Goal: Task Accomplishment & Management: Manage account settings

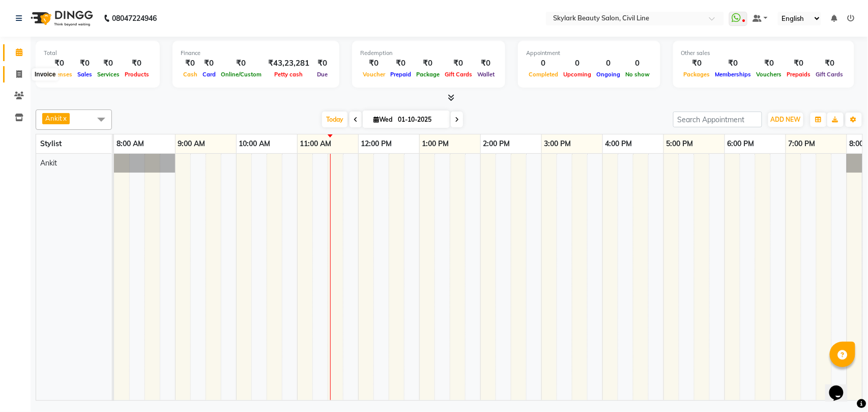
click at [21, 72] on icon at bounding box center [19, 74] width 6 height 8
select select "service"
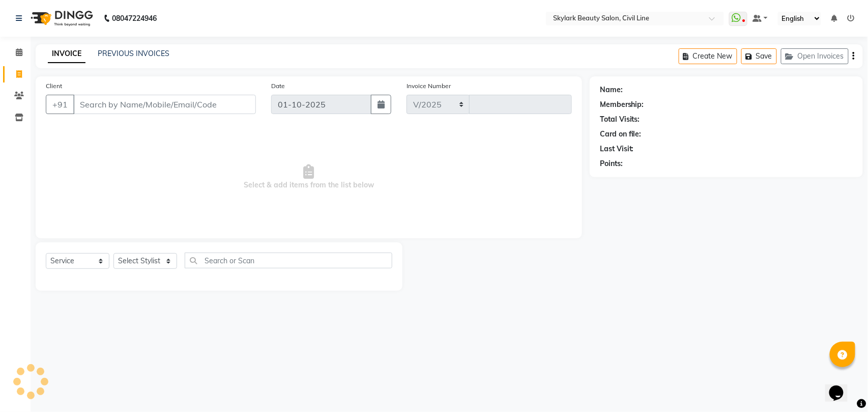
select select "4588"
type input "6998"
click at [134, 262] on select "Select Stylist" at bounding box center [145, 261] width 64 height 16
select select "28120"
click at [113, 253] on select "Select Stylist [PERSON_NAME] [PERSON_NAME] [PERSON_NAME] WASU" at bounding box center [145, 261] width 64 height 16
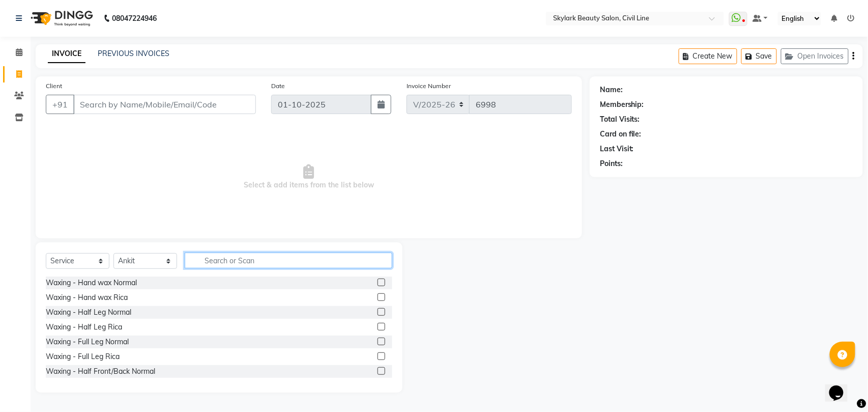
click at [245, 259] on input "text" at bounding box center [289, 260] width 208 height 16
type input "cl"
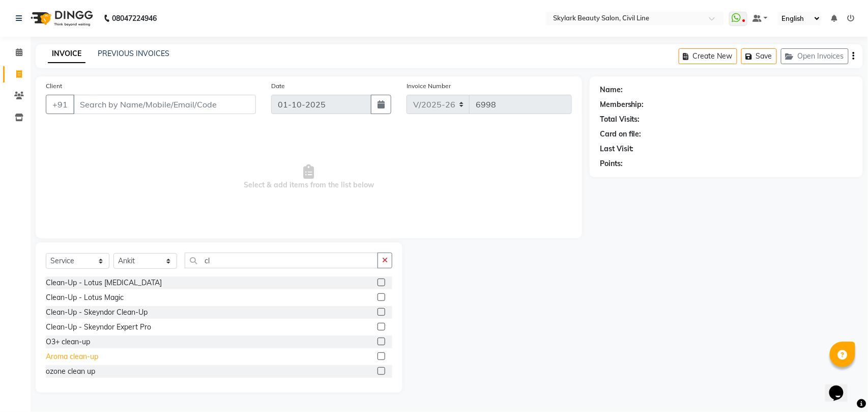
click at [72, 357] on div "Aroma clean-up" at bounding box center [72, 356] width 52 height 11
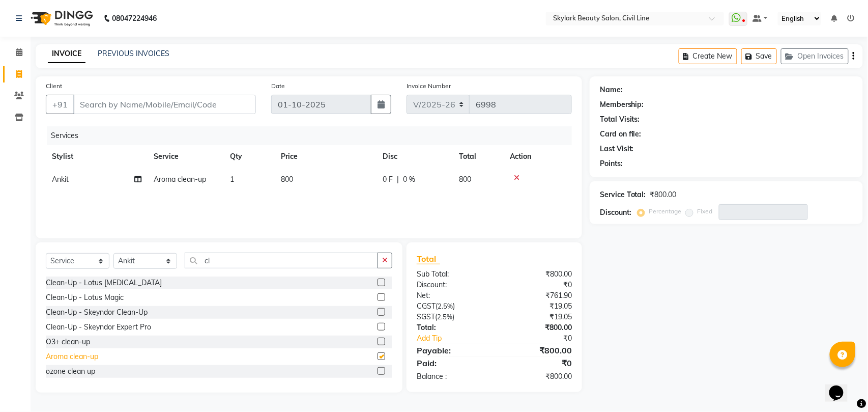
checkbox input "false"
click at [218, 255] on input "cl" at bounding box center [281, 260] width 193 height 16
type input "c"
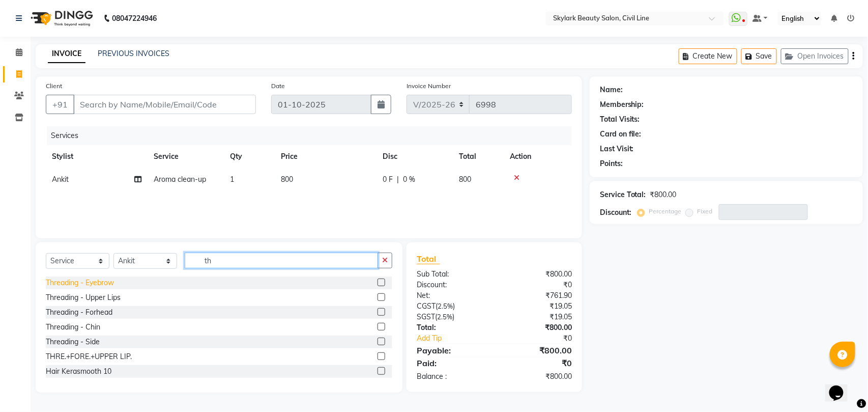
type input "th"
click at [92, 283] on div "Threading - Eyebrow" at bounding box center [80, 282] width 68 height 11
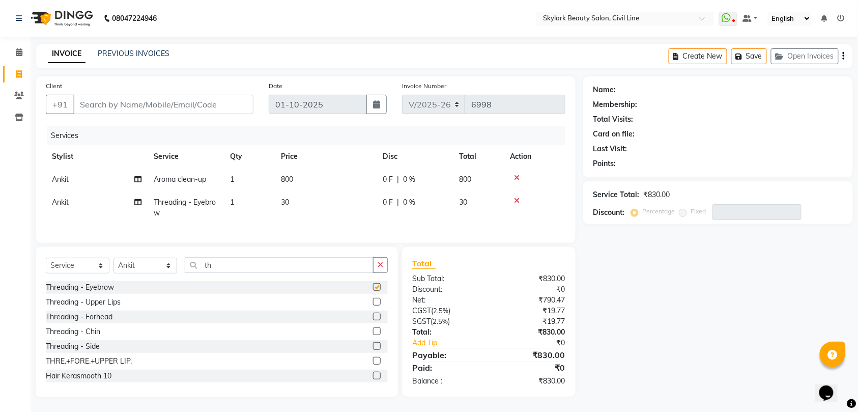
checkbox input "false"
click at [193, 103] on input "Client" at bounding box center [163, 104] width 180 height 19
type input "8"
type input "0"
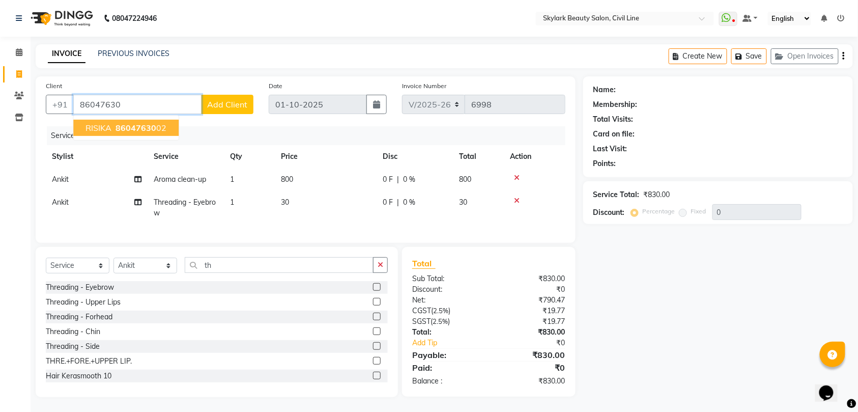
click at [126, 129] on span "86047630" at bounding box center [135, 128] width 41 height 10
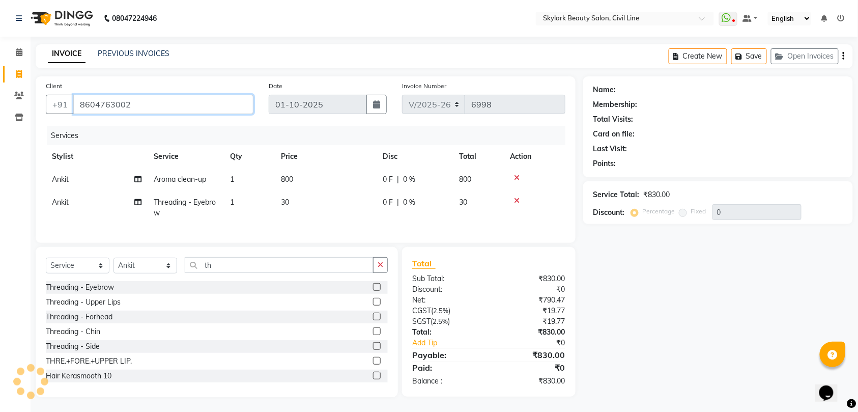
type input "8604763002"
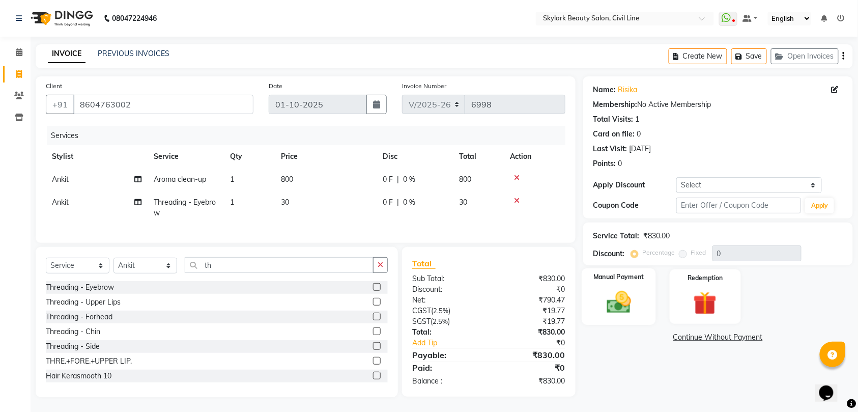
click at [627, 298] on img at bounding box center [619, 302] width 40 height 28
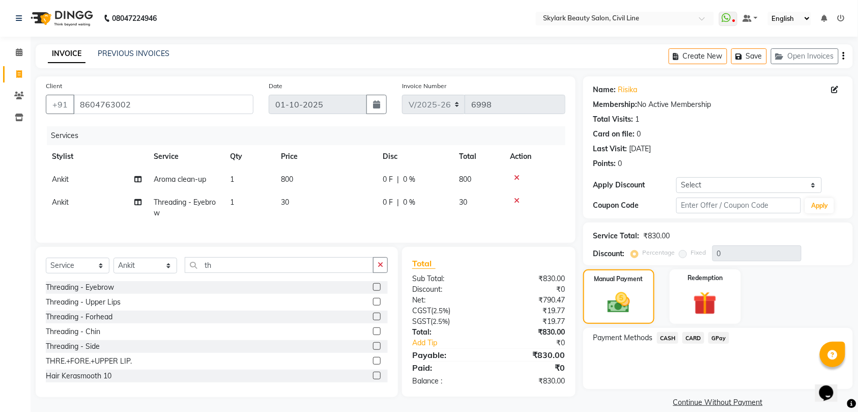
scroll to position [13, 0]
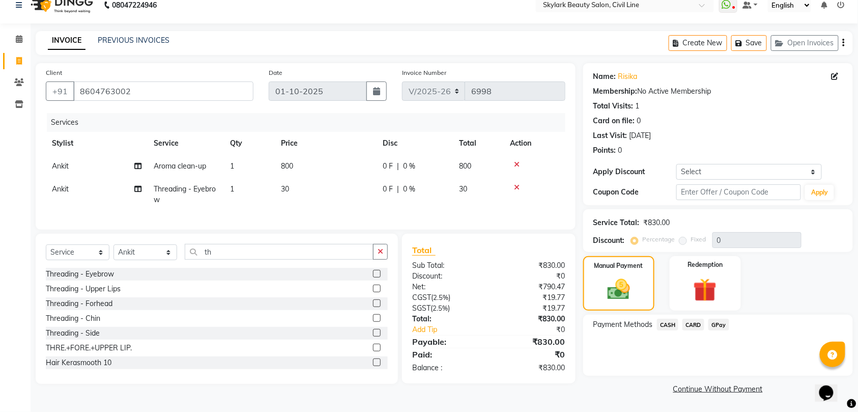
click at [670, 326] on span "CASH" at bounding box center [668, 325] width 22 height 12
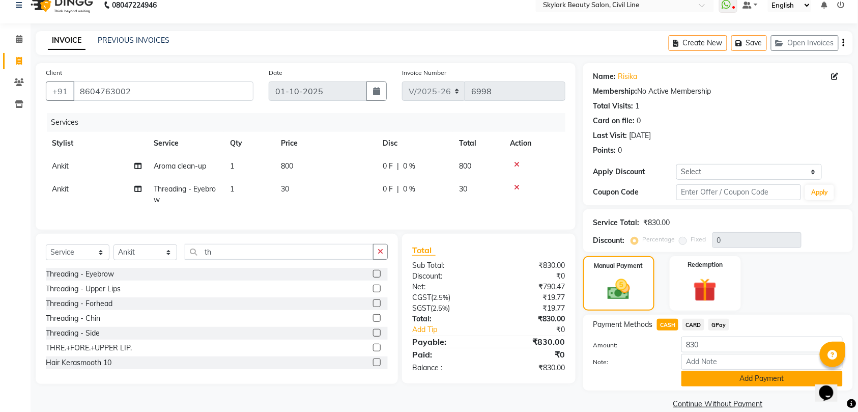
click at [757, 377] on button "Add Payment" at bounding box center [761, 378] width 161 height 16
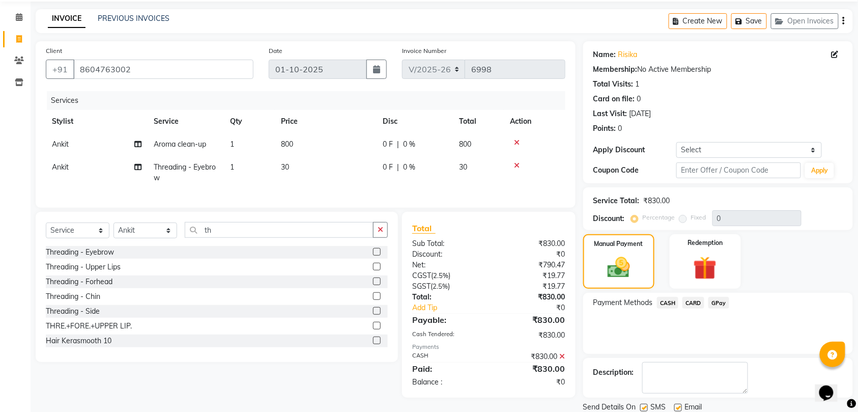
scroll to position [72, 0]
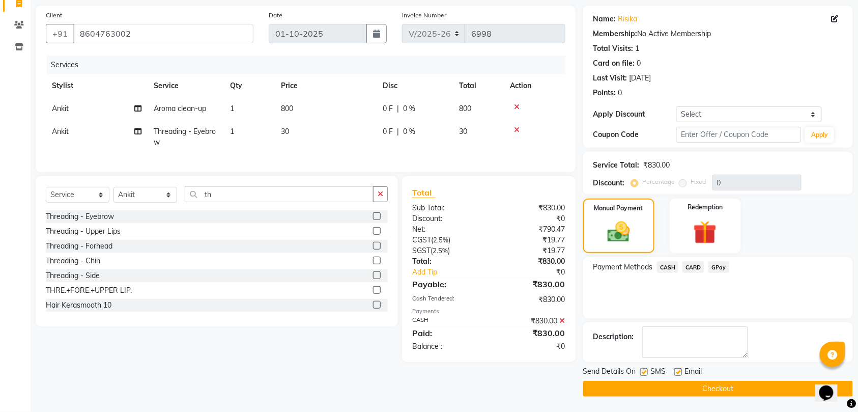
click at [725, 389] on button "Checkout" at bounding box center [718, 389] width 270 height 16
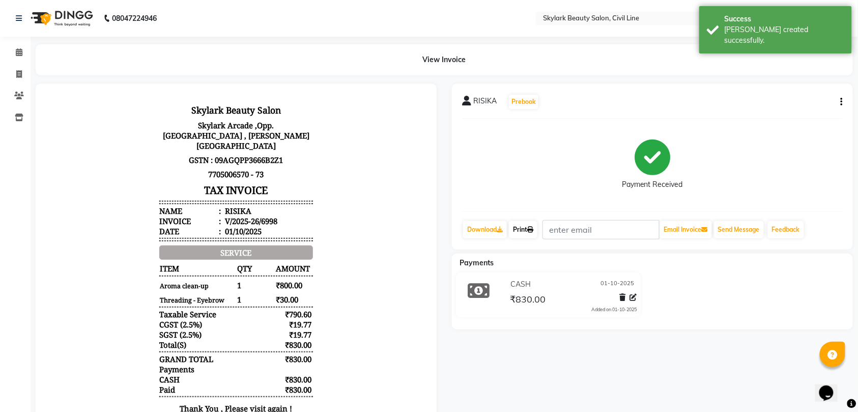
click at [523, 226] on link "Print" at bounding box center [523, 229] width 28 height 17
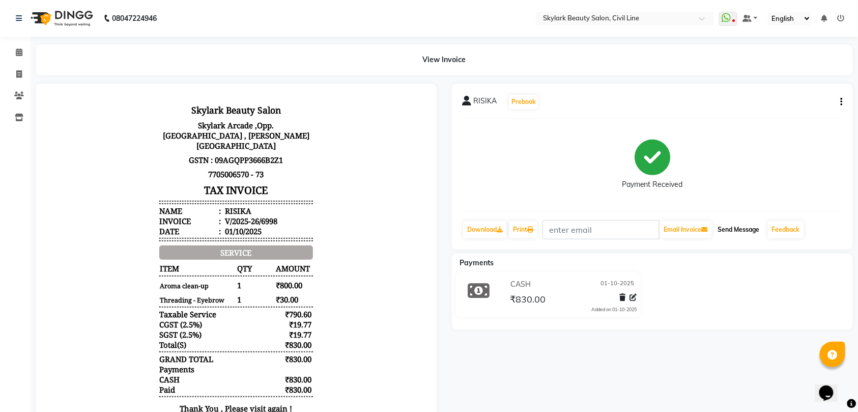
click at [736, 228] on button "Send Message" at bounding box center [739, 229] width 50 height 17
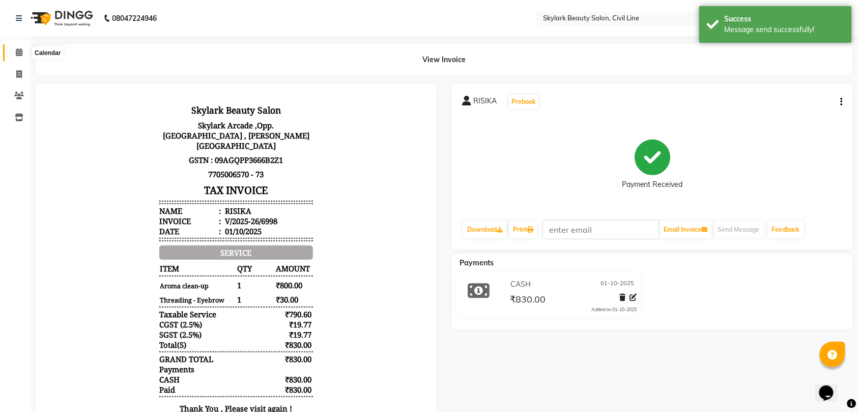
click at [19, 53] on icon at bounding box center [19, 52] width 7 height 8
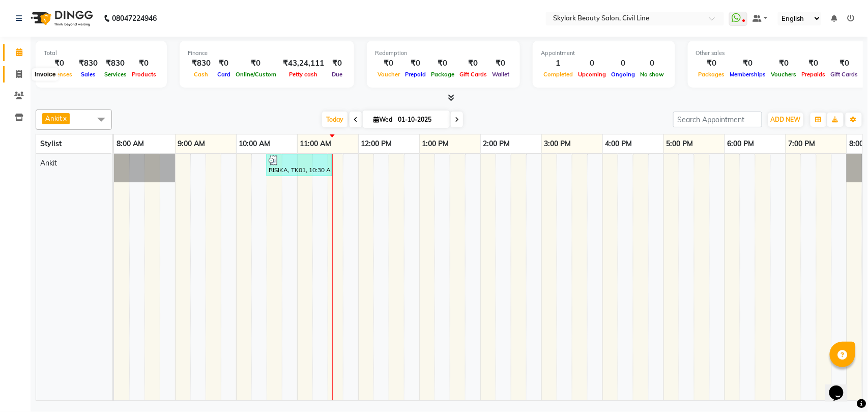
click at [18, 76] on icon at bounding box center [19, 74] width 6 height 8
select select "service"
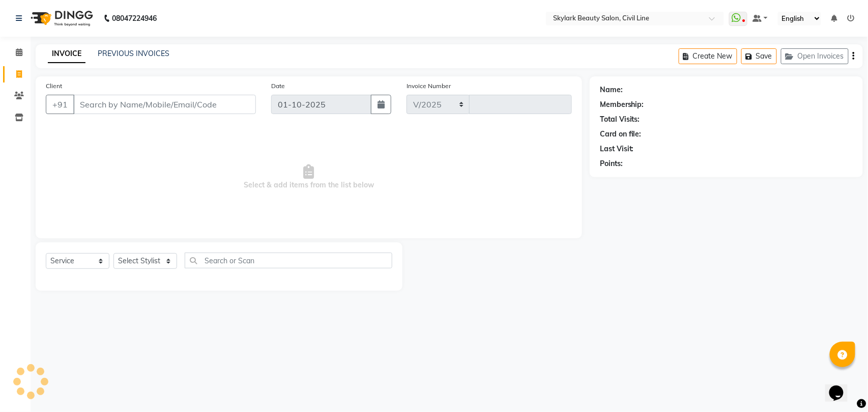
select select "4588"
type input "6999"
click at [125, 53] on link "PREVIOUS INVOICES" at bounding box center [134, 53] width 72 height 9
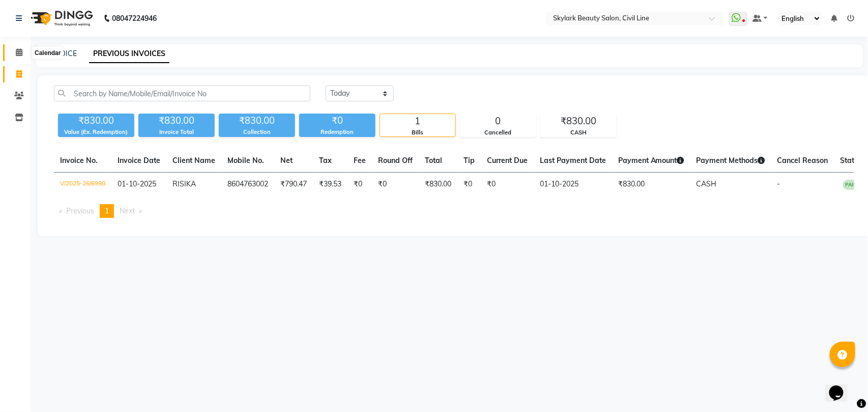
click at [19, 49] on icon at bounding box center [19, 52] width 7 height 8
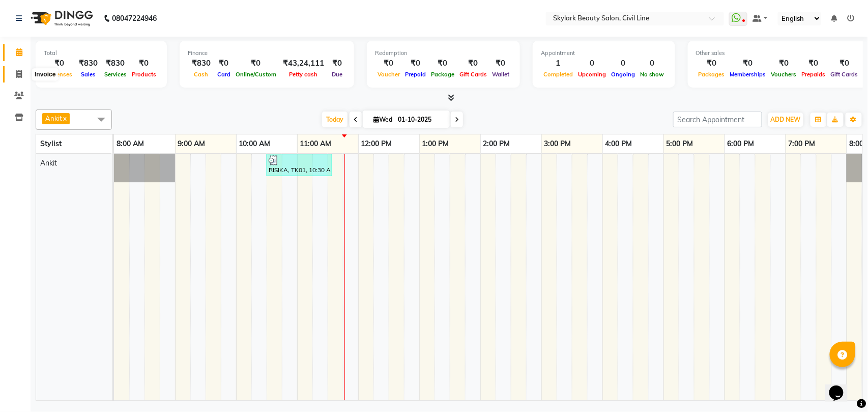
click at [19, 76] on icon at bounding box center [19, 74] width 6 height 8
select select "service"
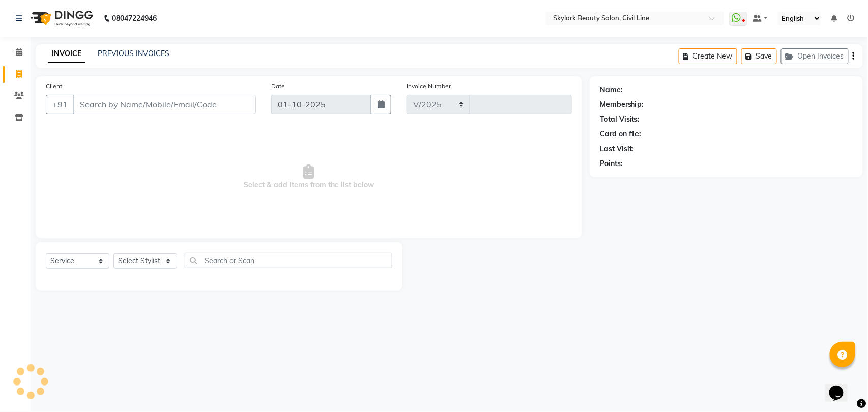
select select "4588"
type input "7000"
click at [148, 257] on select "Select Stylist" at bounding box center [145, 261] width 64 height 16
click at [147, 259] on select "Select Stylist [PERSON_NAME] [PERSON_NAME] [PERSON_NAME] WASU" at bounding box center [145, 261] width 64 height 16
click at [148, 259] on select "Select Stylist [PERSON_NAME] [PERSON_NAME] [PERSON_NAME] WASU" at bounding box center [145, 261] width 64 height 16
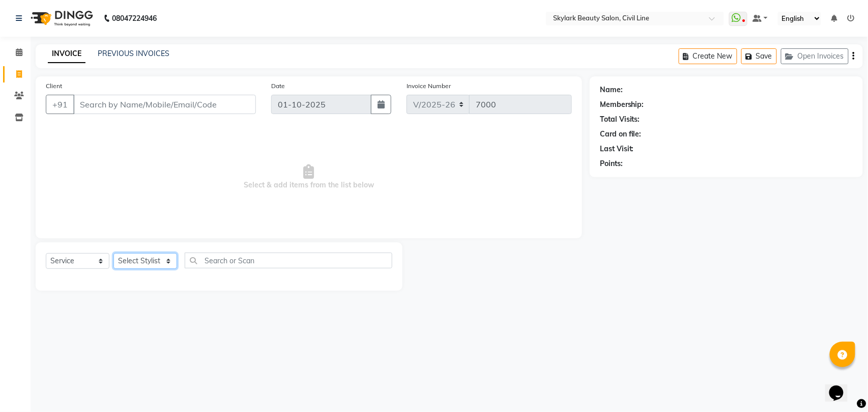
select select "28120"
click at [113, 253] on select "Select Stylist [PERSON_NAME] [PERSON_NAME] [PERSON_NAME] WASU" at bounding box center [145, 261] width 64 height 16
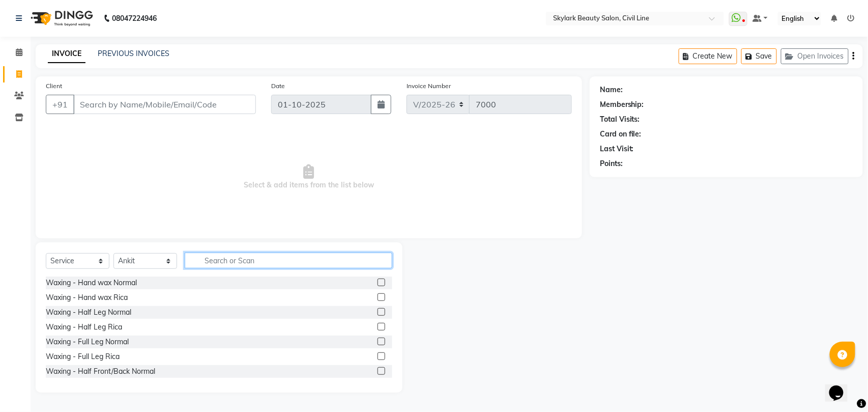
click at [251, 261] on input "text" at bounding box center [289, 260] width 208 height 16
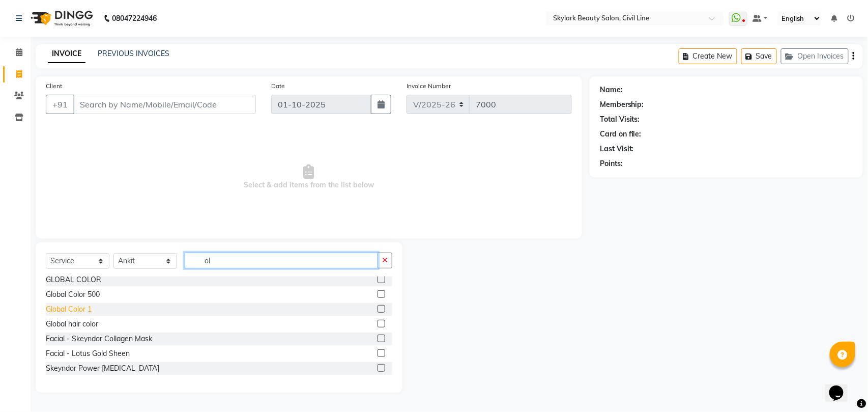
scroll to position [60, 0]
type input "o"
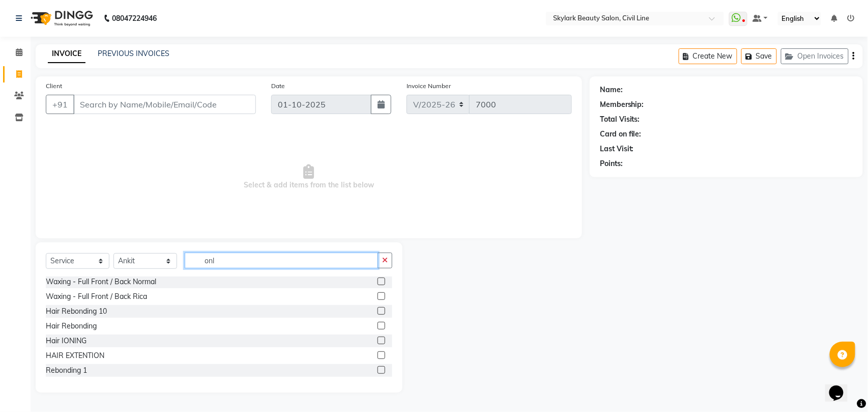
scroll to position [0, 0]
type input "on"
click at [66, 370] on div "Hair IONING" at bounding box center [66, 371] width 41 height 11
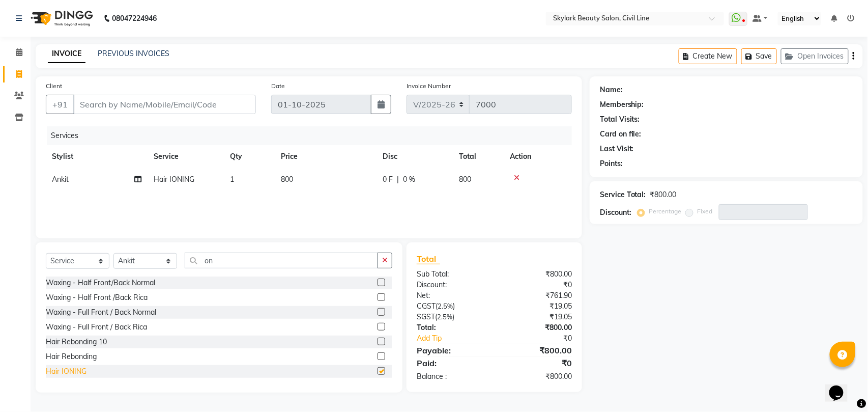
checkbox input "false"
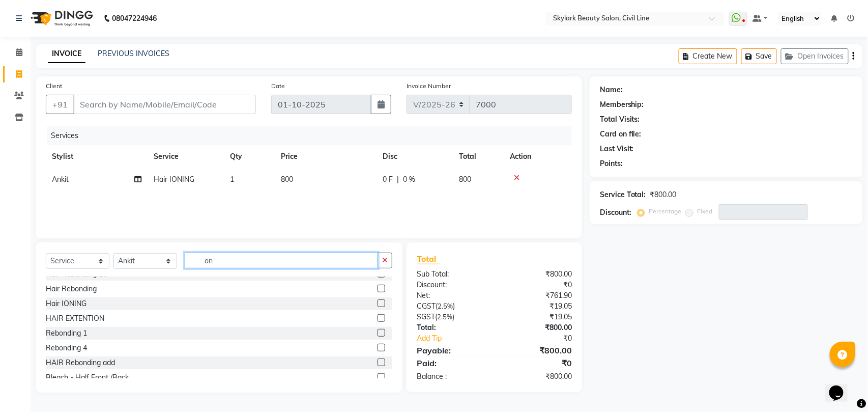
click at [241, 261] on input "on" at bounding box center [281, 260] width 193 height 16
type input "o"
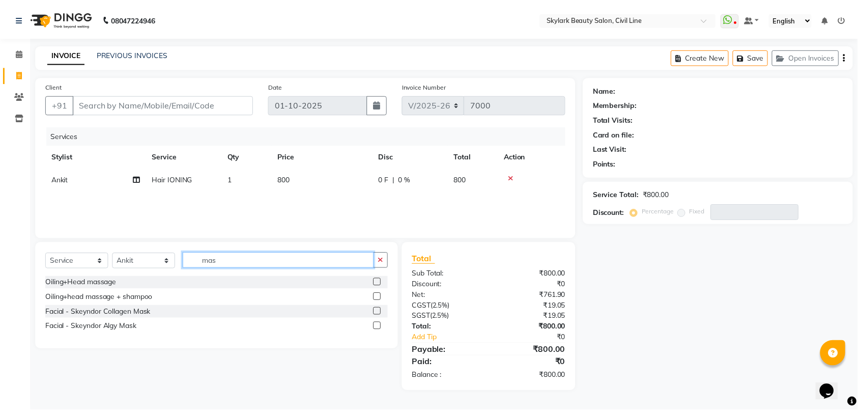
scroll to position [0, 0]
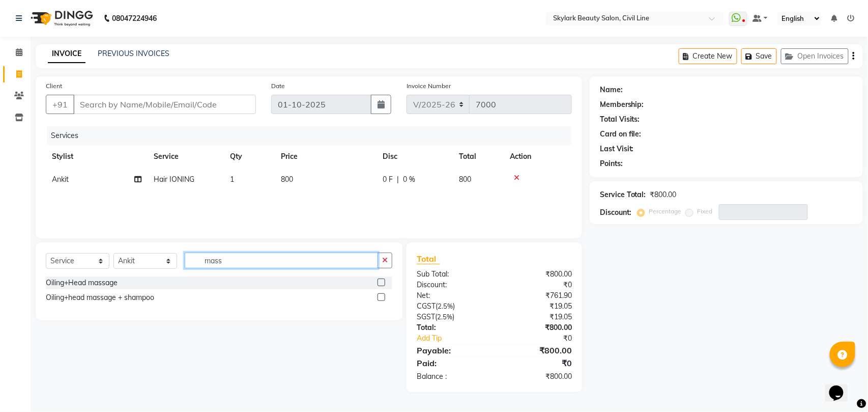
type input "mass"
click at [516, 178] on icon at bounding box center [517, 177] width 6 height 7
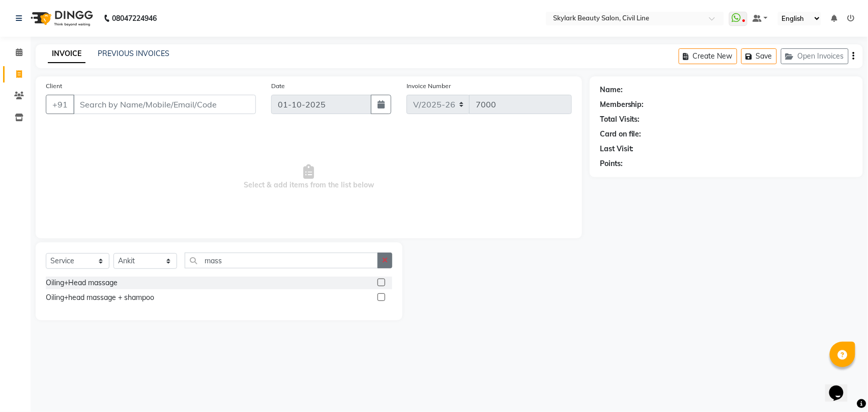
click at [383, 258] on icon "button" at bounding box center [385, 259] width 6 height 7
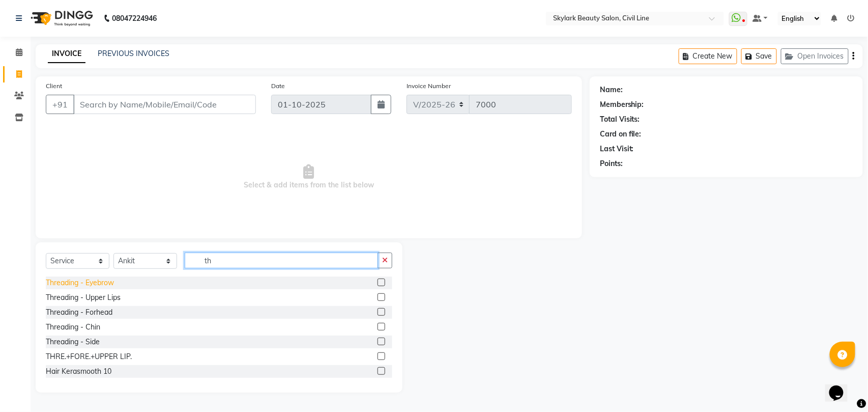
type input "th"
click at [102, 281] on div "Threading - Eyebrow" at bounding box center [80, 282] width 68 height 11
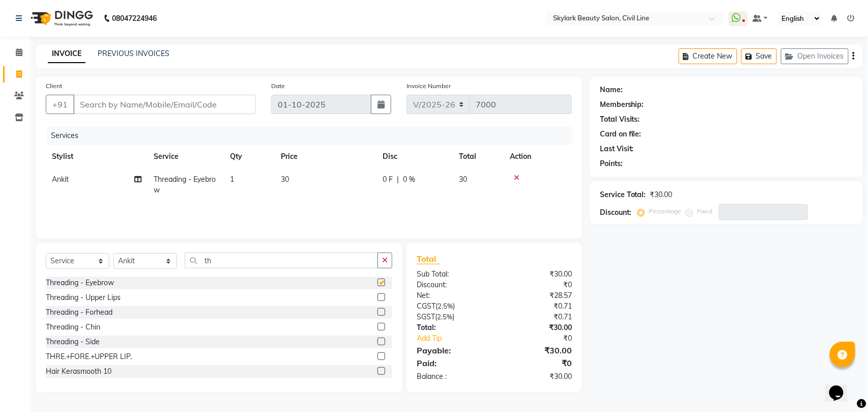
checkbox input "false"
click at [299, 261] on input "th" at bounding box center [281, 260] width 193 height 16
type input "t"
click at [100, 342] on div "Waxing - Full Leg Normal" at bounding box center [87, 341] width 83 height 11
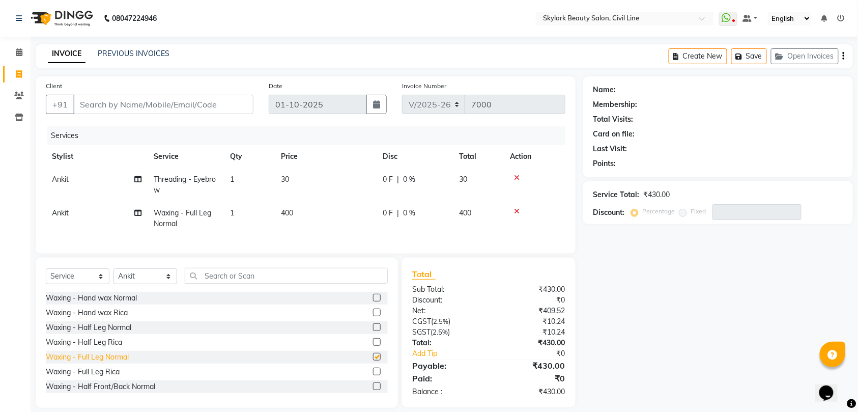
checkbox input "false"
click at [114, 303] on div "Waxing - Hand wax Normal" at bounding box center [91, 298] width 91 height 11
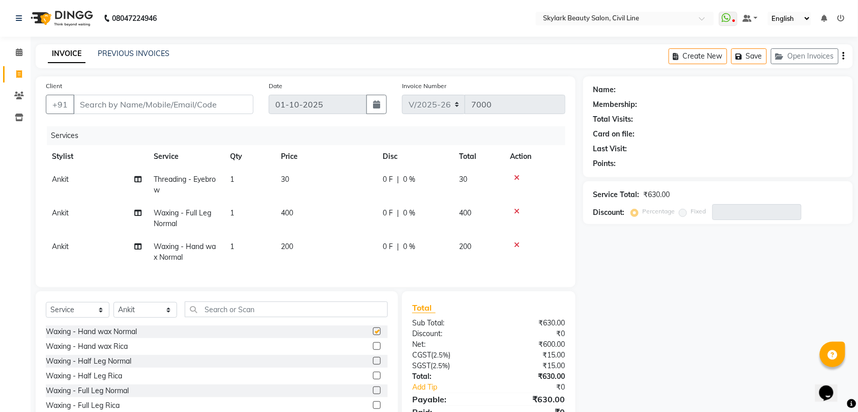
checkbox input "false"
click at [229, 316] on input "text" at bounding box center [286, 309] width 203 height 16
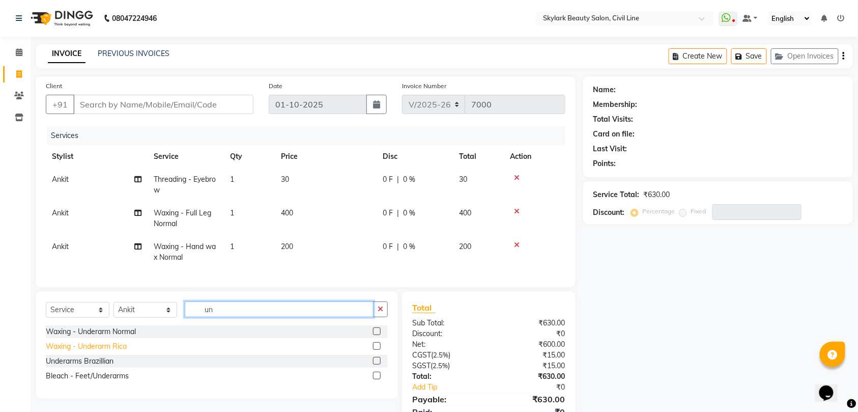
type input "un"
click at [110, 352] on div "Waxing - Underarm Rica" at bounding box center [86, 346] width 81 height 11
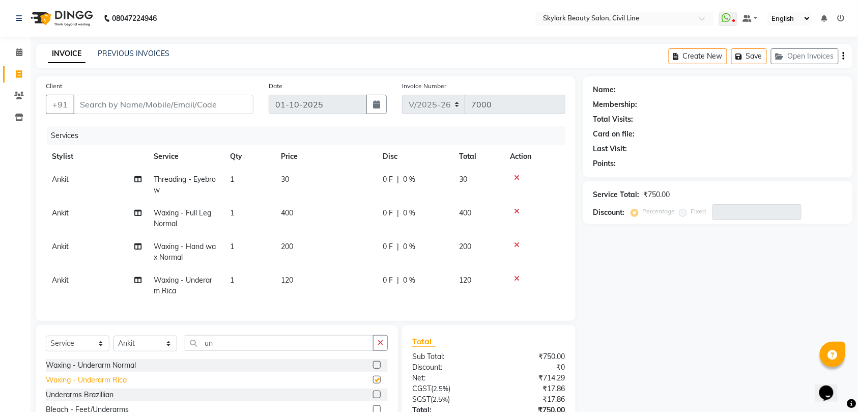
checkbox input "false"
click at [379, 346] on icon "button" at bounding box center [381, 342] width 6 height 7
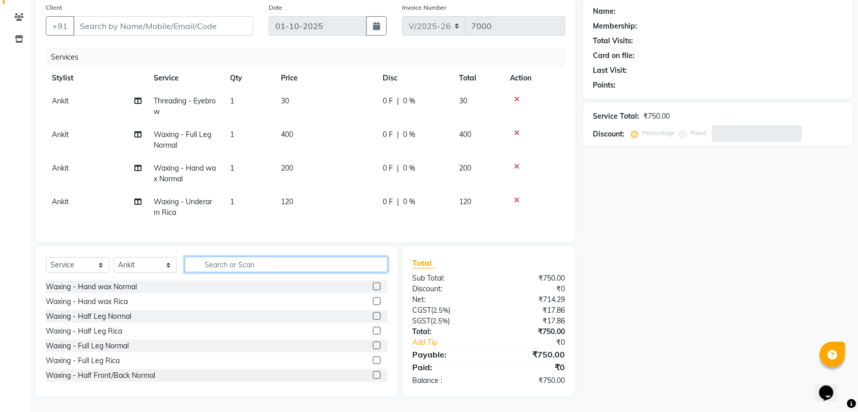
scroll to position [88, 0]
type input "b wa"
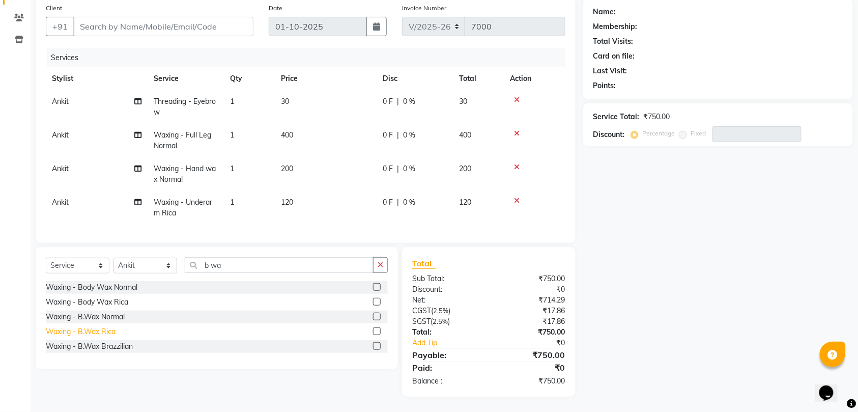
click at [104, 330] on div "Waxing - B.Wax Rica" at bounding box center [81, 331] width 70 height 11
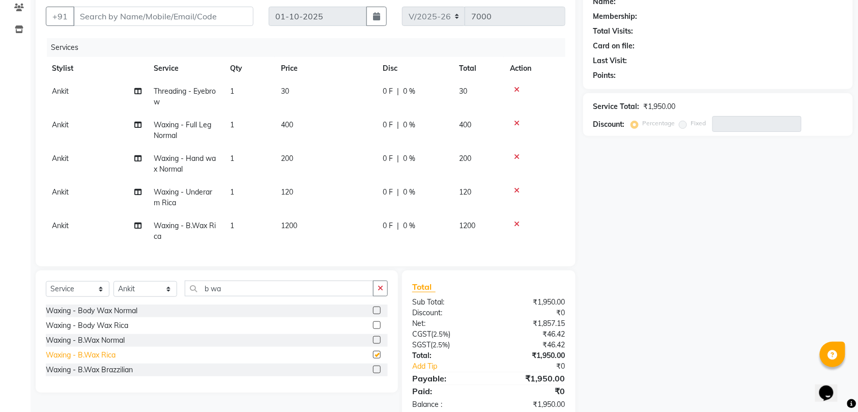
checkbox input "false"
drag, startPoint x: 205, startPoint y: 8, endPoint x: 205, endPoint y: 15, distance: 6.6
click at [205, 11] on input "Client" at bounding box center [163, 16] width 180 height 19
type input "9"
type input "0"
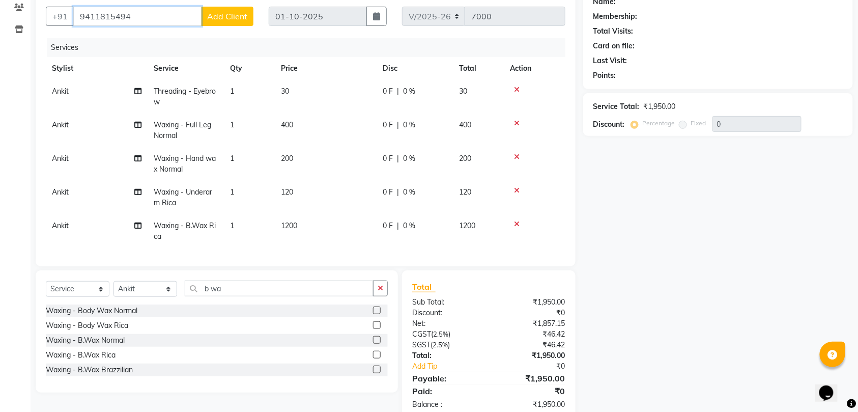
click at [149, 17] on input "9411815494" at bounding box center [137, 16] width 128 height 19
click at [155, 38] on span "941181549" at bounding box center [178, 40] width 46 height 10
type input "9411815494"
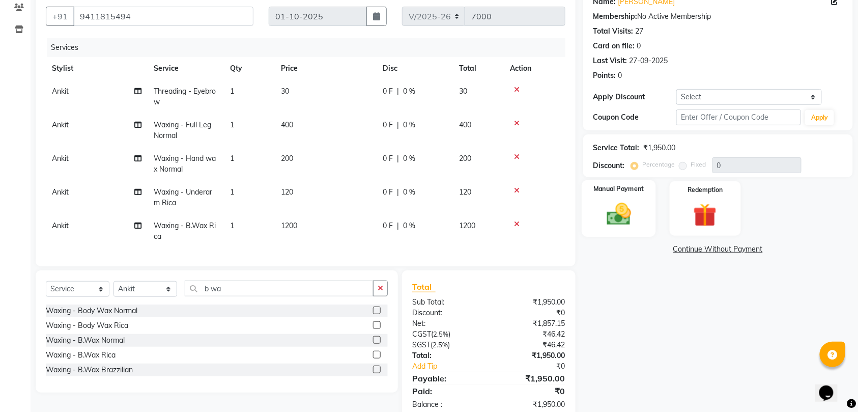
click at [625, 218] on img at bounding box center [619, 214] width 40 height 28
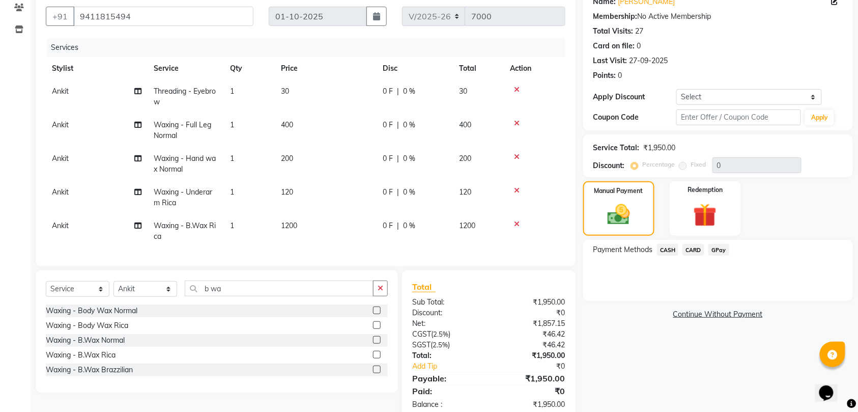
click at [666, 249] on span "CASH" at bounding box center [668, 250] width 22 height 12
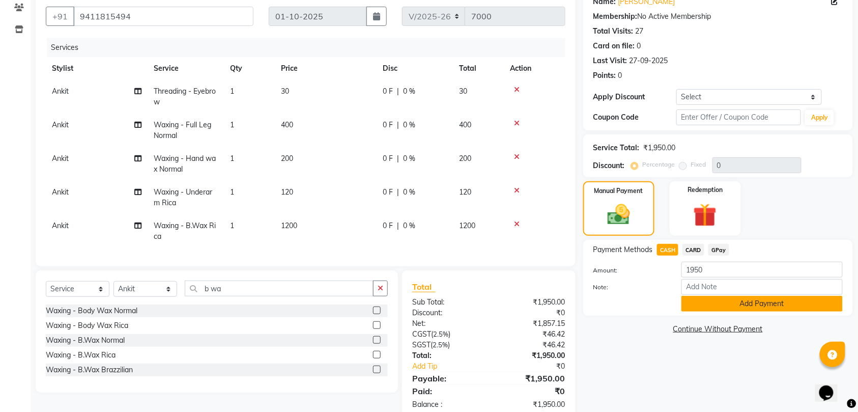
click at [705, 303] on button "Add Payment" at bounding box center [761, 304] width 161 height 16
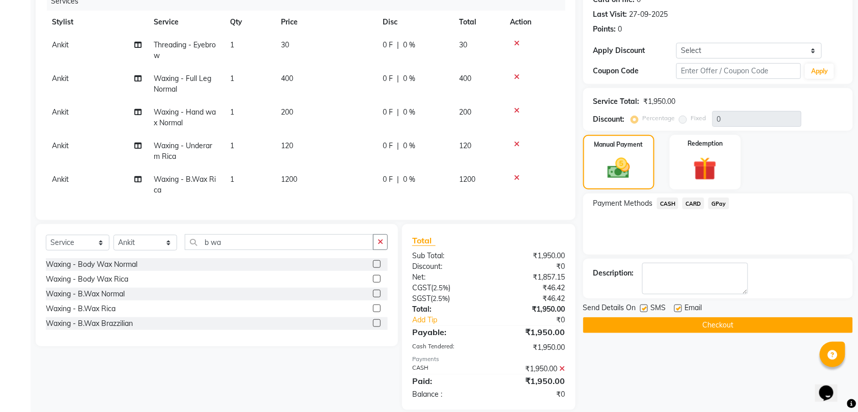
scroll to position [158, 0]
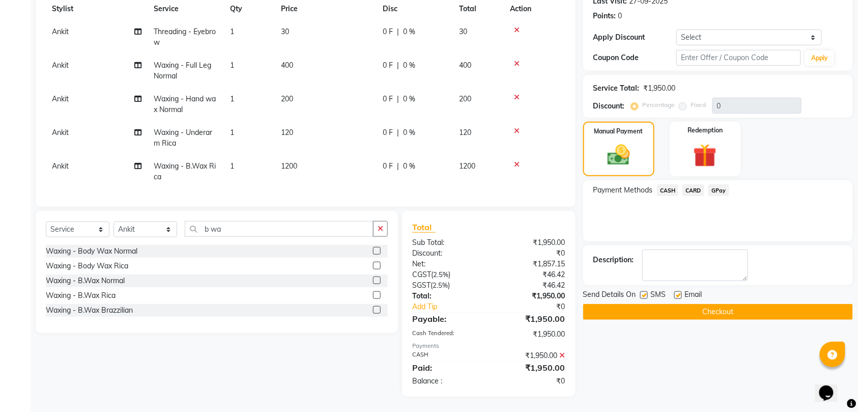
click at [703, 304] on button "Checkout" at bounding box center [718, 312] width 270 height 16
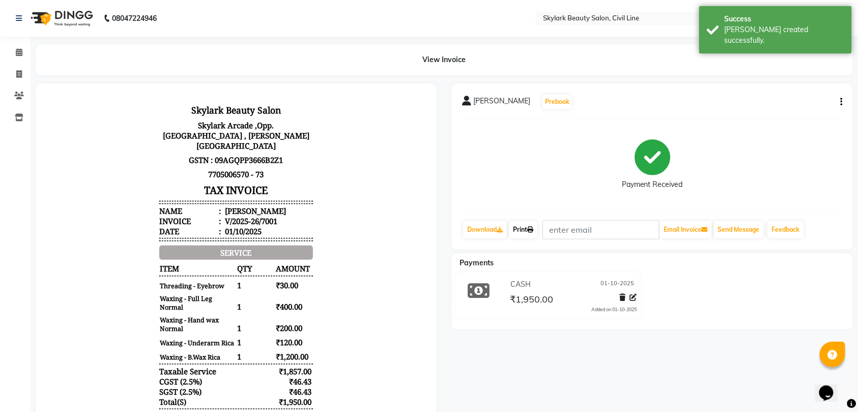
click at [530, 230] on link "Print" at bounding box center [523, 229] width 28 height 17
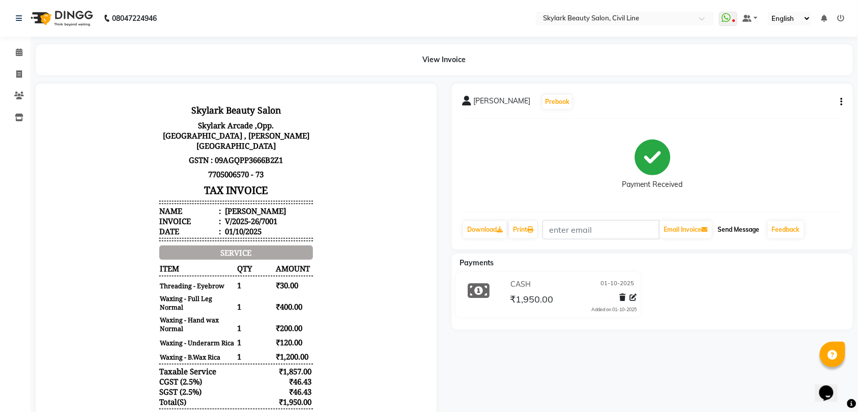
click at [741, 228] on button "Send Message" at bounding box center [739, 229] width 50 height 17
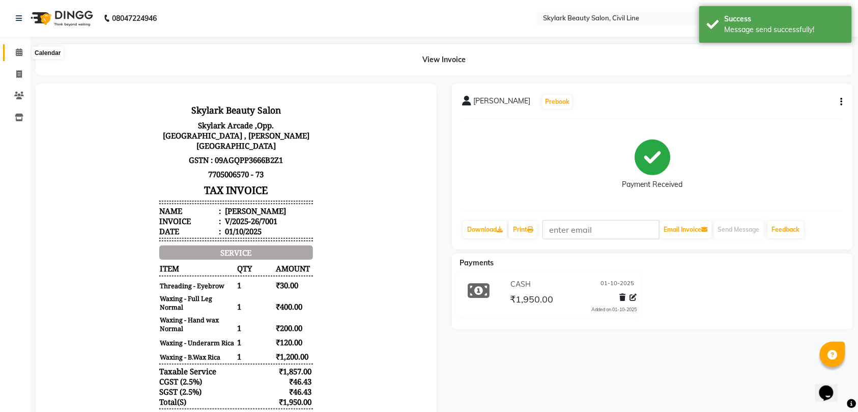
click at [17, 53] on icon at bounding box center [19, 52] width 7 height 8
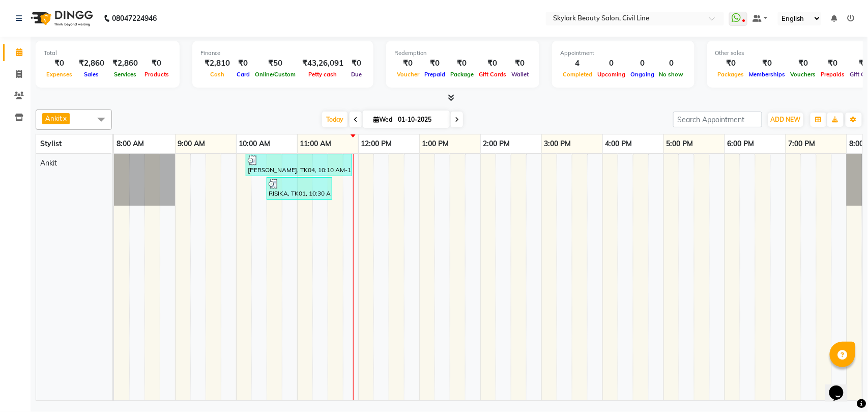
click at [83, 122] on span "Ankit x" at bounding box center [74, 119] width 76 height 20
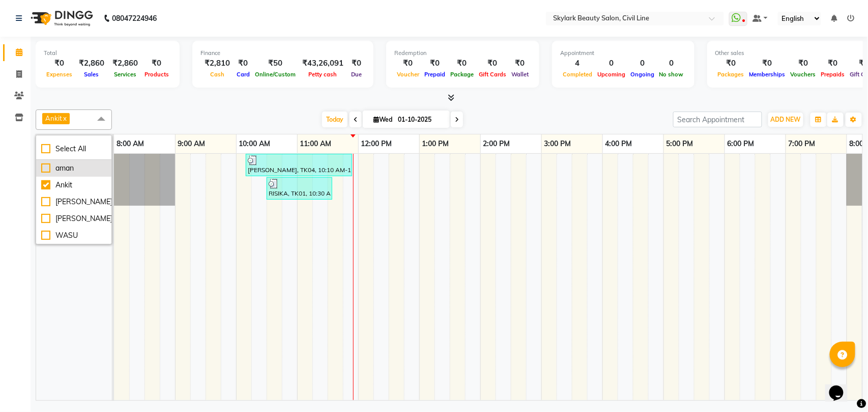
click at [76, 169] on div "aman" at bounding box center [73, 168] width 65 height 11
checkbox input "true"
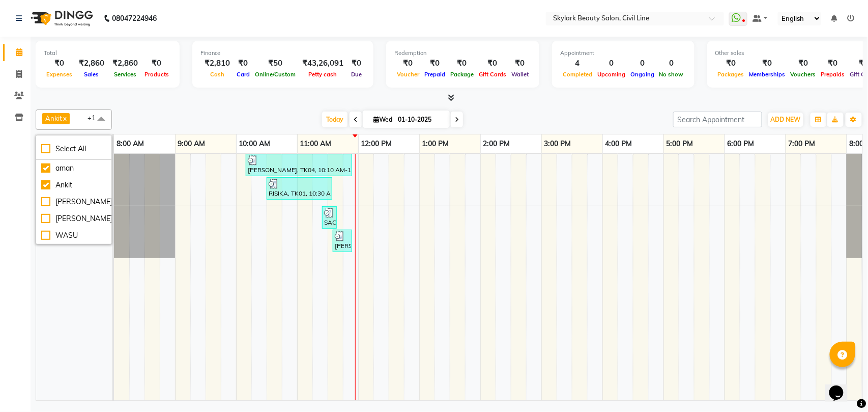
click at [230, 275] on td at bounding box center [228, 277] width 15 height 246
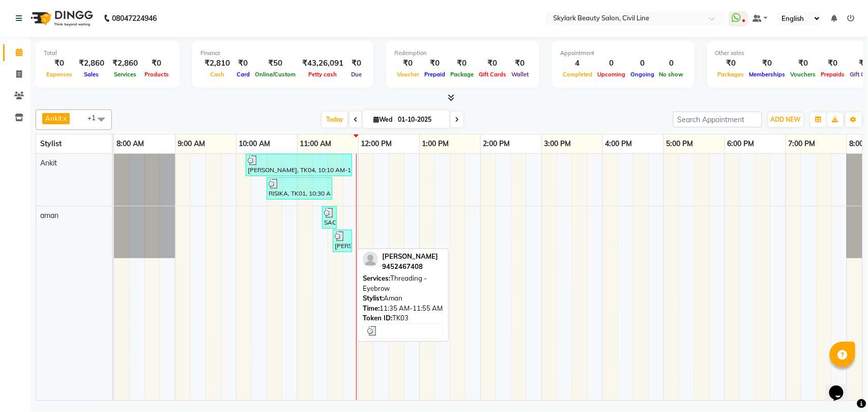
click at [344, 245] on div "[PERSON_NAME], TK03, 11:35 AM-11:55 AM, Threading - Eyebrow" at bounding box center [342, 240] width 17 height 19
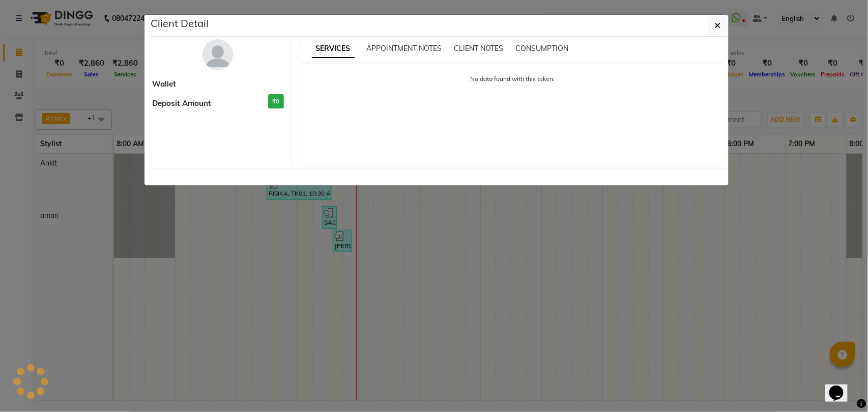
select select "3"
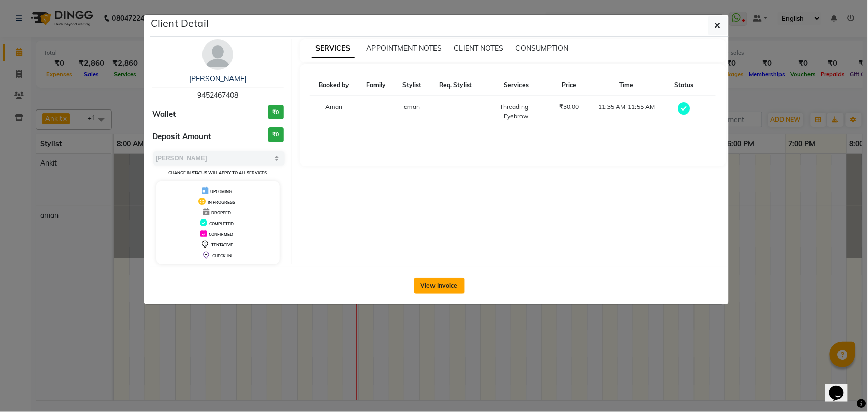
click at [436, 283] on button "View Invoice" at bounding box center [439, 285] width 50 height 16
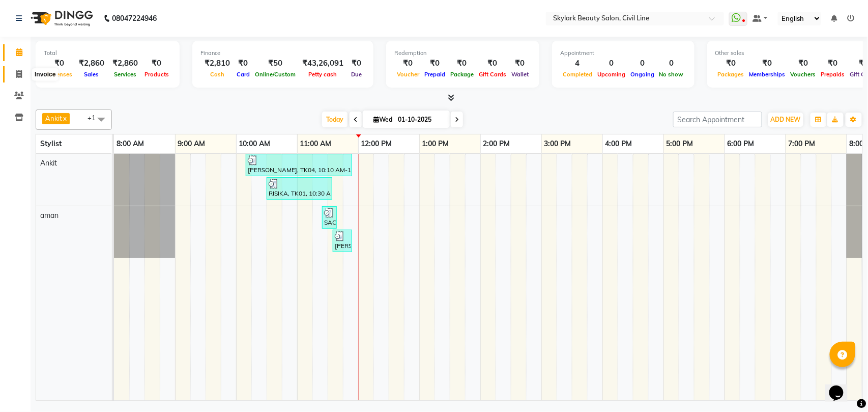
click at [17, 72] on icon at bounding box center [19, 74] width 6 height 8
select select "service"
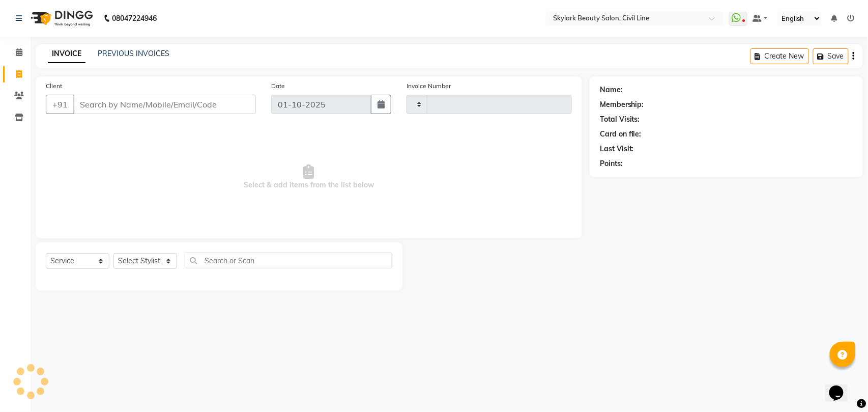
type input "7002"
select select "4588"
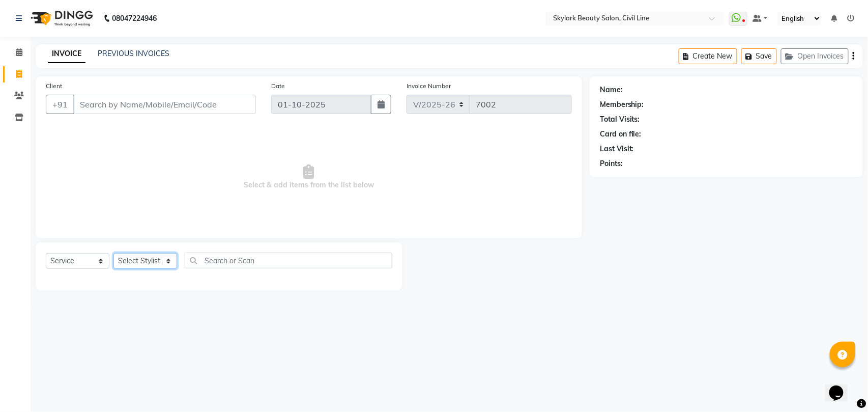
click at [150, 258] on select "Select Stylist" at bounding box center [145, 261] width 64 height 16
click at [152, 259] on select "Select Stylist [PERSON_NAME] [PERSON_NAME] [PERSON_NAME] WASU" at bounding box center [145, 261] width 64 height 16
select select "28120"
click at [113, 253] on select "Select Stylist [PERSON_NAME] [PERSON_NAME] [PERSON_NAME] WASU" at bounding box center [145, 261] width 64 height 16
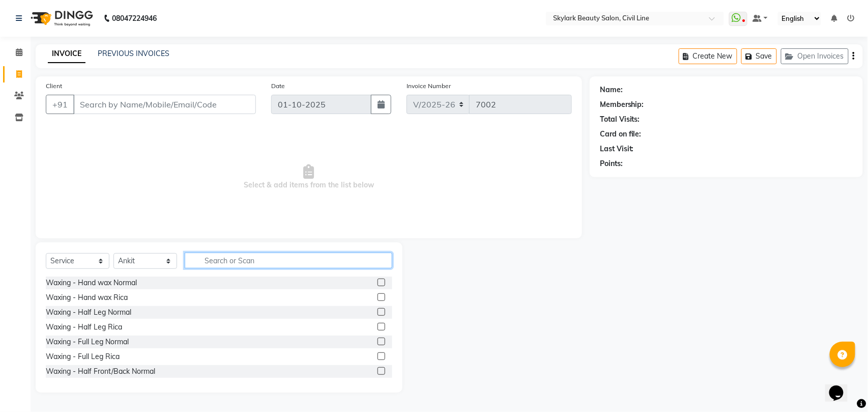
click at [223, 259] on input "text" at bounding box center [289, 260] width 208 height 16
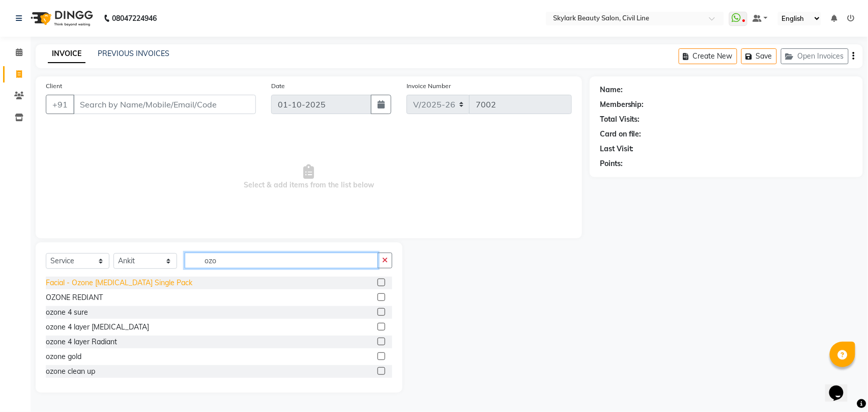
type input "ozo"
click at [129, 281] on div "Facial - Ozone [MEDICAL_DATA] Single Pack" at bounding box center [119, 282] width 147 height 11
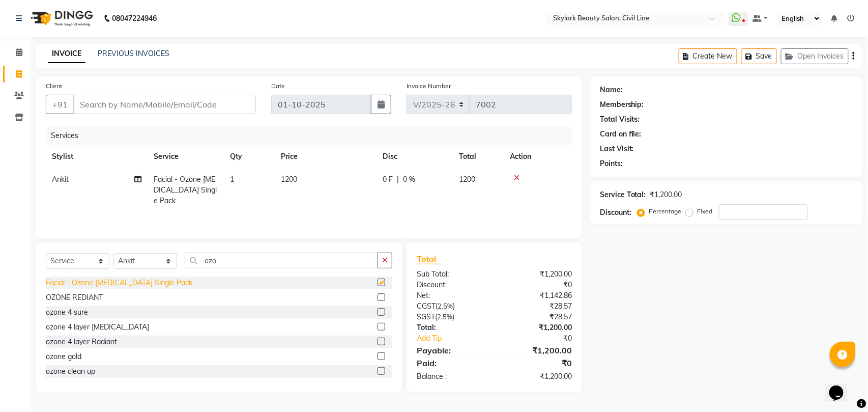
checkbox input "false"
drag, startPoint x: 389, startPoint y: 257, endPoint x: 359, endPoint y: 257, distance: 30.5
click at [389, 256] on button "button" at bounding box center [385, 260] width 15 height 16
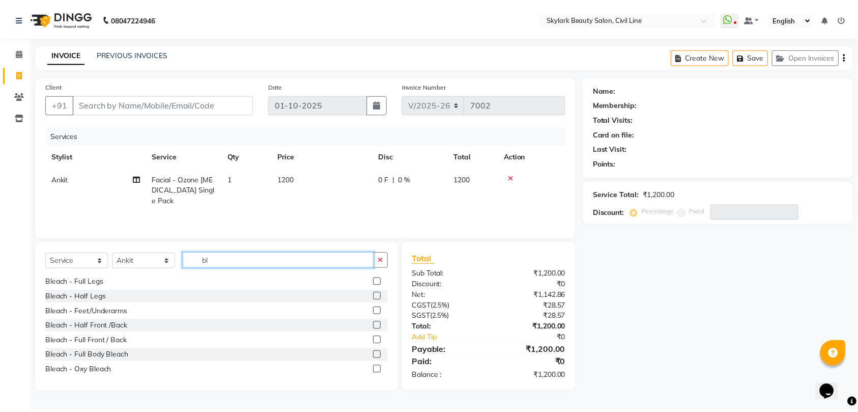
scroll to position [119, 0]
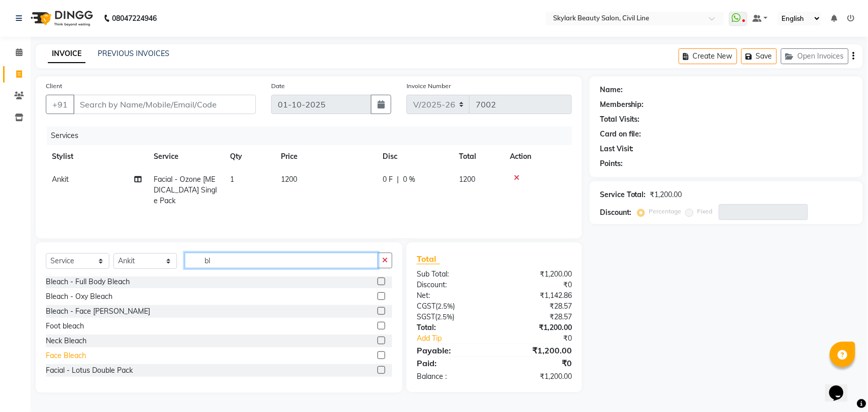
type input "bl"
drag, startPoint x: 75, startPoint y: 354, endPoint x: 208, endPoint y: 316, distance: 137.7
click at [76, 353] on div "Face Bleach" at bounding box center [66, 355] width 40 height 11
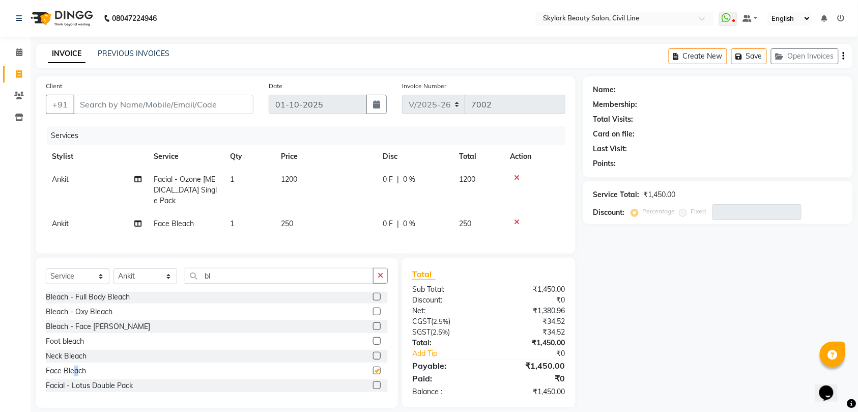
checkbox input "false"
click at [224, 277] on input "bl" at bounding box center [279, 276] width 189 height 16
type input "b"
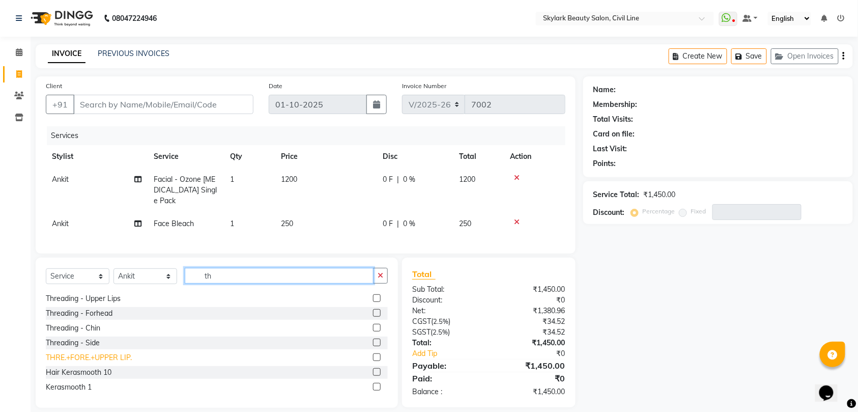
scroll to position [0, 0]
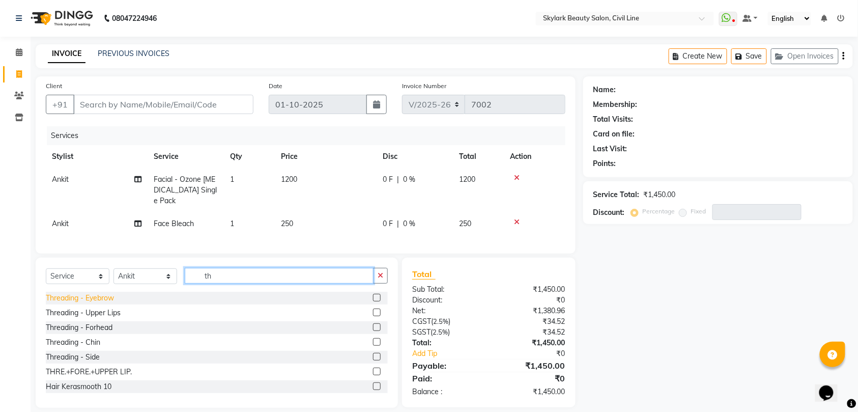
type input "th"
click at [93, 296] on div "Threading - Eyebrow" at bounding box center [80, 298] width 68 height 11
checkbox input "false"
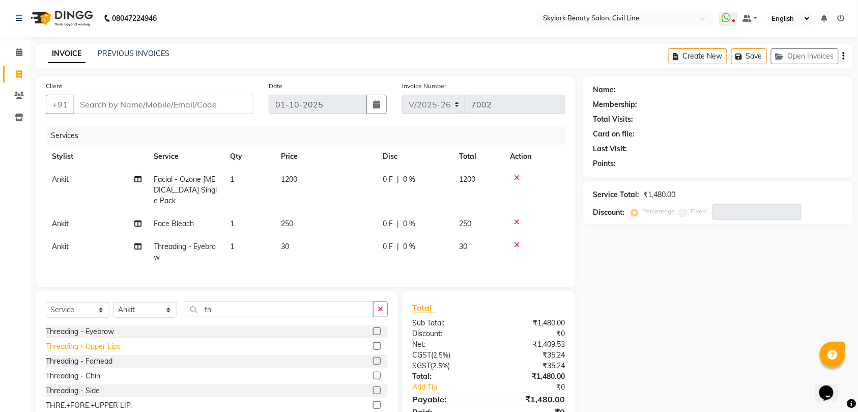
click at [92, 344] on div "Threading - Upper Lips" at bounding box center [83, 346] width 75 height 11
checkbox input "false"
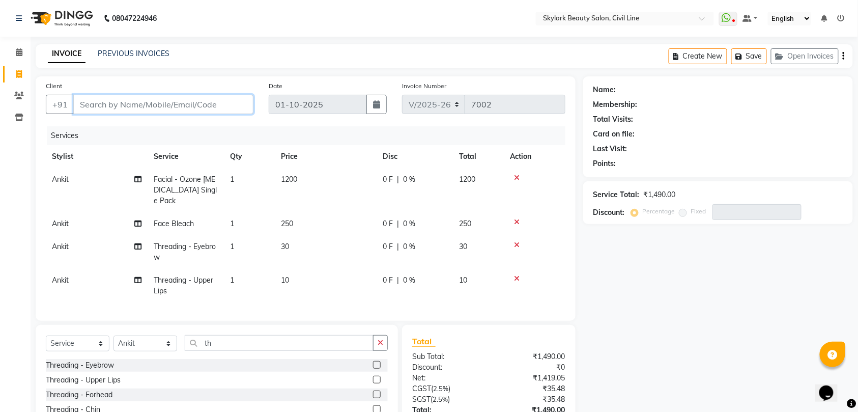
click at [186, 96] on input "Client" at bounding box center [163, 104] width 180 height 19
type input "6"
type input "0"
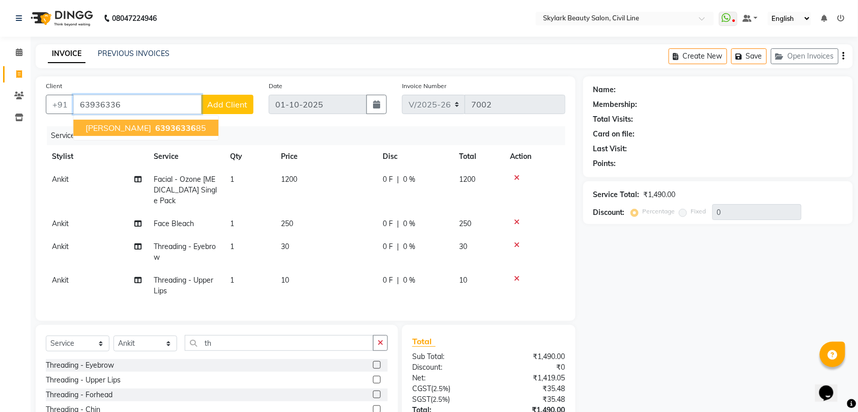
click at [155, 127] on span "63936336" at bounding box center [175, 128] width 41 height 10
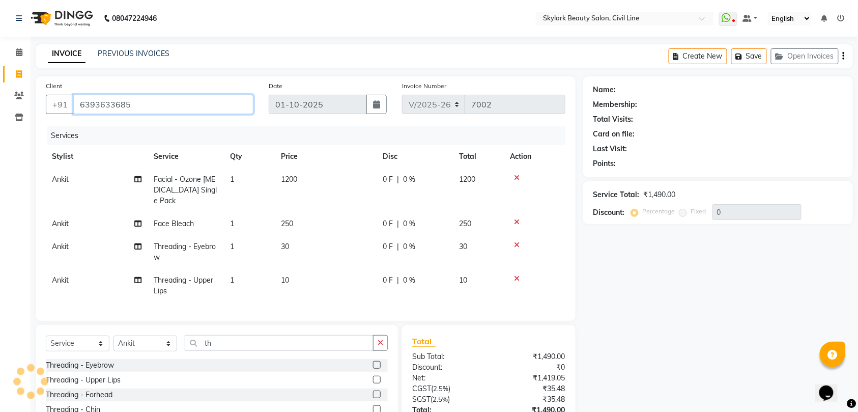
type input "6393633685"
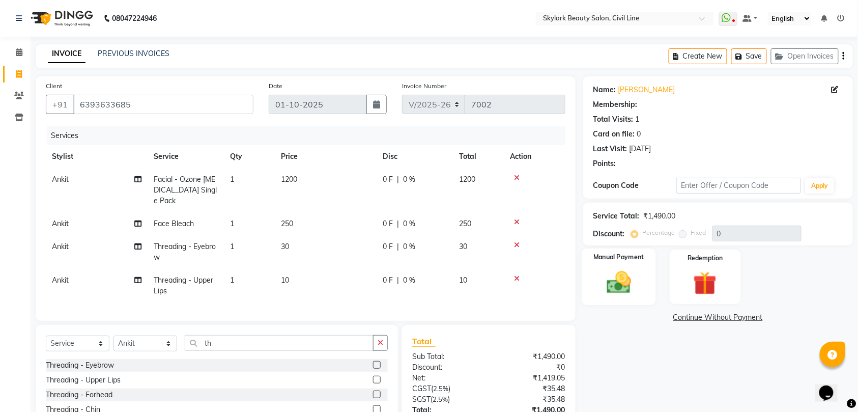
click at [634, 285] on div "Manual Payment" at bounding box center [619, 276] width 74 height 57
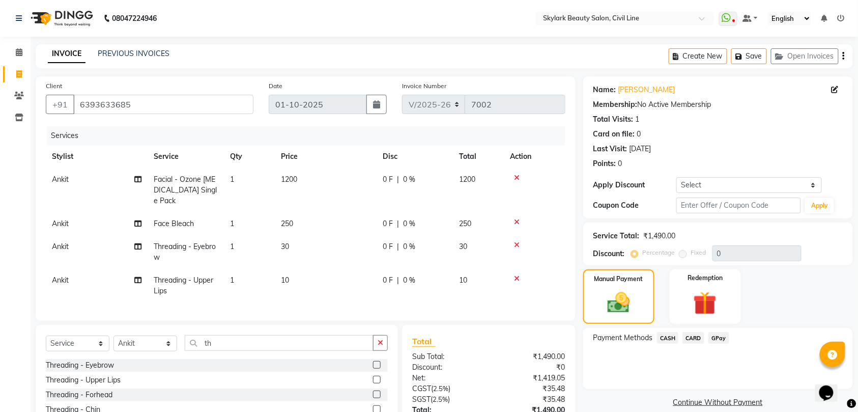
click at [715, 338] on span "GPay" at bounding box center [718, 338] width 21 height 12
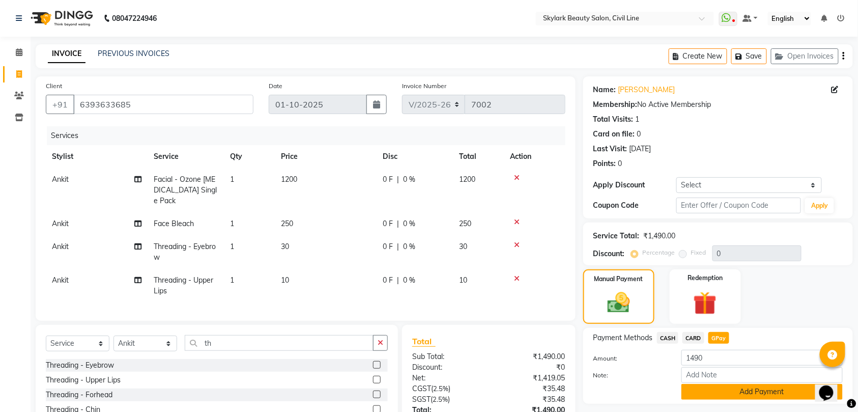
click at [762, 392] on button "Add Payment" at bounding box center [761, 392] width 161 height 16
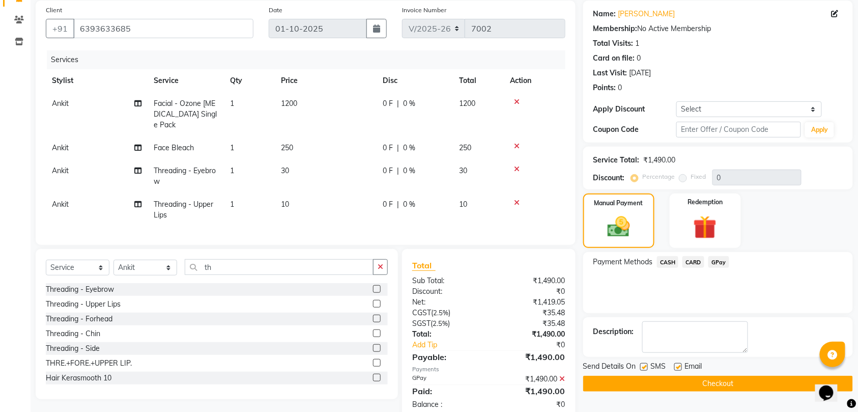
scroll to position [99, 0]
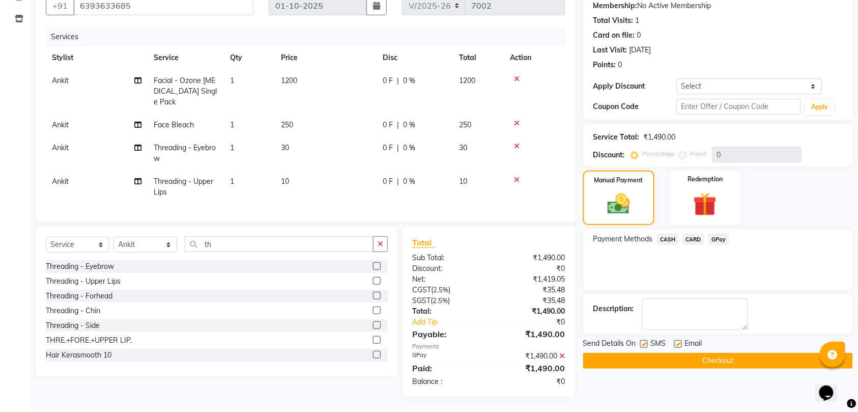
click at [721, 360] on button "Checkout" at bounding box center [718, 361] width 270 height 16
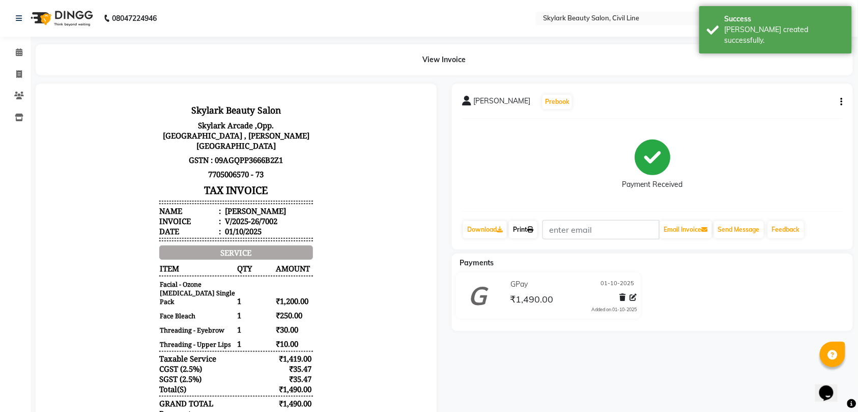
click at [526, 229] on link "Print" at bounding box center [523, 229] width 28 height 17
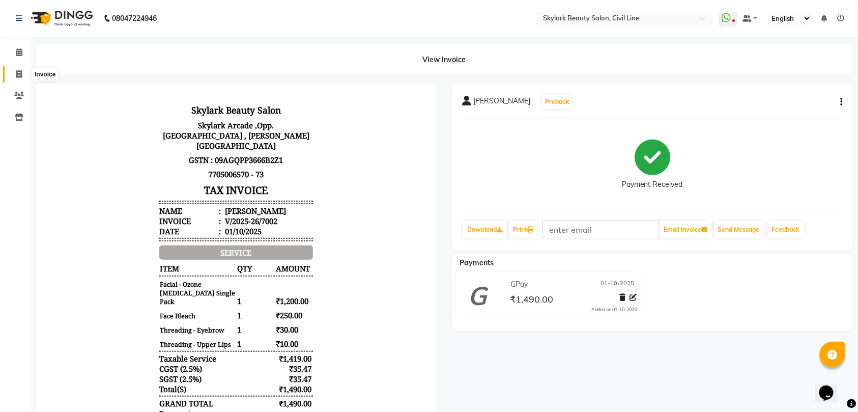
click at [19, 75] on icon at bounding box center [19, 74] width 6 height 8
select select "service"
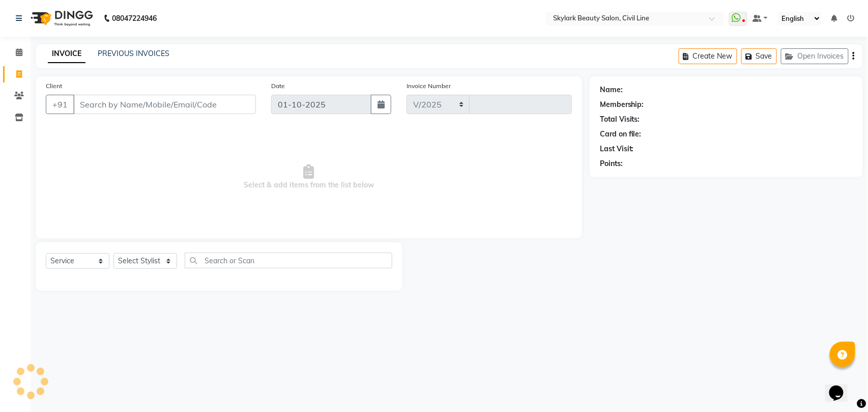
select select "4588"
type input "7003"
click at [148, 261] on select "Select Stylist" at bounding box center [145, 261] width 64 height 16
select select "28120"
click at [113, 253] on select "Select Stylist [PERSON_NAME] [PERSON_NAME] [PERSON_NAME] WASU" at bounding box center [145, 261] width 64 height 16
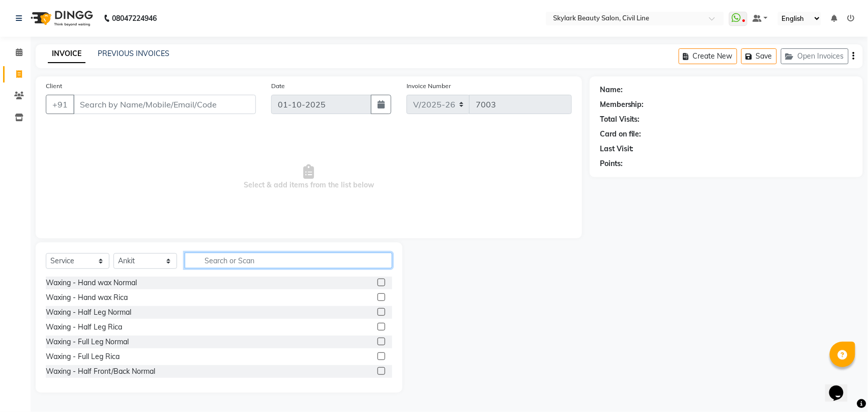
click at [220, 259] on input "text" at bounding box center [289, 260] width 208 height 16
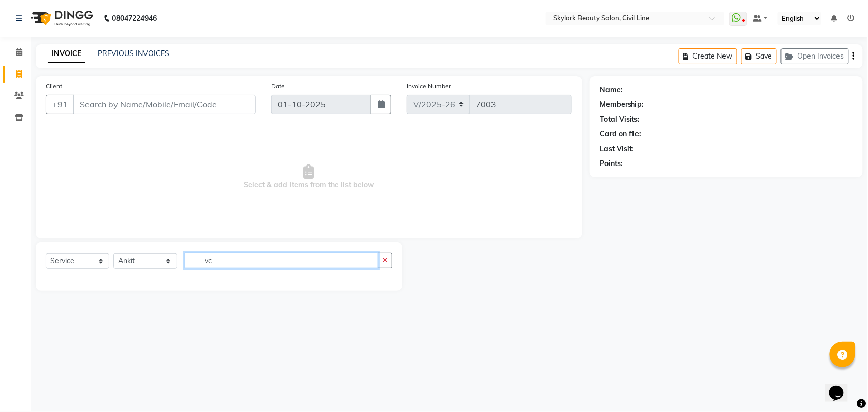
type input "v"
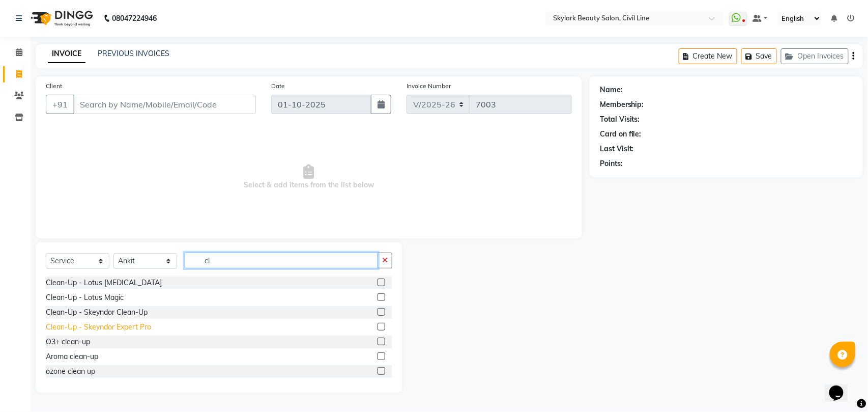
type input "cl"
click at [131, 328] on div "Clean-Up - Skeyndor Expert Pro" at bounding box center [98, 327] width 105 height 11
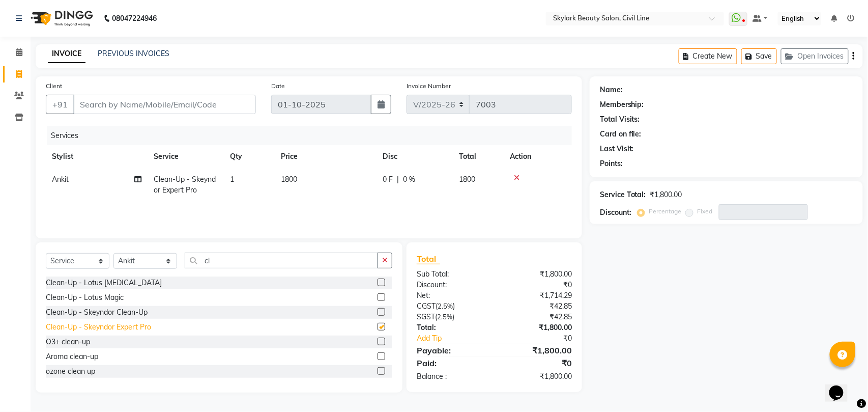
checkbox input "false"
click at [135, 311] on div "Clean-Up - Skeyndor Clean-Up" at bounding box center [97, 312] width 102 height 11
checkbox input "false"
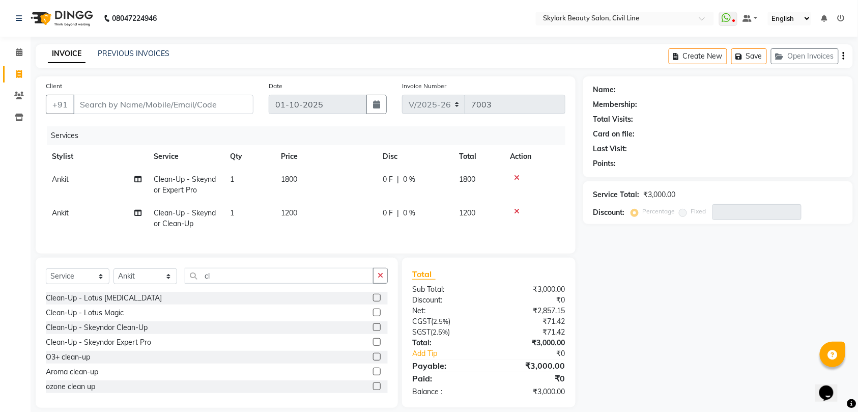
click at [518, 176] on icon at bounding box center [517, 177] width 6 height 7
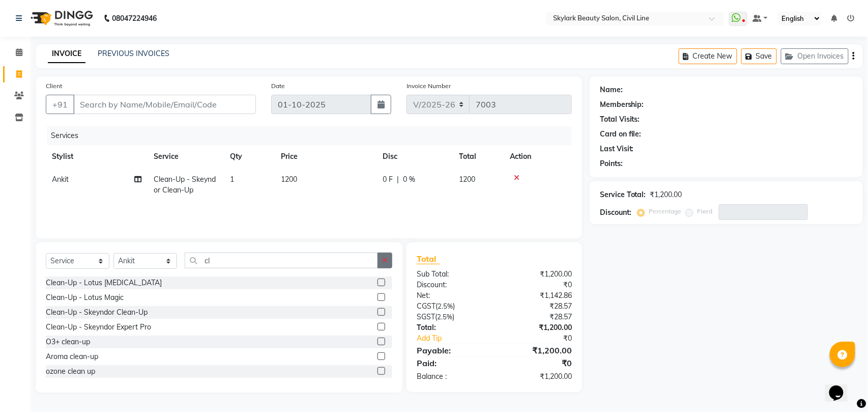
click at [384, 259] on icon "button" at bounding box center [385, 259] width 6 height 7
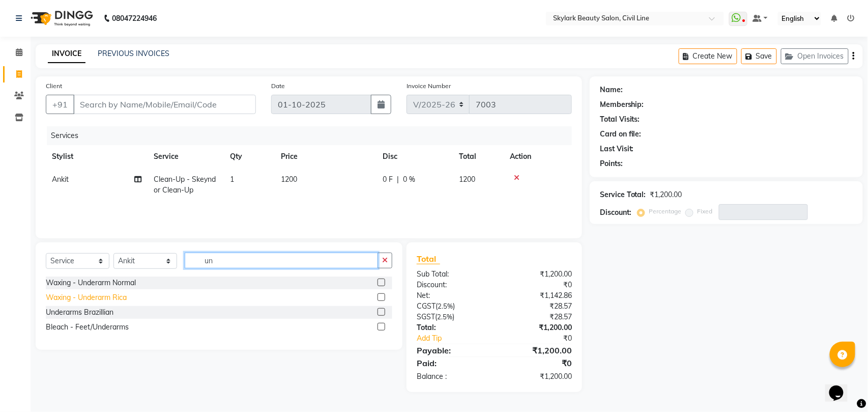
type input "un"
click at [106, 300] on div "Waxing - Underarm Rica" at bounding box center [86, 297] width 81 height 11
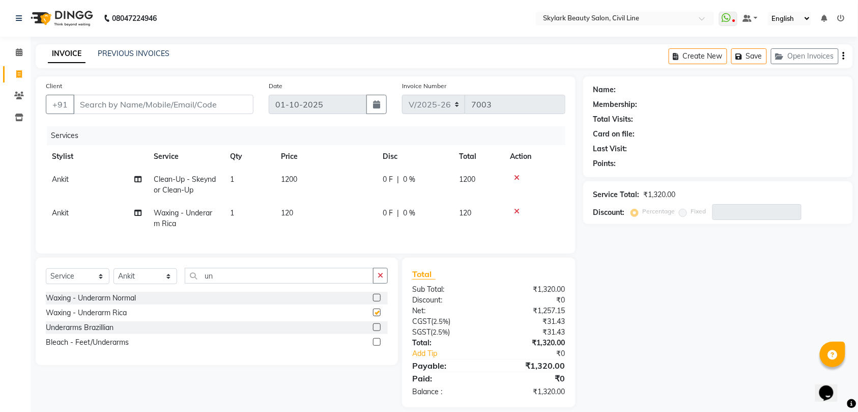
checkbox input "false"
click at [280, 275] on div "Select Service Product Membership Package Voucher Prepaid Gift Card Select Styl…" at bounding box center [217, 310] width 362 height 107
click at [275, 283] on input "un" at bounding box center [279, 276] width 189 height 16
type input "u"
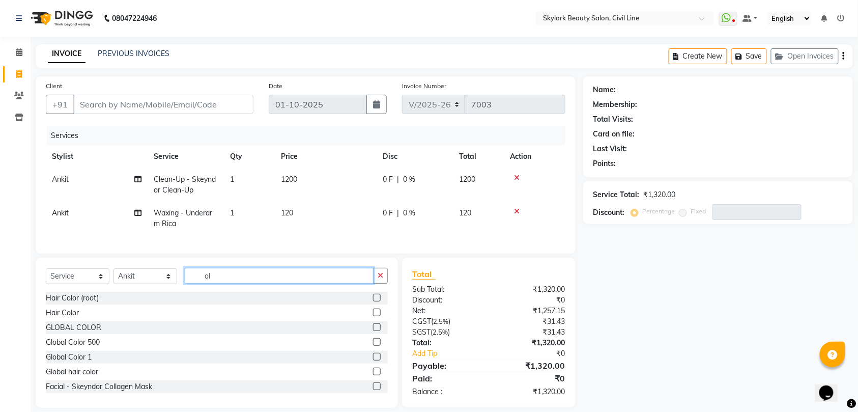
type input "o"
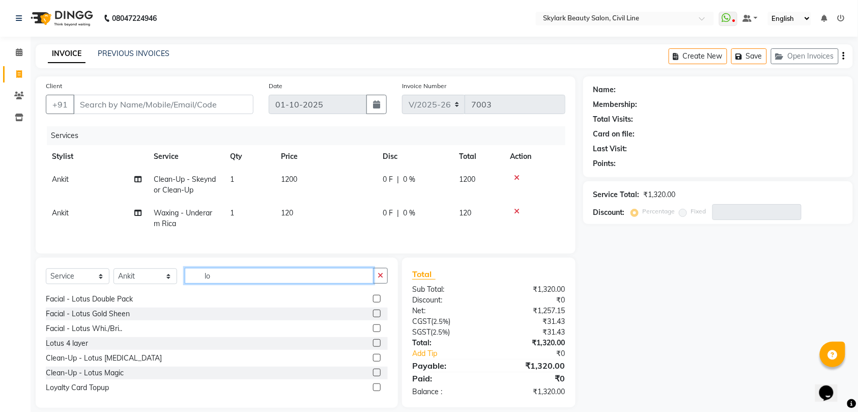
scroll to position [223, 0]
type input "l"
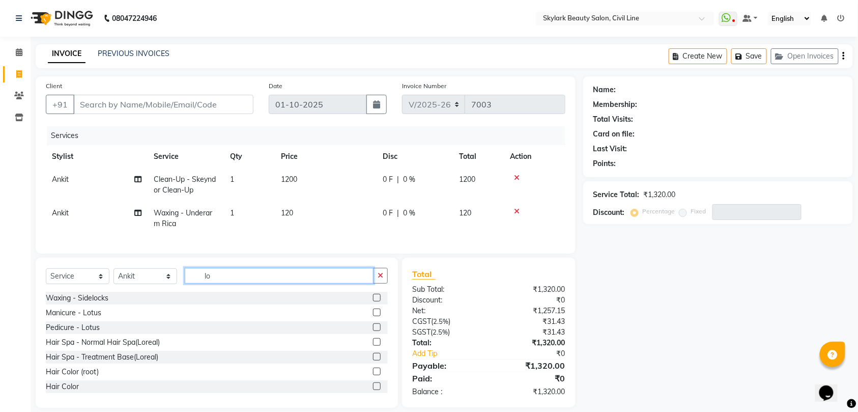
type input "l"
type input "on"
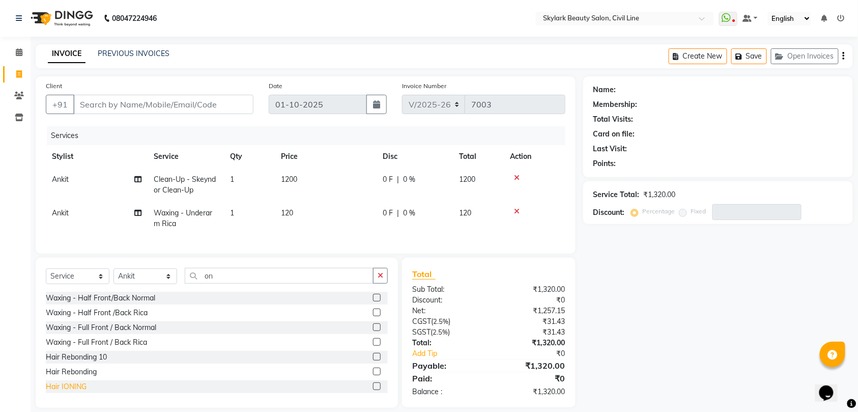
click at [67, 392] on div "Hair IONING" at bounding box center [66, 386] width 41 height 11
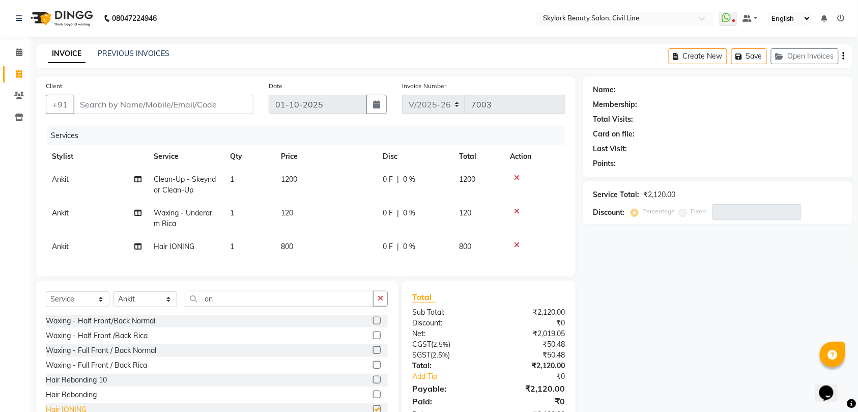
checkbox input "false"
click at [294, 244] on td "800" at bounding box center [326, 246] width 102 height 23
select select "28120"
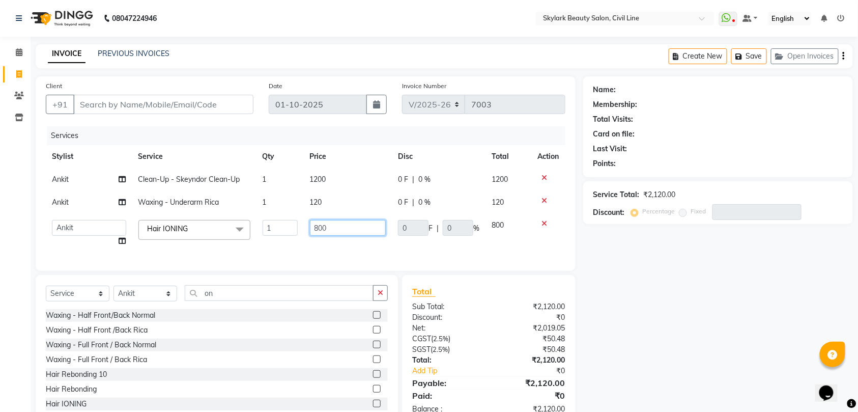
click at [339, 224] on input "800" at bounding box center [348, 228] width 76 height 16
type input "8"
type input "650"
click at [272, 245] on td "1" at bounding box center [279, 233] width 47 height 39
select select "28120"
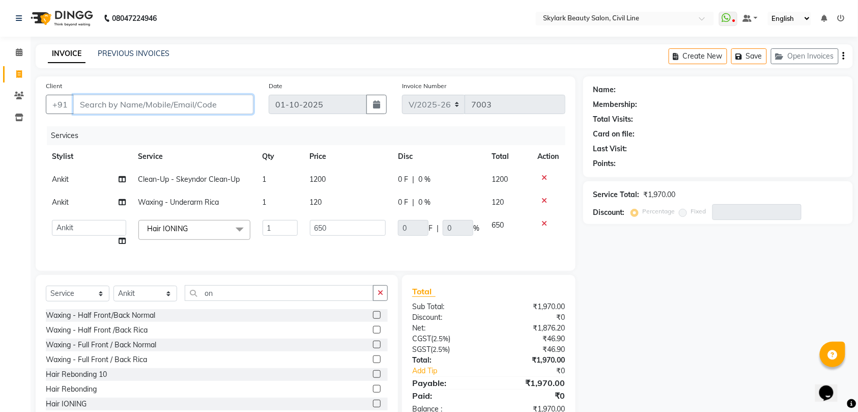
click at [222, 102] on input "Client" at bounding box center [163, 104] width 180 height 19
type input "8"
type input "0"
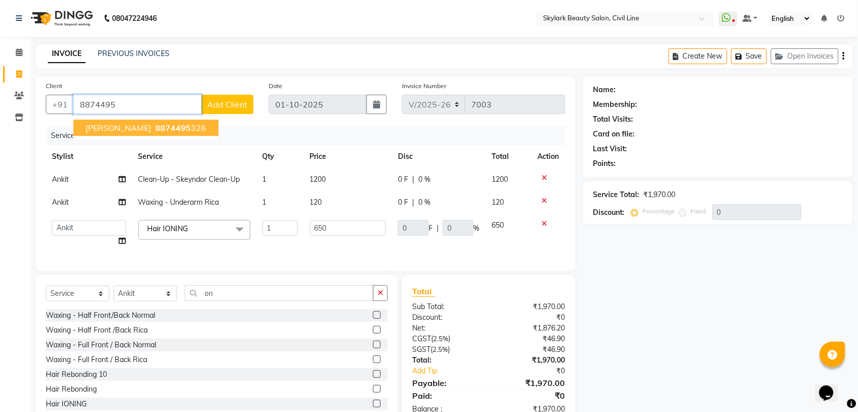
click at [155, 127] on span "8874495" at bounding box center [173, 128] width 36 height 10
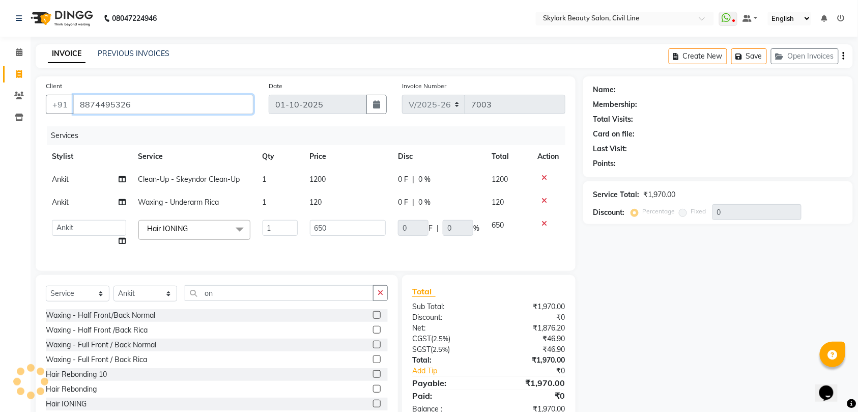
type input "8874495326"
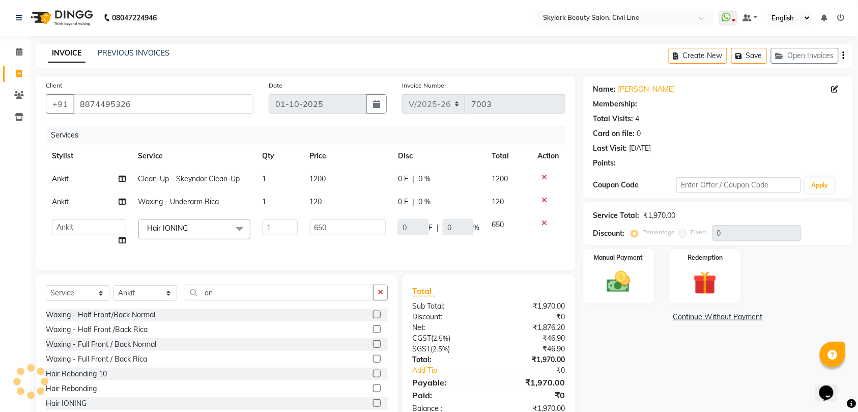
scroll to position [39, 0]
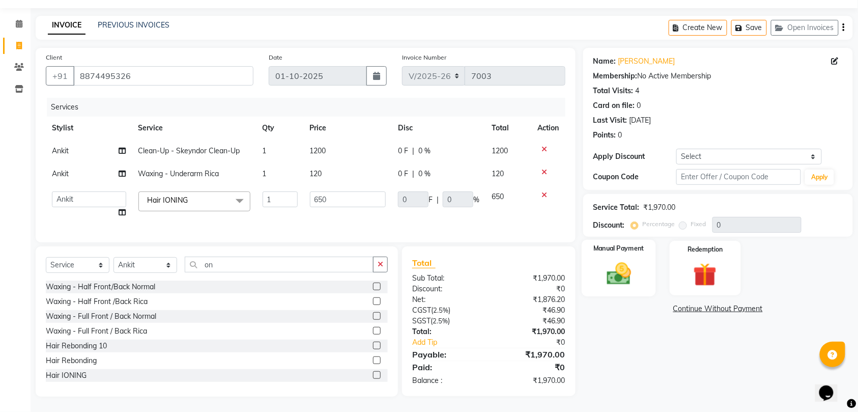
click at [610, 265] on img at bounding box center [619, 273] width 40 height 28
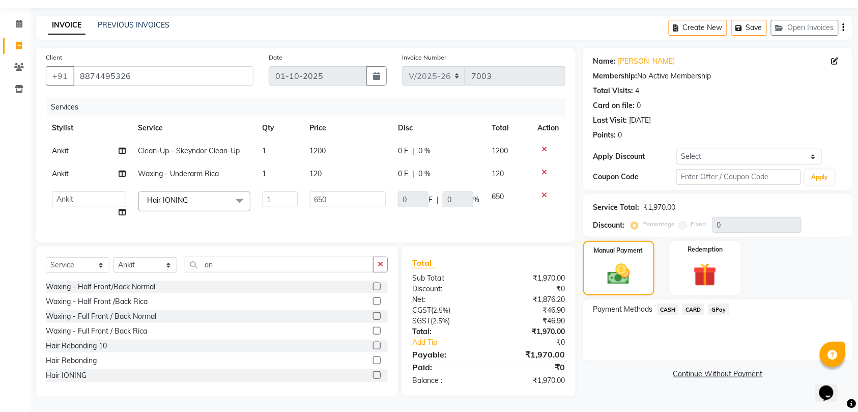
click at [720, 303] on span "GPay" at bounding box center [718, 309] width 21 height 12
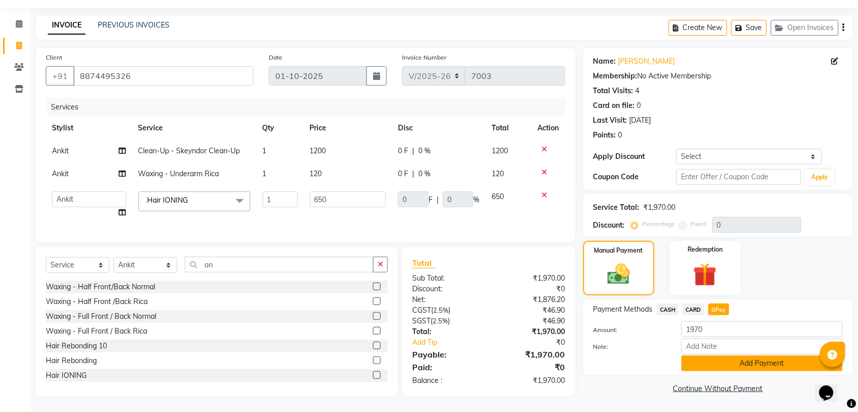
click at [743, 355] on button "Add Payment" at bounding box center [761, 363] width 161 height 16
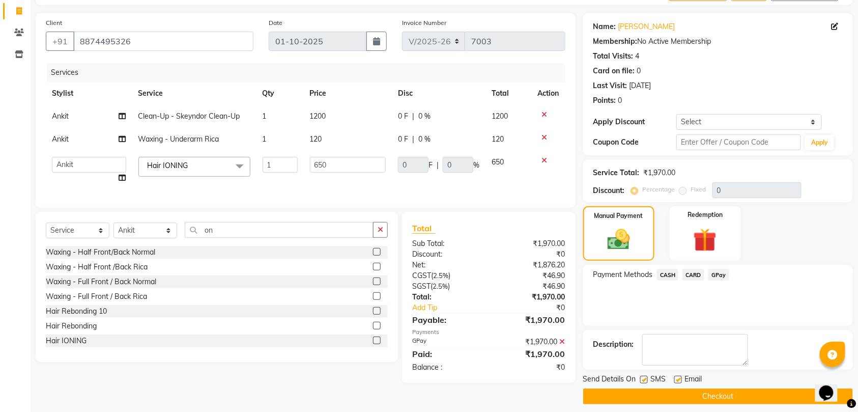
scroll to position [72, 0]
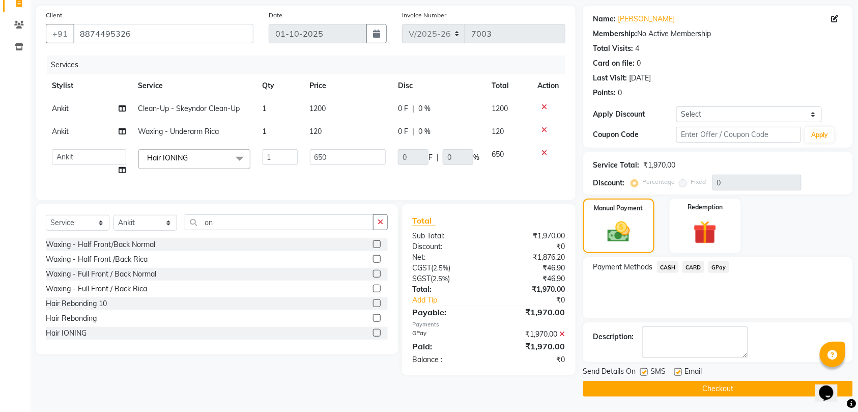
click at [732, 386] on button "Checkout" at bounding box center [718, 389] width 270 height 16
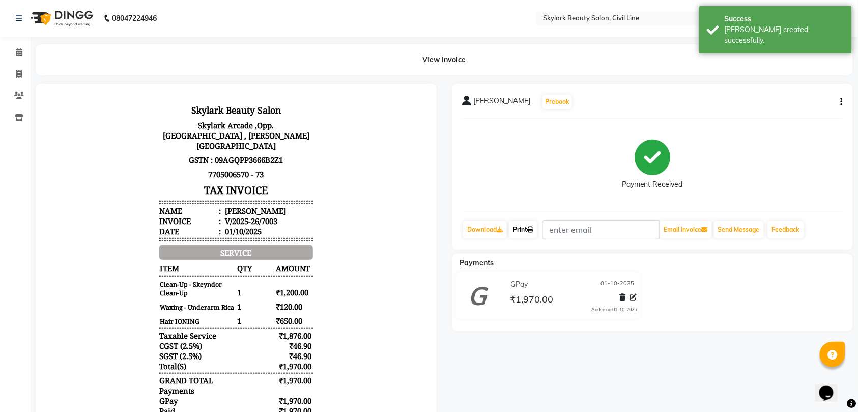
click at [526, 228] on link "Print" at bounding box center [523, 229] width 28 height 17
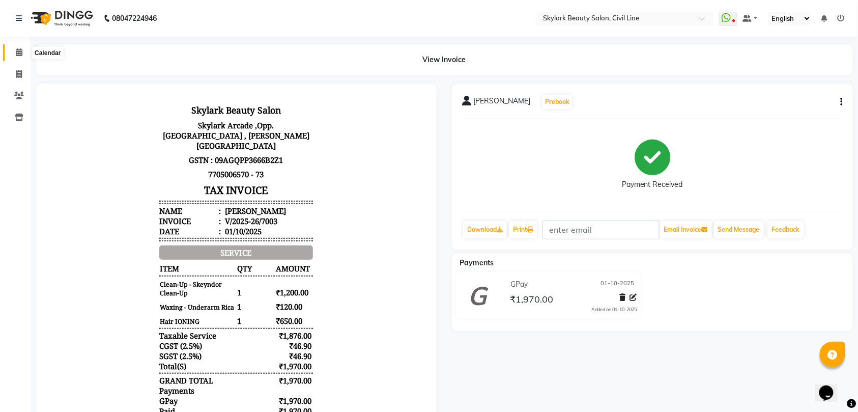
click at [18, 49] on icon at bounding box center [19, 52] width 7 height 8
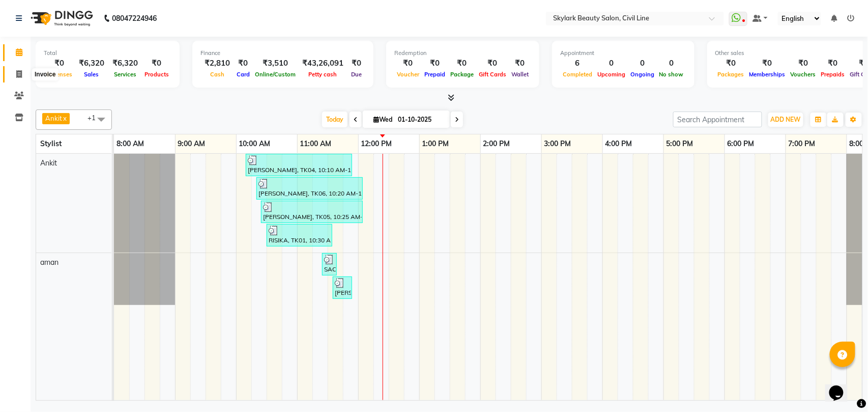
click at [17, 75] on icon at bounding box center [19, 74] width 6 height 8
select select "service"
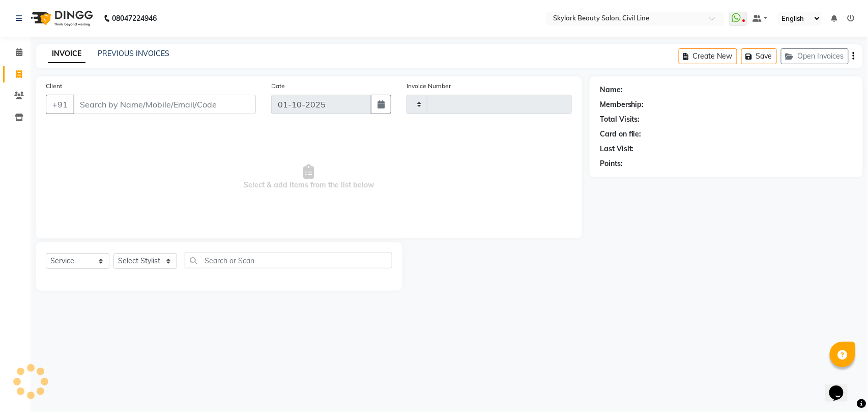
type input "7004"
select select "4588"
click at [137, 265] on select "Select Stylist" at bounding box center [145, 261] width 64 height 16
click at [150, 259] on select "Select Stylist" at bounding box center [145, 261] width 64 height 16
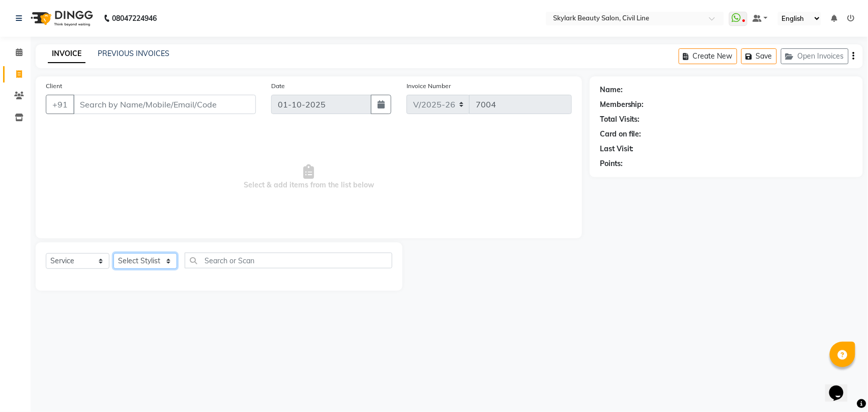
select select "28120"
click at [113, 253] on select "Select Stylist [PERSON_NAME] [PERSON_NAME] [PERSON_NAME] WASU" at bounding box center [145, 261] width 64 height 16
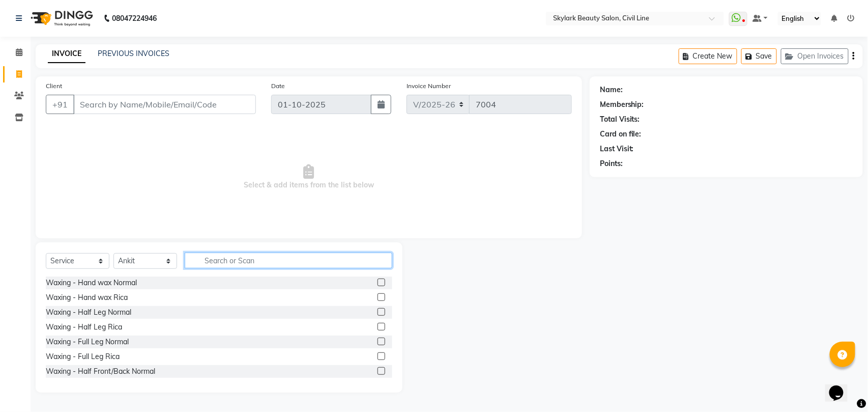
click at [230, 258] on input "text" at bounding box center [289, 260] width 208 height 16
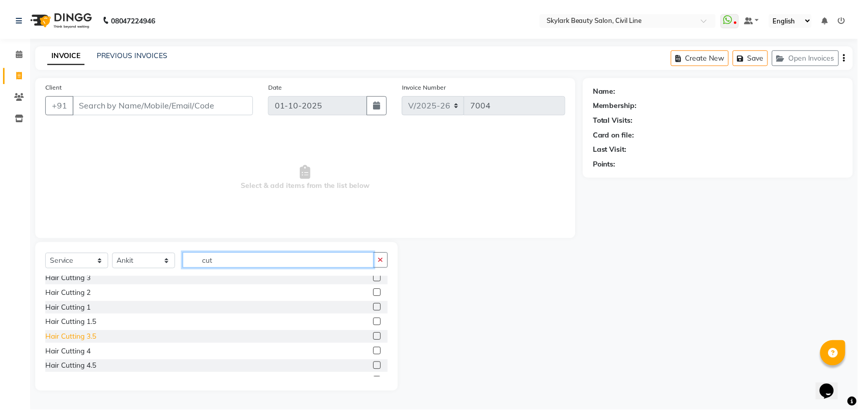
scroll to position [60, 0]
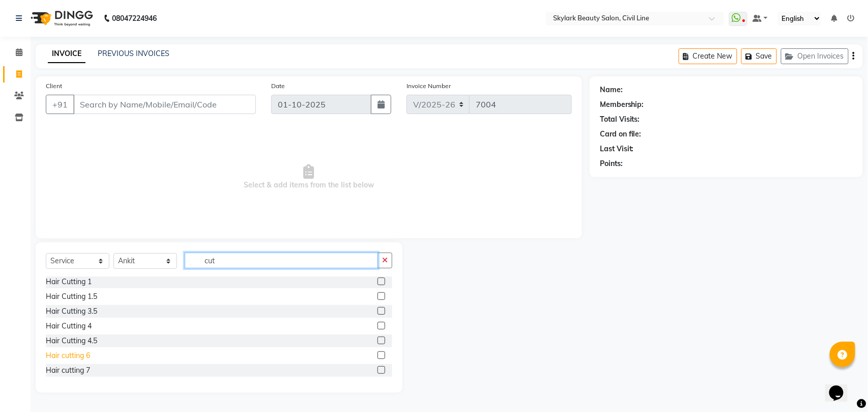
type input "cut"
click at [73, 355] on div "Hair cutting 6" at bounding box center [68, 355] width 44 height 11
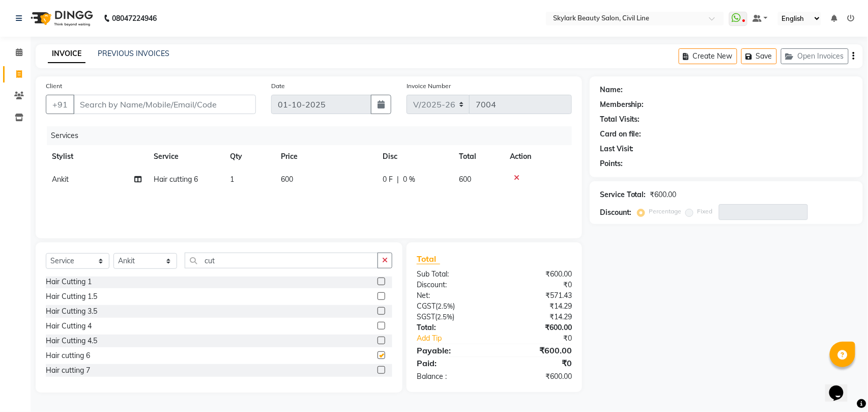
checkbox input "false"
drag, startPoint x: 176, startPoint y: 101, endPoint x: 178, endPoint y: 106, distance: 6.0
click at [176, 102] on input "Client" at bounding box center [164, 104] width 183 height 19
type input "9"
type input "0"
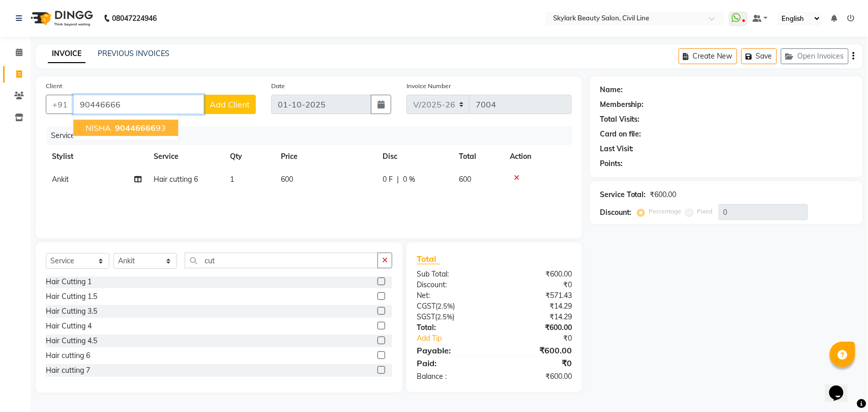
click at [158, 127] on ngb-highlight "90446666 93" at bounding box center [139, 128] width 53 height 10
type input "9044666693"
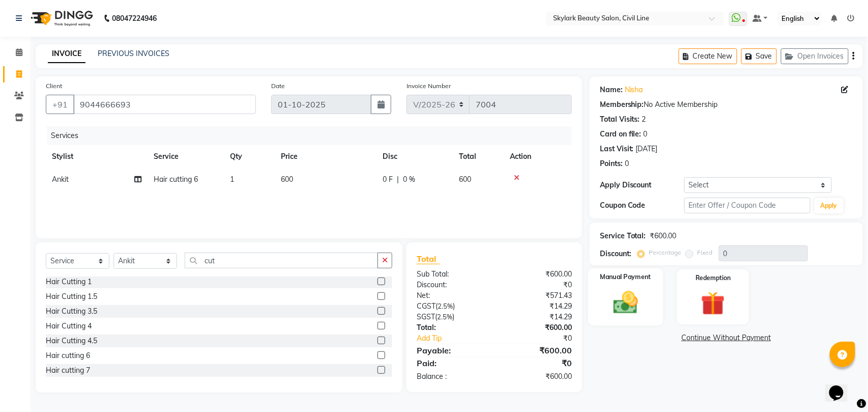
click at [629, 290] on img at bounding box center [625, 302] width 40 height 28
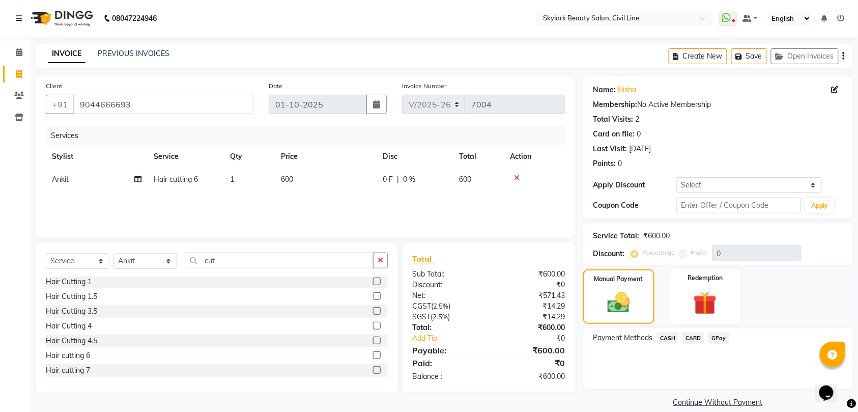
drag, startPoint x: 715, startPoint y: 340, endPoint x: 719, endPoint y: 347, distance: 8.2
click at [716, 340] on span "GPay" at bounding box center [718, 338] width 21 height 12
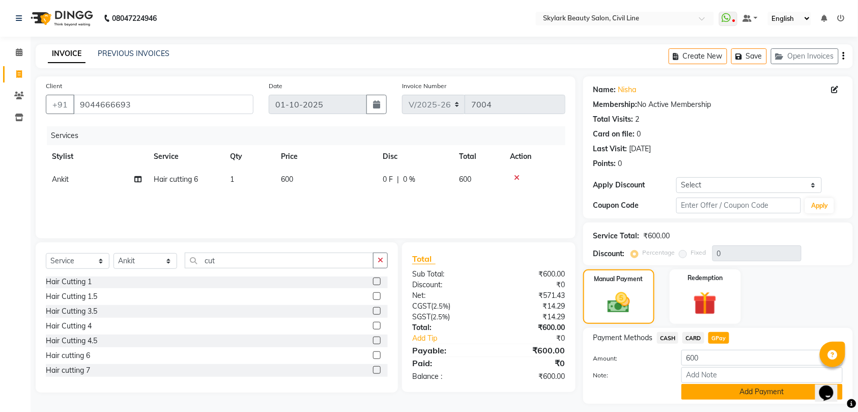
click at [738, 392] on button "Add Payment" at bounding box center [761, 392] width 161 height 16
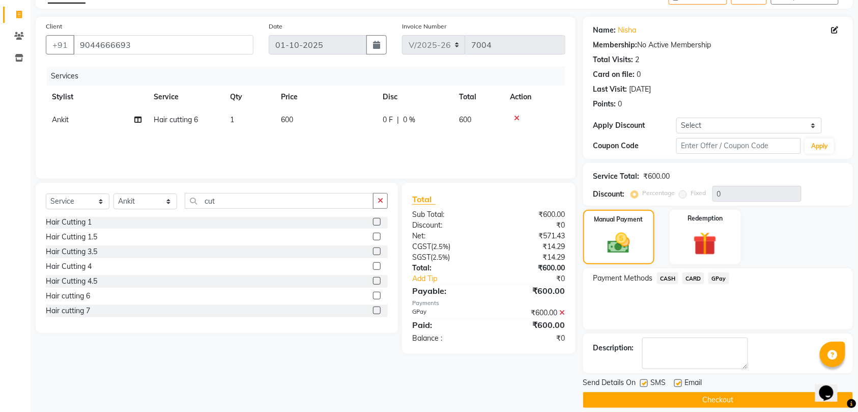
scroll to position [72, 0]
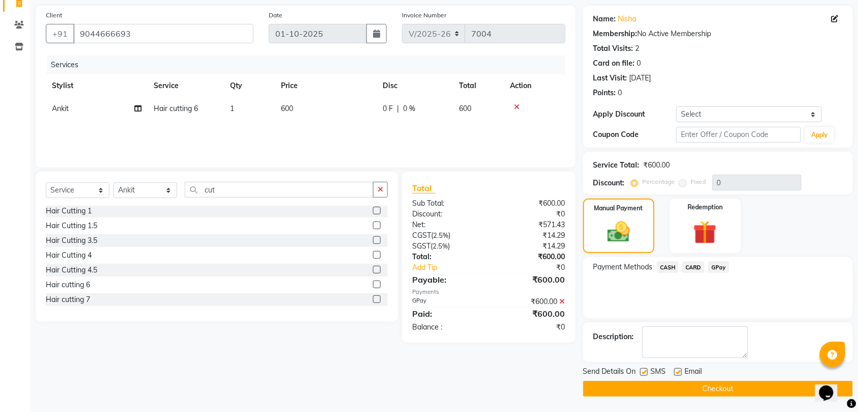
click at [722, 388] on button "Checkout" at bounding box center [718, 389] width 270 height 16
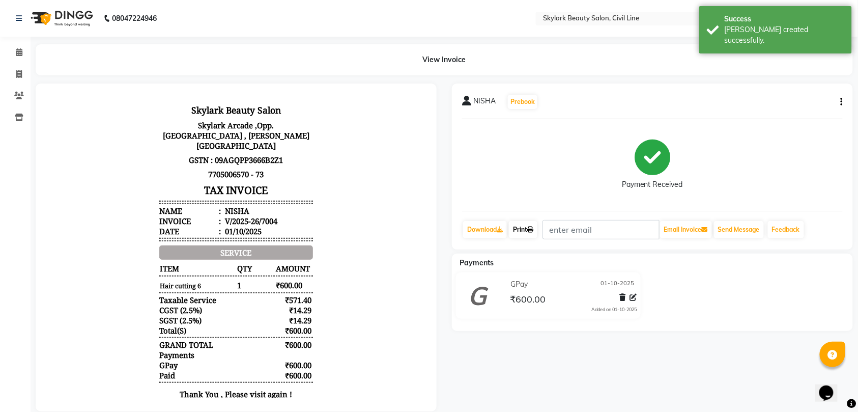
click at [533, 228] on icon at bounding box center [530, 229] width 6 height 6
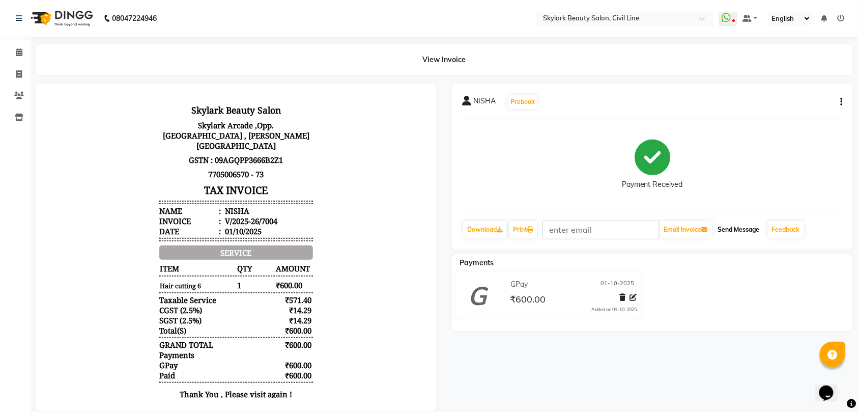
click at [743, 226] on button "Send Message" at bounding box center [739, 229] width 50 height 17
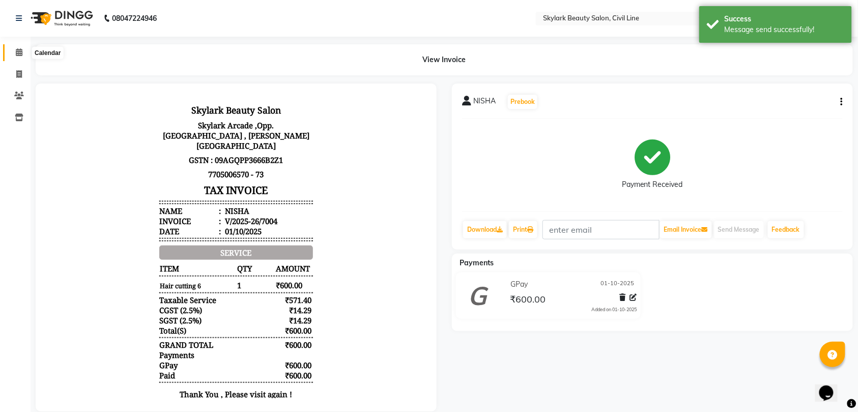
click at [19, 48] on icon at bounding box center [19, 52] width 7 height 8
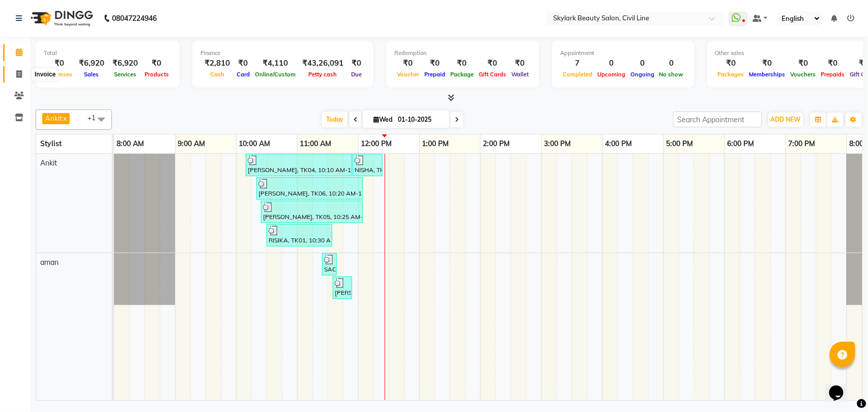
click at [18, 74] on icon at bounding box center [19, 74] width 6 height 8
select select "service"
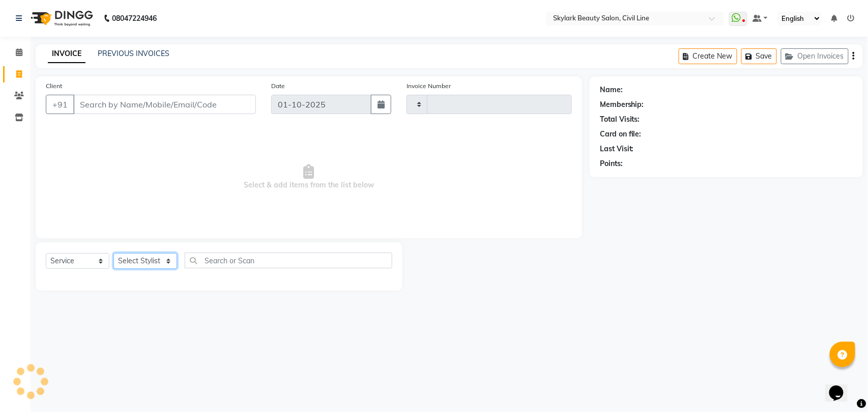
click at [137, 259] on select "Select Stylist" at bounding box center [145, 261] width 64 height 16
type input "7005"
select select "4588"
click at [137, 259] on select "Select Stylist" at bounding box center [145, 261] width 64 height 16
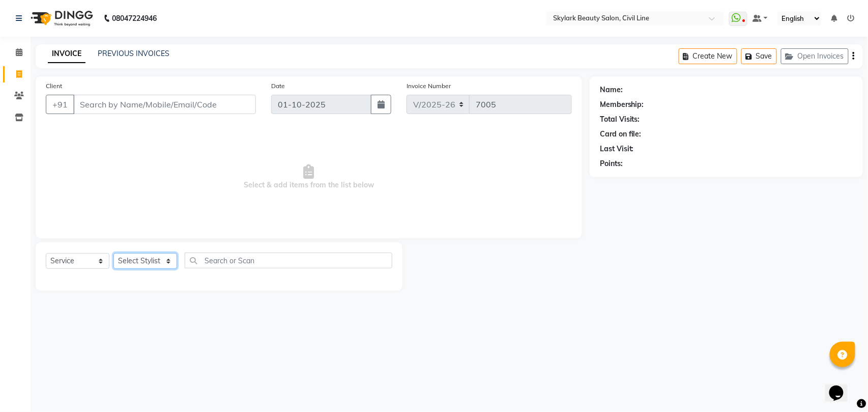
select select "28120"
click at [113, 253] on select "Select Stylist [PERSON_NAME] [PERSON_NAME] [PERSON_NAME] WASU" at bounding box center [145, 261] width 64 height 16
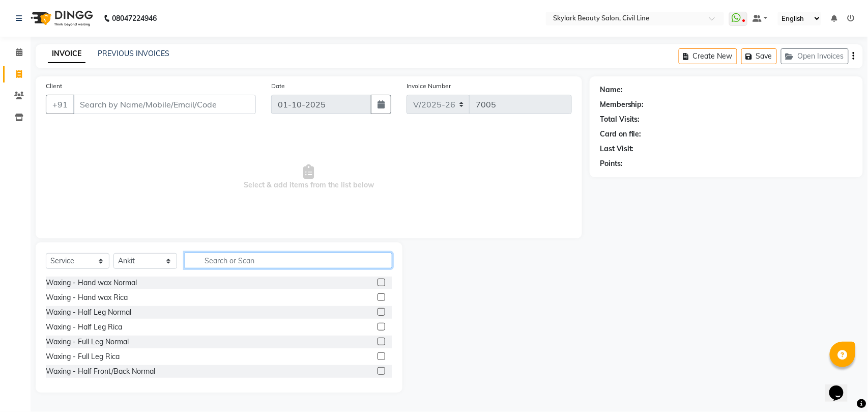
click at [308, 261] on input "text" at bounding box center [289, 260] width 208 height 16
click at [19, 51] on icon at bounding box center [19, 52] width 7 height 8
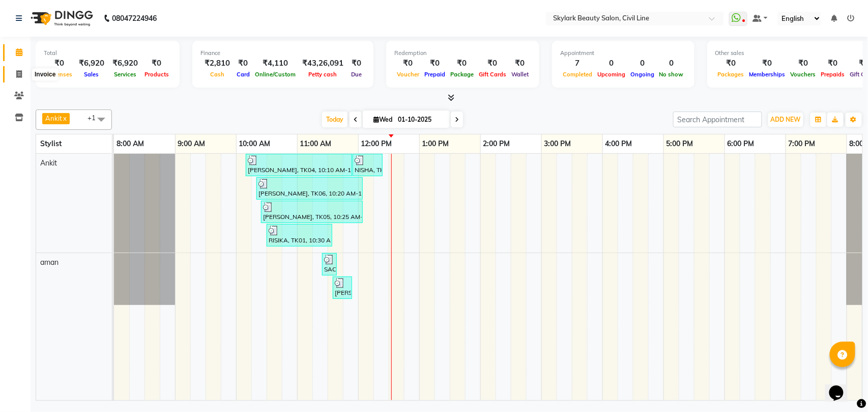
click at [21, 76] on icon at bounding box center [19, 74] width 6 height 8
select select "service"
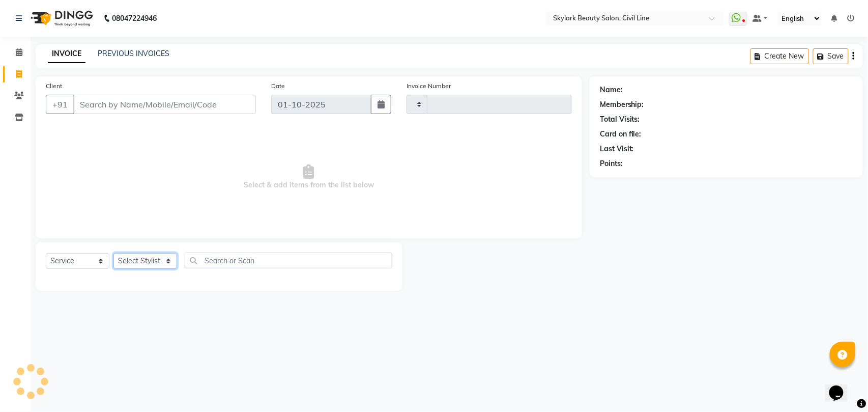
click at [148, 263] on select "Select Stylist" at bounding box center [145, 261] width 64 height 16
type input "7005"
select select "4588"
click at [149, 263] on select "Select Stylist" at bounding box center [145, 261] width 64 height 16
click at [149, 263] on select "Select Stylist [PERSON_NAME] [PERSON_NAME] [PERSON_NAME] WASU" at bounding box center [145, 261] width 64 height 16
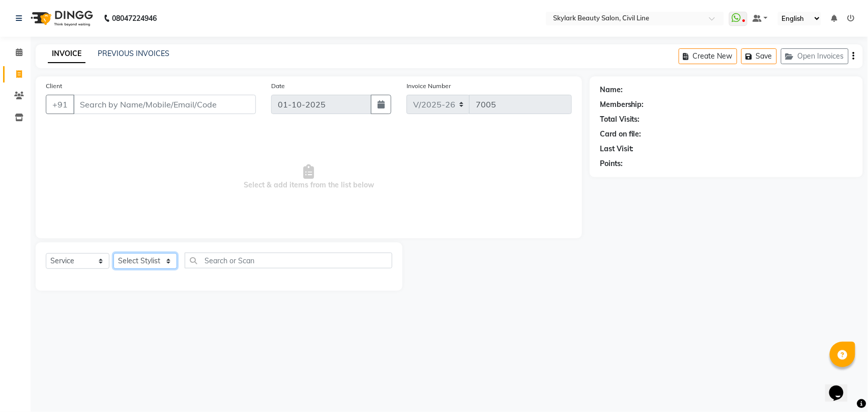
select select "28120"
click at [113, 253] on select "Select Stylist [PERSON_NAME] [PERSON_NAME] [PERSON_NAME] WASU" at bounding box center [145, 261] width 64 height 16
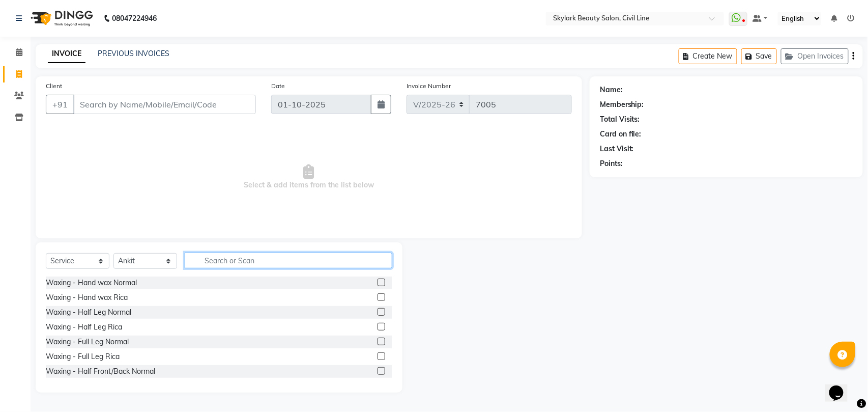
click at [277, 261] on input "text" at bounding box center [289, 260] width 208 height 16
click at [106, 296] on div "Waxing - Hand wax Rica" at bounding box center [87, 297] width 82 height 11
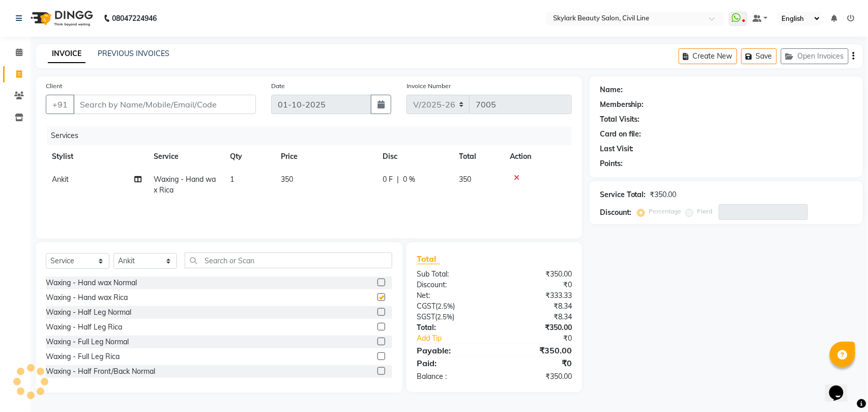
checkbox input "false"
click at [243, 261] on input "text" at bounding box center [289, 260] width 208 height 16
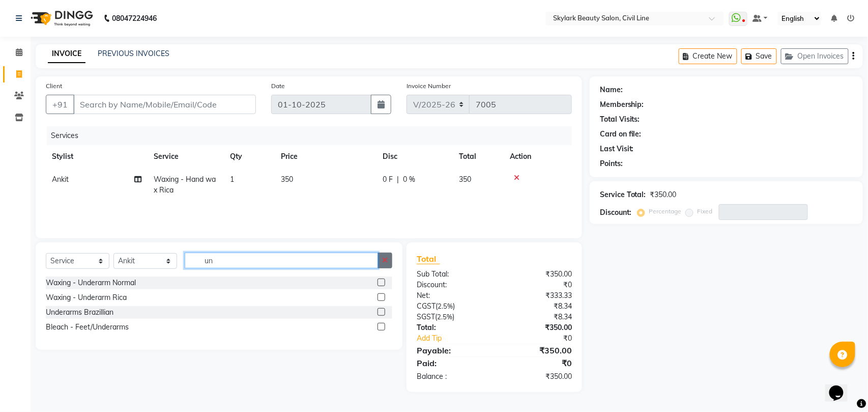
type input "un"
click at [386, 262] on icon "button" at bounding box center [385, 259] width 6 height 7
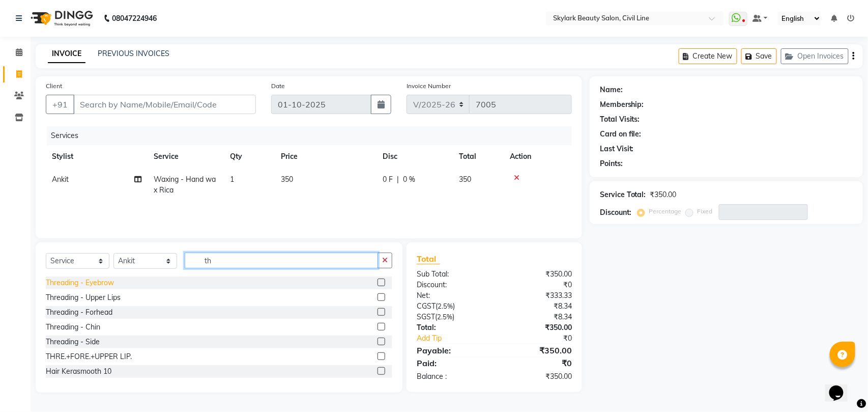
type input "th"
click at [106, 282] on div "Threading - Eyebrow" at bounding box center [80, 282] width 68 height 11
checkbox input "false"
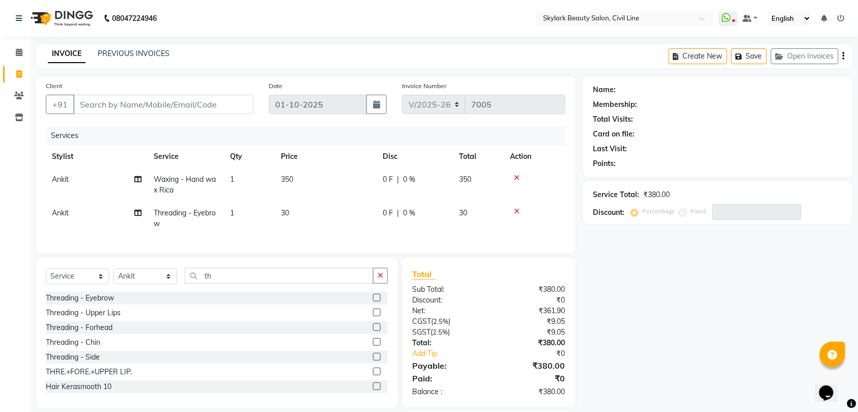
click at [259, 274] on div "Select Service Product Membership Package Voucher Prepaid Gift Card Select Styl…" at bounding box center [217, 332] width 362 height 150
click at [259, 283] on input "th" at bounding box center [279, 276] width 189 height 16
type input "t"
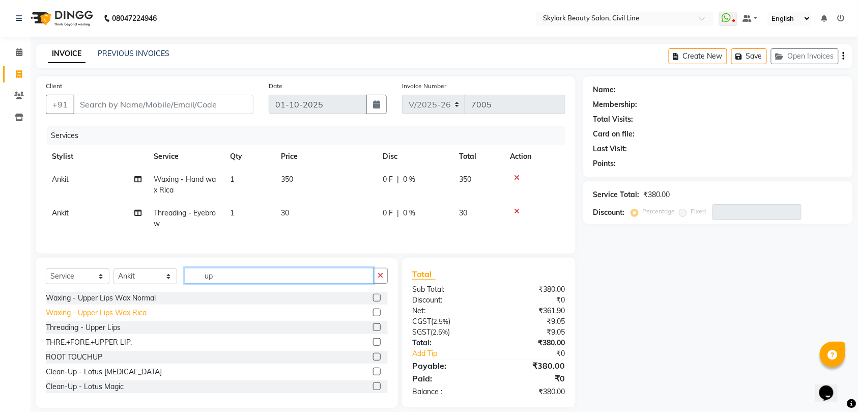
type input "up"
click at [138, 318] on div "Waxing - Upper Lips Wax Rica" at bounding box center [96, 312] width 101 height 11
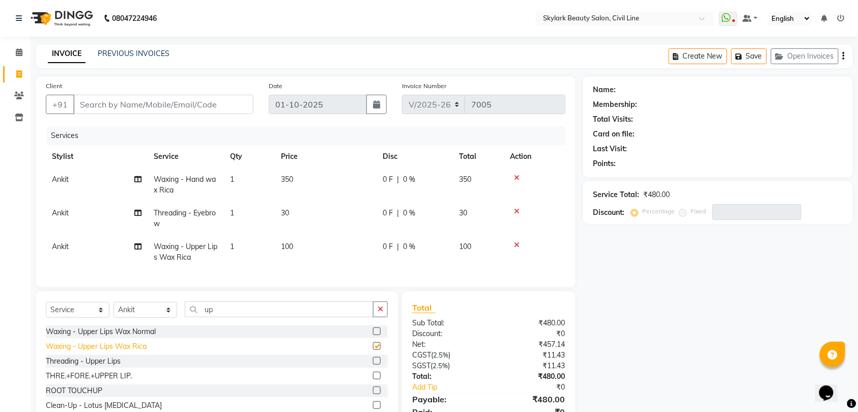
checkbox input "false"
click at [207, 101] on input "Client" at bounding box center [163, 104] width 180 height 19
type input "8"
type input "0"
type input "8004734298"
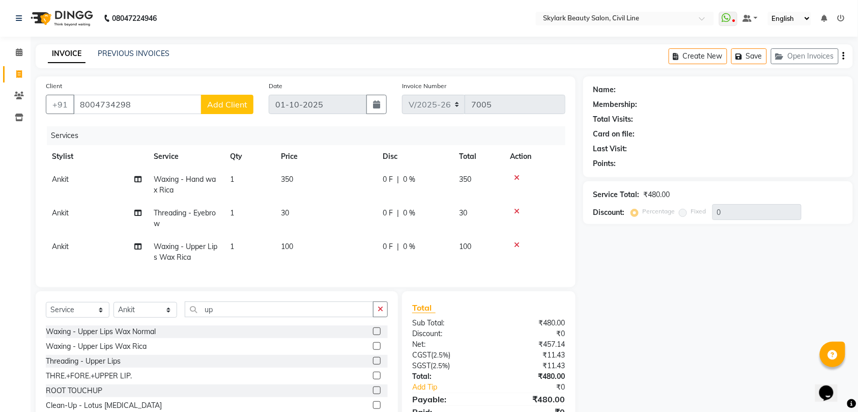
click at [217, 100] on span "Add Client" at bounding box center [227, 104] width 40 height 10
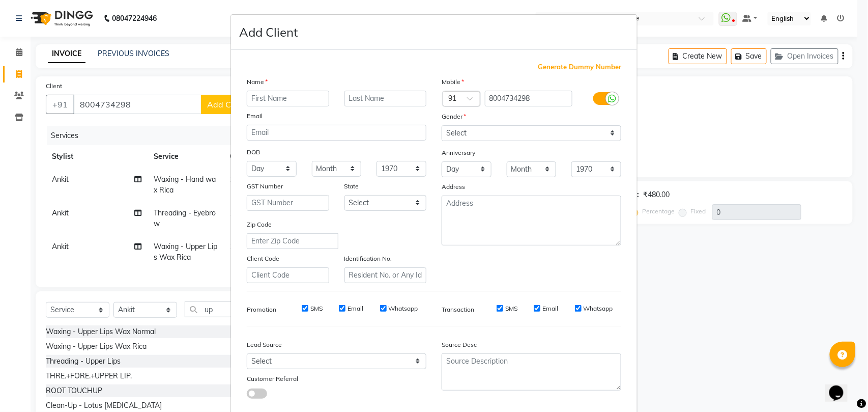
click at [286, 98] on input "text" at bounding box center [288, 99] width 82 height 16
type input "[PERSON_NAME]"
click at [524, 134] on select "Select [DEMOGRAPHIC_DATA] [DEMOGRAPHIC_DATA] Other Prefer Not To Say" at bounding box center [532, 133] width 180 height 16
select select "[DEMOGRAPHIC_DATA]"
click at [442, 125] on select "Select [DEMOGRAPHIC_DATA] [DEMOGRAPHIC_DATA] Other Prefer Not To Say" at bounding box center [532, 133] width 180 height 16
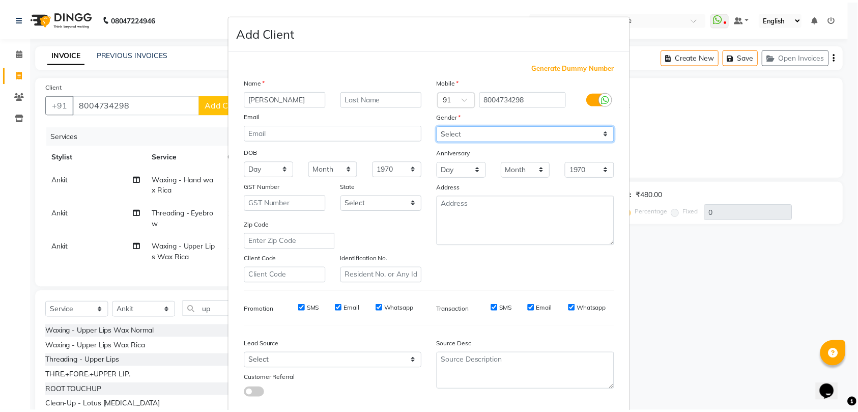
scroll to position [55, 0]
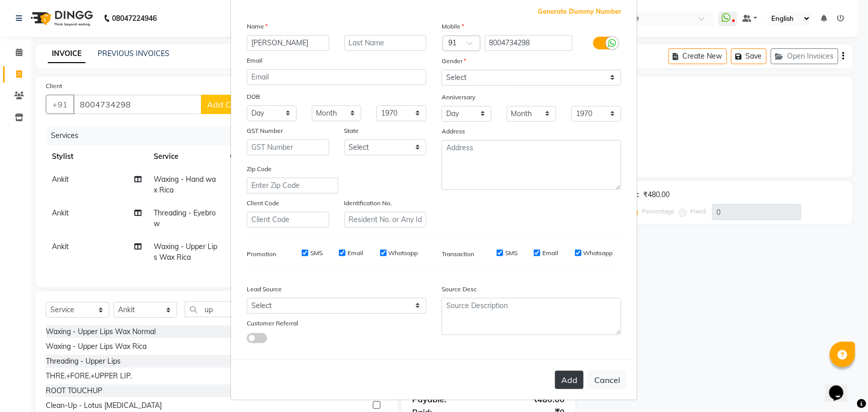
click at [564, 375] on button "Add" at bounding box center [569, 379] width 28 height 18
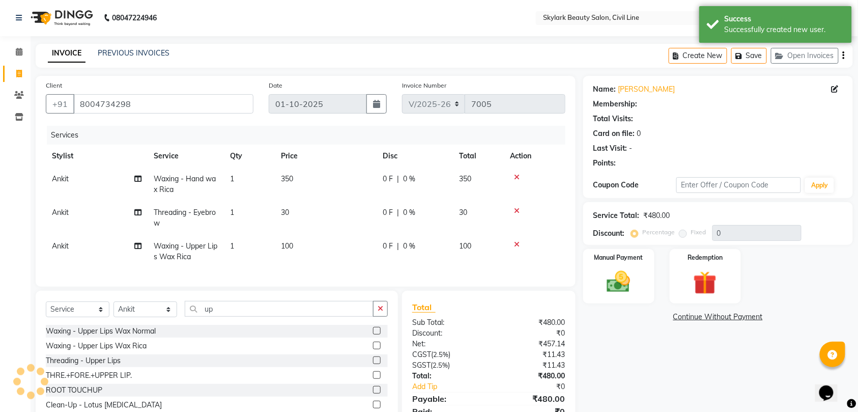
scroll to position [55, 0]
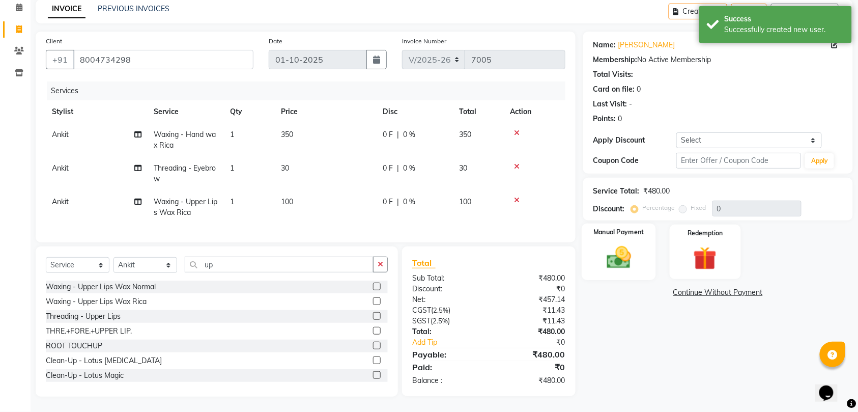
click at [624, 233] on div "Manual Payment" at bounding box center [619, 251] width 74 height 57
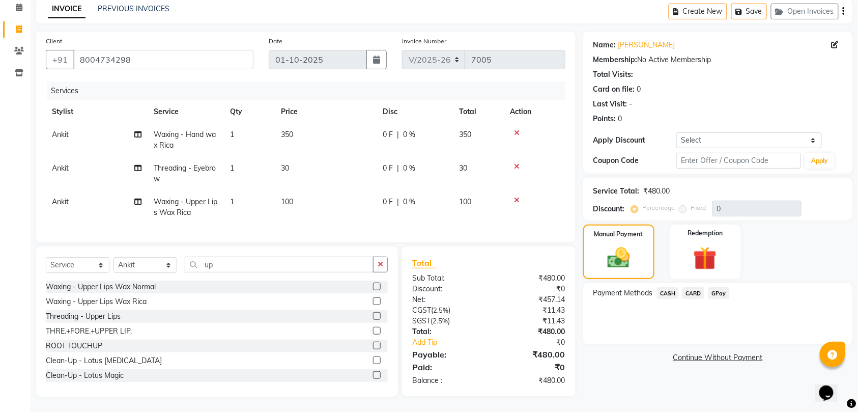
click at [716, 287] on span "GPay" at bounding box center [718, 293] width 21 height 12
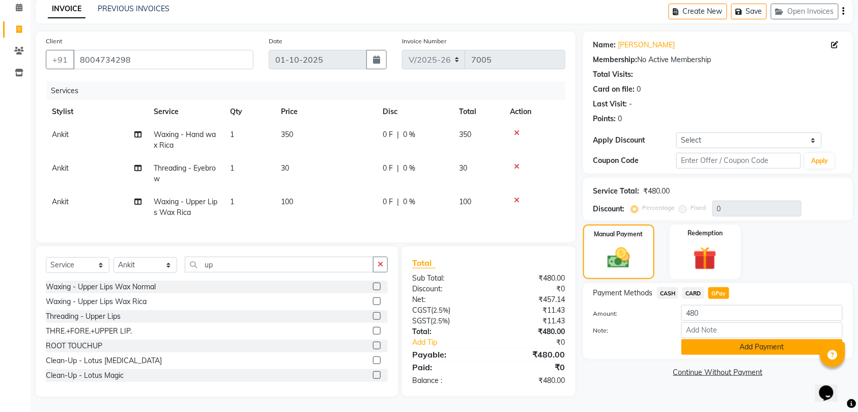
click at [743, 339] on button "Add Payment" at bounding box center [761, 347] width 161 height 16
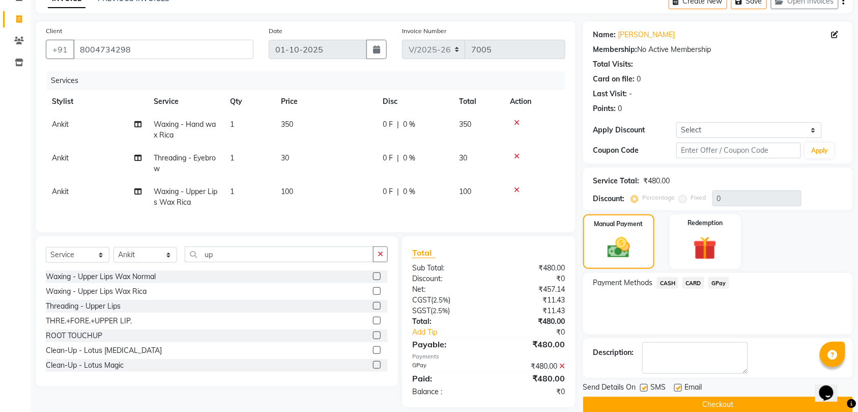
scroll to position [76, 0]
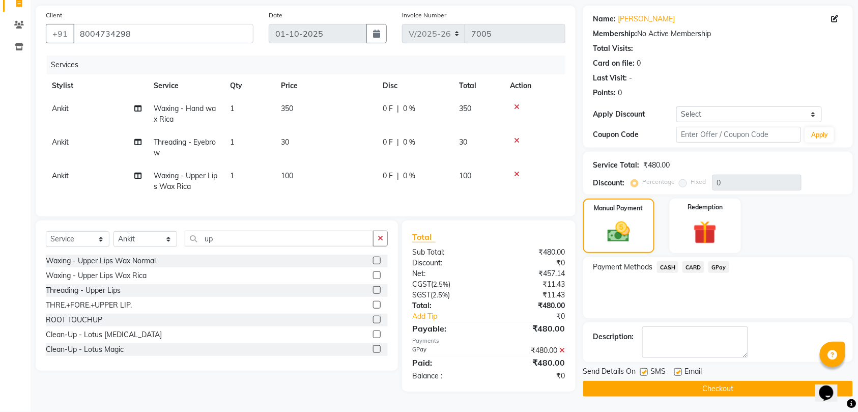
click at [734, 382] on button "Checkout" at bounding box center [718, 389] width 270 height 16
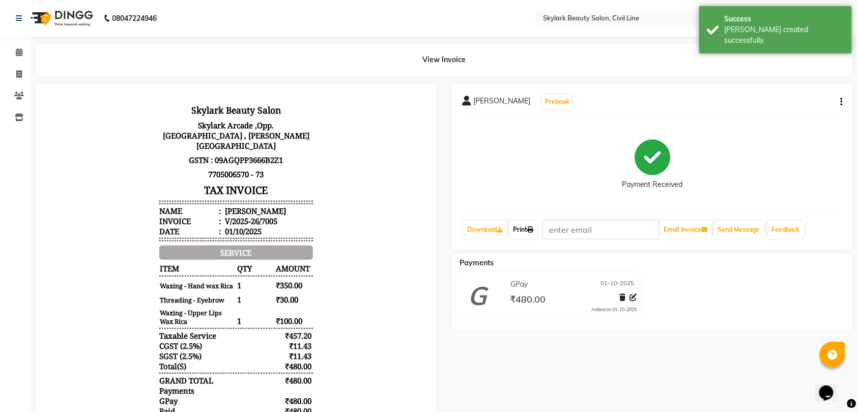
click at [529, 230] on link "Print" at bounding box center [523, 229] width 28 height 17
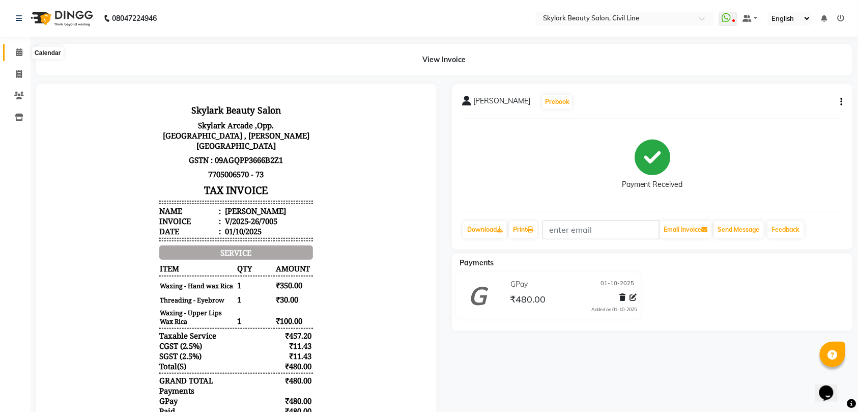
click at [16, 51] on icon at bounding box center [19, 52] width 7 height 8
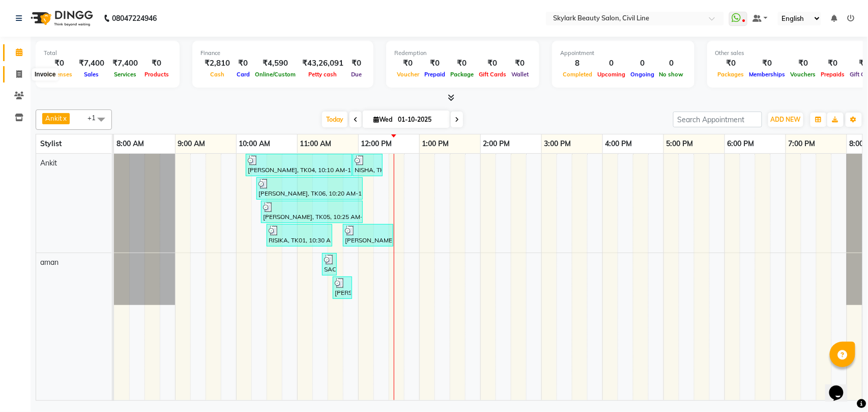
click at [17, 72] on icon at bounding box center [19, 74] width 6 height 8
select select "service"
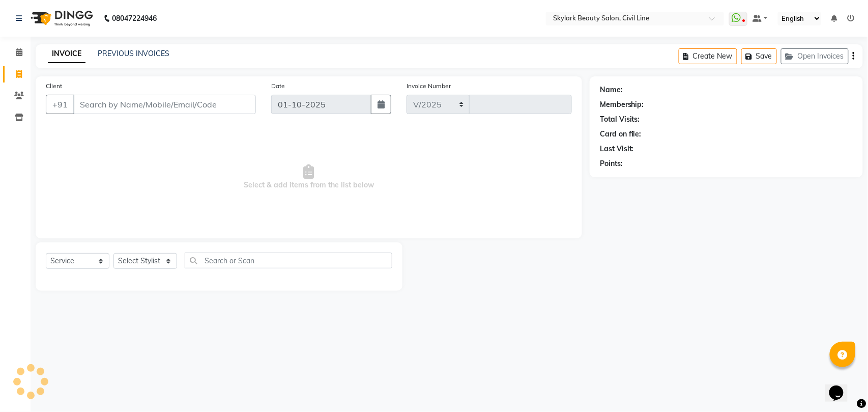
select select "4588"
type input "7006"
click at [139, 261] on select "Select Stylist" at bounding box center [145, 261] width 64 height 16
click at [135, 261] on select "Select Stylist" at bounding box center [145, 261] width 64 height 16
drag, startPoint x: 135, startPoint y: 261, endPoint x: 136, endPoint y: 269, distance: 8.2
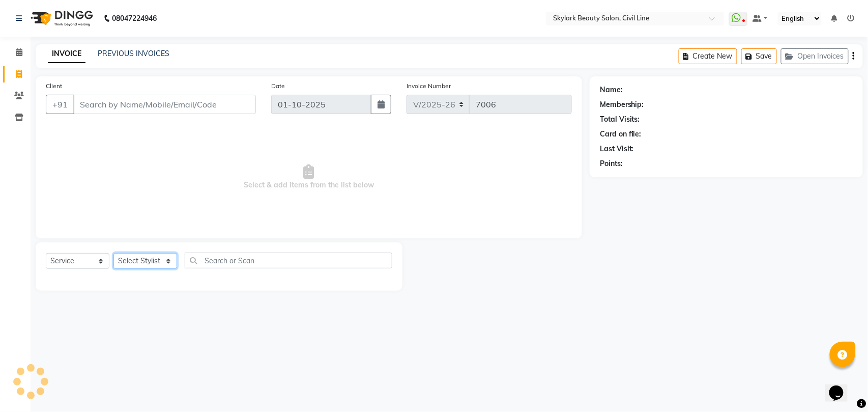
click at [135, 261] on select "Select Stylist" at bounding box center [145, 261] width 64 height 16
select select "28120"
click at [113, 253] on select "Select Stylist [PERSON_NAME] [PERSON_NAME] [PERSON_NAME] WASU" at bounding box center [145, 261] width 64 height 16
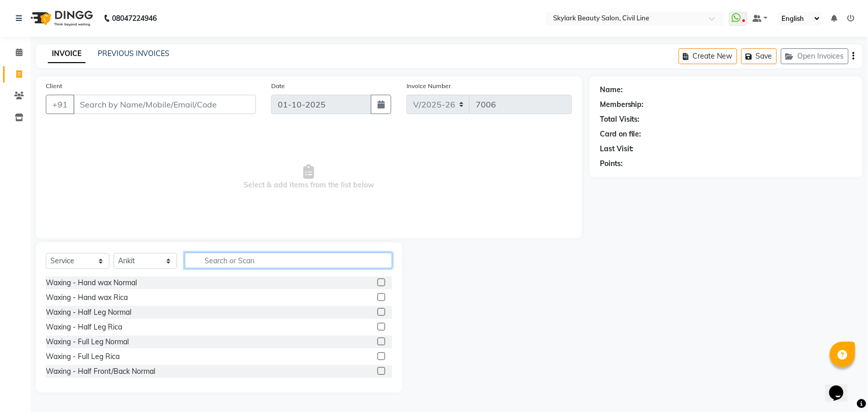
click at [219, 256] on input "text" at bounding box center [289, 260] width 208 height 16
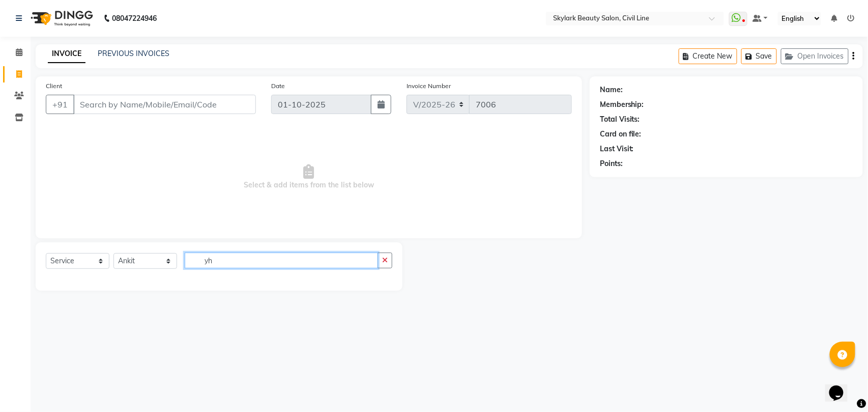
type input "y"
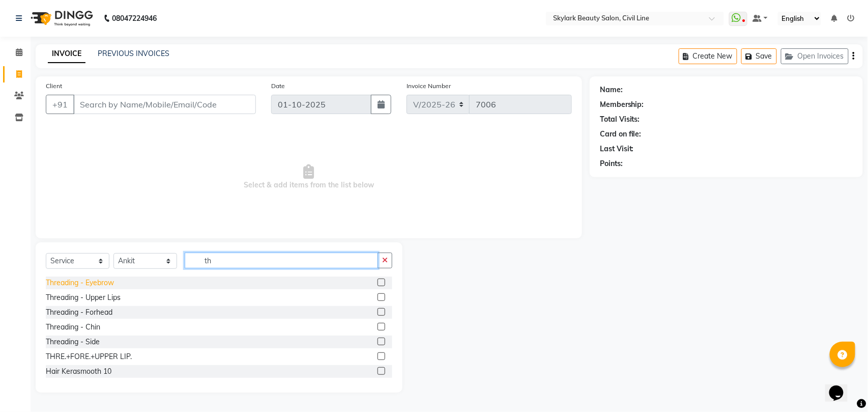
type input "th"
click at [99, 281] on div "Threading - Eyebrow" at bounding box center [80, 282] width 68 height 11
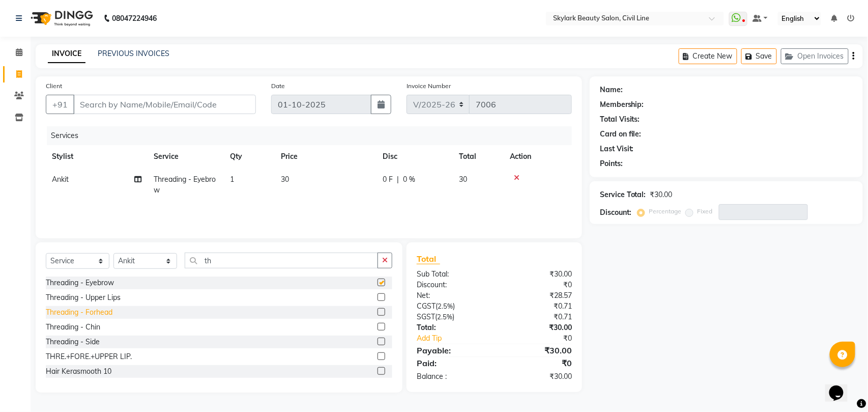
checkbox input "false"
click at [94, 314] on div "Threading - Forhead" at bounding box center [79, 312] width 67 height 11
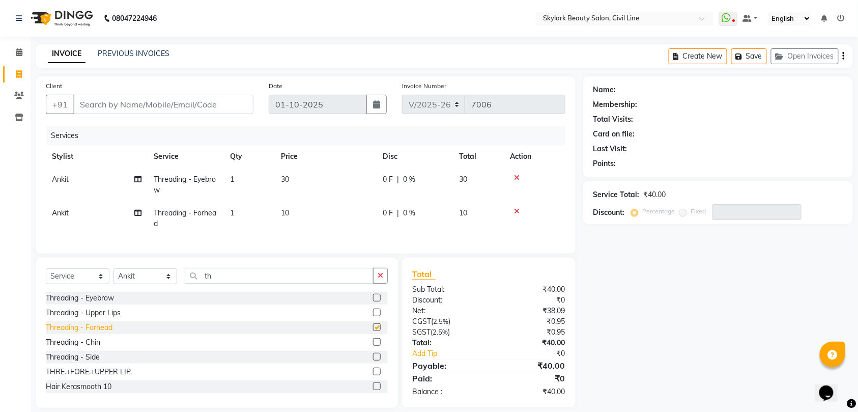
checkbox input "false"
click at [189, 105] on input "Client" at bounding box center [163, 104] width 180 height 19
type input "8"
type input "0"
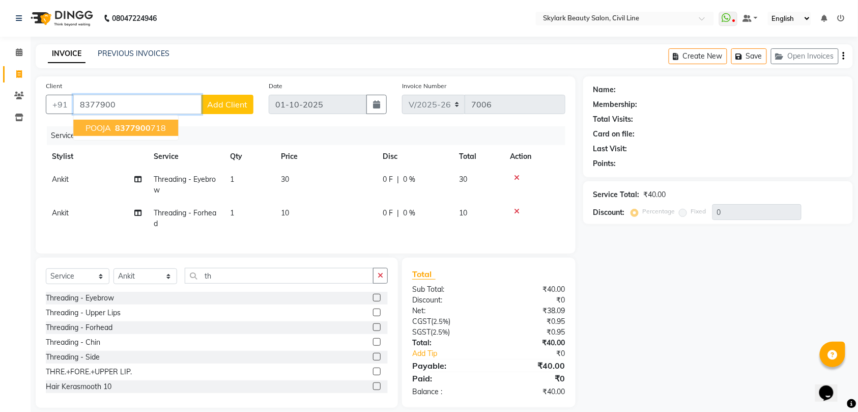
click at [150, 127] on ngb-highlight "8377900 718" at bounding box center [139, 128] width 53 height 10
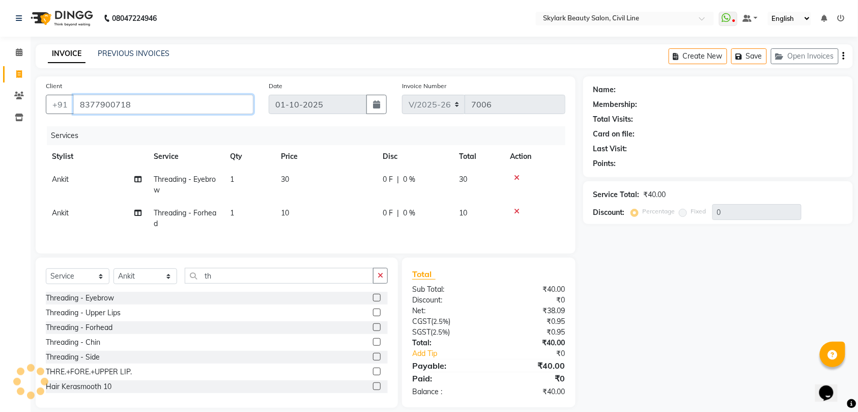
type input "8377900718"
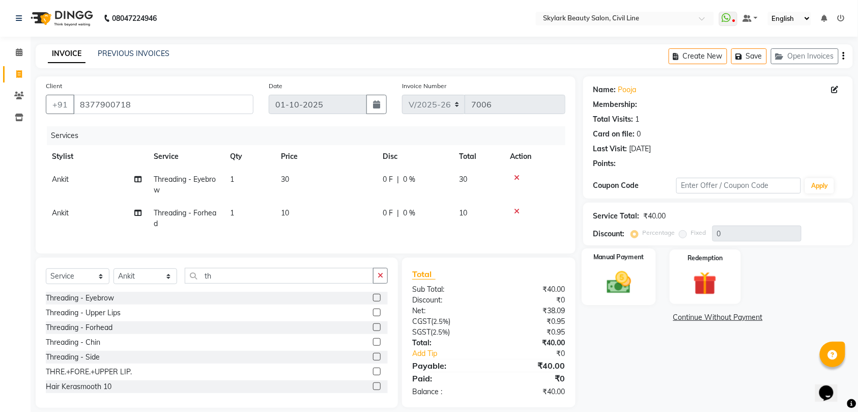
click at [596, 283] on div "Manual Payment" at bounding box center [619, 276] width 74 height 57
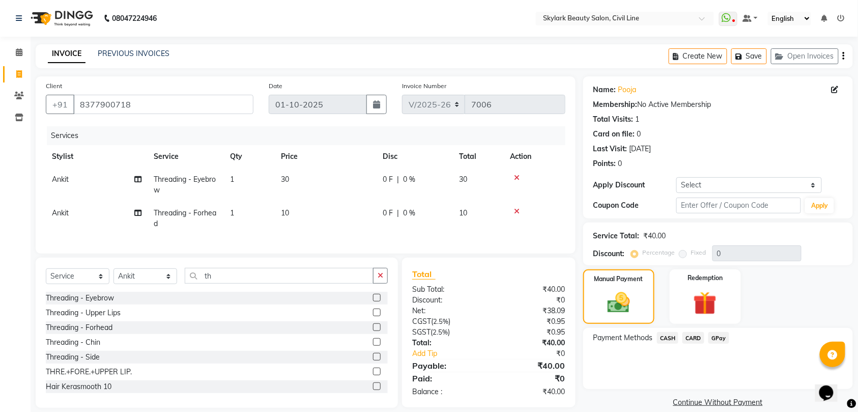
drag, startPoint x: 670, startPoint y: 337, endPoint x: 682, endPoint y: 342, distance: 13.4
click at [670, 337] on span "CASH" at bounding box center [668, 338] width 22 height 12
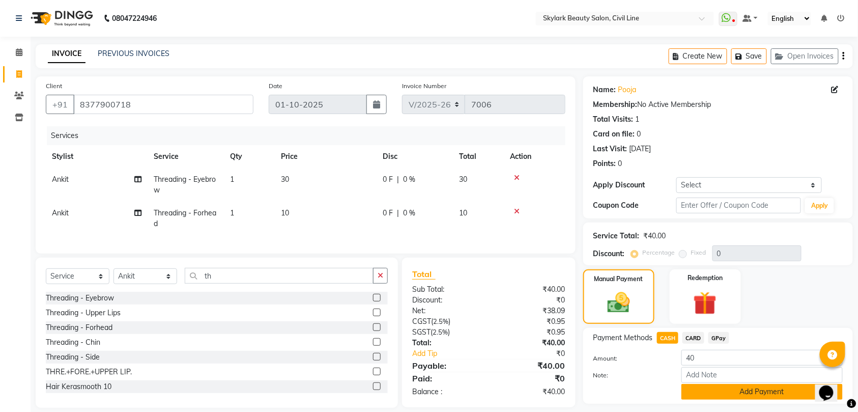
click at [766, 395] on button "Add Payment" at bounding box center [761, 392] width 161 height 16
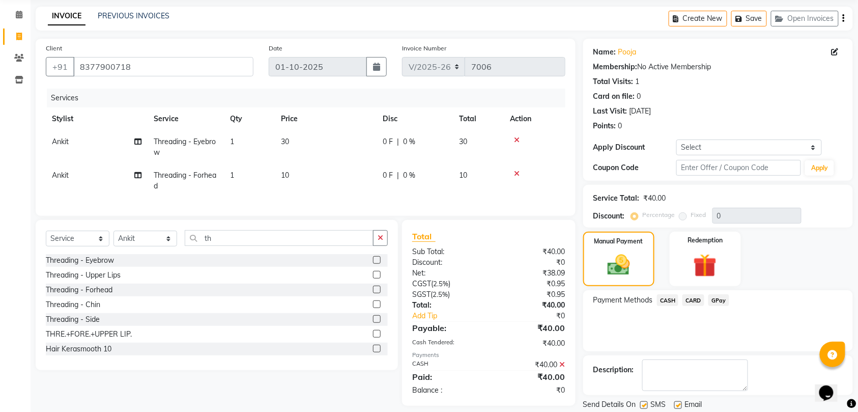
scroll to position [72, 0]
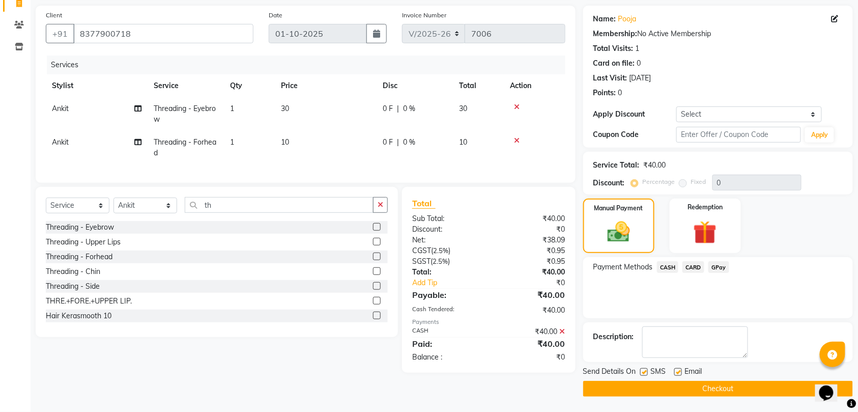
click at [739, 387] on button "Checkout" at bounding box center [718, 389] width 270 height 16
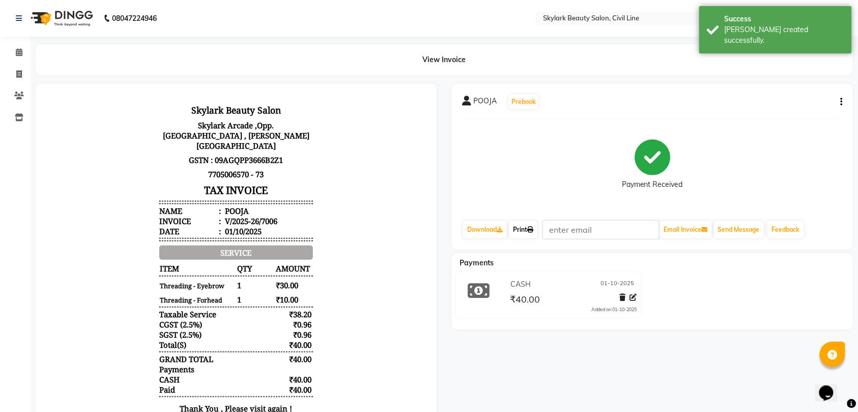
click at [526, 230] on link "Print" at bounding box center [523, 229] width 28 height 17
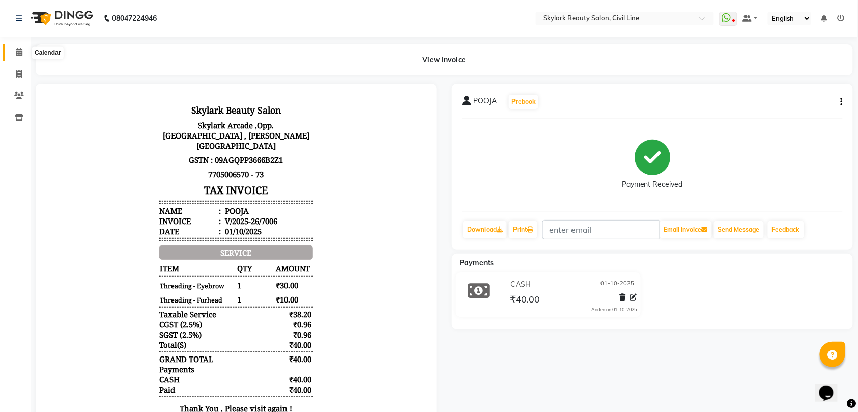
click at [19, 53] on icon at bounding box center [19, 52] width 7 height 8
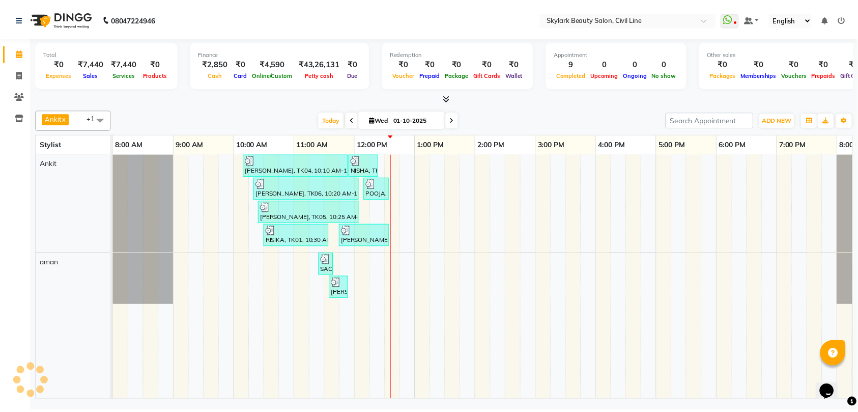
scroll to position [0, 45]
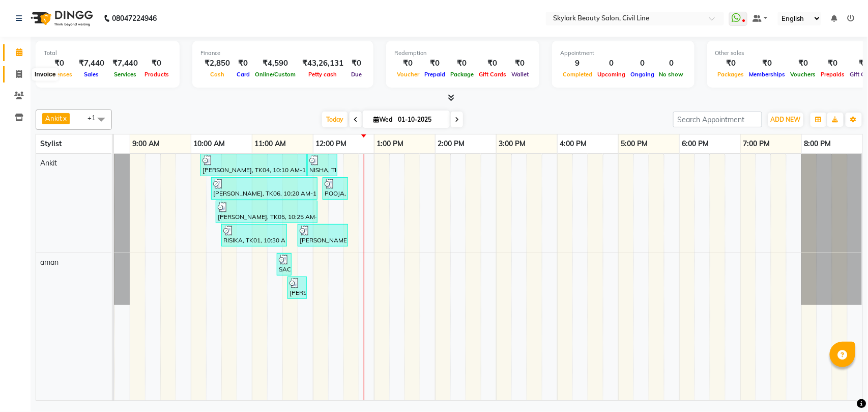
click at [20, 74] on icon at bounding box center [19, 74] width 6 height 8
select select "service"
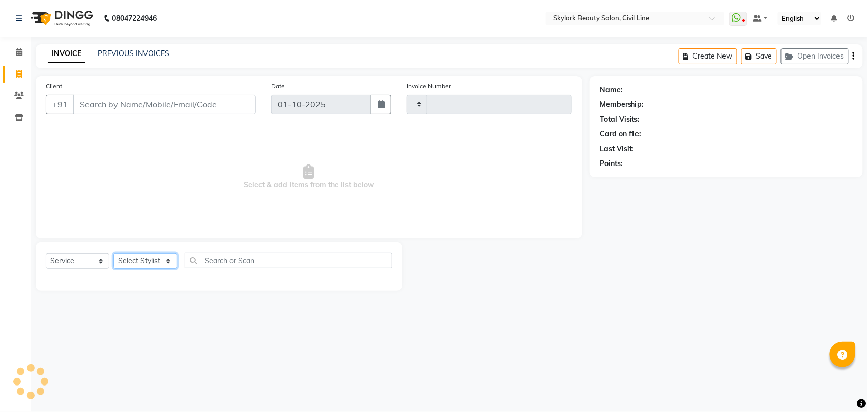
click at [136, 265] on select "Select Stylist" at bounding box center [145, 261] width 64 height 16
select select "4588"
type input "7007"
select select "28120"
click at [113, 253] on select "Select Stylist [PERSON_NAME] [PERSON_NAME] [PERSON_NAME] WASU" at bounding box center [145, 261] width 64 height 16
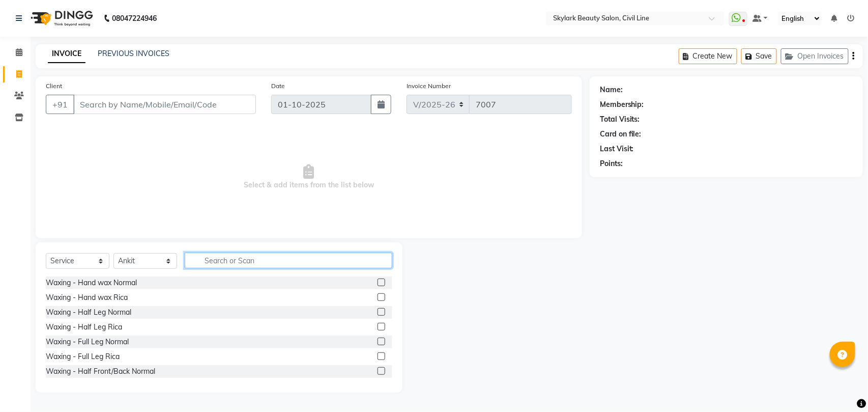
click at [236, 259] on input "text" at bounding box center [289, 260] width 208 height 16
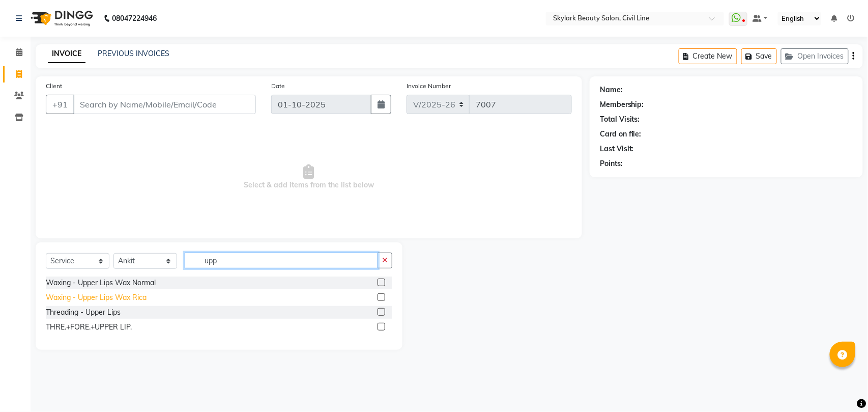
type input "upp"
click at [117, 297] on div "Waxing - Upper Lips Wax Rica" at bounding box center [96, 297] width 101 height 11
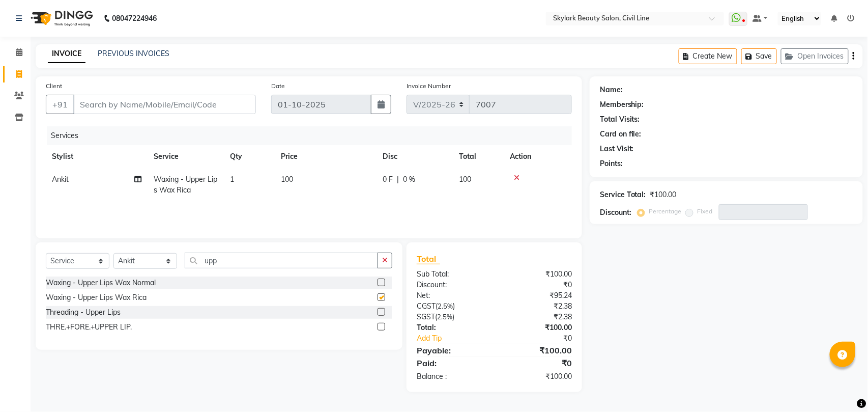
checkbox input "false"
click at [251, 263] on input "upp" at bounding box center [281, 260] width 193 height 16
type input "u"
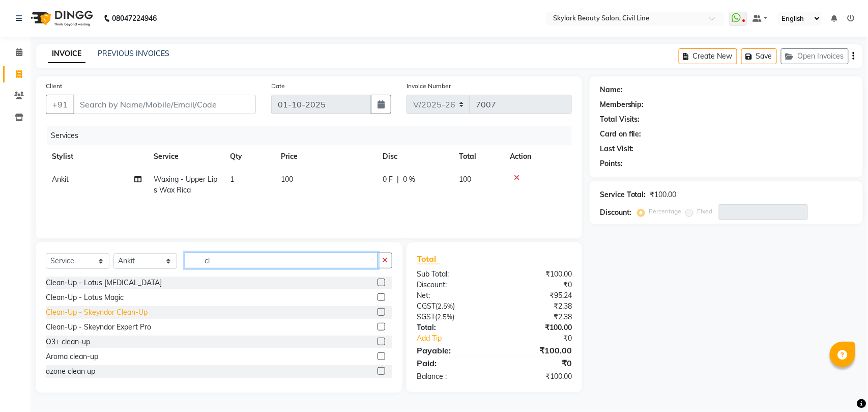
type input "cl"
click at [125, 311] on div "Clean-Up - Skeyndor Clean-Up" at bounding box center [97, 312] width 102 height 11
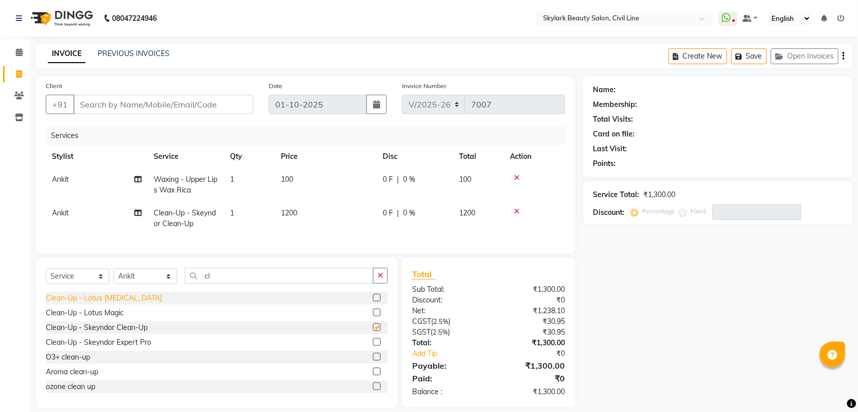
checkbox input "false"
click at [249, 283] on input "cl" at bounding box center [279, 276] width 189 height 16
type input "c"
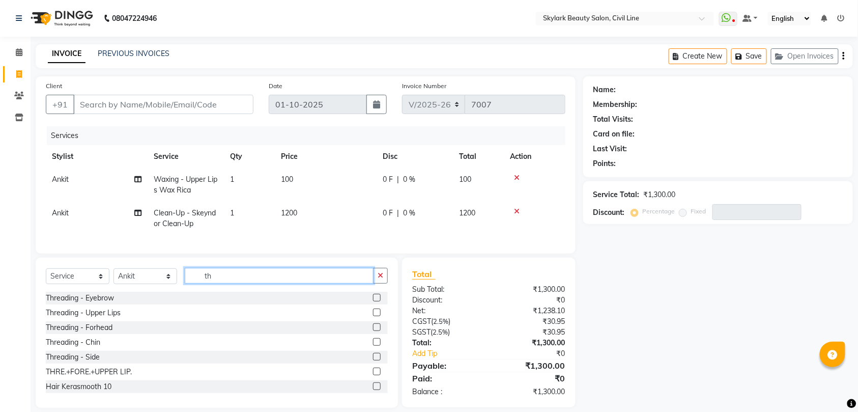
type input "th"
click at [96, 303] on div "Threading - Eyebrow" at bounding box center [80, 298] width 68 height 11
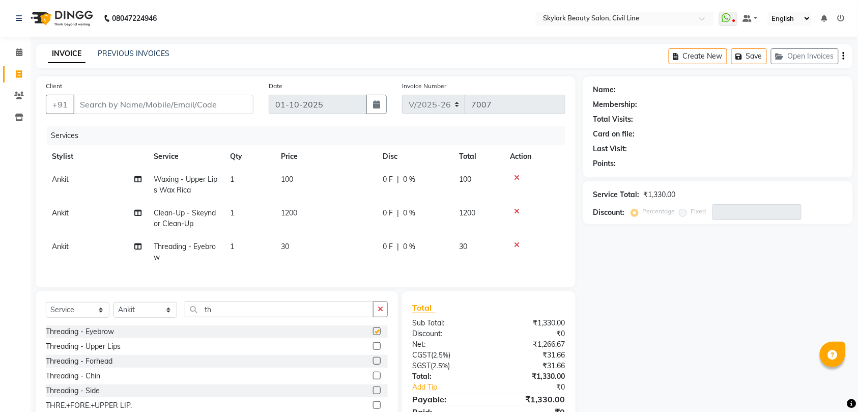
checkbox input "false"
click at [383, 317] on button "button" at bounding box center [380, 309] width 15 height 16
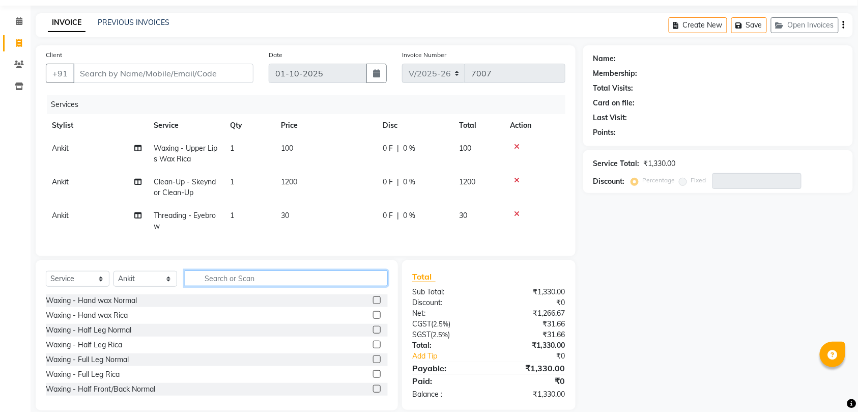
scroll to position [55, 0]
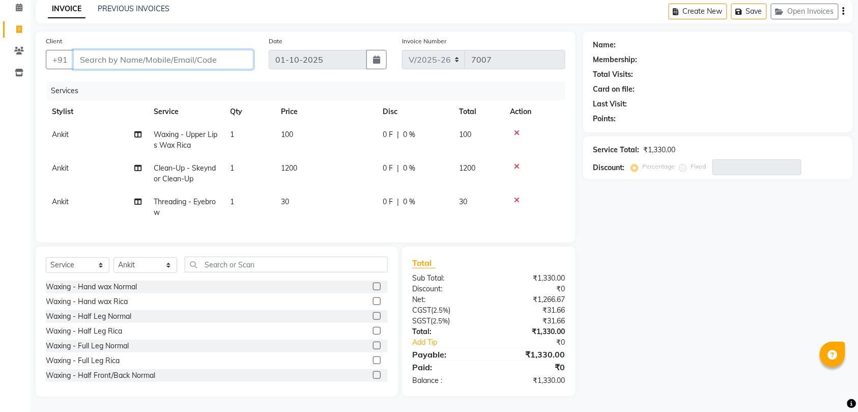
click at [199, 50] on input "Client" at bounding box center [163, 59] width 180 height 19
type input "8"
type input "0"
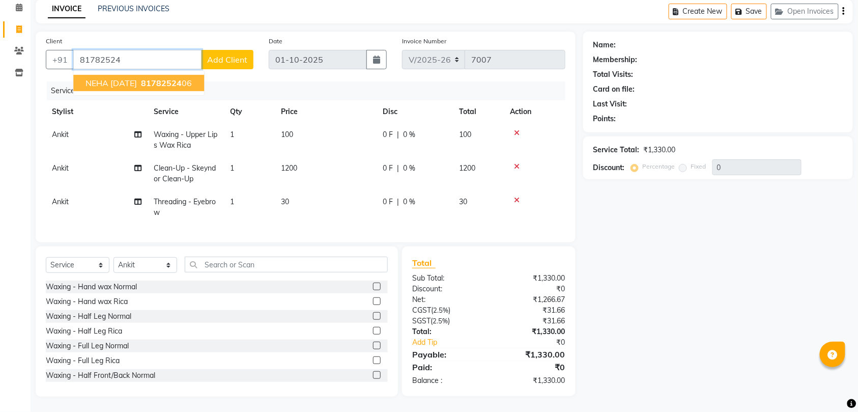
click at [174, 78] on span "81782524" at bounding box center [161, 83] width 41 height 10
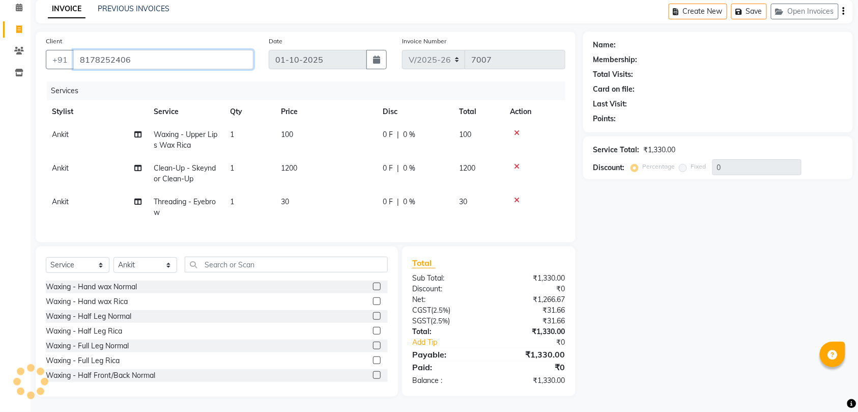
type input "8178252406"
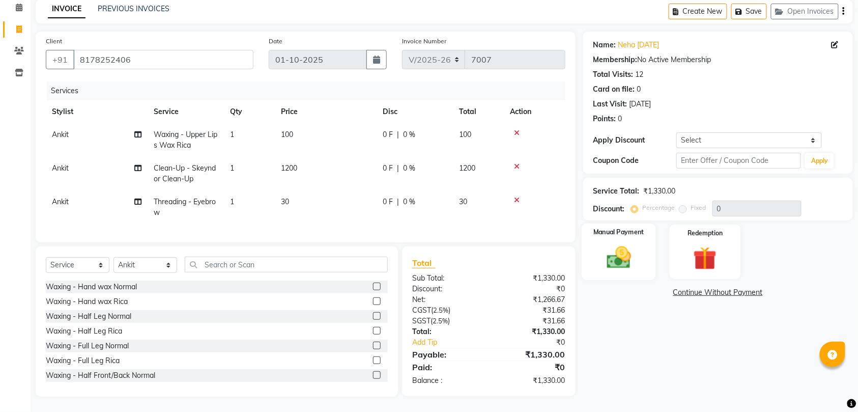
click at [629, 253] on img at bounding box center [619, 257] width 40 height 28
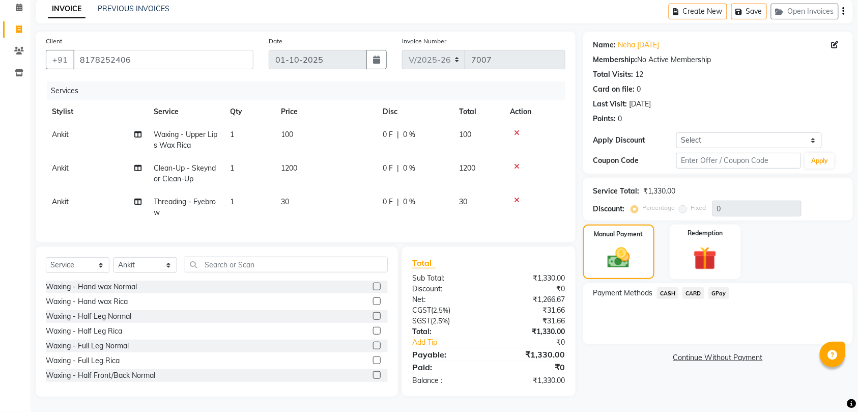
click at [715, 287] on span "GPay" at bounding box center [718, 293] width 21 height 12
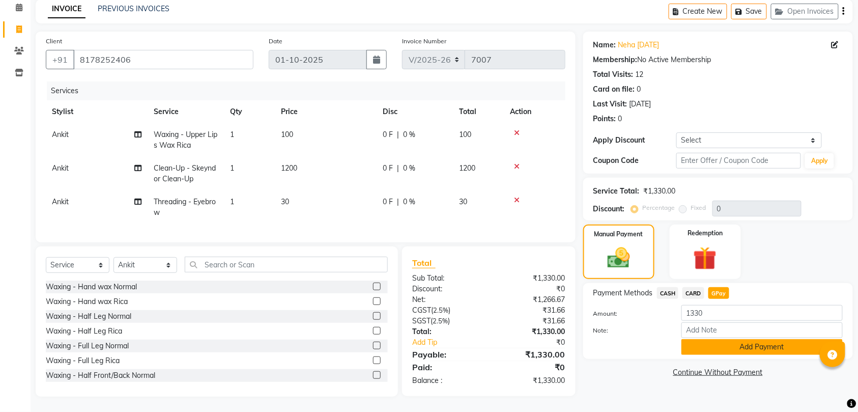
click at [744, 340] on button "Add Payment" at bounding box center [761, 347] width 161 height 16
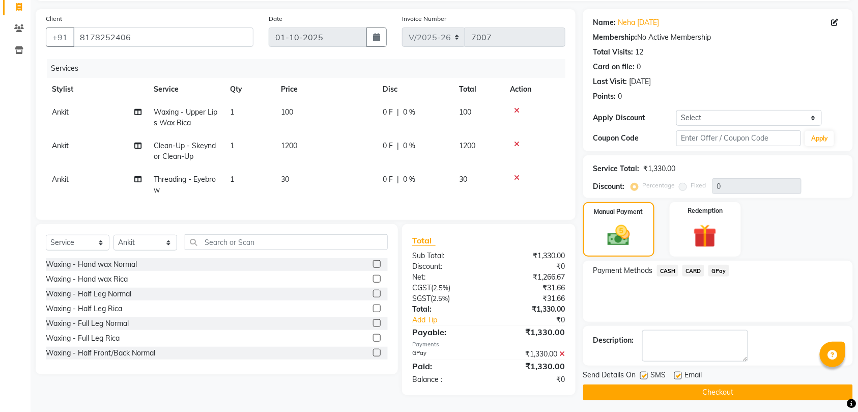
scroll to position [76, 0]
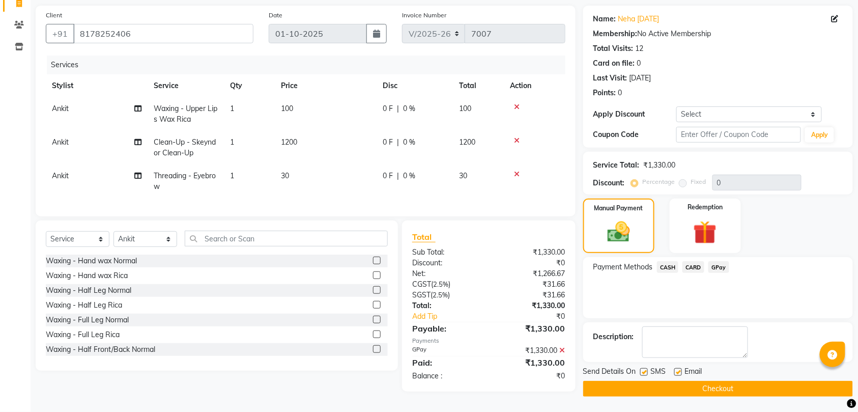
click at [723, 381] on button "Checkout" at bounding box center [718, 389] width 270 height 16
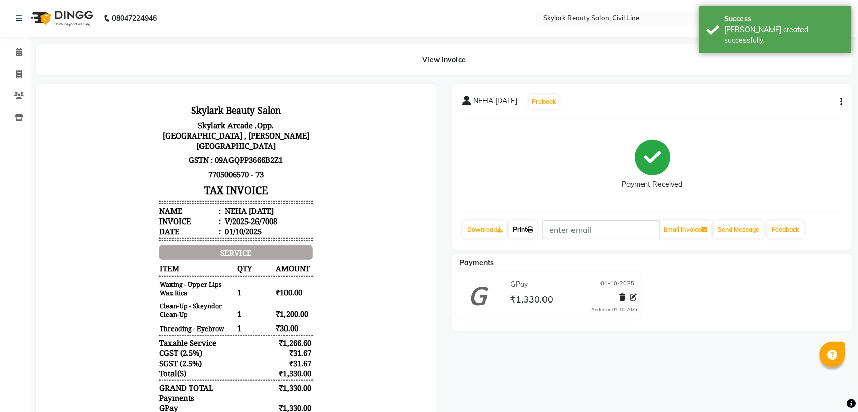
click at [532, 229] on icon at bounding box center [530, 229] width 6 height 6
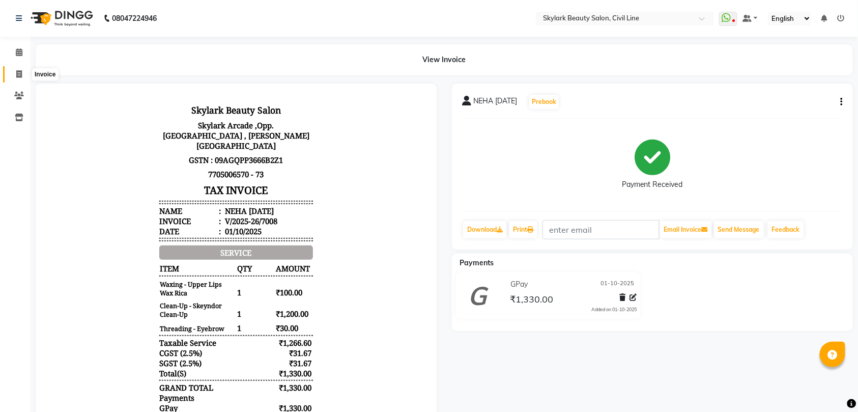
click at [17, 74] on icon at bounding box center [19, 74] width 6 height 8
select select "service"
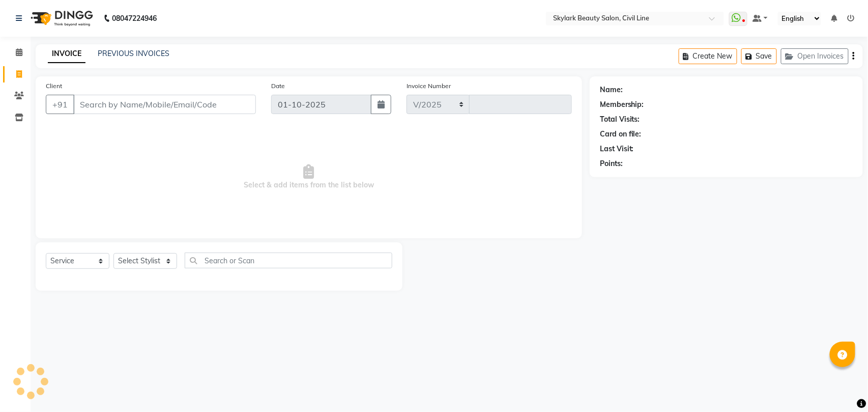
select select "4588"
type input "7009"
drag, startPoint x: 140, startPoint y: 251, endPoint x: 140, endPoint y: 259, distance: 8.1
click at [140, 257] on div "Select Service Product Membership Package Voucher Prepaid Gift Card Select Styl…" at bounding box center [219, 266] width 367 height 48
click at [141, 259] on select "Select Stylist" at bounding box center [145, 261] width 64 height 16
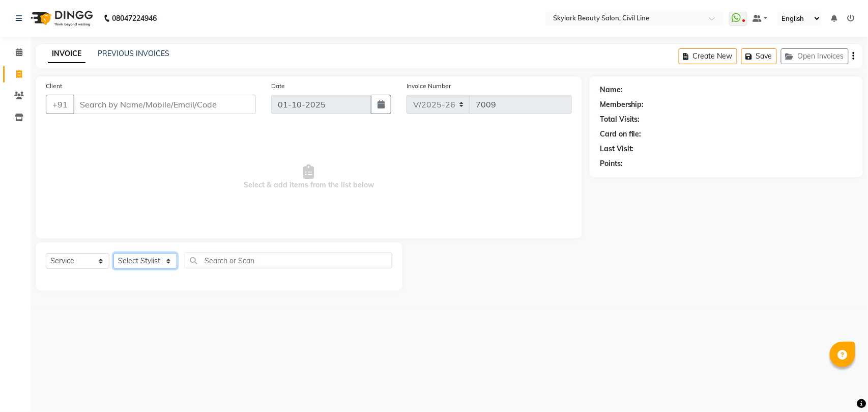
select select "28120"
click at [113, 253] on select "Select Stylist [PERSON_NAME] [PERSON_NAME] [PERSON_NAME] WASU" at bounding box center [145, 261] width 64 height 16
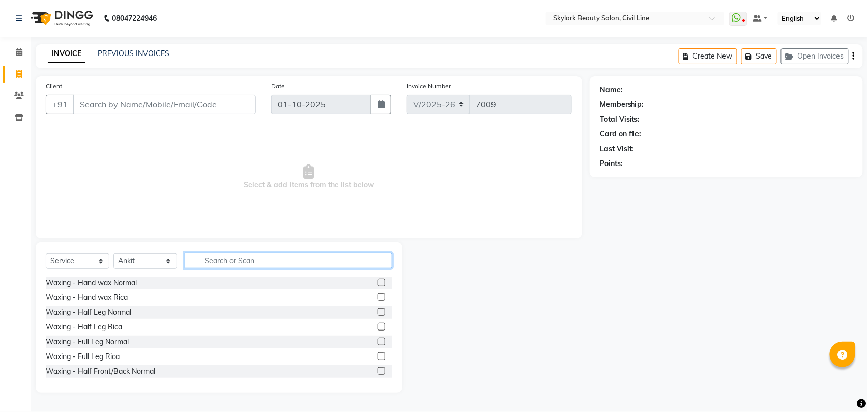
click at [216, 259] on input "text" at bounding box center [289, 260] width 208 height 16
type input "t"
click at [21, 52] on icon at bounding box center [19, 52] width 7 height 8
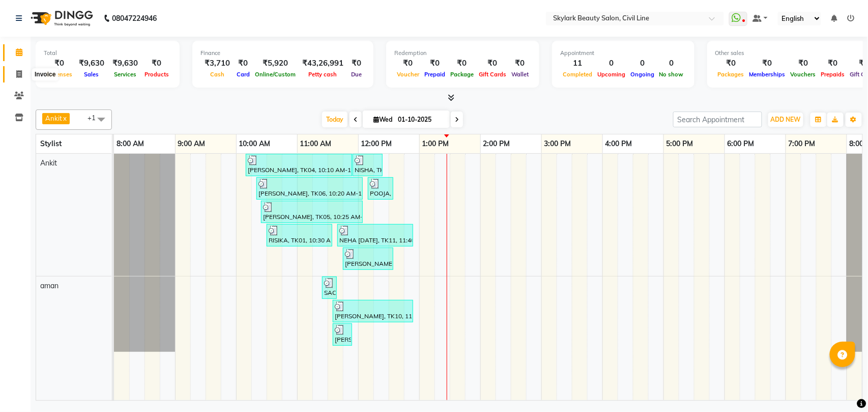
click at [18, 72] on icon at bounding box center [19, 74] width 6 height 8
select select "service"
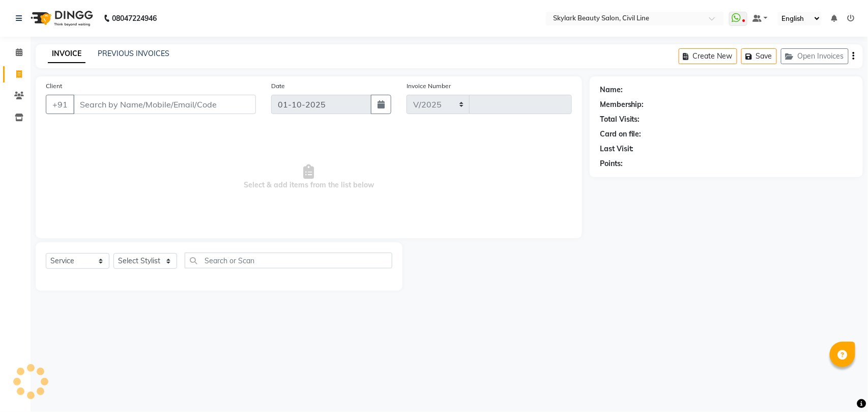
select select "4588"
type input "7012"
click at [145, 259] on select "Select Stylist" at bounding box center [145, 261] width 64 height 16
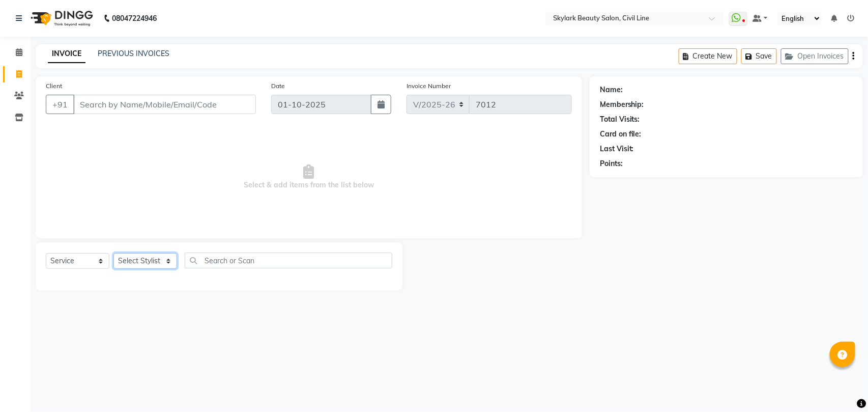
select select "28120"
click at [113, 253] on select "Select Stylist [PERSON_NAME] [PERSON_NAME] [PERSON_NAME] WASU" at bounding box center [145, 261] width 64 height 16
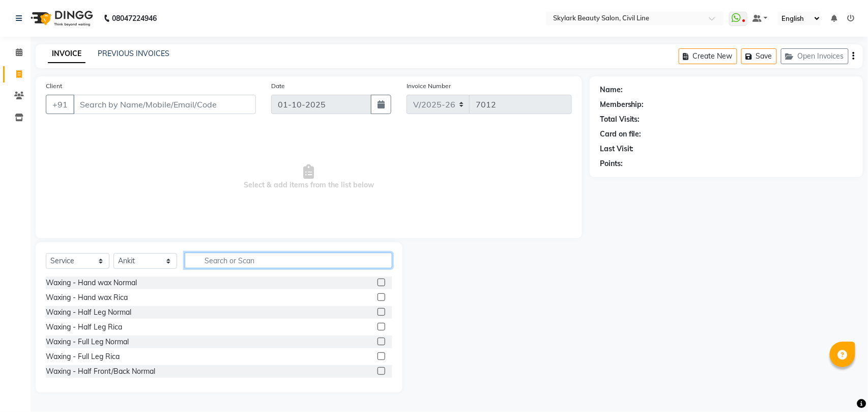
click at [233, 257] on input "text" at bounding box center [289, 260] width 208 height 16
type input "th"
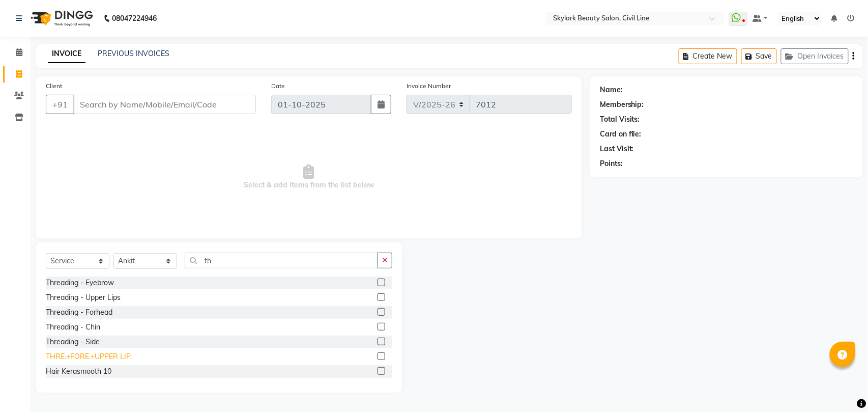
click at [118, 355] on div "THRE.+FORE.+UPPER LIP." at bounding box center [89, 356] width 86 height 11
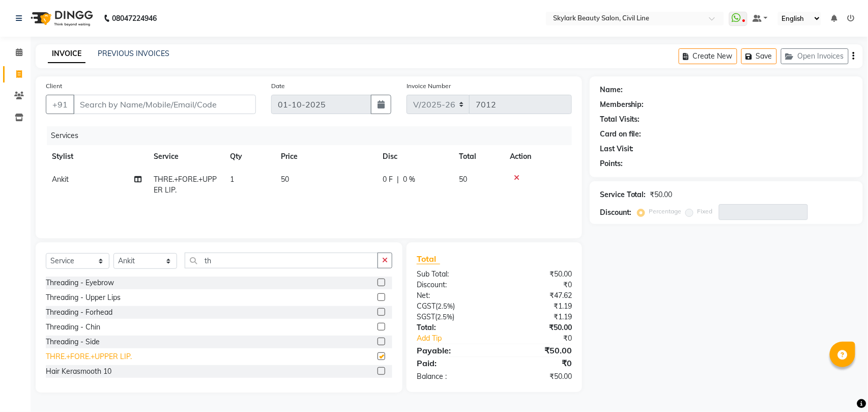
checkbox input "false"
click at [117, 104] on input "Client" at bounding box center [164, 104] width 183 height 19
type input "8"
type input "0"
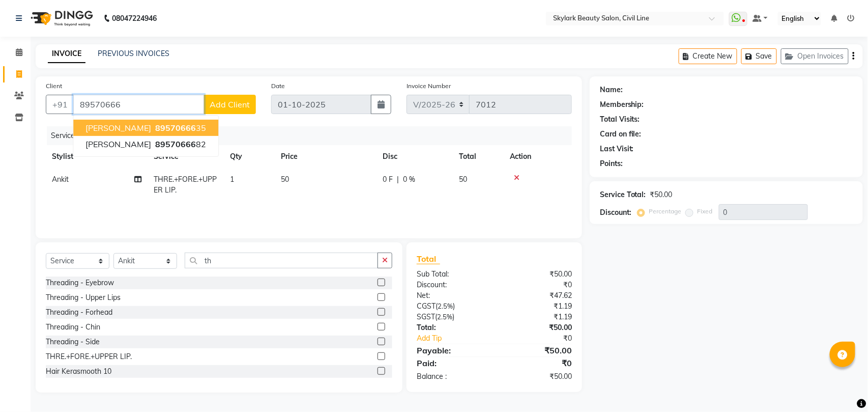
click at [153, 127] on ngb-highlight "89570666 35" at bounding box center [179, 128] width 53 height 10
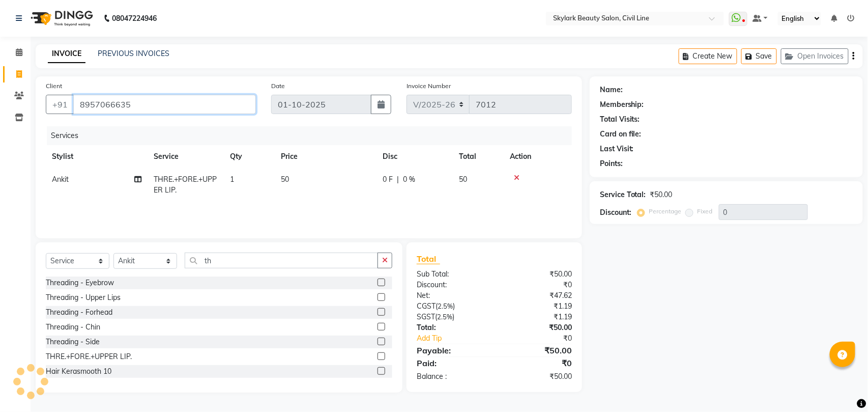
type input "8957066635"
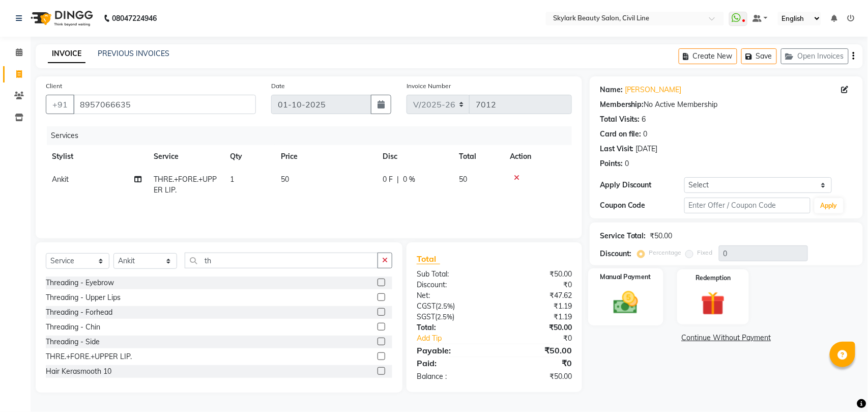
click at [635, 305] on img at bounding box center [625, 302] width 40 height 28
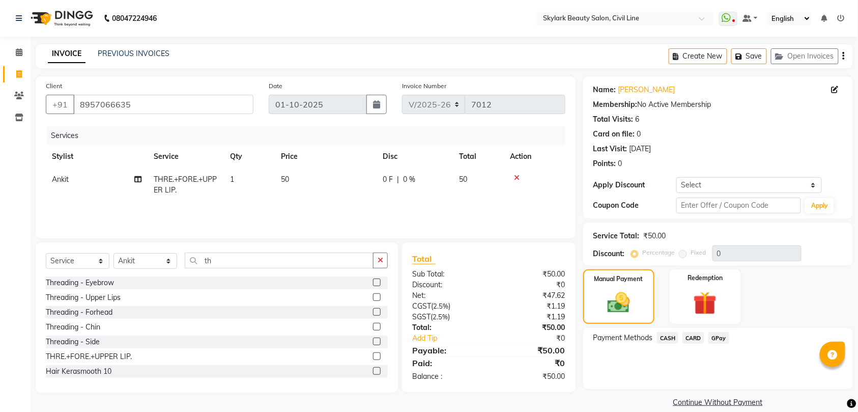
click at [670, 339] on span "CASH" at bounding box center [668, 338] width 22 height 12
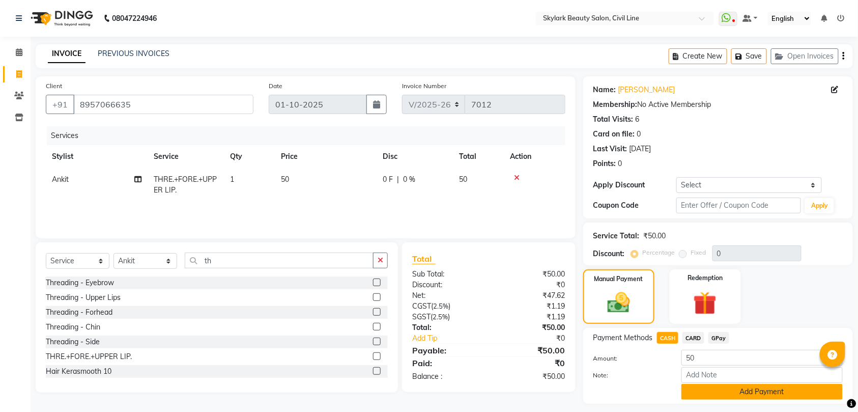
click at [780, 387] on button "Add Payment" at bounding box center [761, 392] width 161 height 16
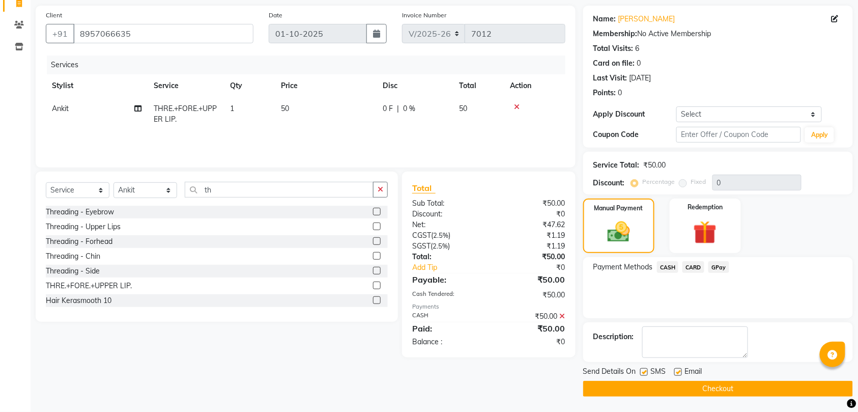
scroll to position [72, 0]
click at [713, 385] on button "Checkout" at bounding box center [718, 389] width 270 height 16
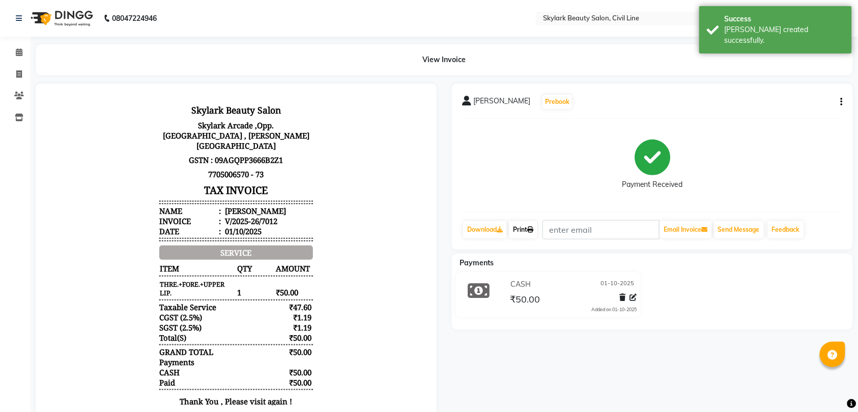
click at [526, 228] on link "Print" at bounding box center [523, 229] width 28 height 17
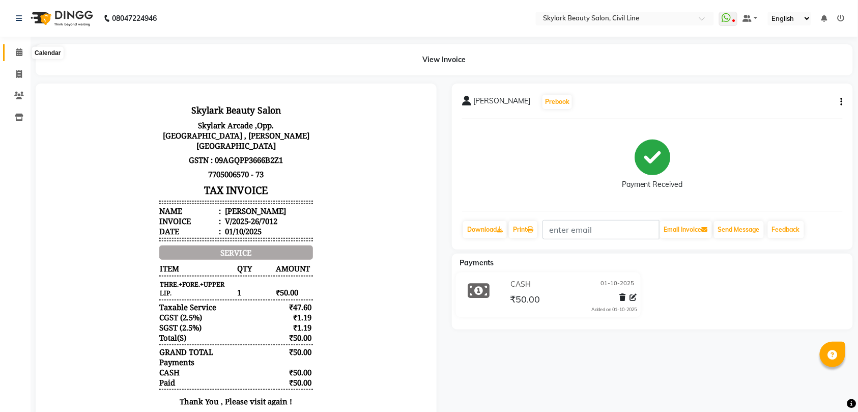
click at [19, 49] on icon at bounding box center [19, 52] width 7 height 8
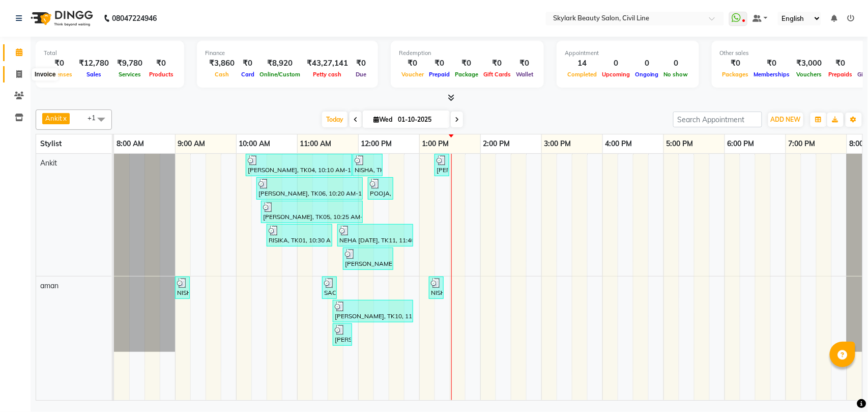
click at [19, 72] on icon at bounding box center [19, 74] width 6 height 8
select select "service"
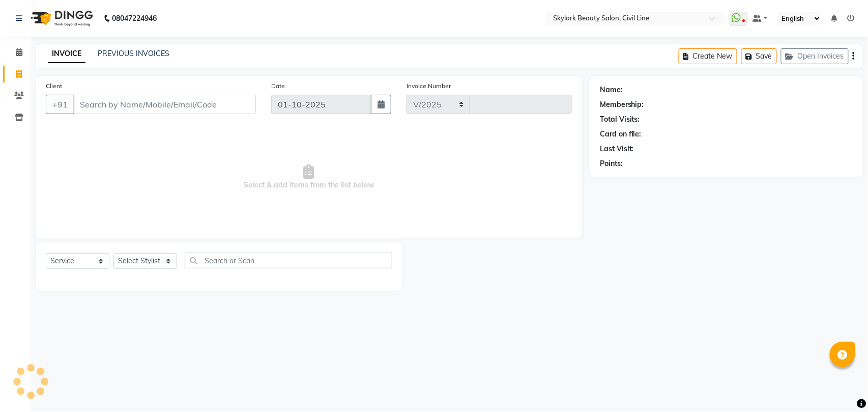
select select "4588"
type input "7013"
click at [136, 259] on select "Select Stylist" at bounding box center [145, 261] width 64 height 16
select select "28120"
click at [113, 253] on select "Select Stylist [PERSON_NAME] [PERSON_NAME] [PERSON_NAME] WASU" at bounding box center [145, 261] width 64 height 16
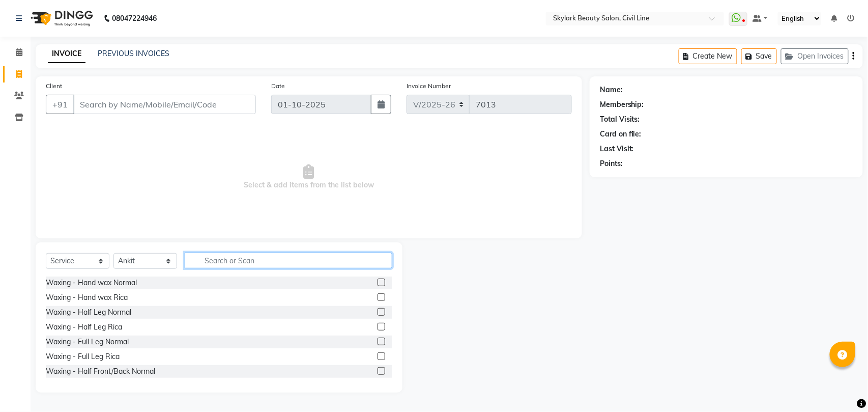
click at [226, 261] on input "text" at bounding box center [289, 260] width 208 height 16
click at [107, 298] on div "Waxing - Hand wax Rica" at bounding box center [87, 297] width 82 height 11
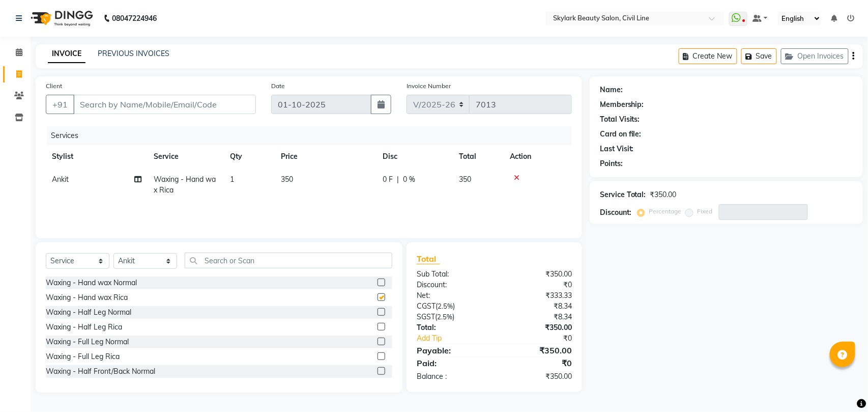
checkbox input "false"
click at [167, 108] on input "Client" at bounding box center [164, 104] width 183 height 19
type input "8"
type input "0"
type input "8005734298"
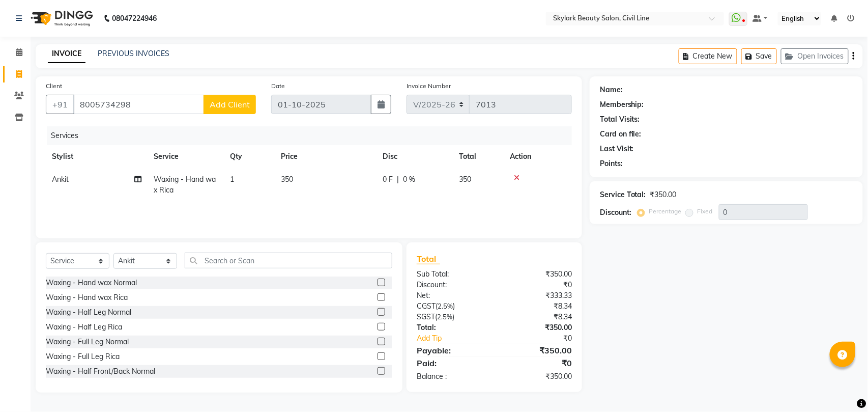
click at [226, 104] on span "Add Client" at bounding box center [230, 104] width 40 height 10
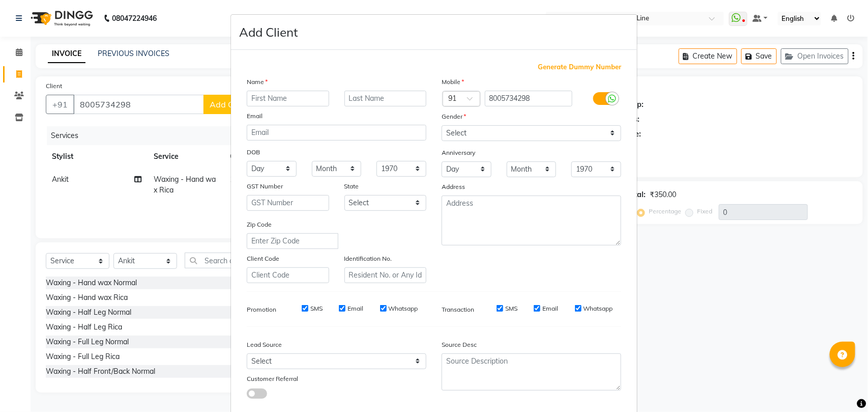
click at [271, 98] on input "text" at bounding box center [288, 99] width 82 height 16
type input "[PERSON_NAME]"
click at [550, 132] on select "Select [DEMOGRAPHIC_DATA] [DEMOGRAPHIC_DATA] Other Prefer Not To Say" at bounding box center [532, 133] width 180 height 16
select select "[DEMOGRAPHIC_DATA]"
click at [442, 125] on select "Select [DEMOGRAPHIC_DATA] [DEMOGRAPHIC_DATA] Other Prefer Not To Say" at bounding box center [532, 133] width 180 height 16
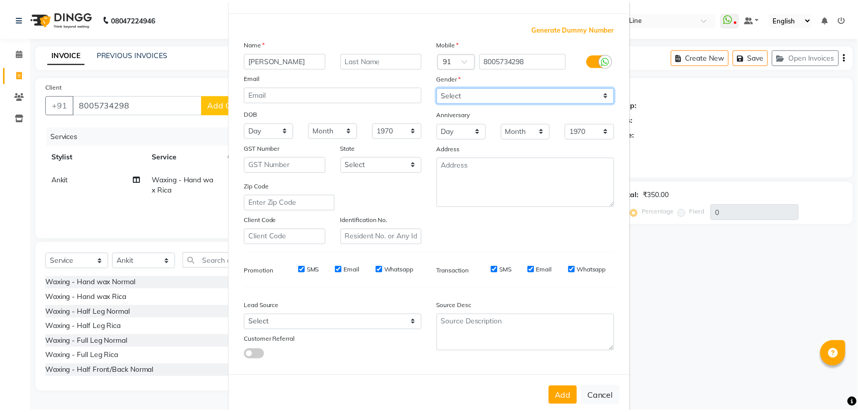
scroll to position [55, 0]
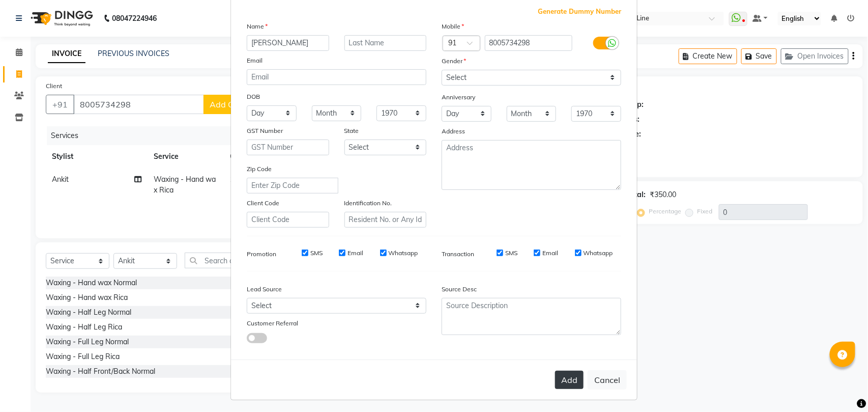
click at [564, 373] on button "Add" at bounding box center [569, 379] width 28 height 18
select select
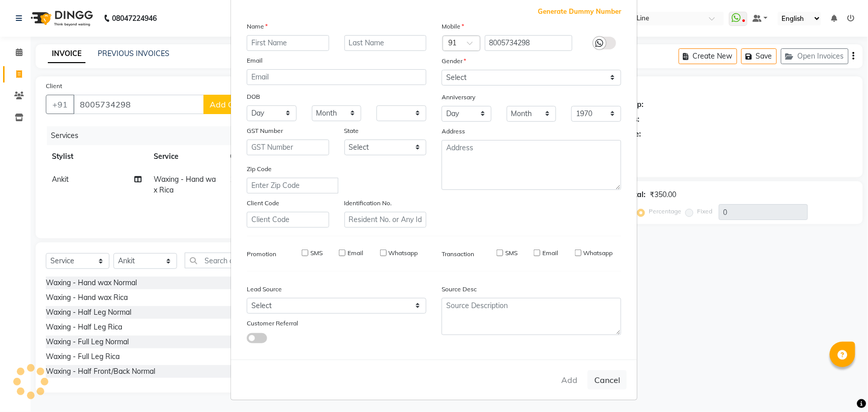
select select
checkbox input "false"
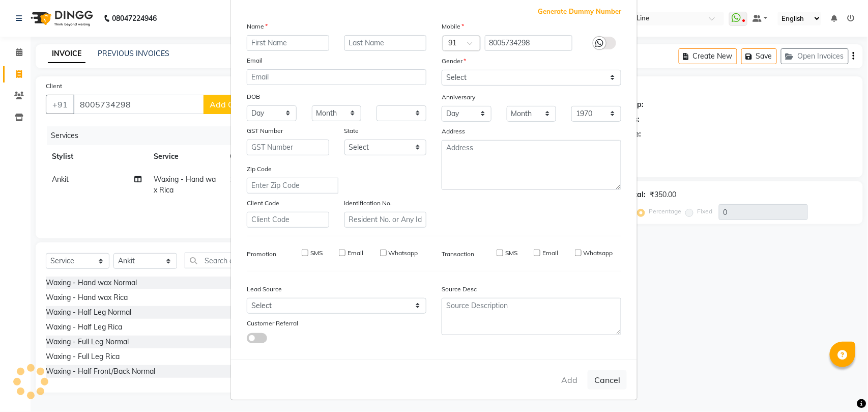
checkbox input "false"
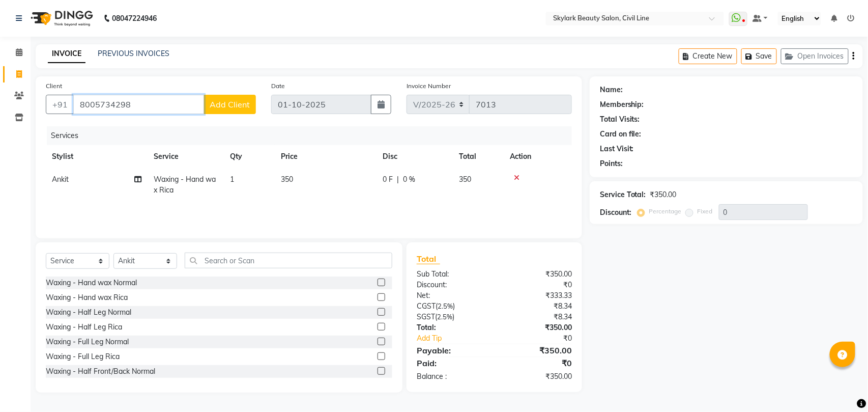
click at [138, 106] on input "8005734298" at bounding box center [138, 104] width 131 height 19
click at [153, 128] on ngb-highlight "8005734 298" at bounding box center [179, 128] width 53 height 10
type input "8005734298"
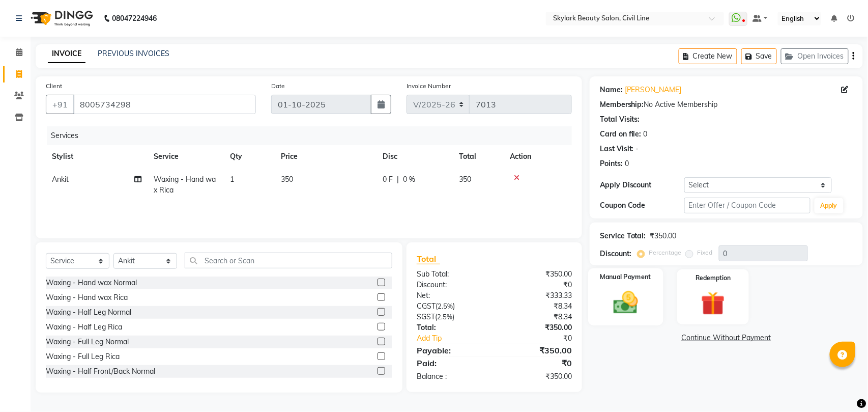
click at [640, 296] on img at bounding box center [625, 302] width 40 height 28
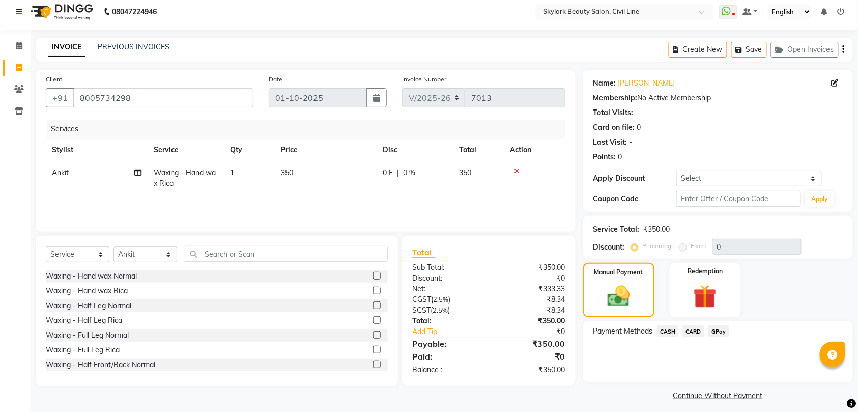
scroll to position [13, 0]
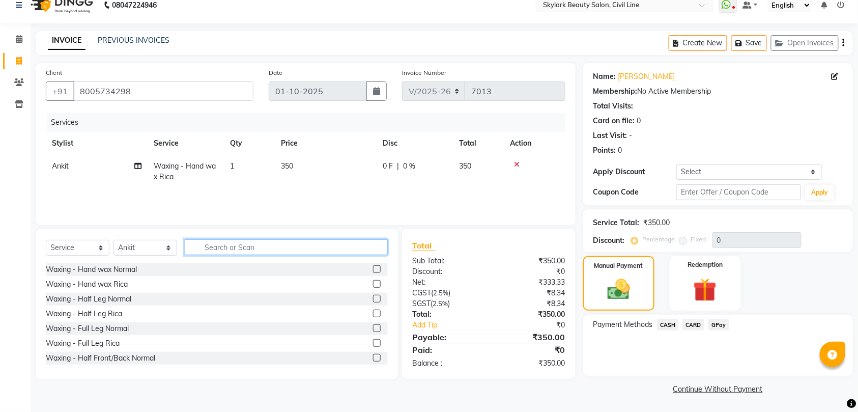
click at [309, 247] on input "text" at bounding box center [286, 247] width 203 height 16
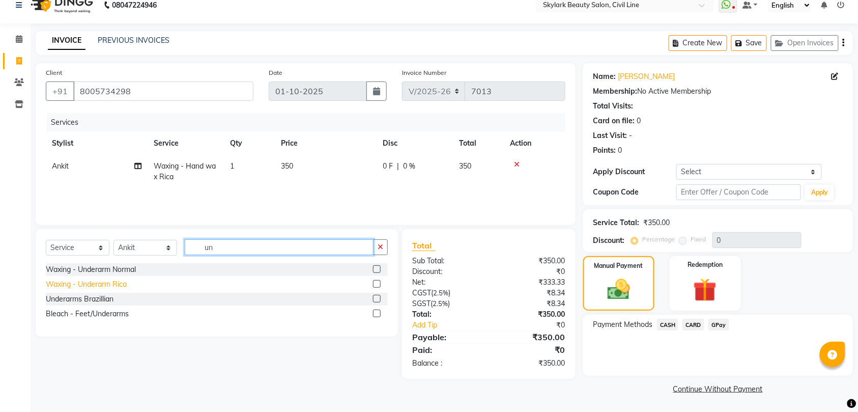
type input "un"
click at [114, 283] on div "Waxing - Underarm Rica" at bounding box center [86, 284] width 81 height 11
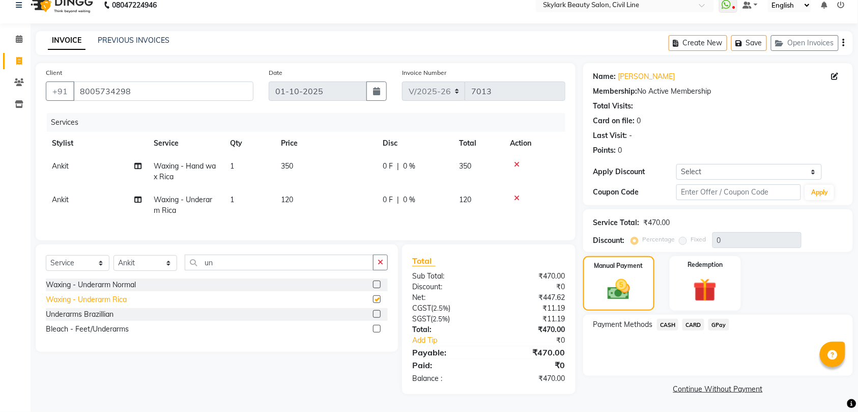
checkbox input "false"
click at [719, 324] on span "GPay" at bounding box center [718, 325] width 21 height 12
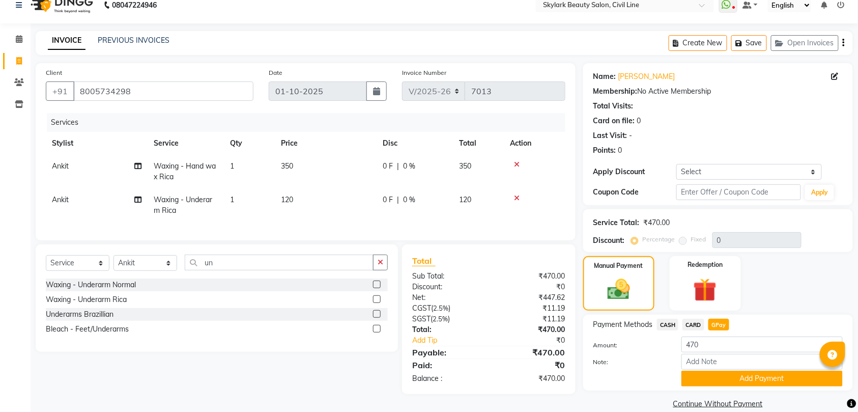
click at [759, 377] on button "Add Payment" at bounding box center [761, 378] width 161 height 16
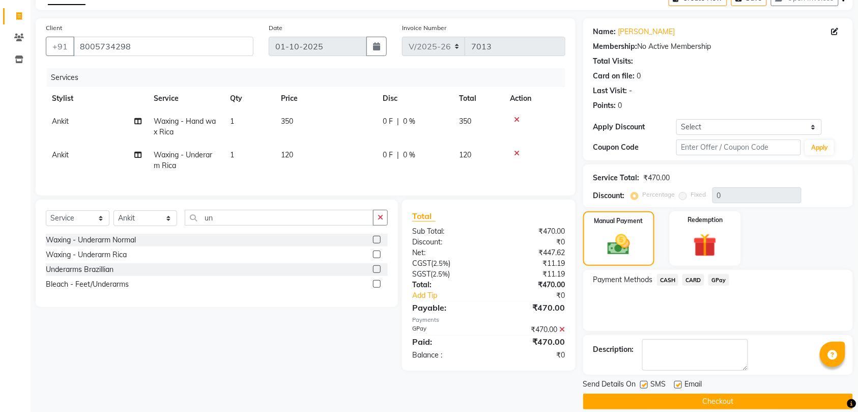
scroll to position [72, 0]
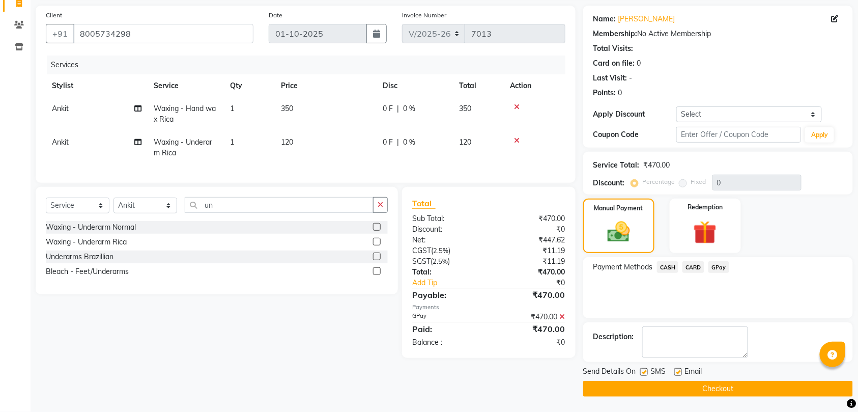
click at [733, 386] on button "Checkout" at bounding box center [718, 389] width 270 height 16
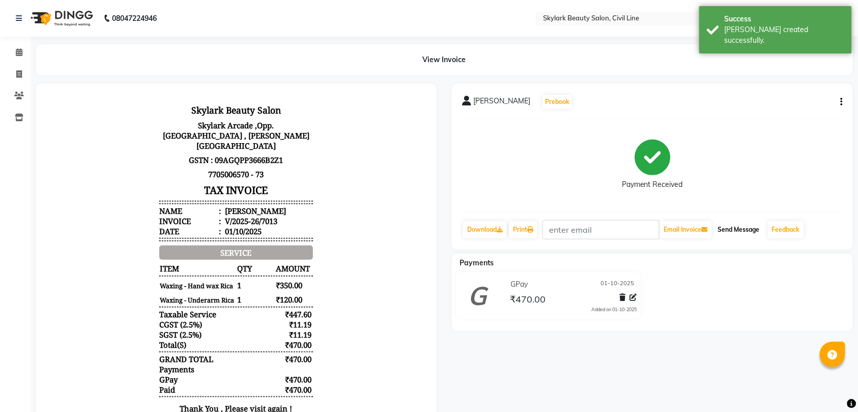
click at [745, 228] on button "Send Message" at bounding box center [739, 229] width 50 height 17
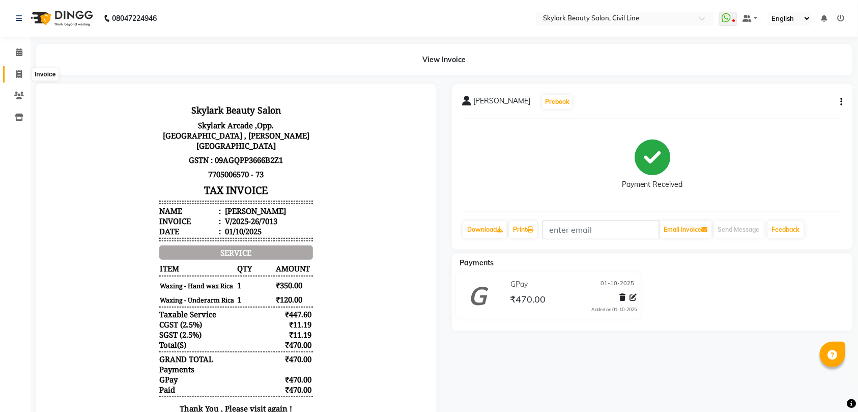
click at [18, 75] on icon at bounding box center [19, 74] width 6 height 8
select select "service"
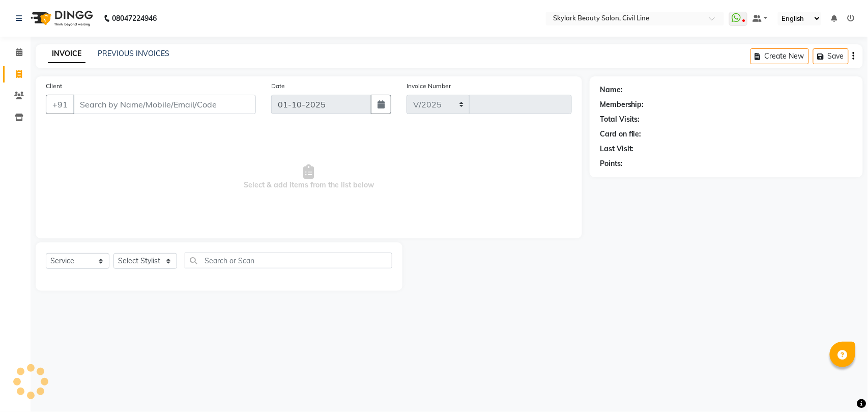
select select "4588"
type input "7014"
click at [144, 261] on select "Select Stylist" at bounding box center [145, 261] width 64 height 16
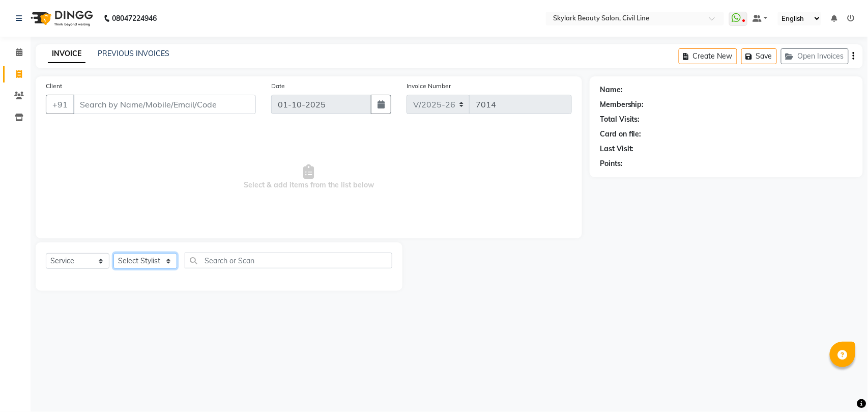
select select "28120"
click at [113, 253] on select "Select Stylist [PERSON_NAME] [PERSON_NAME] [PERSON_NAME] WASU" at bounding box center [145, 261] width 64 height 16
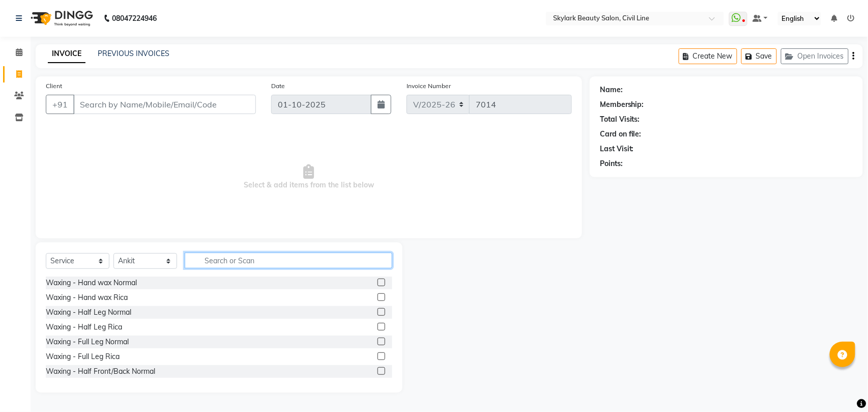
click at [246, 255] on input "text" at bounding box center [289, 260] width 208 height 16
click at [57, 259] on select "Select Service Product Membership Package Voucher Prepaid Gift Card" at bounding box center [78, 261] width 64 height 16
select select "product"
click at [46, 253] on select "Select Service Product Membership Package Voucher Prepaid Gift Card" at bounding box center [78, 261] width 64 height 16
click at [239, 264] on input "text" at bounding box center [289, 260] width 208 height 16
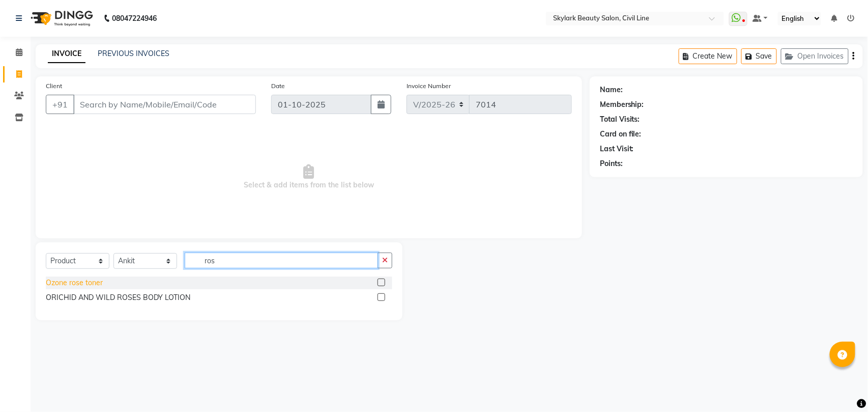
type input "ros"
click at [62, 283] on div "Ozone rose toner" at bounding box center [74, 282] width 57 height 11
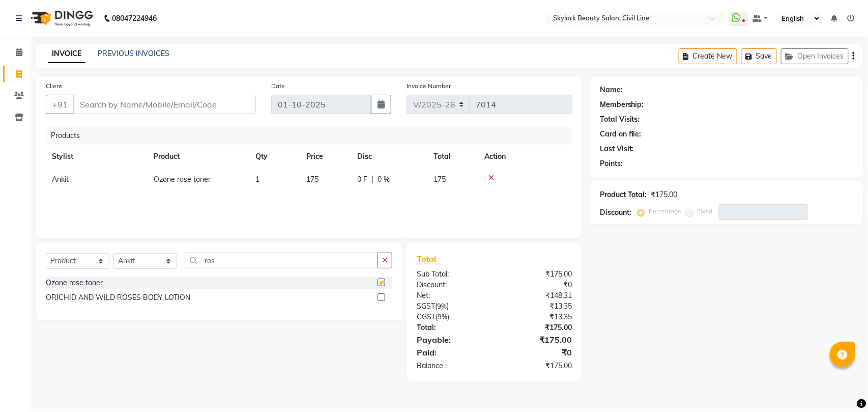
checkbox input "false"
click at [235, 97] on input "Client" at bounding box center [164, 104] width 183 height 19
type input "6"
type input "0"
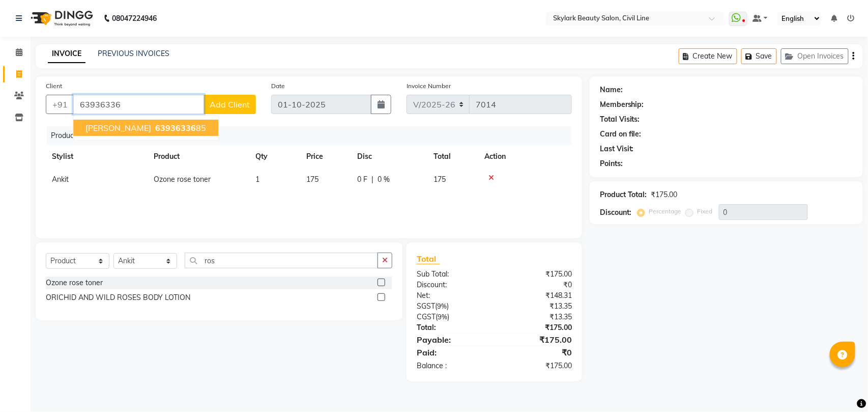
click at [155, 130] on span "63936336" at bounding box center [175, 128] width 41 height 10
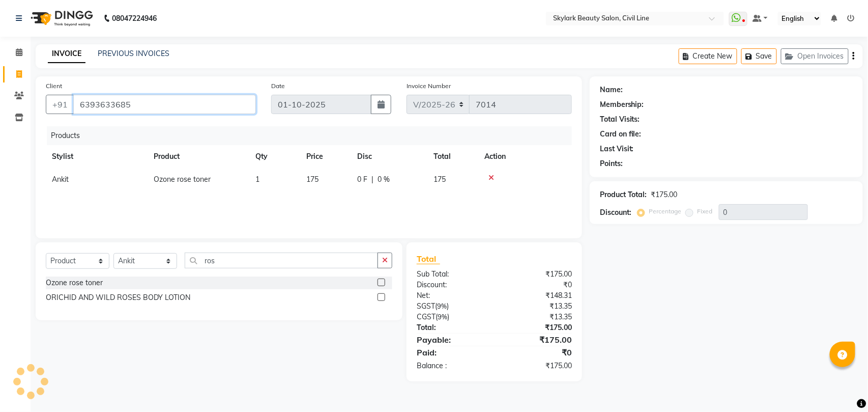
type input "6393633685"
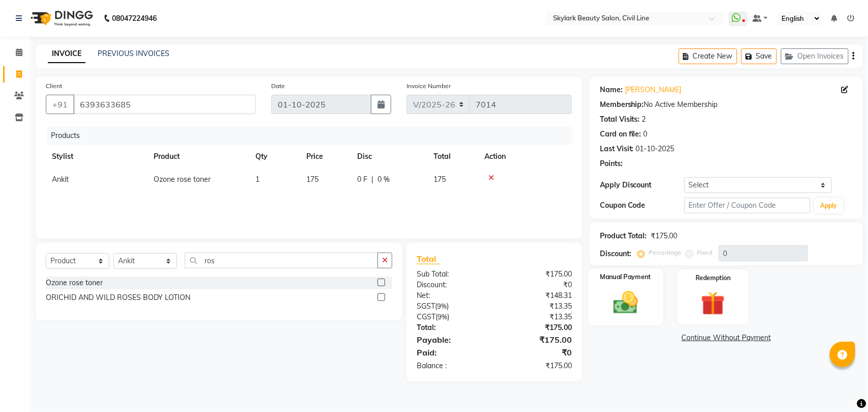
click at [631, 288] on img at bounding box center [625, 302] width 40 height 28
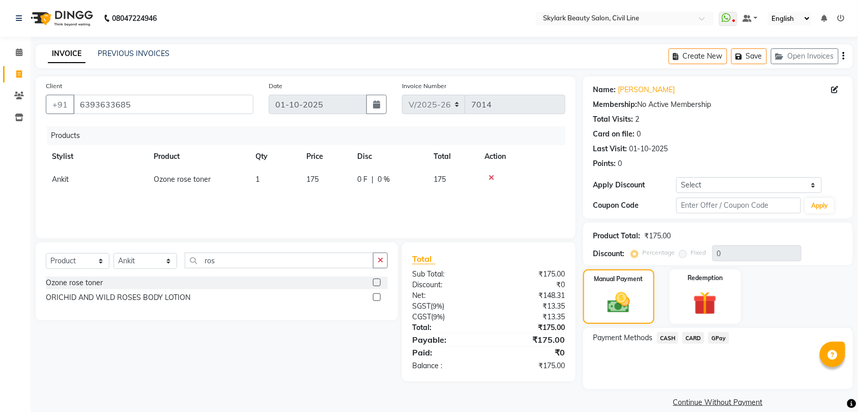
click at [721, 338] on span "GPay" at bounding box center [718, 338] width 21 height 12
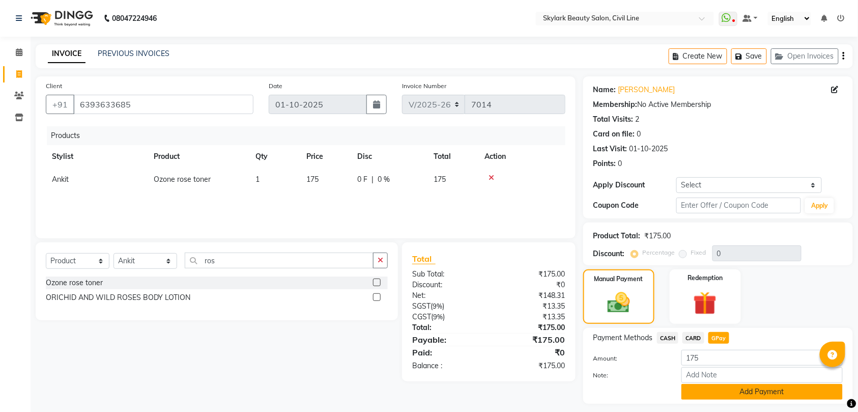
click at [732, 393] on button "Add Payment" at bounding box center [761, 392] width 161 height 16
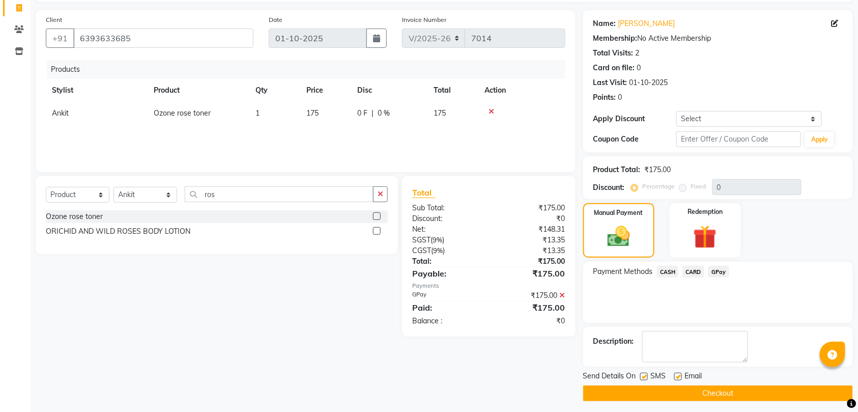
scroll to position [72, 0]
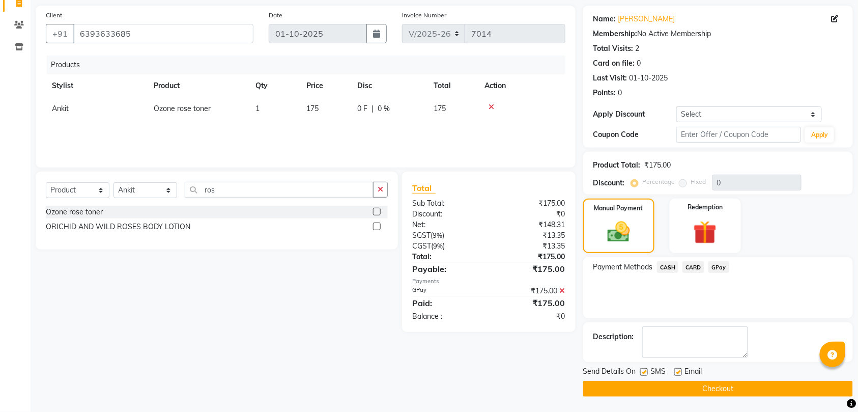
click at [719, 389] on button "Checkout" at bounding box center [718, 389] width 270 height 16
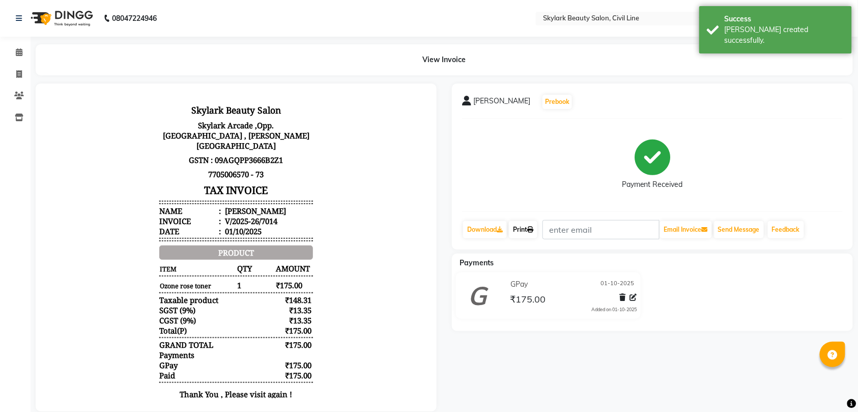
click at [528, 229] on link "Print" at bounding box center [523, 229] width 28 height 17
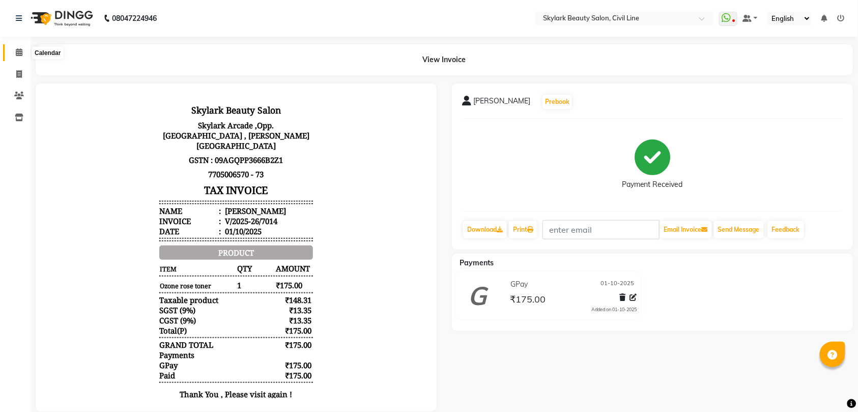
click at [17, 51] on icon at bounding box center [19, 52] width 7 height 8
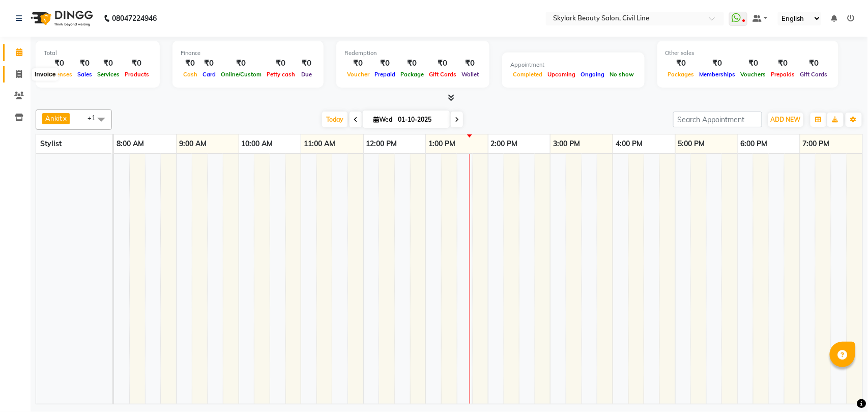
click at [19, 73] on icon at bounding box center [19, 74] width 6 height 8
select select "service"
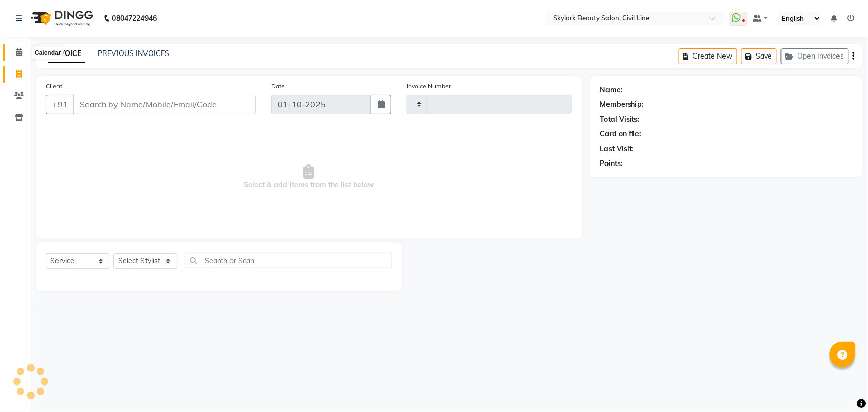
click at [17, 53] on icon at bounding box center [19, 52] width 7 height 8
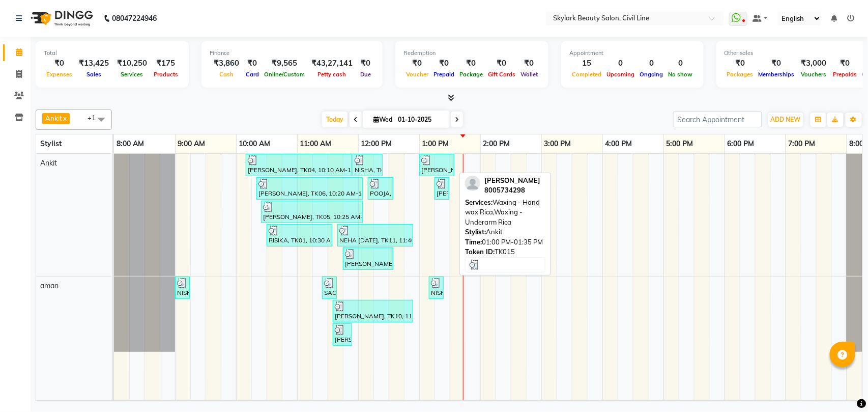
click at [431, 170] on div "[PERSON_NAME], TK15, 01:00 PM-01:35 PM, Waxing - Hand wax Rica,Waxing - Underar…" at bounding box center [436, 164] width 33 height 19
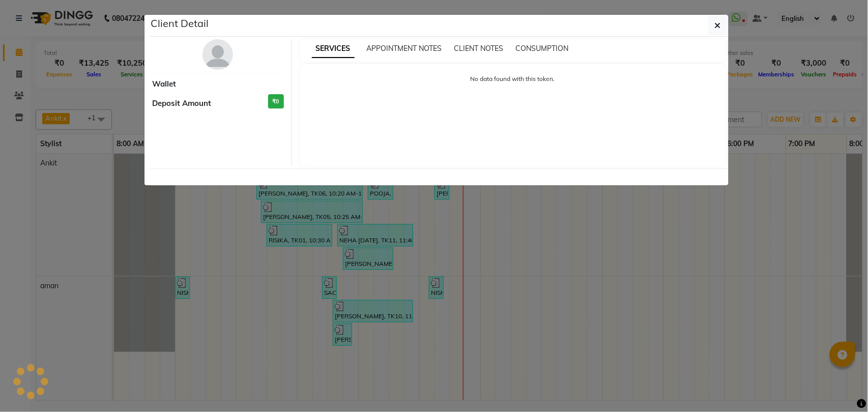
select select "3"
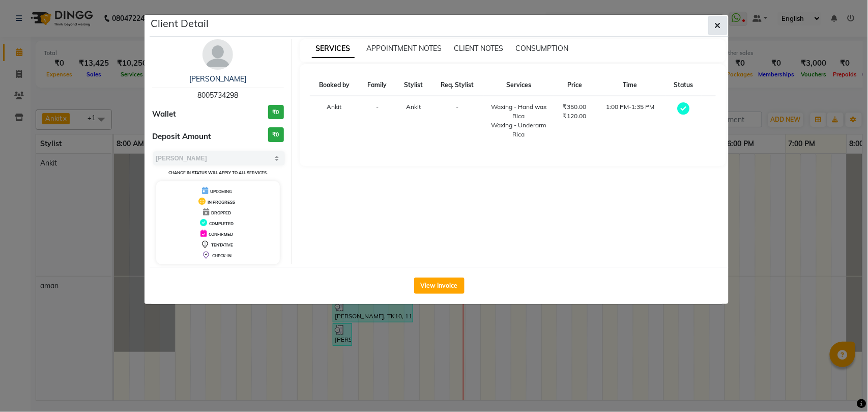
click at [716, 27] on icon "button" at bounding box center [718, 25] width 6 height 8
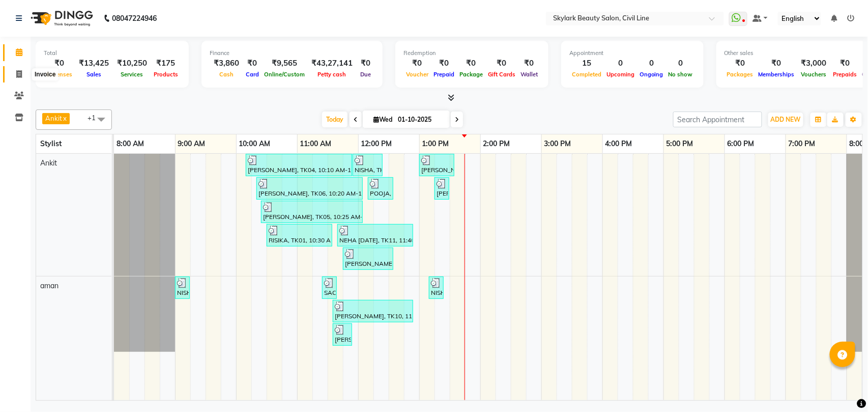
click at [19, 74] on icon at bounding box center [19, 74] width 6 height 8
select select "service"
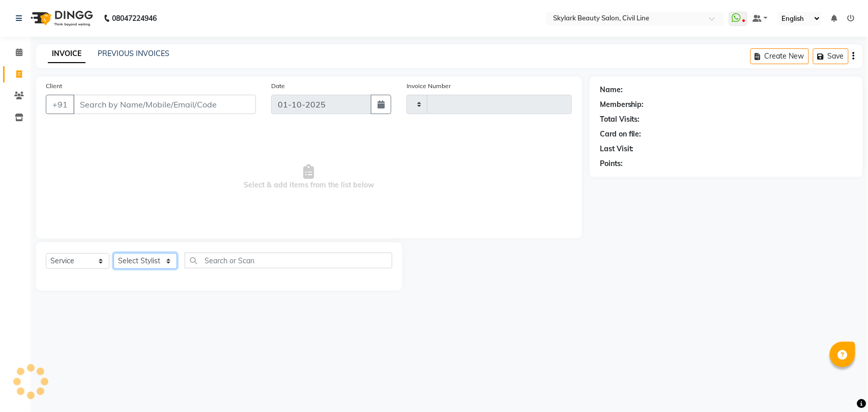
click at [140, 264] on select "Select Stylist" at bounding box center [145, 261] width 64 height 16
select select "4588"
type input "7015"
click at [153, 257] on select "Select Stylist [PERSON_NAME] [PERSON_NAME] [PERSON_NAME] WASU" at bounding box center [145, 261] width 64 height 16
drag, startPoint x: 153, startPoint y: 257, endPoint x: 154, endPoint y: 265, distance: 7.6
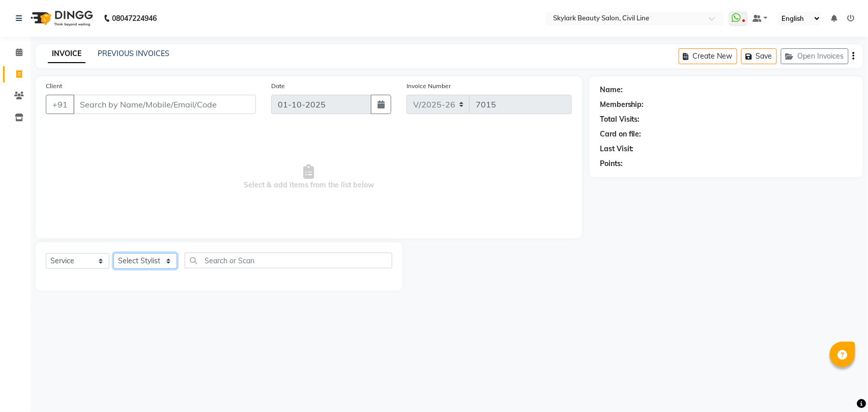
click at [153, 257] on select "Select Stylist [PERSON_NAME] [PERSON_NAME] [PERSON_NAME] WASU" at bounding box center [145, 261] width 64 height 16
select select "28120"
click at [113, 253] on select "Select Stylist [PERSON_NAME] [PERSON_NAME] [PERSON_NAME] WASU" at bounding box center [145, 261] width 64 height 16
click at [204, 257] on input "text" at bounding box center [289, 260] width 208 height 16
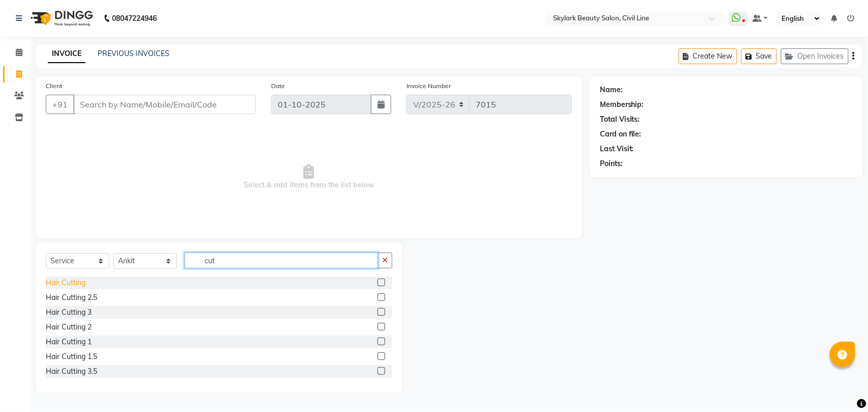
type input "cut"
click at [74, 283] on div "Hair Cutting" at bounding box center [66, 282] width 40 height 11
checkbox input "false"
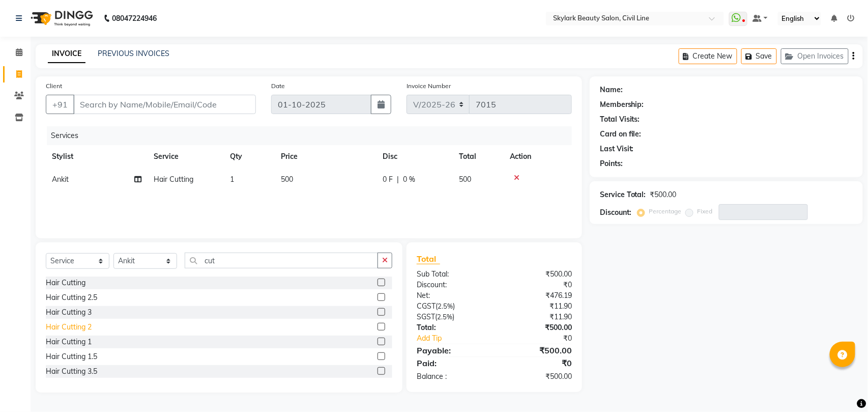
click at [84, 331] on div "Hair Cutting 2" at bounding box center [69, 327] width 46 height 11
checkbox input "false"
drag, startPoint x: 386, startPoint y: 264, endPoint x: 283, endPoint y: 265, distance: 102.3
click at [386, 263] on icon "button" at bounding box center [385, 259] width 6 height 7
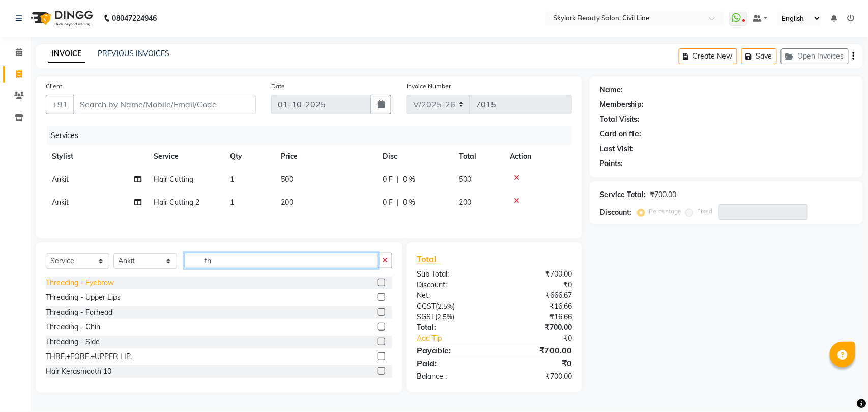
type input "th"
click at [97, 286] on div "Threading - Eyebrow" at bounding box center [80, 282] width 68 height 11
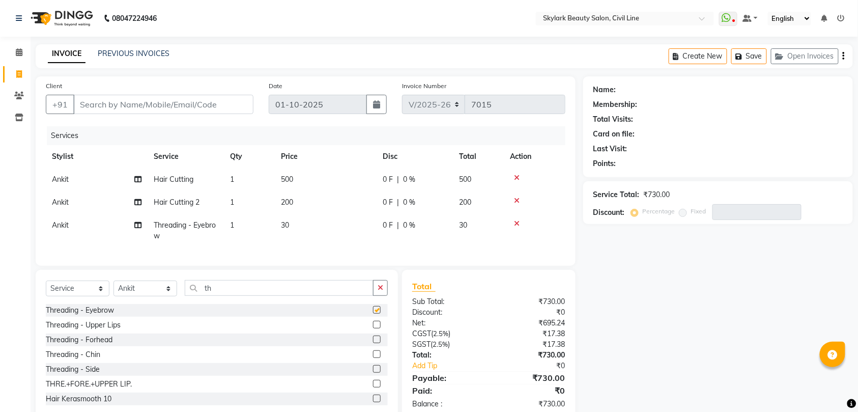
checkbox input "false"
click at [253, 295] on input "th" at bounding box center [279, 288] width 189 height 16
type input "t"
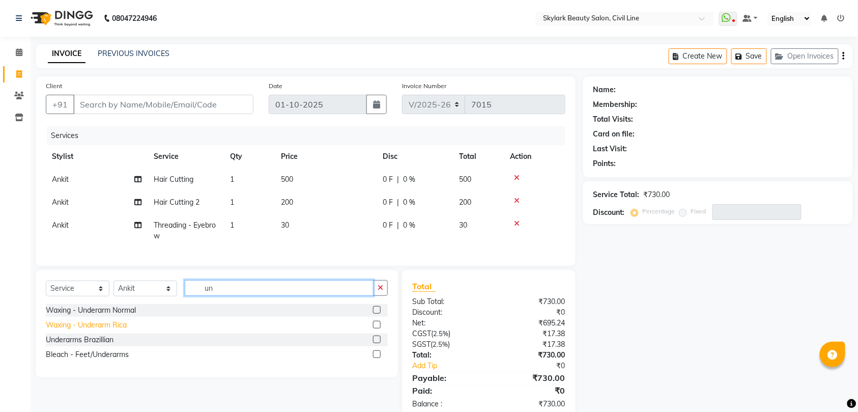
type input "un"
click at [110, 330] on div "Waxing - Underarm Rica" at bounding box center [86, 325] width 81 height 11
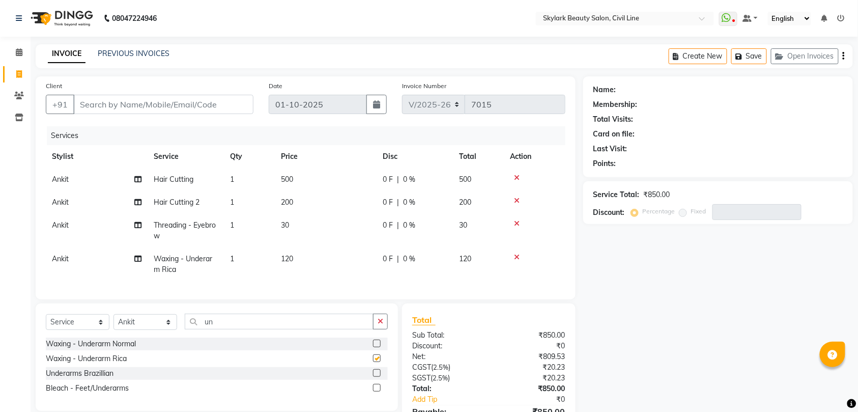
checkbox input "false"
click at [208, 104] on input "Client" at bounding box center [163, 104] width 180 height 19
type input "9"
type input "0"
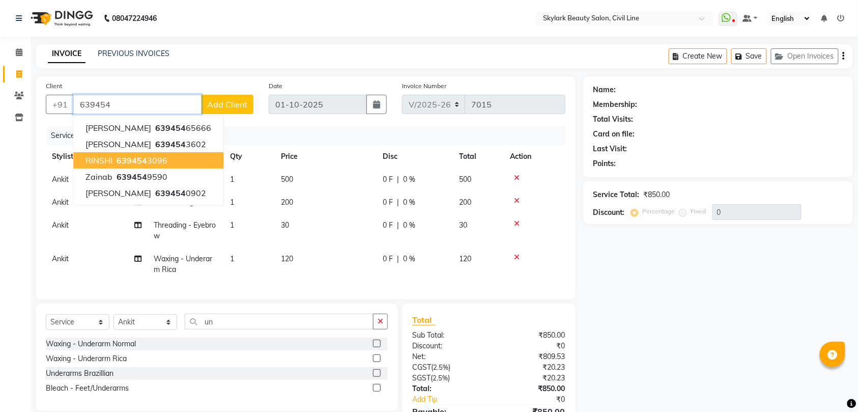
click at [133, 159] on span "639454" at bounding box center [132, 160] width 31 height 10
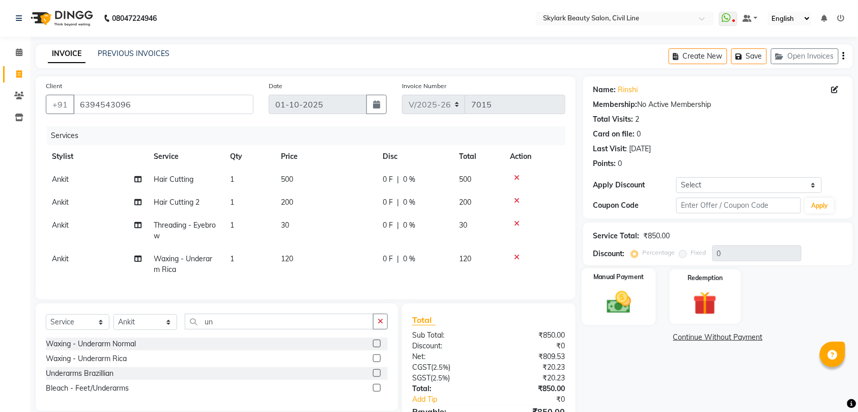
click at [621, 309] on img at bounding box center [619, 302] width 40 height 28
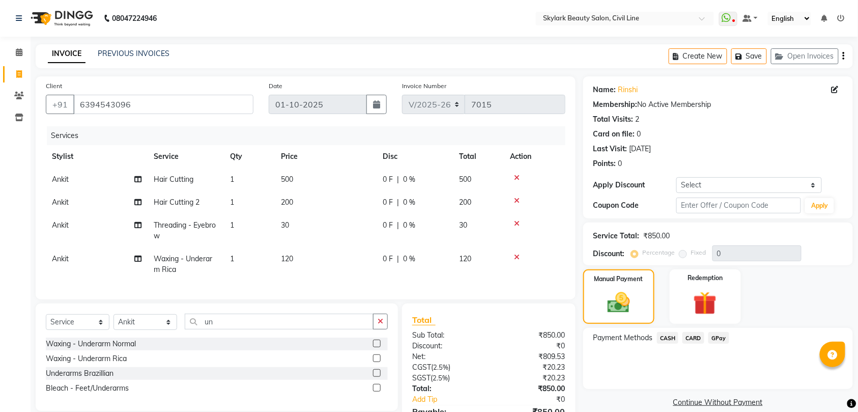
click at [669, 336] on span "CASH" at bounding box center [668, 338] width 22 height 12
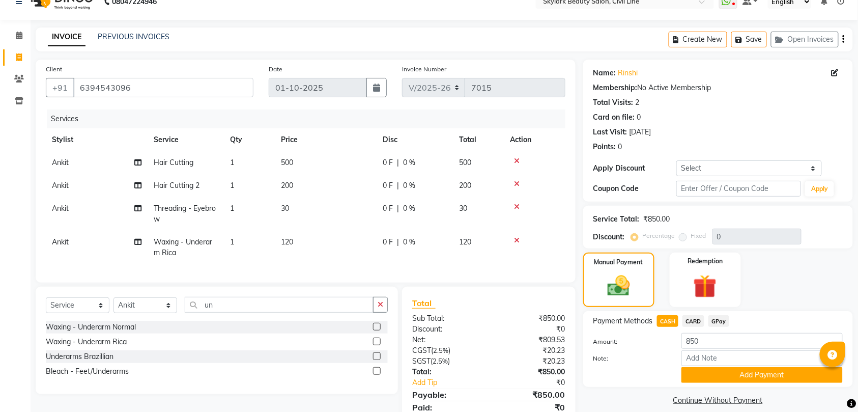
scroll to position [67, 0]
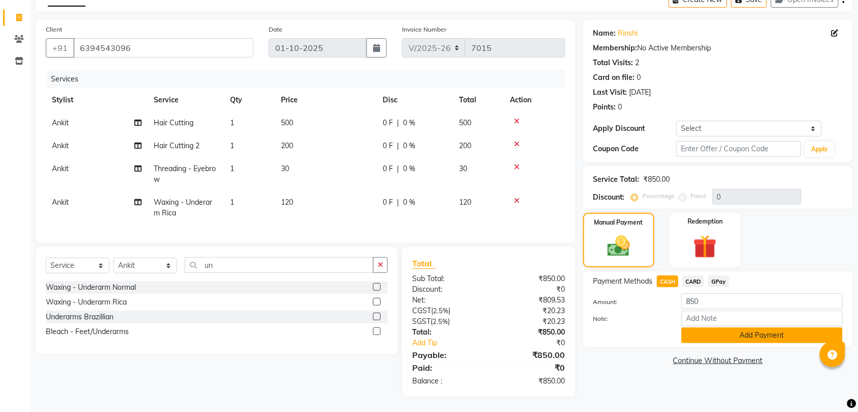
click at [735, 327] on button "Add Payment" at bounding box center [761, 335] width 161 height 16
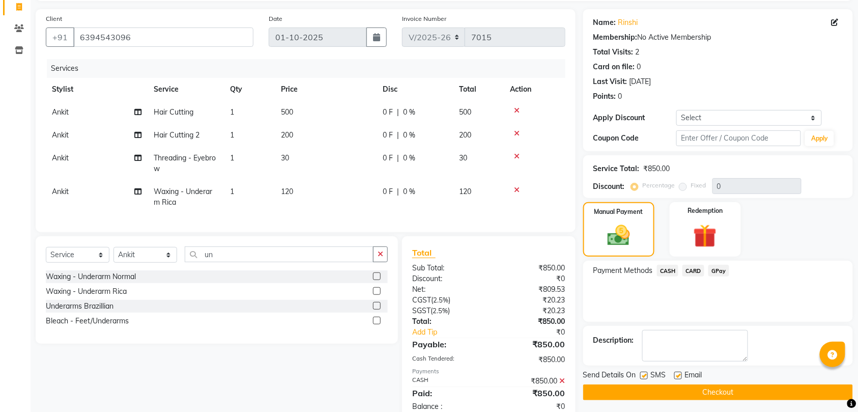
click at [729, 389] on button "Checkout" at bounding box center [718, 392] width 270 height 16
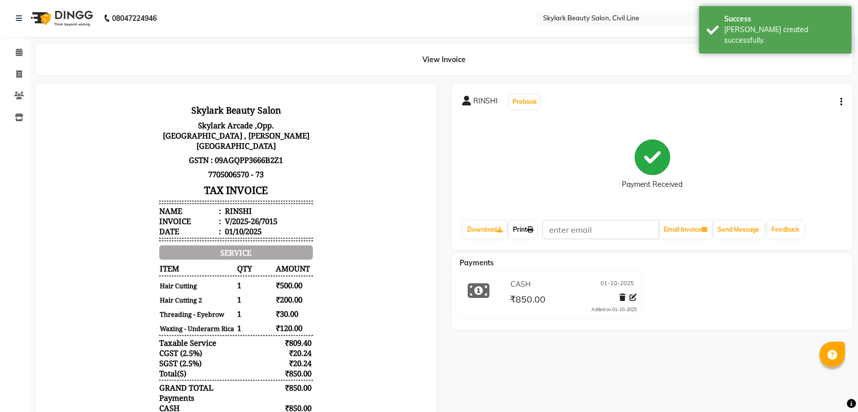
click at [530, 230] on link "Print" at bounding box center [523, 229] width 28 height 17
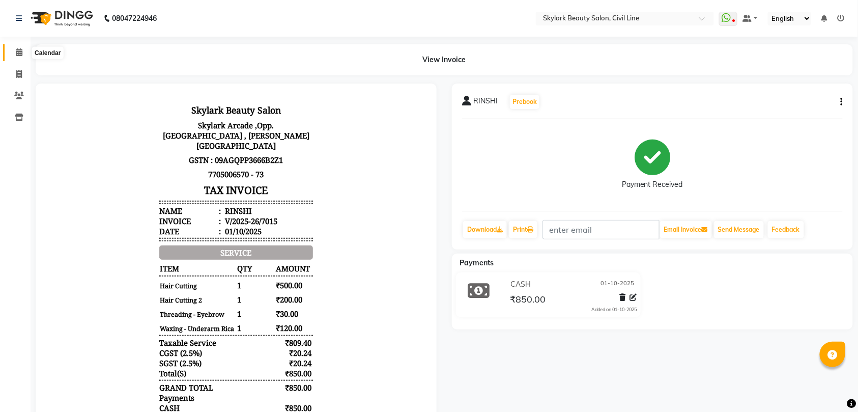
click at [19, 53] on icon at bounding box center [19, 52] width 7 height 8
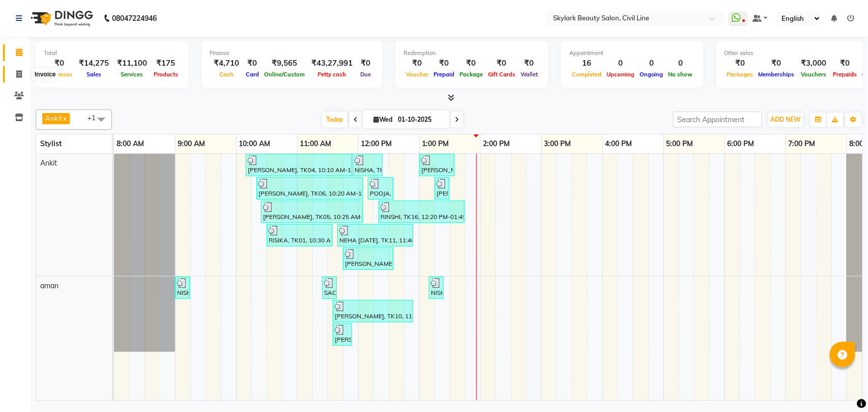
click at [18, 72] on icon at bounding box center [19, 74] width 6 height 8
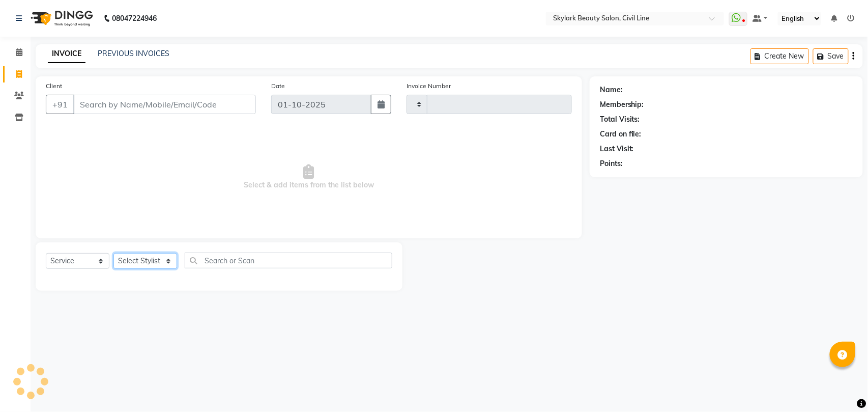
click at [141, 258] on select "Select Stylist" at bounding box center [145, 261] width 64 height 16
click at [151, 261] on select "Select Stylist" at bounding box center [145, 261] width 64 height 16
click at [113, 253] on select "Select Stylist [PERSON_NAME] [PERSON_NAME] [PERSON_NAME] WASU" at bounding box center [145, 261] width 64 height 16
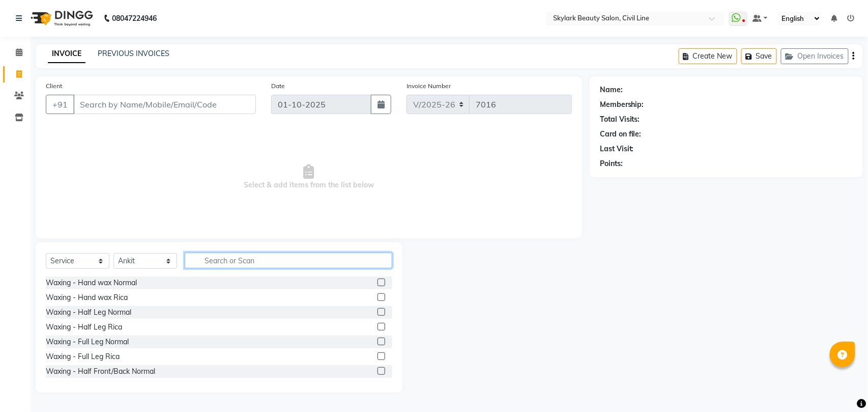
click at [237, 261] on input "text" at bounding box center [289, 260] width 208 height 16
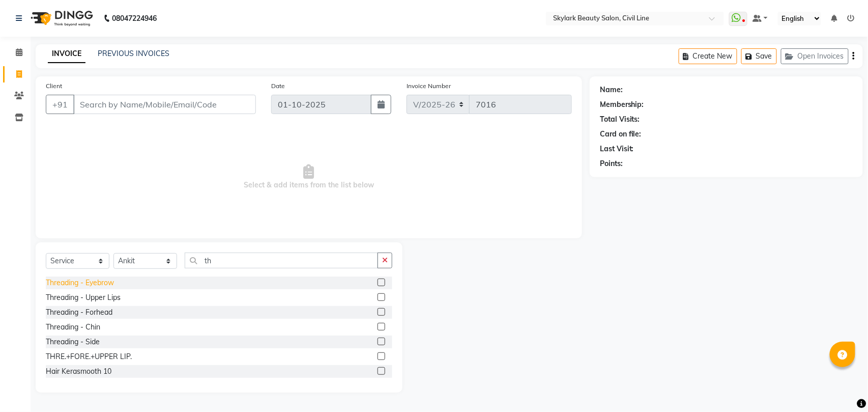
click at [92, 282] on div "Threading - Eyebrow" at bounding box center [80, 282] width 68 height 11
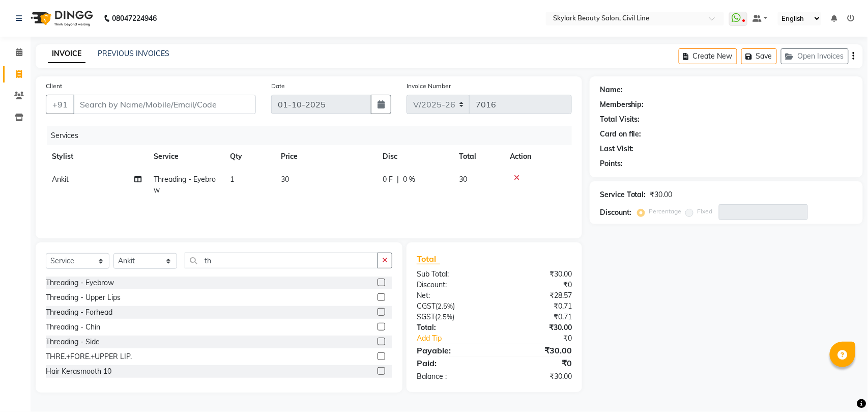
click at [104, 312] on div "Threading - Forhead" at bounding box center [79, 312] width 67 height 11
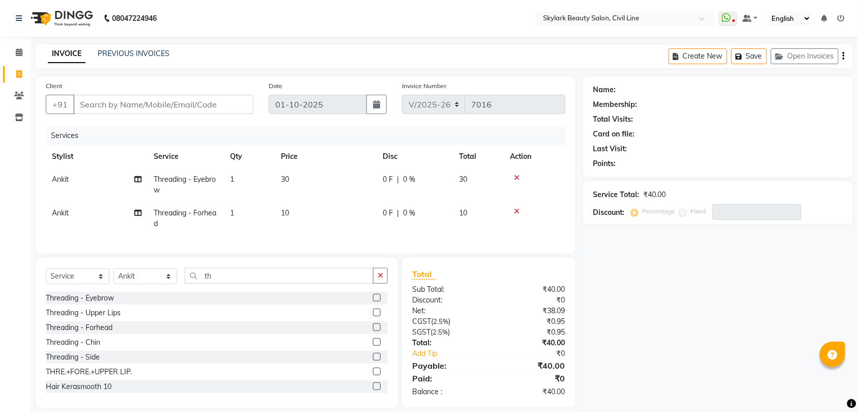
click at [236, 180] on td "1" at bounding box center [249, 185] width 51 height 34
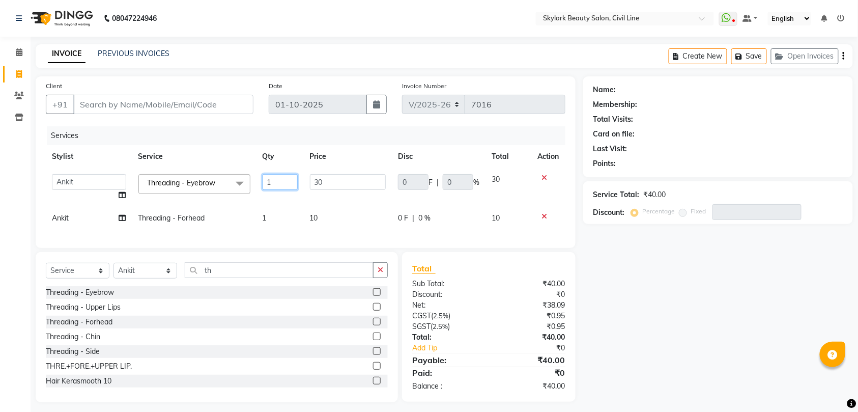
click at [279, 176] on input "1" at bounding box center [280, 182] width 35 height 16
click at [269, 204] on tbody "[PERSON_NAME] [PERSON_NAME] [PERSON_NAME] WASU Threading - Eyebrow x Waxing - H…" at bounding box center [305, 199] width 519 height 62
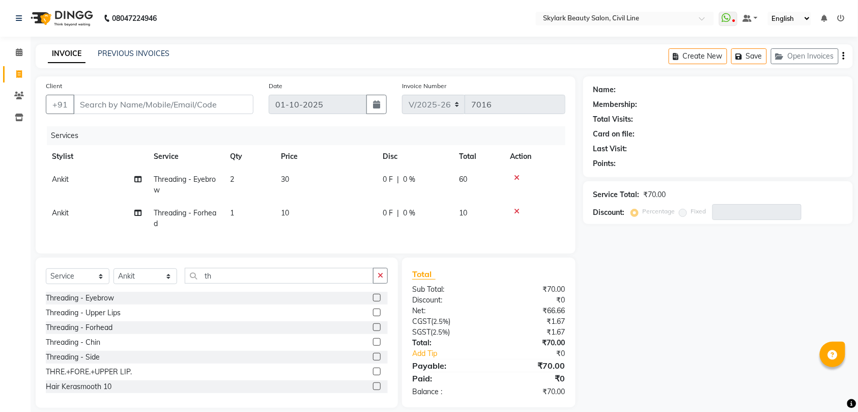
click at [237, 208] on td "1" at bounding box center [249, 218] width 51 height 34
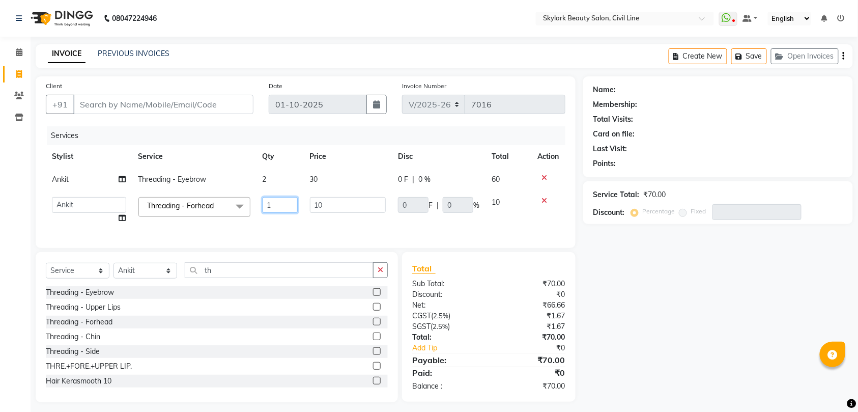
click at [277, 206] on input "1" at bounding box center [280, 205] width 35 height 16
click at [271, 224] on td "2" at bounding box center [279, 210] width 47 height 39
click at [216, 104] on input "Client" at bounding box center [163, 104] width 180 height 19
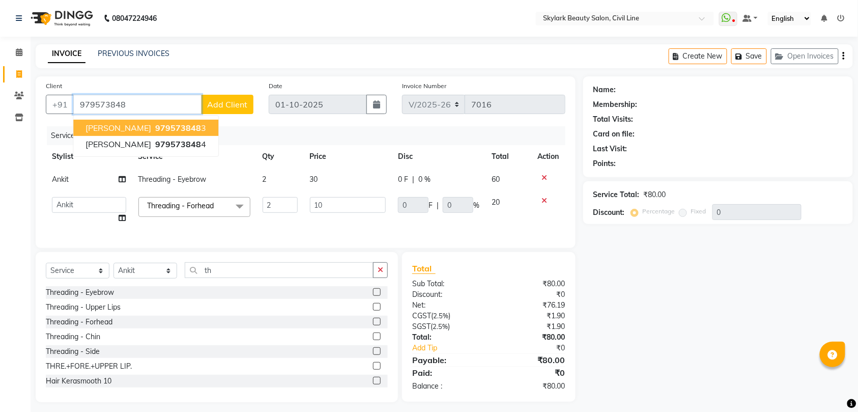
click at [155, 128] on span "979573848" at bounding box center [178, 128] width 46 height 10
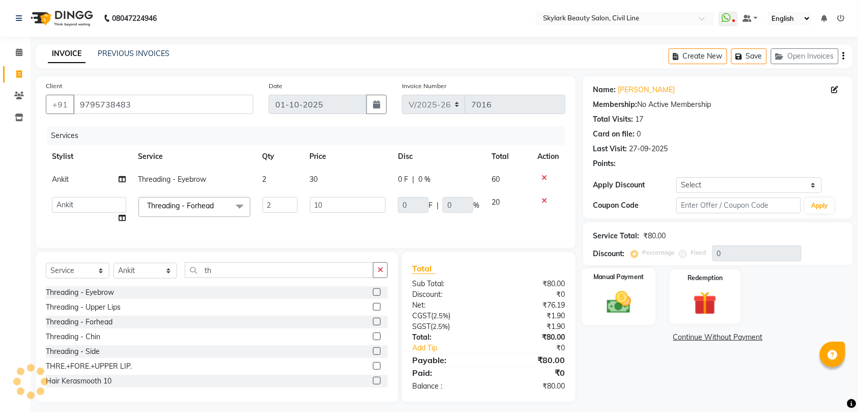
click at [622, 302] on img at bounding box center [619, 302] width 40 height 28
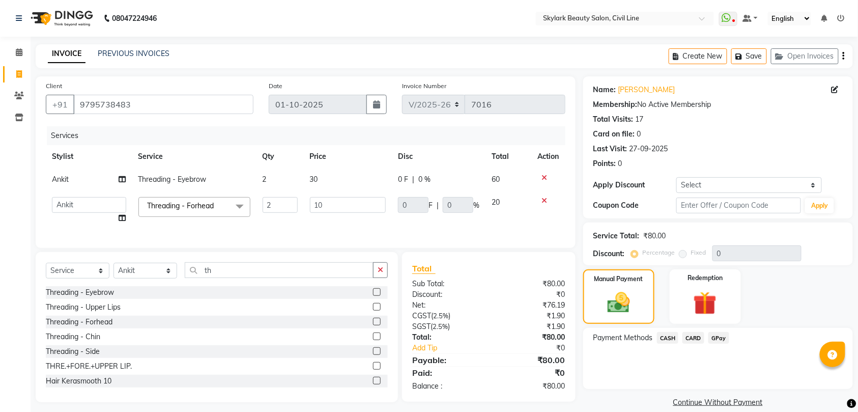
click at [670, 338] on span "CASH" at bounding box center [668, 338] width 22 height 12
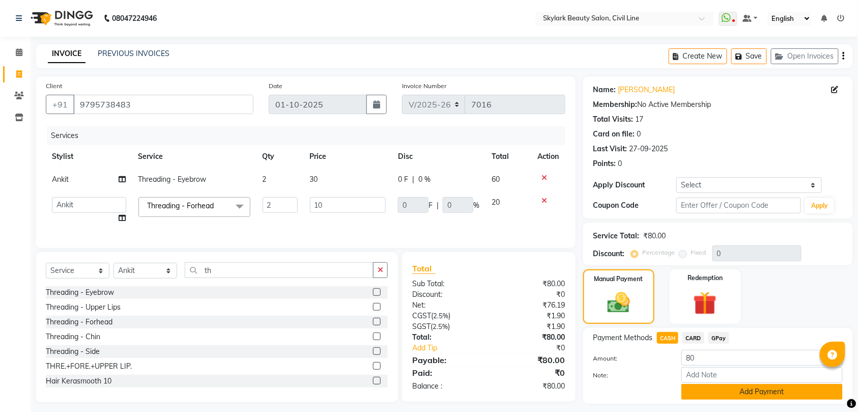
click at [726, 393] on button "Add Payment" at bounding box center [761, 392] width 161 height 16
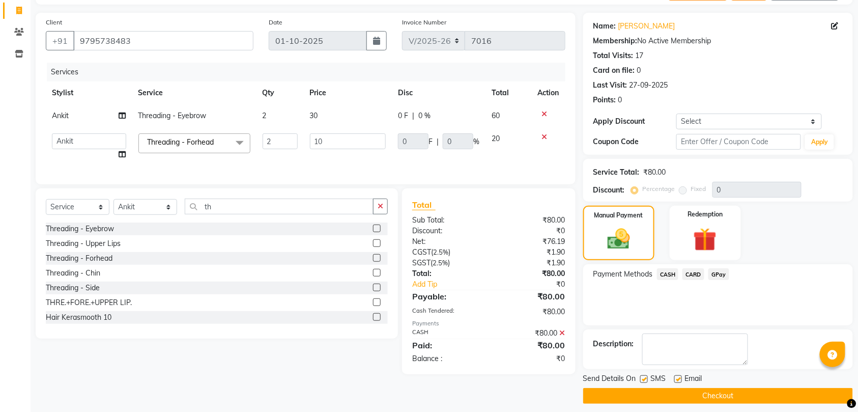
scroll to position [72, 0]
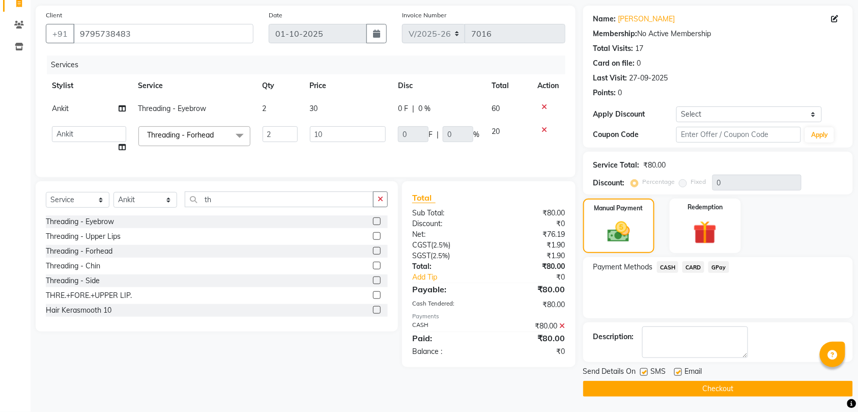
click at [713, 382] on button "Checkout" at bounding box center [718, 389] width 270 height 16
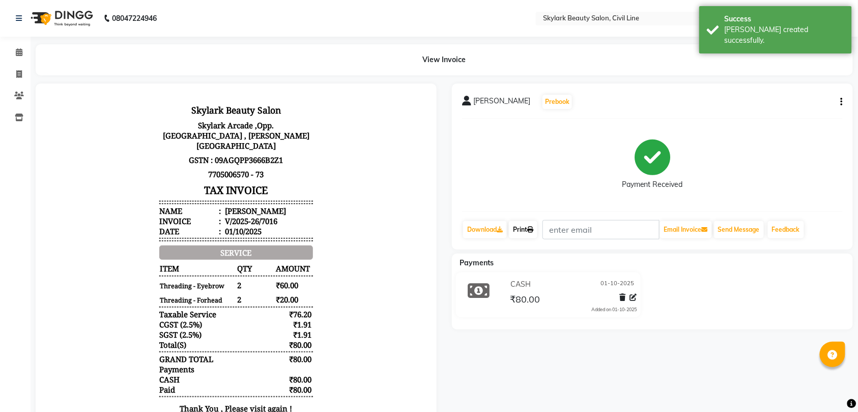
click at [532, 230] on icon at bounding box center [530, 229] width 6 height 6
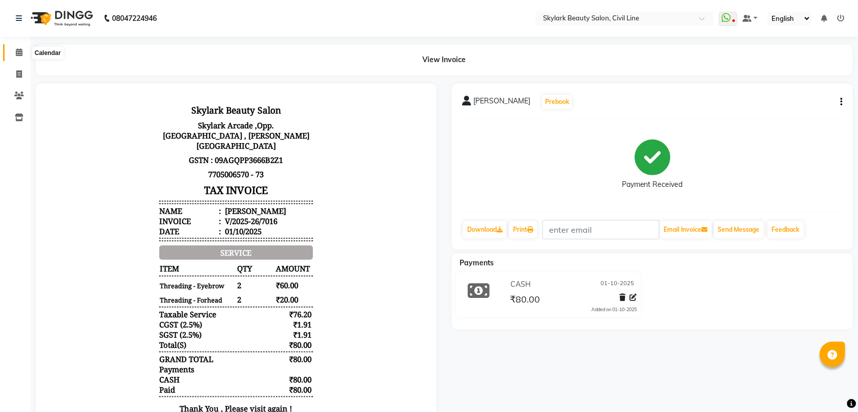
click at [18, 49] on icon at bounding box center [19, 52] width 7 height 8
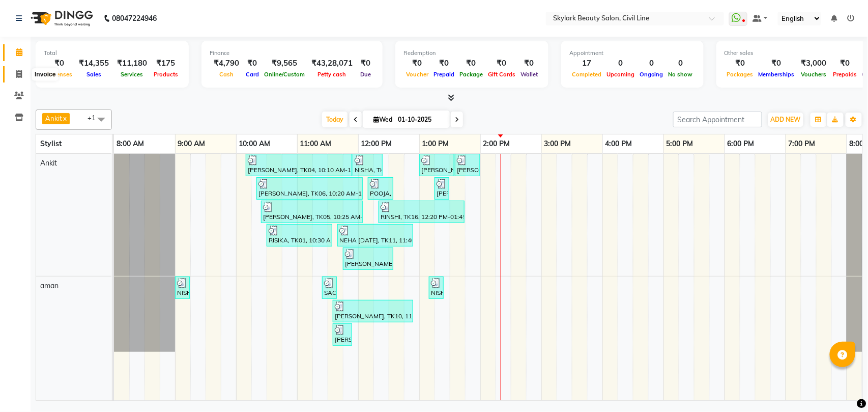
click at [20, 73] on icon at bounding box center [19, 74] width 6 height 8
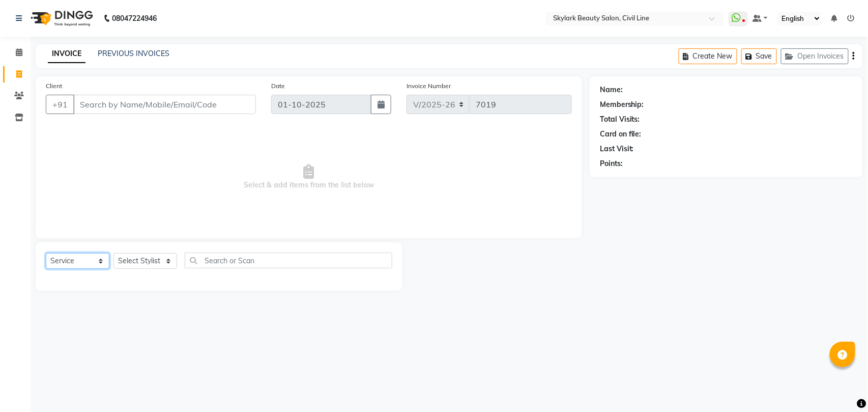
click at [69, 261] on select "Select Service Product Membership Package Voucher Prepaid Gift Card" at bounding box center [78, 261] width 64 height 16
click at [46, 253] on select "Select Service Product Membership Package Voucher Prepaid Gift Card" at bounding box center [78, 261] width 64 height 16
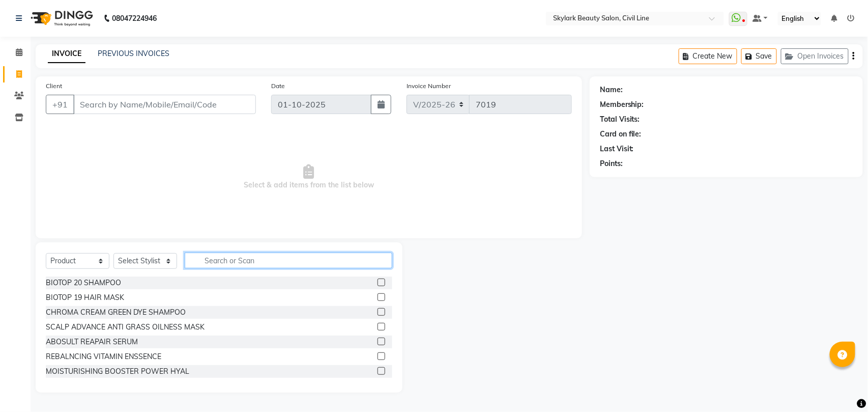
click at [243, 255] on input "text" at bounding box center [289, 260] width 208 height 16
click at [112, 282] on div "Lotus W&B night creme 2" at bounding box center [88, 282] width 85 height 11
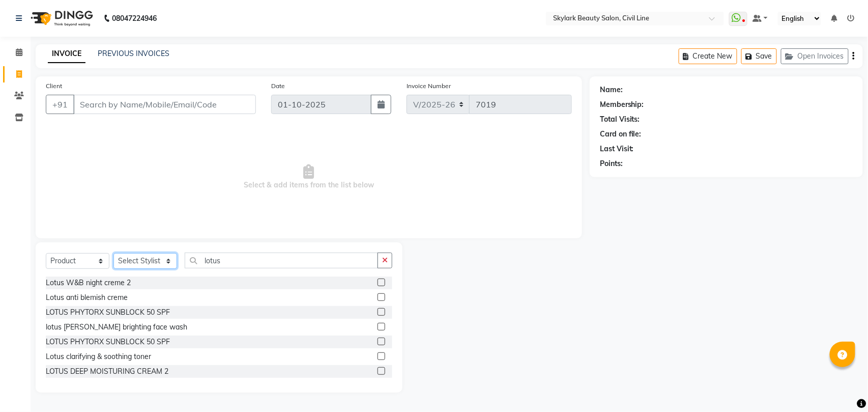
click at [131, 257] on select "Select Stylist [PERSON_NAME] [PERSON_NAME] [PERSON_NAME] WASU" at bounding box center [145, 261] width 64 height 16
click at [113, 253] on select "Select Stylist [PERSON_NAME] [PERSON_NAME] [PERSON_NAME] WASU" at bounding box center [145, 261] width 64 height 16
click at [89, 281] on div "Lotus W&B night creme 2" at bounding box center [88, 282] width 85 height 11
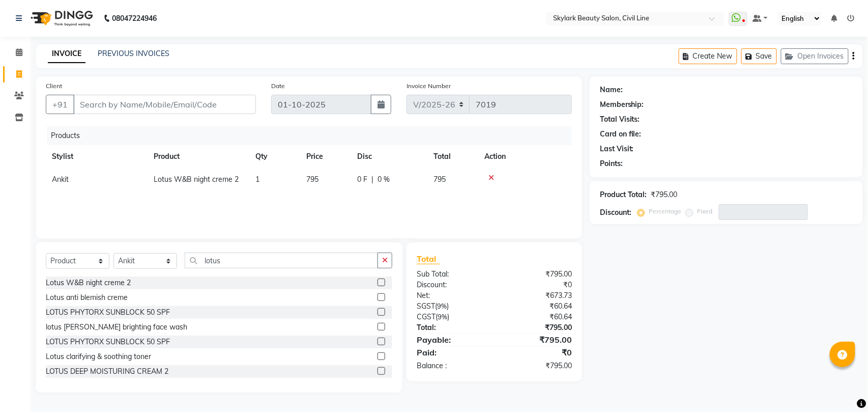
click at [491, 176] on icon at bounding box center [491, 177] width 6 height 7
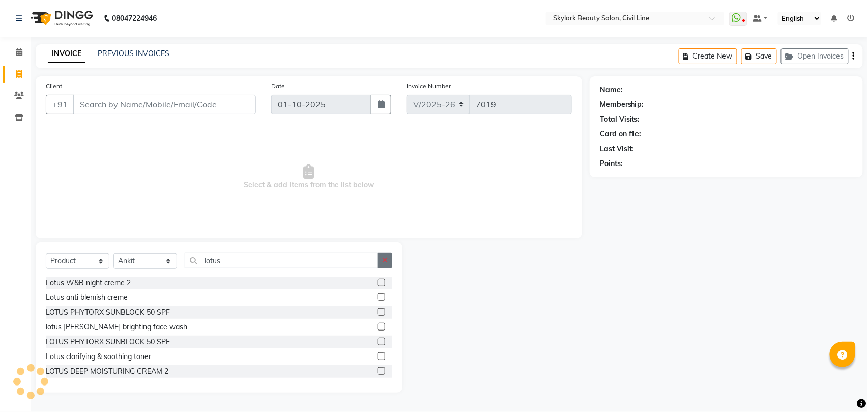
click at [385, 261] on icon "button" at bounding box center [385, 259] width 6 height 7
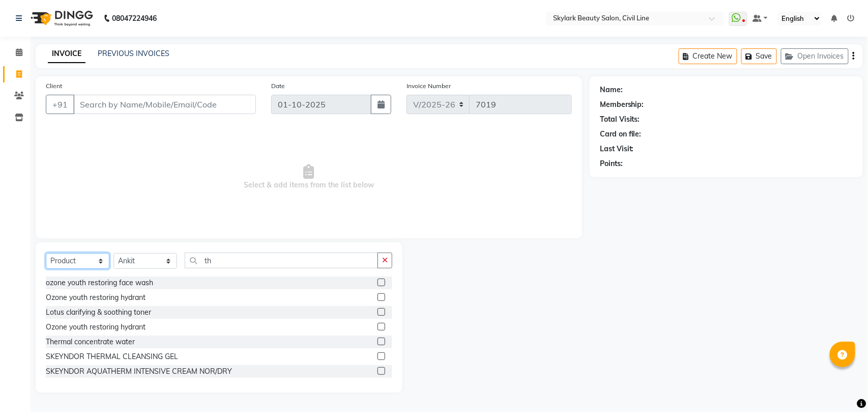
click at [57, 264] on select "Select Service Product Membership Package Voucher Prepaid Gift Card" at bounding box center [78, 261] width 64 height 16
click at [46, 253] on select "Select Service Product Membership Package Voucher Prepaid Gift Card" at bounding box center [78, 261] width 64 height 16
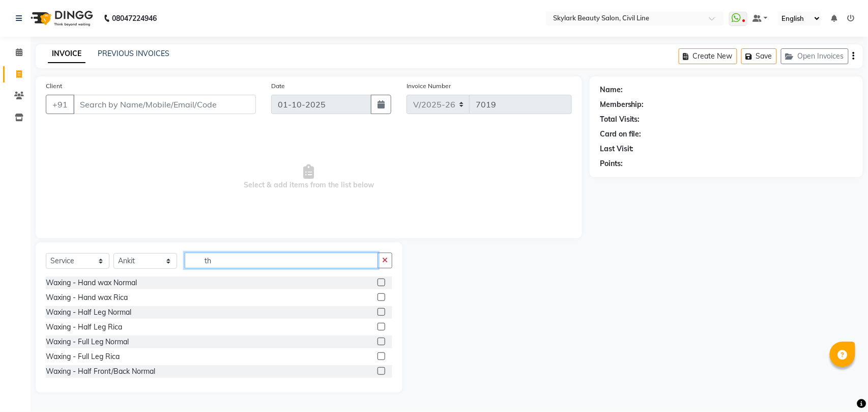
click at [233, 259] on input "th" at bounding box center [281, 260] width 193 height 16
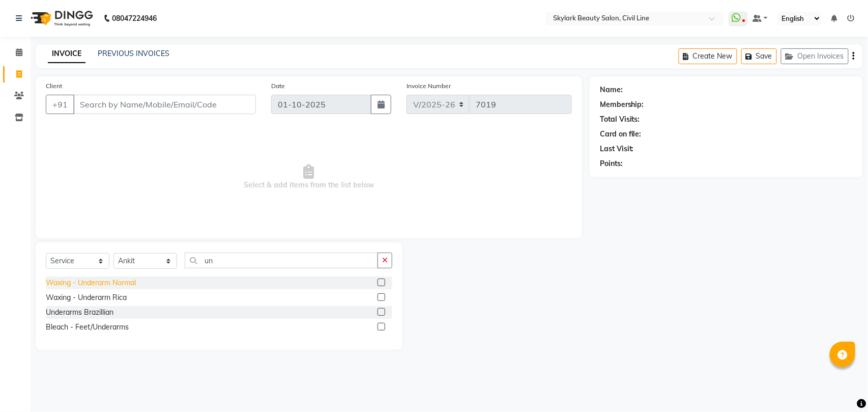
click at [102, 285] on div "Waxing - Underarm Normal" at bounding box center [91, 282] width 90 height 11
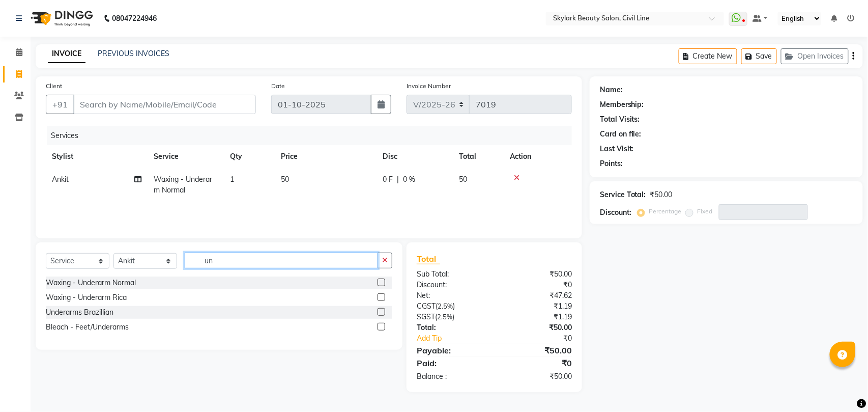
click at [227, 266] on input "un" at bounding box center [281, 260] width 193 height 16
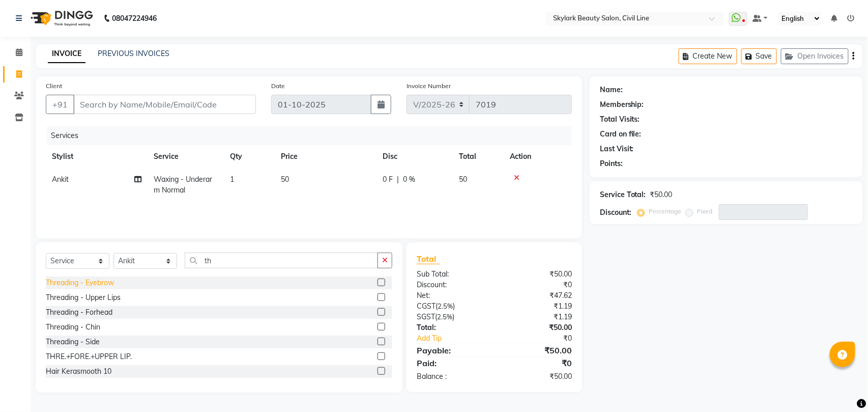
click at [107, 286] on div "Threading - Eyebrow" at bounding box center [80, 282] width 68 height 11
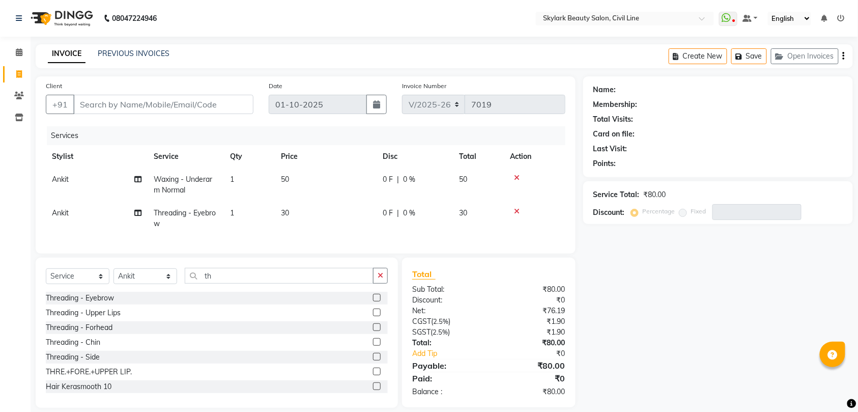
click at [210, 98] on div "Client +91" at bounding box center [149, 101] width 223 height 42
click at [210, 99] on input "Client" at bounding box center [163, 104] width 180 height 19
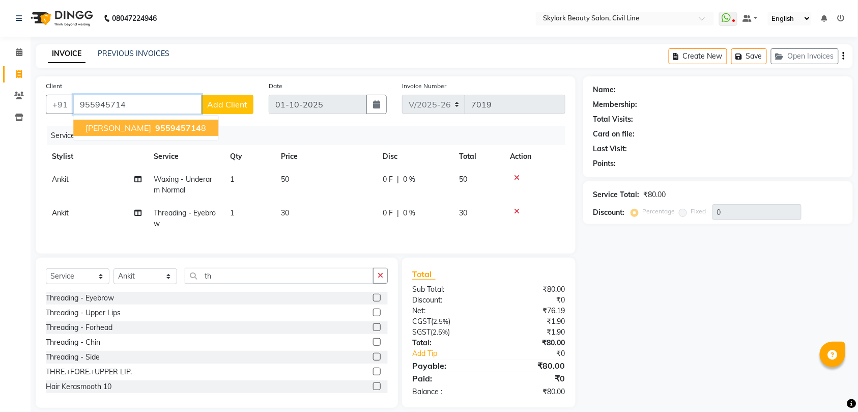
click at [112, 129] on span "[PERSON_NAME]" at bounding box center [118, 128] width 66 height 10
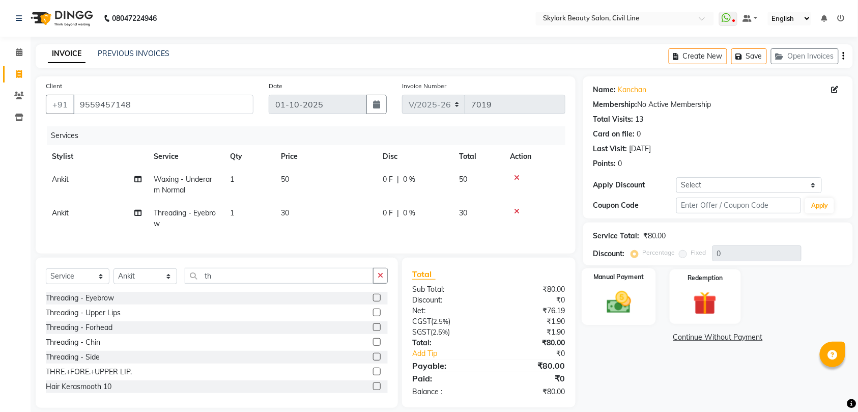
click at [611, 303] on img at bounding box center [619, 302] width 40 height 28
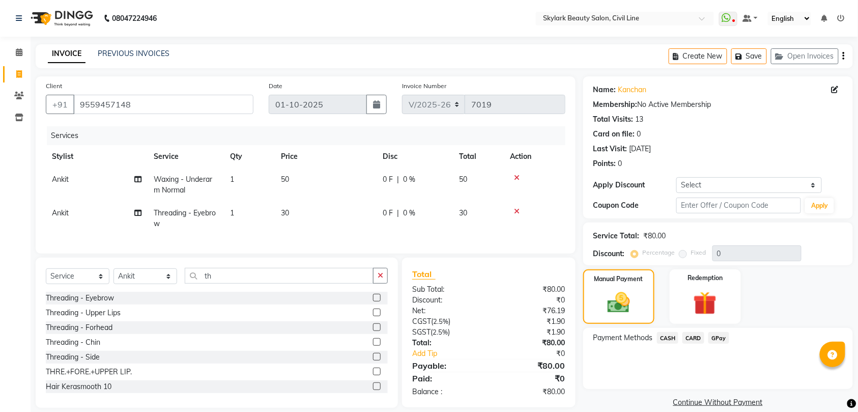
click at [715, 339] on span "GPay" at bounding box center [718, 338] width 21 height 12
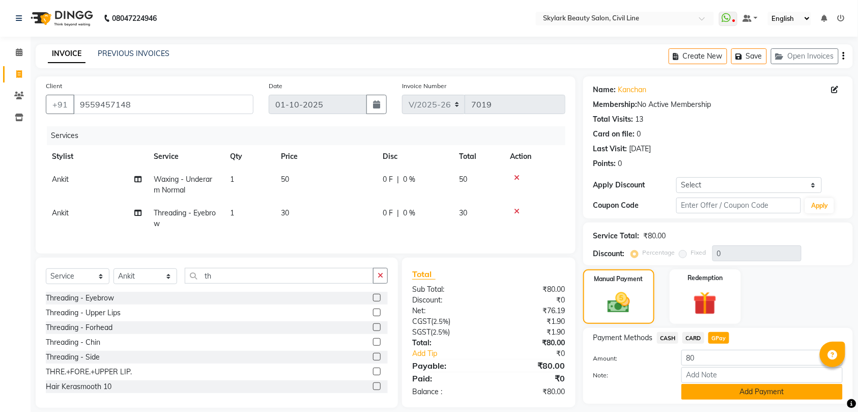
click at [768, 392] on button "Add Payment" at bounding box center [761, 392] width 161 height 16
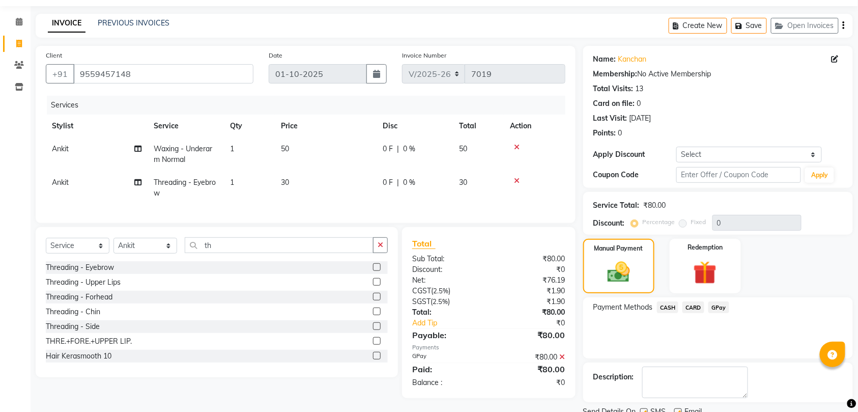
scroll to position [72, 0]
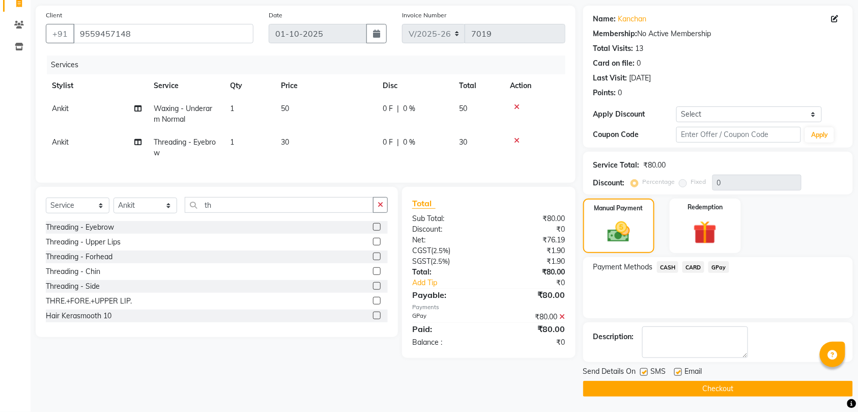
click at [737, 389] on button "Checkout" at bounding box center [718, 389] width 270 height 16
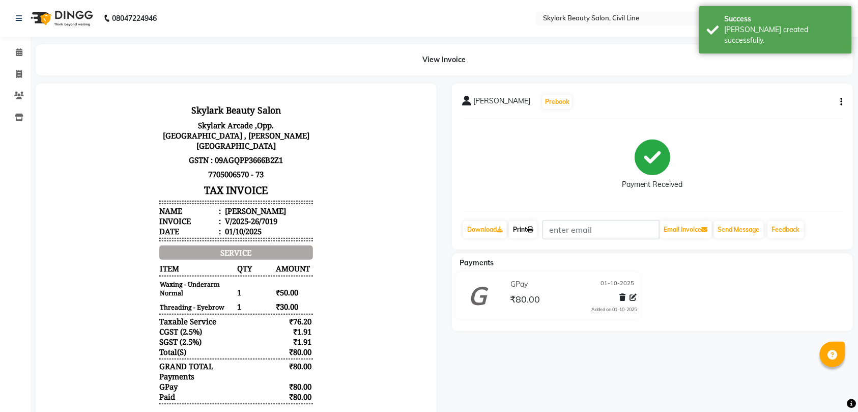
click at [524, 230] on link "Print" at bounding box center [523, 229] width 28 height 17
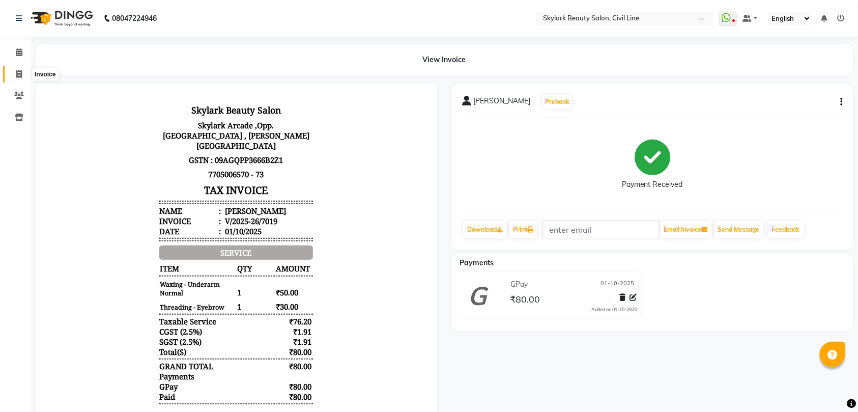
click at [17, 73] on icon at bounding box center [19, 74] width 6 height 8
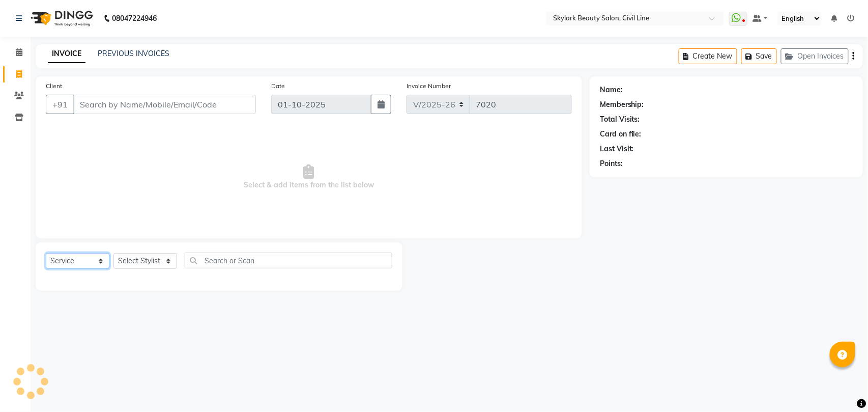
click at [78, 263] on select "Select Service Product Membership Package Voucher Prepaid Gift Card" at bounding box center [78, 261] width 64 height 16
click at [46, 253] on select "Select Service Product Membership Package Voucher Prepaid Gift Card" at bounding box center [78, 261] width 64 height 16
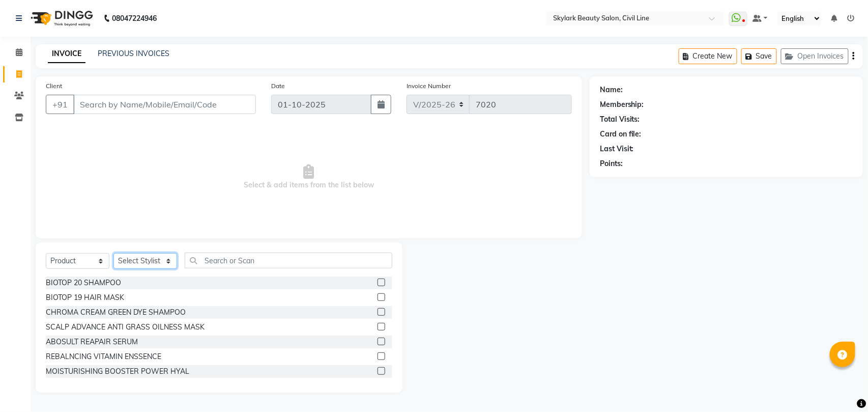
click at [141, 255] on select "Select Stylist [PERSON_NAME] [PERSON_NAME] [PERSON_NAME] WASU" at bounding box center [145, 261] width 64 height 16
click at [113, 253] on select "Select Stylist [PERSON_NAME] [PERSON_NAME] [PERSON_NAME] WASU" at bounding box center [145, 261] width 64 height 16
click at [206, 267] on input "text" at bounding box center [289, 260] width 208 height 16
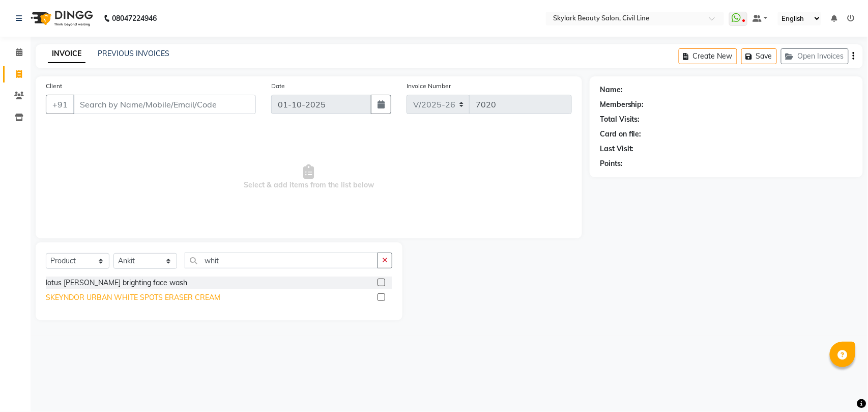
click at [185, 298] on div "SKEYNDOR URBAN WHITE SPOTS ERASER CREAM" at bounding box center [133, 297] width 175 height 11
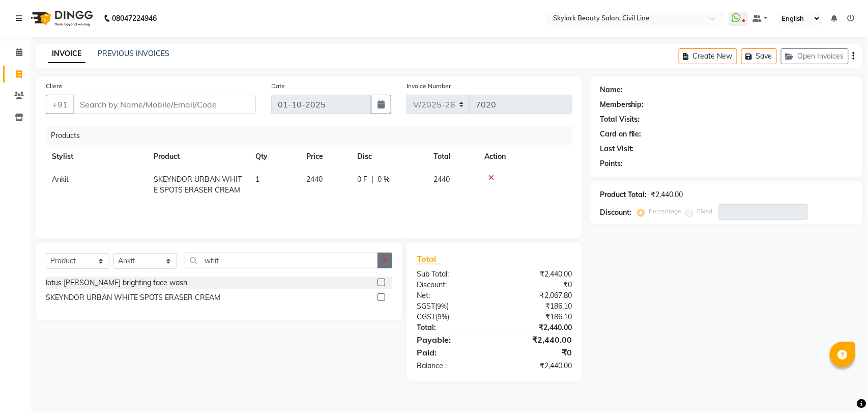
click at [385, 259] on icon "button" at bounding box center [385, 259] width 6 height 7
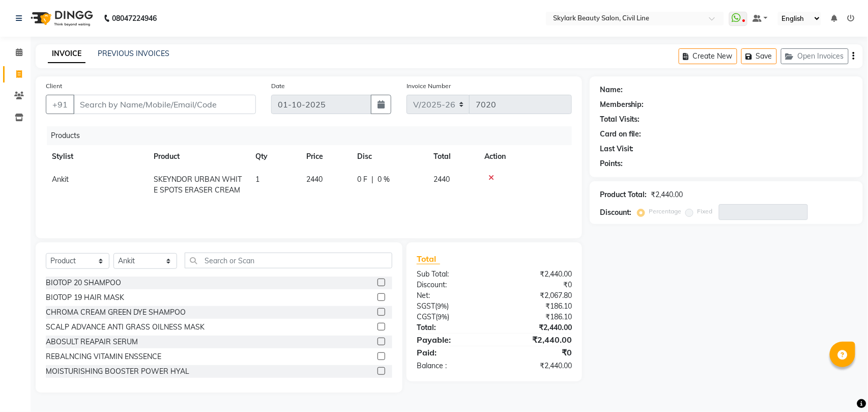
click at [489, 176] on icon at bounding box center [491, 177] width 6 height 7
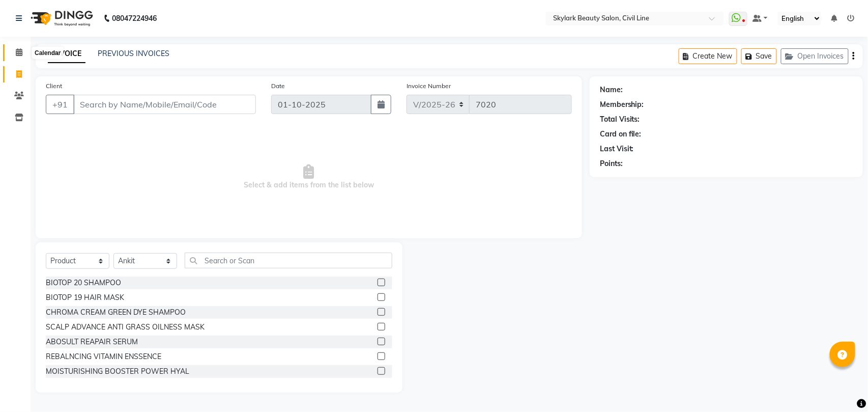
click at [17, 53] on icon at bounding box center [19, 52] width 7 height 8
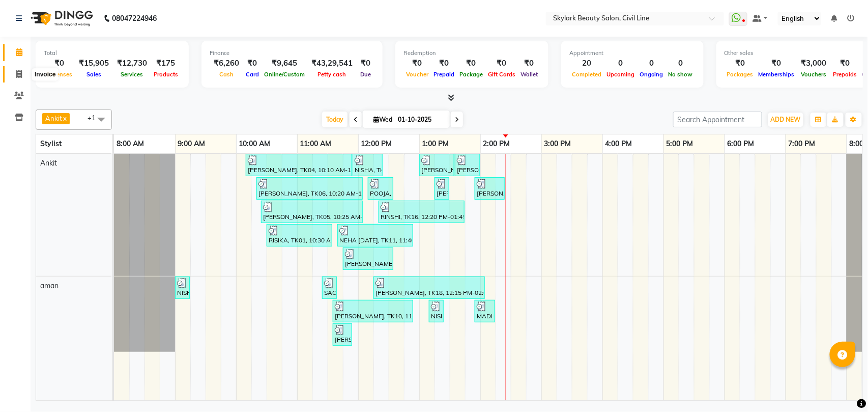
drag, startPoint x: 15, startPoint y: 73, endPoint x: 26, endPoint y: 82, distance: 14.1
click at [16, 72] on icon at bounding box center [19, 74] width 6 height 8
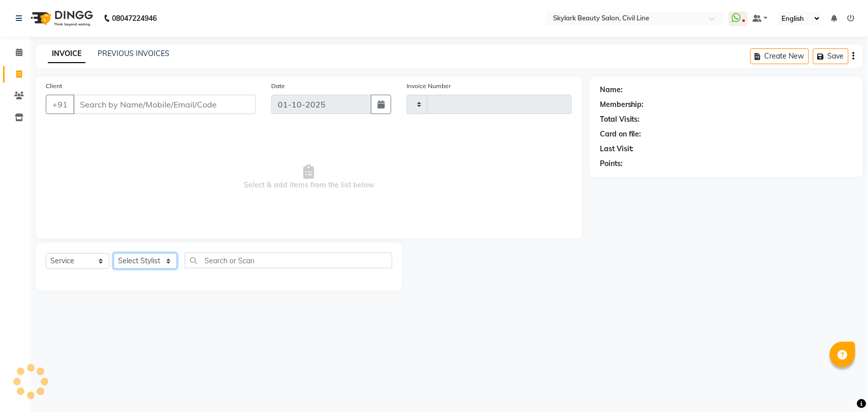
click at [137, 256] on select "Select Stylist" at bounding box center [145, 261] width 64 height 16
click at [147, 261] on select "Select Stylist" at bounding box center [145, 261] width 64 height 16
click at [113, 253] on select "Select Stylist [PERSON_NAME] [PERSON_NAME] [PERSON_NAME] WASU" at bounding box center [145, 261] width 64 height 16
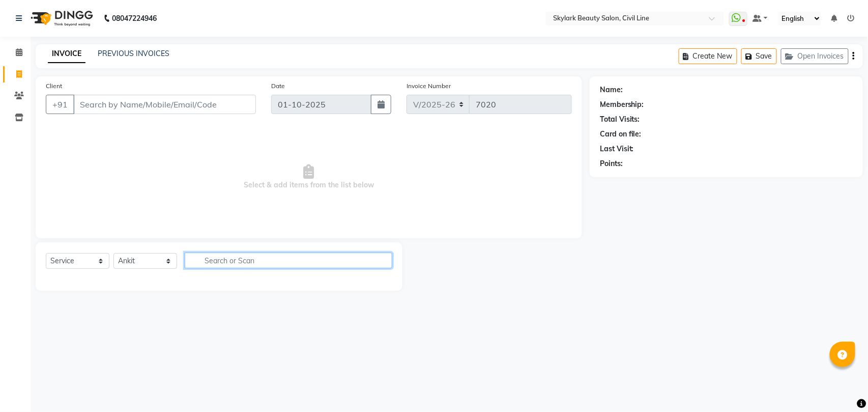
click at [220, 264] on input "text" at bounding box center [289, 260] width 208 height 16
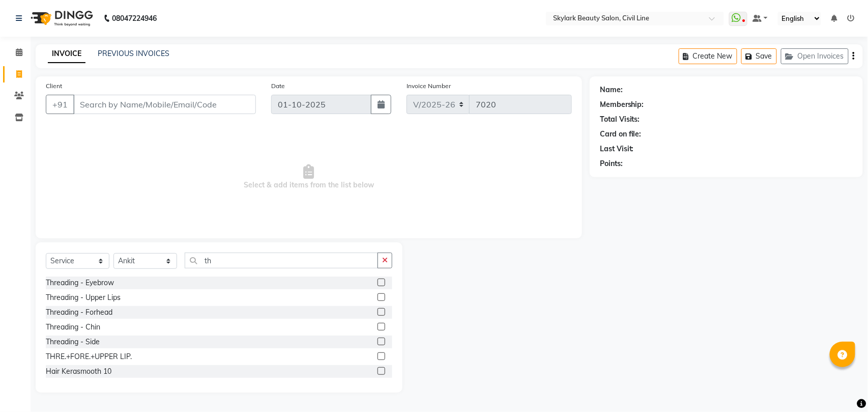
drag, startPoint x: 96, startPoint y: 279, endPoint x: 166, endPoint y: 279, distance: 70.2
click at [96, 280] on div "Threading - Eyebrow" at bounding box center [80, 282] width 68 height 11
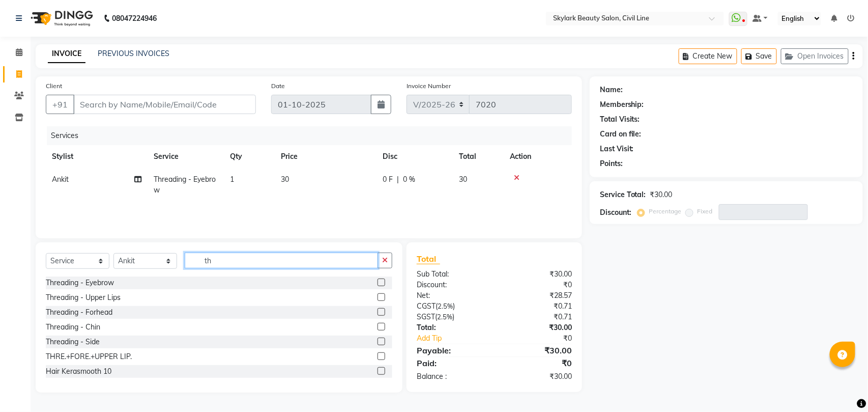
click at [238, 262] on input "th" at bounding box center [281, 260] width 193 height 16
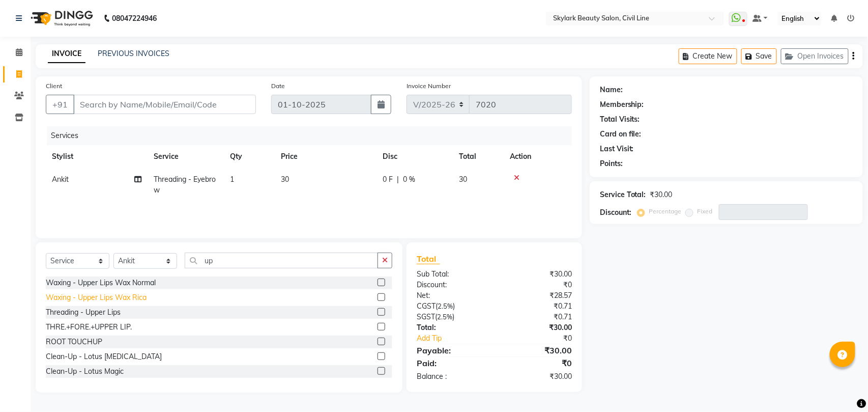
click at [123, 296] on div "Waxing - Upper Lips Wax Rica" at bounding box center [96, 297] width 101 height 11
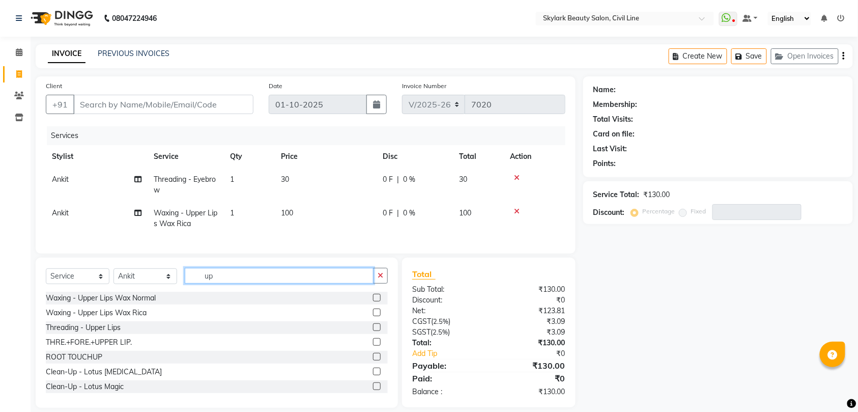
click at [233, 283] on input "up" at bounding box center [279, 276] width 189 height 16
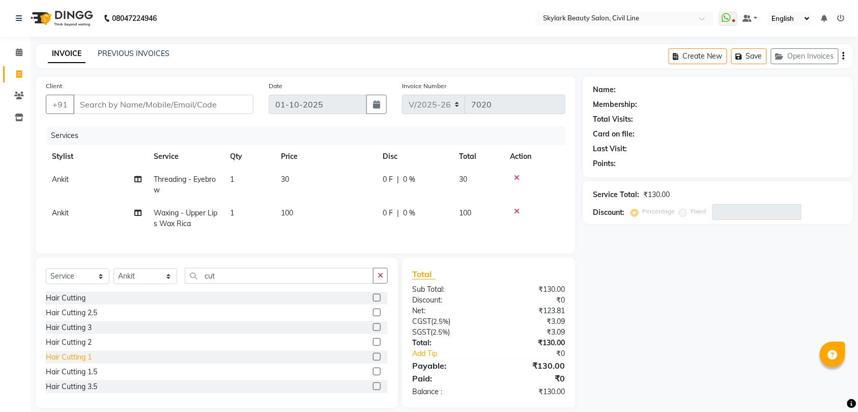
click at [78, 362] on div "Hair Cutting 1" at bounding box center [69, 357] width 46 height 11
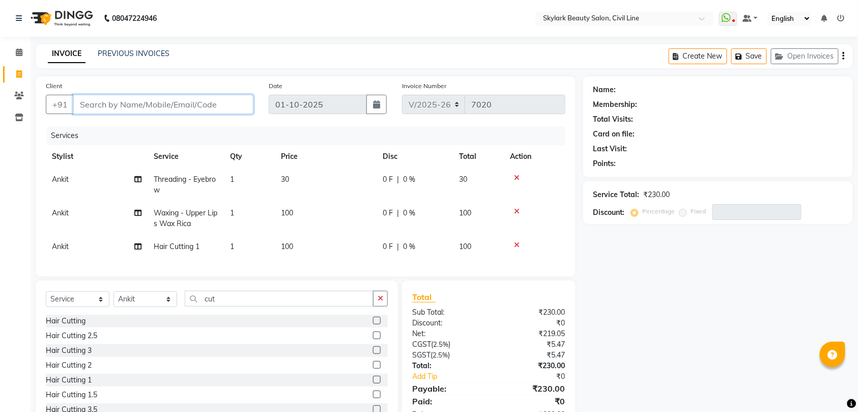
click at [212, 102] on input "Client" at bounding box center [163, 104] width 180 height 19
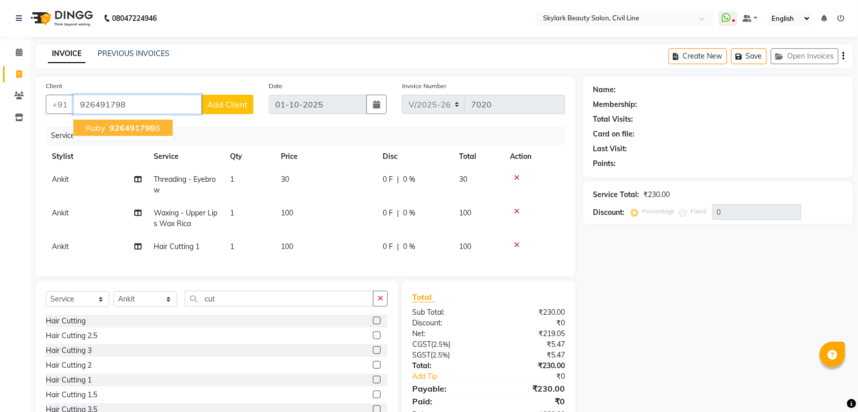
click at [143, 127] on span "926491798" at bounding box center [132, 128] width 46 height 10
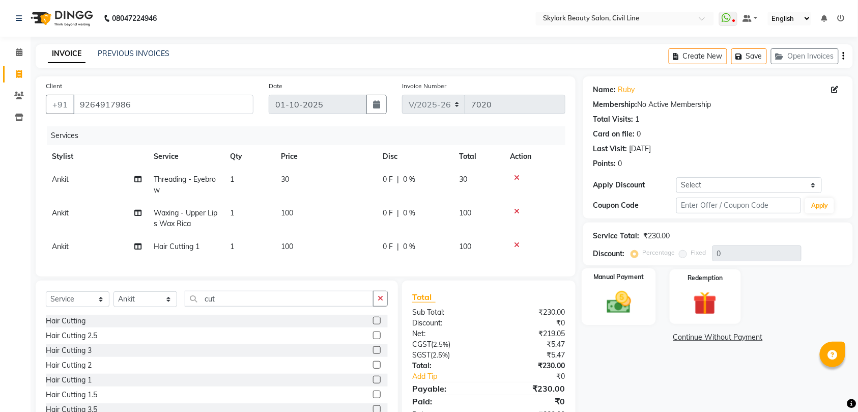
click at [621, 294] on img at bounding box center [619, 302] width 40 height 28
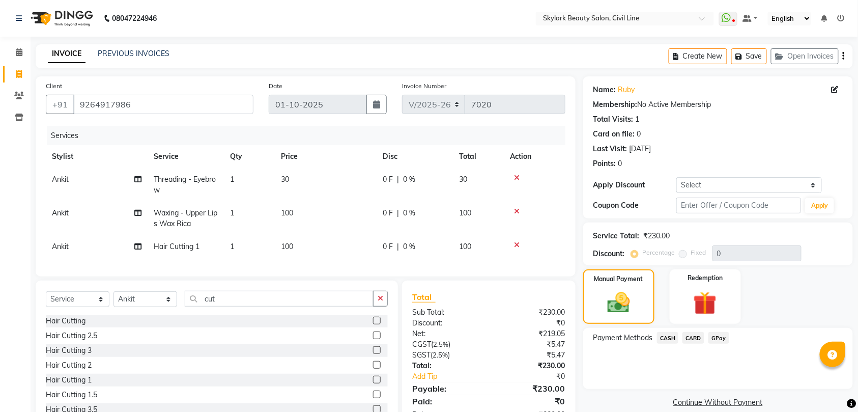
click at [668, 336] on span "CASH" at bounding box center [668, 338] width 22 height 12
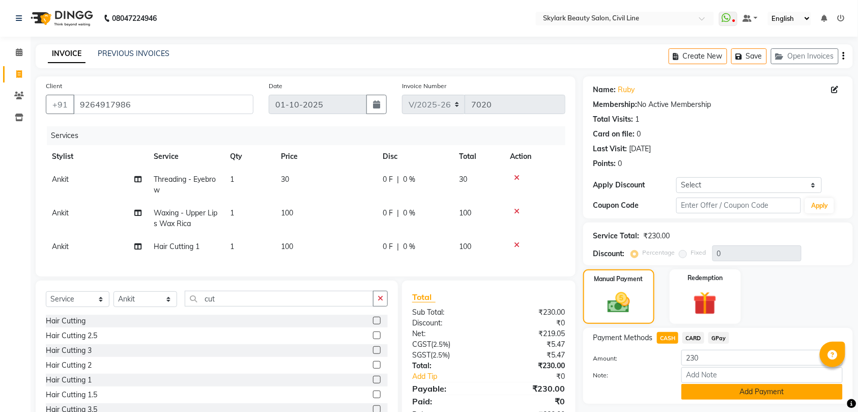
click at [731, 393] on button "Add Payment" at bounding box center [761, 392] width 161 height 16
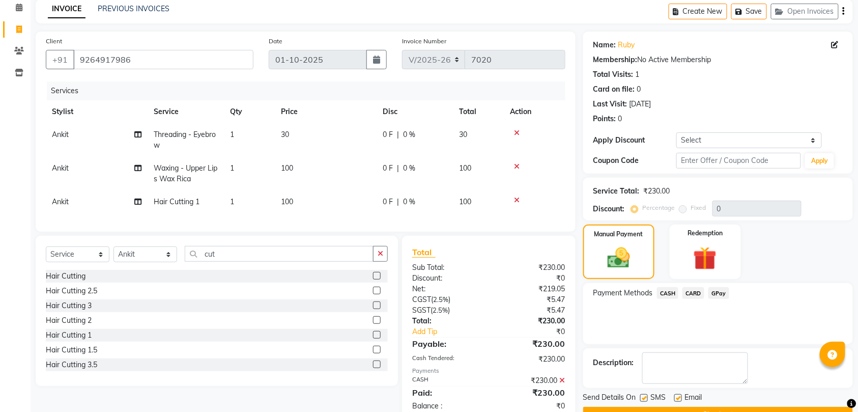
scroll to position [80, 0]
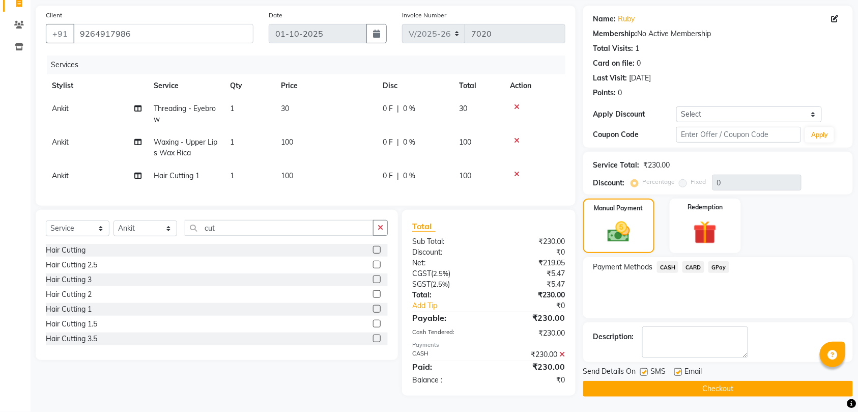
click at [726, 381] on button "Checkout" at bounding box center [718, 389] width 270 height 16
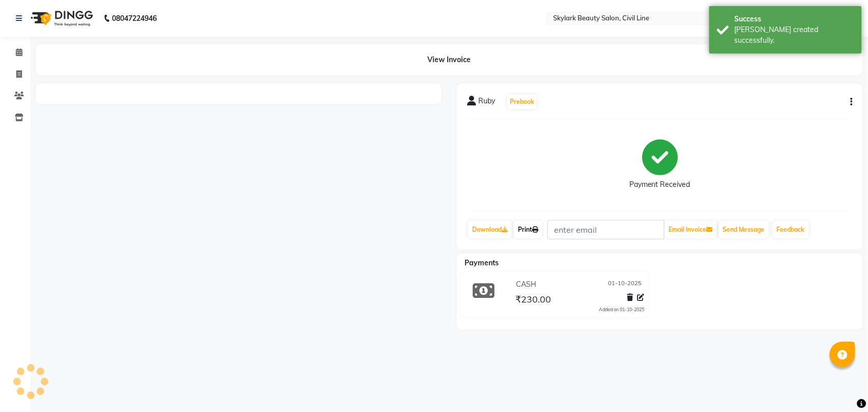
click at [537, 231] on icon at bounding box center [535, 229] width 6 height 6
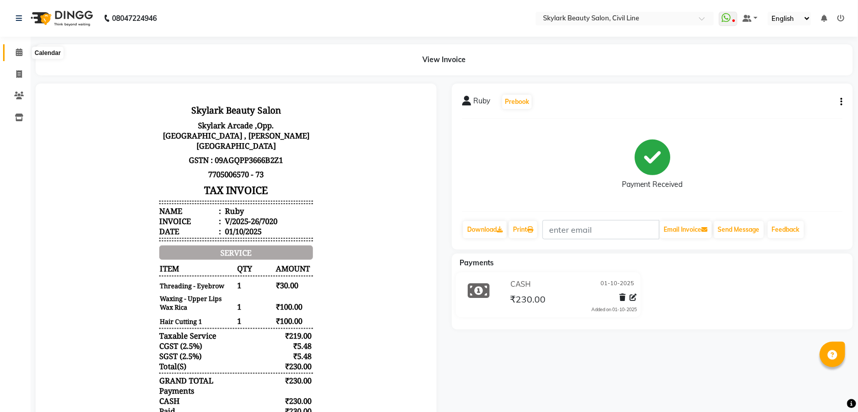
click at [20, 53] on icon at bounding box center [19, 52] width 7 height 8
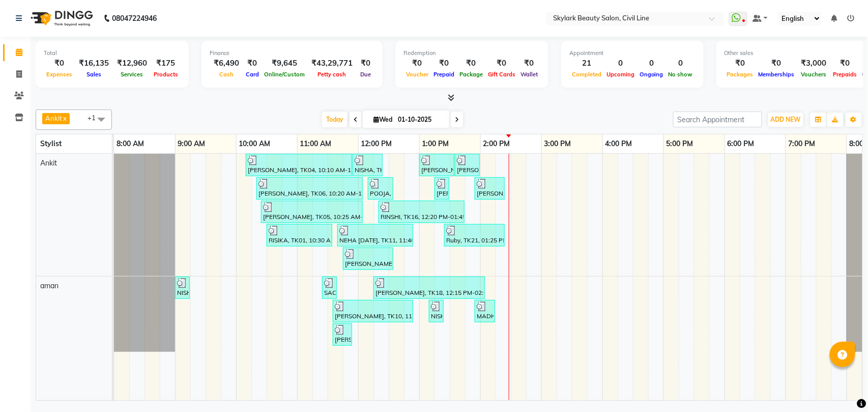
click at [79, 116] on span "Ankit x aman x +1" at bounding box center [74, 119] width 76 height 20
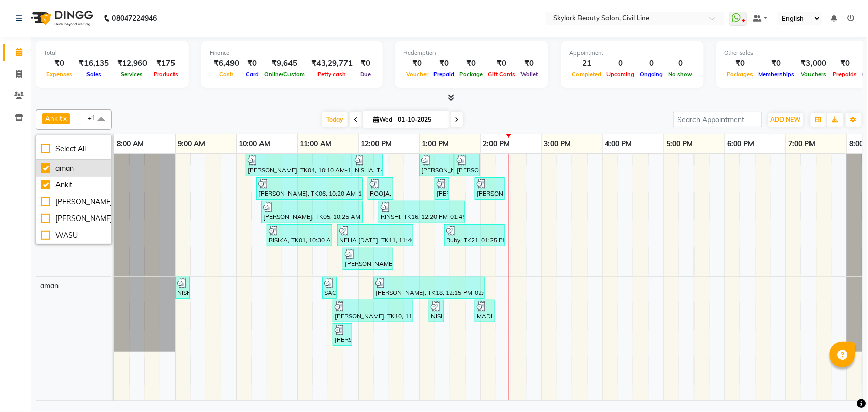
click at [71, 173] on div "aman" at bounding box center [73, 168] width 65 height 11
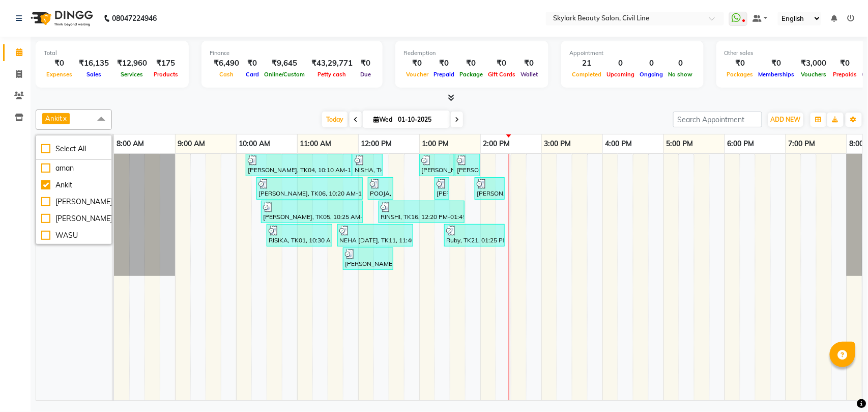
click at [83, 120] on span "Ankit x" at bounding box center [74, 119] width 76 height 20
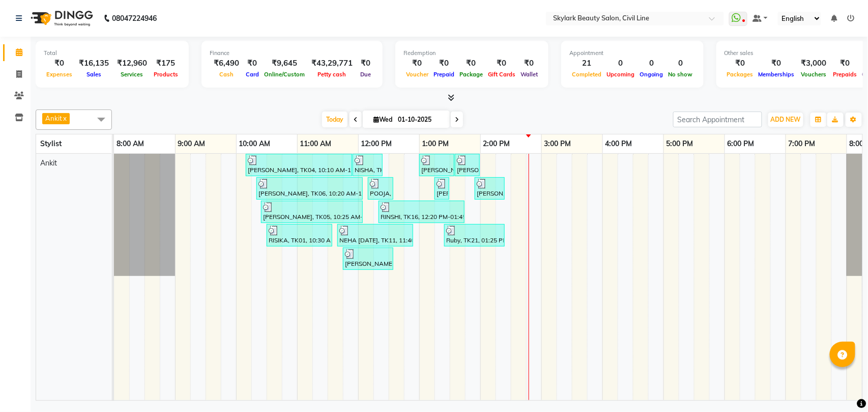
click at [41, 338] on div "Ankit" at bounding box center [79, 277] width 86 height 246
click at [16, 72] on icon at bounding box center [19, 74] width 6 height 8
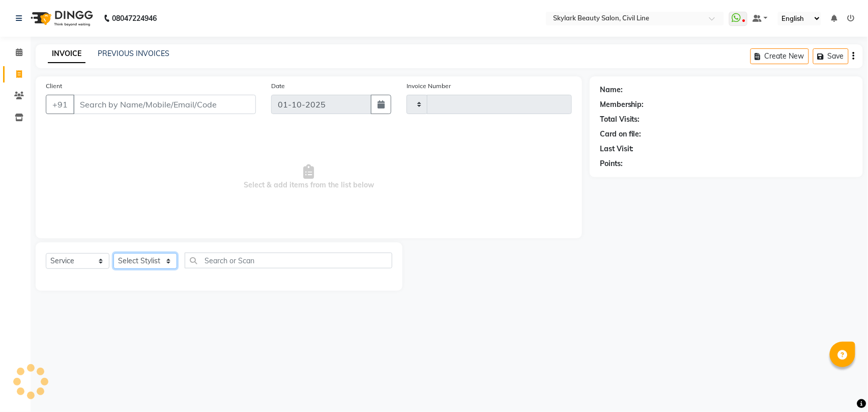
click at [136, 259] on select "Select Stylist" at bounding box center [145, 261] width 64 height 16
click at [151, 253] on select "Select Stylist" at bounding box center [145, 261] width 64 height 16
click at [135, 263] on select "Select Stylist" at bounding box center [145, 261] width 64 height 16
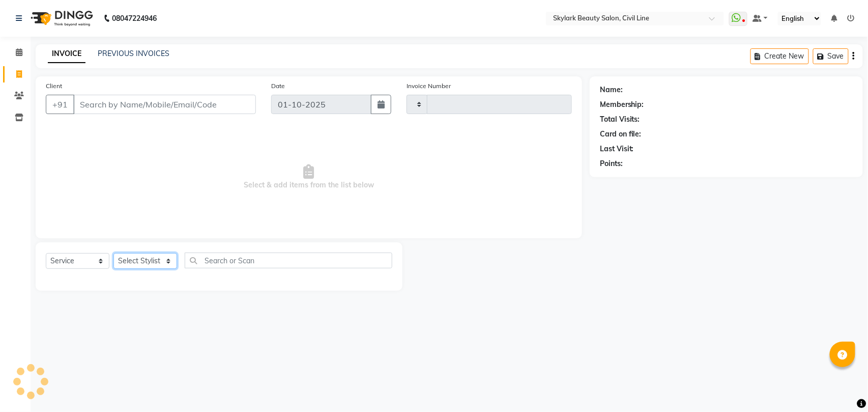
click at [135, 263] on select "Select Stylist" at bounding box center [145, 261] width 64 height 16
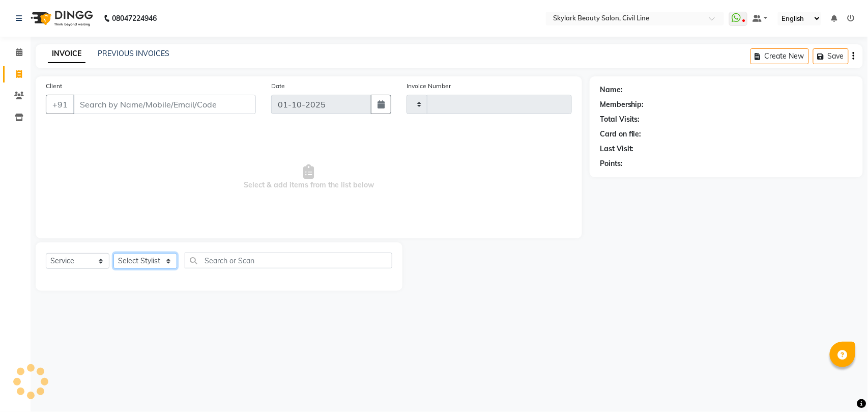
click at [135, 263] on select "Select Stylist" at bounding box center [145, 261] width 64 height 16
click at [136, 269] on select "Select Stylist" at bounding box center [145, 261] width 64 height 16
click at [139, 248] on div "Select Service Product Membership Package Voucher Prepaid Gift Card Select Styl…" at bounding box center [219, 266] width 367 height 48
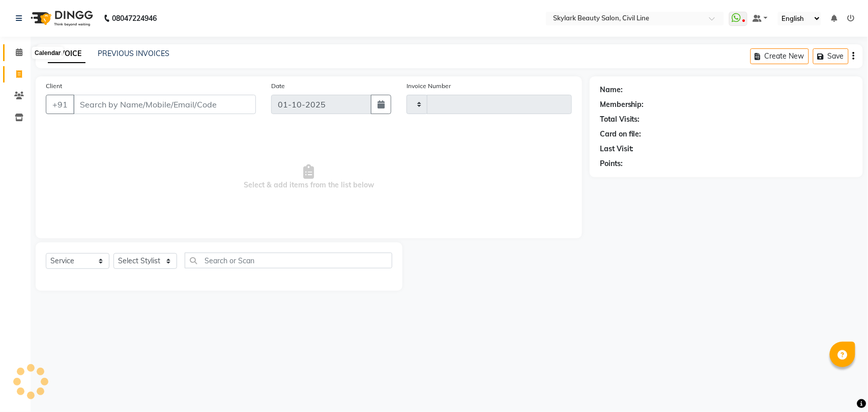
click at [16, 53] on icon at bounding box center [19, 52] width 7 height 8
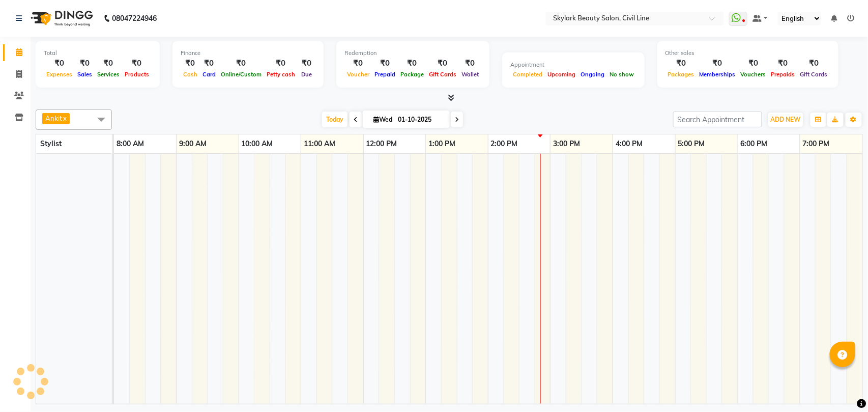
click at [222, 235] on tr at bounding box center [488, 279] width 748 height 250
click at [221, 236] on td at bounding box center [216, 279] width 16 height 250
click at [210, 237] on td at bounding box center [216, 279] width 16 height 250
click at [204, 233] on td at bounding box center [200, 279] width 16 height 250
click at [196, 229] on td at bounding box center [200, 279] width 16 height 250
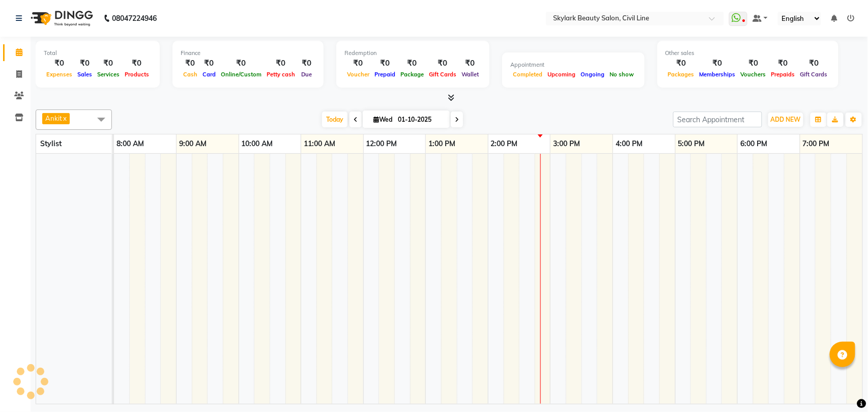
click at [230, 242] on tr at bounding box center [488, 279] width 748 height 250
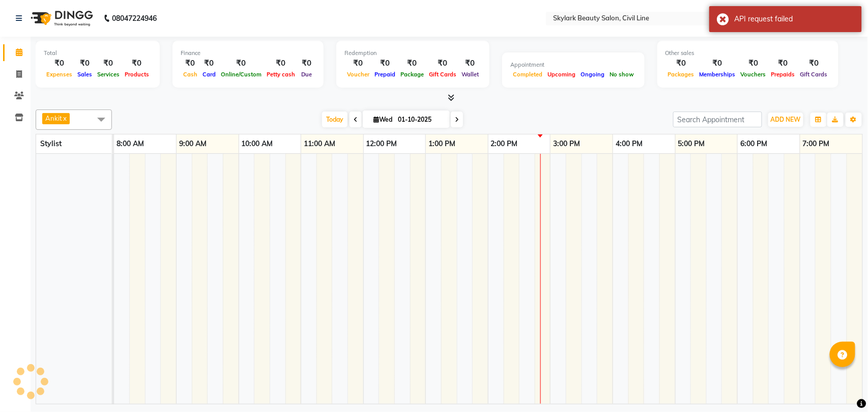
click at [430, 323] on td at bounding box center [434, 279] width 16 height 250
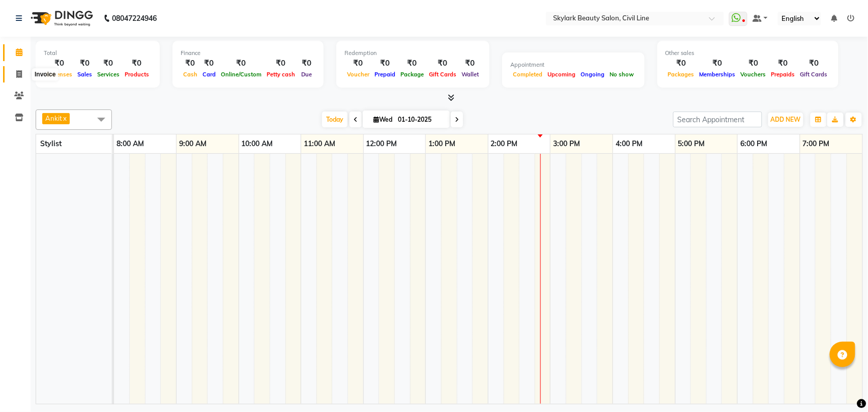
click at [16, 72] on icon at bounding box center [19, 74] width 6 height 8
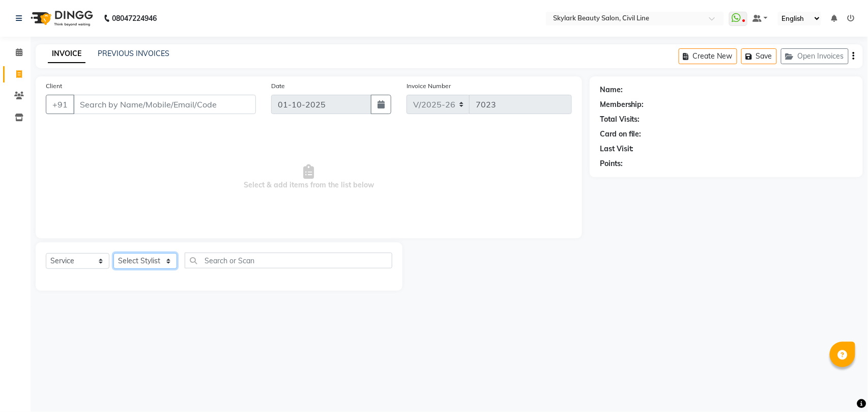
click at [148, 269] on select "Select Stylist [PERSON_NAME] [PERSON_NAME] [PERSON_NAME] WASU" at bounding box center [145, 261] width 64 height 16
click at [152, 263] on select "Select Stylist [PERSON_NAME] [PERSON_NAME] [PERSON_NAME] WASU" at bounding box center [145, 261] width 64 height 16
click at [113, 253] on select "Select Stylist [PERSON_NAME] [PERSON_NAME] [PERSON_NAME] WASU" at bounding box center [145, 261] width 64 height 16
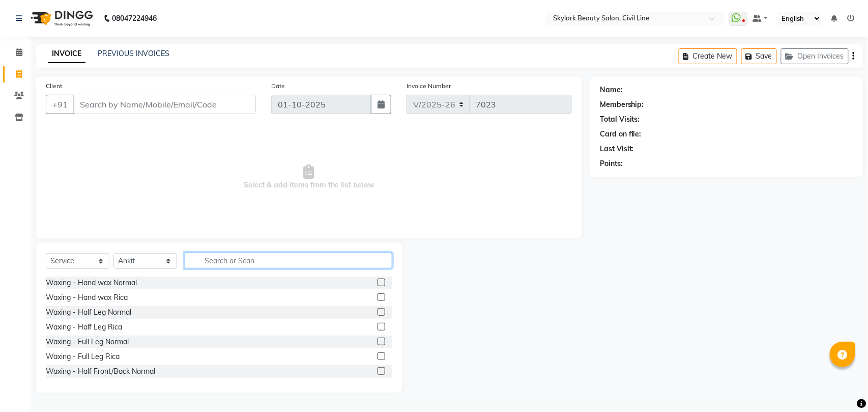
click at [249, 261] on input "text" at bounding box center [289, 260] width 208 height 16
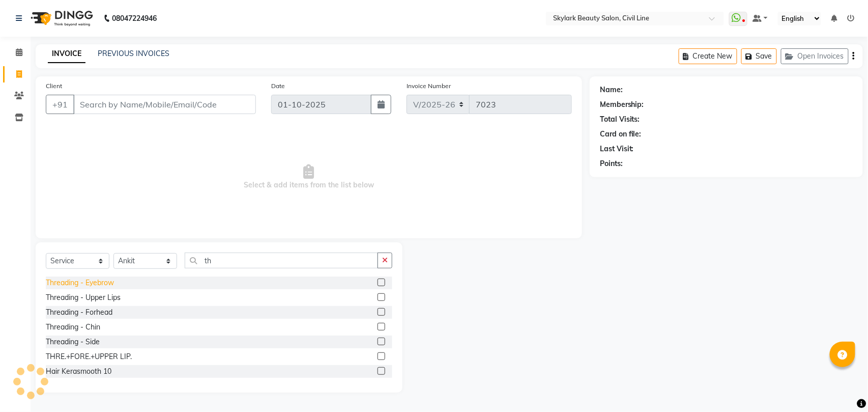
click at [97, 279] on div "Threading - Eyebrow" at bounding box center [80, 282] width 68 height 11
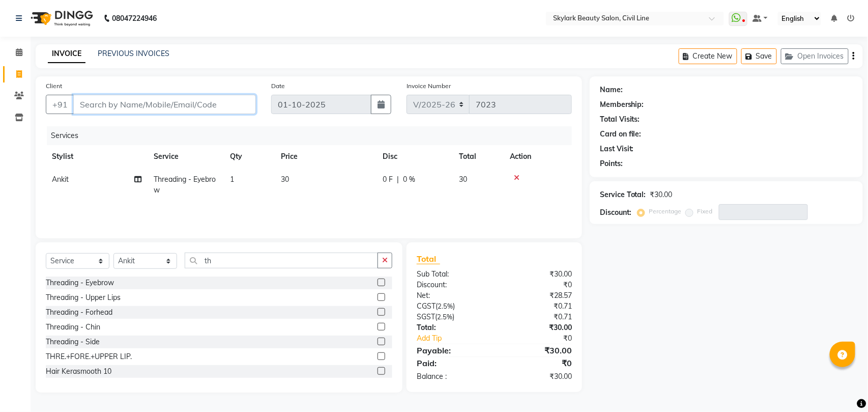
click at [210, 104] on input "Client" at bounding box center [164, 104] width 183 height 19
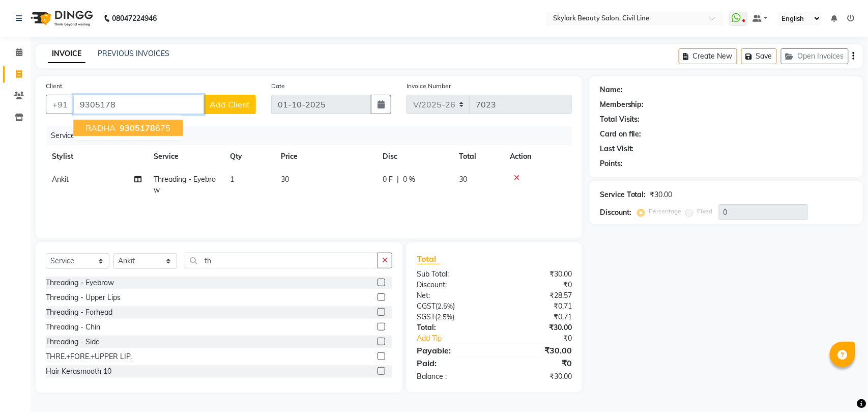
click at [126, 128] on span "9305178" at bounding box center [138, 128] width 36 height 10
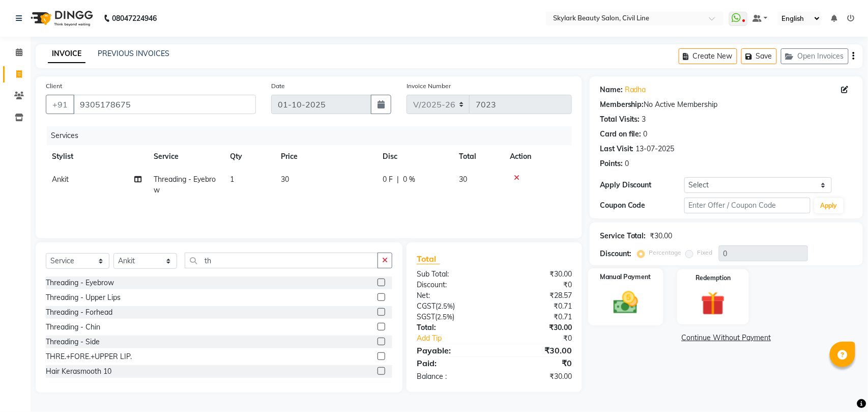
click at [607, 310] on img at bounding box center [625, 302] width 40 height 28
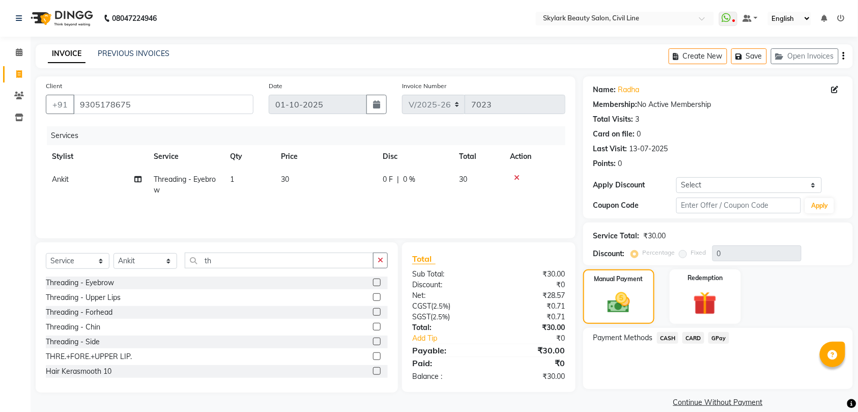
click at [668, 338] on span "CASH" at bounding box center [668, 338] width 22 height 12
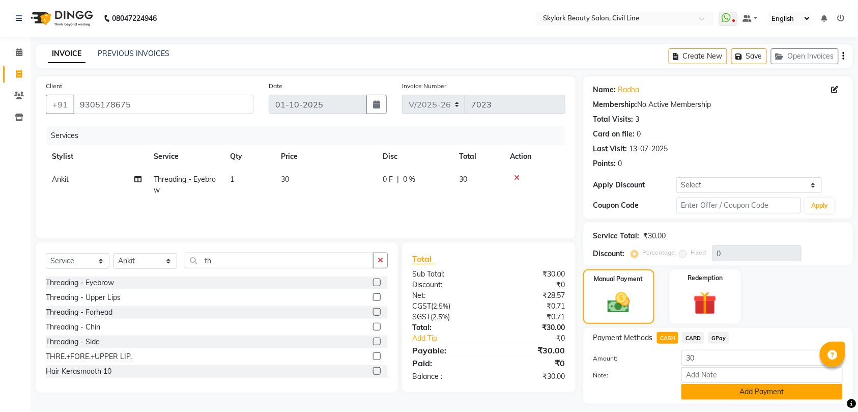
click at [762, 392] on button "Add Payment" at bounding box center [761, 392] width 161 height 16
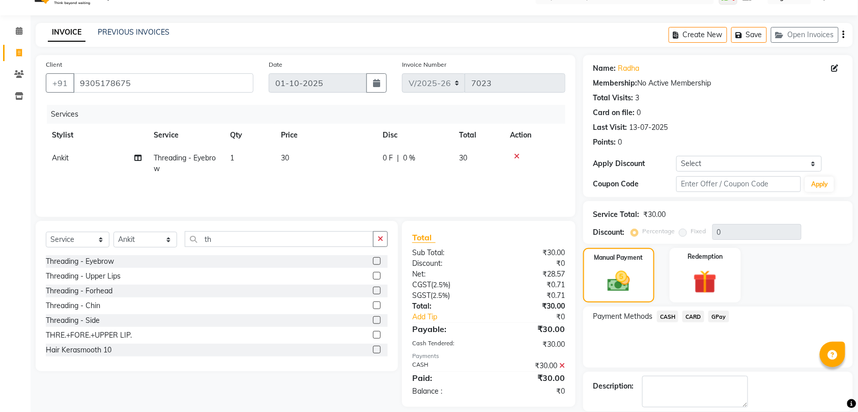
scroll to position [72, 0]
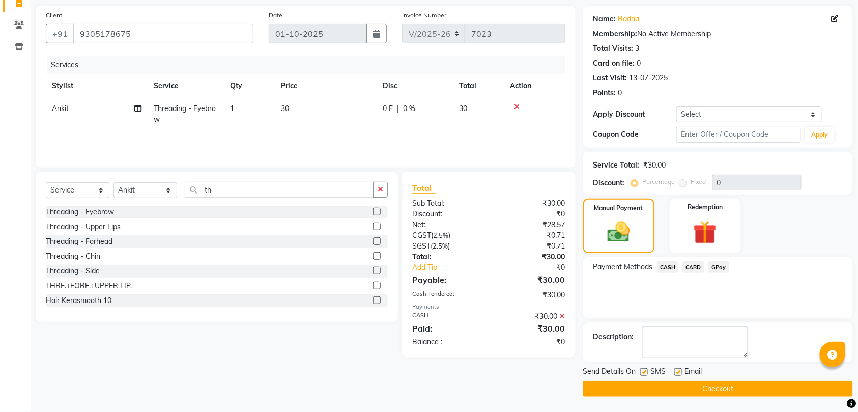
click at [727, 383] on button "Checkout" at bounding box center [718, 389] width 270 height 16
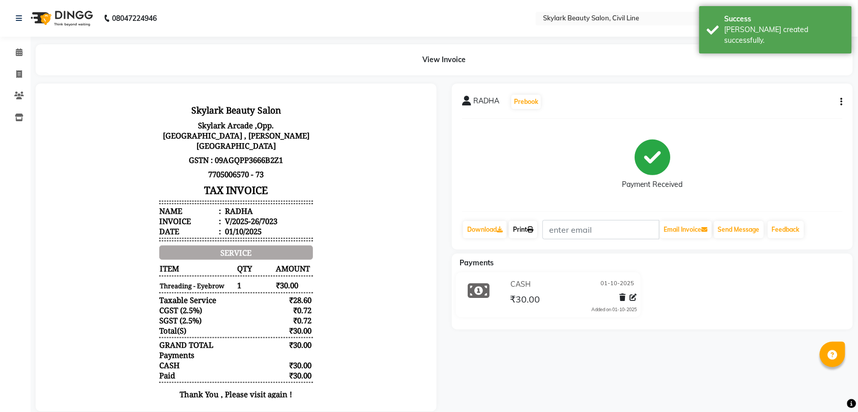
click at [530, 228] on icon at bounding box center [530, 229] width 6 height 6
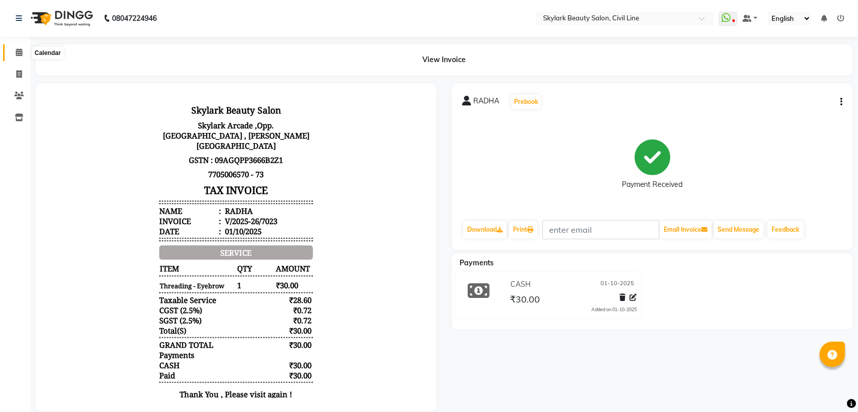
click at [17, 53] on icon at bounding box center [19, 52] width 7 height 8
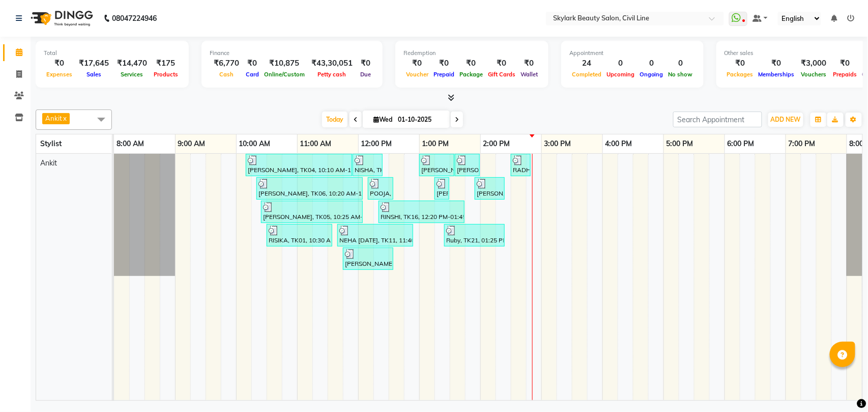
click at [80, 121] on span "Ankit x" at bounding box center [74, 119] width 76 height 20
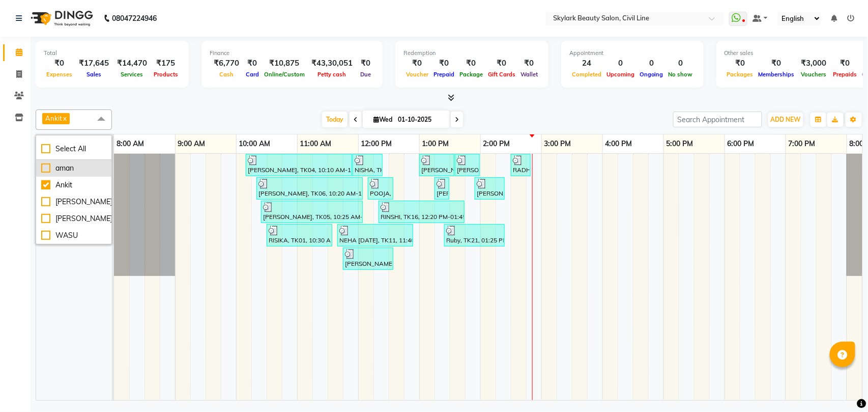
click at [80, 168] on div "aman" at bounding box center [73, 168] width 65 height 11
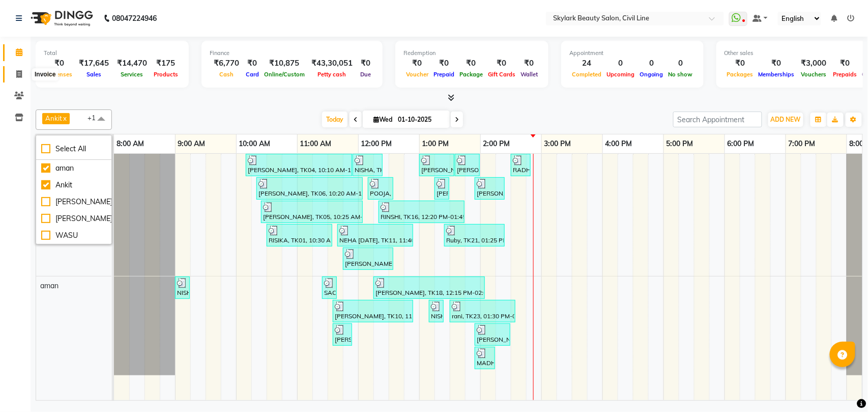
click at [17, 72] on icon at bounding box center [19, 74] width 6 height 8
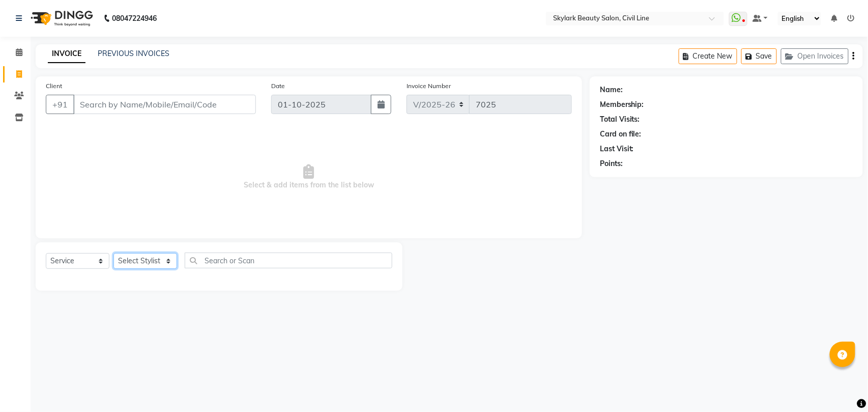
click at [137, 259] on select "Select Stylist" at bounding box center [145, 261] width 64 height 16
click at [113, 253] on select "Select Stylist [PERSON_NAME] [PERSON_NAME] [PERSON_NAME] WASU" at bounding box center [145, 261] width 64 height 16
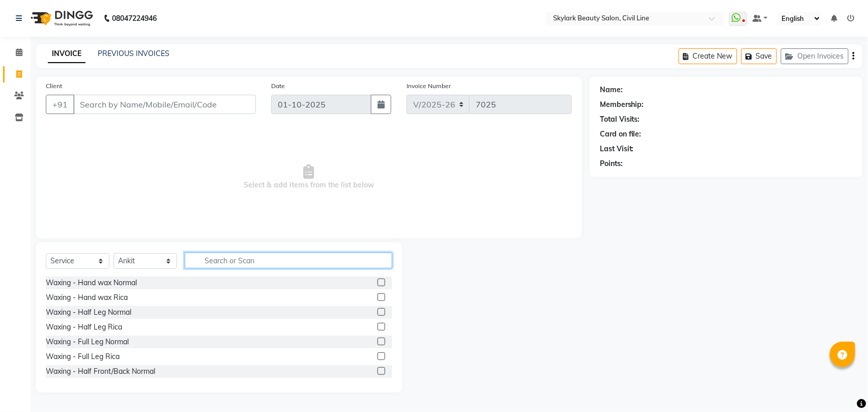
click at [237, 259] on input "text" at bounding box center [289, 260] width 208 height 16
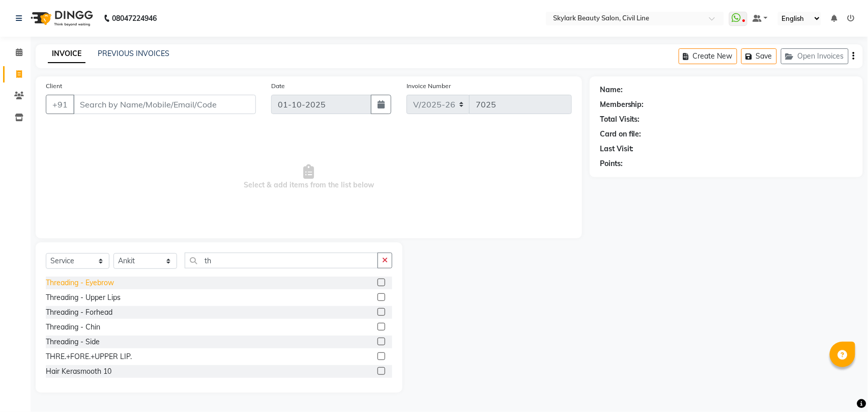
click at [96, 281] on div "Threading - Eyebrow" at bounding box center [80, 282] width 68 height 11
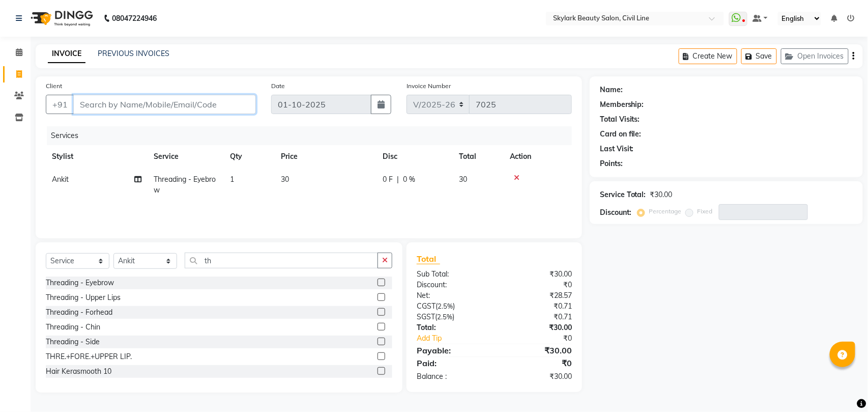
click at [194, 102] on input "Client" at bounding box center [164, 104] width 183 height 19
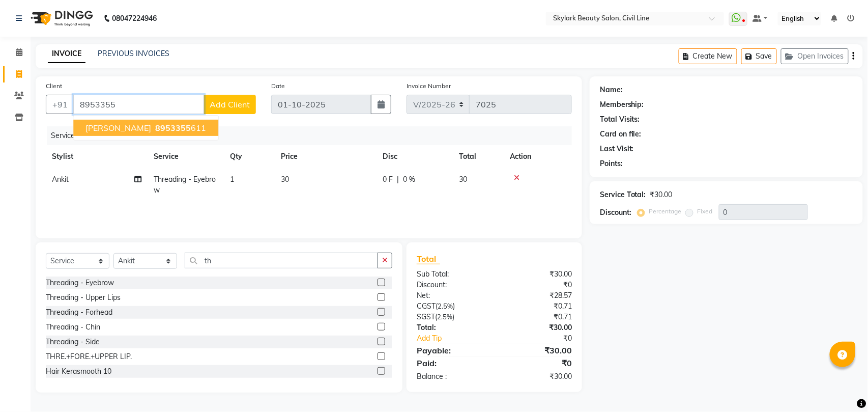
click at [153, 127] on ngb-highlight "8953355 611" at bounding box center [179, 128] width 53 height 10
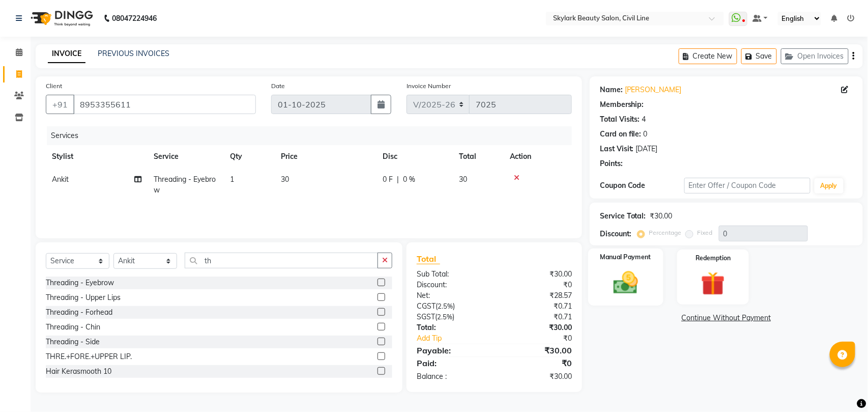
click at [623, 285] on div "Manual Payment" at bounding box center [625, 276] width 75 height 57
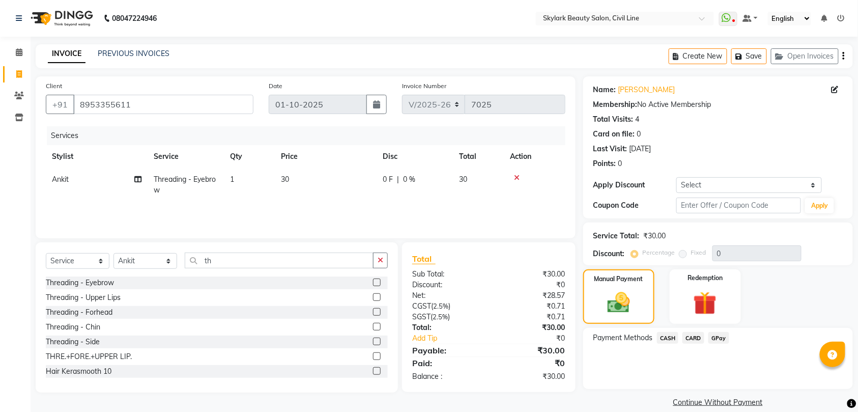
click at [670, 338] on span "CASH" at bounding box center [668, 338] width 22 height 12
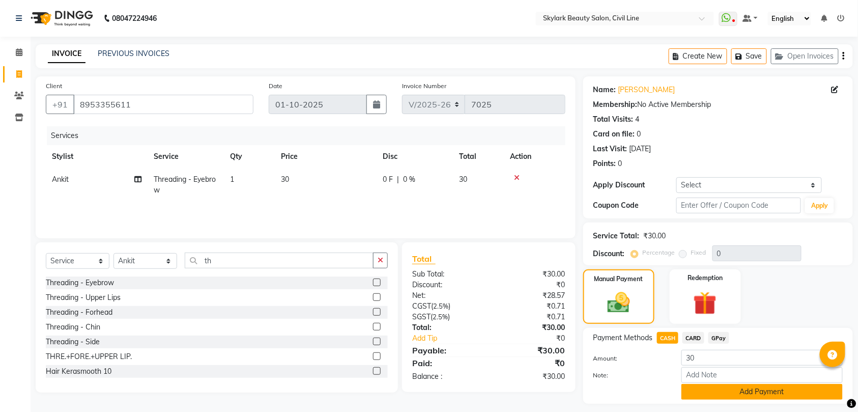
click at [732, 393] on button "Add Payment" at bounding box center [761, 392] width 161 height 16
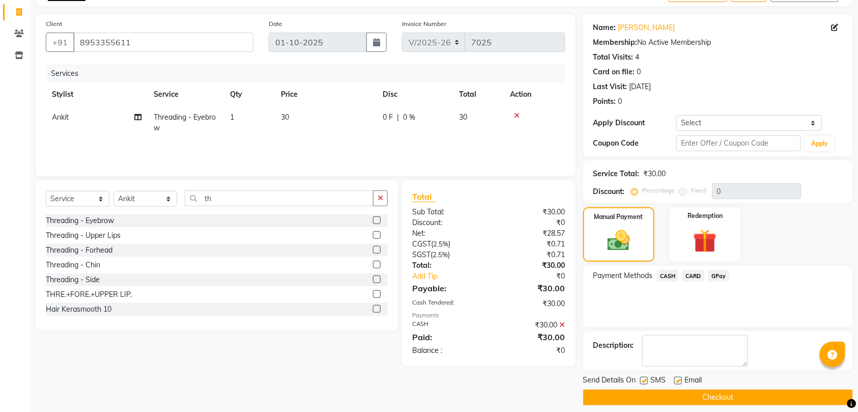
scroll to position [72, 0]
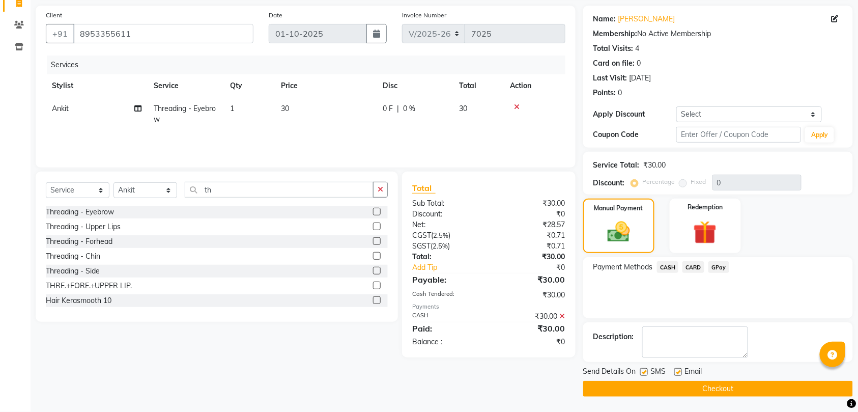
click at [725, 385] on button "Checkout" at bounding box center [718, 389] width 270 height 16
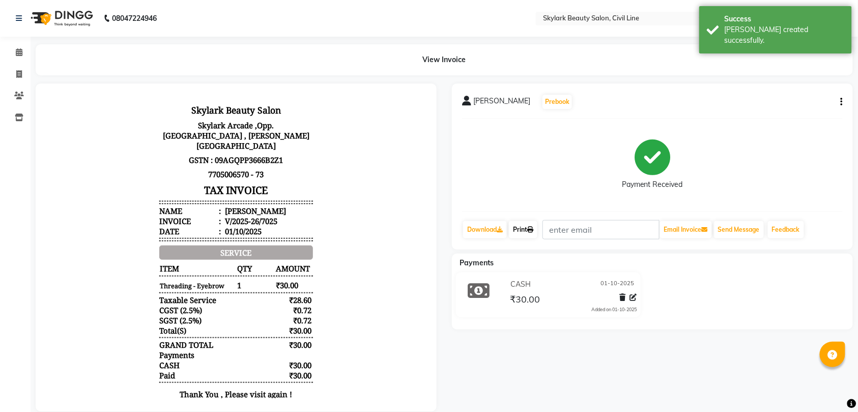
click at [527, 228] on link "Print" at bounding box center [523, 229] width 28 height 17
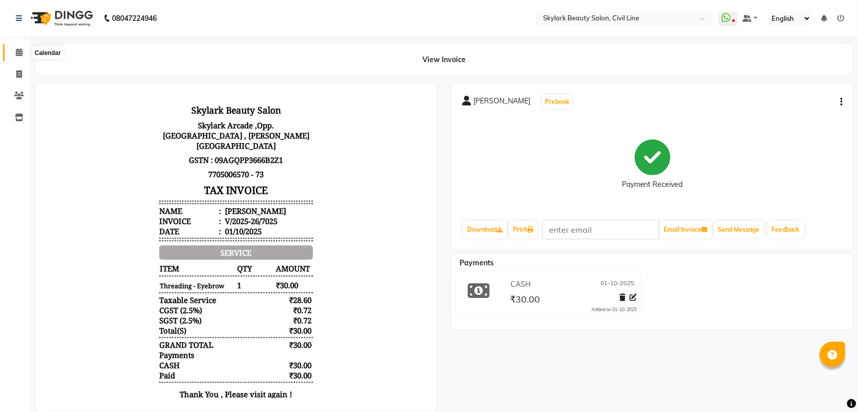
click at [16, 51] on icon at bounding box center [19, 52] width 7 height 8
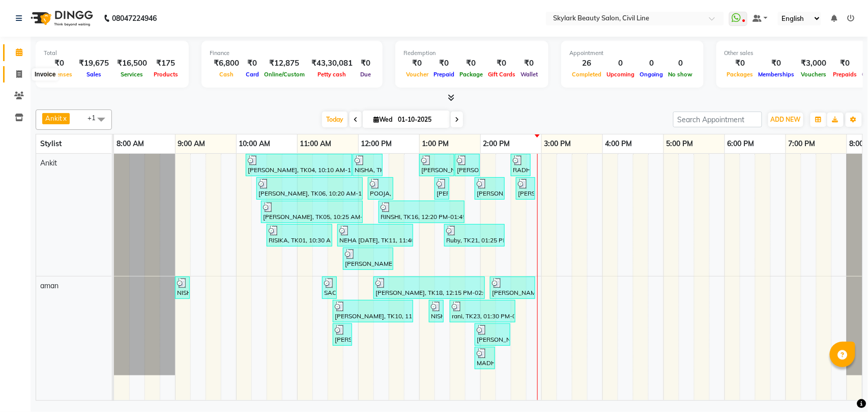
click at [18, 75] on icon at bounding box center [19, 74] width 6 height 8
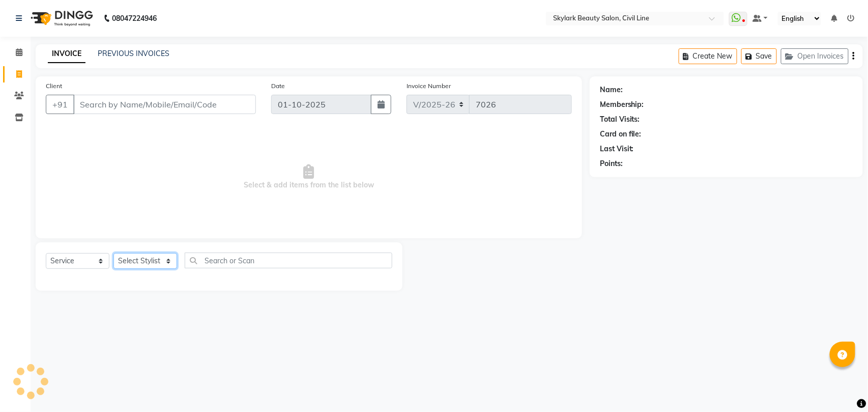
click at [162, 262] on select "Select Stylist" at bounding box center [145, 261] width 64 height 16
click at [113, 253] on select "Select Stylist [PERSON_NAME] [PERSON_NAME] [PERSON_NAME] WASU" at bounding box center [145, 261] width 64 height 16
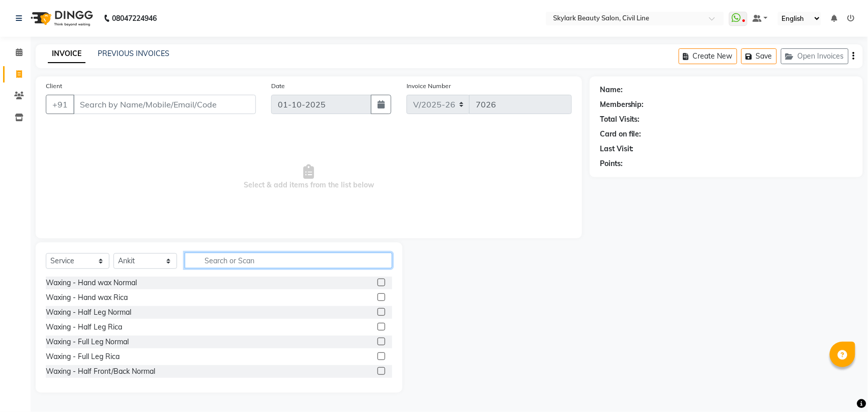
click at [261, 264] on input "text" at bounding box center [289, 260] width 208 height 16
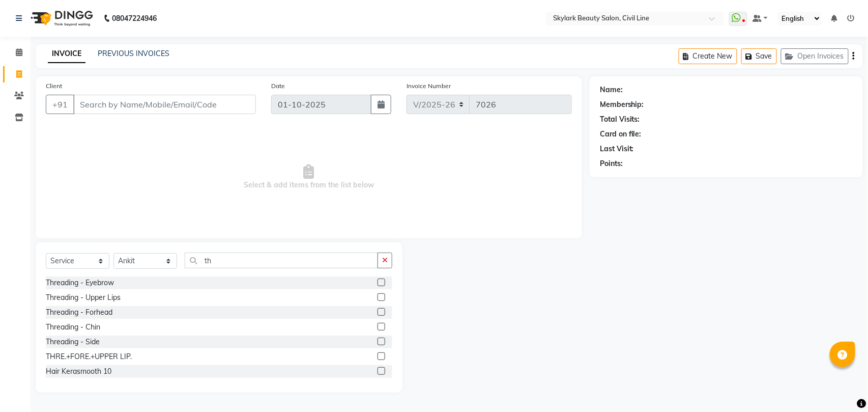
click at [100, 281] on div "Threading - Eyebrow" at bounding box center [80, 282] width 68 height 11
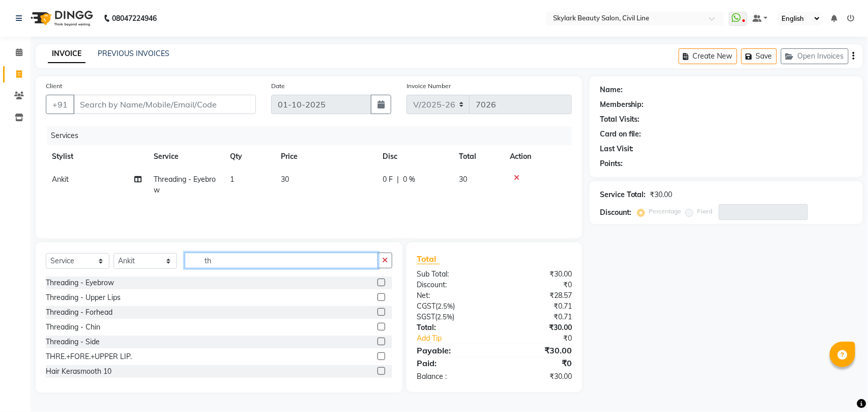
click at [273, 265] on input "th" at bounding box center [281, 260] width 193 height 16
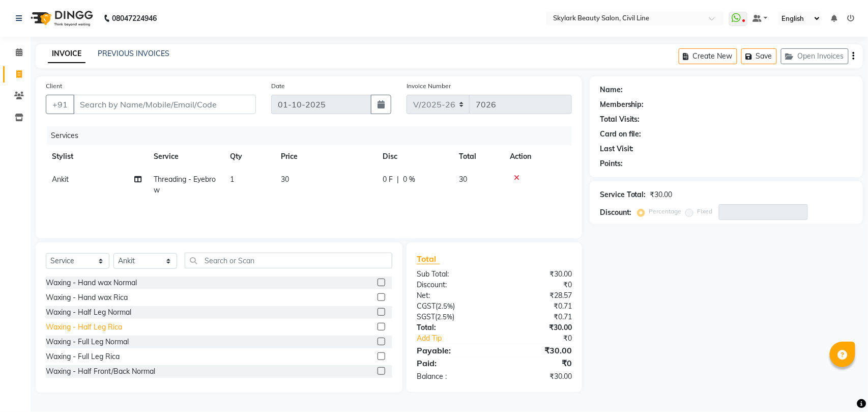
click at [98, 326] on div "Waxing - Half Leg Rica" at bounding box center [84, 327] width 76 height 11
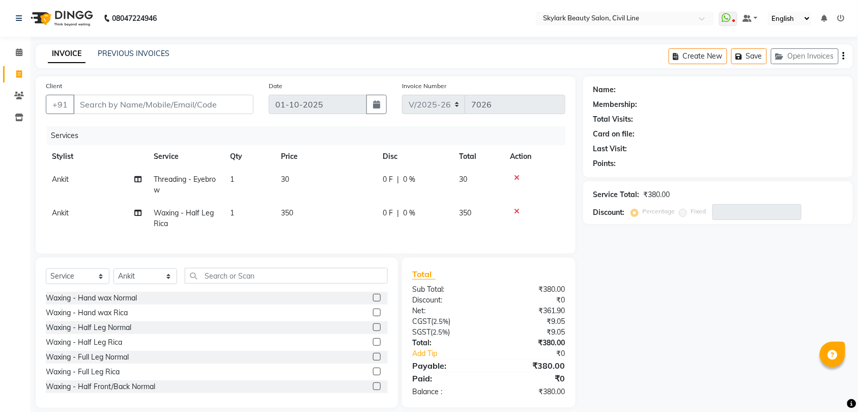
drag, startPoint x: 107, startPoint y: 322, endPoint x: 265, endPoint y: 277, distance: 164.1
click at [108, 318] on div "Waxing - Hand wax Rica" at bounding box center [87, 312] width 82 height 11
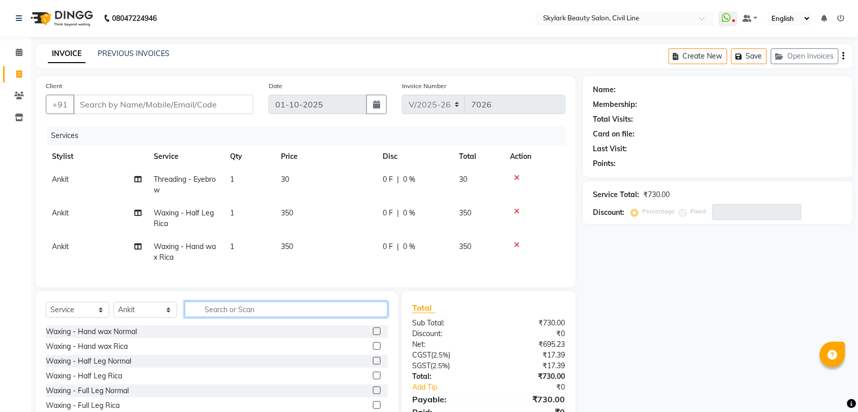
click at [270, 317] on input "text" at bounding box center [286, 309] width 203 height 16
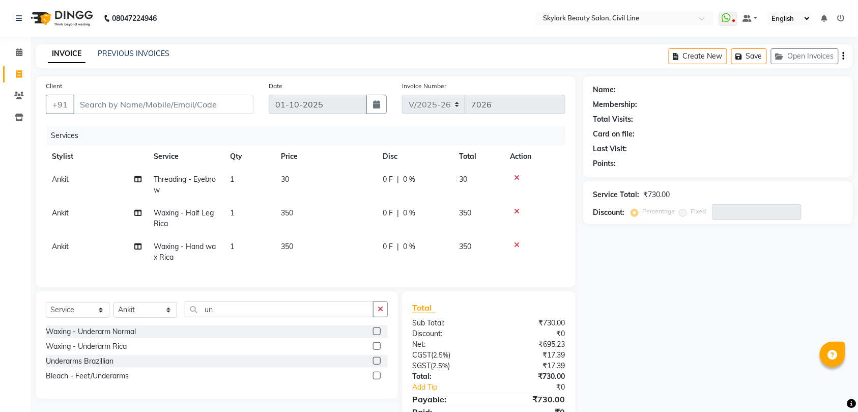
drag, startPoint x: 96, startPoint y: 357, endPoint x: 155, endPoint y: 325, distance: 67.4
click at [97, 352] on div "Waxing - Underarm Rica" at bounding box center [86, 346] width 81 height 11
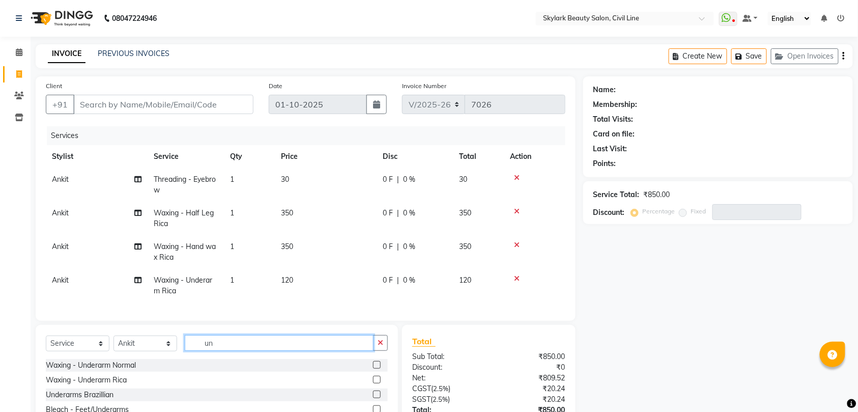
click at [345, 351] on input "un" at bounding box center [279, 343] width 189 height 16
click at [515, 177] on icon at bounding box center [517, 177] width 6 height 7
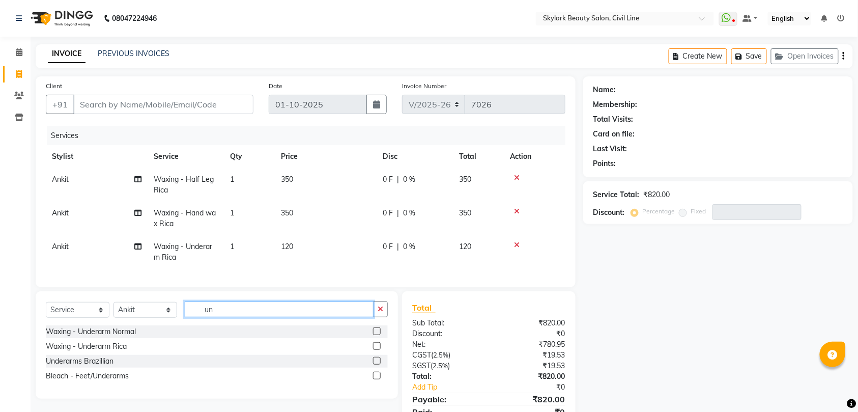
click at [293, 317] on input "un" at bounding box center [279, 309] width 189 height 16
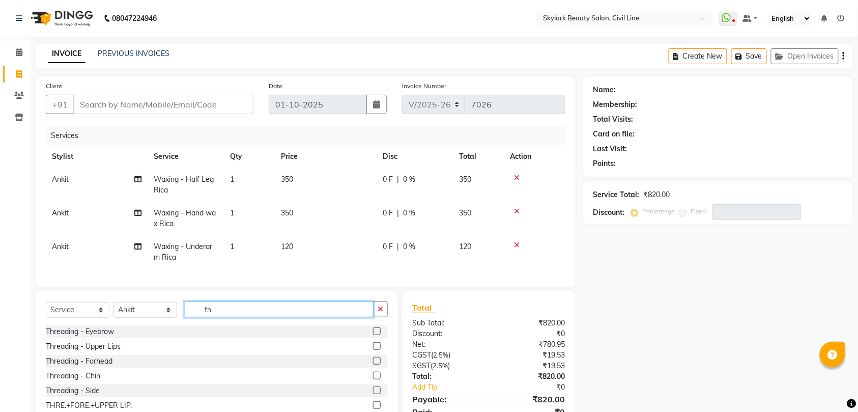
scroll to position [45, 0]
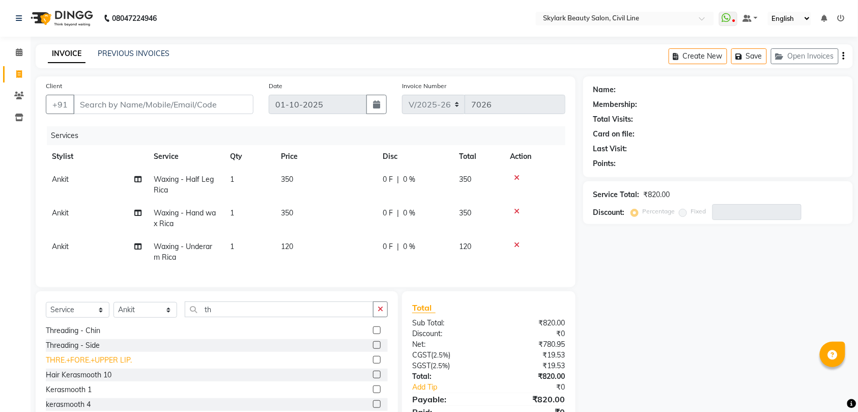
click at [125, 365] on div "THRE.+FORE.+UPPER LIP." at bounding box center [89, 360] width 86 height 11
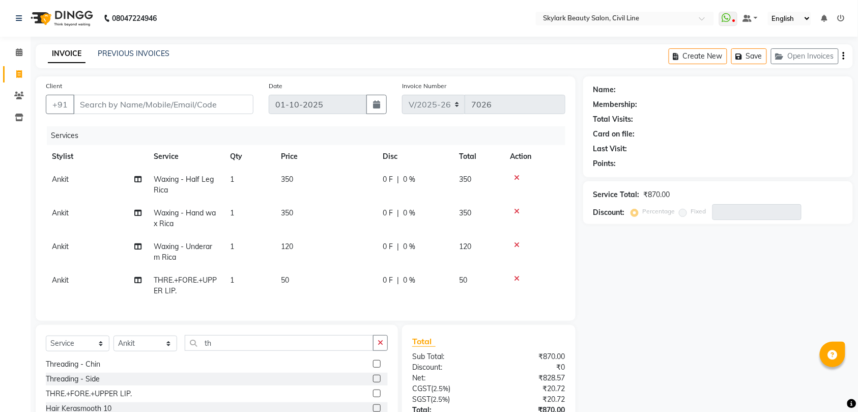
click at [216, 94] on div "Client +91" at bounding box center [149, 101] width 223 height 42
click at [214, 104] on input "Client" at bounding box center [163, 104] width 180 height 19
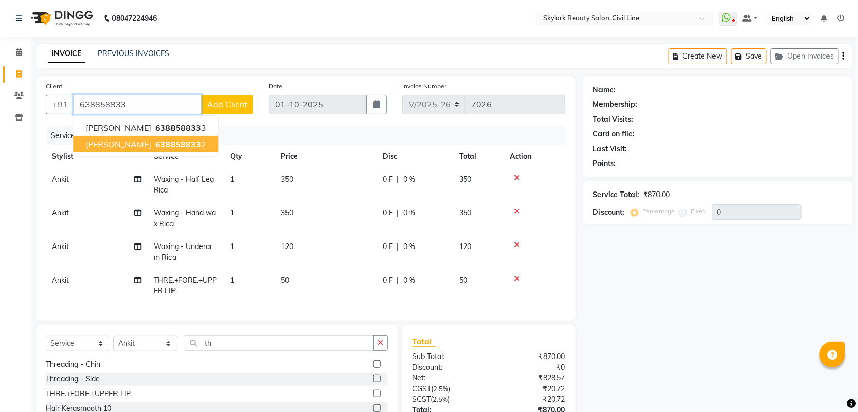
click at [155, 143] on span "638858833" at bounding box center [178, 144] width 46 height 10
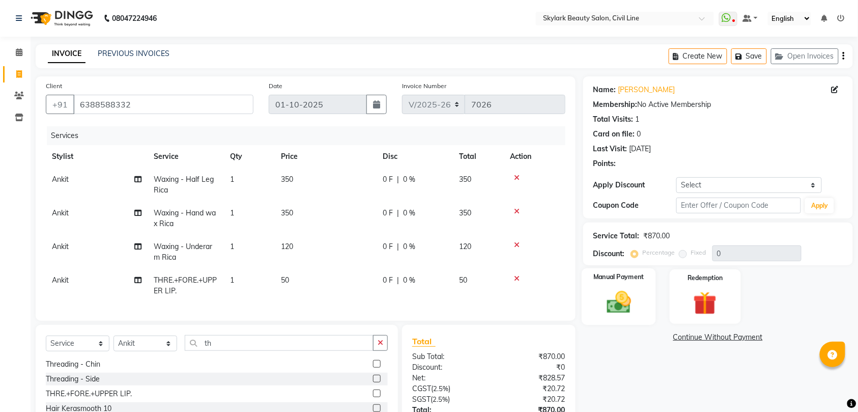
click at [624, 283] on div "Manual Payment" at bounding box center [619, 296] width 74 height 57
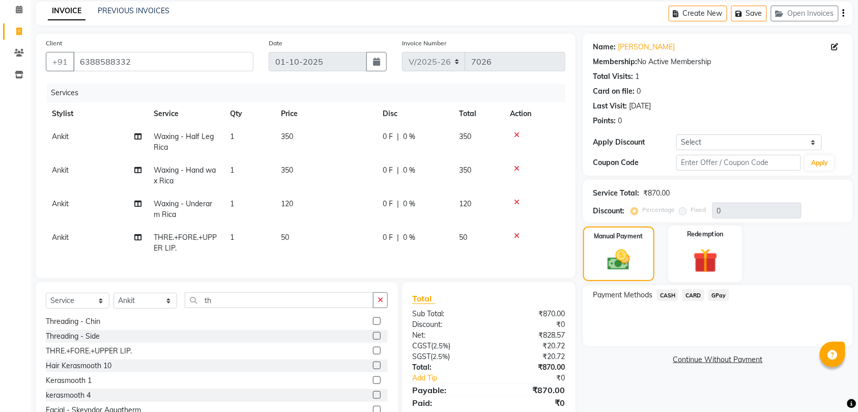
scroll to position [89, 0]
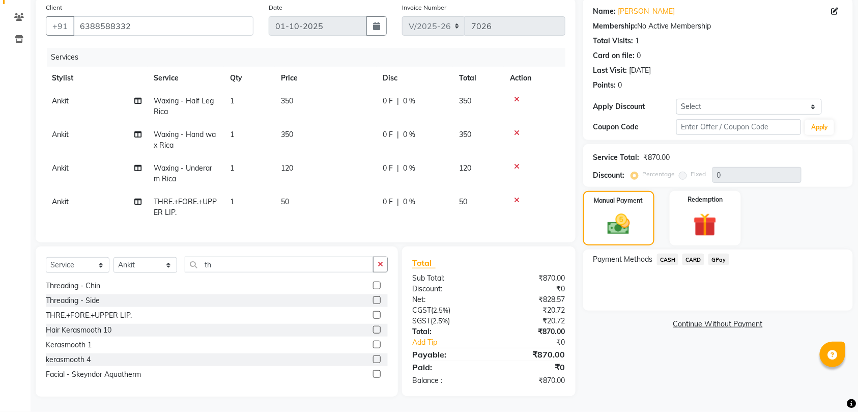
click at [722, 253] on span "GPay" at bounding box center [718, 259] width 21 height 12
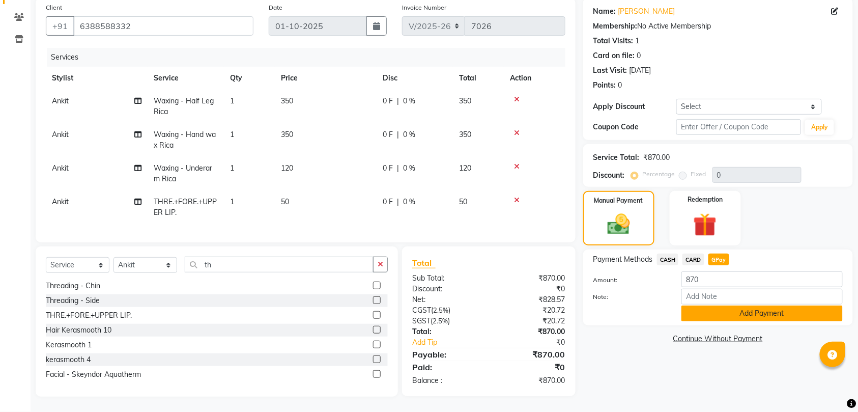
click at [751, 305] on button "Add Payment" at bounding box center [761, 313] width 161 height 16
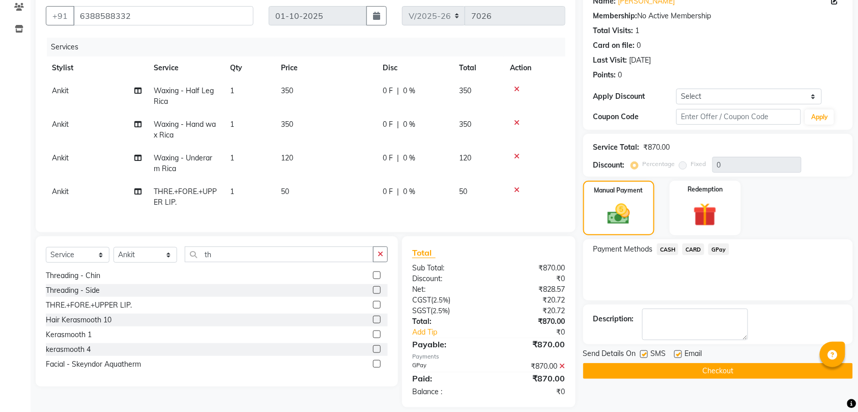
click at [718, 367] on button "Checkout" at bounding box center [718, 371] width 270 height 16
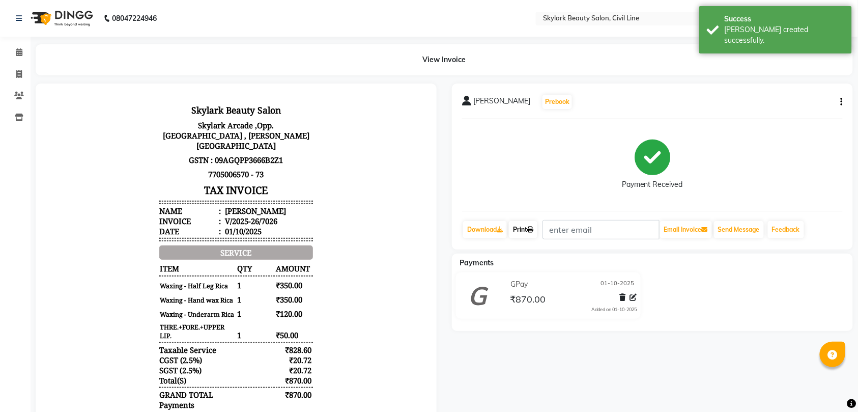
click at [523, 230] on link "Print" at bounding box center [523, 229] width 28 height 17
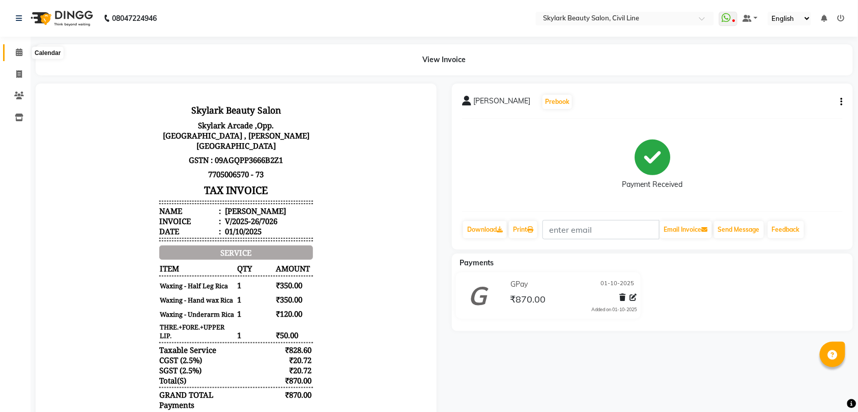
click at [18, 51] on icon at bounding box center [19, 52] width 7 height 8
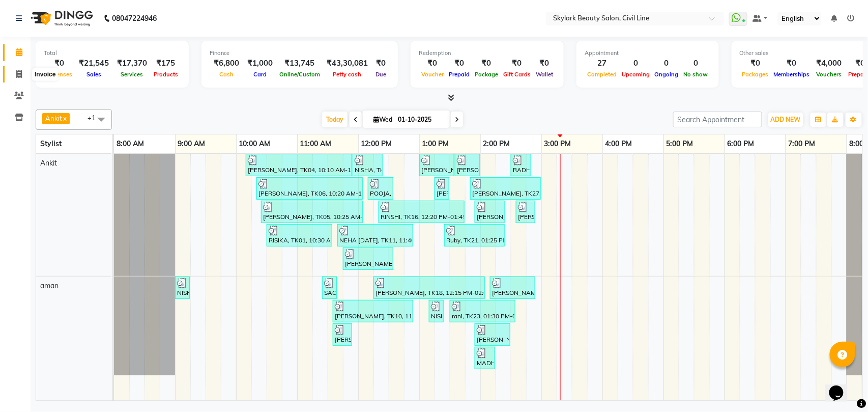
click at [17, 73] on icon at bounding box center [19, 74] width 6 height 8
select select "service"
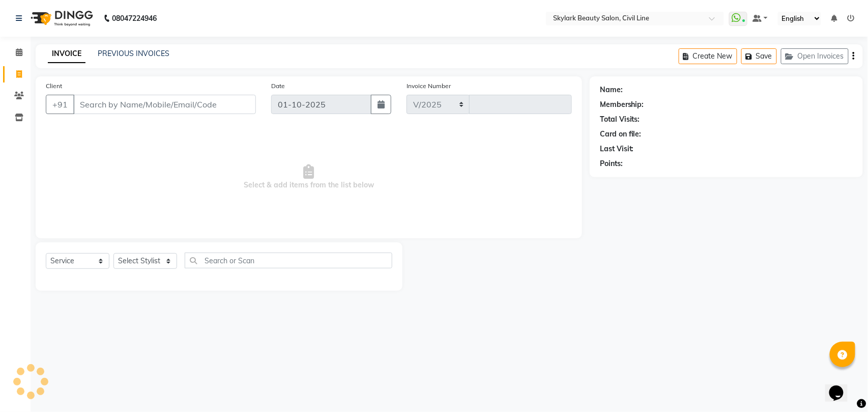
select select "4588"
type input "7028"
click at [152, 263] on select "Select Stylist" at bounding box center [145, 261] width 64 height 16
select select "28120"
click at [113, 253] on select "Select Stylist [PERSON_NAME] [PERSON_NAME] [PERSON_NAME] WASU" at bounding box center [145, 261] width 64 height 16
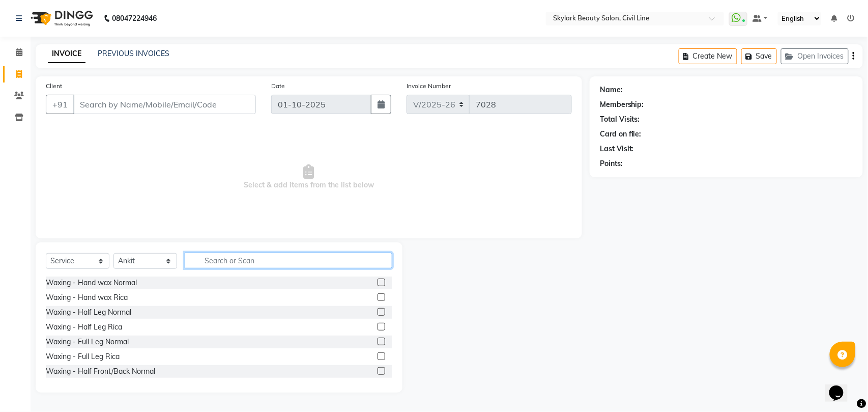
click at [229, 259] on input "text" at bounding box center [289, 260] width 208 height 16
click at [119, 281] on div "Waxing - Hand wax Normal" at bounding box center [91, 282] width 91 height 11
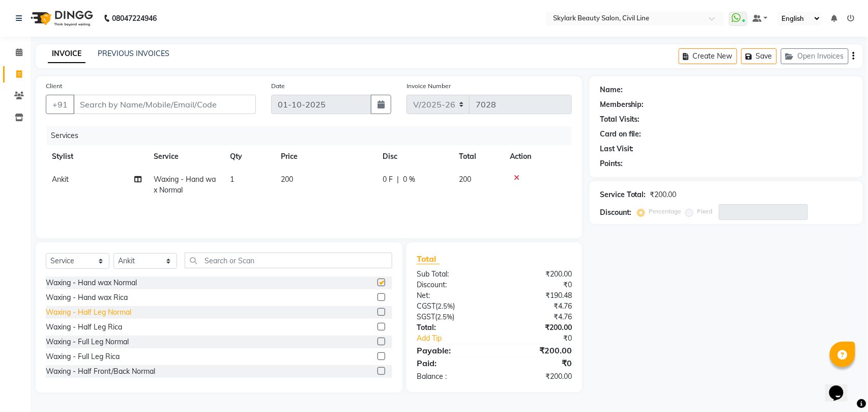
checkbox input "false"
click at [112, 309] on div "Waxing - Half Leg Normal" at bounding box center [88, 312] width 85 height 11
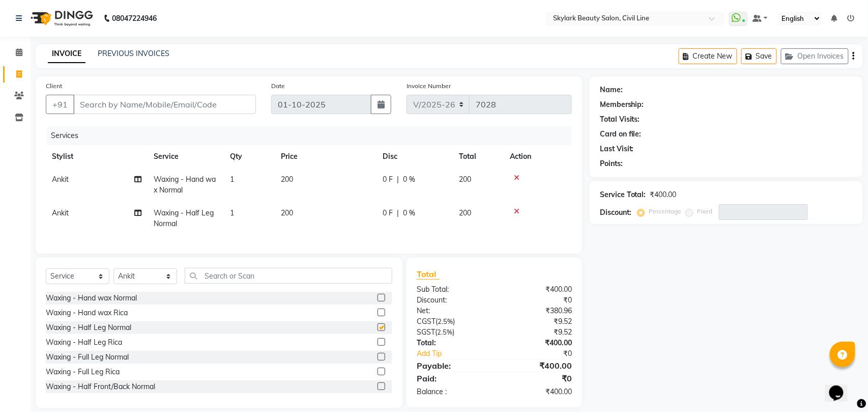
checkbox input "false"
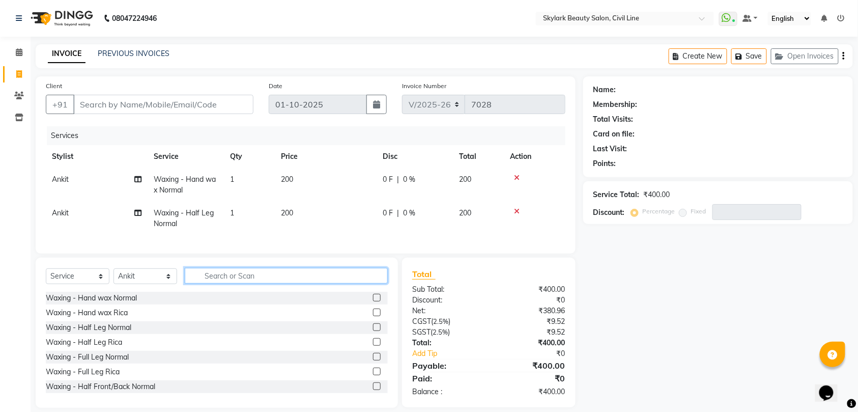
click at [231, 283] on input "text" at bounding box center [286, 276] width 203 height 16
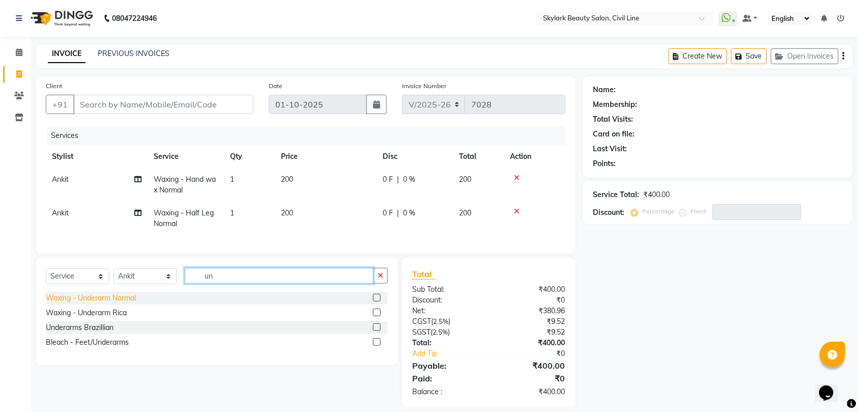
type input "un"
click at [105, 303] on div "Waxing - Underarm Normal" at bounding box center [91, 298] width 90 height 11
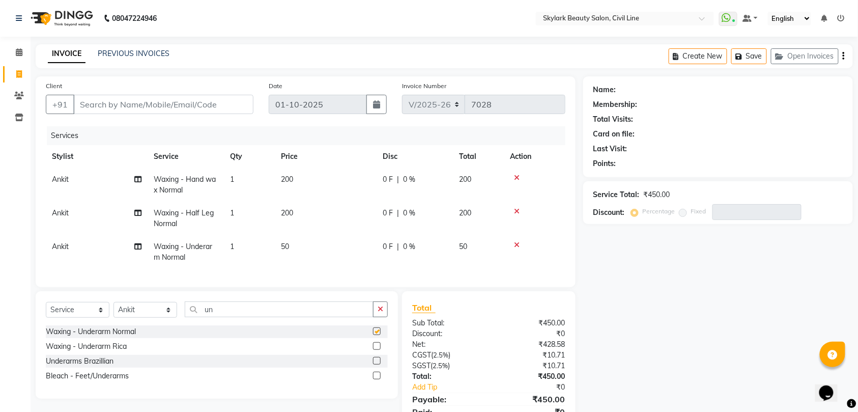
checkbox input "false"
click at [273, 312] on input "un" at bounding box center [279, 309] width 189 height 16
type input "u"
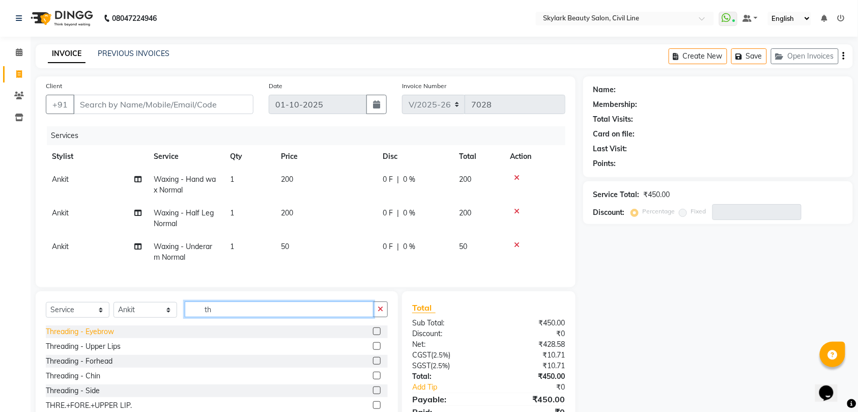
type input "th"
click at [106, 337] on div "Threading - Eyebrow" at bounding box center [80, 331] width 68 height 11
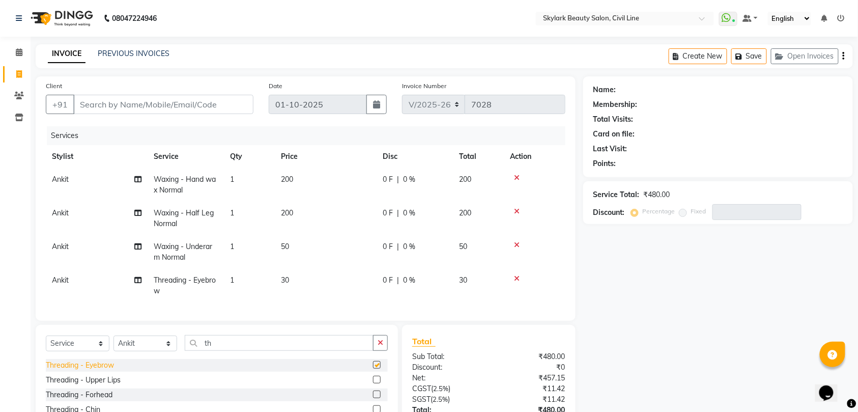
checkbox input "false"
click at [174, 95] on input "Client" at bounding box center [163, 104] width 180 height 19
type input "9"
type input "0"
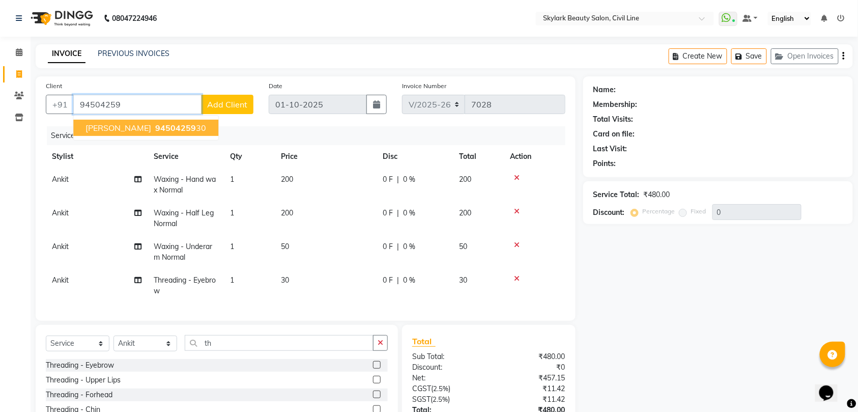
click at [153, 125] on ngb-highlight "94504259 30" at bounding box center [179, 128] width 53 height 10
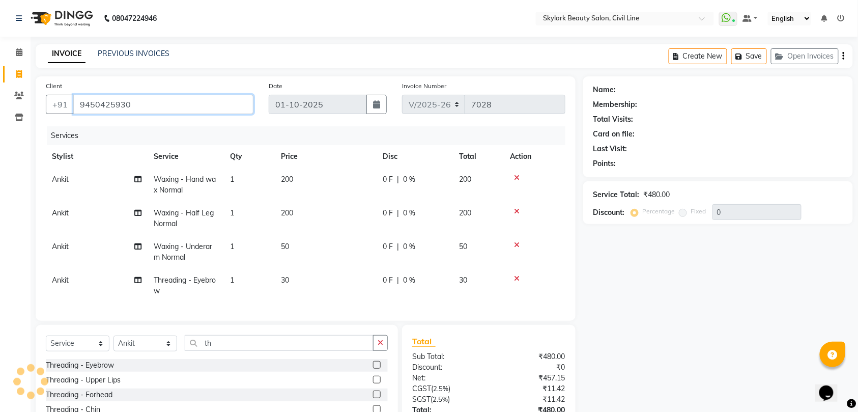
type input "9450425930"
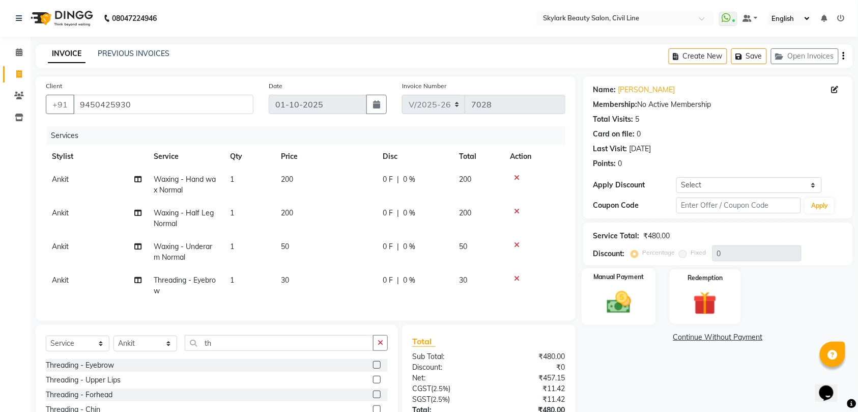
click at [629, 298] on img at bounding box center [619, 302] width 40 height 28
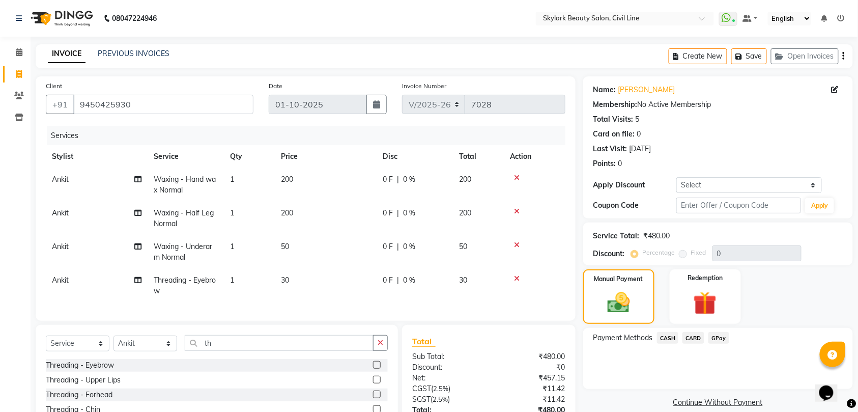
click at [666, 338] on span "CASH" at bounding box center [668, 338] width 22 height 12
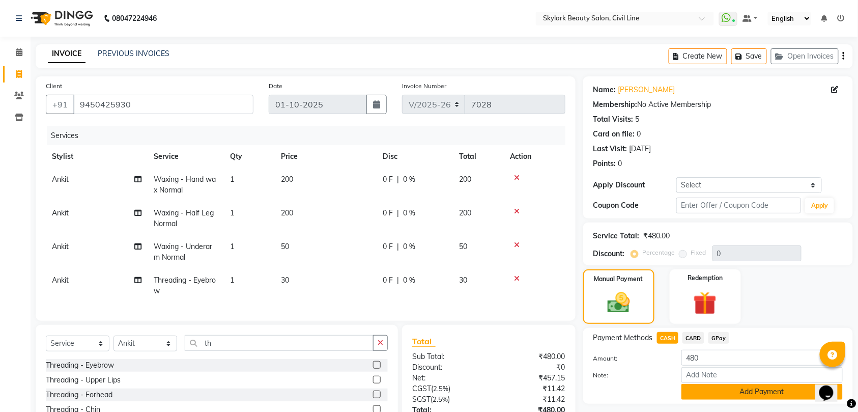
drag, startPoint x: 748, startPoint y: 390, endPoint x: 754, endPoint y: 390, distance: 5.6
click at [751, 390] on button "Add Payment" at bounding box center [761, 392] width 161 height 16
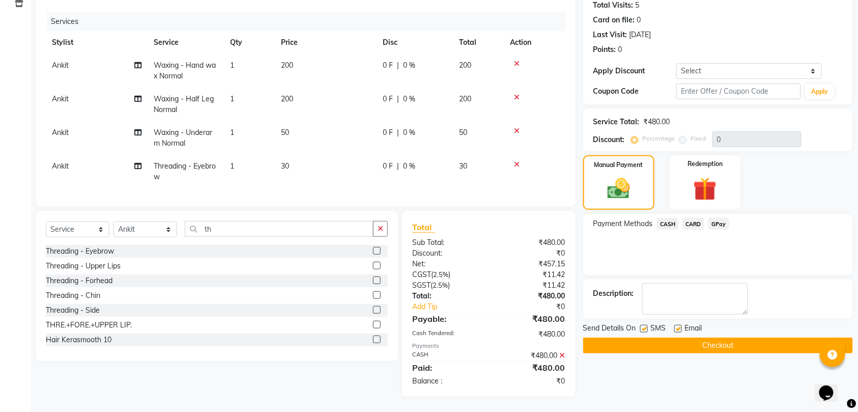
scroll to position [124, 0]
click at [717, 337] on button "Checkout" at bounding box center [718, 345] width 270 height 16
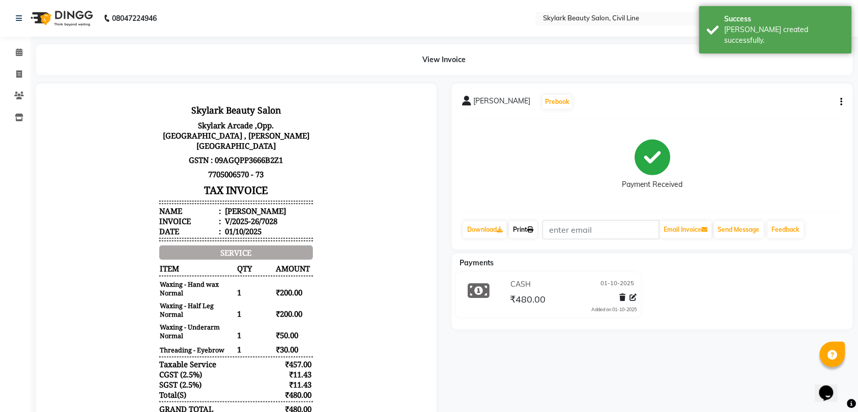
click at [527, 228] on link "Print" at bounding box center [523, 229] width 28 height 17
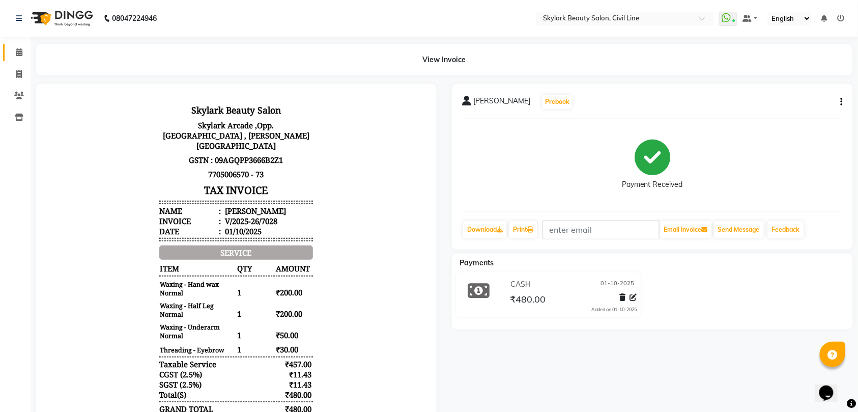
click at [18, 51] on icon at bounding box center [19, 52] width 7 height 8
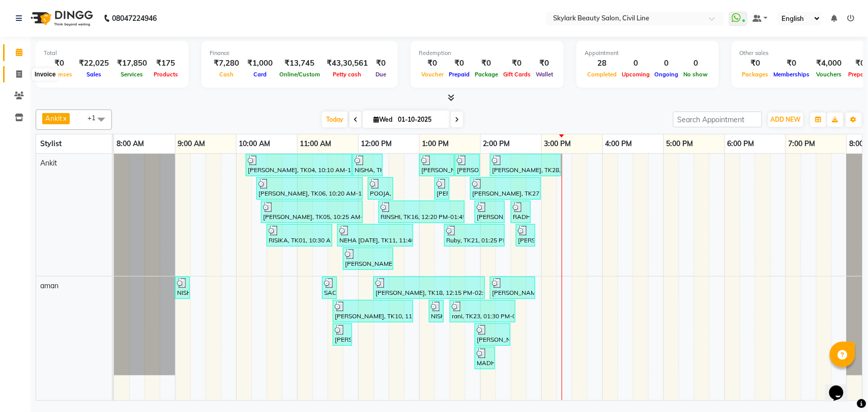
click at [19, 70] on icon at bounding box center [19, 74] width 6 height 8
select select "service"
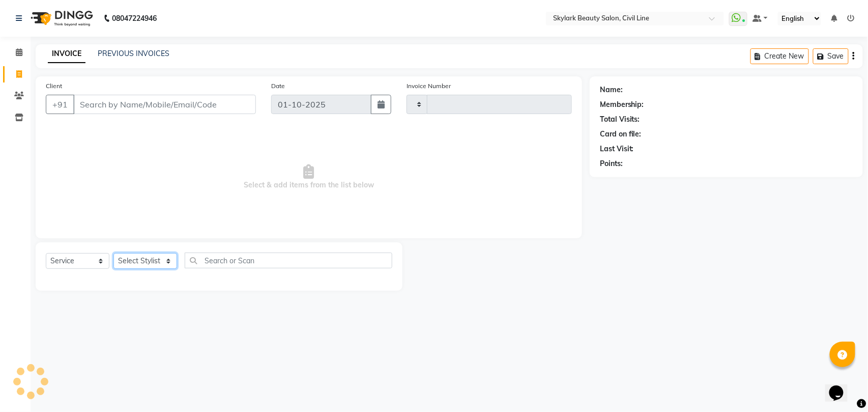
click at [146, 255] on select "Select Stylist" at bounding box center [145, 261] width 64 height 16
type input "7029"
select select "4588"
click at [146, 263] on select "Select Stylist" at bounding box center [145, 261] width 64 height 16
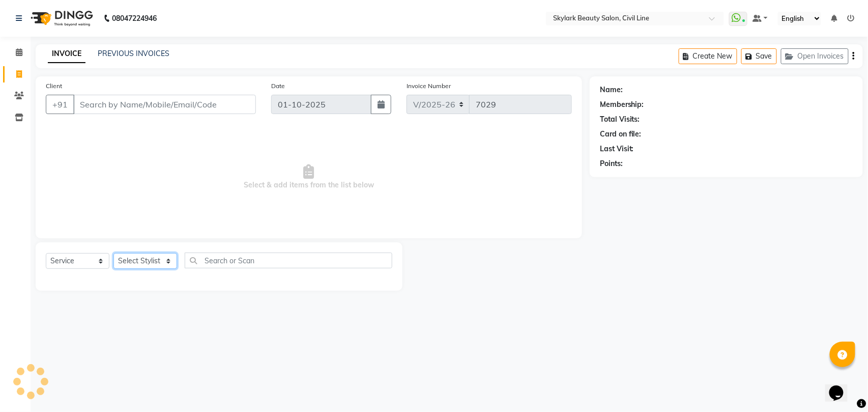
select select "28120"
click at [113, 253] on select "Select Stylist [PERSON_NAME] [PERSON_NAME] [PERSON_NAME] WASU" at bounding box center [145, 261] width 64 height 16
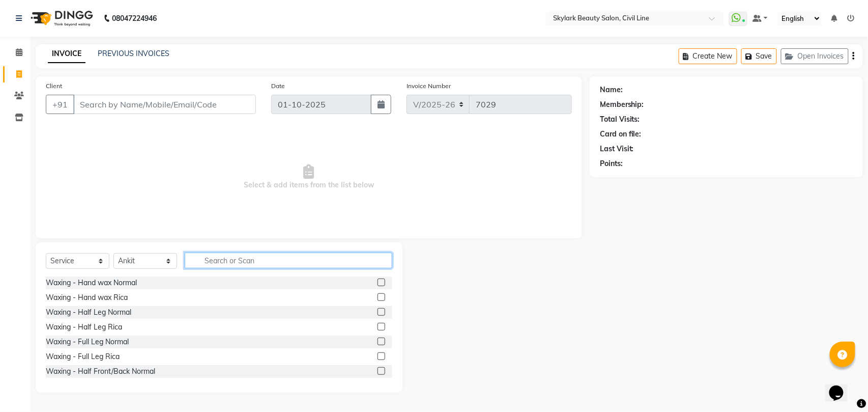
click at [249, 259] on input "text" at bounding box center [289, 260] width 208 height 16
type input "th"
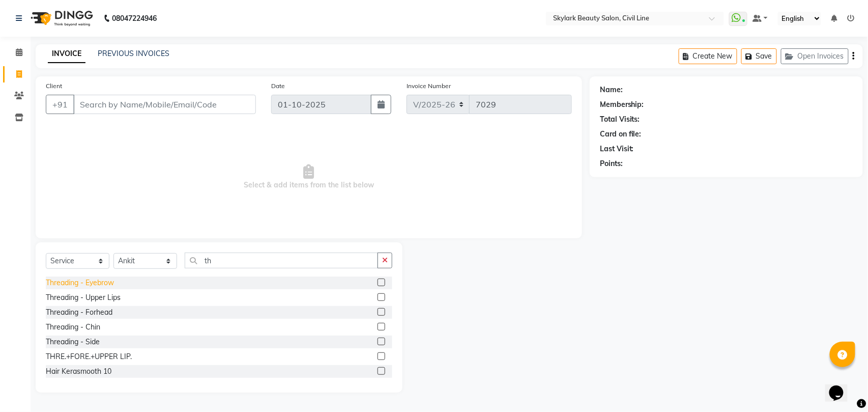
click at [99, 281] on div "Threading - Eyebrow" at bounding box center [80, 282] width 68 height 11
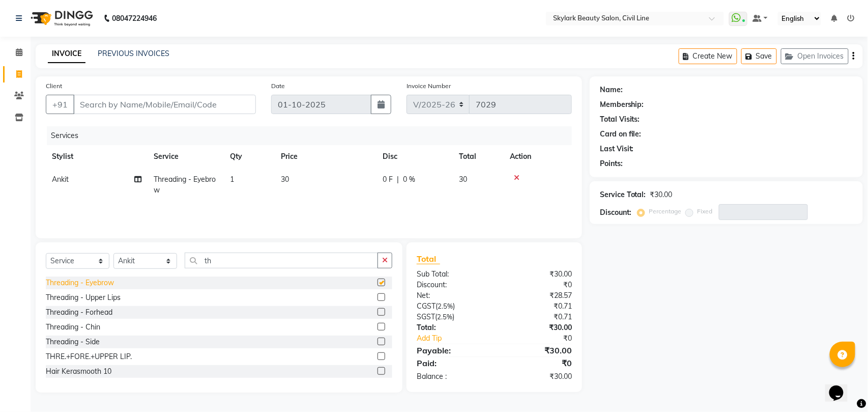
checkbox input "false"
click at [100, 312] on div "Threading - Forhead" at bounding box center [79, 312] width 67 height 11
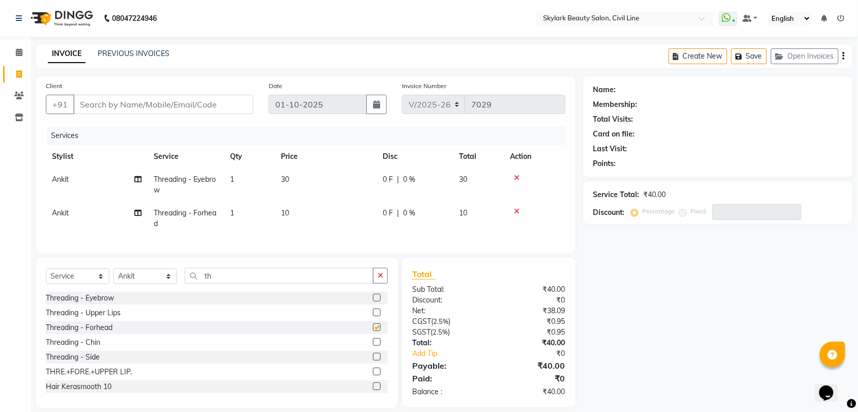
checkbox input "false"
click at [227, 182] on td "1" at bounding box center [249, 185] width 51 height 34
select select "28120"
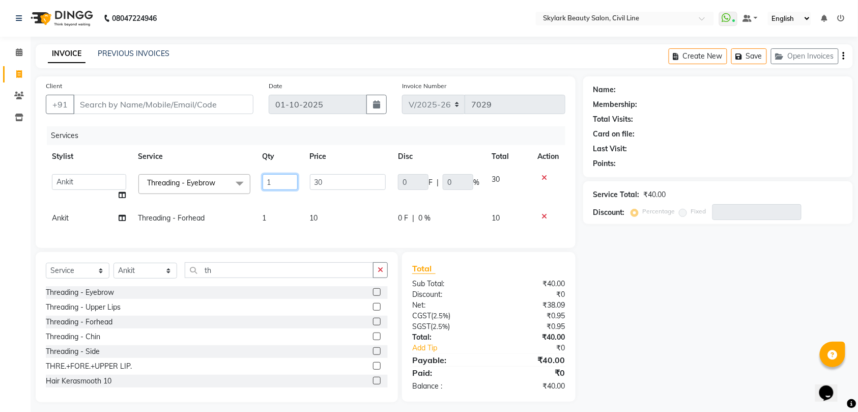
click at [273, 178] on input "1" at bounding box center [280, 182] width 35 height 16
type input "3"
drag, startPoint x: 276, startPoint y: 190, endPoint x: 275, endPoint y: 198, distance: 8.2
click at [275, 196] on tr "[PERSON_NAME] [PERSON_NAME] [PERSON_NAME] WASU Threading - Eyebrow x Waxing - H…" at bounding box center [305, 187] width 519 height 39
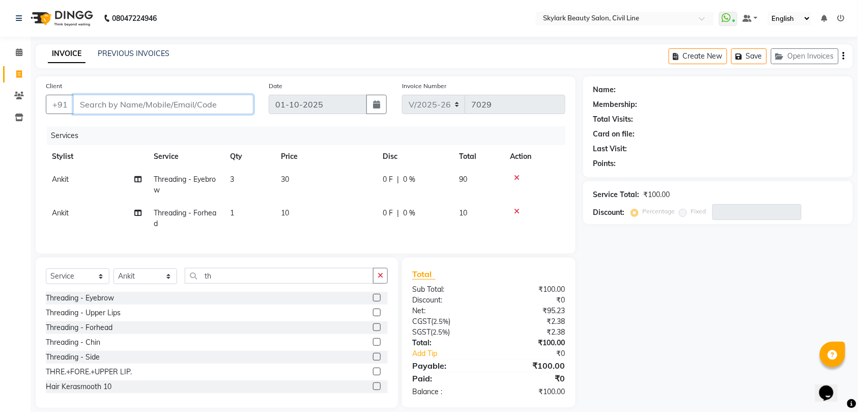
click at [216, 103] on input "Client" at bounding box center [163, 104] width 180 height 19
click at [102, 318] on div "Threading - Upper Lips" at bounding box center [83, 312] width 75 height 11
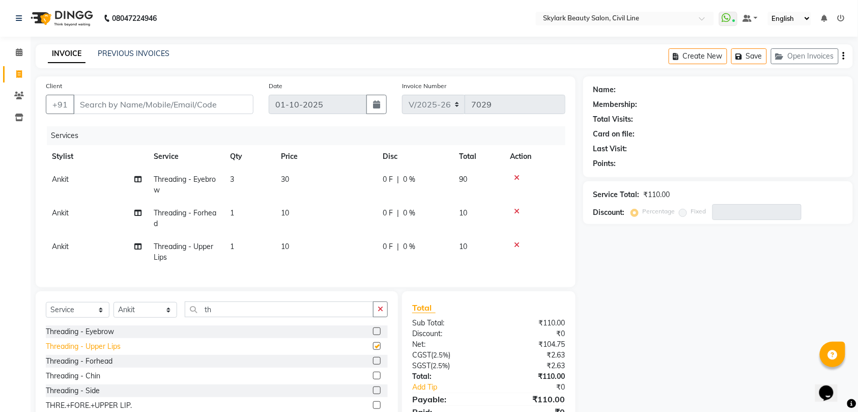
checkbox input "false"
click at [240, 208] on td "1" at bounding box center [249, 218] width 51 height 34
select select "28120"
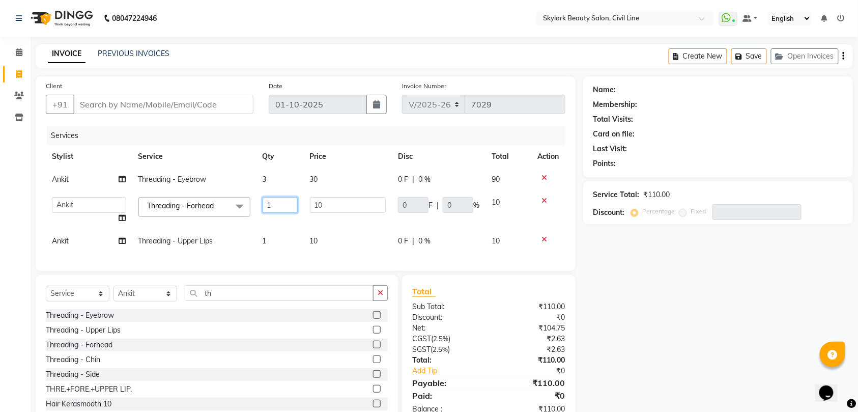
click at [279, 204] on input "1" at bounding box center [280, 205] width 35 height 16
type input "2"
click at [287, 223] on tr "aman Ankit GAGAN WAHLA GURWINDER SINGH WASU Threading - Forhead x Waxing - Hand…" at bounding box center [305, 210] width 519 height 39
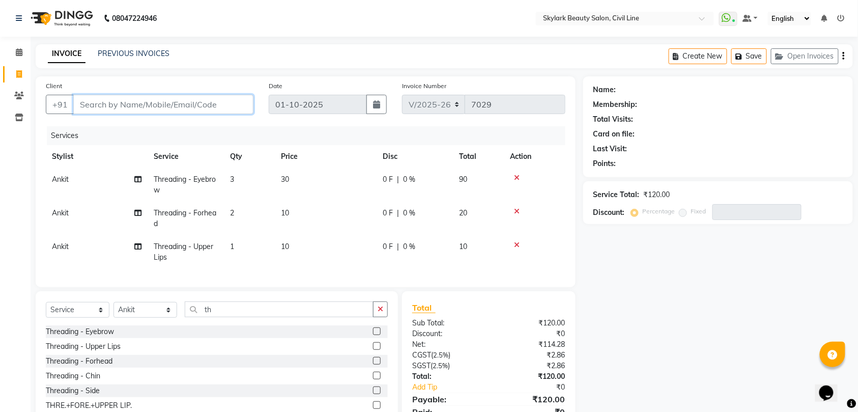
click at [203, 103] on input "Client" at bounding box center [163, 104] width 180 height 19
type input "9"
type input "0"
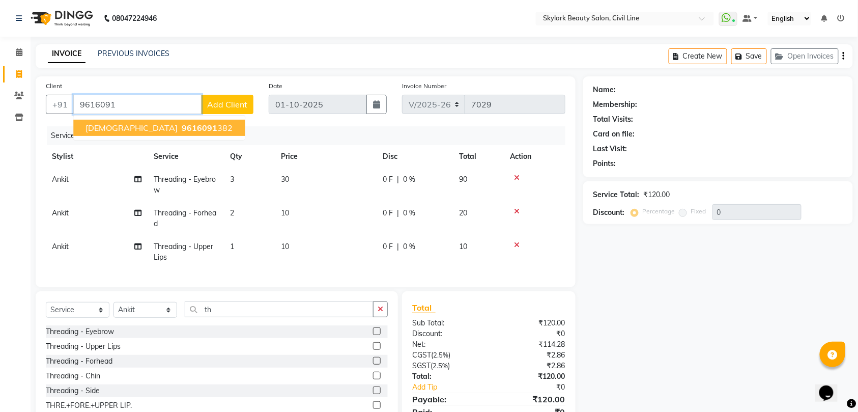
click at [182, 125] on span "9616091" at bounding box center [200, 128] width 36 height 10
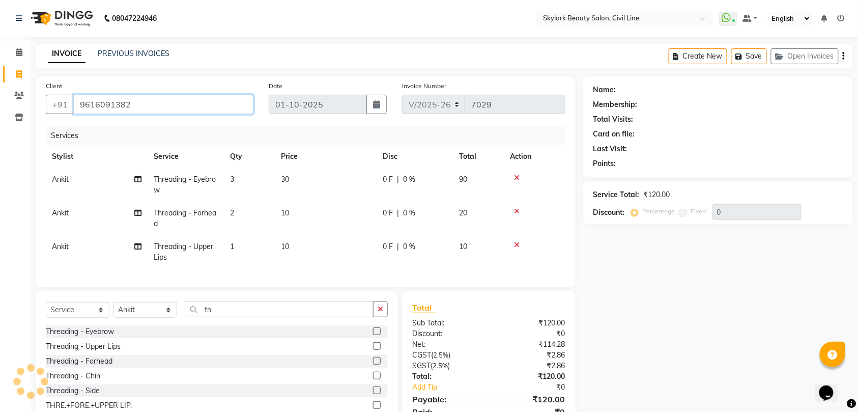
type input "9616091382"
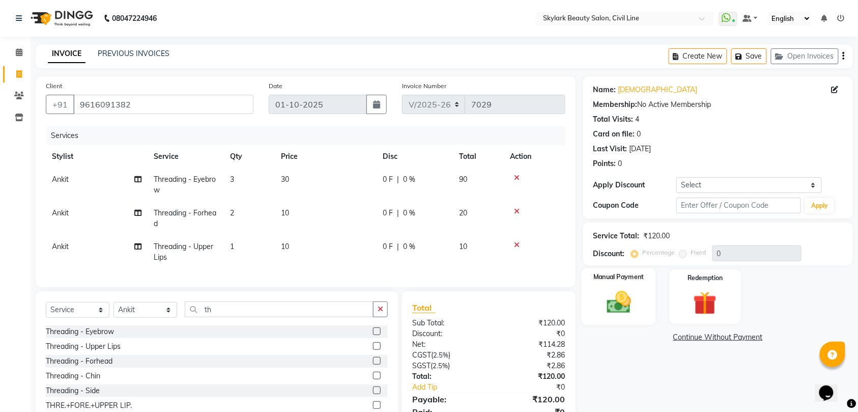
click at [623, 296] on img at bounding box center [619, 302] width 40 height 28
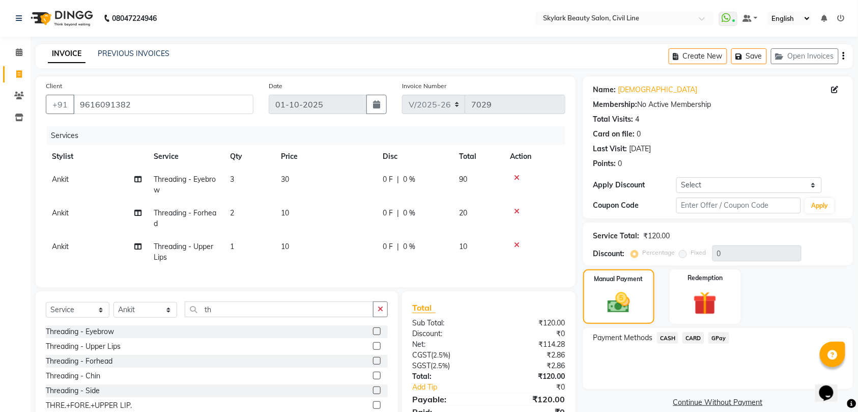
click at [666, 335] on span "CASH" at bounding box center [668, 338] width 22 height 12
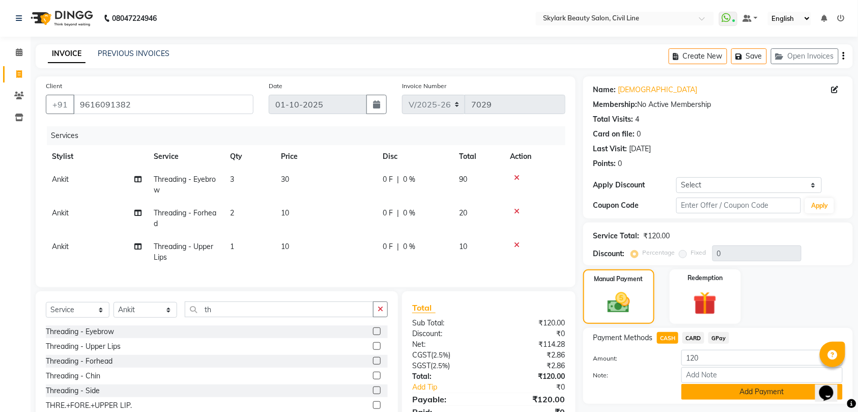
click at [747, 391] on button "Add Payment" at bounding box center [761, 392] width 161 height 16
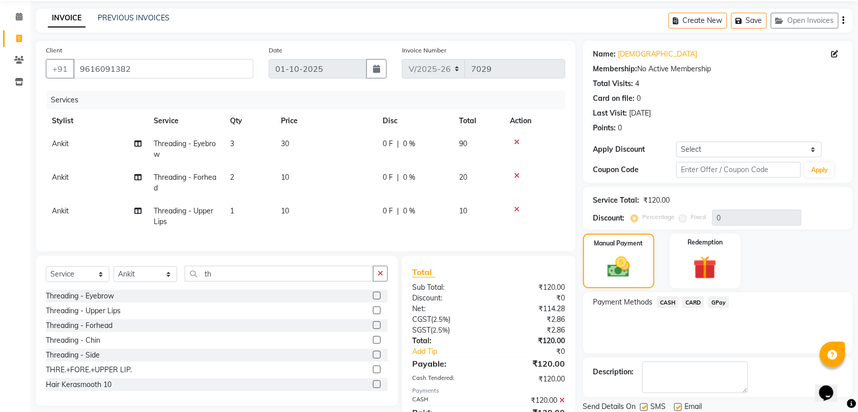
scroll to position [91, 0]
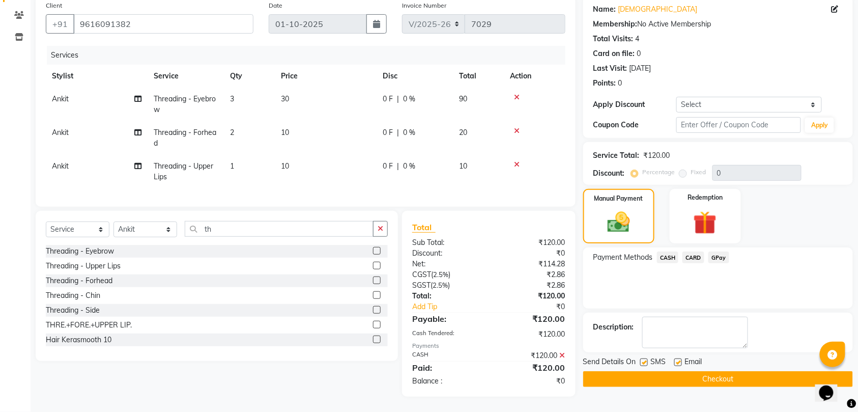
click at [721, 371] on button "Checkout" at bounding box center [718, 379] width 270 height 16
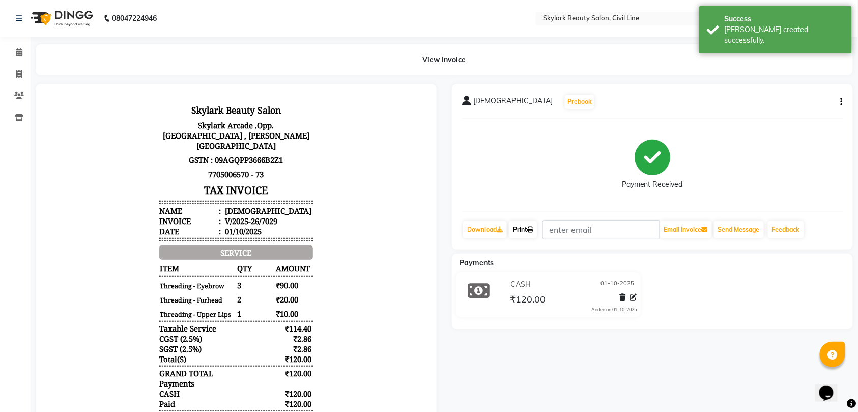
click at [521, 226] on link "Print" at bounding box center [523, 229] width 28 height 17
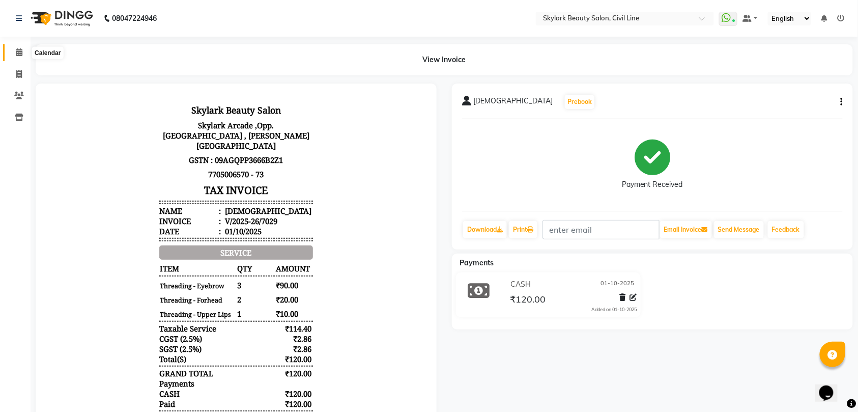
click at [19, 52] on icon at bounding box center [19, 52] width 7 height 8
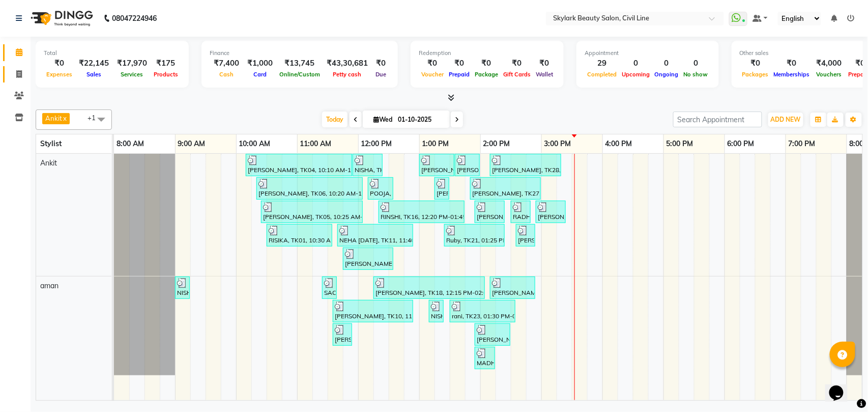
click at [18, 72] on icon at bounding box center [19, 74] width 6 height 8
select select "service"
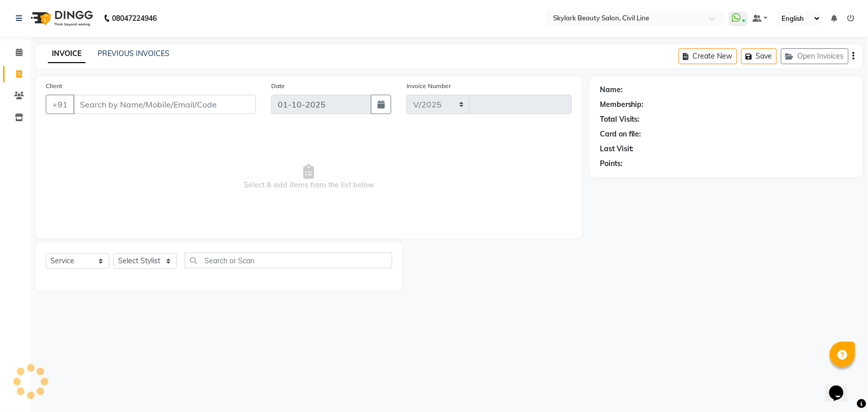
select select "4588"
type input "7030"
click at [157, 259] on select "Select Stylist [PERSON_NAME] [PERSON_NAME] [PERSON_NAME] WASU" at bounding box center [145, 261] width 64 height 16
select select "28120"
click at [113, 253] on select "Select Stylist [PERSON_NAME] [PERSON_NAME] [PERSON_NAME] WASU" at bounding box center [145, 261] width 64 height 16
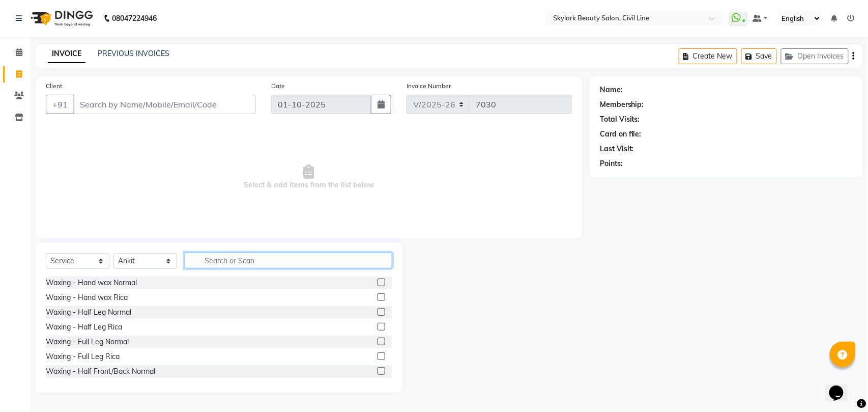
click at [251, 255] on input "text" at bounding box center [289, 260] width 208 height 16
click at [16, 51] on icon at bounding box center [19, 52] width 7 height 8
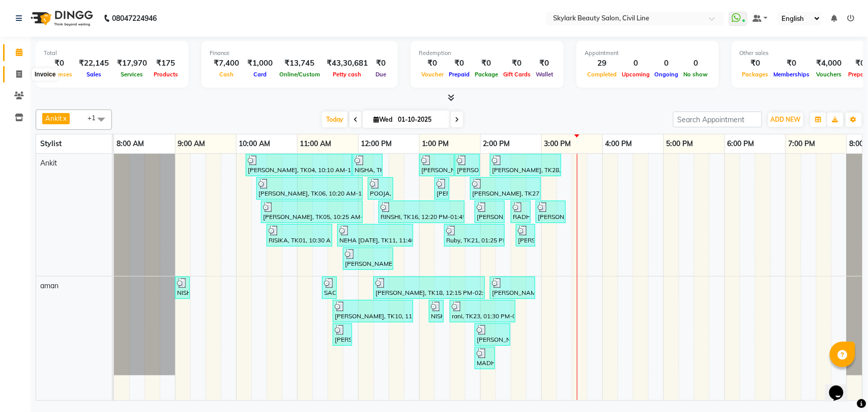
click at [19, 75] on icon at bounding box center [19, 74] width 6 height 8
select select "service"
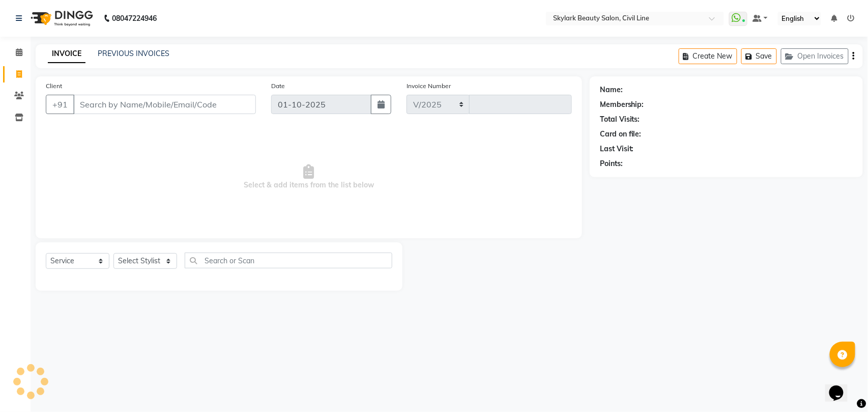
select select "4588"
type input "7030"
drag, startPoint x: 141, startPoint y: 258, endPoint x: 141, endPoint y: 265, distance: 6.6
click at [141, 258] on select "Select Stylist [PERSON_NAME] [PERSON_NAME] [PERSON_NAME] WASU" at bounding box center [145, 261] width 64 height 16
select select "28120"
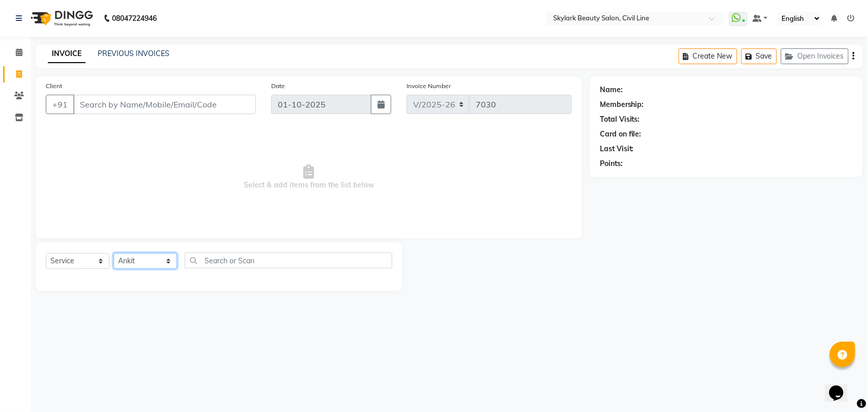
click at [113, 253] on select "Select Stylist [PERSON_NAME] [PERSON_NAME] [PERSON_NAME] WASU" at bounding box center [145, 261] width 64 height 16
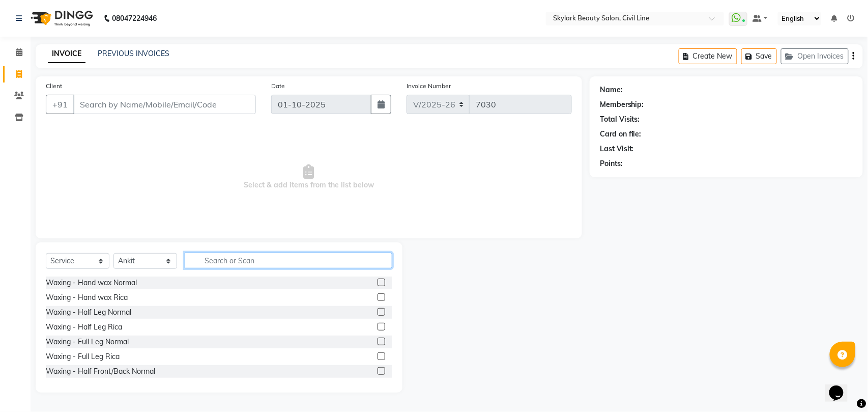
click at [249, 259] on input "text" at bounding box center [289, 260] width 208 height 16
type input "c"
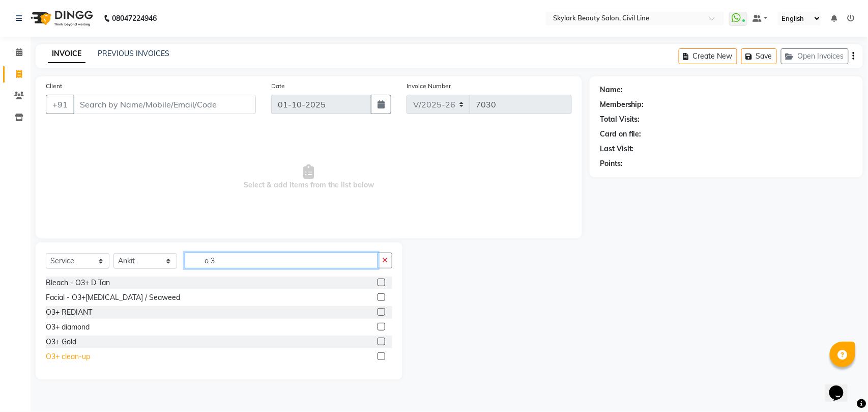
type input "o 3"
click at [74, 357] on div "O3+ clean-up" at bounding box center [68, 356] width 44 height 11
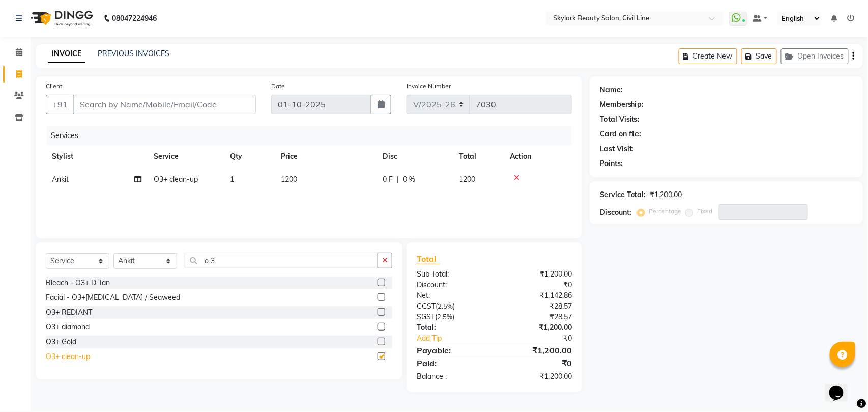
checkbox input "false"
click at [385, 255] on button "button" at bounding box center [385, 260] width 15 height 16
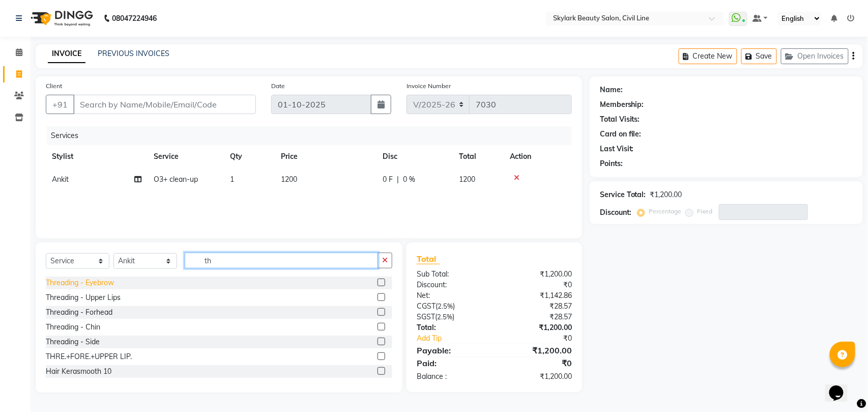
type input "th"
click at [86, 281] on div "Threading - Eyebrow" at bounding box center [80, 282] width 68 height 11
checkbox input "false"
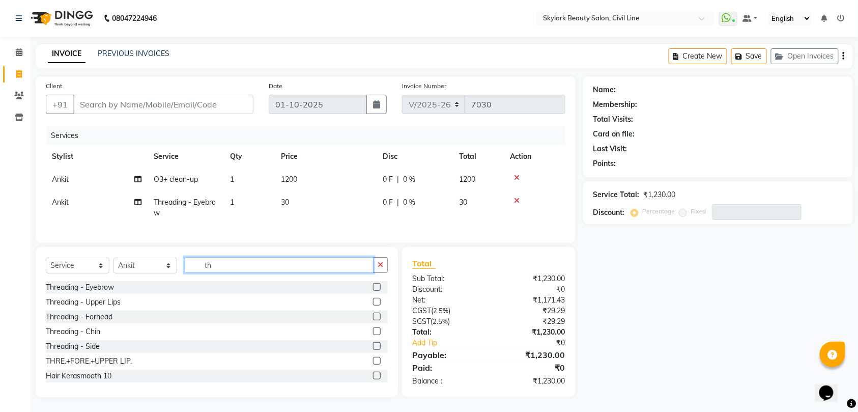
click at [338, 273] on input "th" at bounding box center [279, 265] width 189 height 16
click at [379, 268] on icon "button" at bounding box center [381, 264] width 6 height 7
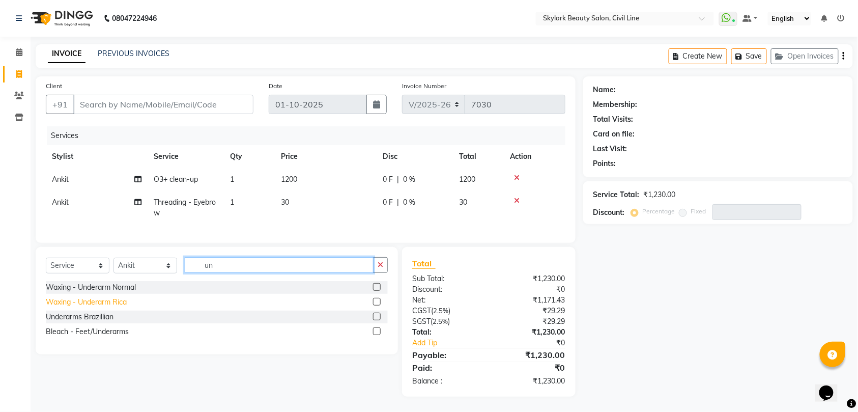
type input "un"
drag, startPoint x: 118, startPoint y: 313, endPoint x: 189, endPoint y: 304, distance: 71.9
click at [119, 307] on div "Waxing - Underarm Rica" at bounding box center [86, 302] width 81 height 11
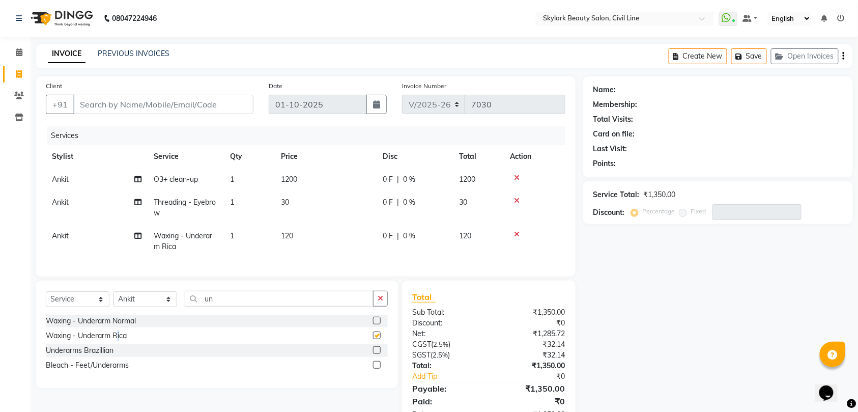
checkbox input "false"
click at [379, 302] on icon "button" at bounding box center [381, 298] width 6 height 7
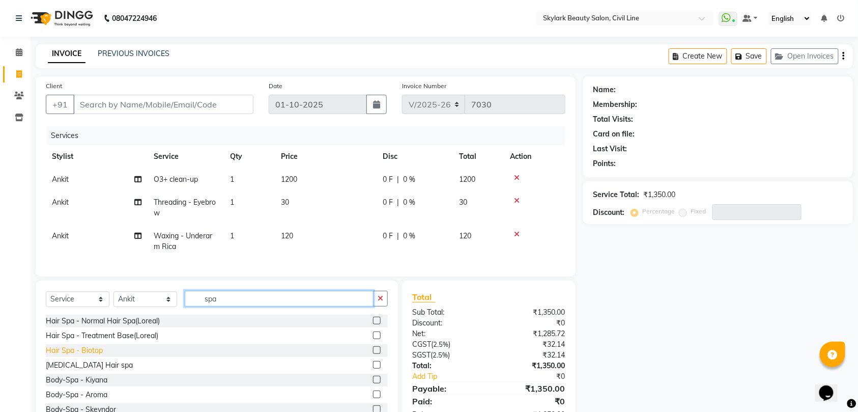
type input "spa"
click at [93, 356] on div "Hair Spa - Biotop" at bounding box center [74, 350] width 57 height 11
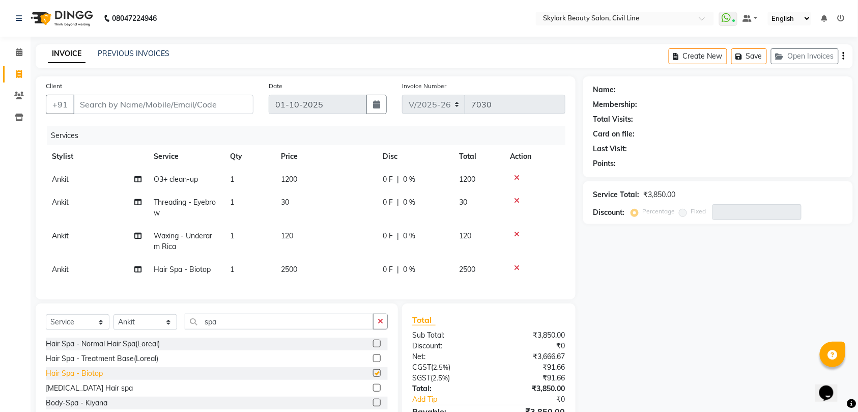
checkbox input "false"
click at [198, 102] on input "Client" at bounding box center [163, 104] width 180 height 19
type input "7"
type input "0"
type input "7398013765"
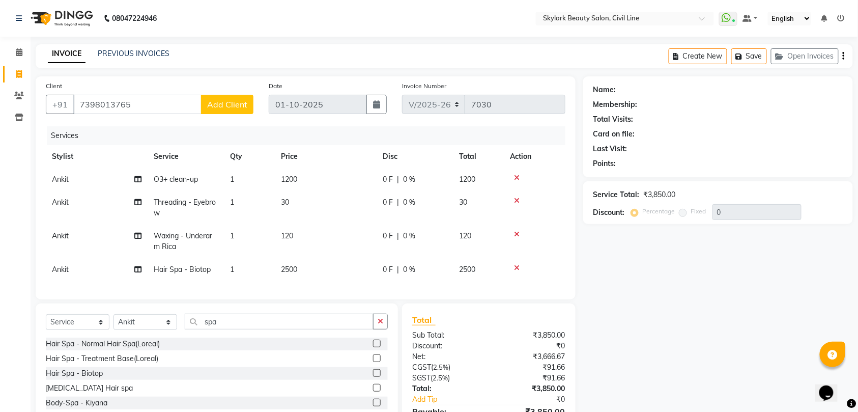
click at [228, 108] on span "Add Client" at bounding box center [227, 104] width 40 height 10
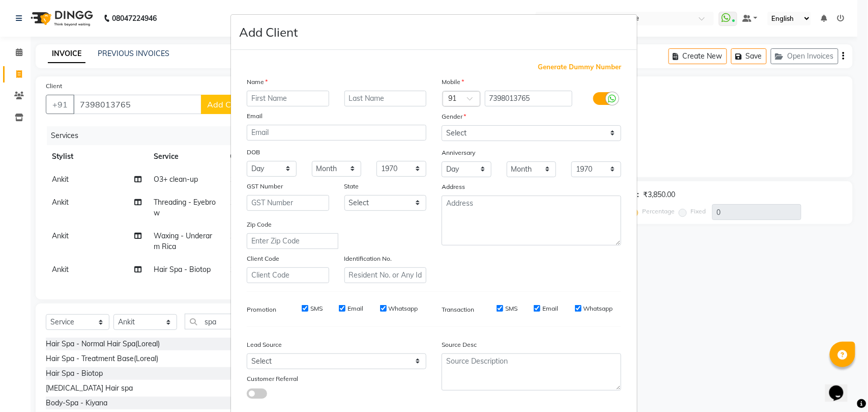
click at [259, 94] on input "text" at bounding box center [288, 99] width 82 height 16
type input "yassavi"
click at [481, 133] on select "Select [DEMOGRAPHIC_DATA] [DEMOGRAPHIC_DATA] Other Prefer Not To Say" at bounding box center [532, 133] width 180 height 16
select select "[DEMOGRAPHIC_DATA]"
click at [442, 125] on select "Select [DEMOGRAPHIC_DATA] [DEMOGRAPHIC_DATA] Other Prefer Not To Say" at bounding box center [532, 133] width 180 height 16
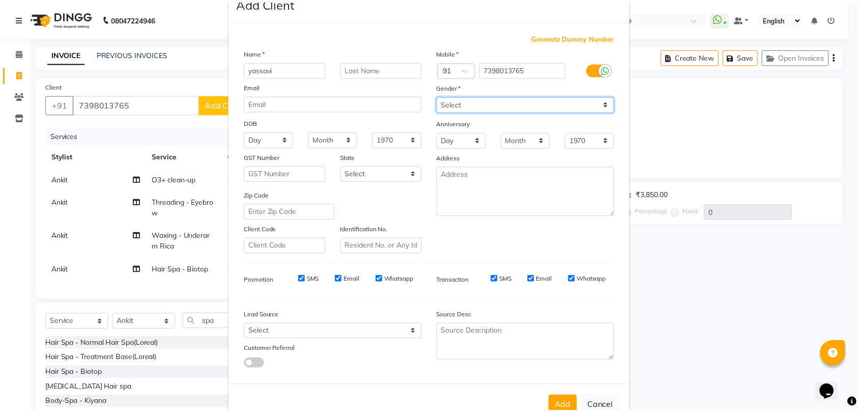
scroll to position [55, 0]
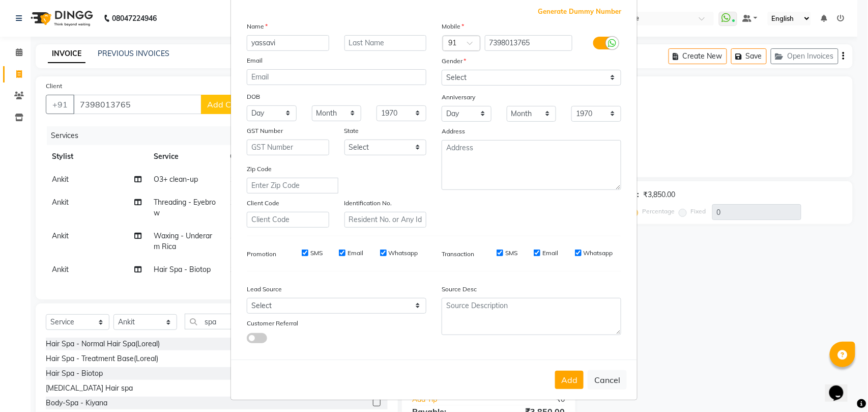
click at [568, 380] on button "Add" at bounding box center [569, 379] width 28 height 18
select select
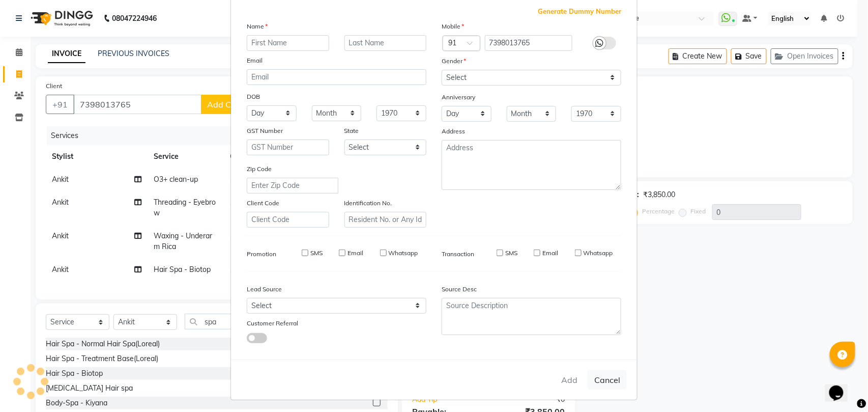
select select
checkbox input "false"
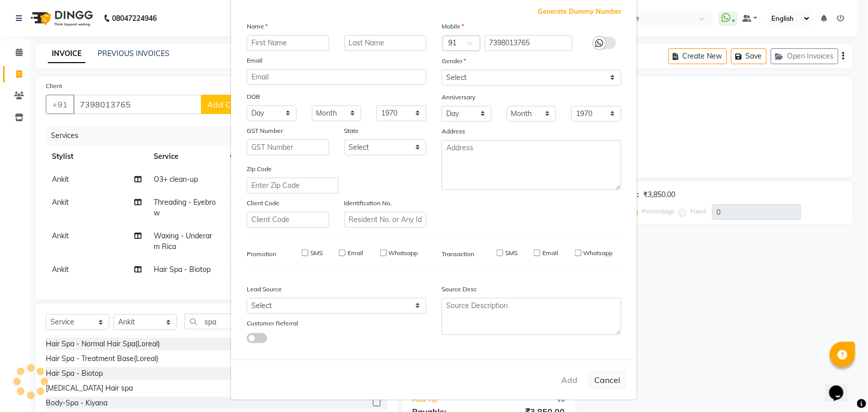
checkbox input "false"
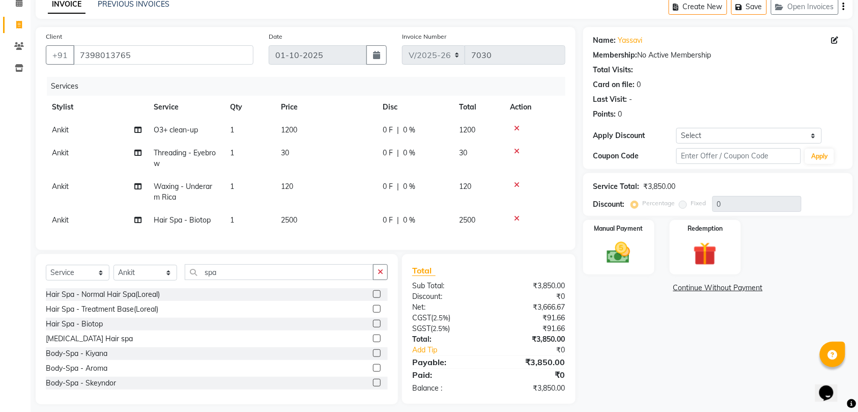
scroll to position [67, 0]
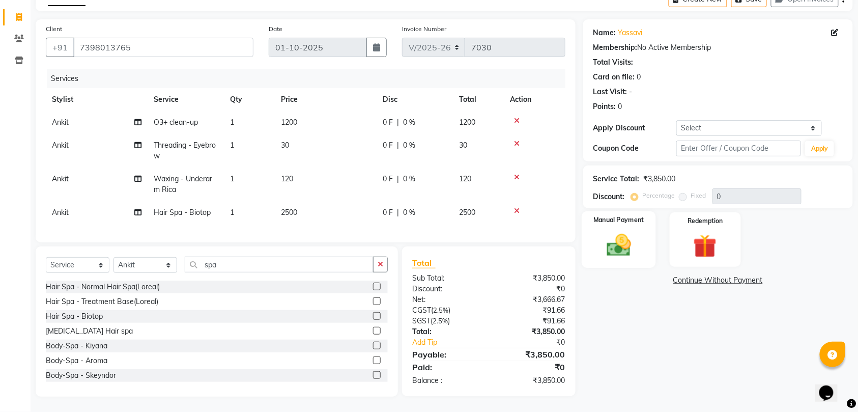
click at [607, 231] on img at bounding box center [619, 245] width 40 height 28
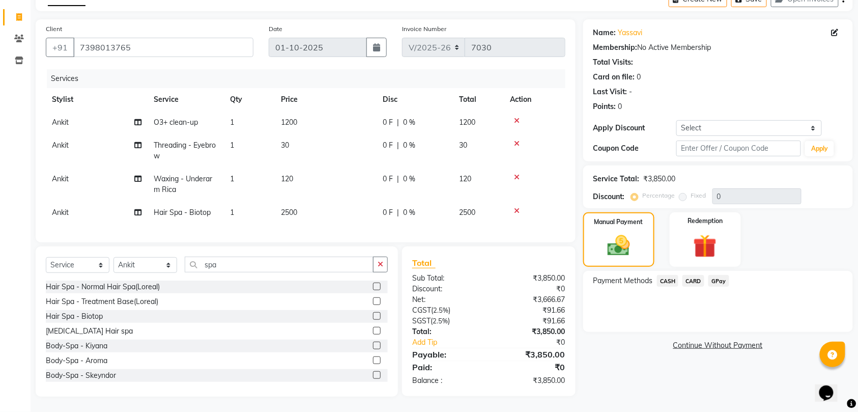
click at [719, 275] on span "GPay" at bounding box center [718, 281] width 21 height 12
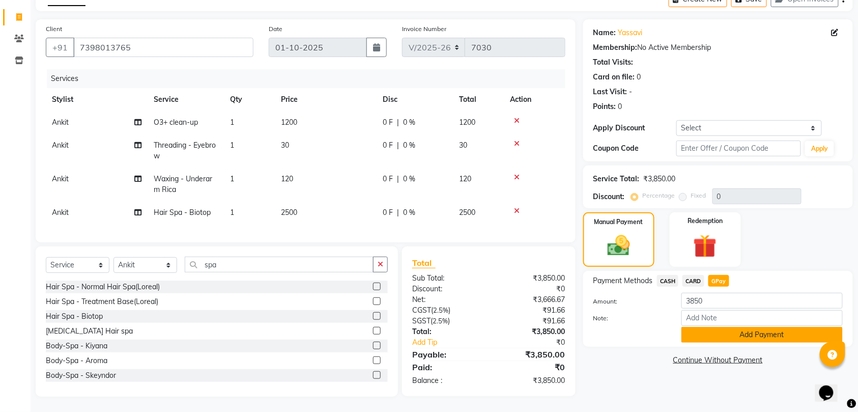
click at [745, 327] on button "Add Payment" at bounding box center [761, 335] width 161 height 16
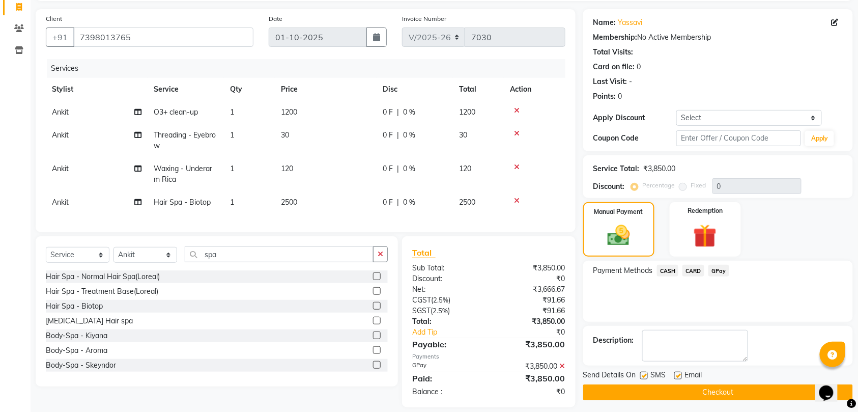
click at [755, 392] on button "Checkout" at bounding box center [718, 392] width 270 height 16
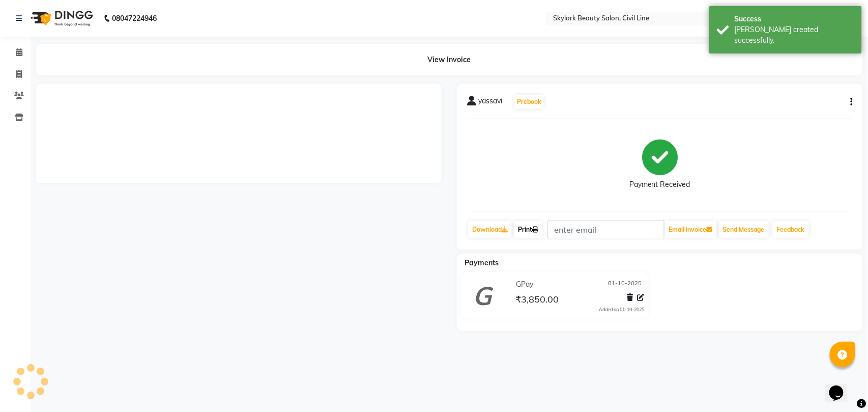
click at [525, 227] on link "Print" at bounding box center [528, 229] width 28 height 17
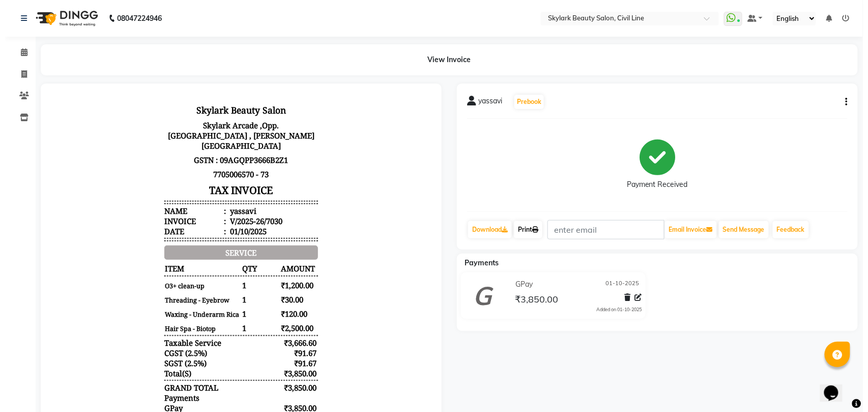
scroll to position [7, 0]
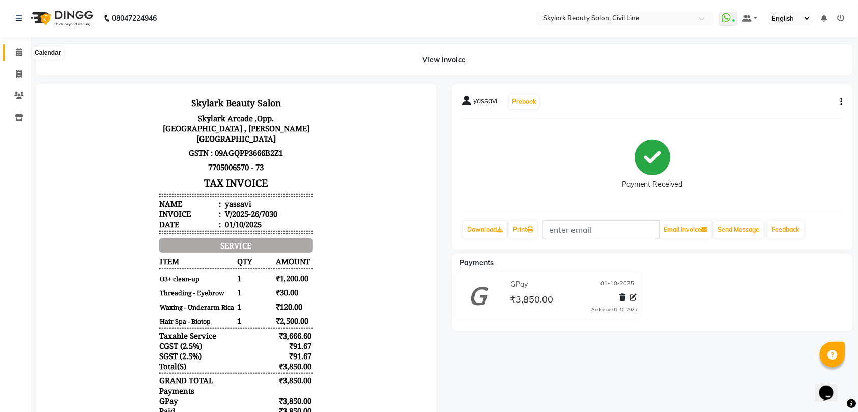
click at [17, 52] on icon at bounding box center [19, 52] width 7 height 8
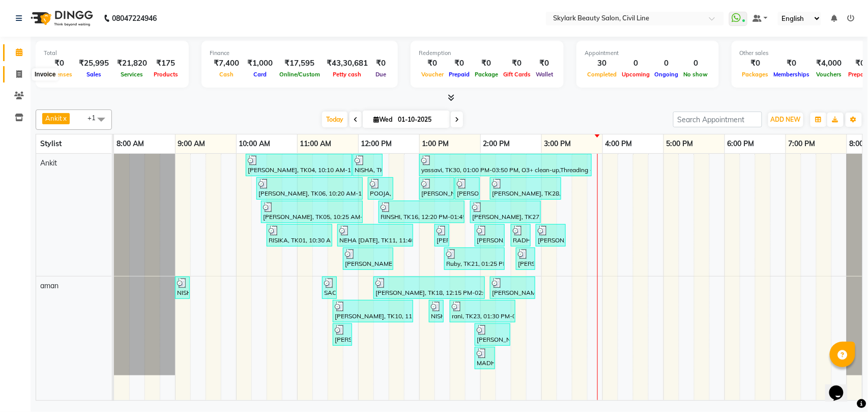
click at [16, 73] on icon at bounding box center [19, 74] width 6 height 8
select select "service"
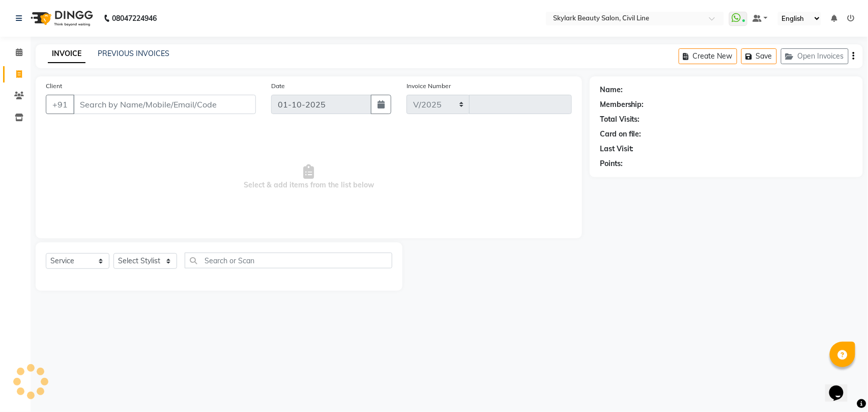
select select "4588"
type input "7031"
click at [142, 261] on select "Select Stylist" at bounding box center [145, 261] width 64 height 16
select select "28120"
click at [113, 253] on select "Select Stylist [PERSON_NAME] [PERSON_NAME] [PERSON_NAME] WASU" at bounding box center [145, 261] width 64 height 16
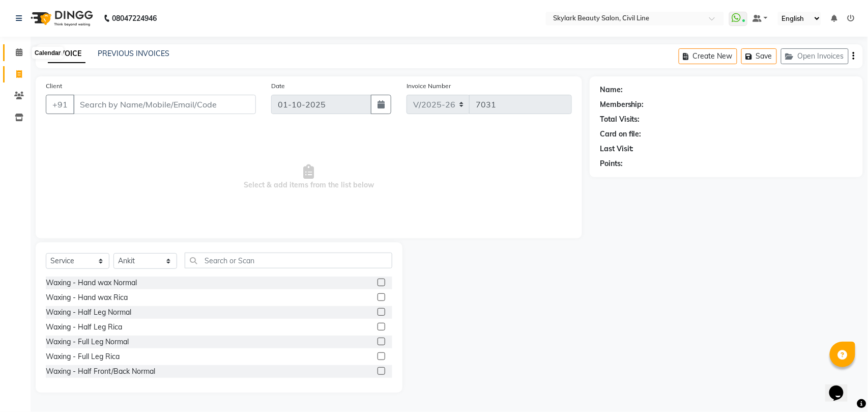
click at [17, 50] on icon at bounding box center [19, 52] width 7 height 8
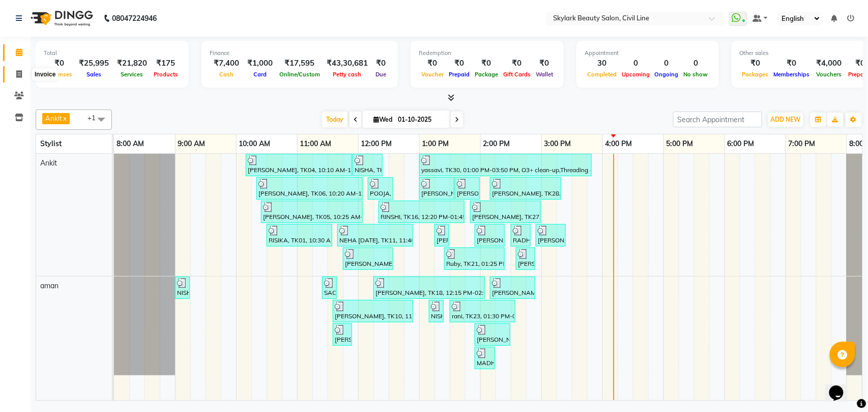
click at [18, 69] on span at bounding box center [19, 75] width 18 height 12
select select "service"
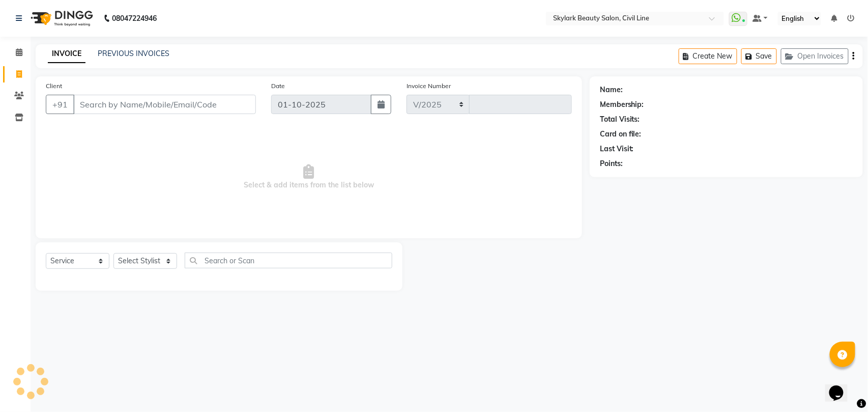
select select "4588"
type input "7031"
click at [145, 262] on select "Select Stylist" at bounding box center [145, 261] width 64 height 16
select select "28120"
click at [113, 253] on select "Select Stylist [PERSON_NAME] [PERSON_NAME] [PERSON_NAME] WASU" at bounding box center [145, 261] width 64 height 16
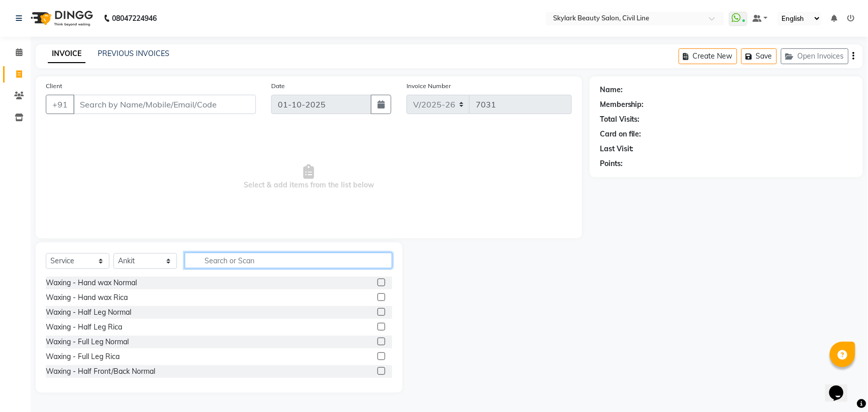
click at [245, 259] on input "text" at bounding box center [289, 260] width 208 height 16
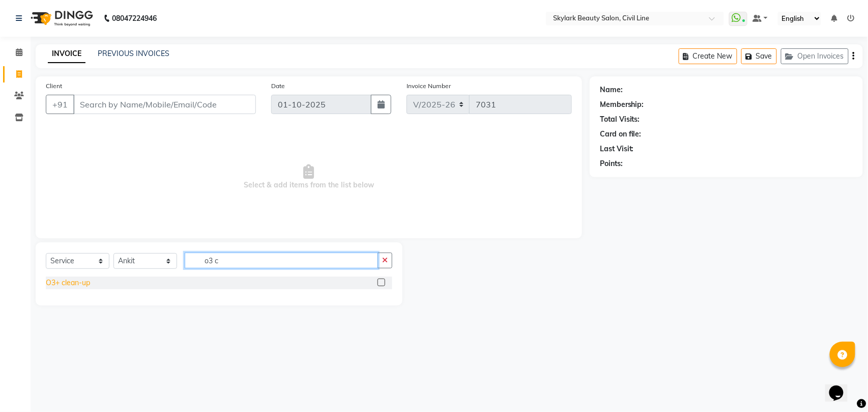
type input "o3 c"
click at [62, 283] on div "O3+ clean-up" at bounding box center [68, 282] width 44 height 11
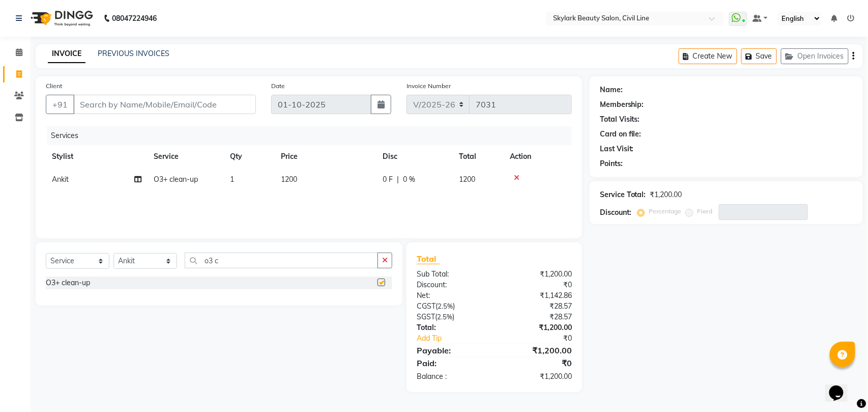
checkbox input "false"
click at [388, 258] on button "button" at bounding box center [385, 260] width 15 height 16
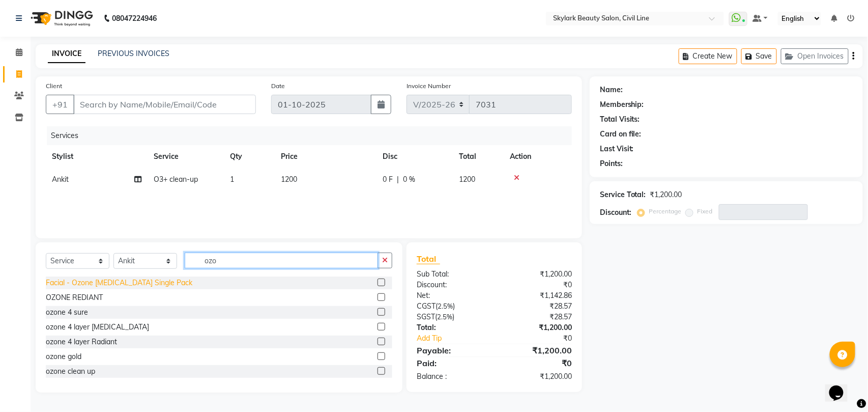
type input "ozo"
click at [138, 280] on div "Facial - Ozone [MEDICAL_DATA] Single Pack" at bounding box center [119, 282] width 147 height 11
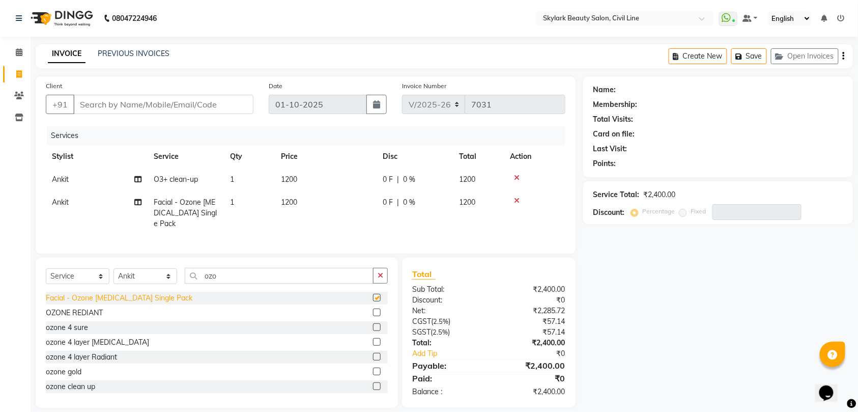
checkbox input "false"
click at [382, 273] on icon "button" at bounding box center [381, 275] width 6 height 7
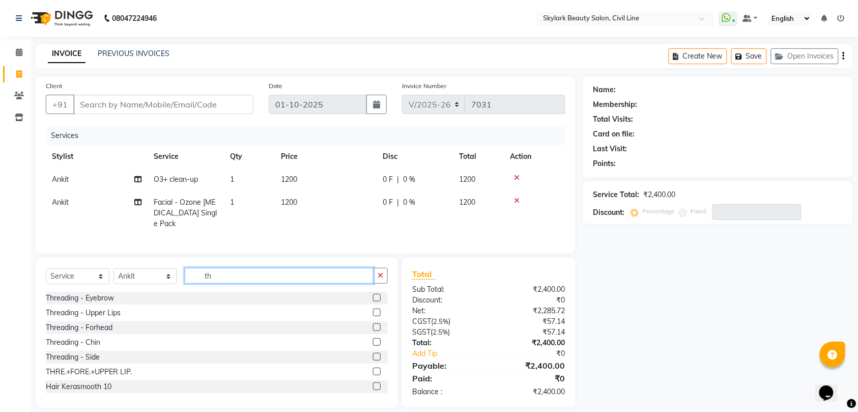
type input "th"
click at [517, 176] on icon at bounding box center [517, 177] width 6 height 7
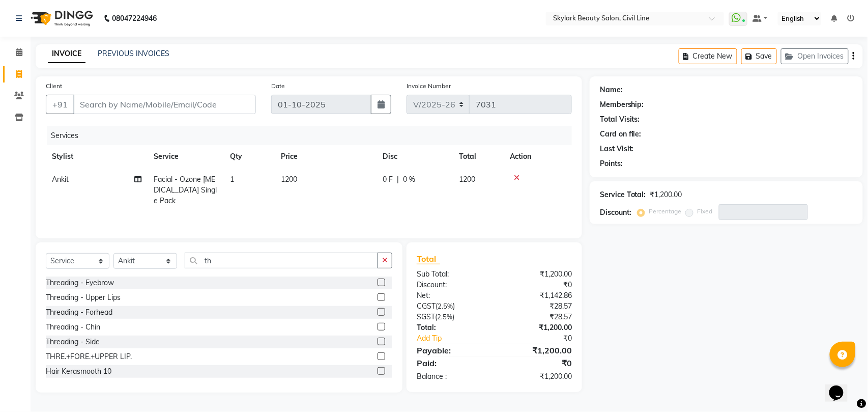
click at [517, 176] on icon at bounding box center [517, 177] width 6 height 7
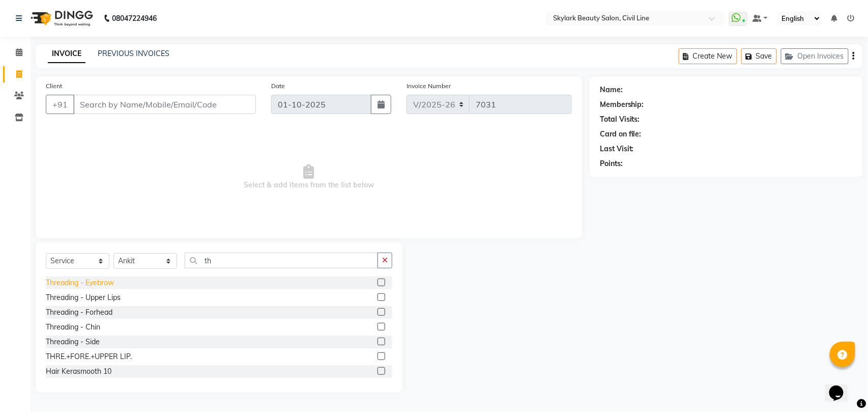
click at [104, 278] on div "Threading - Eyebrow" at bounding box center [80, 282] width 68 height 11
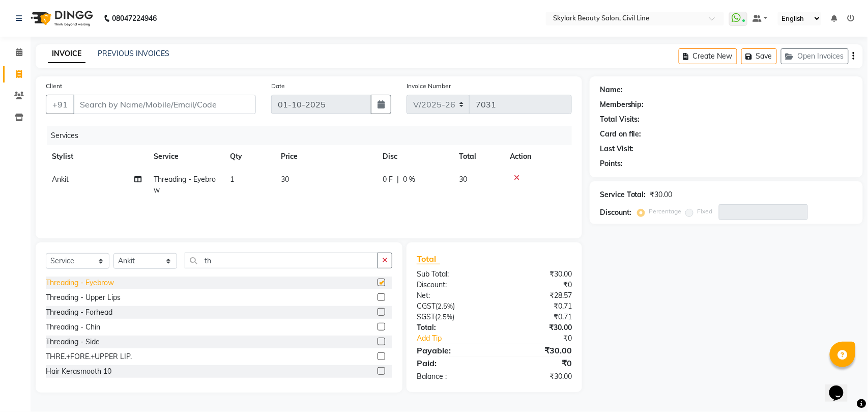
checkbox input "false"
click at [106, 313] on div "Threading - Forhead" at bounding box center [79, 312] width 67 height 11
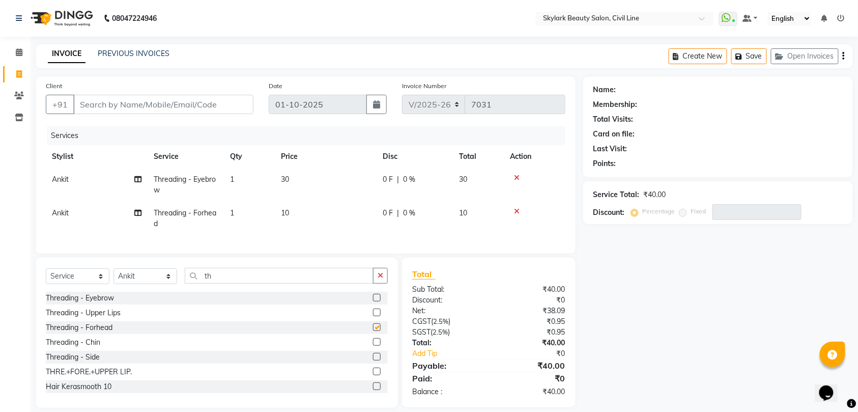
checkbox input "false"
click at [232, 177] on span "1" at bounding box center [232, 179] width 4 height 9
select select "28120"
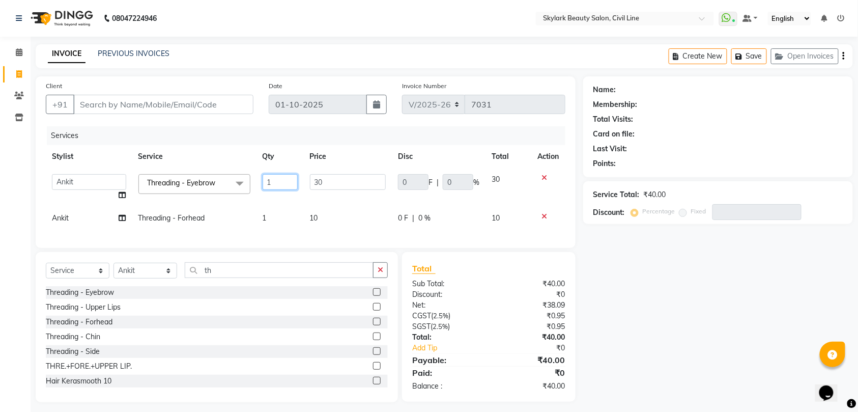
click at [279, 181] on input "1" at bounding box center [280, 182] width 35 height 16
type input "2"
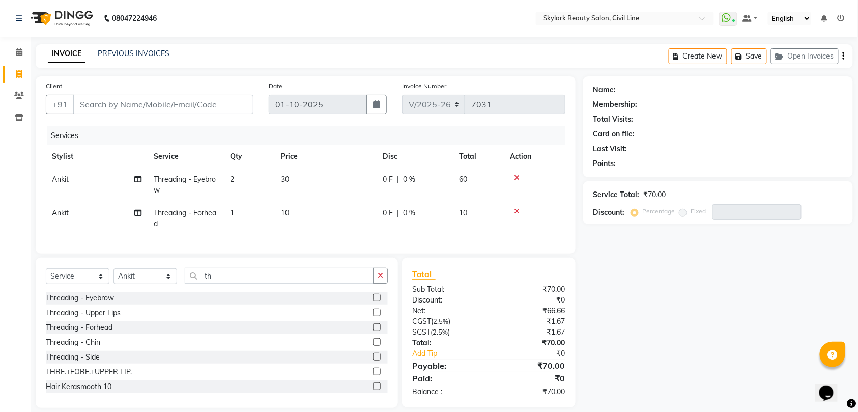
click at [271, 195] on td "2" at bounding box center [249, 185] width 51 height 34
select select "28120"
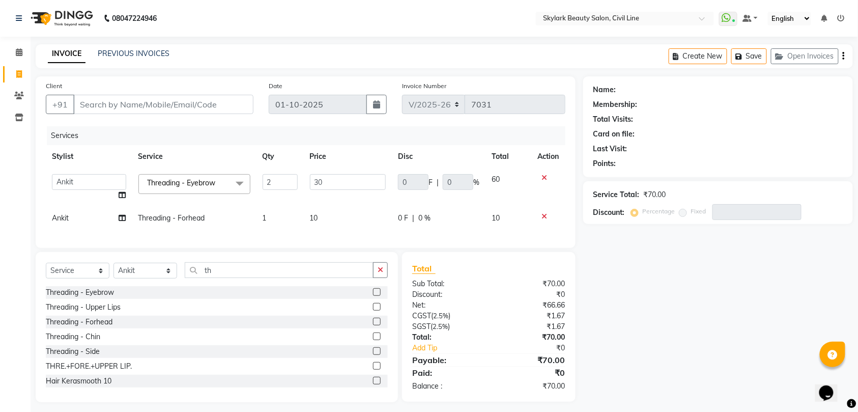
click at [276, 218] on td "1" at bounding box center [279, 218] width 47 height 23
select select "28120"
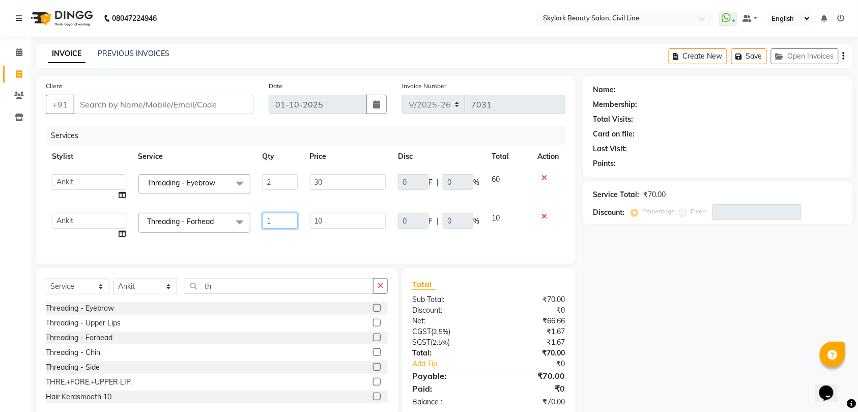
click at [285, 220] on input "1" at bounding box center [280, 221] width 35 height 16
type input "2"
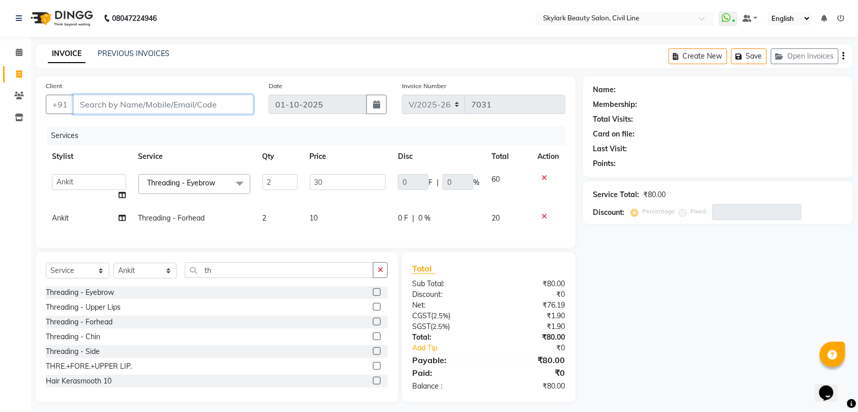
click at [216, 100] on input "Client" at bounding box center [163, 104] width 180 height 19
type input "7"
type input "0"
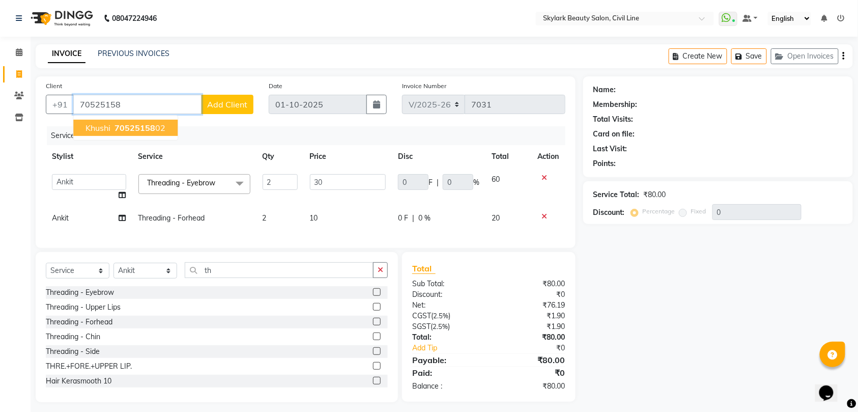
click at [155, 130] on ngb-highlight "70525158 02" at bounding box center [138, 128] width 53 height 10
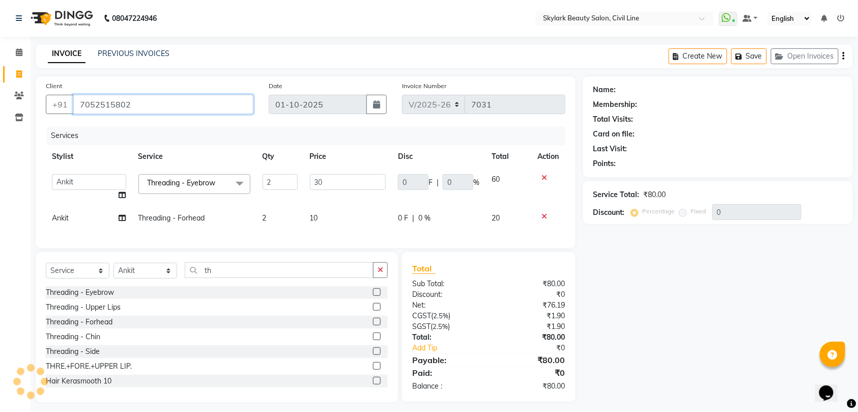
type input "7052515802"
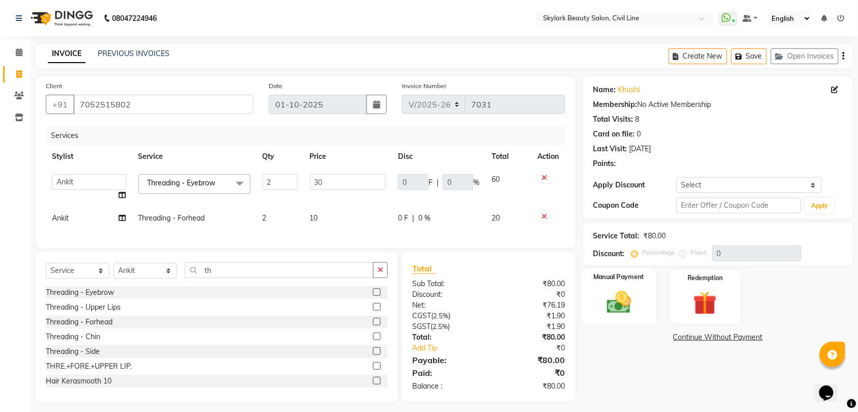
click at [629, 271] on div "Manual Payment" at bounding box center [619, 296] width 74 height 57
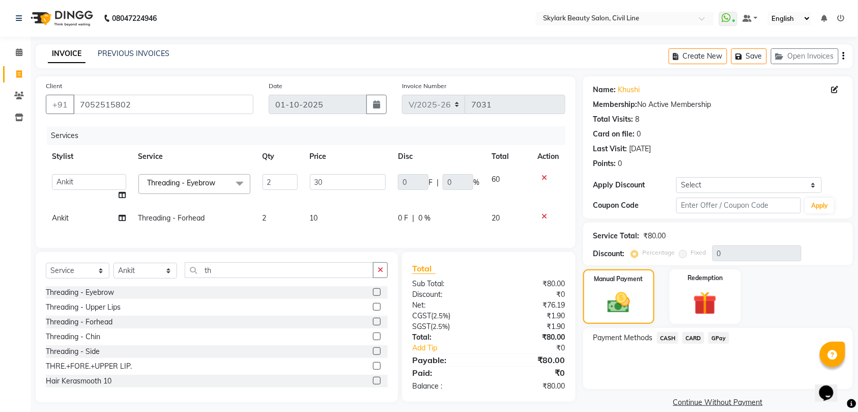
click at [668, 334] on span "CASH" at bounding box center [668, 338] width 22 height 12
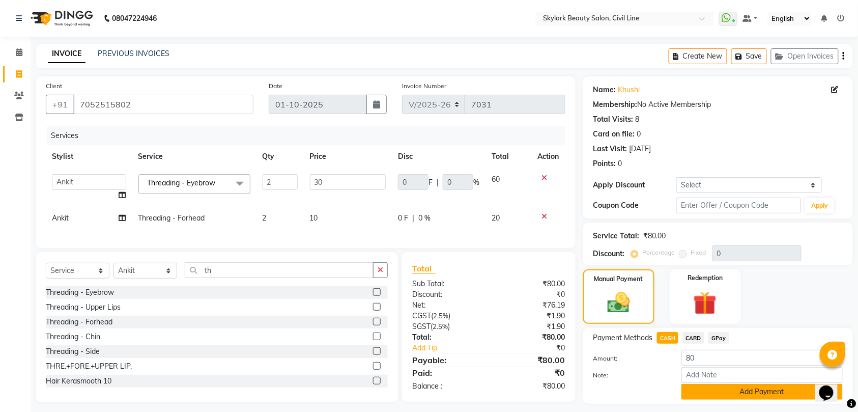
click at [747, 392] on button "Add Payment" at bounding box center [761, 392] width 161 height 16
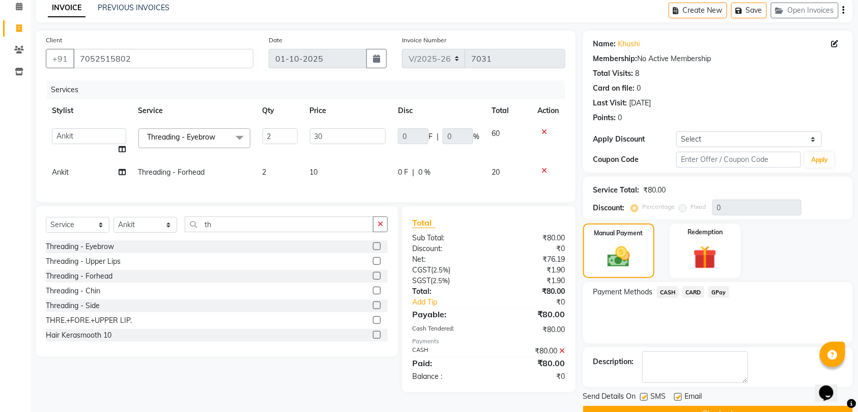
scroll to position [72, 0]
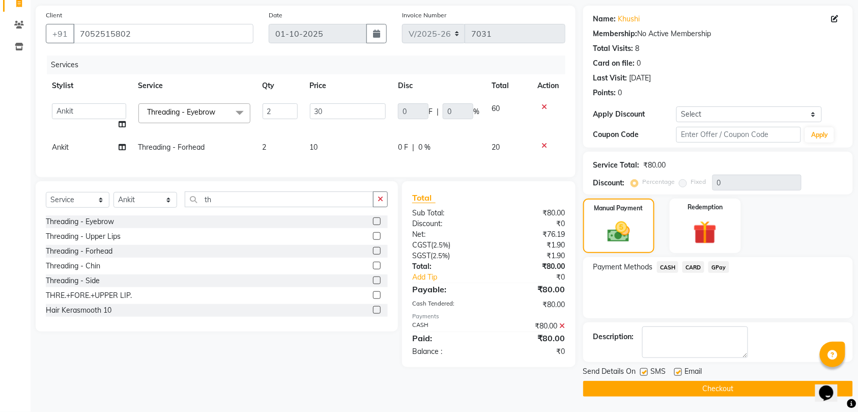
click at [742, 388] on button "Checkout" at bounding box center [718, 389] width 270 height 16
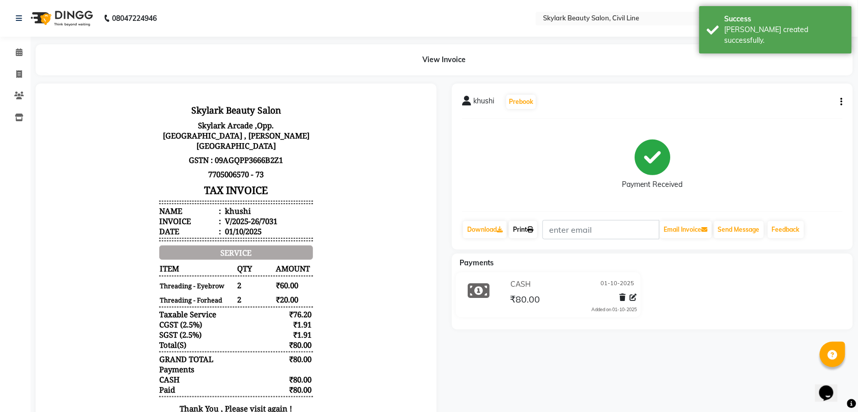
click at [531, 222] on link "Print" at bounding box center [523, 229] width 28 height 17
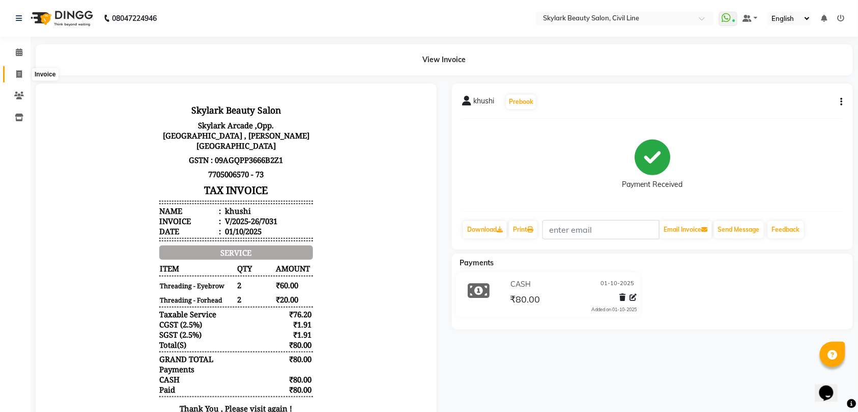
click at [20, 76] on icon at bounding box center [19, 74] width 6 height 8
select select "service"
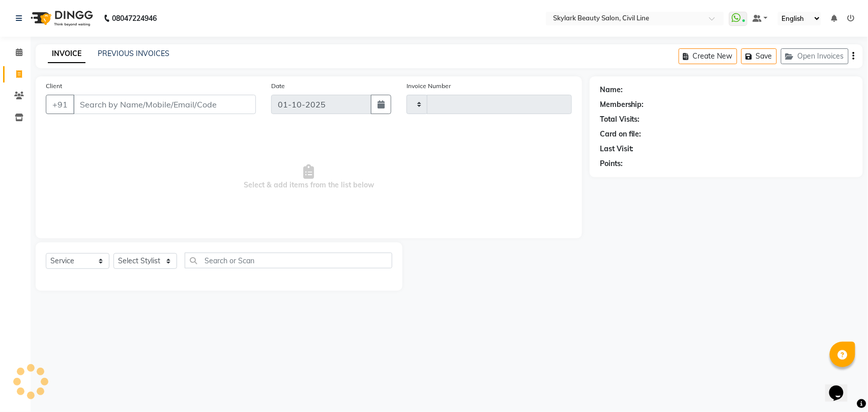
type input "7032"
select select "4588"
click at [147, 259] on select "Select Stylist" at bounding box center [145, 261] width 64 height 16
select select "28120"
click at [113, 253] on select "Select Stylist [PERSON_NAME] [PERSON_NAME] [PERSON_NAME] WASU" at bounding box center [145, 261] width 64 height 16
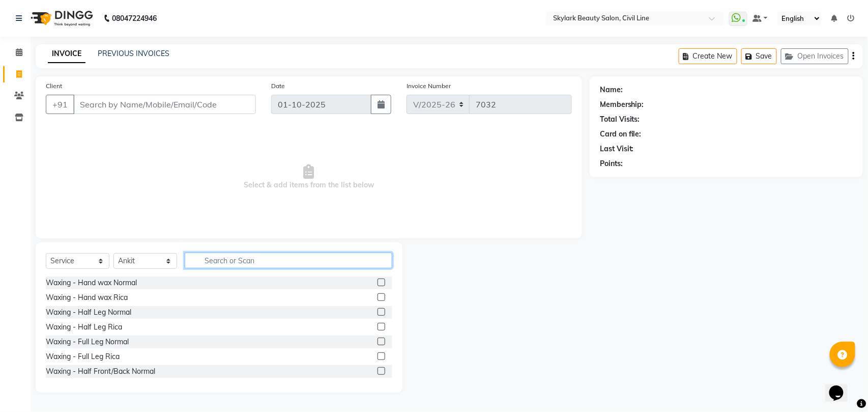
click at [235, 265] on input "text" at bounding box center [289, 260] width 208 height 16
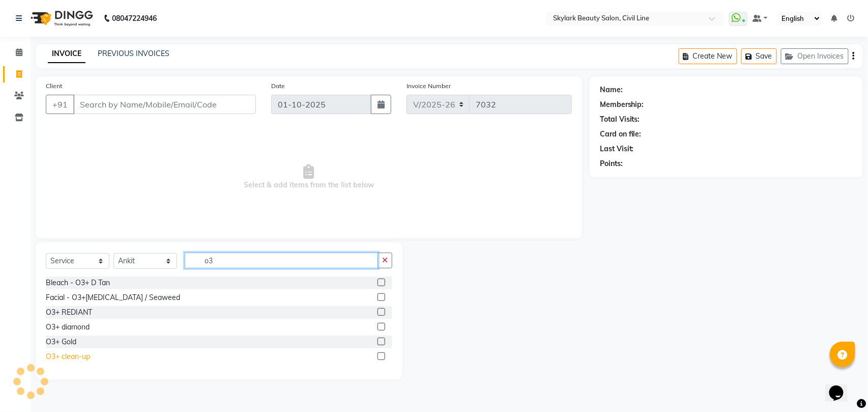
type input "o3"
click at [75, 355] on div "O3+ clean-up" at bounding box center [68, 356] width 44 height 11
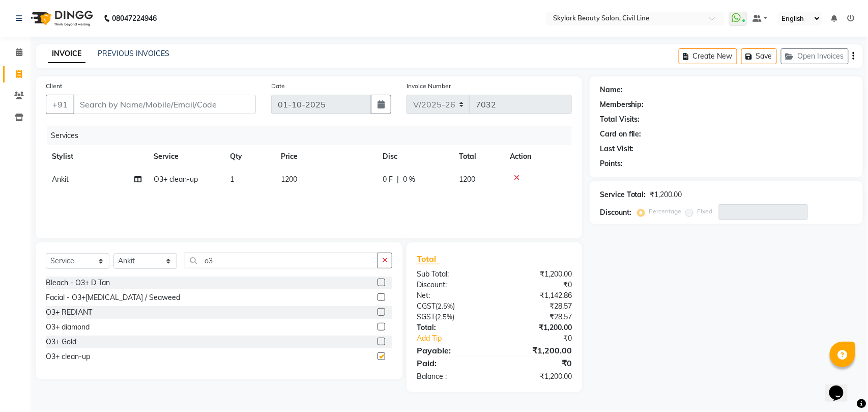
checkbox input "false"
click at [316, 258] on input "o3" at bounding box center [281, 260] width 193 height 16
type input "o"
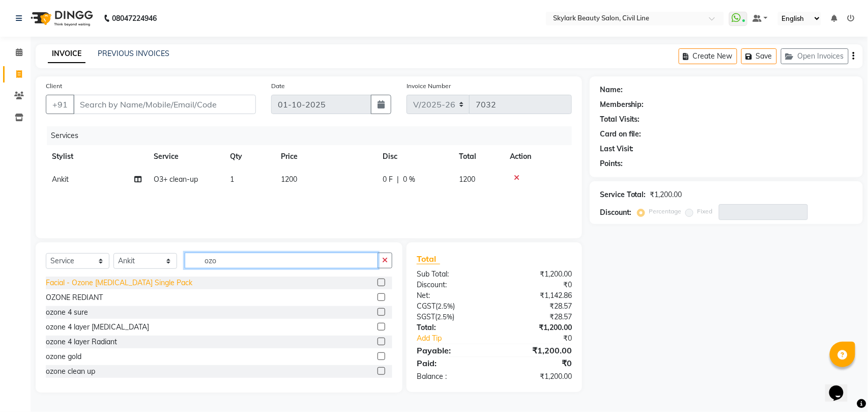
type input "ozo"
click at [106, 281] on div "Facial - Ozone [MEDICAL_DATA] Single Pack" at bounding box center [119, 282] width 147 height 11
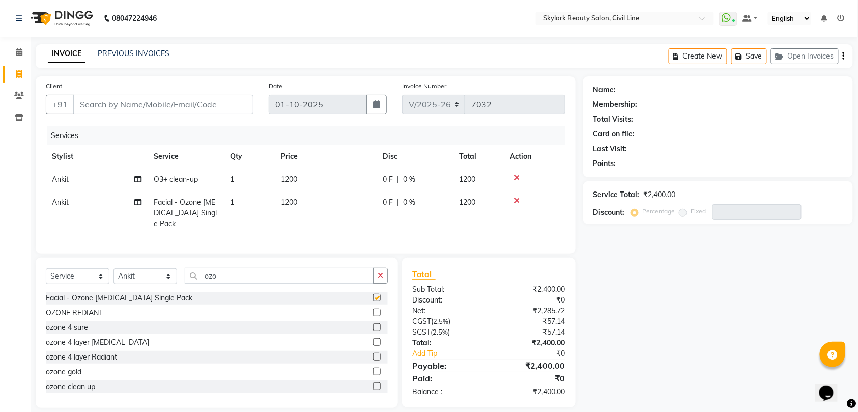
checkbox input "false"
click at [294, 268] on input "ozo" at bounding box center [279, 276] width 189 height 16
type input "o"
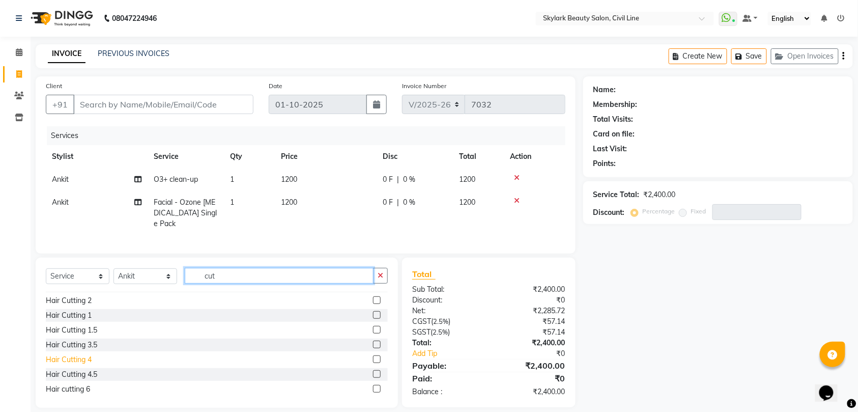
scroll to position [60, 0]
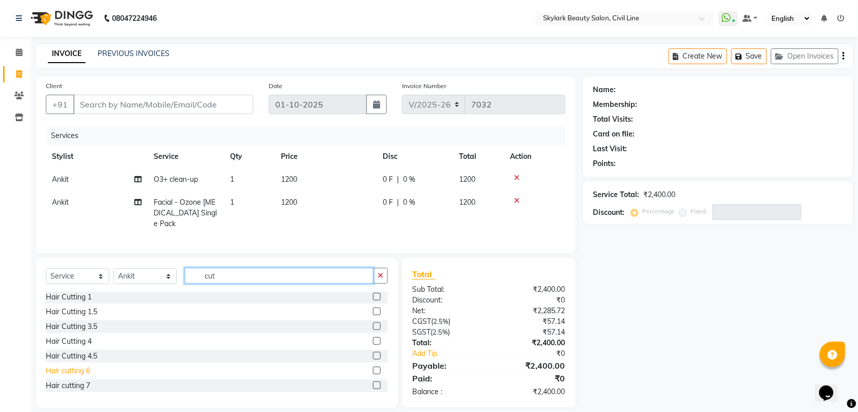
type input "cut"
click at [76, 369] on div "Hair cutting 6" at bounding box center [68, 370] width 44 height 11
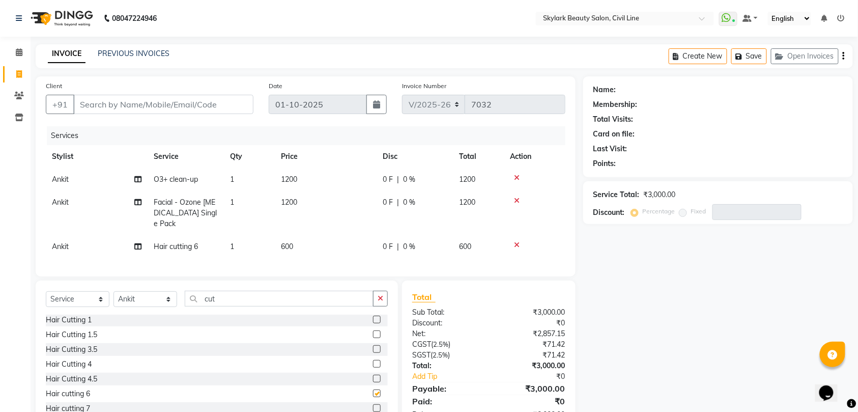
checkbox input "false"
click at [263, 300] on input "cut" at bounding box center [279, 299] width 189 height 16
type input "c"
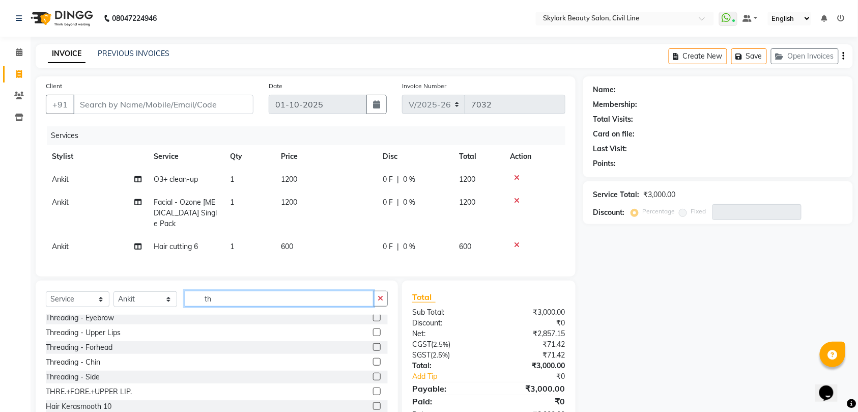
scroll to position [0, 0]
type input "th"
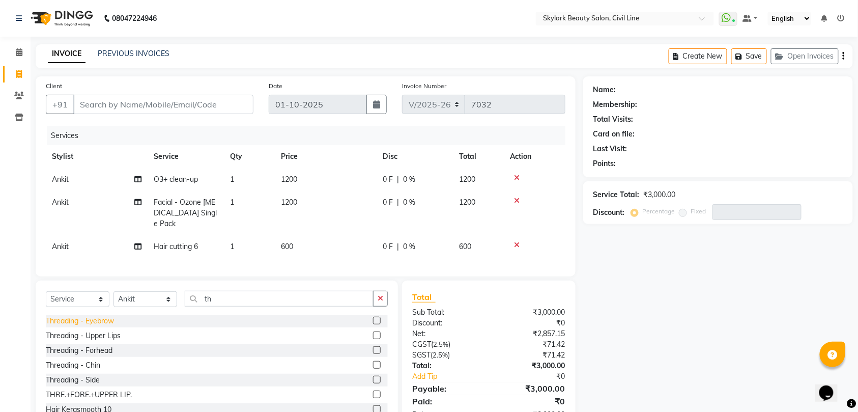
click at [92, 321] on div "Threading - Eyebrow" at bounding box center [80, 320] width 68 height 11
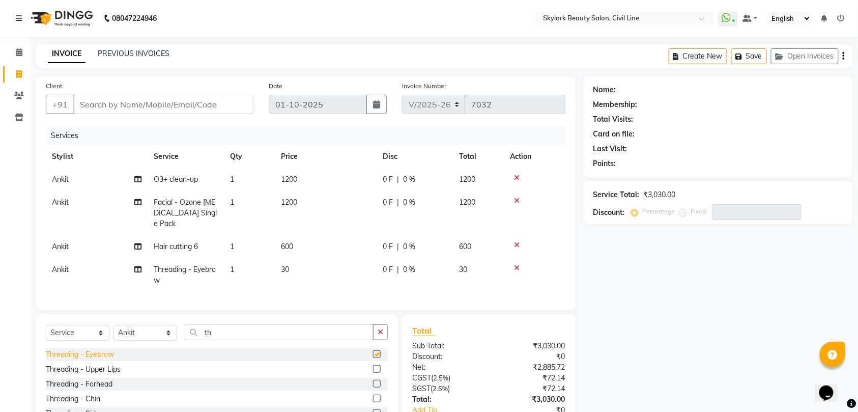
checkbox input "false"
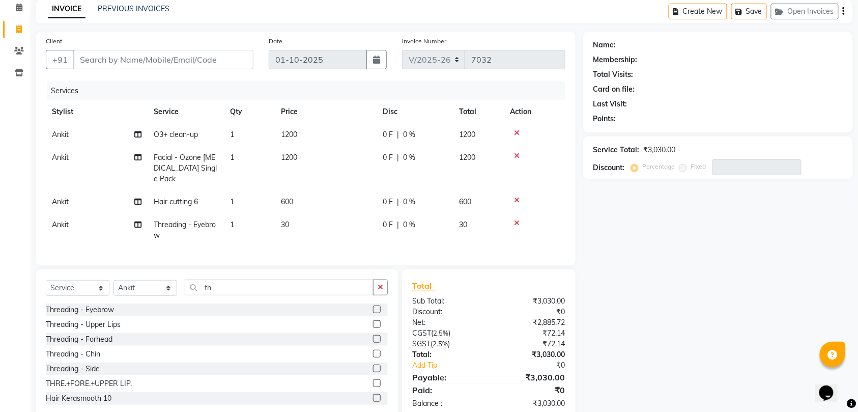
scroll to position [67, 0]
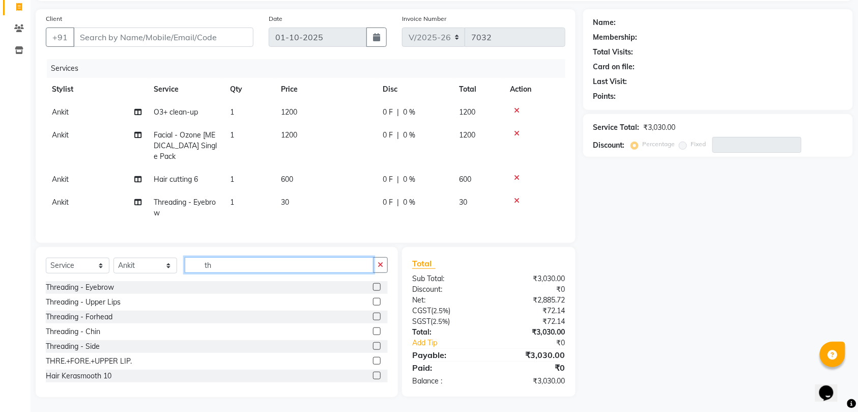
click at [280, 265] on input "th" at bounding box center [279, 265] width 189 height 16
type input "t"
type input "f"
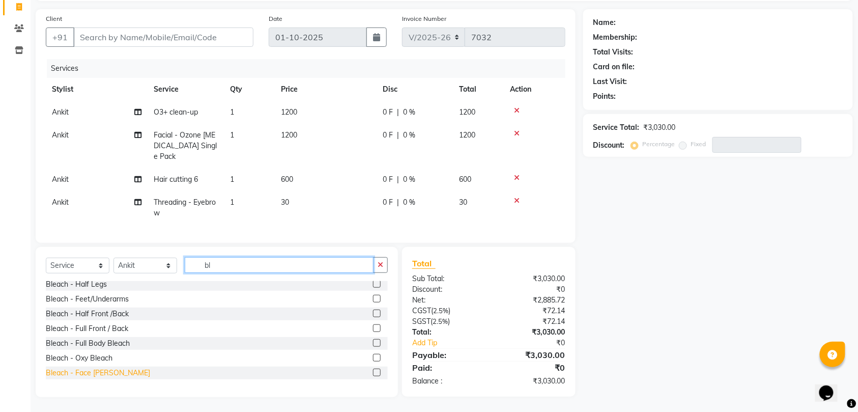
scroll to position [119, 0]
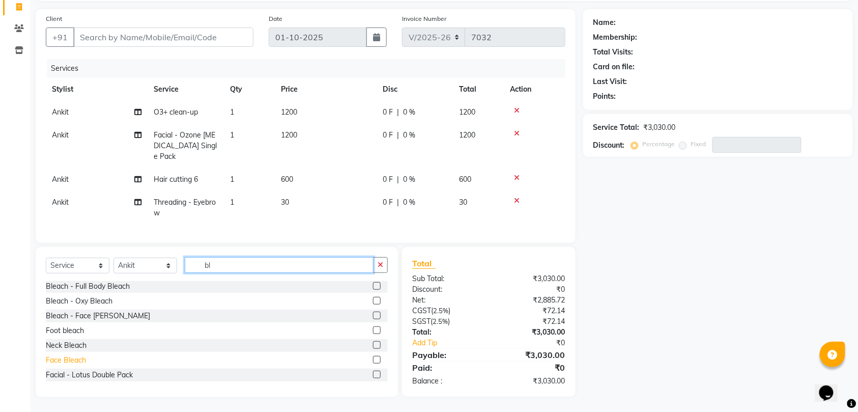
type input "bl"
click at [72, 356] on div "Face Bleach" at bounding box center [66, 360] width 40 height 11
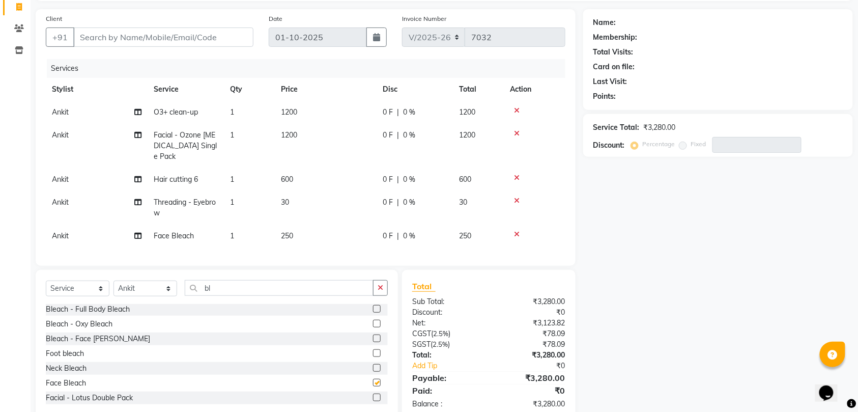
checkbox input "false"
click at [306, 280] on input "bl" at bounding box center [279, 288] width 189 height 16
type input "b"
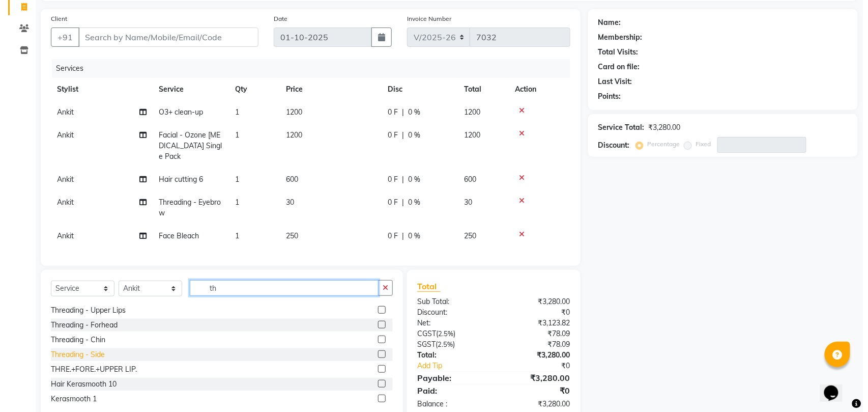
scroll to position [0, 0]
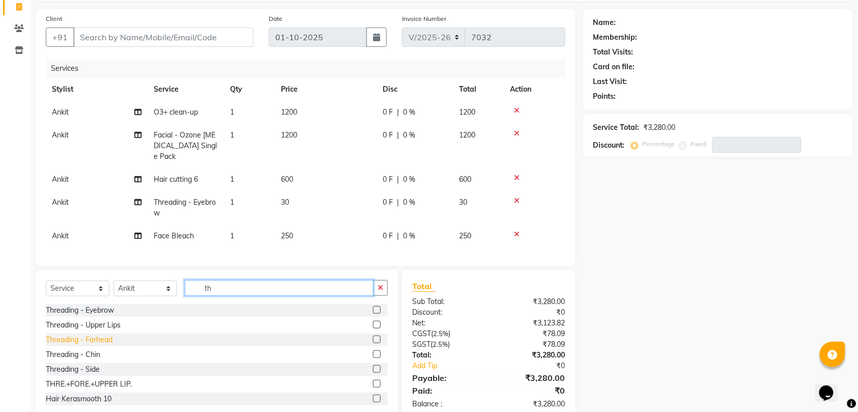
type input "th"
click at [100, 338] on div "Threading - Forhead" at bounding box center [79, 339] width 67 height 11
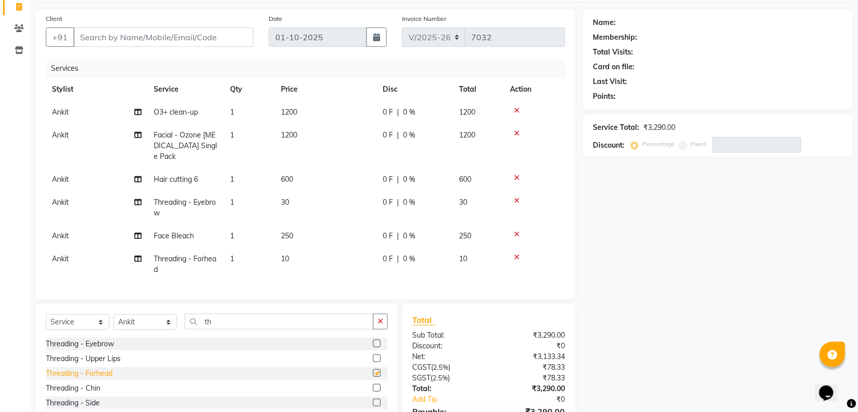
checkbox input "false"
click at [205, 36] on input "Client" at bounding box center [163, 36] width 180 height 19
type input "8"
type input "0"
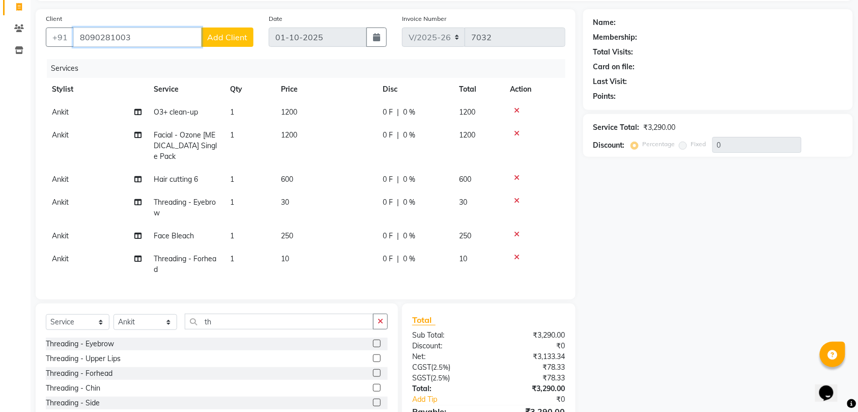
type input "8090281003"
click at [224, 36] on span "Add Client" at bounding box center [227, 37] width 40 height 10
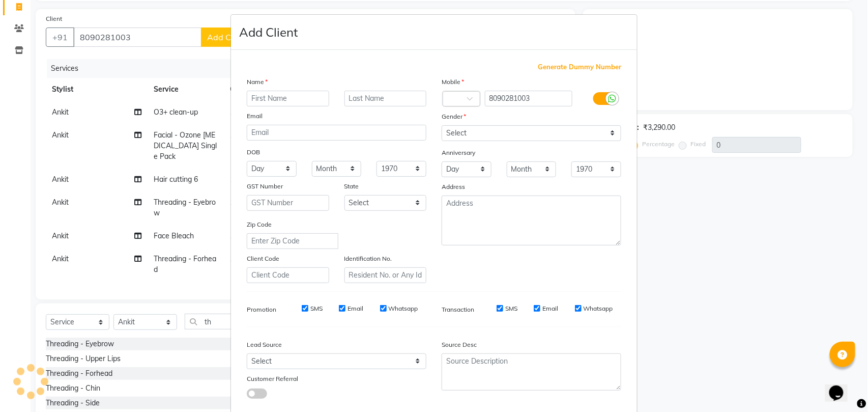
click at [277, 93] on input "text" at bounding box center [288, 99] width 82 height 16
type input "saumya"
click at [534, 129] on select "Select [DEMOGRAPHIC_DATA] [DEMOGRAPHIC_DATA] Other Prefer Not To Say" at bounding box center [532, 133] width 180 height 16
select select "[DEMOGRAPHIC_DATA]"
click at [442, 125] on select "Select [DEMOGRAPHIC_DATA] [DEMOGRAPHIC_DATA] Other Prefer Not To Say" at bounding box center [532, 133] width 180 height 16
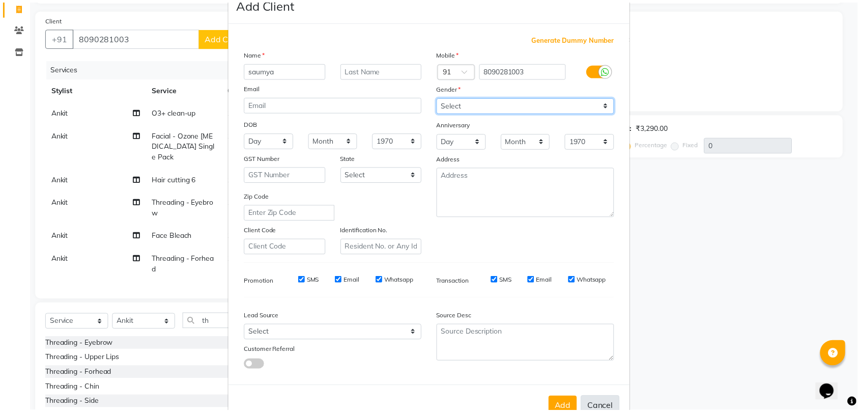
scroll to position [55, 0]
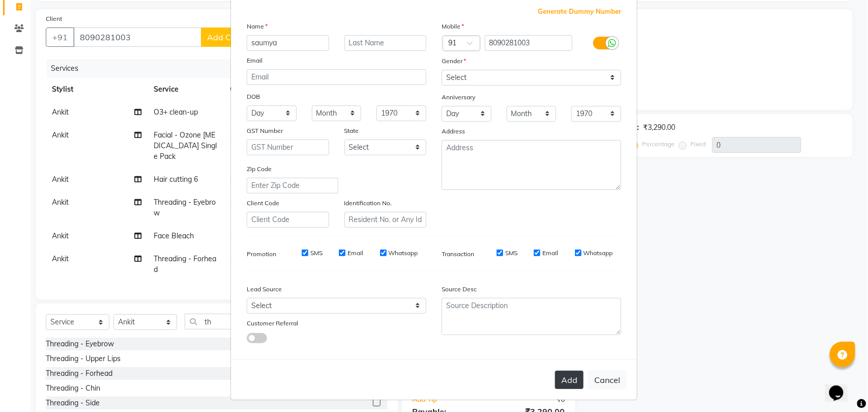
click at [562, 373] on button "Add" at bounding box center [569, 379] width 28 height 18
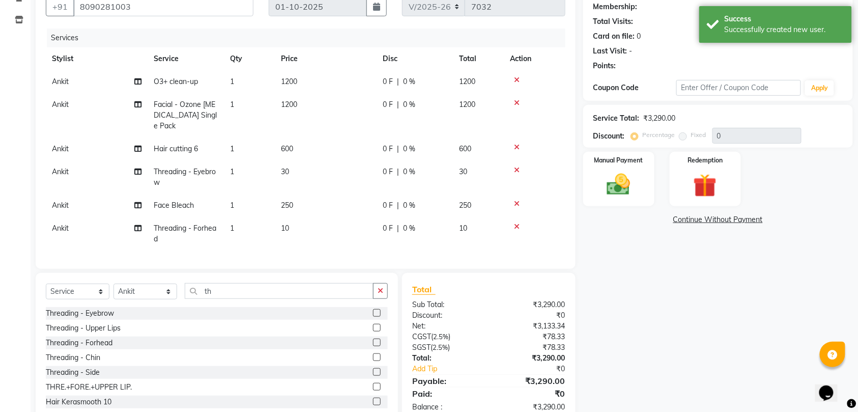
scroll to position [124, 0]
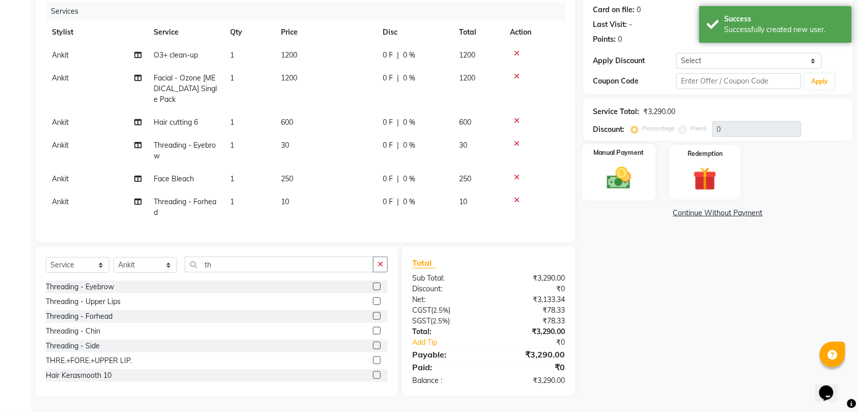
click at [609, 176] on img at bounding box center [619, 178] width 40 height 28
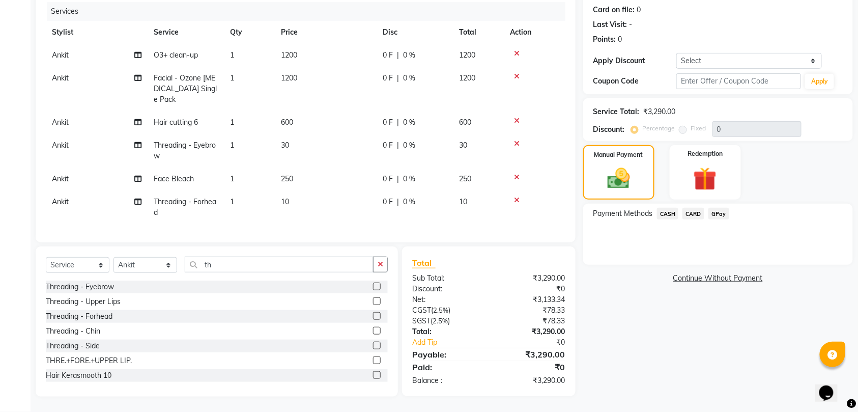
click at [722, 212] on span "GPay" at bounding box center [718, 214] width 21 height 12
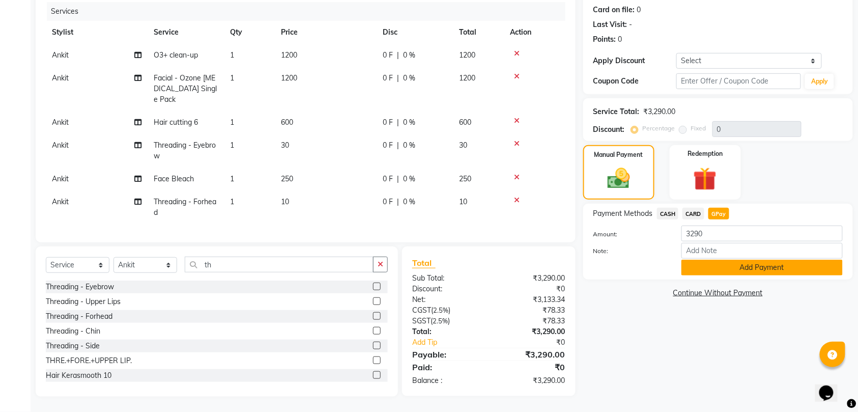
click at [738, 267] on button "Add Payment" at bounding box center [761, 267] width 161 height 16
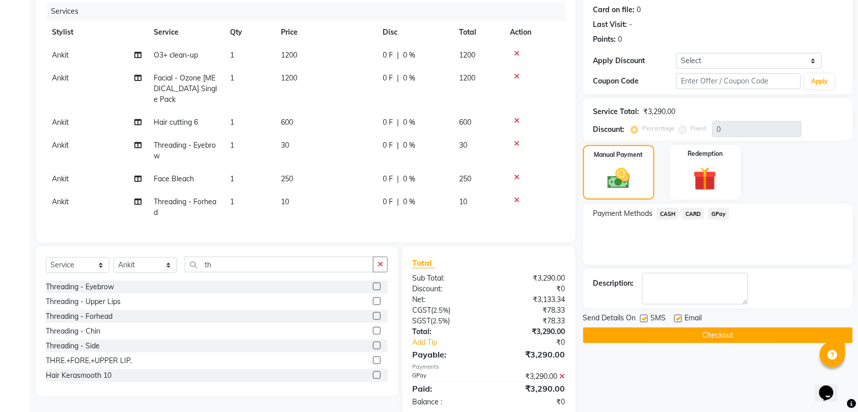
click at [724, 333] on button "Checkout" at bounding box center [718, 335] width 270 height 16
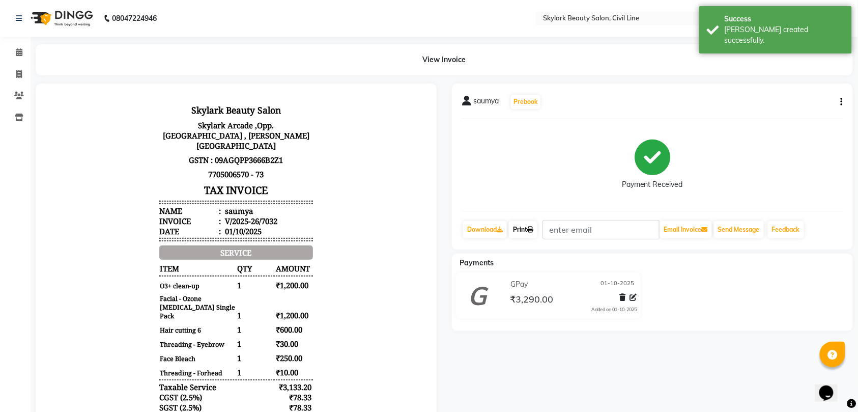
click at [525, 229] on link "Print" at bounding box center [523, 229] width 28 height 17
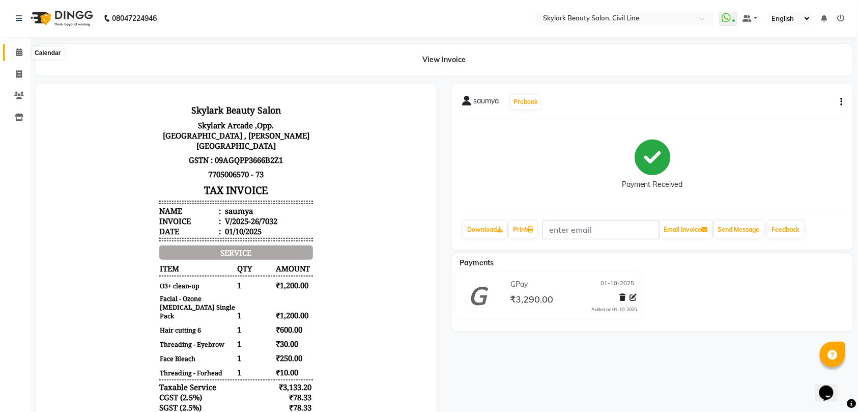
click at [20, 51] on icon at bounding box center [19, 52] width 7 height 8
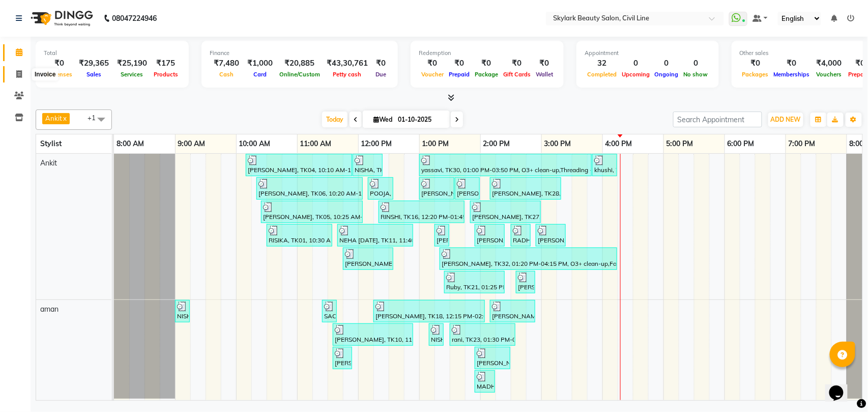
click at [17, 74] on icon at bounding box center [19, 74] width 6 height 8
select select "service"
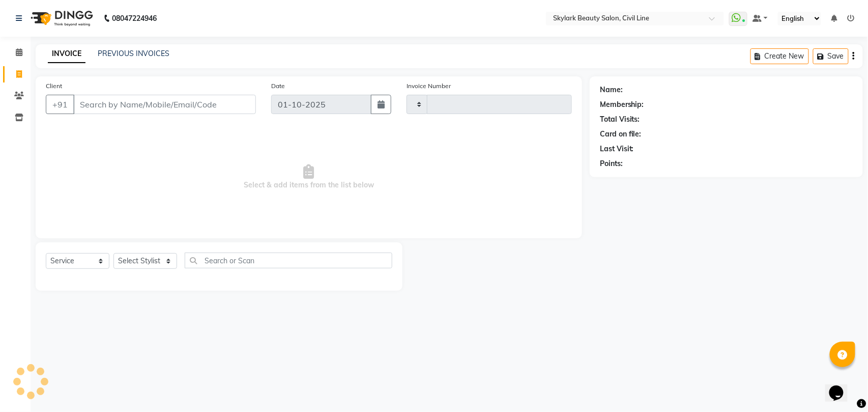
type input "7033"
select select "4588"
click at [135, 262] on select "Select Stylist" at bounding box center [145, 261] width 64 height 16
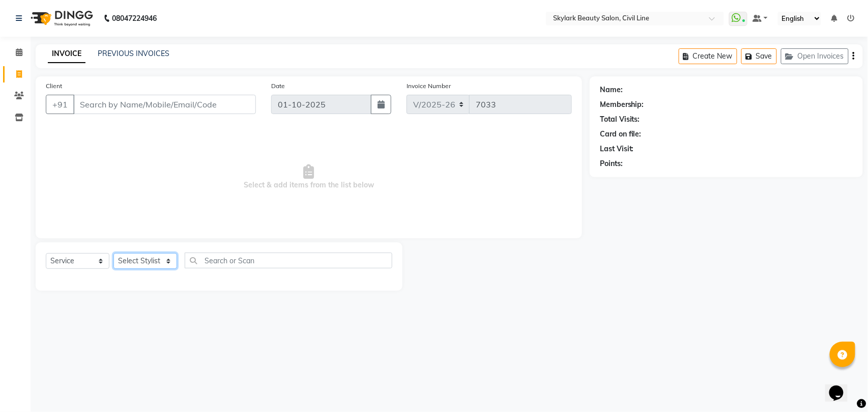
select select "28120"
click at [113, 253] on select "Select Stylist [PERSON_NAME] [PERSON_NAME] [PERSON_NAME] WASU" at bounding box center [145, 261] width 64 height 16
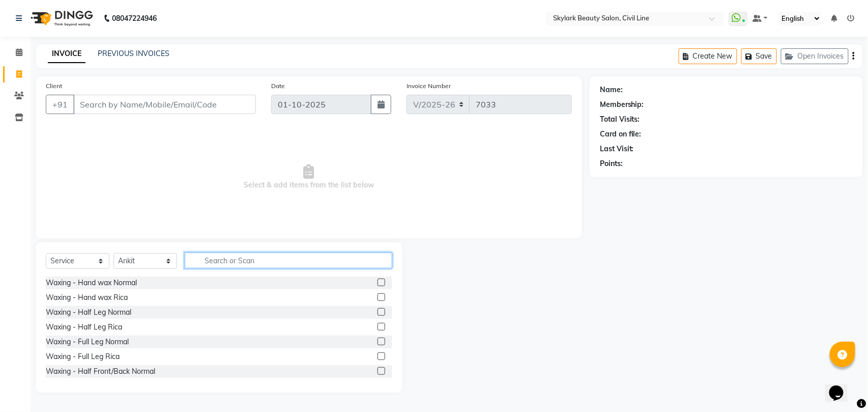
click at [221, 262] on input "text" at bounding box center [289, 260] width 208 height 16
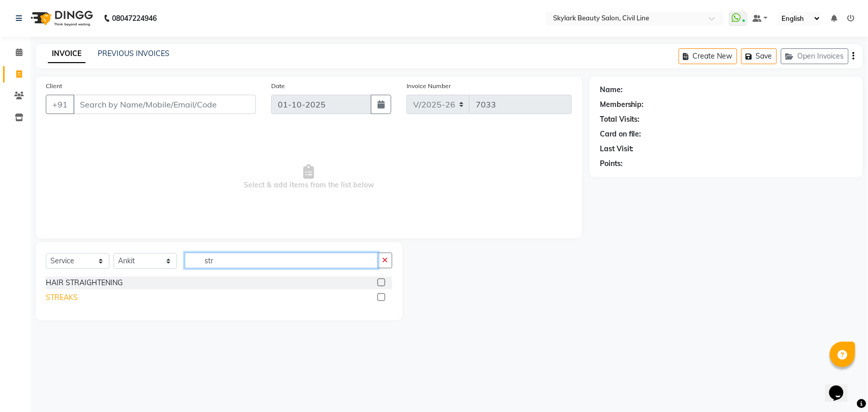
type input "str"
click at [60, 298] on div "STREAKS" at bounding box center [62, 297] width 32 height 11
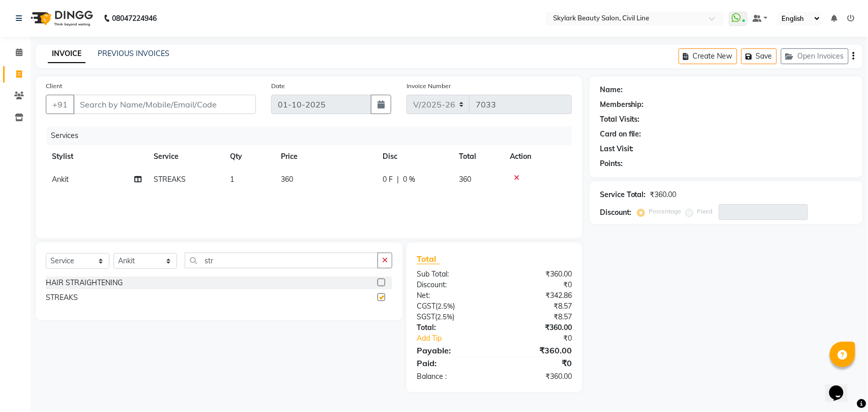
checkbox input "false"
click at [233, 175] on span "1" at bounding box center [232, 179] width 4 height 9
select select "28120"
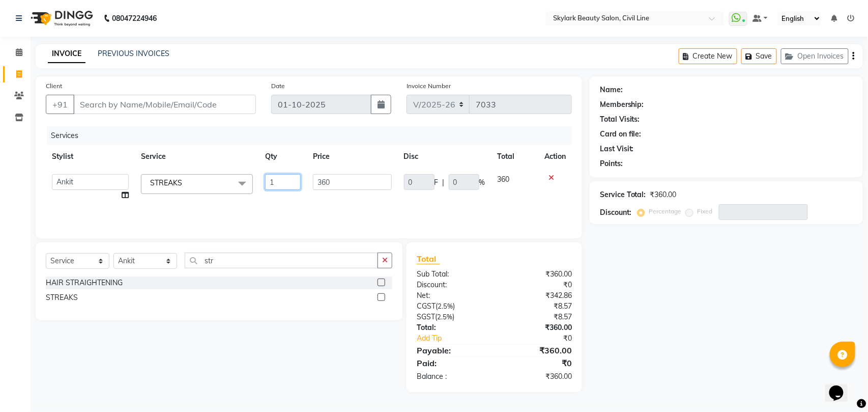
click at [279, 182] on input "1" at bounding box center [283, 182] width 36 height 16
type input "11"
click at [289, 204] on div "Services Stylist Service Qty Price Disc Total Action aman Ankit GAGAN WAHLA GUR…" at bounding box center [309, 177] width 526 height 102
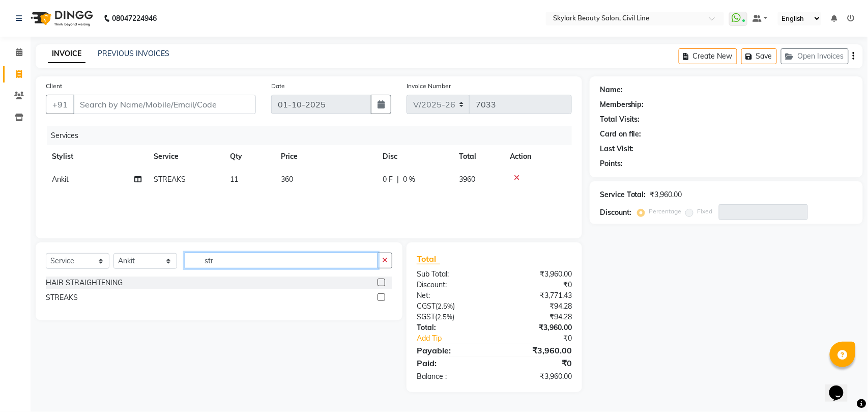
click at [237, 255] on input "str" at bounding box center [281, 260] width 193 height 16
type input "s"
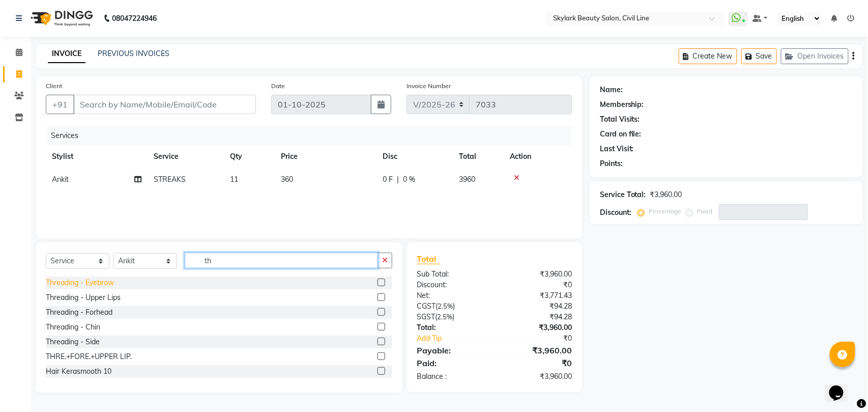
type input "th"
click at [100, 282] on div "Threading - Eyebrow" at bounding box center [80, 282] width 68 height 11
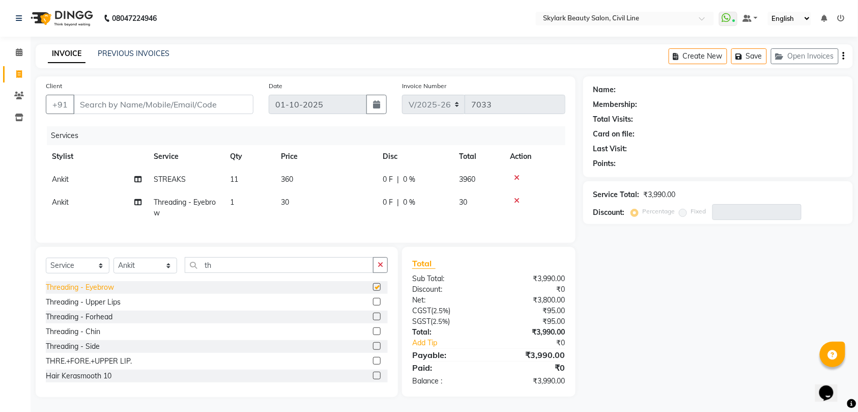
checkbox input "false"
click at [216, 94] on input "Client" at bounding box center [163, 103] width 180 height 19
type input "9"
type input "0"
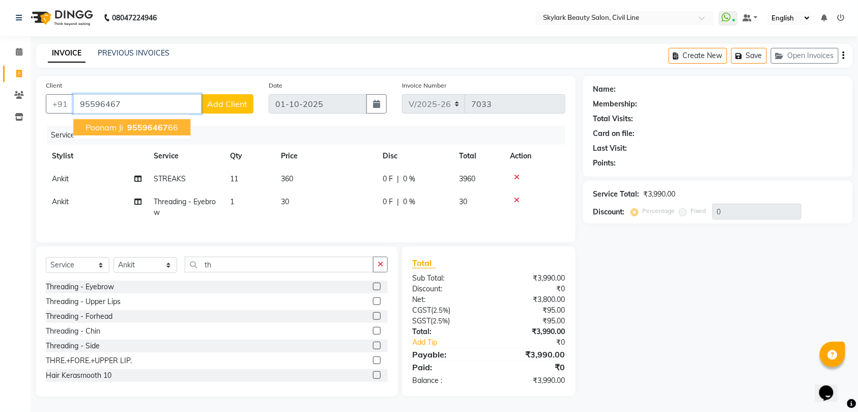
click at [129, 122] on span "95596467" at bounding box center [147, 127] width 41 height 10
type input "9559646766"
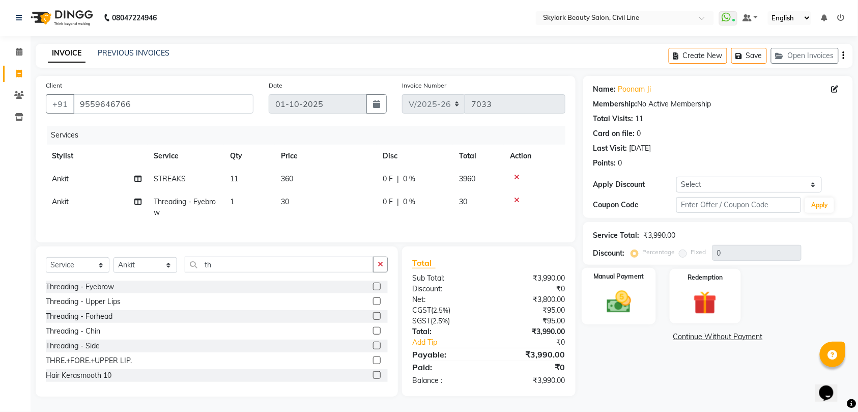
click at [625, 289] on img at bounding box center [619, 301] width 40 height 28
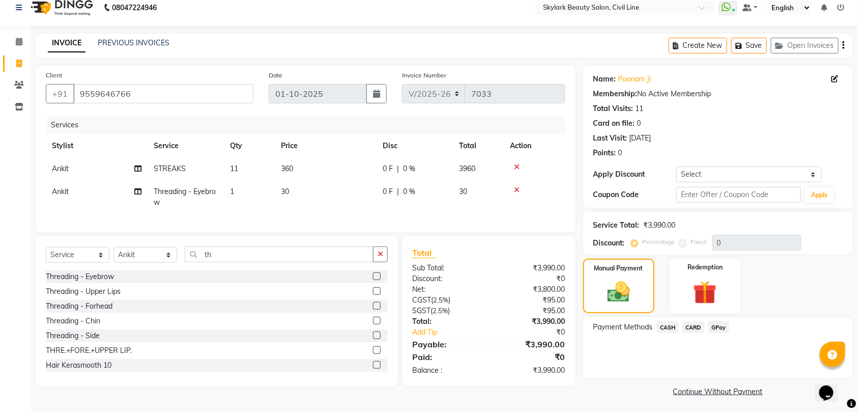
click at [666, 326] on span "CASH" at bounding box center [668, 327] width 22 height 12
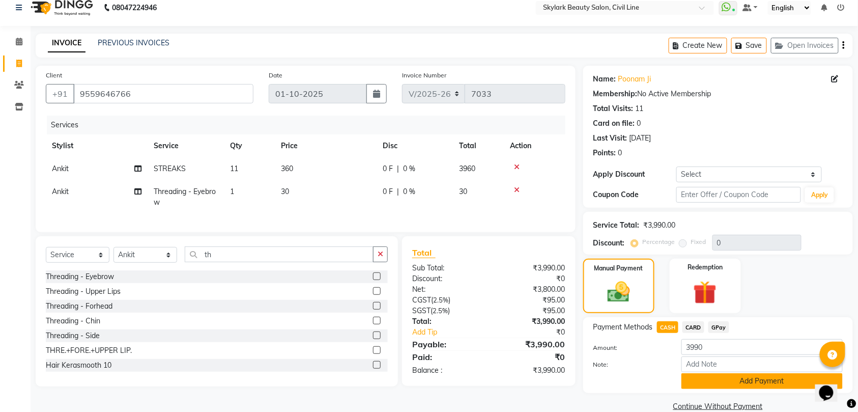
click at [765, 380] on button "Add Payment" at bounding box center [761, 381] width 161 height 16
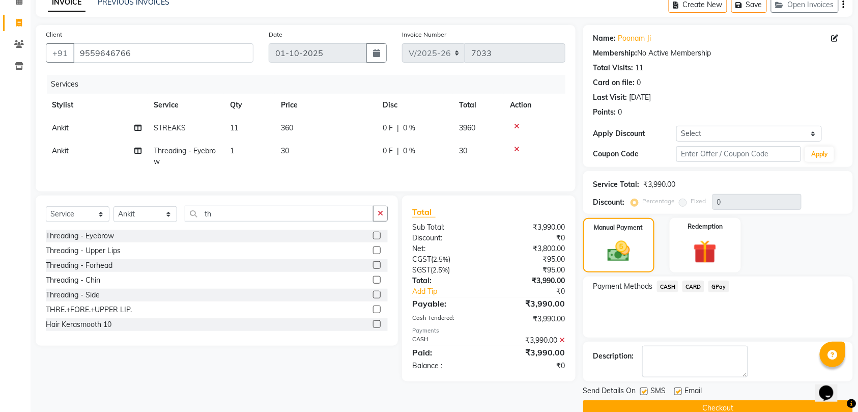
scroll to position [72, 0]
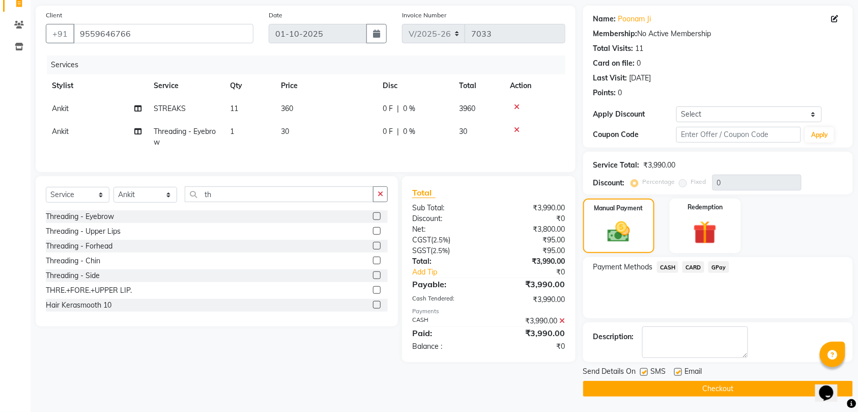
click at [728, 386] on button "Checkout" at bounding box center [718, 389] width 270 height 16
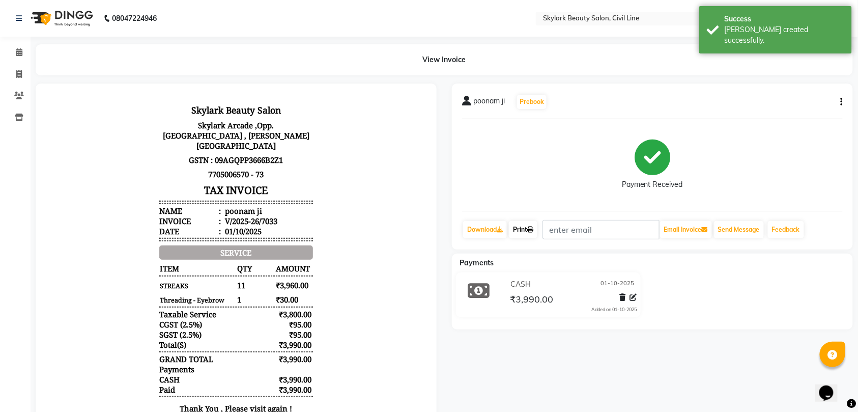
click at [528, 228] on link "Print" at bounding box center [523, 229] width 28 height 17
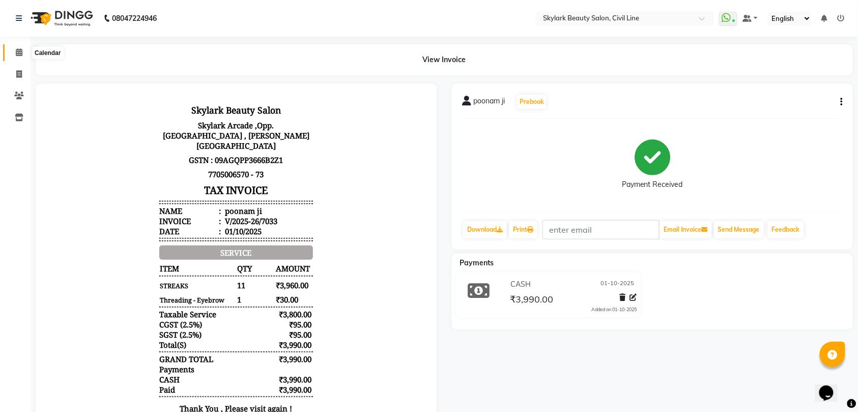
click at [18, 51] on icon at bounding box center [19, 52] width 7 height 8
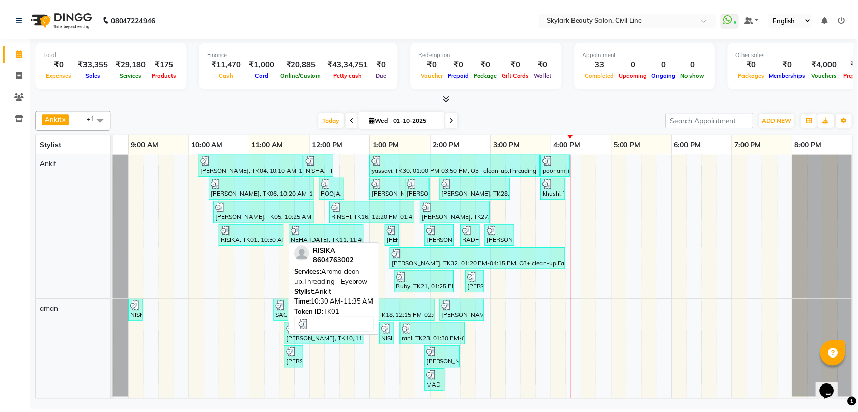
scroll to position [0, 45]
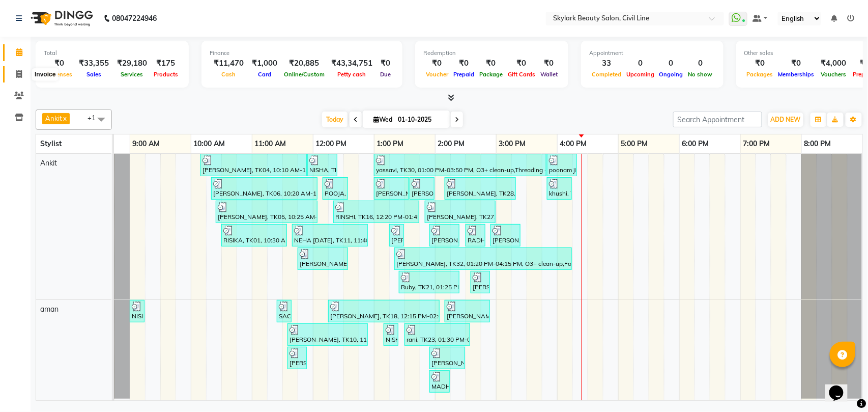
click at [19, 69] on span at bounding box center [19, 75] width 18 height 12
select select "service"
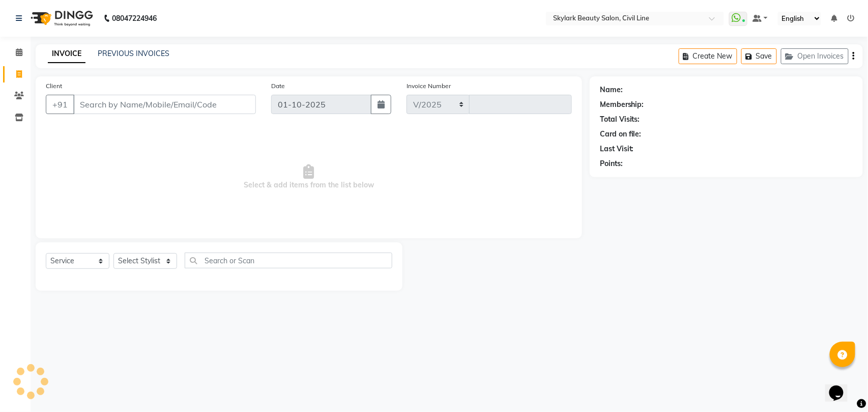
select select "4588"
type input "7034"
click at [141, 262] on select "Select Stylist" at bounding box center [145, 261] width 64 height 16
click at [148, 261] on select "Select Stylist" at bounding box center [145, 261] width 64 height 16
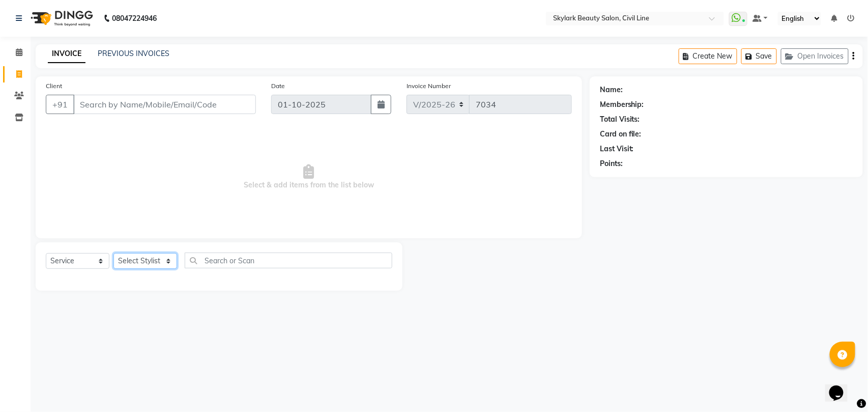
select select "28120"
click at [113, 253] on select "Select Stylist [PERSON_NAME] [PERSON_NAME] [PERSON_NAME] WASU" at bounding box center [145, 261] width 64 height 16
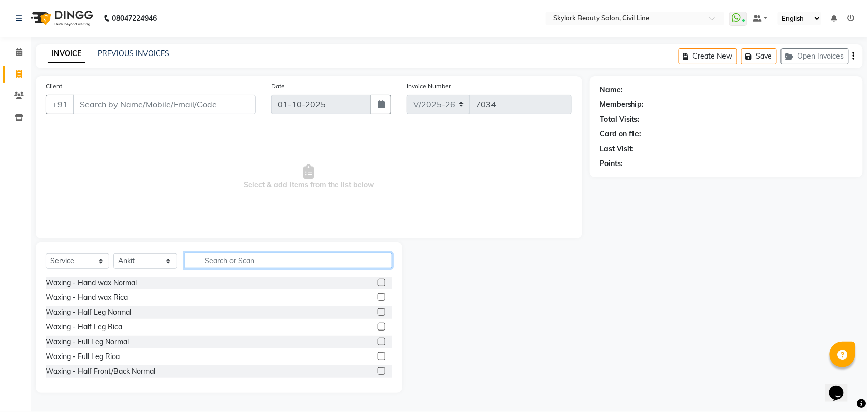
click at [294, 264] on input "text" at bounding box center [289, 260] width 208 height 16
click at [104, 339] on div "Waxing - Full Leg Normal" at bounding box center [87, 341] width 83 height 11
checkbox input "false"
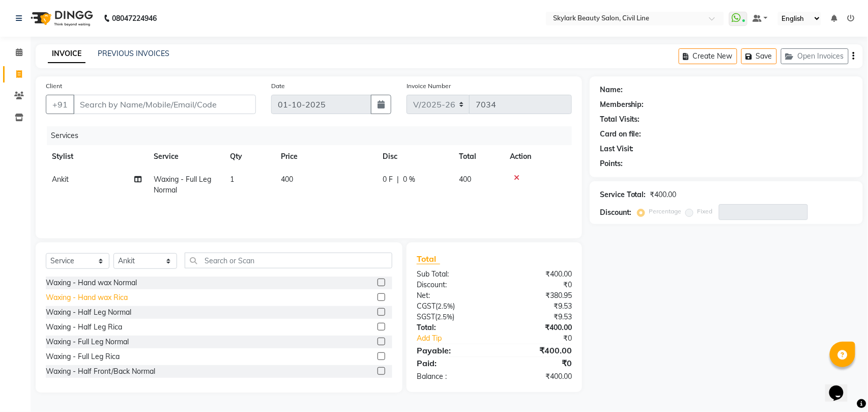
click at [117, 296] on div "Waxing - Hand wax Rica" at bounding box center [87, 297] width 82 height 11
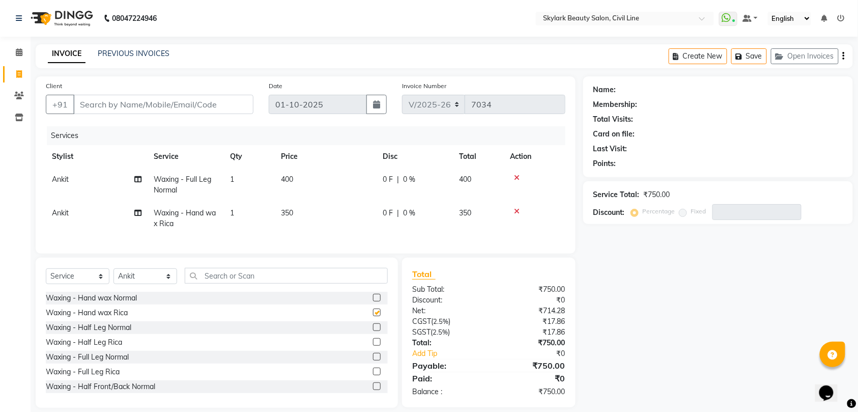
checkbox input "false"
click at [227, 283] on input "text" at bounding box center [286, 276] width 203 height 16
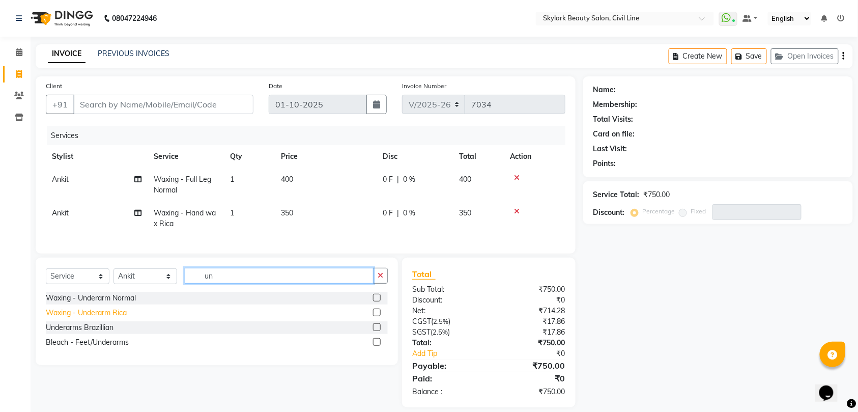
type input "un"
click at [104, 318] on div "Waxing - Underarm Rica" at bounding box center [86, 312] width 81 height 11
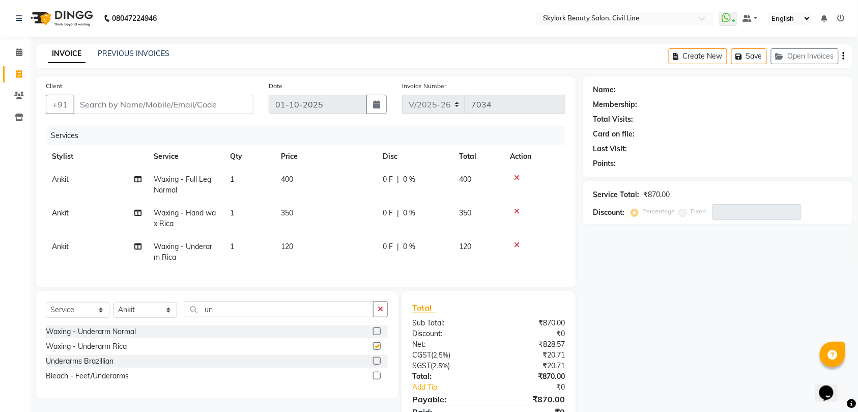
checkbox input "false"
click at [379, 314] on button "button" at bounding box center [380, 309] width 15 height 16
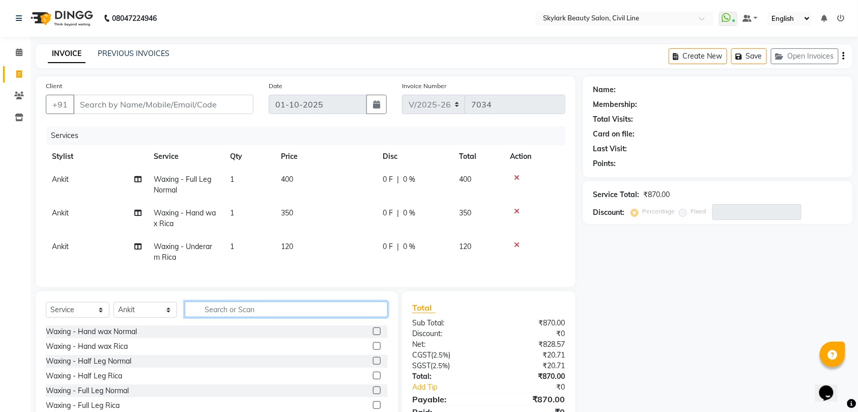
scroll to position [55, 0]
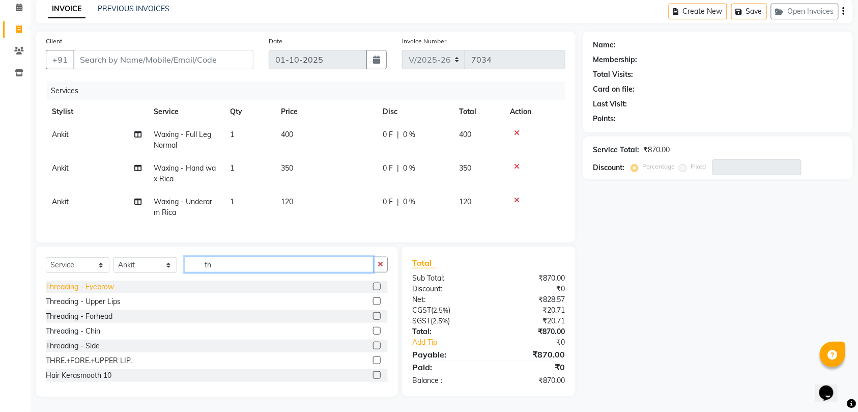
type input "th"
click at [98, 287] on div "Threading - Eyebrow" at bounding box center [80, 286] width 68 height 11
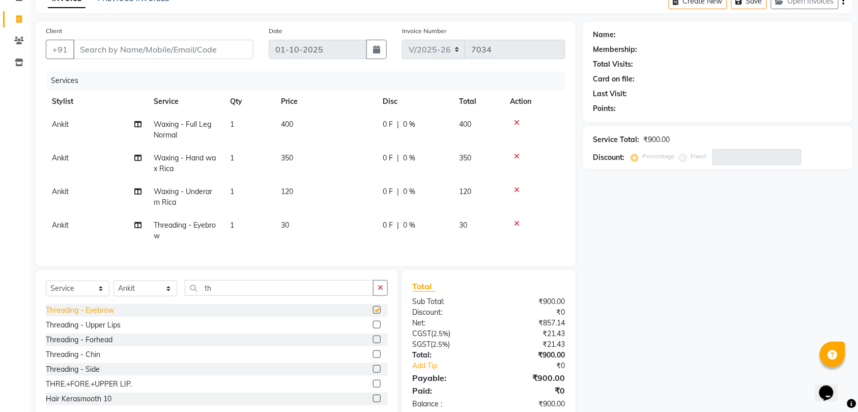
checkbox input "false"
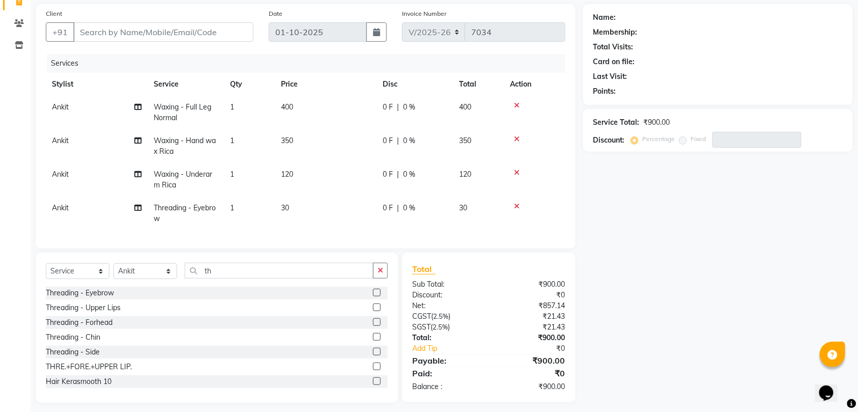
scroll to position [89, 0]
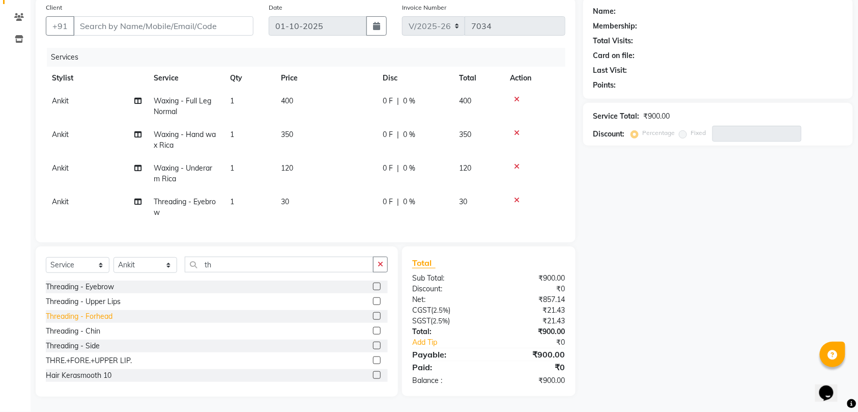
click at [102, 314] on div "Threading - Forhead" at bounding box center [79, 316] width 67 height 11
checkbox input "false"
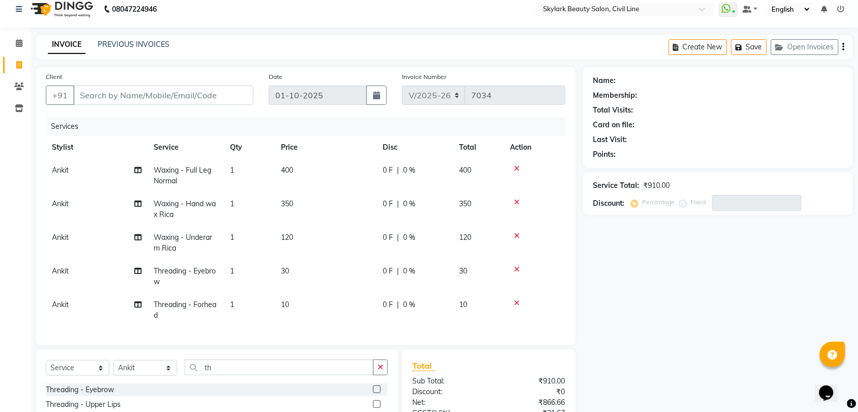
scroll to position [0, 0]
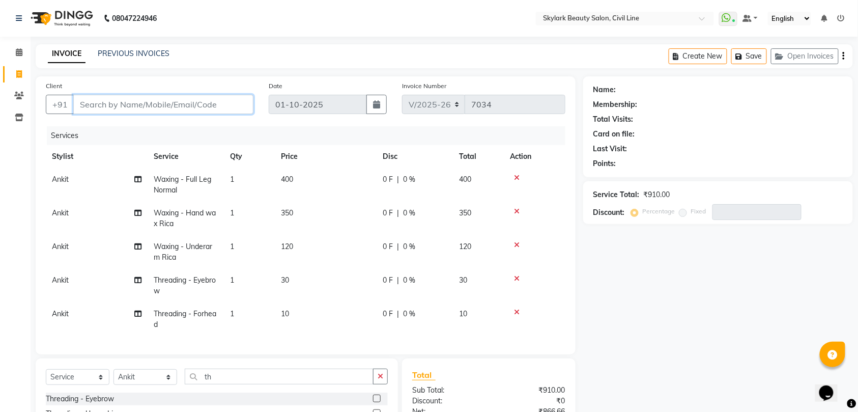
click at [205, 104] on input "Client" at bounding box center [163, 104] width 180 height 19
type input "9"
type input "0"
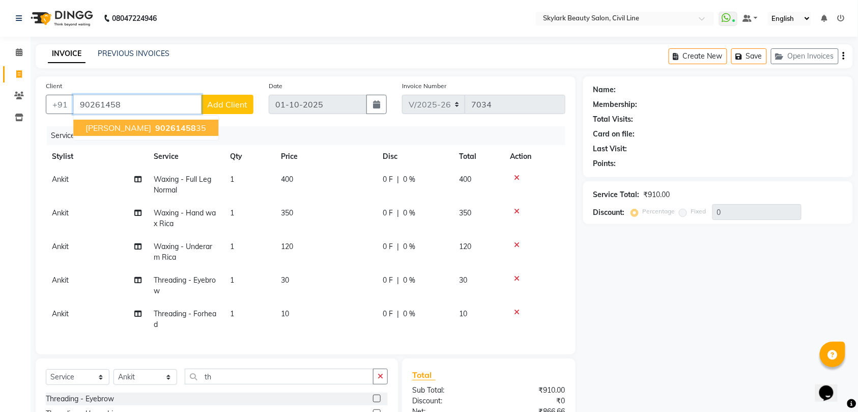
click at [156, 130] on span "90261458" at bounding box center [175, 128] width 41 height 10
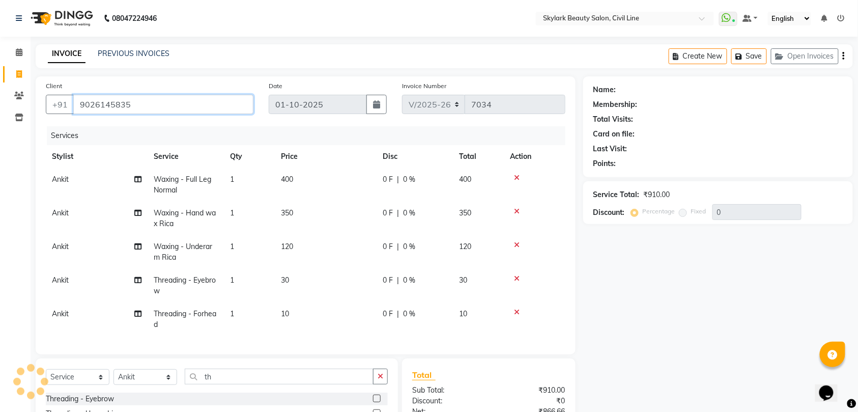
type input "9026145835"
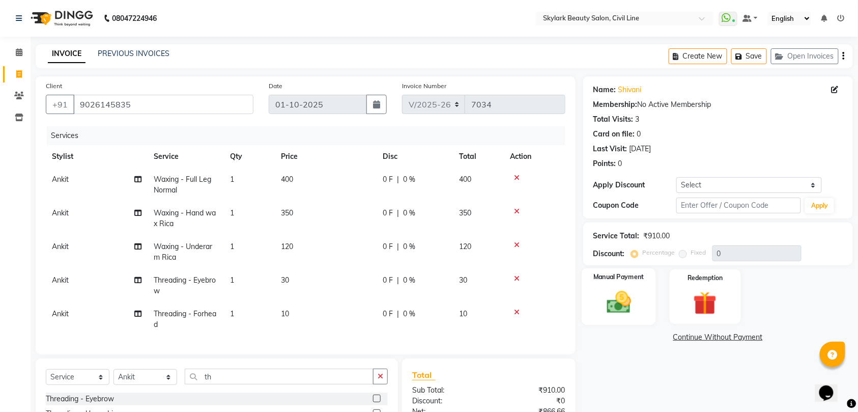
click at [618, 300] on img at bounding box center [619, 302] width 40 height 28
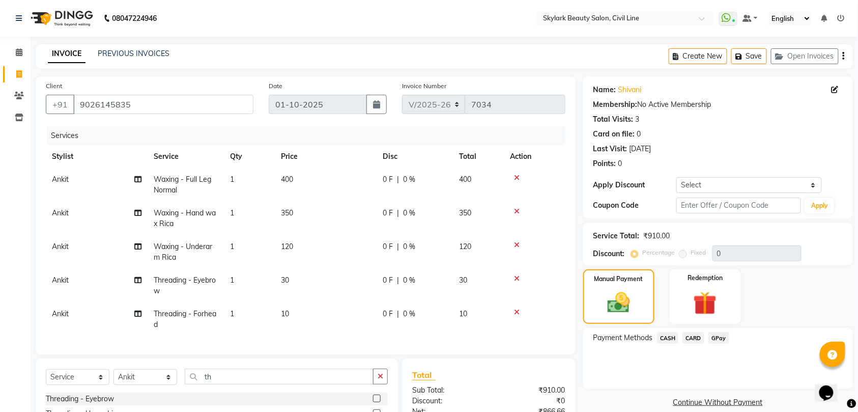
click at [667, 336] on span "CASH" at bounding box center [668, 338] width 22 height 12
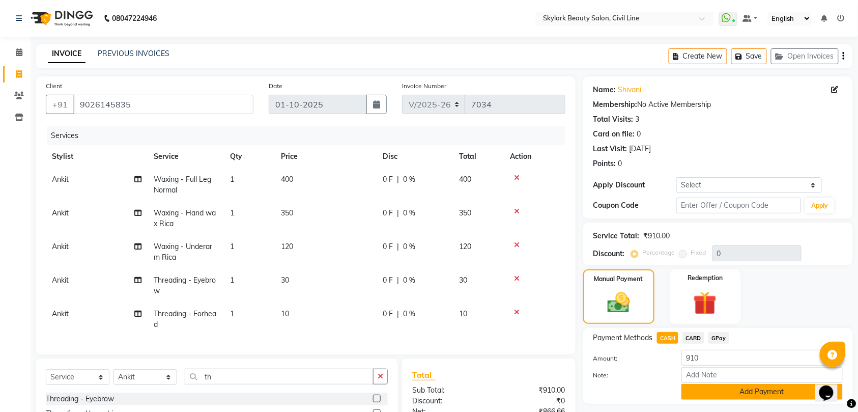
click at [737, 391] on button "Add Payment" at bounding box center [761, 392] width 161 height 16
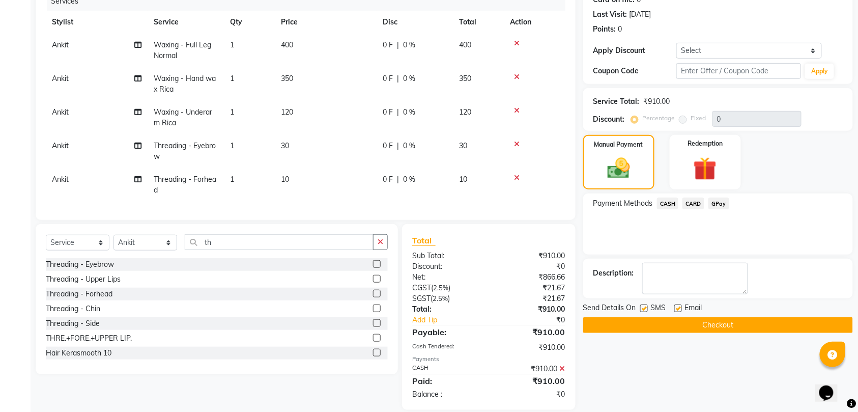
scroll to position [135, 0]
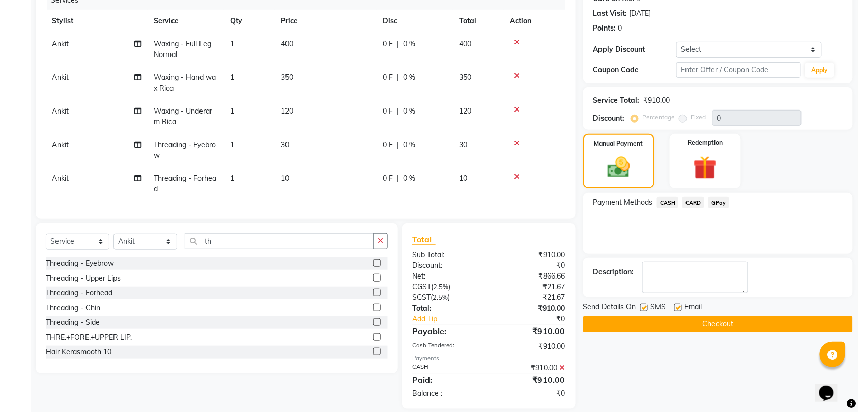
click at [713, 326] on button "Checkout" at bounding box center [718, 324] width 270 height 16
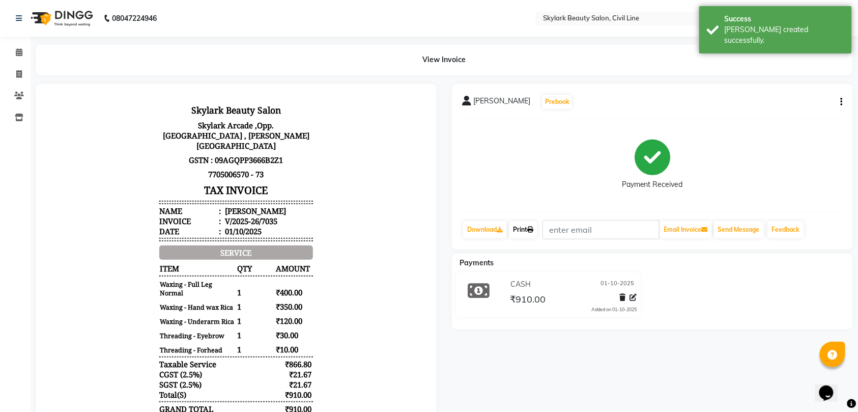
click at [530, 230] on link "Print" at bounding box center [523, 229] width 28 height 17
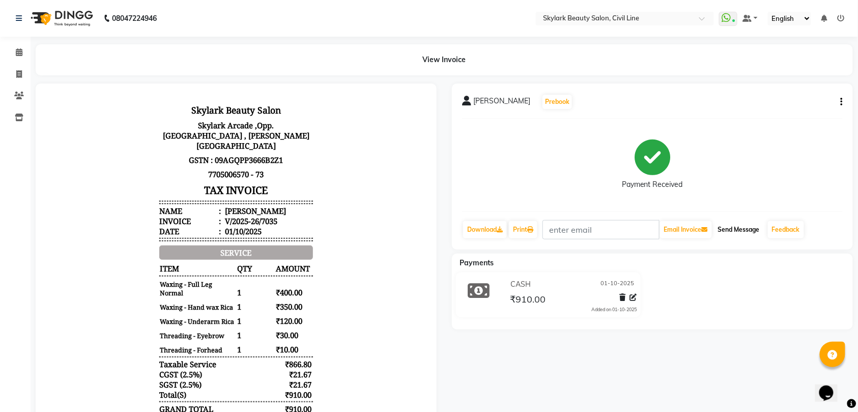
click at [741, 228] on button "Send Message" at bounding box center [739, 229] width 50 height 17
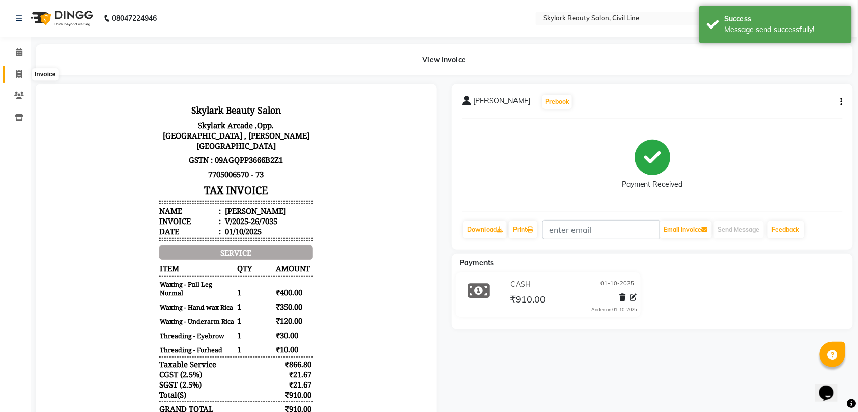
click at [19, 71] on icon at bounding box center [19, 74] width 6 height 8
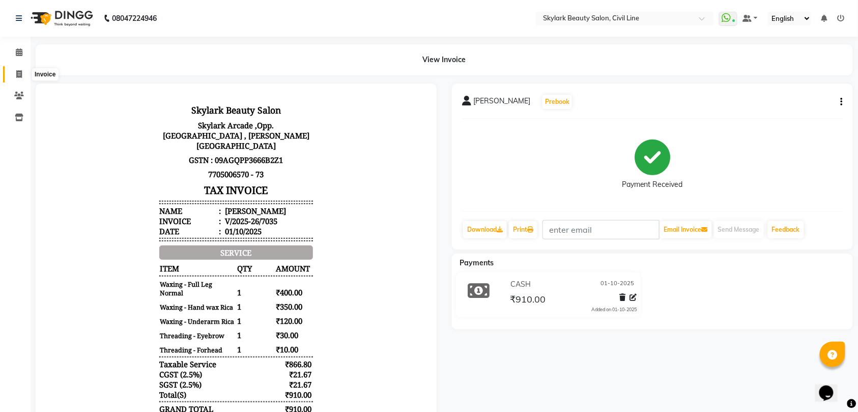
select select "service"
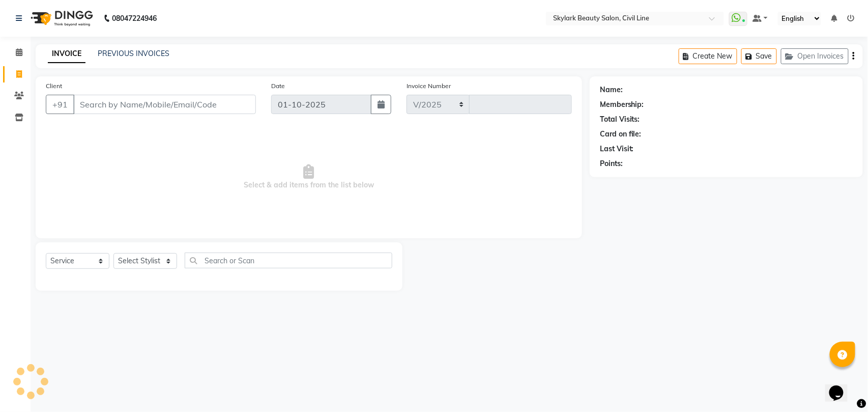
select select "4588"
type input "7036"
click at [134, 261] on select "Select Stylist" at bounding box center [145, 261] width 64 height 16
click at [17, 51] on icon at bounding box center [19, 52] width 7 height 8
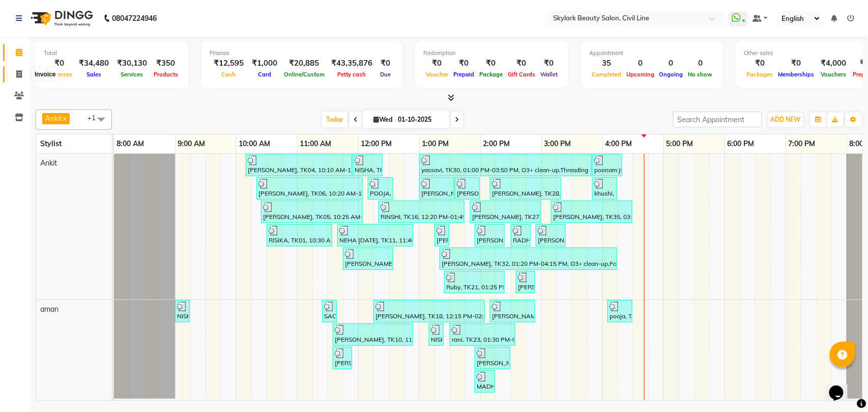
click at [19, 72] on icon at bounding box center [19, 74] width 6 height 8
select select "service"
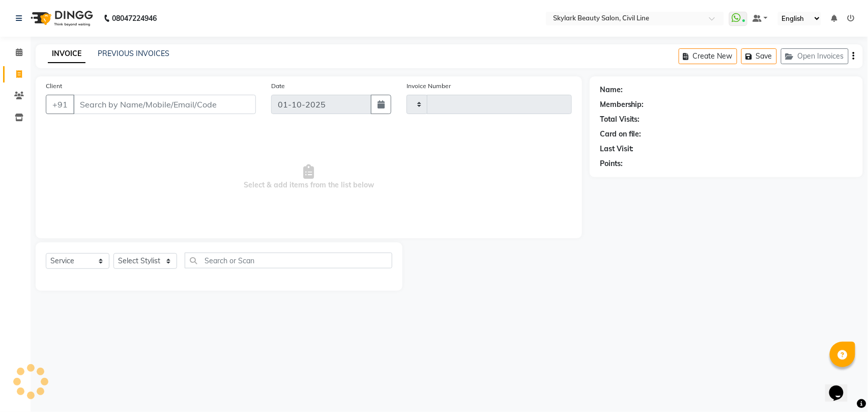
type input "7038"
select select "4588"
click at [149, 259] on select "Select Stylist" at bounding box center [145, 261] width 64 height 16
select select "28120"
click at [113, 253] on select "Select Stylist [PERSON_NAME] [PERSON_NAME] [PERSON_NAME] WASU" at bounding box center [145, 261] width 64 height 16
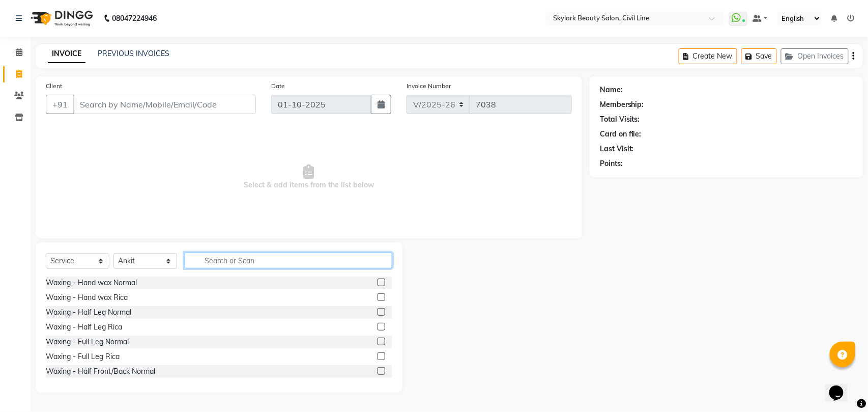
click at [239, 259] on input "text" at bounding box center [289, 260] width 208 height 16
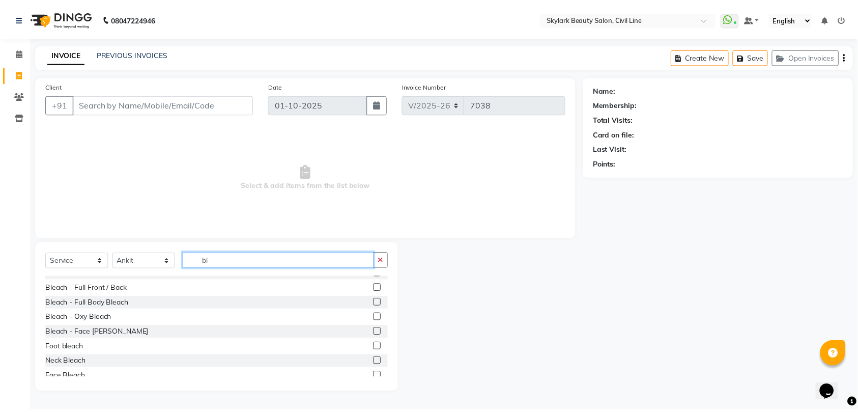
scroll to position [119, 0]
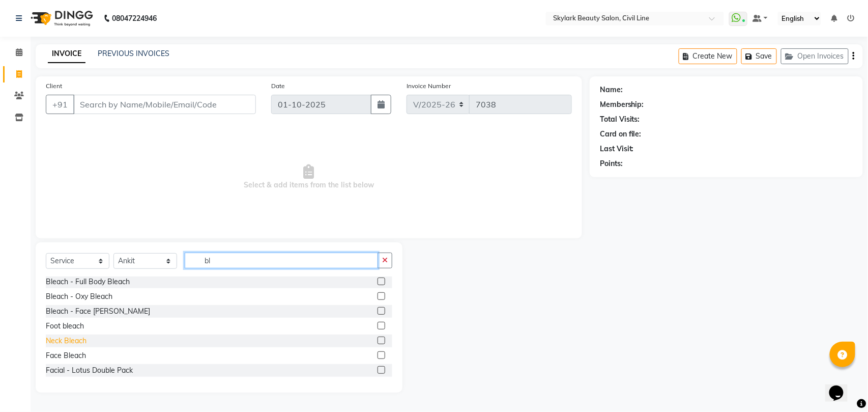
type input "bl"
click at [72, 340] on div "Neck Bleach" at bounding box center [66, 340] width 41 height 11
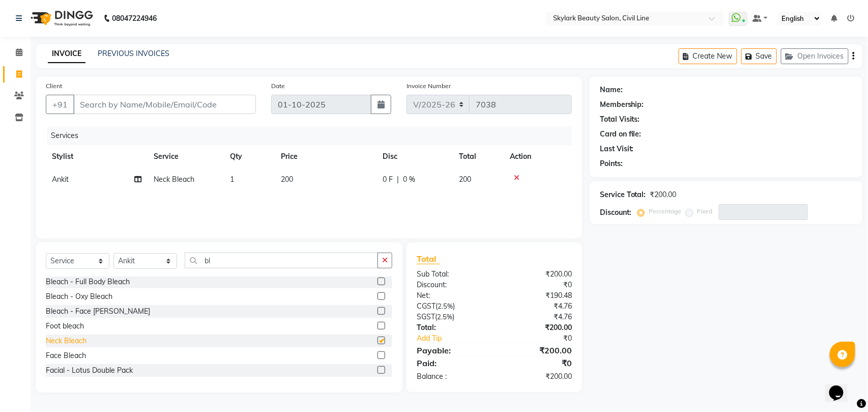
checkbox input "false"
click at [161, 104] on input "Client" at bounding box center [164, 104] width 183 height 19
type input "7"
type input "0"
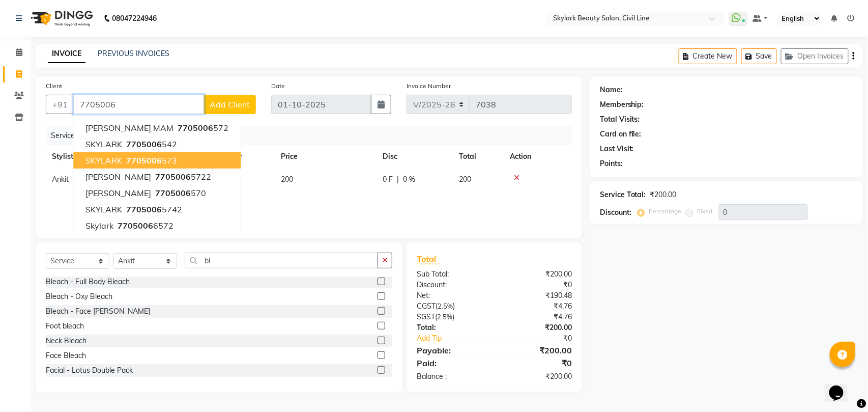
drag, startPoint x: 135, startPoint y: 165, endPoint x: 174, endPoint y: 165, distance: 38.2
click at [143, 165] on span "7705006" at bounding box center [144, 160] width 36 height 10
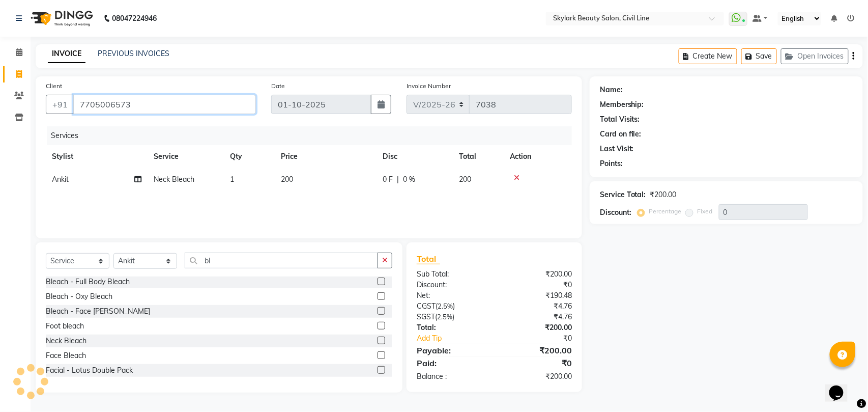
type input "7705006573"
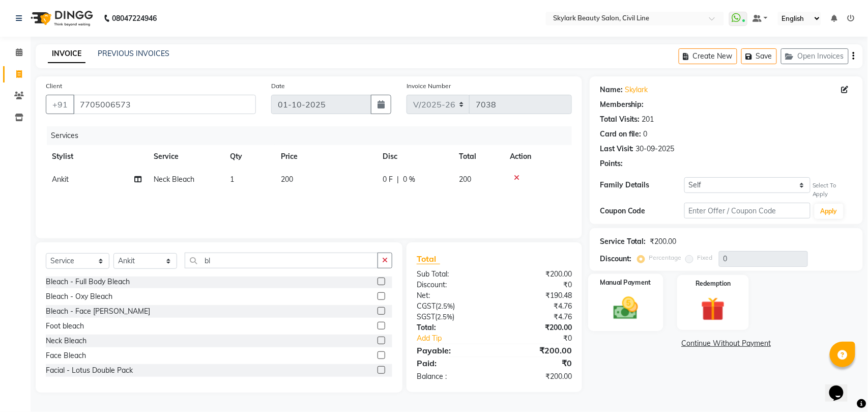
click at [623, 309] on img at bounding box center [625, 308] width 40 height 28
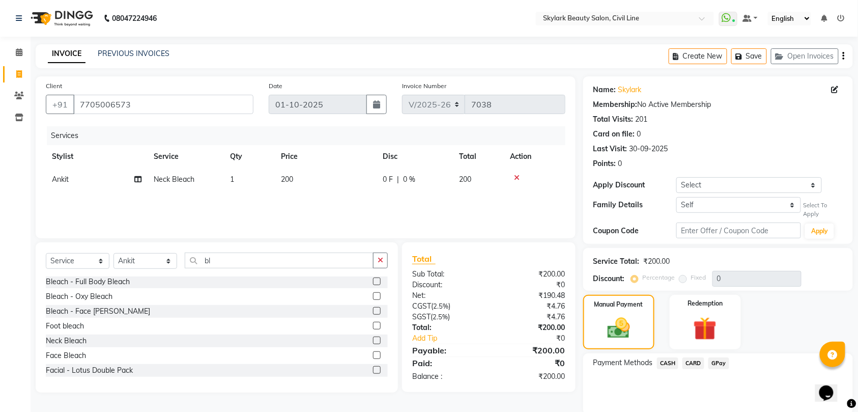
click at [668, 362] on span "CASH" at bounding box center [668, 363] width 22 height 12
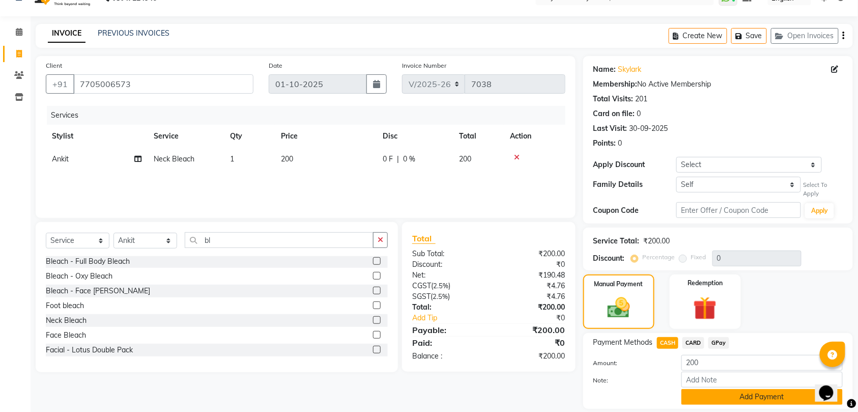
scroll to position [54, 0]
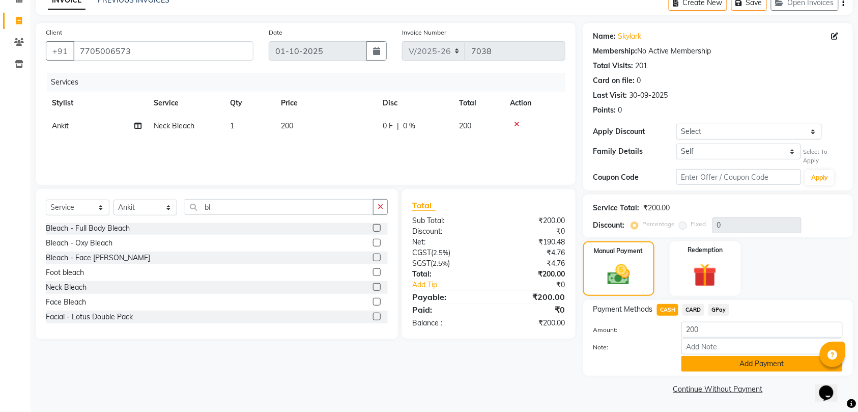
click at [738, 360] on button "Add Payment" at bounding box center [761, 364] width 161 height 16
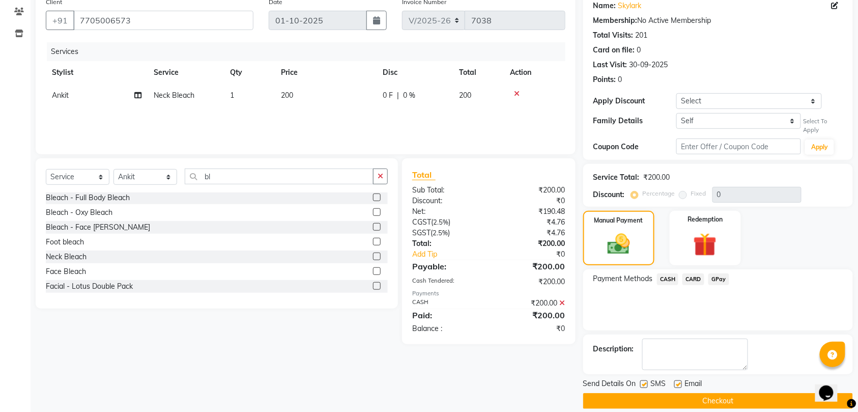
scroll to position [97, 0]
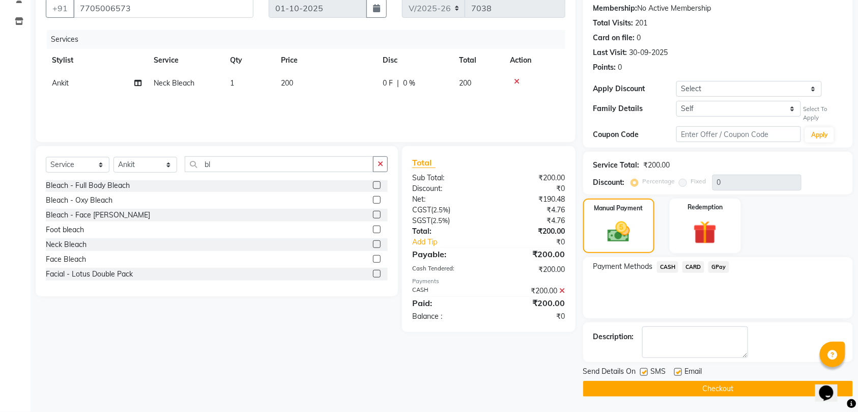
click at [722, 387] on button "Checkout" at bounding box center [718, 389] width 270 height 16
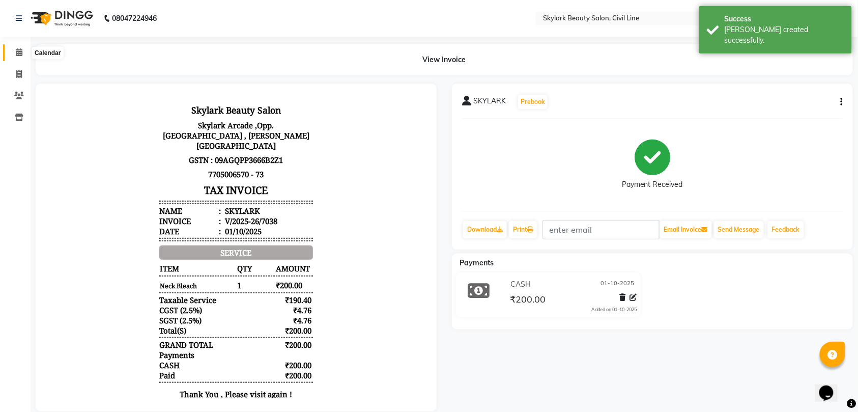
click at [17, 51] on icon at bounding box center [19, 52] width 7 height 8
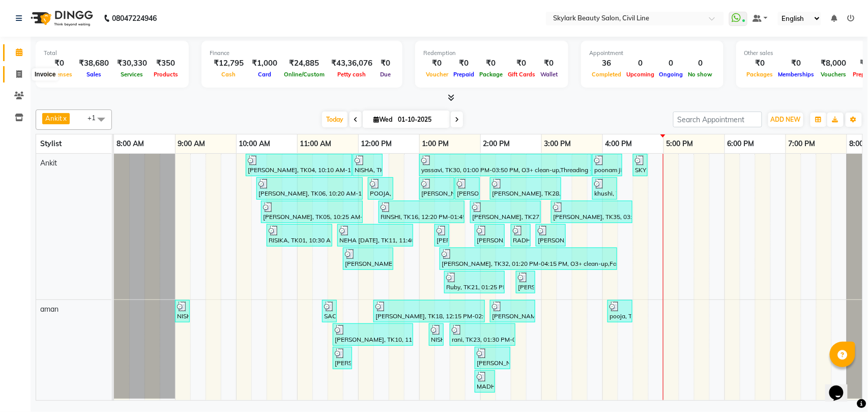
click at [17, 74] on icon at bounding box center [19, 74] width 6 height 8
select select "service"
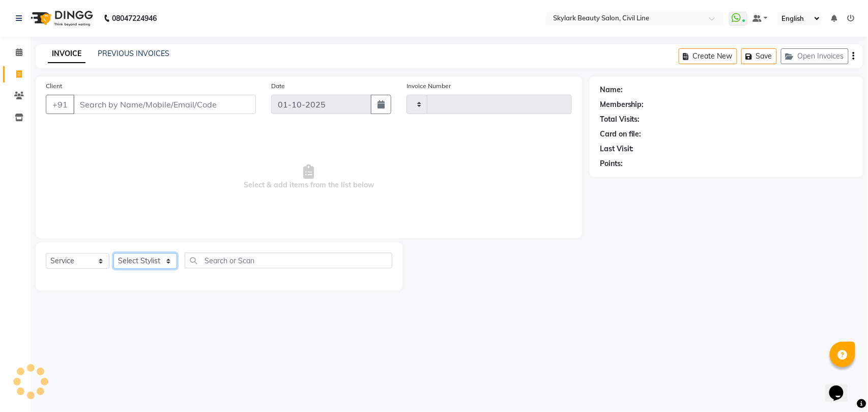
click at [157, 259] on select "Select Stylist" at bounding box center [145, 261] width 64 height 16
type input "7040"
select select "4588"
click at [150, 259] on select "Select Stylist" at bounding box center [145, 261] width 64 height 16
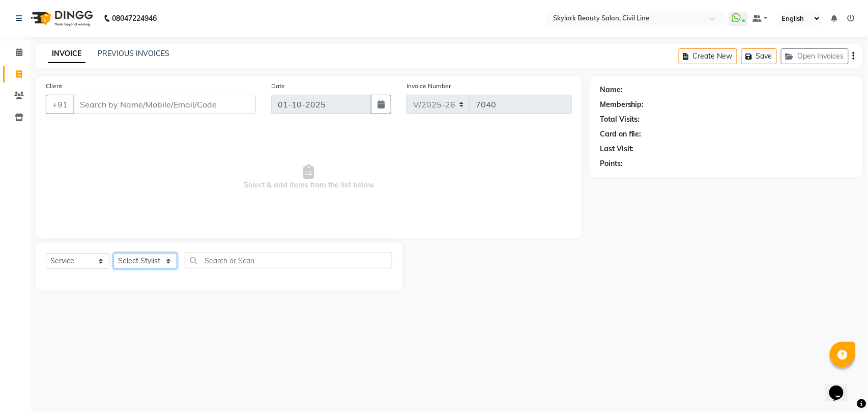
select select "28120"
click at [113, 253] on select "Select Stylist [PERSON_NAME] [PERSON_NAME] [PERSON_NAME] WASU" at bounding box center [145, 261] width 64 height 16
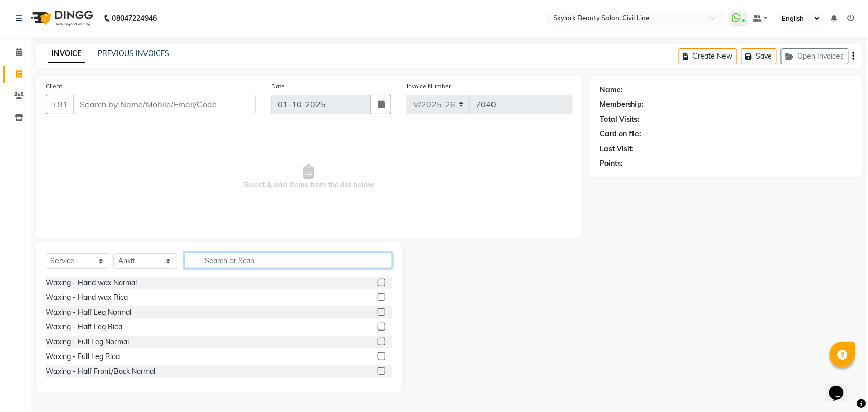
click at [263, 258] on input "text" at bounding box center [289, 260] width 208 height 16
type input "th"
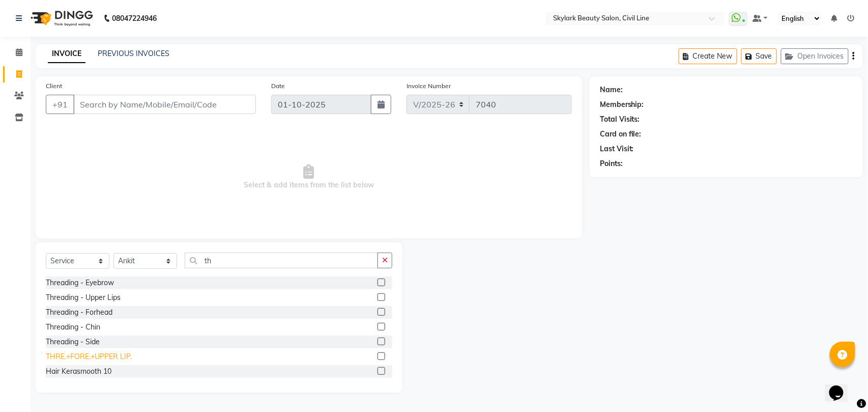
click at [119, 354] on div "THRE.+FORE.+UPPER LIP." at bounding box center [89, 356] width 86 height 11
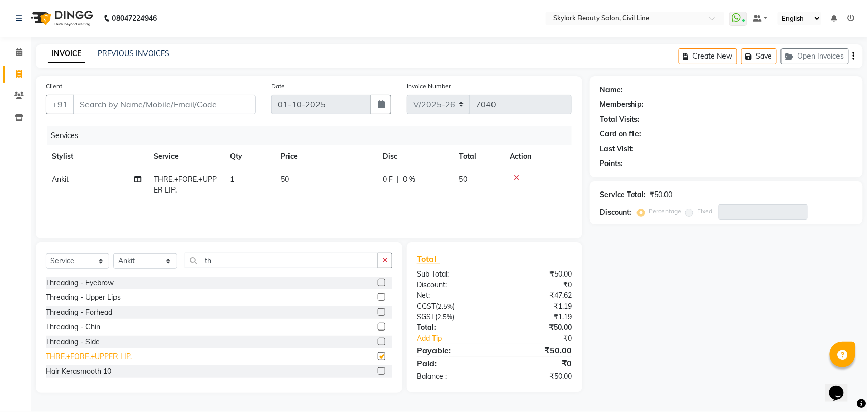
checkbox input "false"
click at [102, 281] on div "Threading - Eyebrow" at bounding box center [80, 282] width 68 height 11
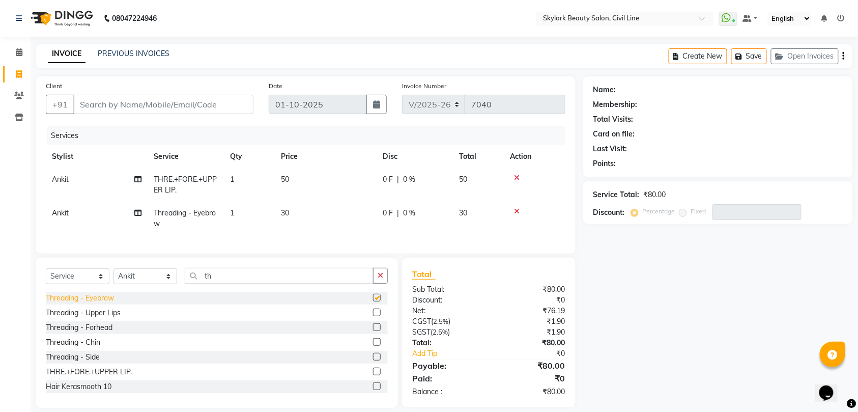
checkbox input "false"
click at [216, 106] on input "Client" at bounding box center [163, 104] width 180 height 19
type input "8"
type input "0"
type input "8582932935"
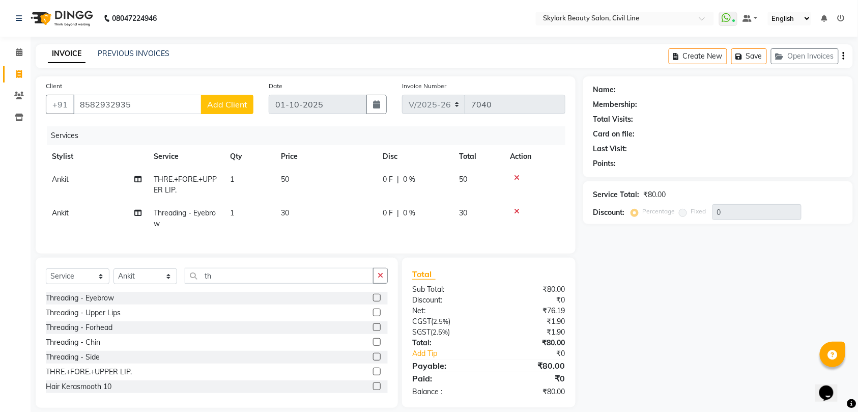
click at [238, 110] on button "Add Client" at bounding box center [227, 104] width 52 height 19
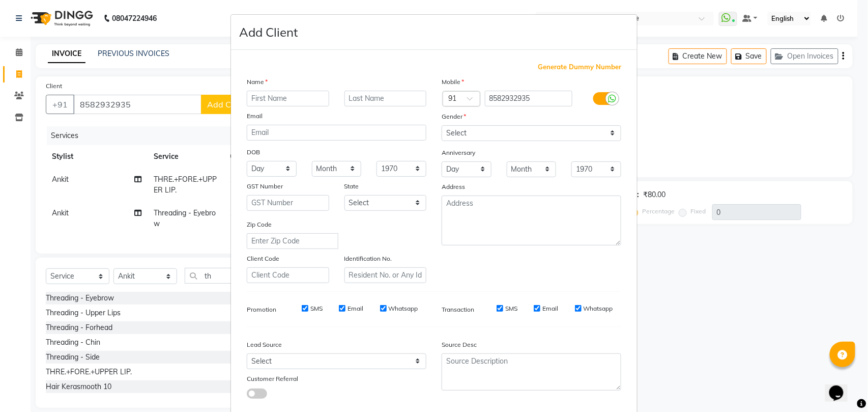
click at [290, 99] on input "text" at bounding box center [288, 99] width 82 height 16
type input "sonali"
click at [499, 131] on select "Select [DEMOGRAPHIC_DATA] [DEMOGRAPHIC_DATA] Other Prefer Not To Say" at bounding box center [532, 133] width 180 height 16
select select "[DEMOGRAPHIC_DATA]"
click at [442, 125] on select "Select [DEMOGRAPHIC_DATA] [DEMOGRAPHIC_DATA] Other Prefer Not To Say" at bounding box center [532, 133] width 180 height 16
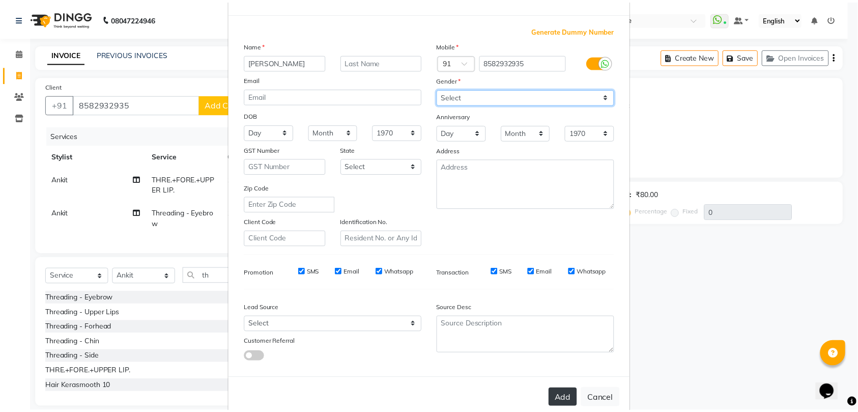
scroll to position [55, 0]
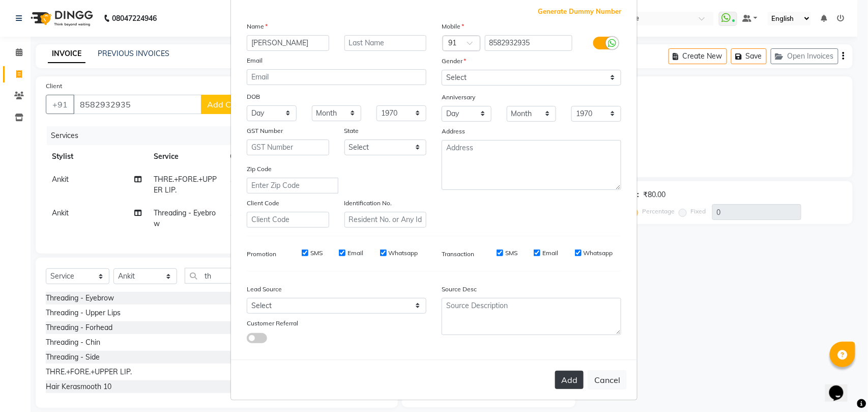
click at [565, 374] on button "Add" at bounding box center [569, 379] width 28 height 18
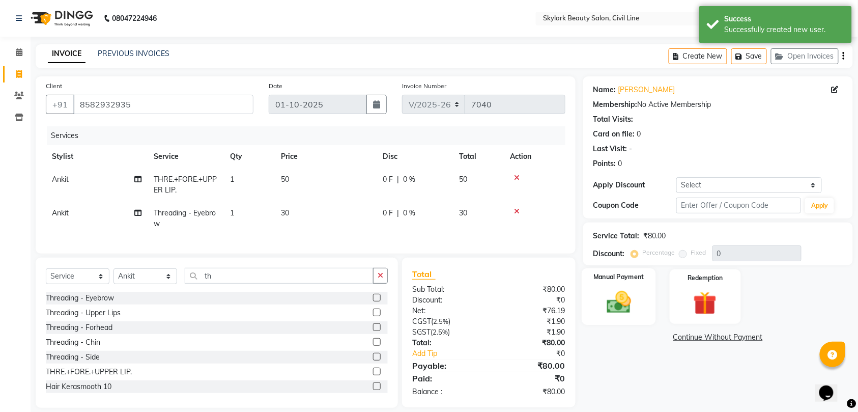
click at [617, 302] on img at bounding box center [619, 302] width 40 height 28
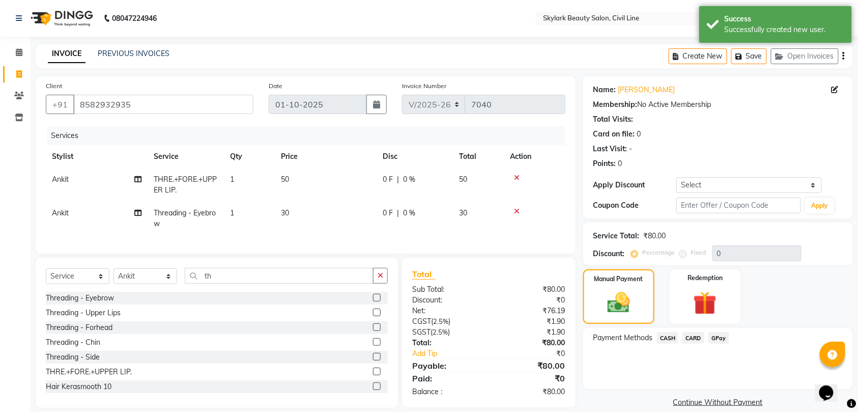
click at [714, 339] on span "GPay" at bounding box center [718, 338] width 21 height 12
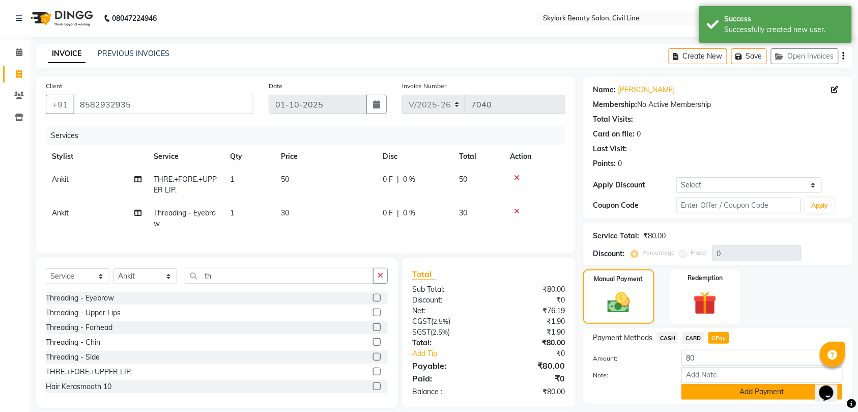
click at [763, 392] on button "Add Payment" at bounding box center [761, 392] width 161 height 16
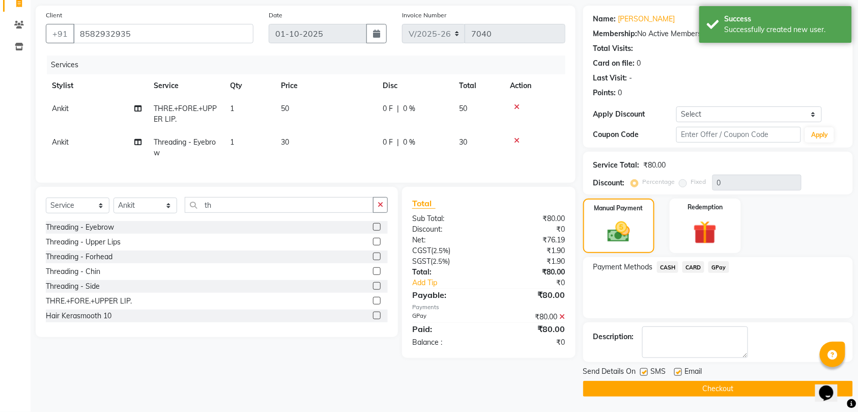
scroll to position [72, 0]
click at [744, 379] on div "Send Details On SMS Email Checkout" at bounding box center [718, 381] width 270 height 31
click at [748, 385] on button "Checkout" at bounding box center [718, 389] width 270 height 16
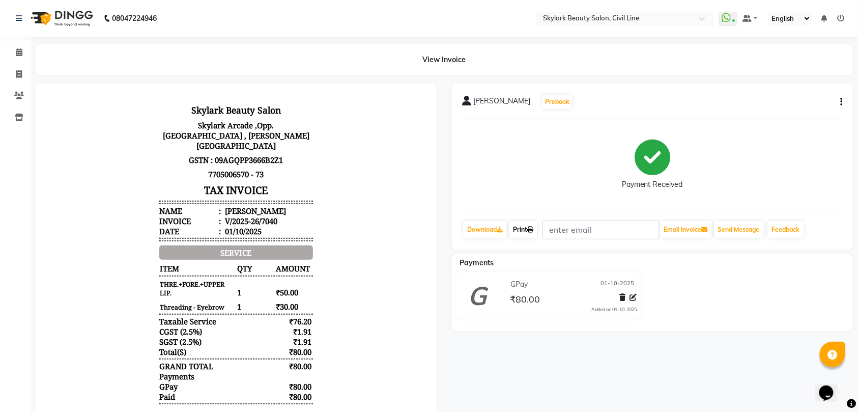
click at [526, 226] on link "Print" at bounding box center [523, 229] width 28 height 17
click at [18, 74] on icon at bounding box center [19, 74] width 6 height 8
select select "service"
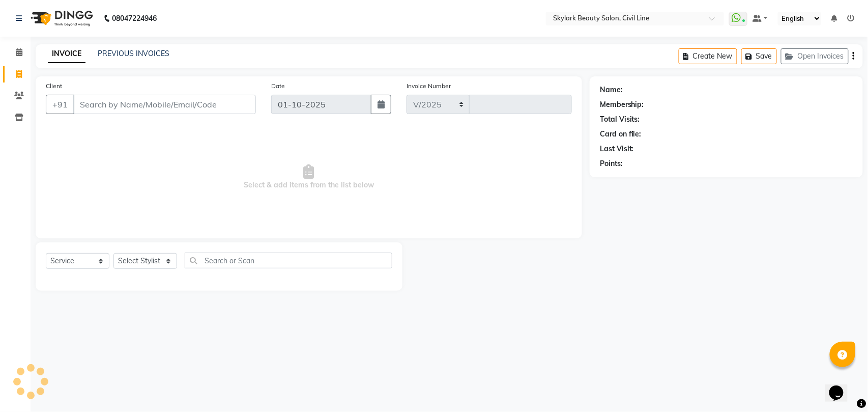
select select "4588"
type input "7041"
click at [140, 261] on select "Select Stylist" at bounding box center [145, 261] width 64 height 16
select select "28120"
click at [113, 253] on select "Select Stylist [PERSON_NAME] [PERSON_NAME] [PERSON_NAME] WASU" at bounding box center [145, 261] width 64 height 16
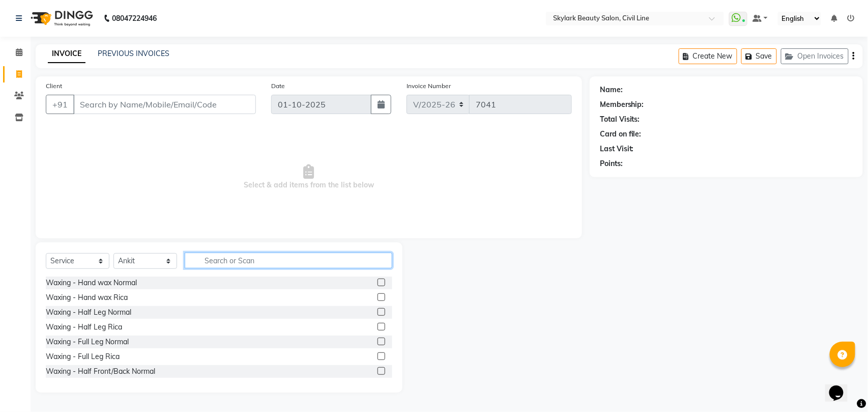
click at [235, 261] on input "text" at bounding box center [289, 260] width 208 height 16
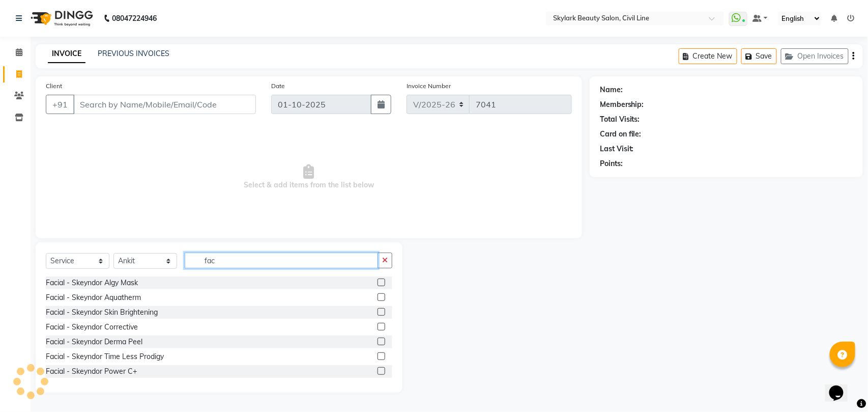
scroll to position [135, 0]
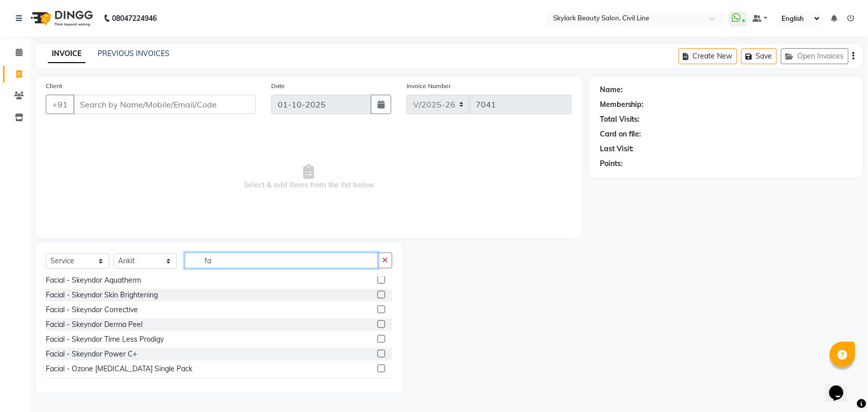
type input "f"
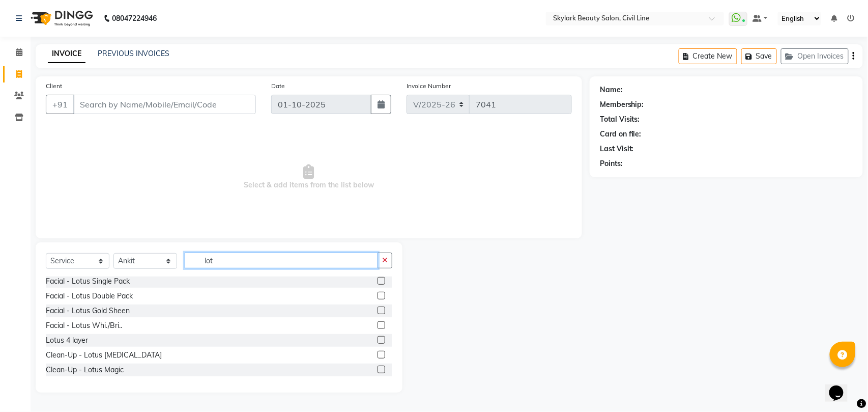
scroll to position [0, 0]
type input "lot"
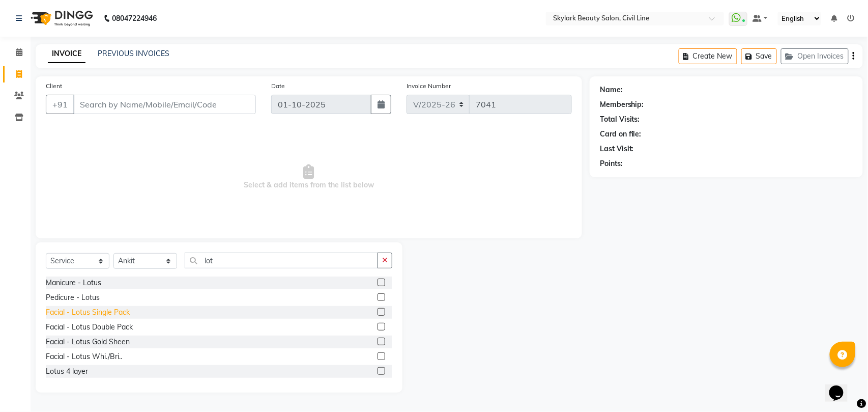
click at [123, 313] on div "Facial - Lotus Single Pack" at bounding box center [88, 312] width 84 height 11
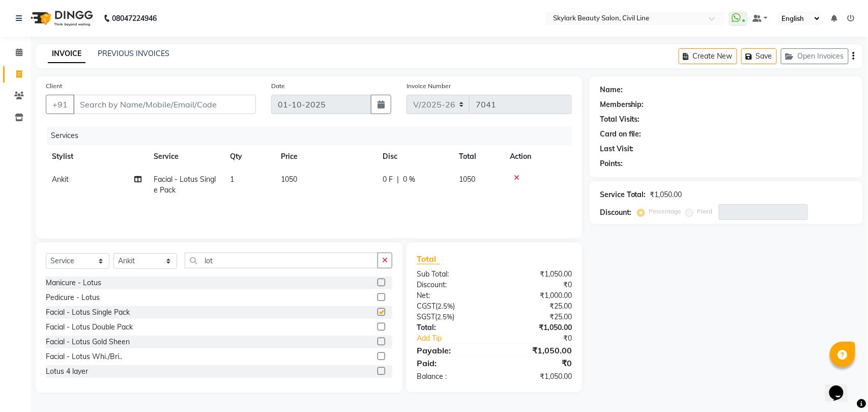
checkbox input "false"
click at [253, 261] on input "lot" at bounding box center [281, 260] width 193 height 16
type input "l"
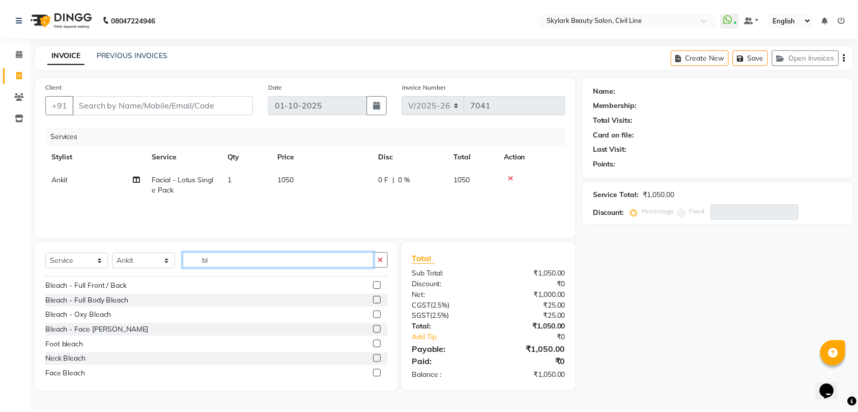
scroll to position [119, 0]
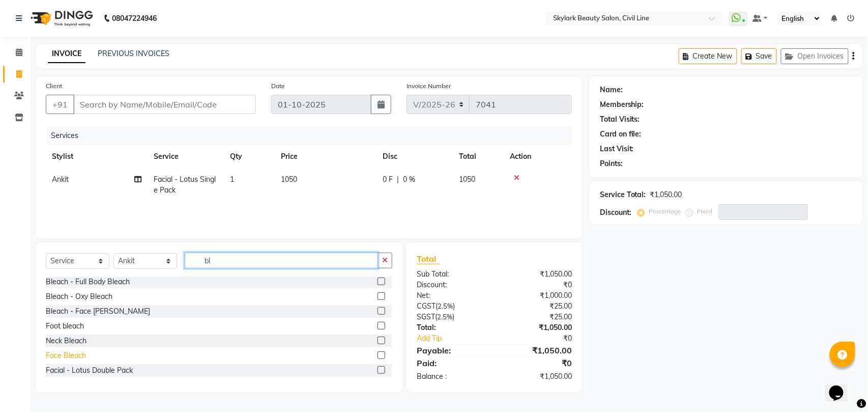
type input "bl"
click at [73, 353] on div "Face Bleach" at bounding box center [66, 355] width 40 height 11
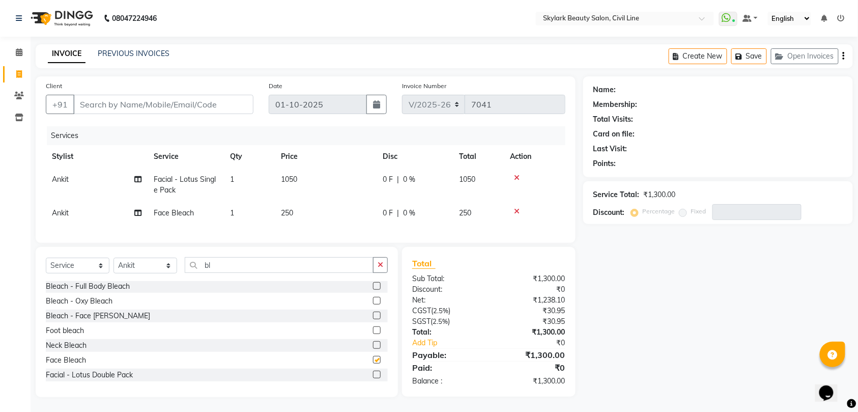
checkbox input "false"
click at [261, 273] on input "bl" at bounding box center [279, 265] width 189 height 16
type input "b"
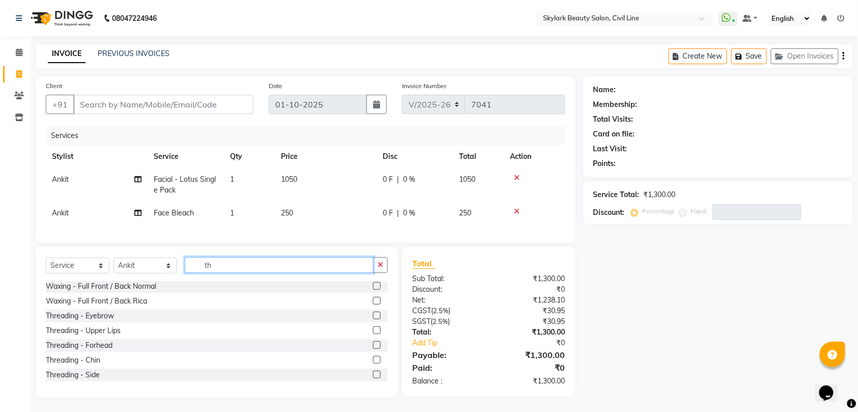
scroll to position [0, 0]
type input "th"
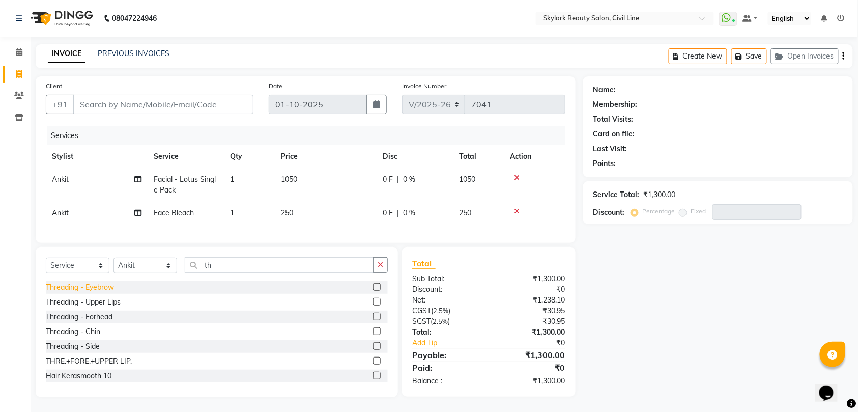
click at [98, 293] on div "Threading - Eyebrow" at bounding box center [80, 287] width 68 height 11
checkbox input "false"
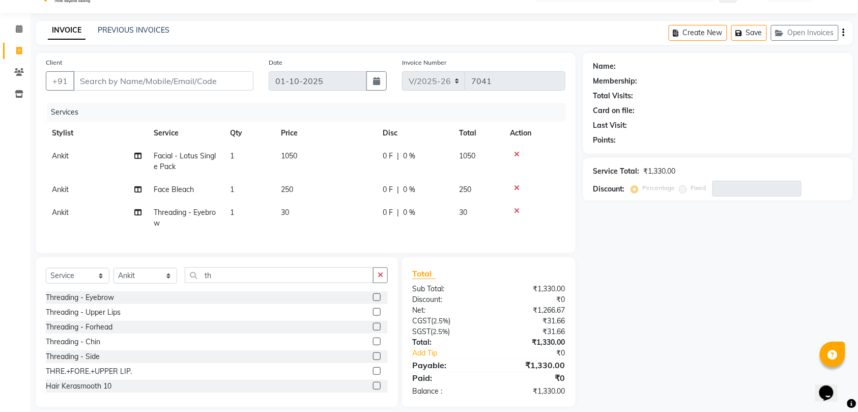
scroll to position [45, 0]
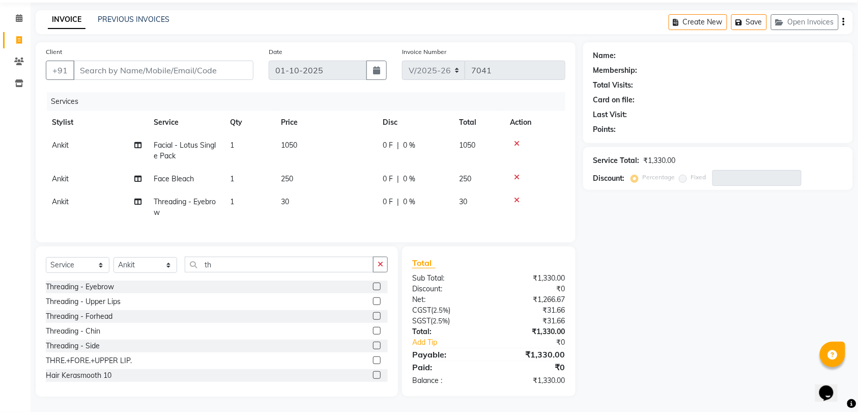
click at [237, 194] on td "1" at bounding box center [249, 207] width 51 height 34
select select "28120"
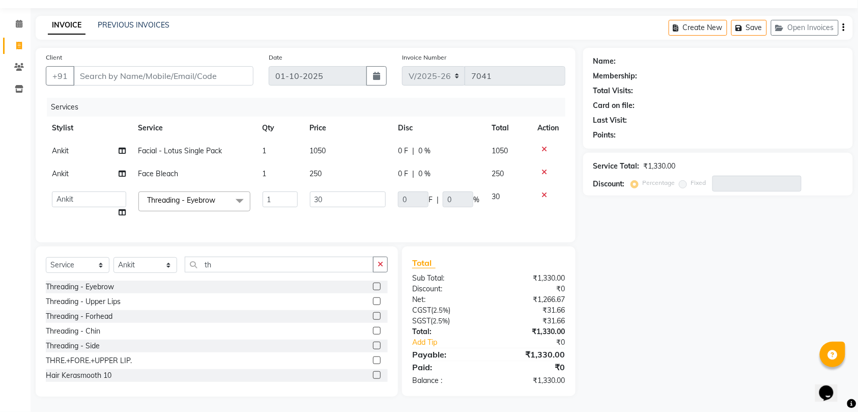
scroll to position [39, 0]
click at [284, 191] on input "1" at bounding box center [280, 199] width 35 height 16
type input "2"
click at [290, 208] on tr "[PERSON_NAME] [PERSON_NAME] [PERSON_NAME] WASU Threading - Eyebrow x Waxing - H…" at bounding box center [305, 204] width 519 height 39
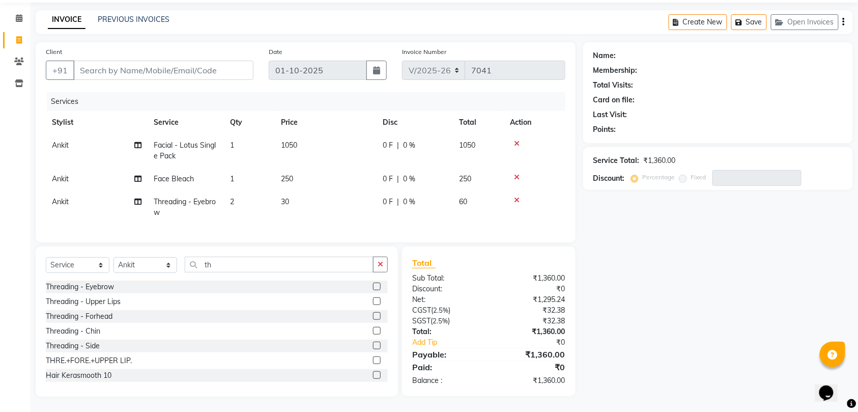
scroll to position [45, 0]
click at [379, 265] on icon "button" at bounding box center [381, 264] width 6 height 7
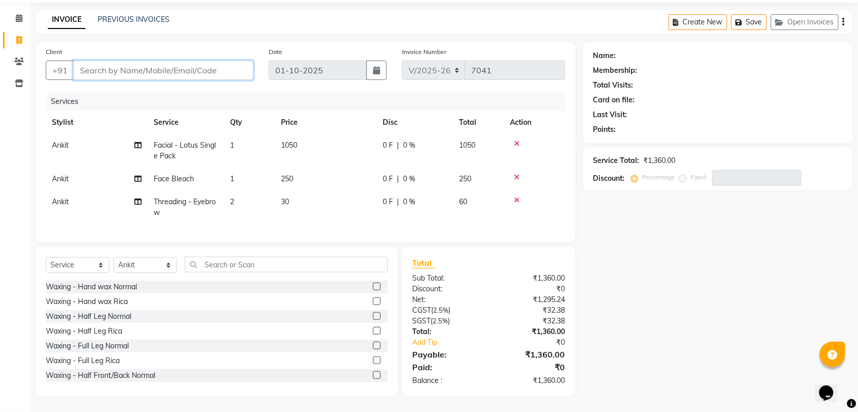
click at [222, 61] on input "Client" at bounding box center [163, 70] width 180 height 19
type input "9"
type input "0"
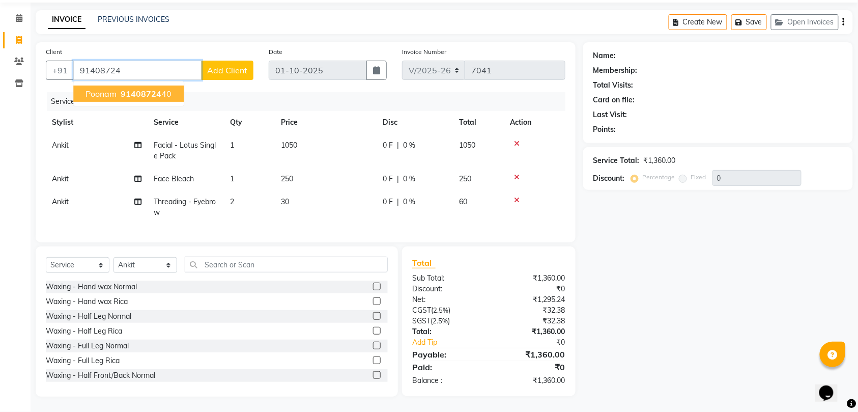
click at [118, 85] on button "poonam 91408724 40" at bounding box center [128, 93] width 110 height 16
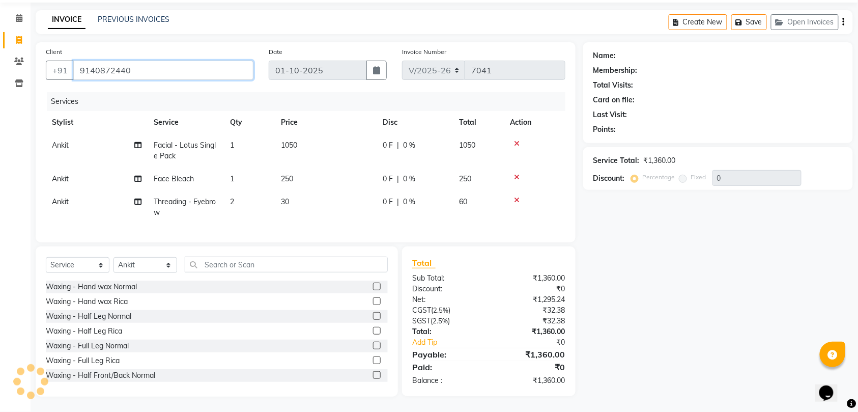
type input "9140872440"
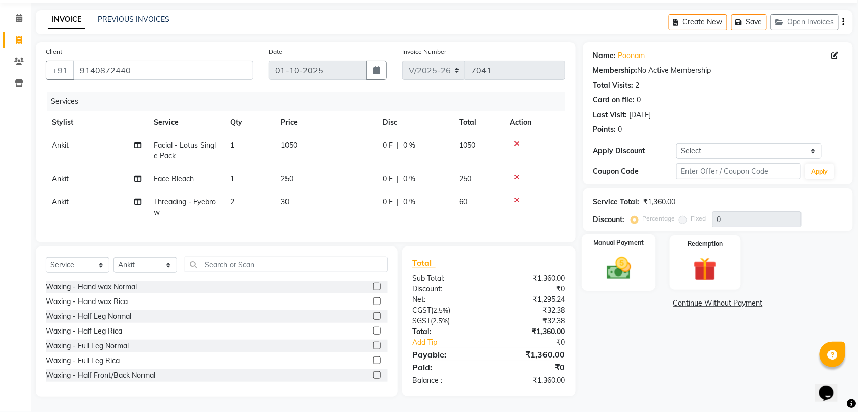
click at [619, 264] on img at bounding box center [619, 268] width 40 height 28
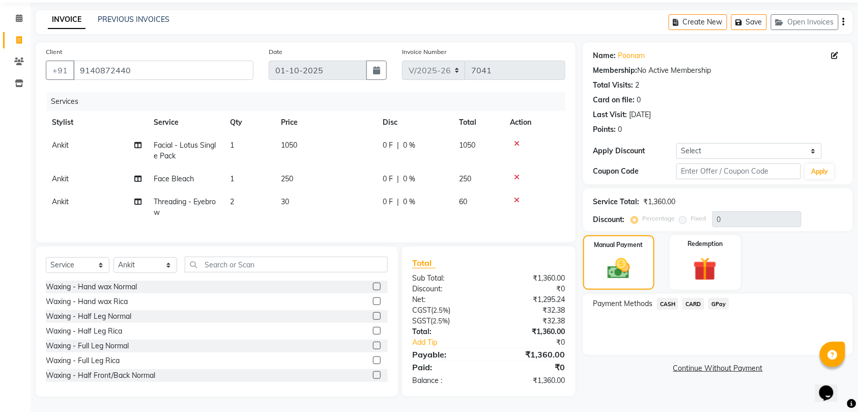
click at [668, 298] on span "CASH" at bounding box center [668, 304] width 22 height 12
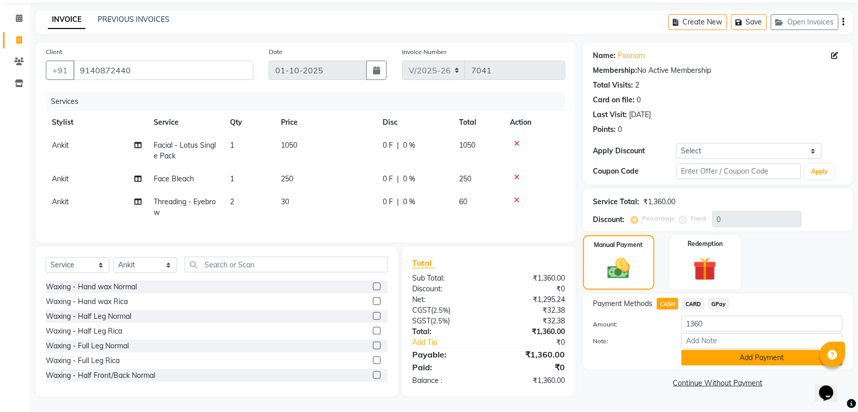
click at [760, 350] on button "Add Payment" at bounding box center [761, 358] width 161 height 16
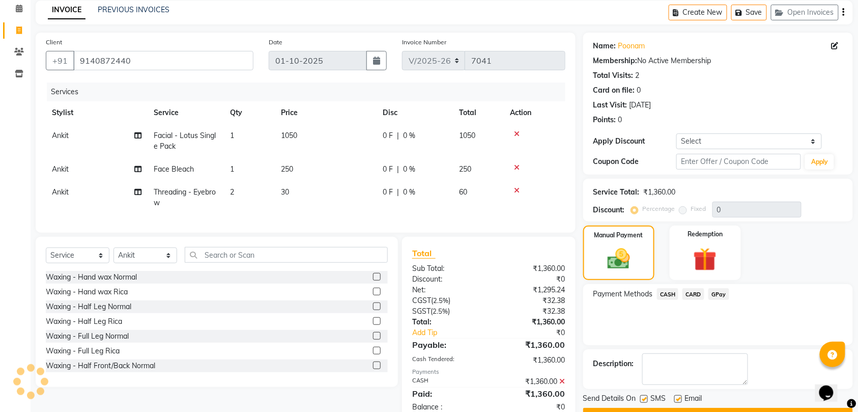
scroll to position [80, 0]
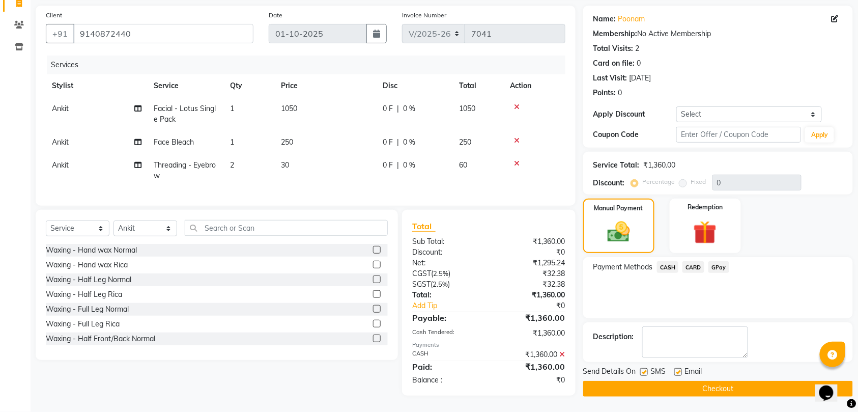
click at [722, 371] on div "Send Details On SMS Email Checkout" at bounding box center [718, 381] width 270 height 31
click at [727, 381] on button "Checkout" at bounding box center [718, 389] width 270 height 16
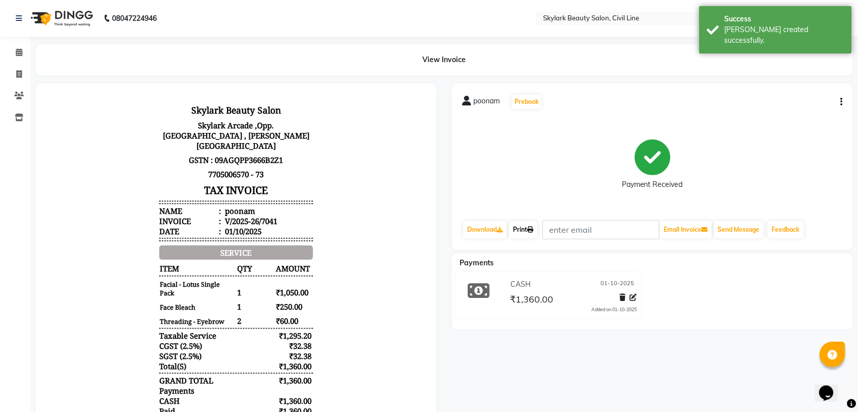
click at [527, 227] on link "Print" at bounding box center [523, 229] width 28 height 17
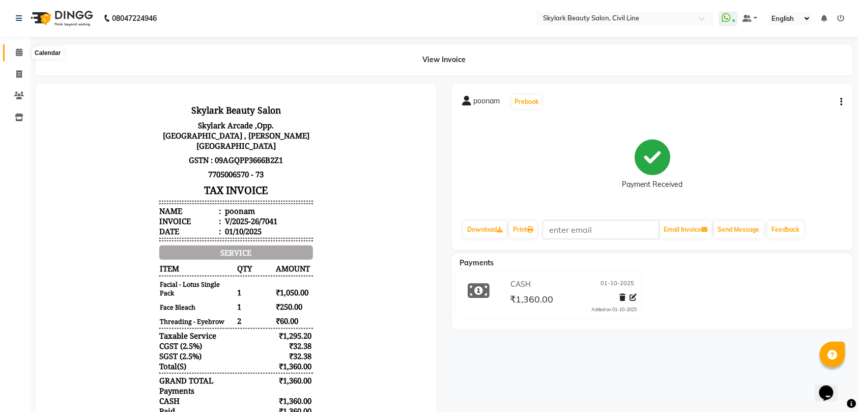
click at [17, 53] on icon at bounding box center [19, 52] width 7 height 8
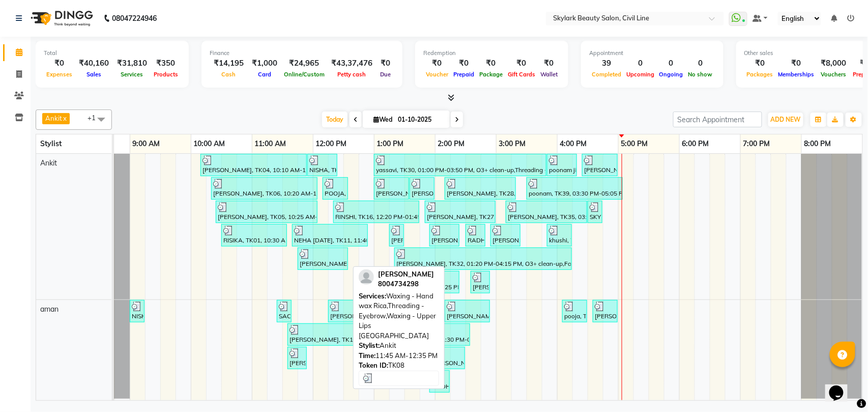
scroll to position [0, 45]
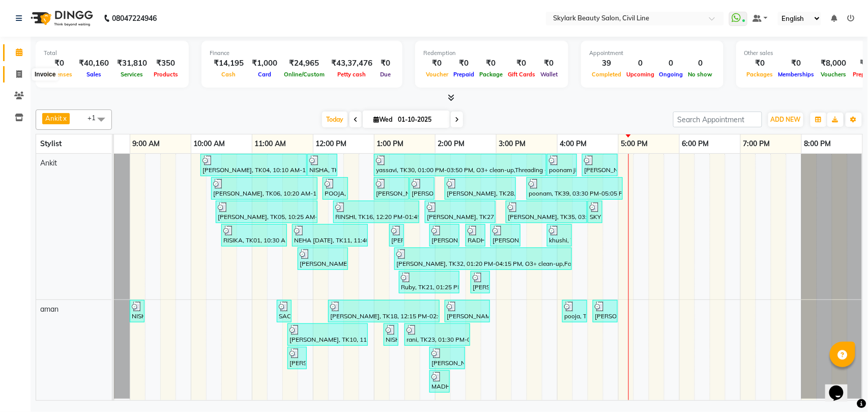
click at [18, 72] on icon at bounding box center [19, 74] width 6 height 8
select select "service"
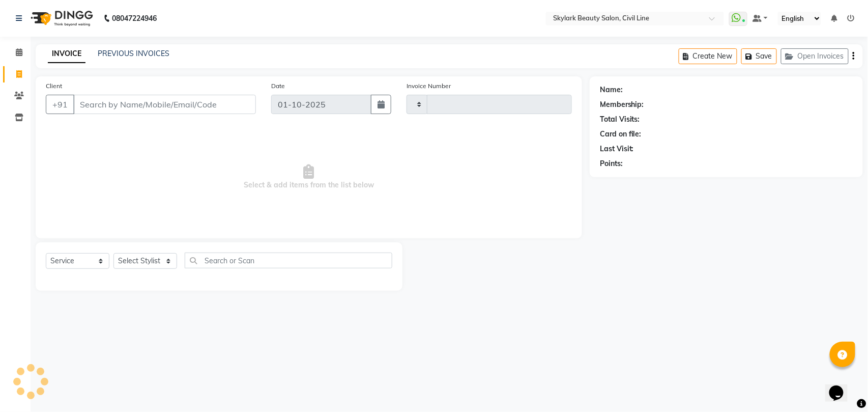
type input "7042"
select select "4588"
click at [148, 259] on select "Select Stylist [PERSON_NAME] [PERSON_NAME] [PERSON_NAME] WASU" at bounding box center [145, 261] width 64 height 16
select select "28120"
click at [113, 253] on select "Select Stylist [PERSON_NAME] [PERSON_NAME] [PERSON_NAME] WASU" at bounding box center [145, 261] width 64 height 16
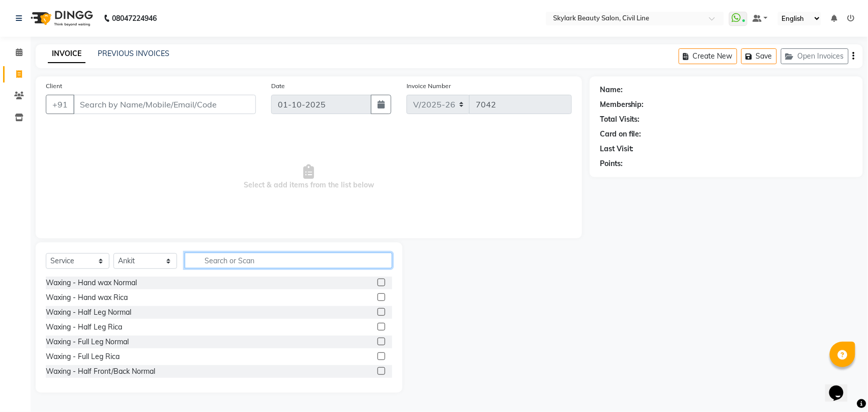
click at [255, 257] on input "text" at bounding box center [289, 260] width 208 height 16
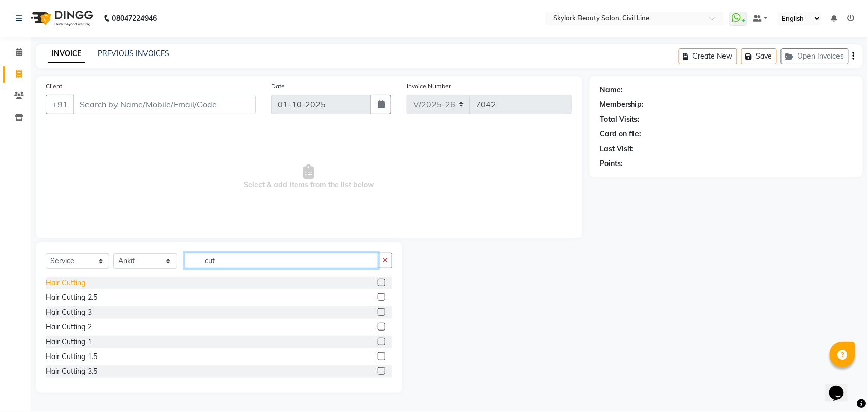
type input "cut"
click at [70, 283] on div "Hair Cutting" at bounding box center [66, 282] width 40 height 11
checkbox input "false"
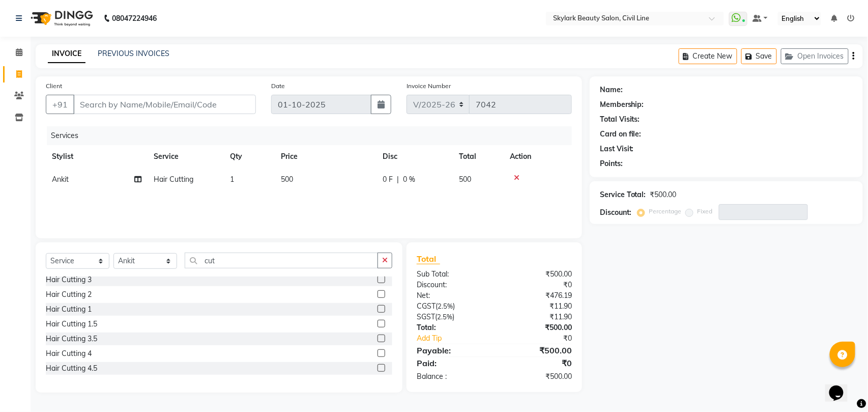
scroll to position [60, 0]
click at [70, 353] on div "Hair cutting 6" at bounding box center [68, 355] width 44 height 11
checkbox input "false"
click at [249, 263] on input "cut" at bounding box center [281, 260] width 193 height 16
type input "c"
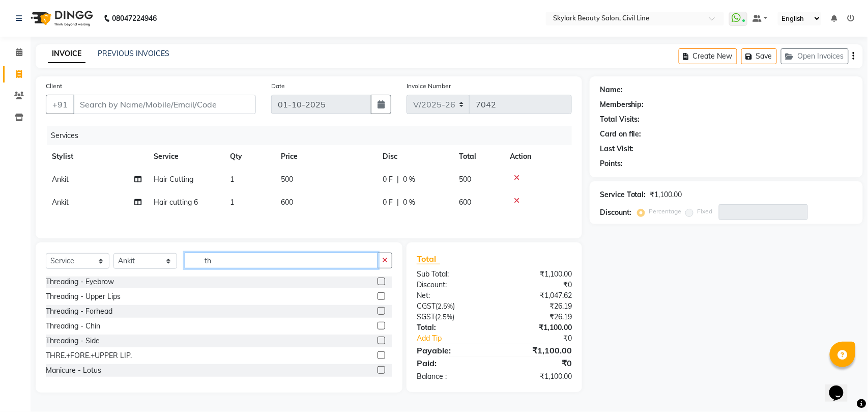
scroll to position [0, 0]
type input "th"
click at [100, 287] on div "Threading - Eyebrow" at bounding box center [80, 282] width 68 height 11
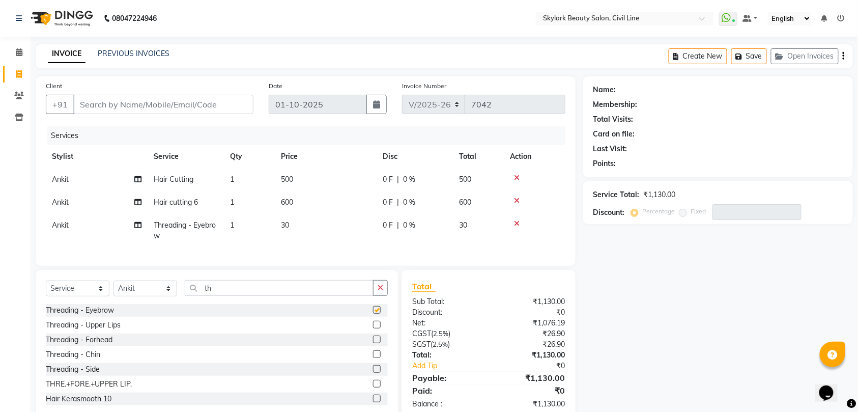
checkbox input "false"
click at [235, 222] on td "1" at bounding box center [249, 231] width 51 height 34
select select "28120"
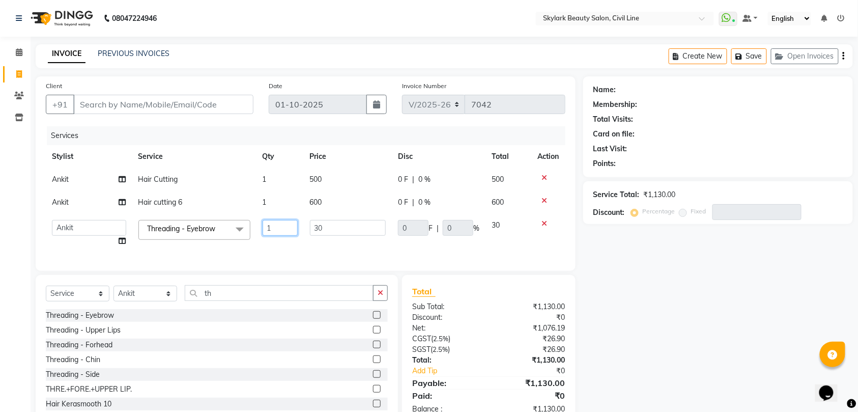
click at [281, 224] on input "1" at bounding box center [280, 228] width 35 height 16
type input "2"
click at [282, 245] on tr "[PERSON_NAME] [PERSON_NAME] [PERSON_NAME] WASU Threading - Eyebrow x Waxing - H…" at bounding box center [305, 233] width 519 height 39
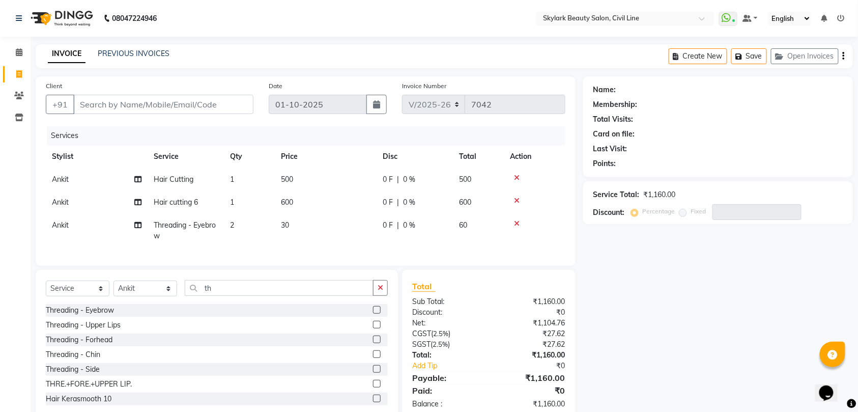
click at [515, 200] on icon at bounding box center [517, 200] width 6 height 7
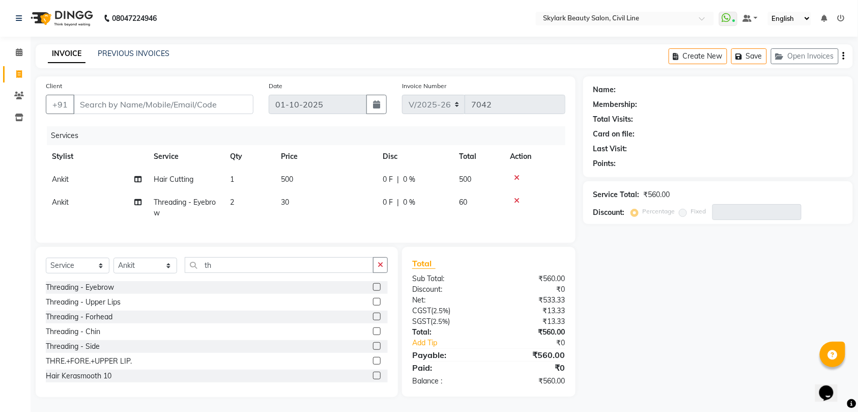
click at [517, 174] on icon at bounding box center [517, 177] width 6 height 7
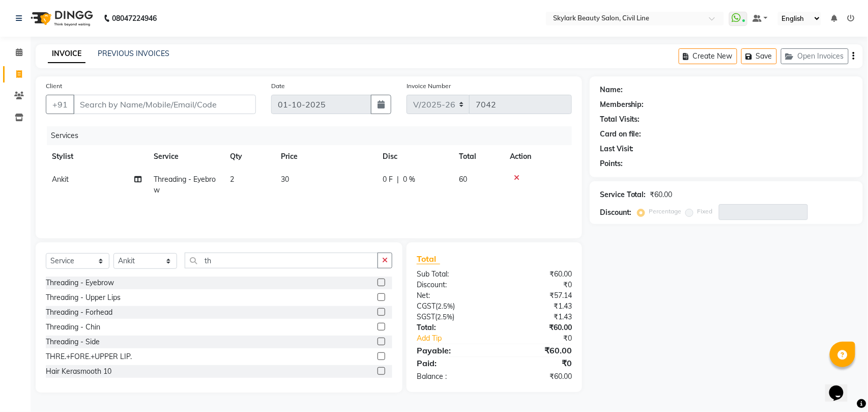
click at [237, 179] on td "2" at bounding box center [249, 185] width 51 height 34
select select "28120"
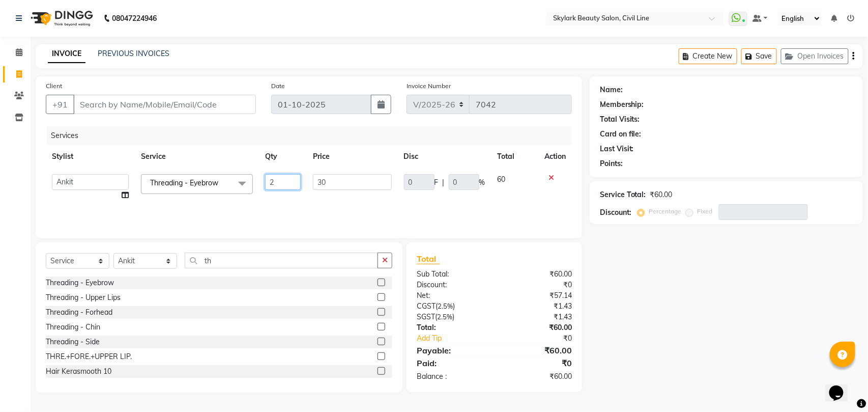
click at [285, 186] on input "2" at bounding box center [283, 182] width 36 height 16
type input "1"
click at [215, 106] on input "Client" at bounding box center [164, 104] width 183 height 19
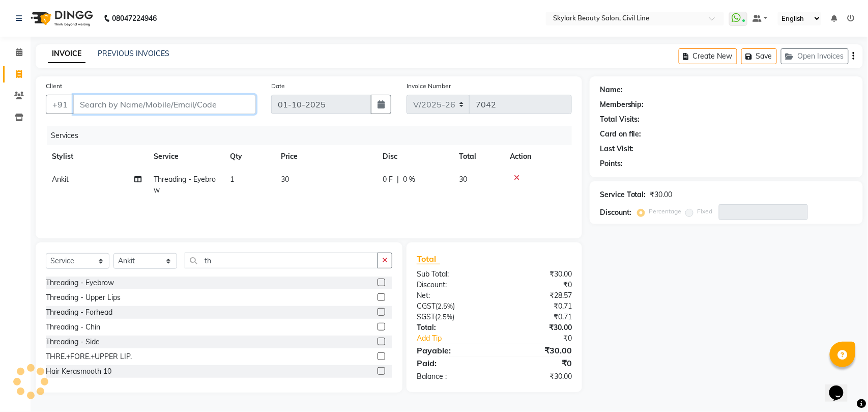
type input "6"
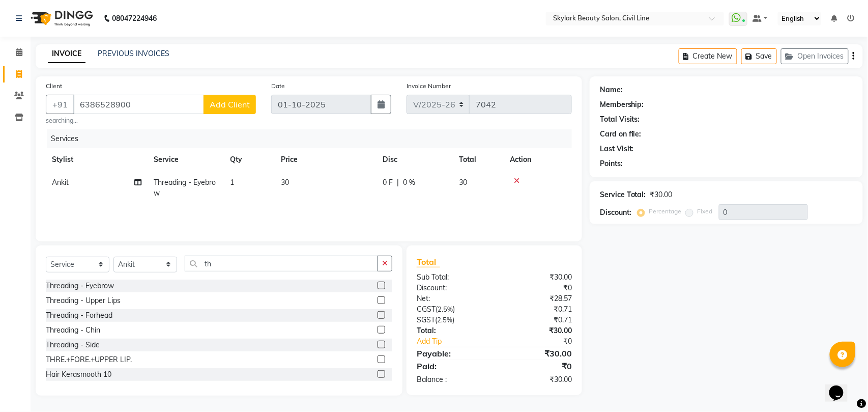
click at [216, 106] on span "Add Client" at bounding box center [230, 104] width 40 height 10
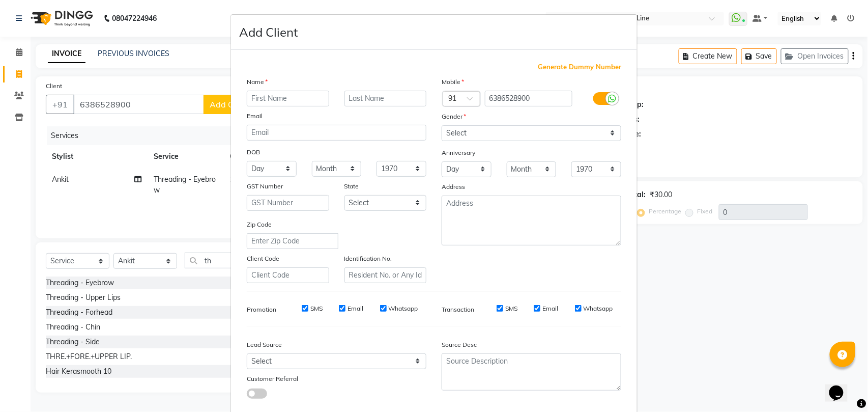
click at [290, 98] on input "text" at bounding box center [288, 99] width 82 height 16
click at [462, 131] on select "Select [DEMOGRAPHIC_DATA] [DEMOGRAPHIC_DATA] Other Prefer Not To Say" at bounding box center [532, 133] width 180 height 16
click at [442, 125] on select "Select [DEMOGRAPHIC_DATA] [DEMOGRAPHIC_DATA] Other Prefer Not To Say" at bounding box center [532, 133] width 180 height 16
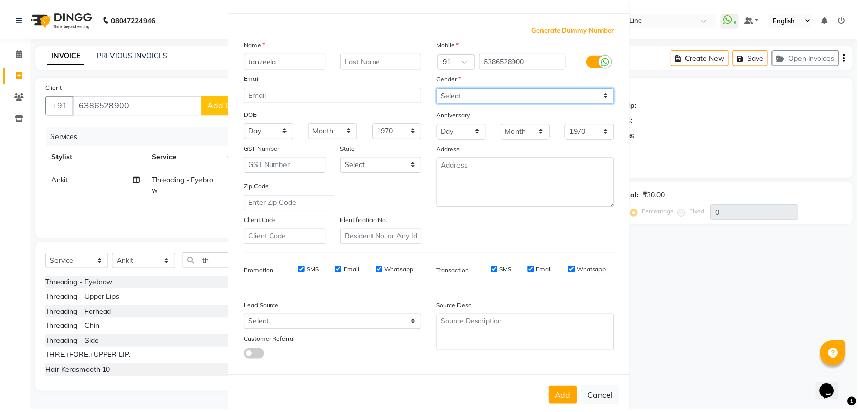
scroll to position [55, 0]
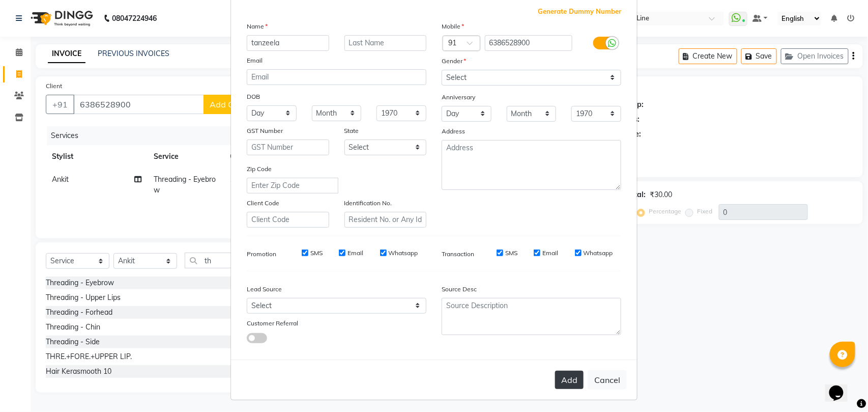
click at [568, 379] on button "Add" at bounding box center [569, 379] width 28 height 18
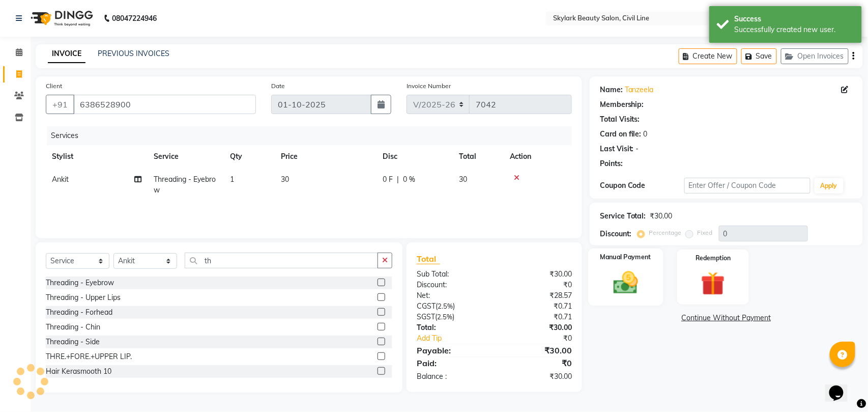
click at [622, 280] on img at bounding box center [625, 282] width 40 height 28
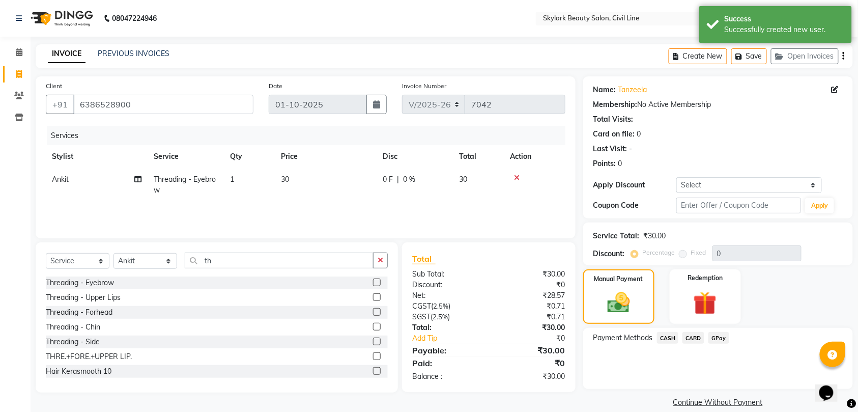
click at [716, 336] on span "GPay" at bounding box center [718, 338] width 21 height 12
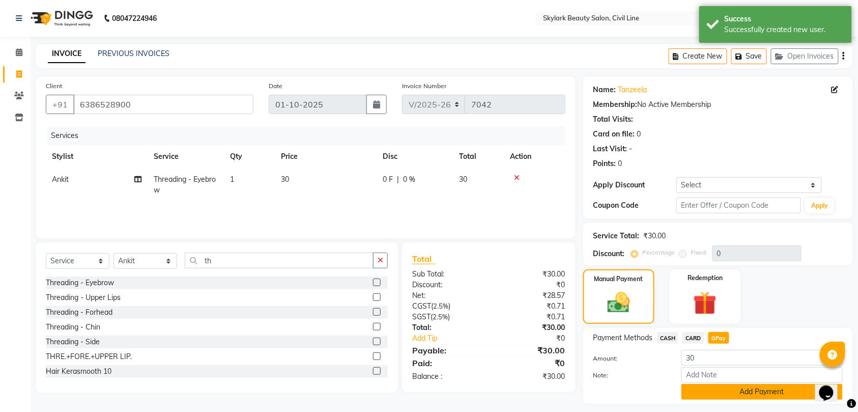
click at [748, 390] on button "Add Payment" at bounding box center [761, 392] width 161 height 16
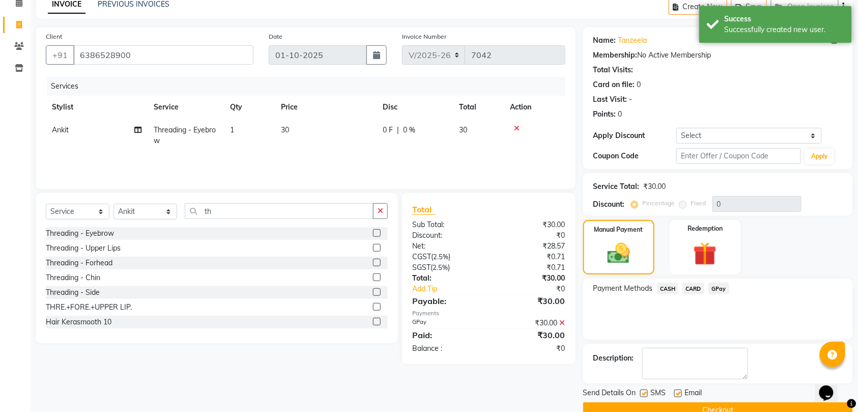
scroll to position [72, 0]
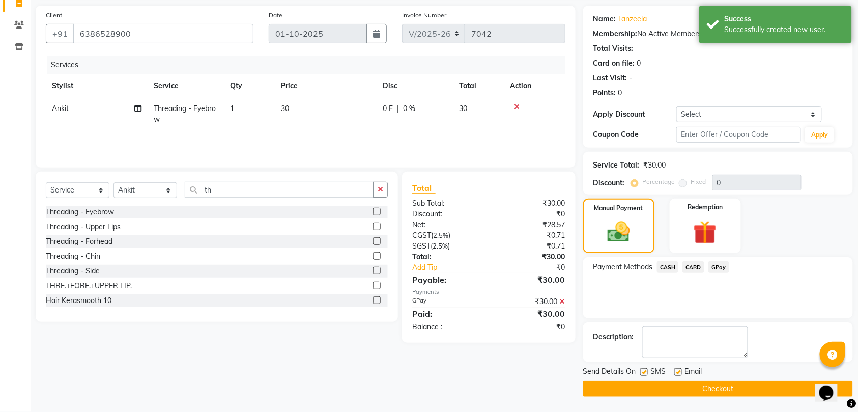
click at [743, 387] on button "Checkout" at bounding box center [718, 389] width 270 height 16
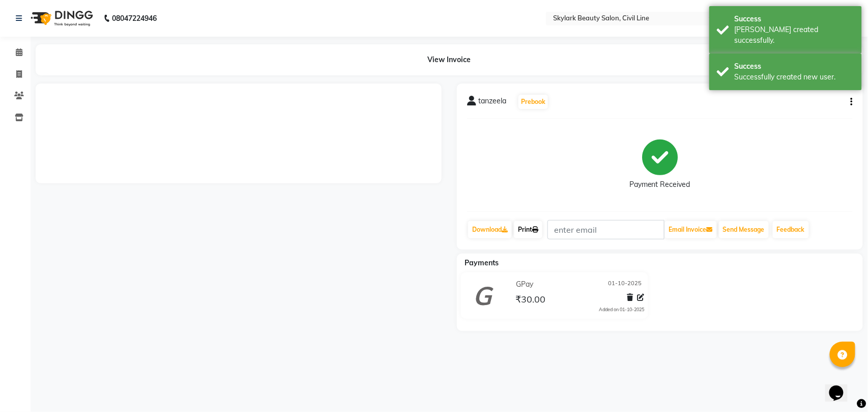
click at [526, 231] on link "Print" at bounding box center [528, 229] width 28 height 17
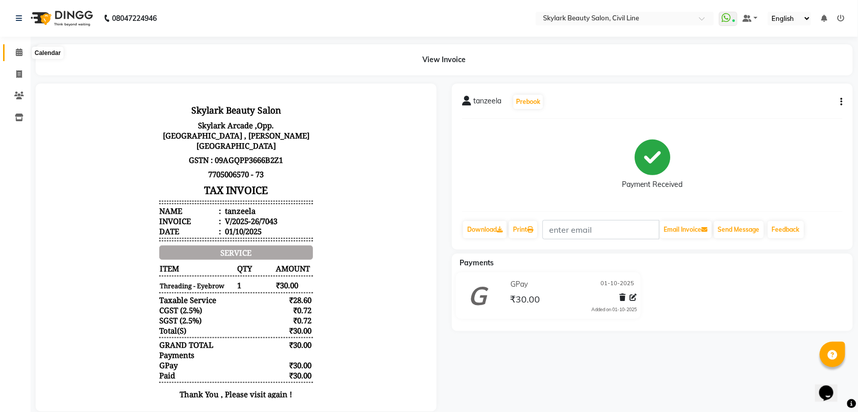
click at [19, 50] on icon at bounding box center [19, 52] width 7 height 8
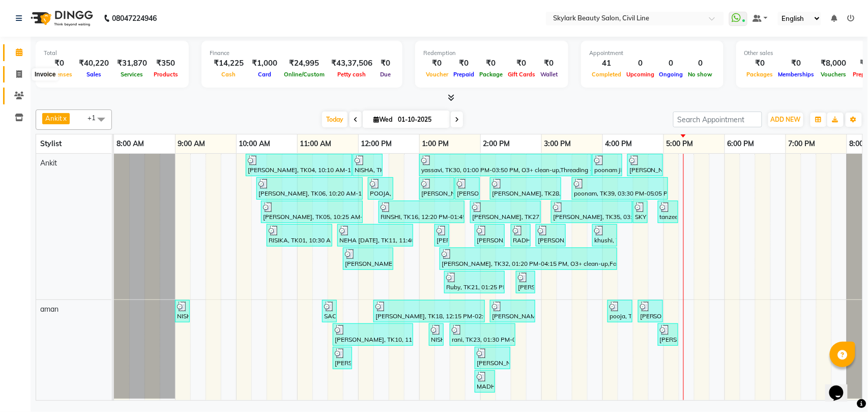
drag, startPoint x: 21, startPoint y: 72, endPoint x: 21, endPoint y: 88, distance: 15.8
click at [20, 72] on icon at bounding box center [19, 74] width 6 height 8
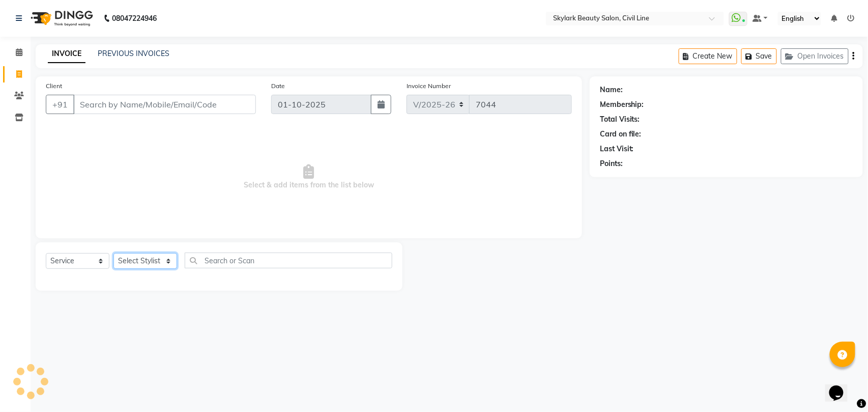
click at [148, 259] on select "Select Stylist" at bounding box center [145, 261] width 64 height 16
click at [113, 253] on select "Select Stylist [PERSON_NAME] [PERSON_NAME] [PERSON_NAME] WASU" at bounding box center [145, 261] width 64 height 16
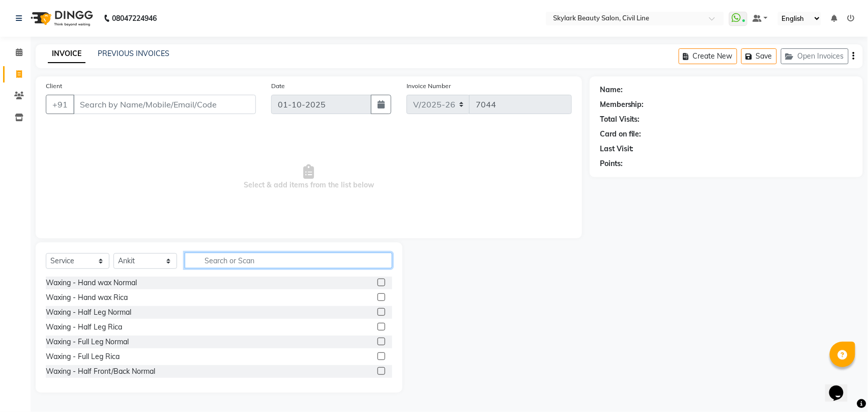
click at [235, 262] on input "text" at bounding box center [289, 260] width 208 height 16
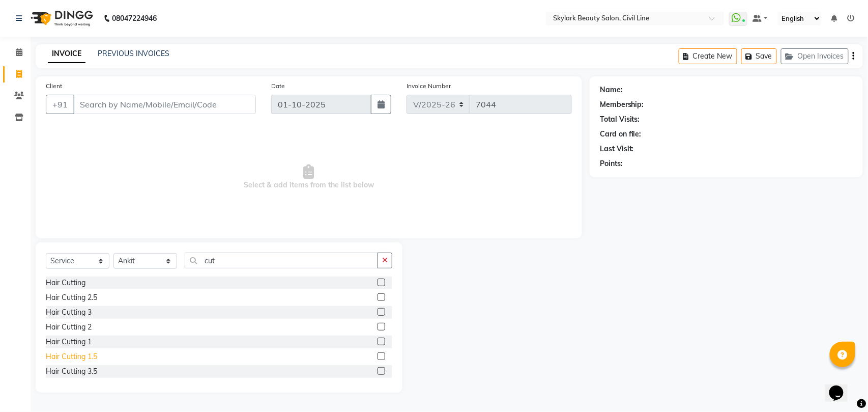
click at [88, 357] on div "Hair Cutting 1.5" at bounding box center [71, 356] width 51 height 11
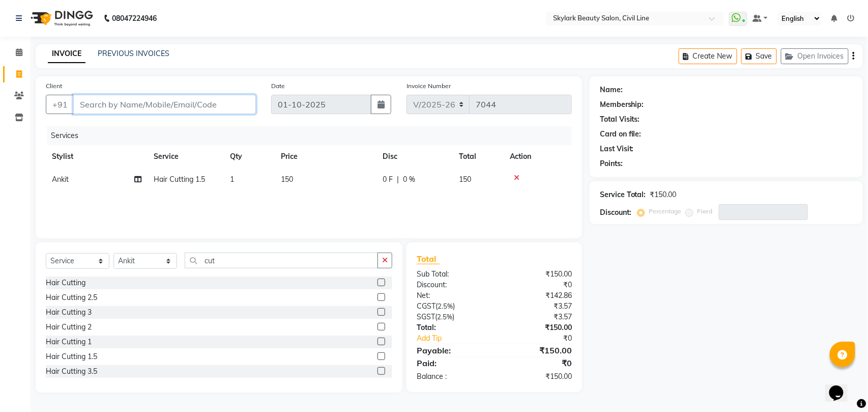
click at [172, 103] on input "Client" at bounding box center [164, 104] width 183 height 19
click at [158, 55] on link "PREVIOUS INVOICES" at bounding box center [134, 53] width 72 height 9
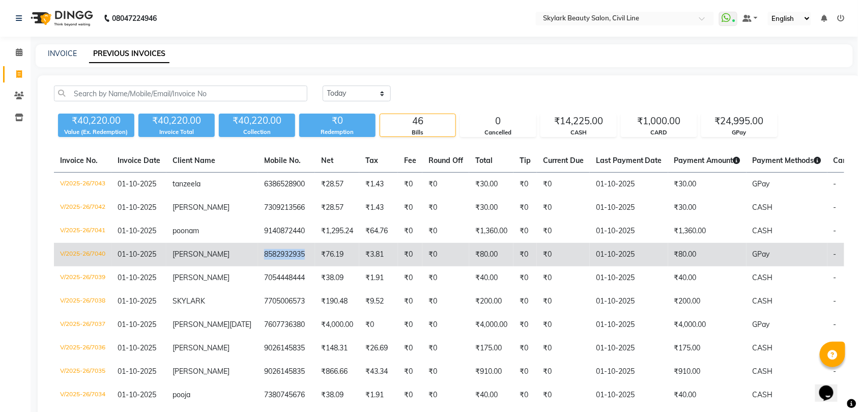
copy td "8582932935"
drag, startPoint x: 226, startPoint y: 261, endPoint x: 273, endPoint y: 263, distance: 46.3
click at [273, 263] on td "8582932935" at bounding box center [286, 254] width 57 height 23
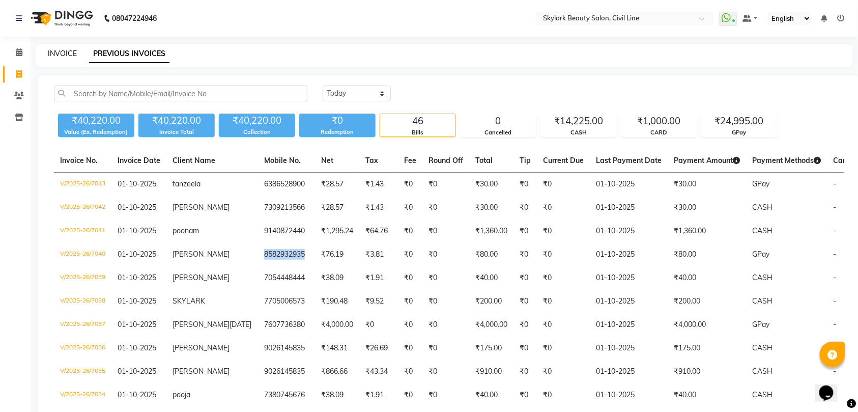
click at [66, 52] on link "INVOICE" at bounding box center [62, 53] width 29 height 9
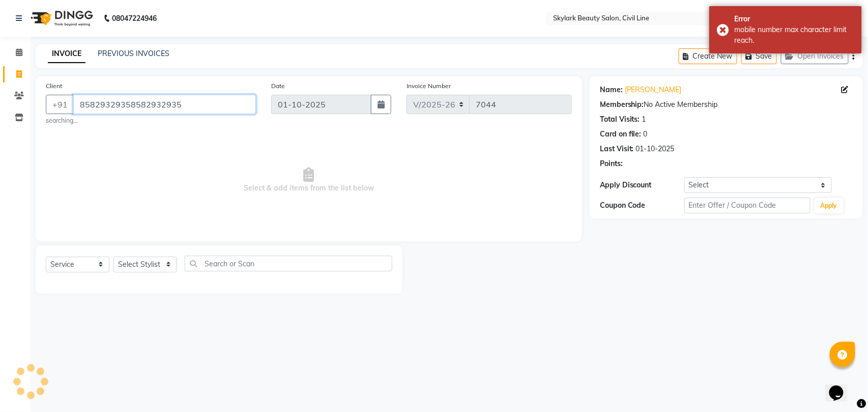
click at [190, 100] on input "85829329358582932935" at bounding box center [164, 104] width 183 height 19
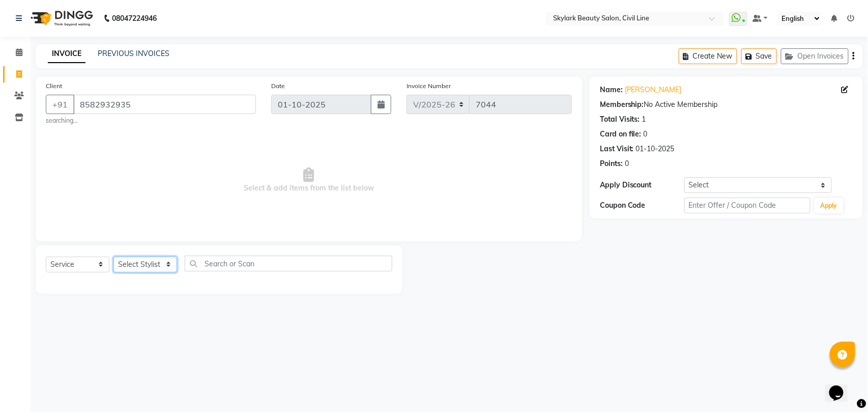
click at [154, 264] on select "Select Stylist [PERSON_NAME] [PERSON_NAME] [PERSON_NAME] WASU" at bounding box center [145, 264] width 64 height 16
click at [113, 256] on select "Select Stylist [PERSON_NAME] [PERSON_NAME] [PERSON_NAME] WASU" at bounding box center [145, 264] width 64 height 16
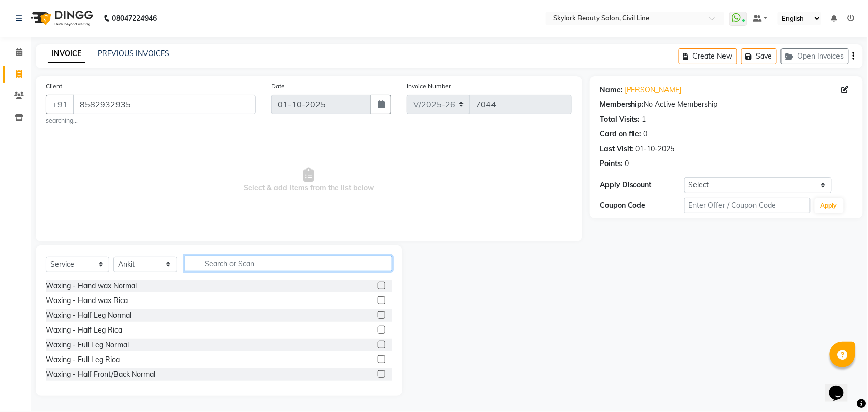
click at [275, 267] on input "text" at bounding box center [289, 263] width 208 height 16
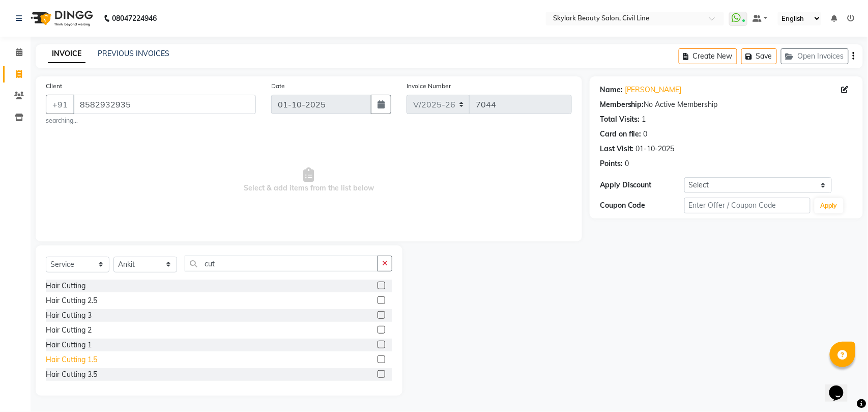
click at [89, 359] on div "Hair Cutting 1.5" at bounding box center [71, 359] width 51 height 11
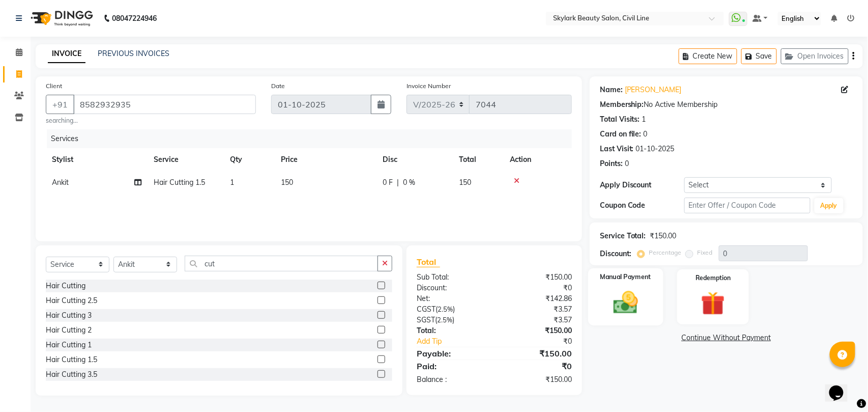
click at [652, 303] on div "Manual Payment" at bounding box center [625, 296] width 75 height 57
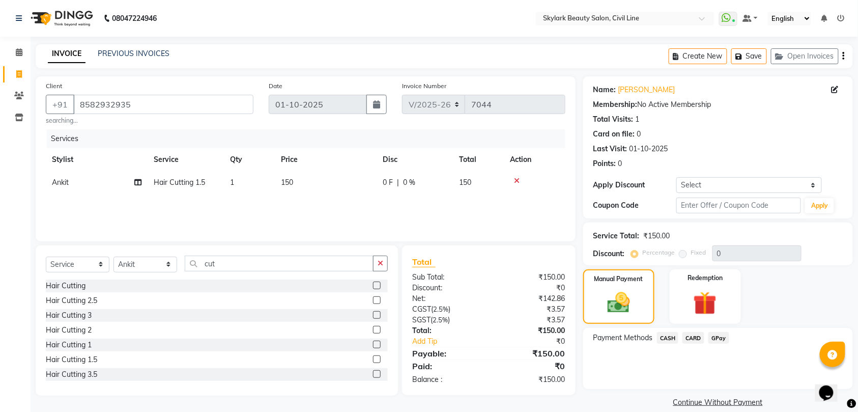
click at [668, 336] on span "CASH" at bounding box center [668, 338] width 22 height 12
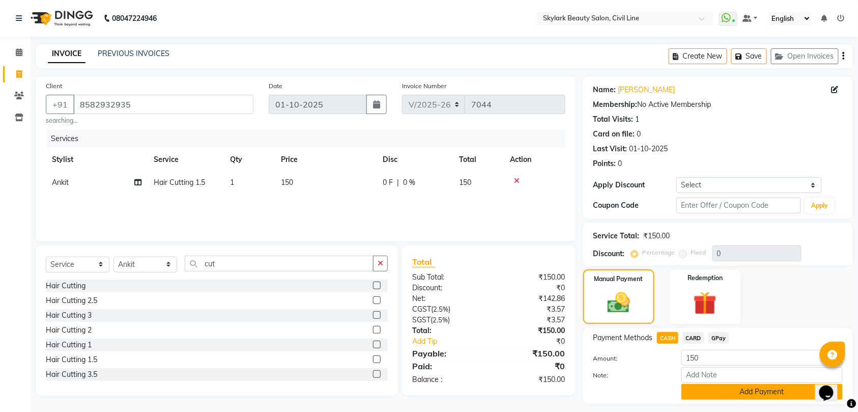
click at [766, 392] on button "Add Payment" at bounding box center [761, 392] width 161 height 16
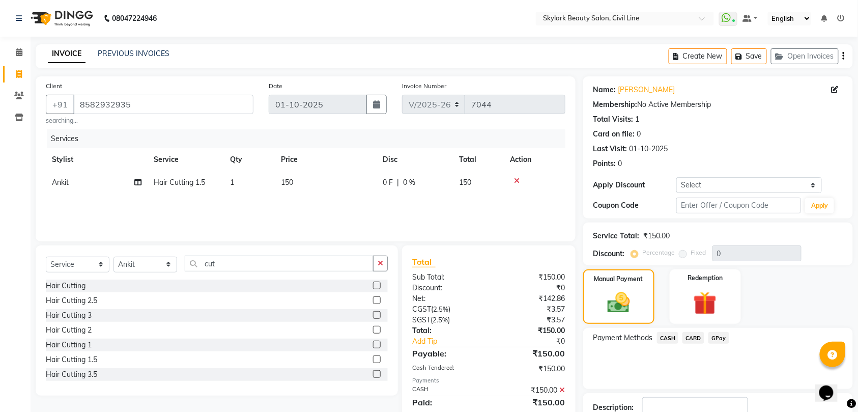
scroll to position [72, 0]
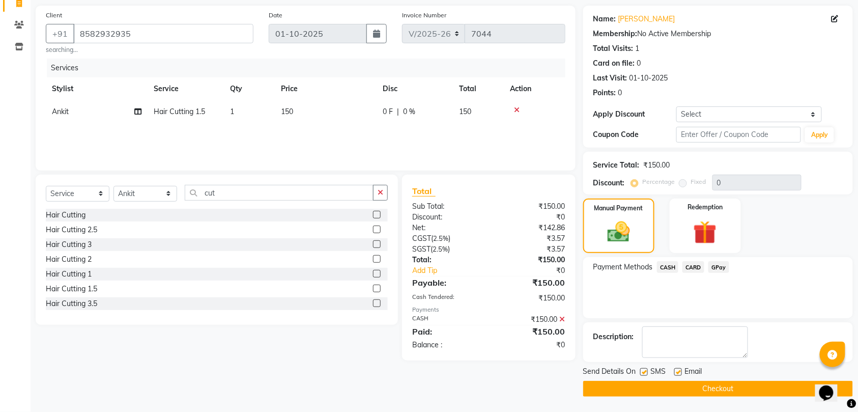
click at [732, 385] on button "Checkout" at bounding box center [718, 389] width 270 height 16
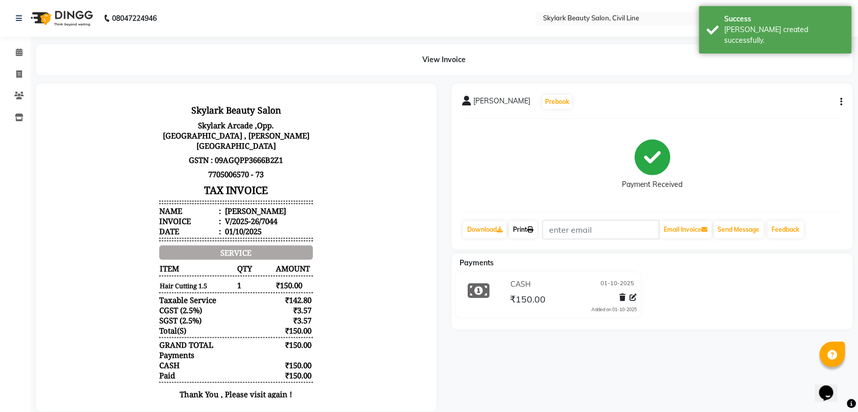
click at [526, 228] on link "Print" at bounding box center [523, 229] width 28 height 17
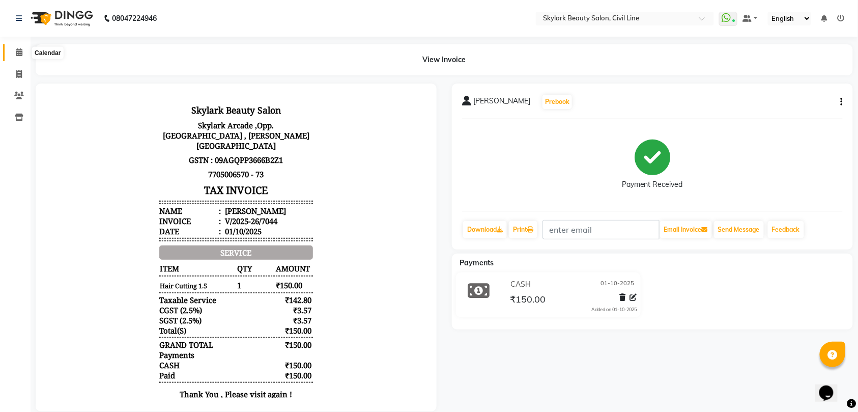
click at [16, 52] on icon at bounding box center [19, 52] width 7 height 8
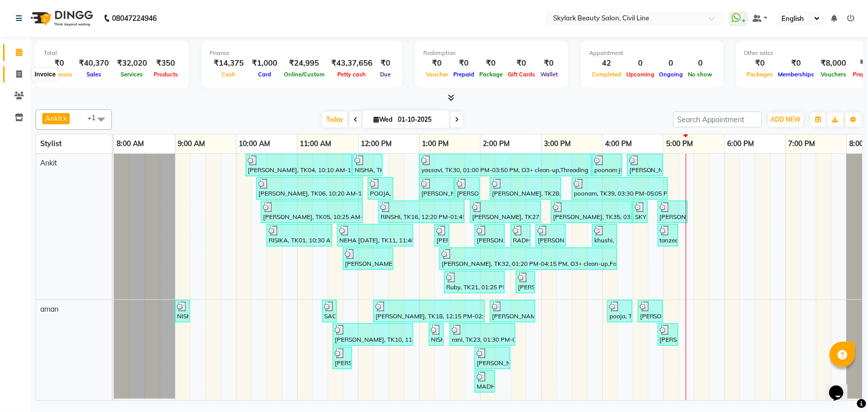
click at [19, 74] on icon at bounding box center [19, 74] width 6 height 8
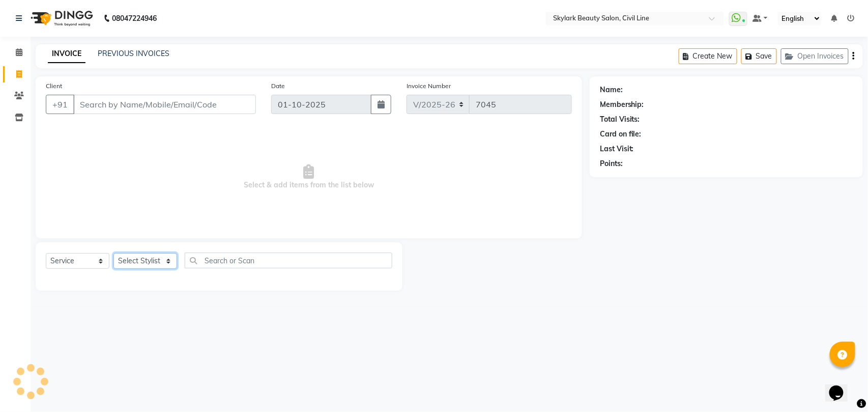
click at [139, 259] on select "Select Stylist" at bounding box center [145, 261] width 64 height 16
click at [113, 253] on select "Select Stylist [PERSON_NAME] [PERSON_NAME] [PERSON_NAME] WASU" at bounding box center [145, 261] width 64 height 16
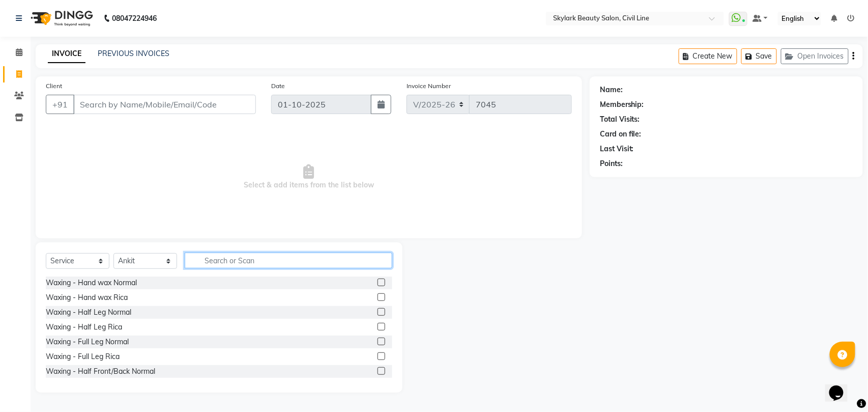
click at [232, 259] on input "text" at bounding box center [289, 260] width 208 height 16
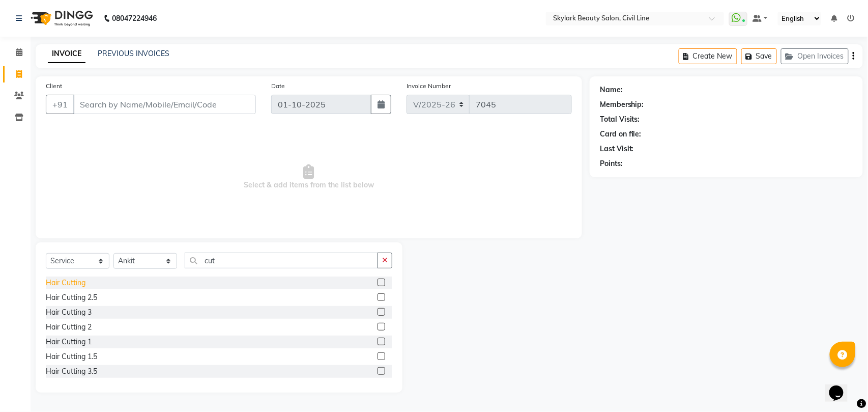
click at [69, 284] on div "Hair Cutting" at bounding box center [66, 282] width 40 height 11
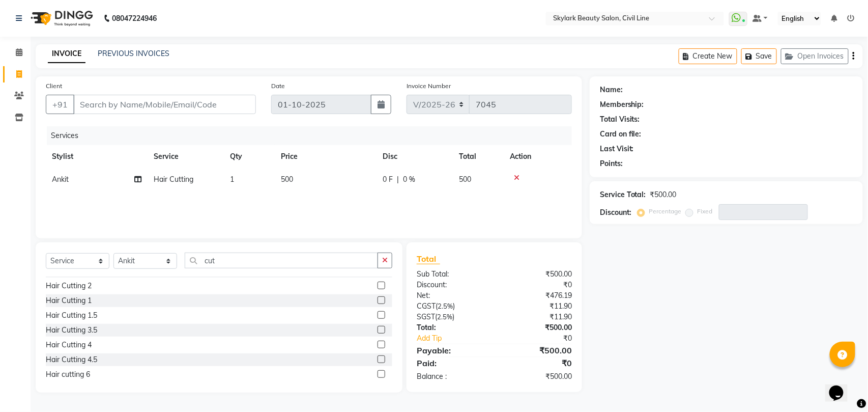
scroll to position [60, 0]
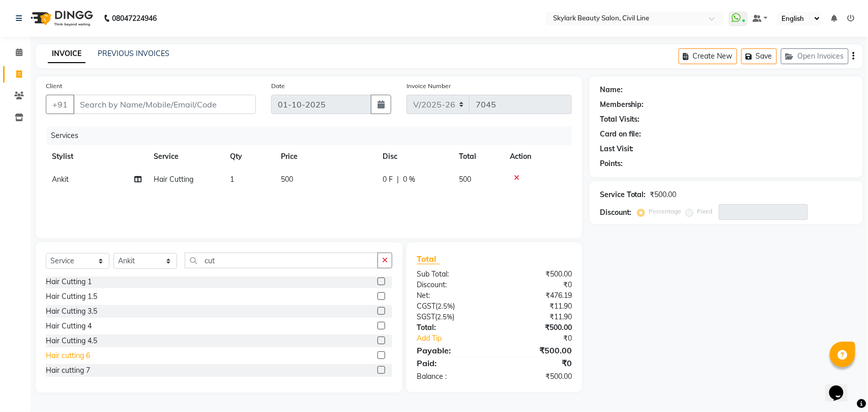
click at [80, 357] on div "Hair cutting 6" at bounding box center [68, 355] width 44 height 11
click at [237, 266] on input "cut" at bounding box center [281, 260] width 193 height 16
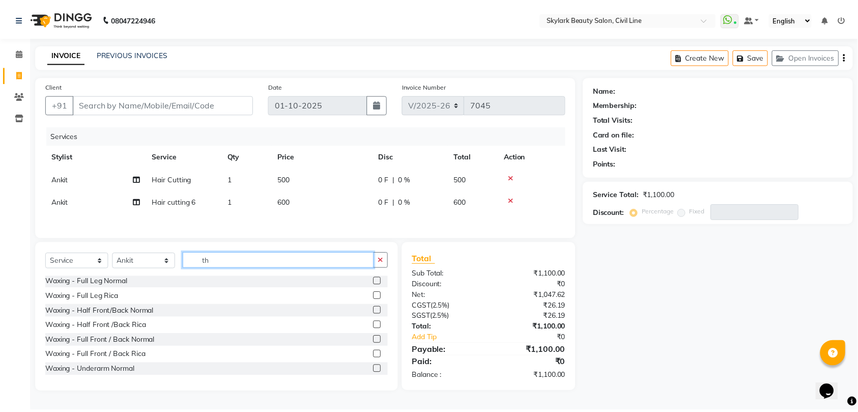
scroll to position [0, 0]
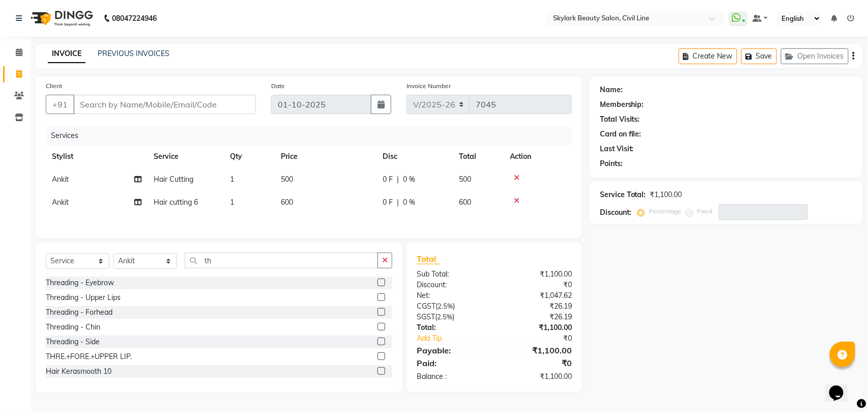
drag, startPoint x: 94, startPoint y: 283, endPoint x: 236, endPoint y: 264, distance: 143.3
click at [95, 283] on div "Threading - Eyebrow" at bounding box center [80, 282] width 68 height 11
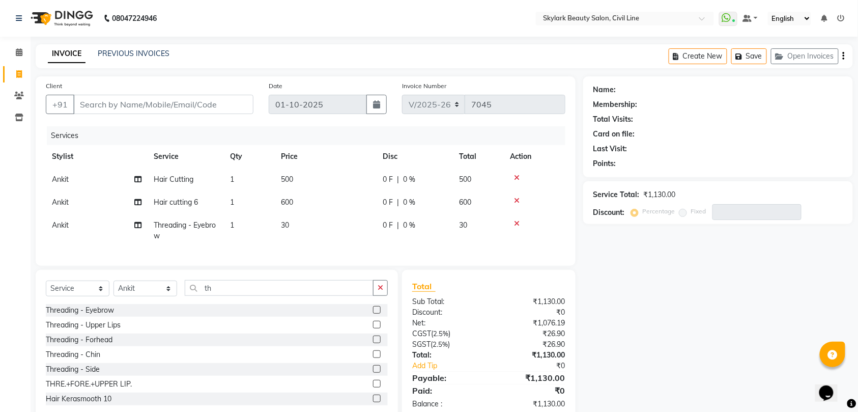
click at [228, 222] on td "1" at bounding box center [249, 231] width 51 height 34
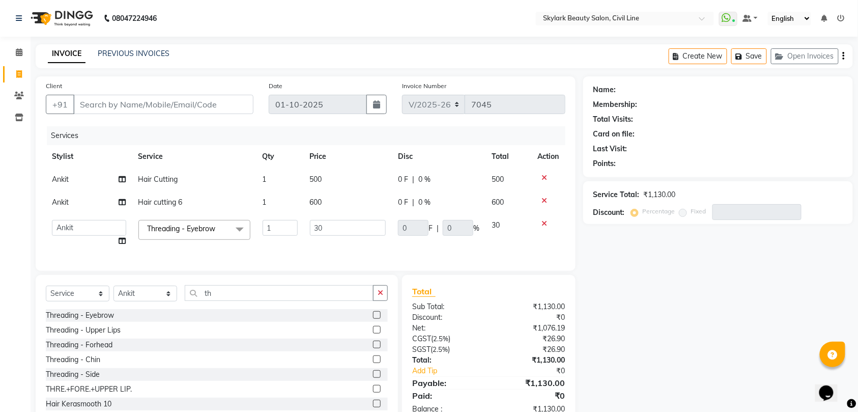
click at [278, 218] on td "1" at bounding box center [279, 233] width 47 height 39
click at [277, 226] on input "1" at bounding box center [280, 228] width 35 height 16
drag, startPoint x: 274, startPoint y: 240, endPoint x: 270, endPoint y: 281, distance: 41.4
click at [274, 241] on td "2" at bounding box center [279, 233] width 47 height 39
click at [346, 301] on input "th" at bounding box center [279, 293] width 189 height 16
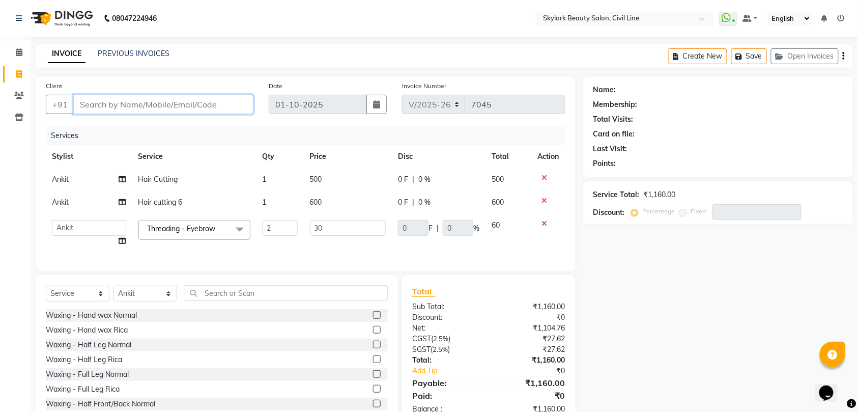
click at [205, 105] on input "Client" at bounding box center [163, 104] width 180 height 19
click at [543, 200] on icon at bounding box center [545, 200] width 6 height 7
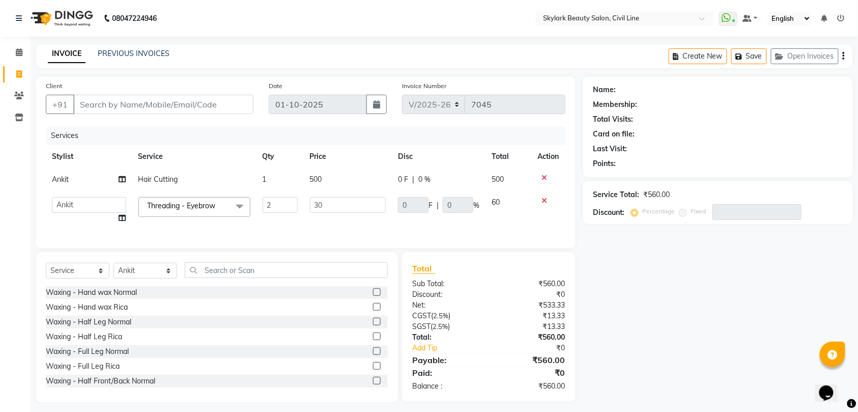
click at [542, 177] on icon at bounding box center [545, 177] width 6 height 7
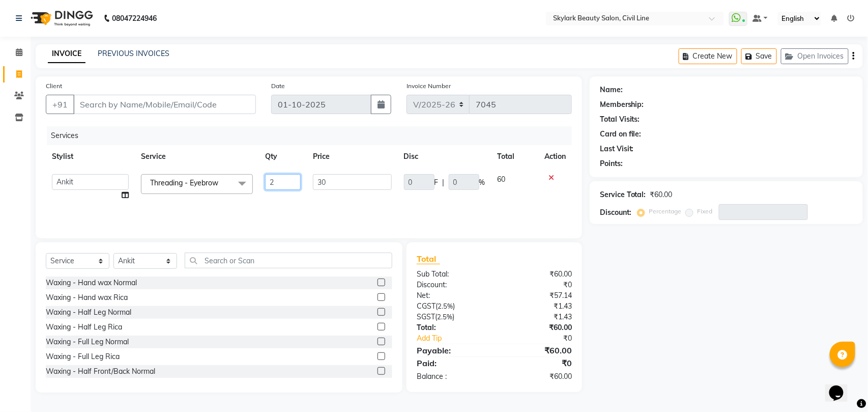
click at [277, 178] on input "2" at bounding box center [283, 182] width 36 height 16
click at [249, 210] on div "Services Stylist Service Qty Price Disc Total Action aman Ankit GAGAN WAHLA GUR…" at bounding box center [309, 177] width 526 height 102
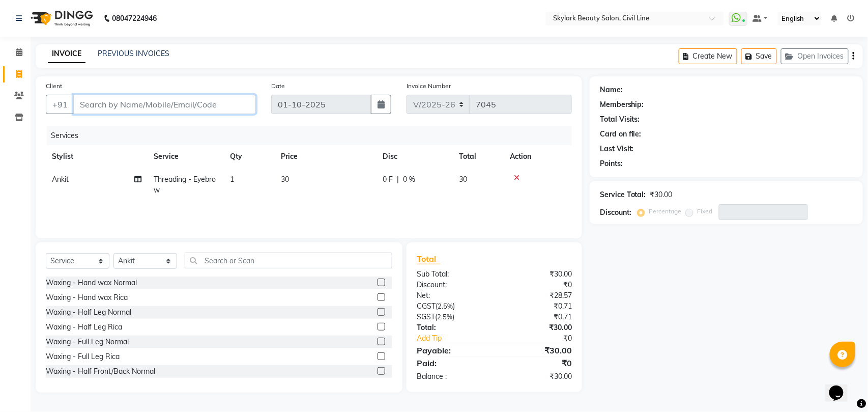
click at [205, 103] on input "Client" at bounding box center [164, 104] width 183 height 19
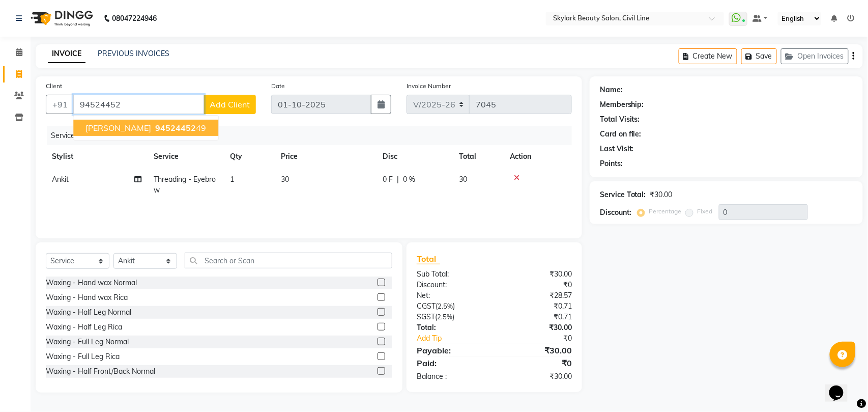
click at [185, 129] on ngb-highlight "94524452 49" at bounding box center [179, 128] width 53 height 10
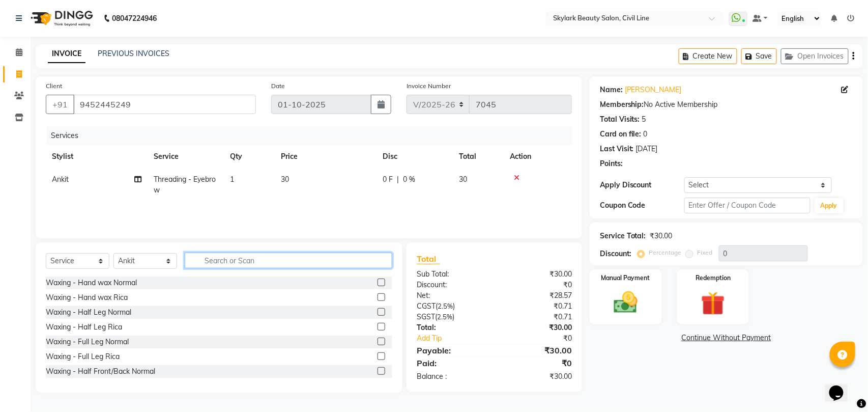
click at [235, 261] on input "text" at bounding box center [289, 260] width 208 height 16
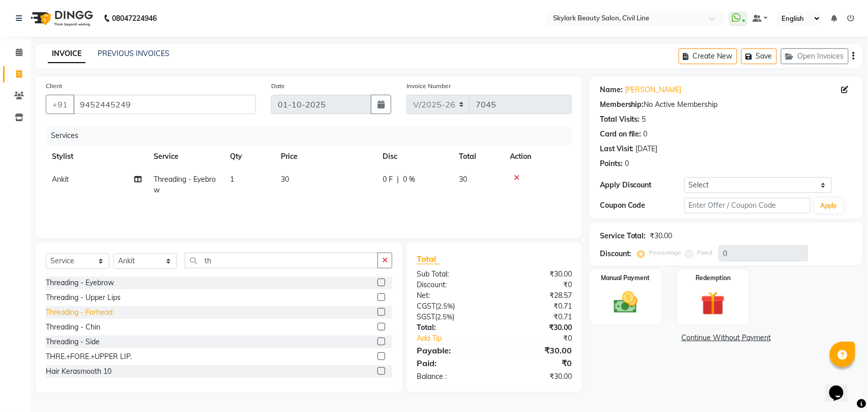
click at [100, 310] on div "Threading - Forhead" at bounding box center [79, 312] width 67 height 11
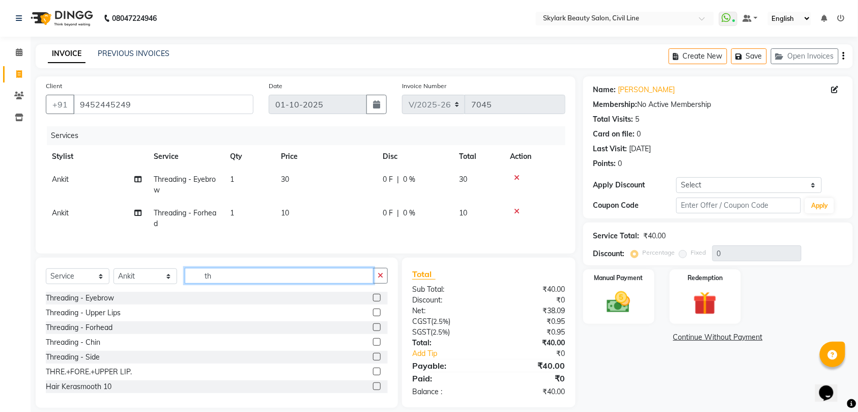
click at [289, 283] on input "th" at bounding box center [279, 276] width 189 height 16
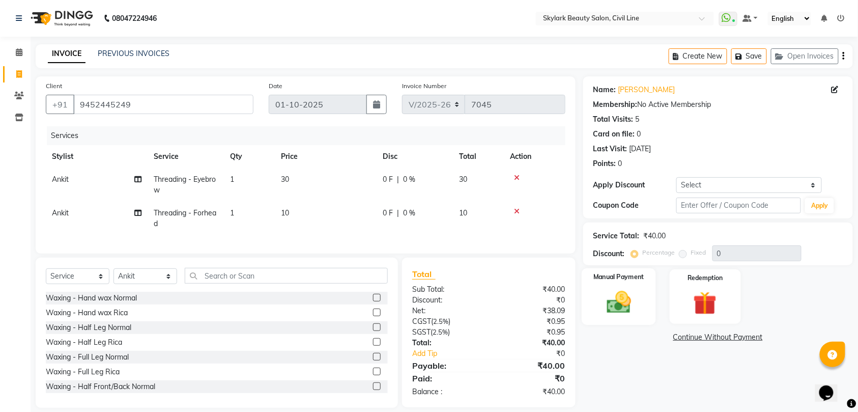
click at [633, 296] on img at bounding box center [619, 302] width 40 height 28
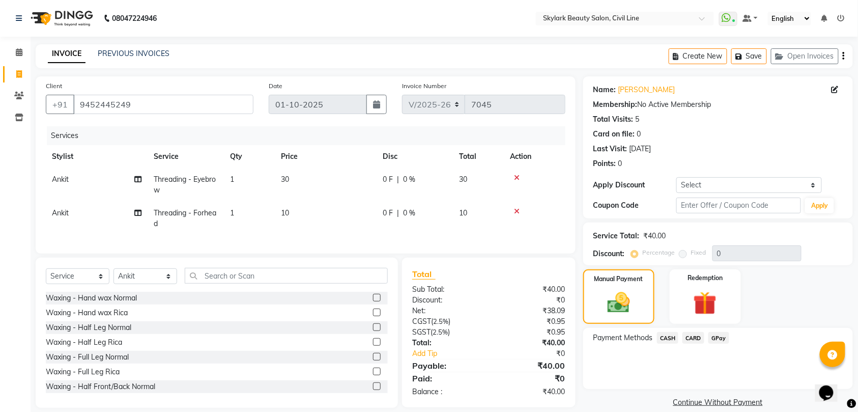
click at [664, 338] on span "CASH" at bounding box center [668, 338] width 22 height 12
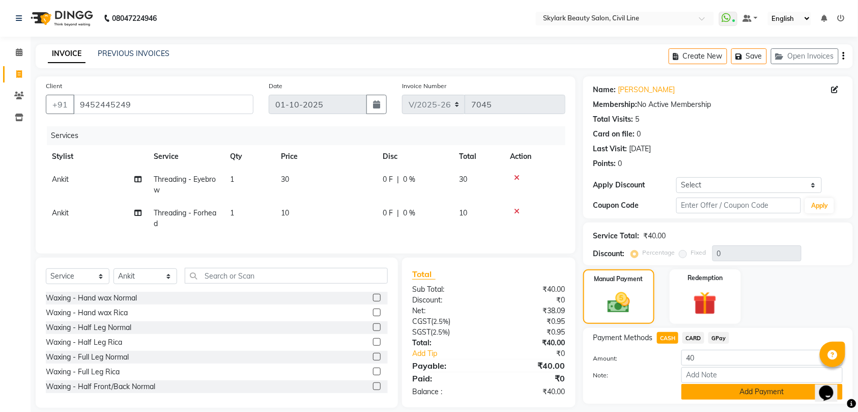
click at [735, 389] on button "Add Payment" at bounding box center [761, 392] width 161 height 16
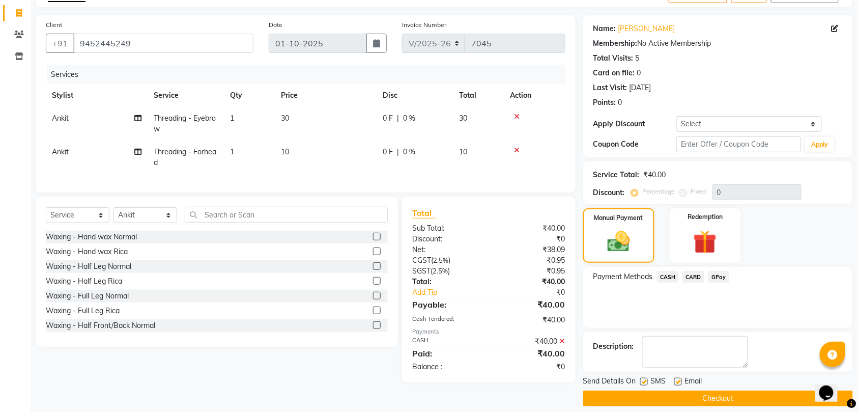
scroll to position [72, 0]
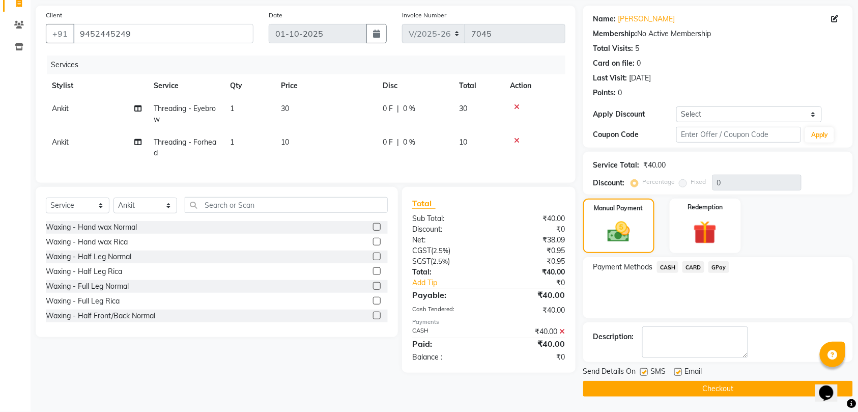
drag, startPoint x: 737, startPoint y: 381, endPoint x: 736, endPoint y: 387, distance: 6.3
click at [737, 382] on button "Checkout" at bounding box center [718, 389] width 270 height 16
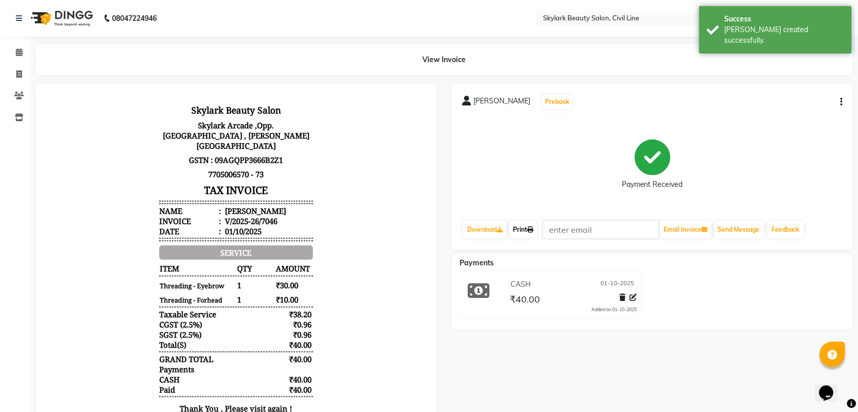
click at [528, 227] on link "Print" at bounding box center [523, 229] width 28 height 17
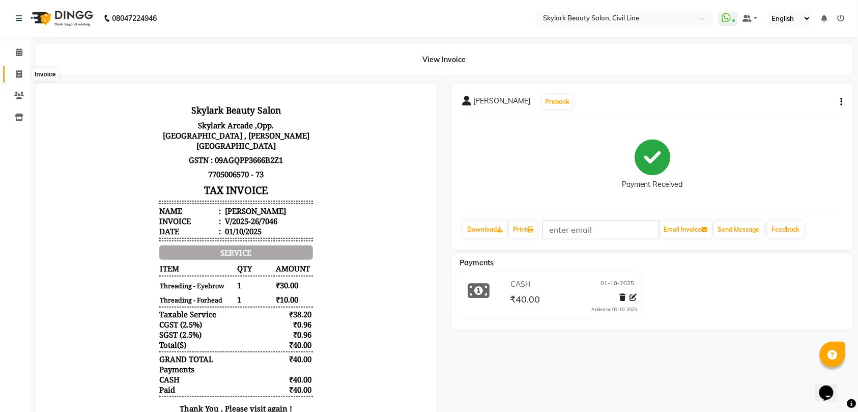
click at [17, 74] on icon at bounding box center [19, 74] width 6 height 8
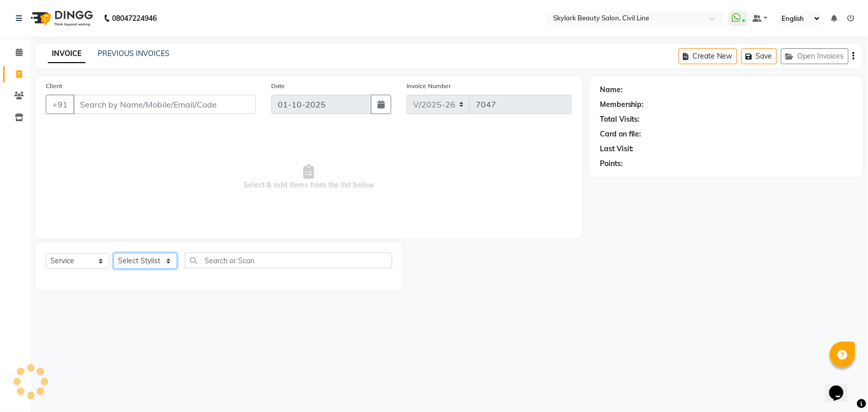
click at [137, 259] on select "Select Stylist" at bounding box center [145, 261] width 64 height 16
click at [138, 261] on select "Select Stylist" at bounding box center [145, 261] width 64 height 16
click at [113, 253] on select "Select Stylist [PERSON_NAME] [PERSON_NAME] [PERSON_NAME] WASU" at bounding box center [145, 261] width 64 height 16
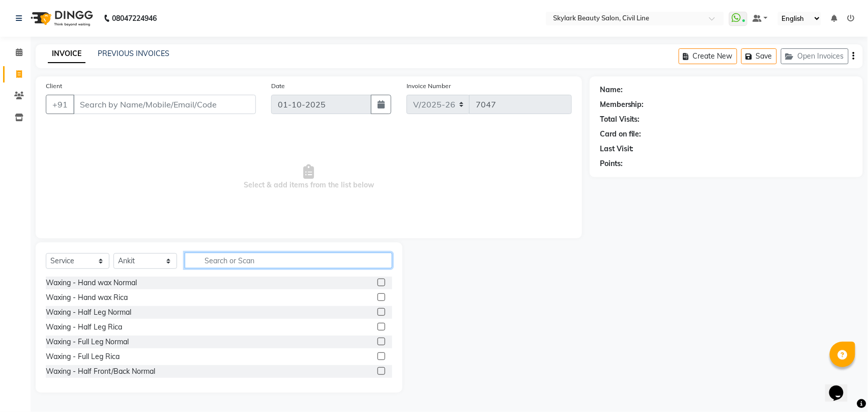
click at [230, 258] on input "text" at bounding box center [289, 260] width 208 height 16
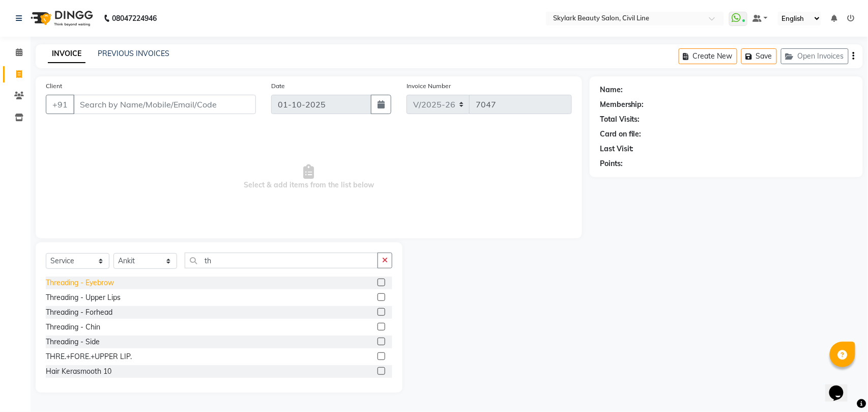
click at [104, 285] on div "Threading - Eyebrow" at bounding box center [80, 282] width 68 height 11
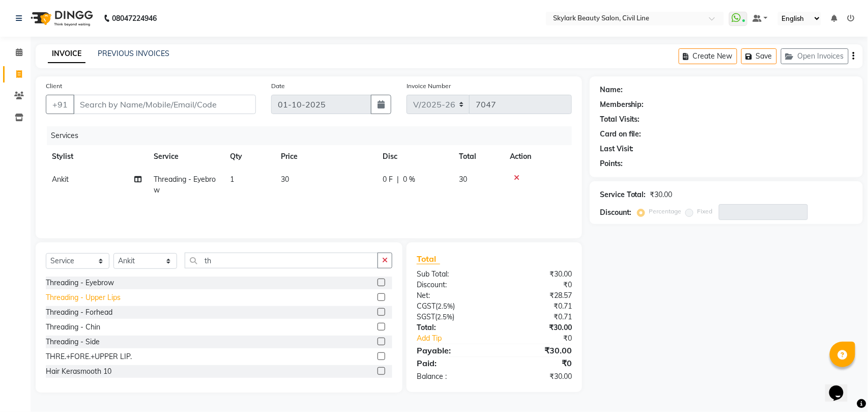
click at [106, 297] on div "Threading - Upper Lips" at bounding box center [83, 297] width 75 height 11
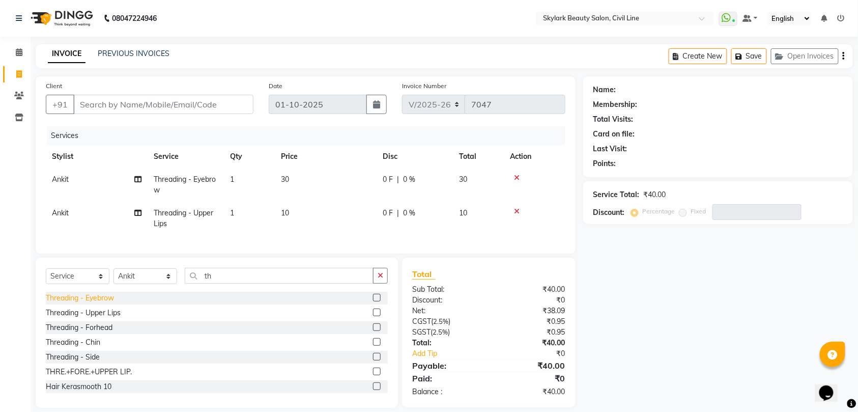
click at [107, 303] on div "Threading - Eyebrow" at bounding box center [80, 298] width 68 height 11
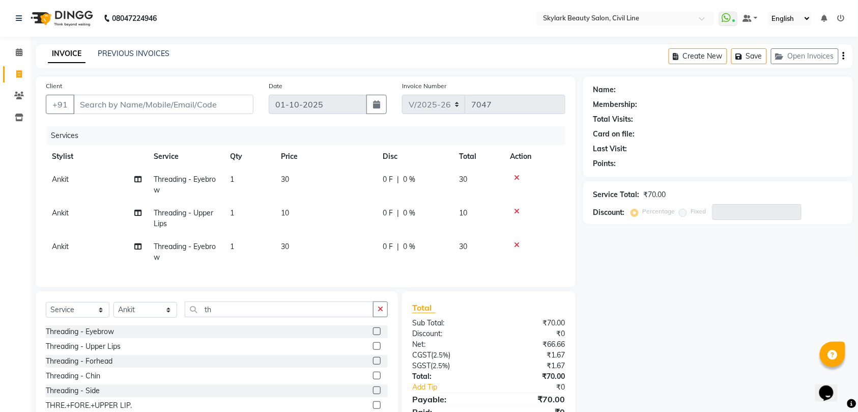
click at [114, 352] on div "Threading - Upper Lips" at bounding box center [83, 346] width 75 height 11
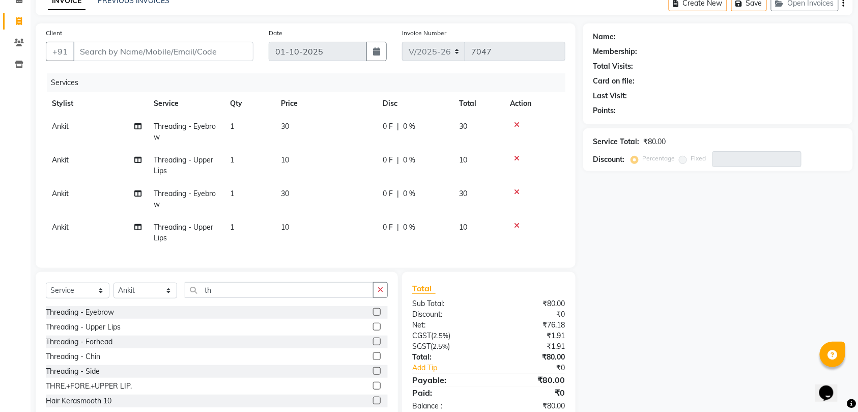
scroll to position [89, 0]
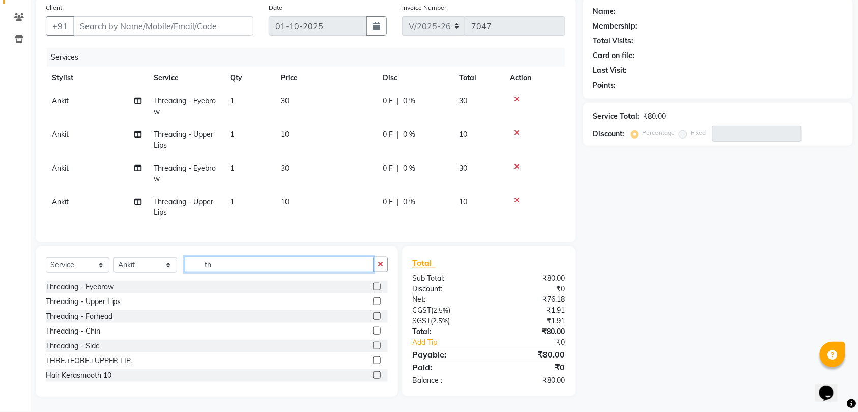
click at [282, 262] on input "th" at bounding box center [279, 264] width 189 height 16
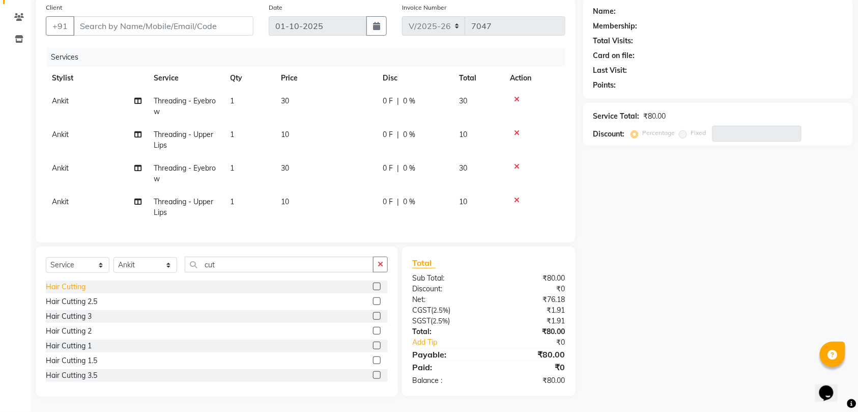
click at [76, 286] on div "Hair Cutting" at bounding box center [66, 286] width 40 height 11
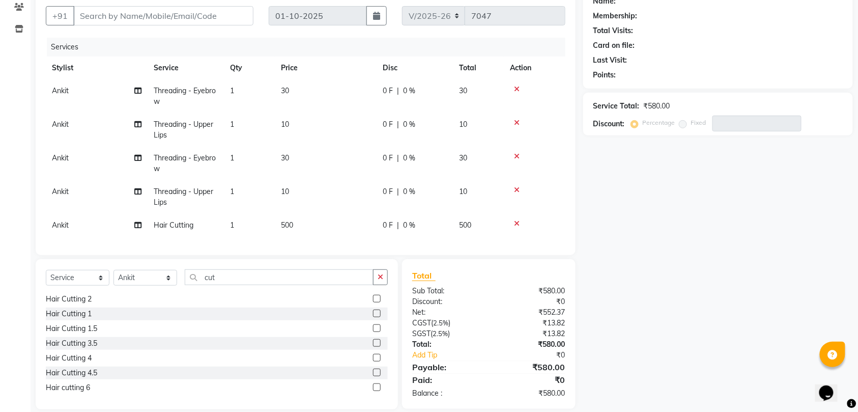
scroll to position [60, 0]
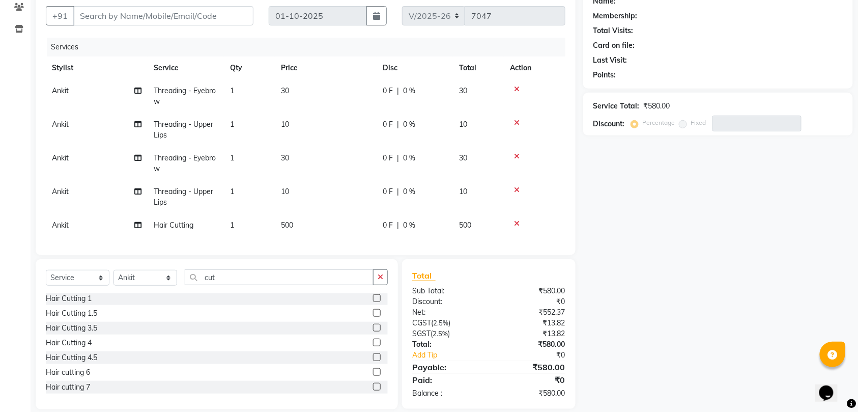
click at [81, 378] on div "Hair cutting 6" at bounding box center [68, 372] width 44 height 11
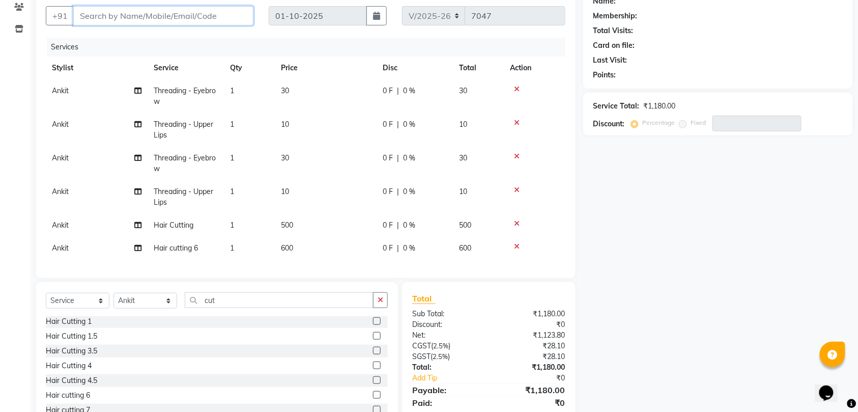
click at [222, 19] on input "Client" at bounding box center [163, 15] width 180 height 19
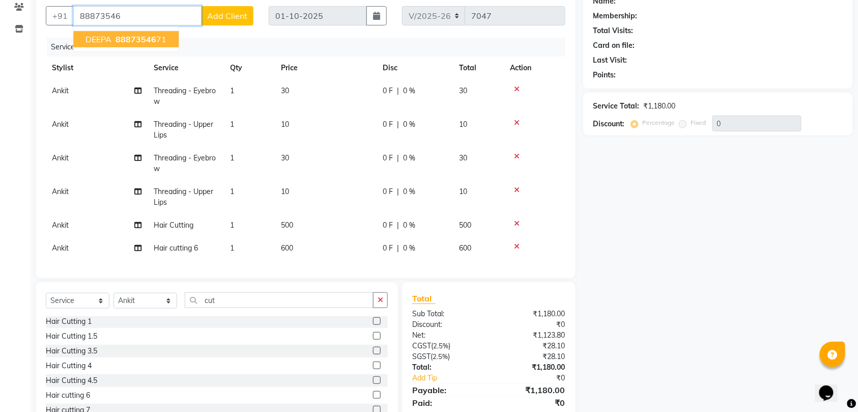
click at [165, 39] on ngb-highlight "88873546 71" at bounding box center [139, 39] width 53 height 10
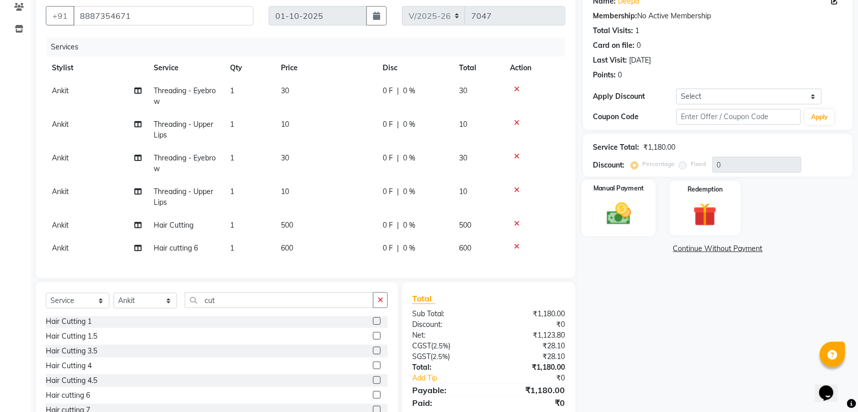
click at [618, 214] on img at bounding box center [619, 213] width 40 height 28
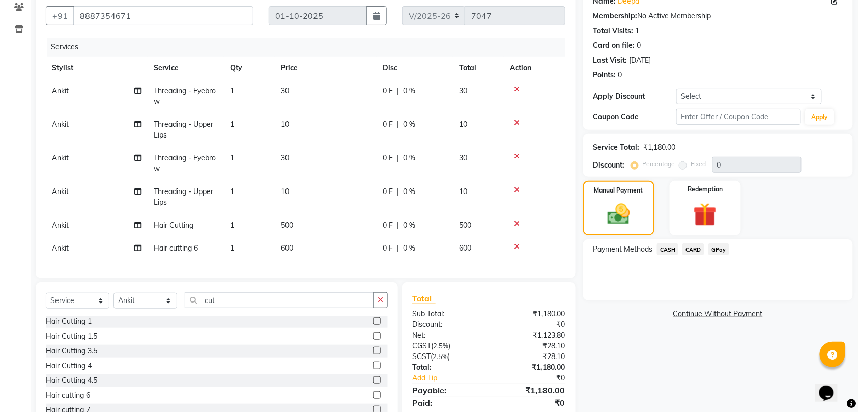
click at [718, 250] on span "GPay" at bounding box center [718, 249] width 21 height 12
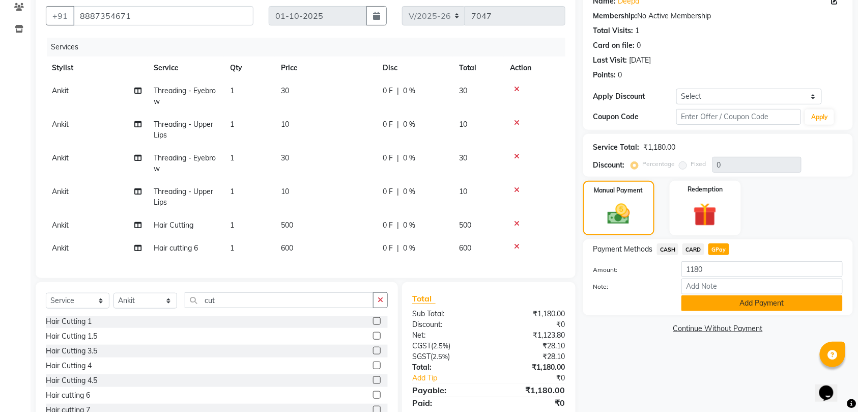
click at [751, 304] on button "Add Payment" at bounding box center [761, 303] width 161 height 16
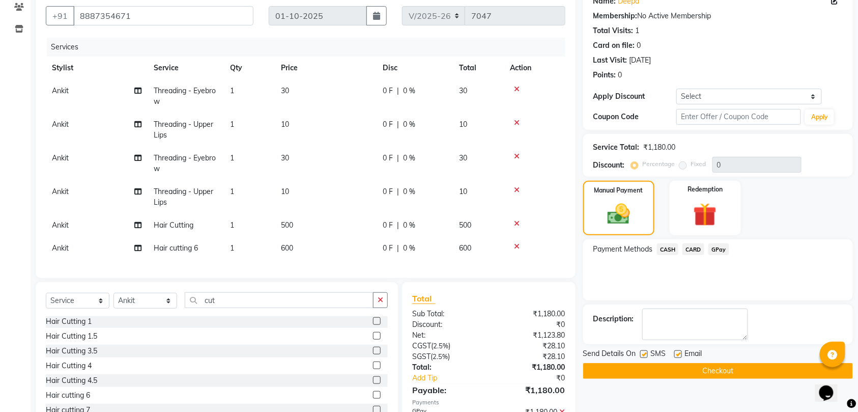
scroll to position [155, 0]
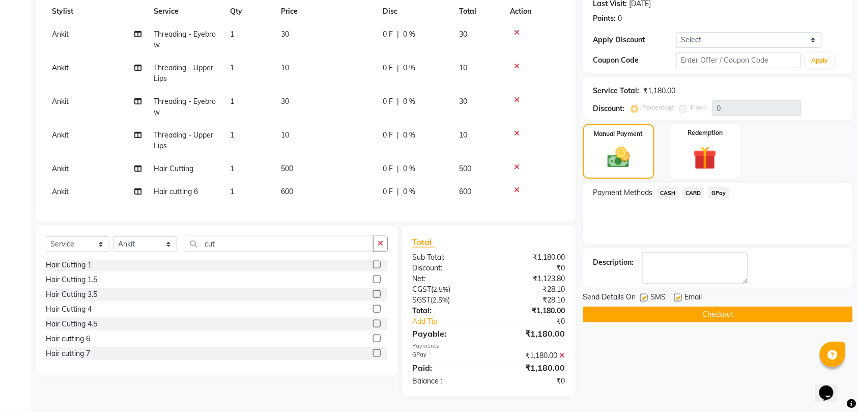
click at [725, 306] on button "Checkout" at bounding box center [718, 314] width 270 height 16
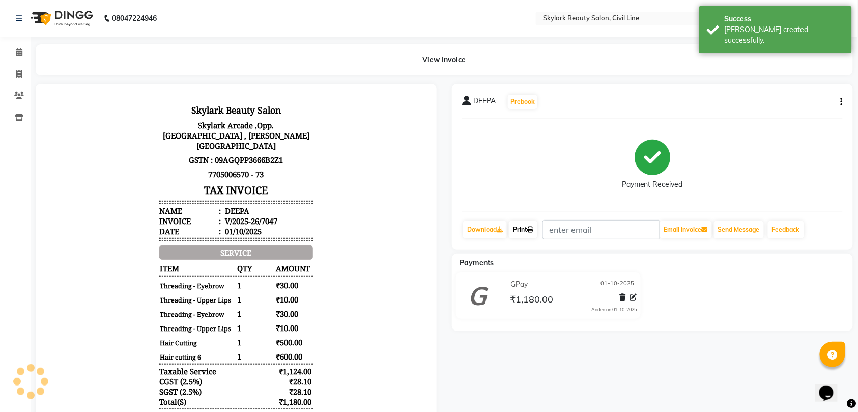
click at [528, 230] on link "Print" at bounding box center [523, 229] width 28 height 17
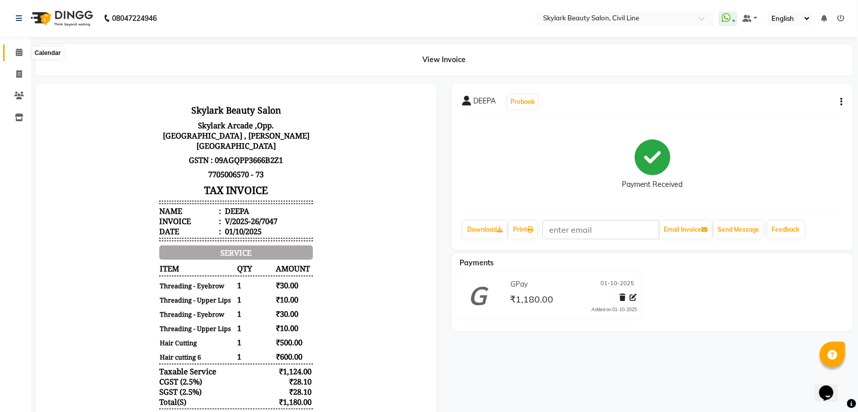
click at [18, 54] on icon at bounding box center [19, 52] width 7 height 8
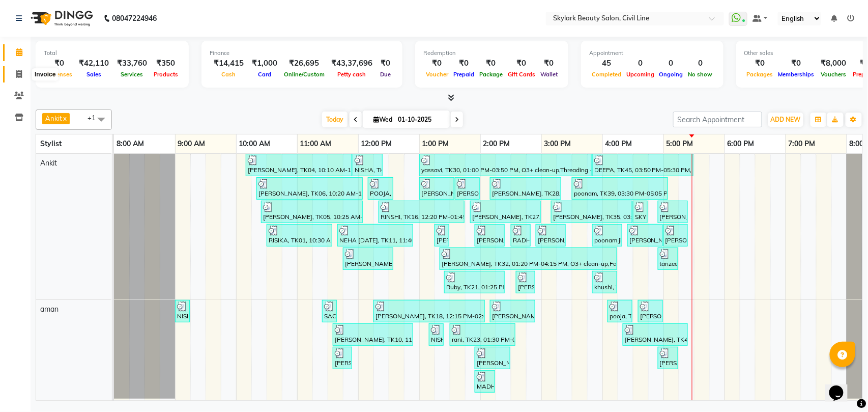
click at [18, 71] on icon at bounding box center [19, 74] width 6 height 8
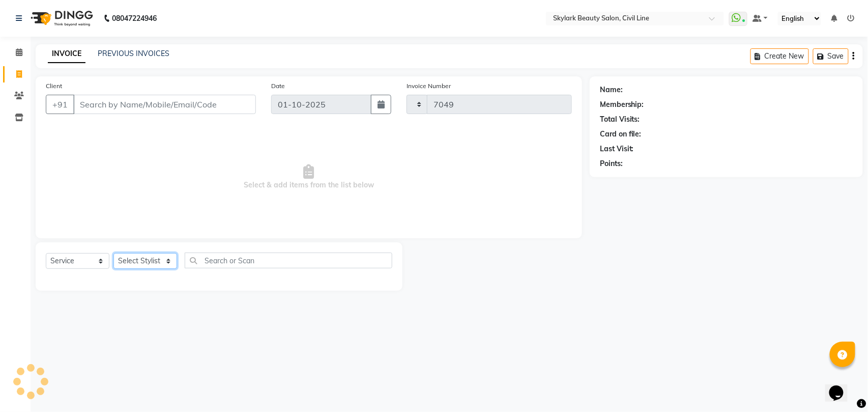
click at [142, 257] on select "Select Stylist" at bounding box center [145, 261] width 64 height 16
click at [139, 261] on select "Select Stylist" at bounding box center [145, 261] width 64 height 16
click at [113, 253] on select "Select Stylist [PERSON_NAME] [PERSON_NAME] [PERSON_NAME] WASU" at bounding box center [145, 261] width 64 height 16
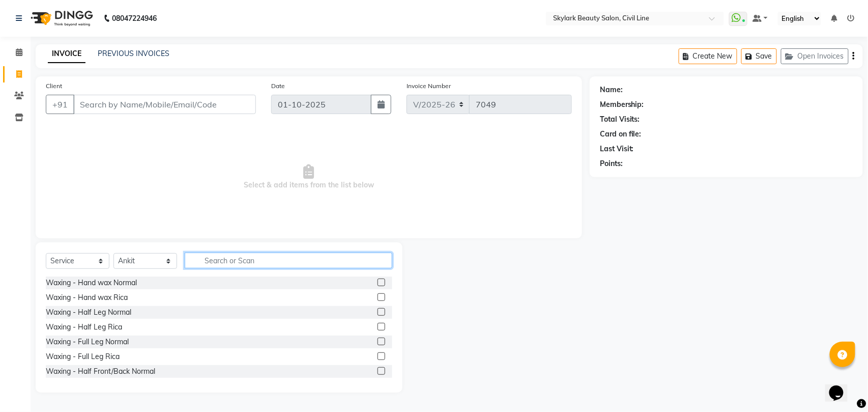
click at [235, 261] on input "text" at bounding box center [289, 260] width 208 height 16
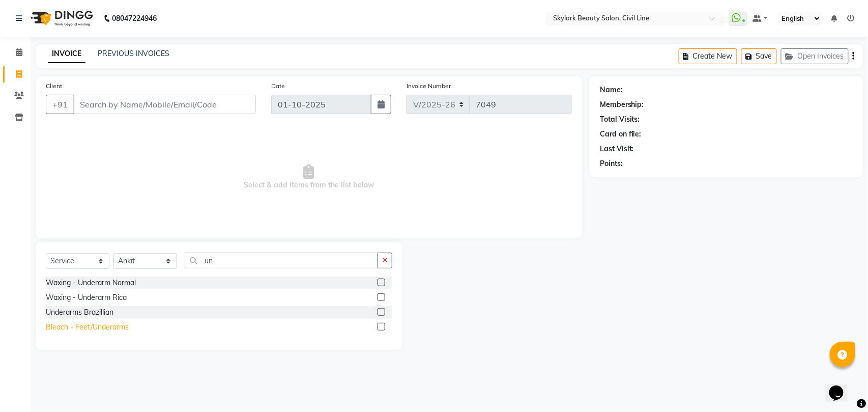
click at [103, 326] on div "Bleach - Feet/Underarms" at bounding box center [87, 327] width 83 height 11
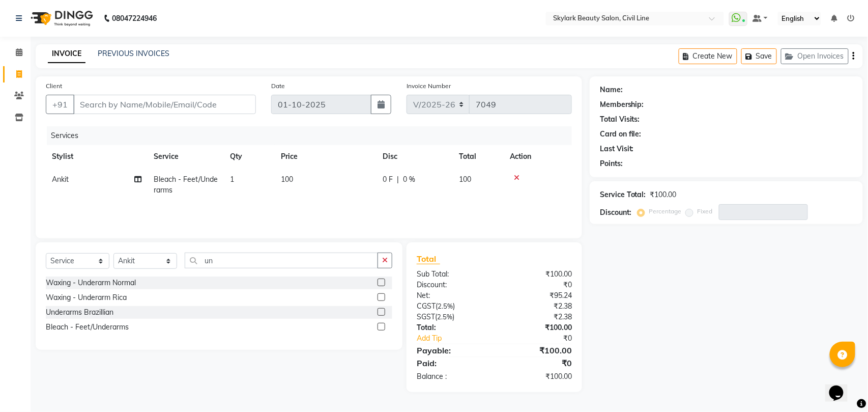
click at [517, 178] on icon at bounding box center [517, 177] width 6 height 7
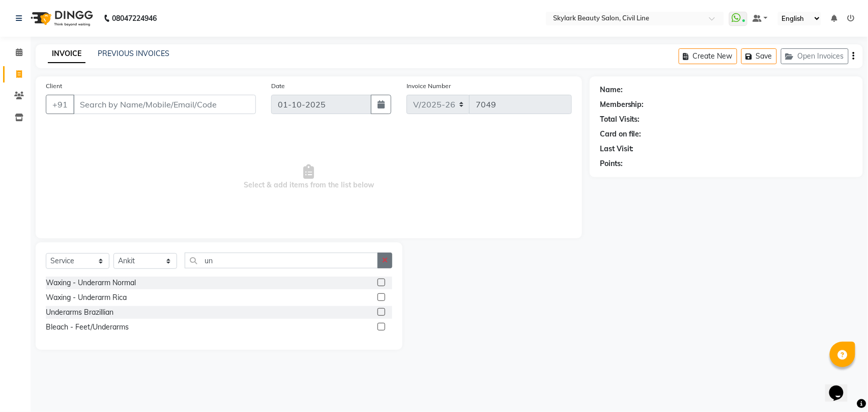
click at [383, 261] on icon "button" at bounding box center [385, 259] width 6 height 7
click at [89, 299] on div "Bleach - Face [PERSON_NAME]" at bounding box center [98, 297] width 104 height 11
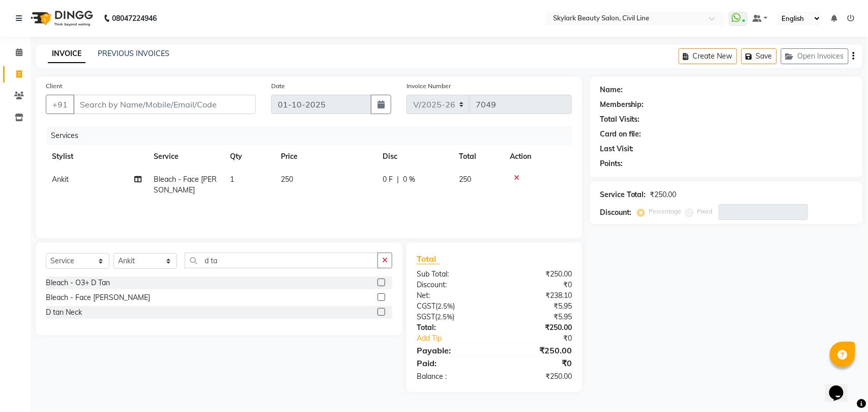
click at [384, 262] on icon "button" at bounding box center [385, 259] width 6 height 7
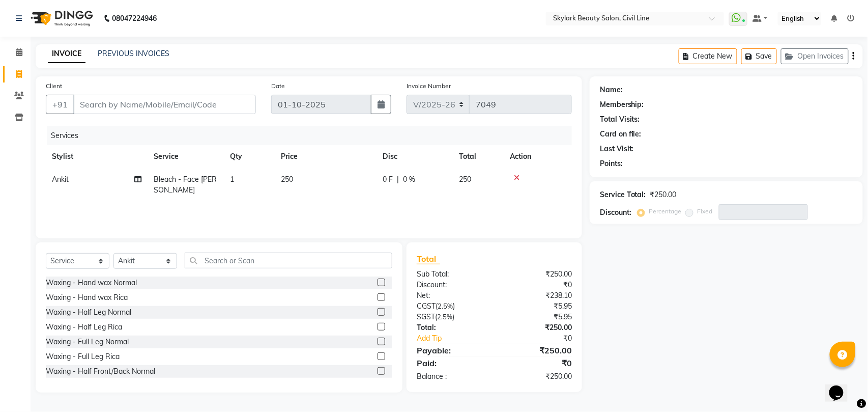
click at [515, 176] on icon at bounding box center [517, 177] width 6 height 7
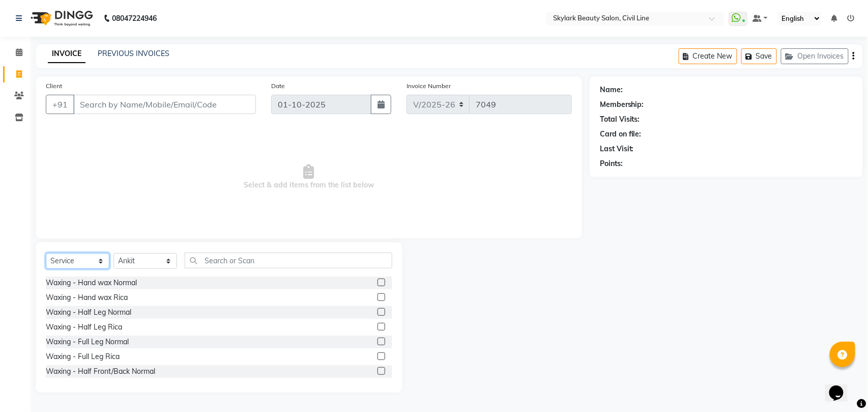
click at [60, 256] on select "Select Service Product Membership Package Voucher Prepaid Gift Card" at bounding box center [78, 261] width 64 height 16
click at [46, 253] on select "Select Service Product Membership Package Voucher Prepaid Gift Card" at bounding box center [78, 261] width 64 height 16
click at [278, 252] on div "Select Service Product Membership Package Voucher Prepaid Gift Card Select Styl…" at bounding box center [219, 317] width 367 height 150
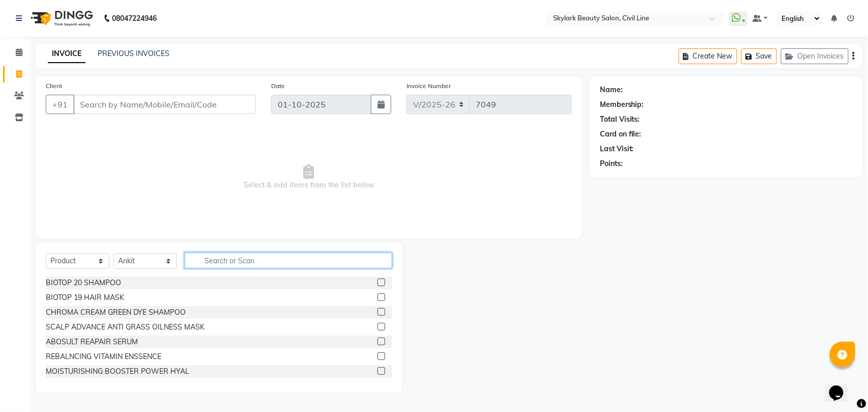
click at [276, 259] on input "text" at bounding box center [289, 260] width 208 height 16
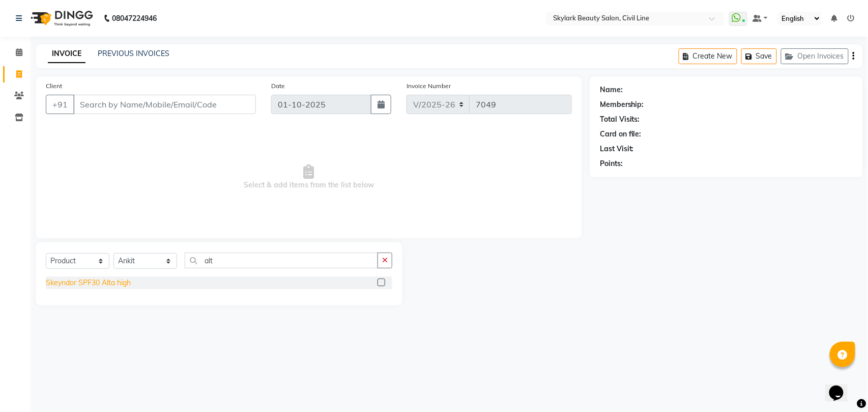
click at [117, 280] on div "Skeyndor SPF30 Alta high" at bounding box center [88, 282] width 85 height 11
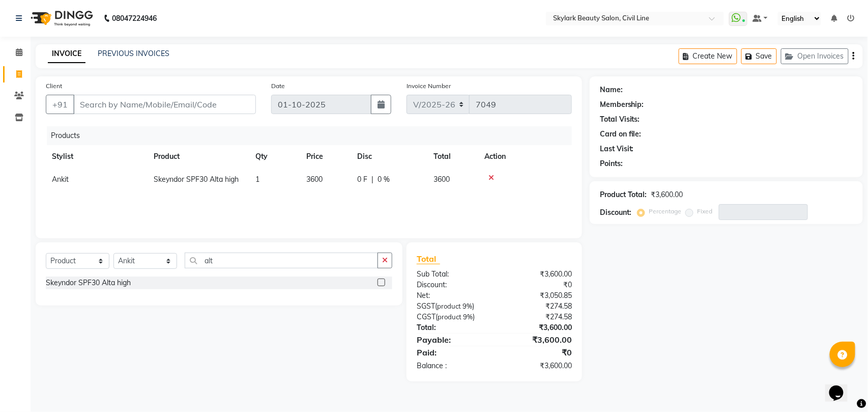
click at [491, 177] on icon at bounding box center [491, 177] width 6 height 7
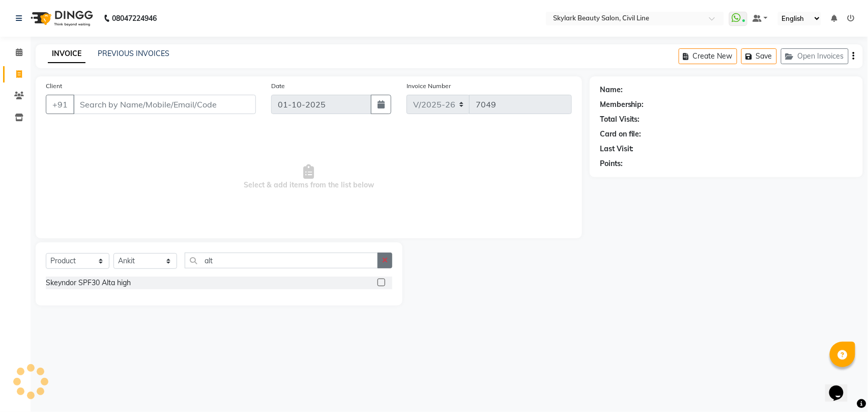
click at [385, 259] on icon "button" at bounding box center [385, 259] width 6 height 7
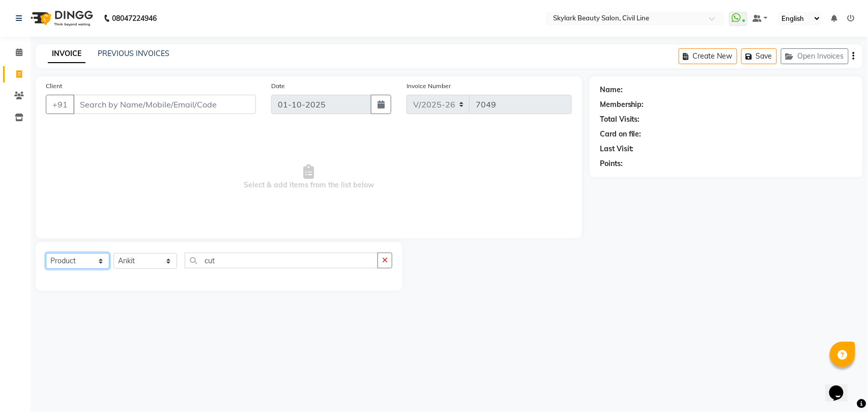
click at [84, 263] on select "Select Service Product Membership Package Voucher Prepaid Gift Card" at bounding box center [78, 261] width 64 height 16
click at [46, 253] on select "Select Service Product Membership Package Voucher Prepaid Gift Card" at bounding box center [78, 261] width 64 height 16
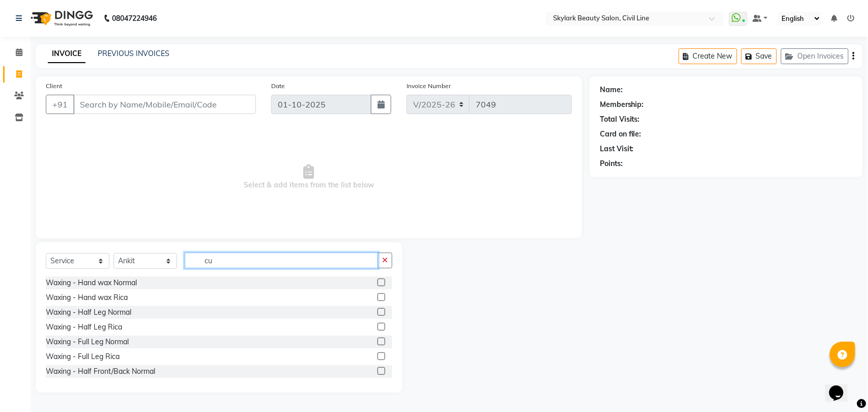
click at [261, 262] on input "cu" at bounding box center [281, 260] width 193 height 16
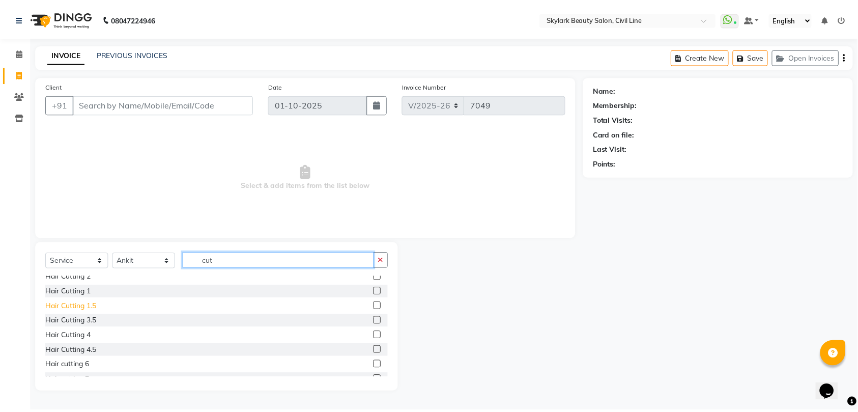
scroll to position [60, 0]
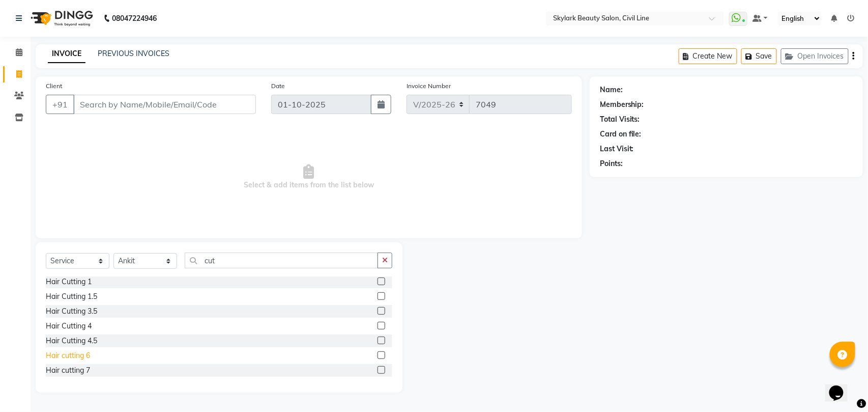
click at [70, 354] on div "Hair cutting 6" at bounding box center [68, 355] width 44 height 11
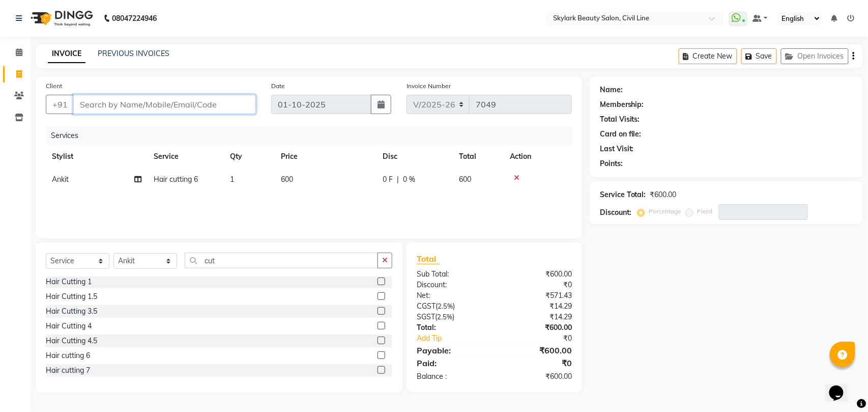
click at [142, 105] on input "Client" at bounding box center [164, 104] width 183 height 19
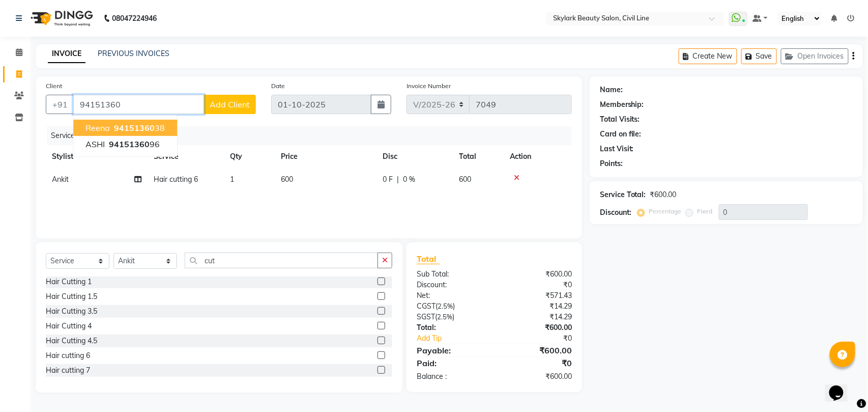
click at [144, 127] on span "94151360" at bounding box center [134, 128] width 41 height 10
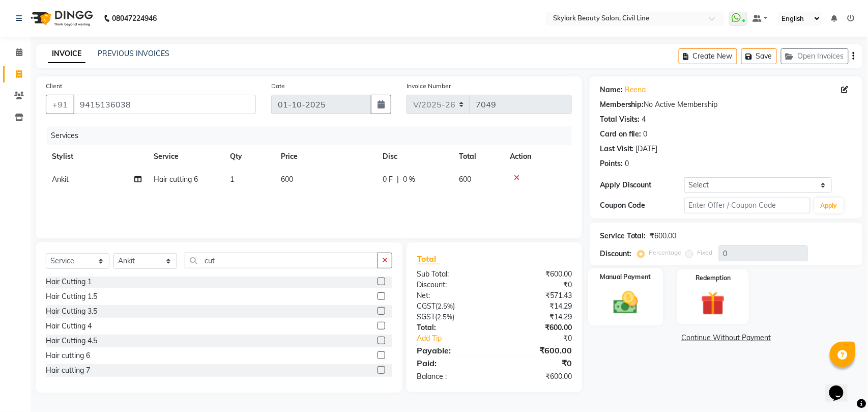
click at [637, 306] on img at bounding box center [625, 302] width 40 height 28
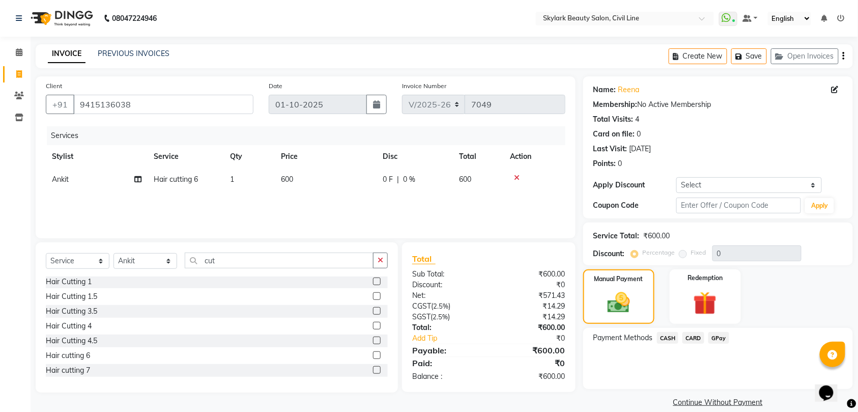
click at [720, 337] on span "GPay" at bounding box center [718, 338] width 21 height 12
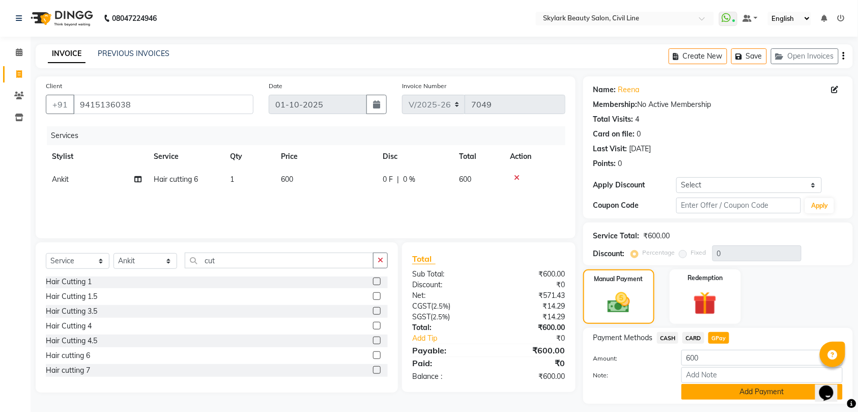
click at [751, 391] on button "Add Payment" at bounding box center [761, 392] width 161 height 16
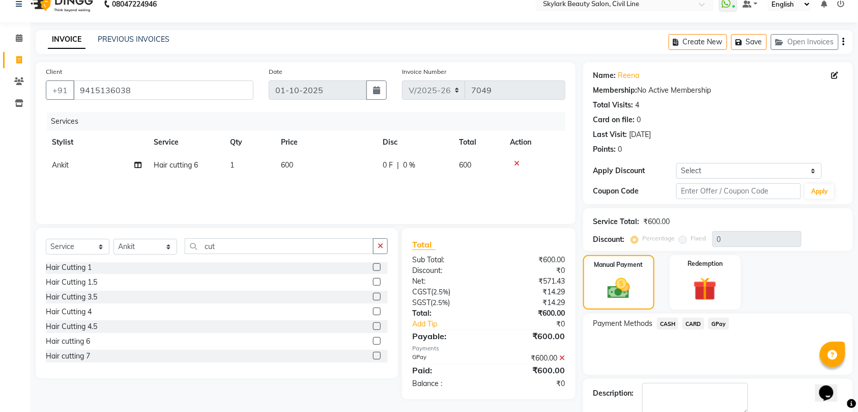
scroll to position [72, 0]
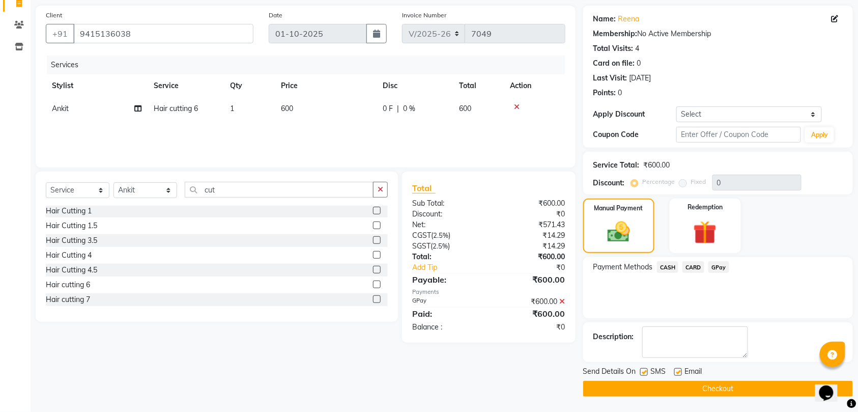
click at [750, 389] on button "Checkout" at bounding box center [718, 389] width 270 height 16
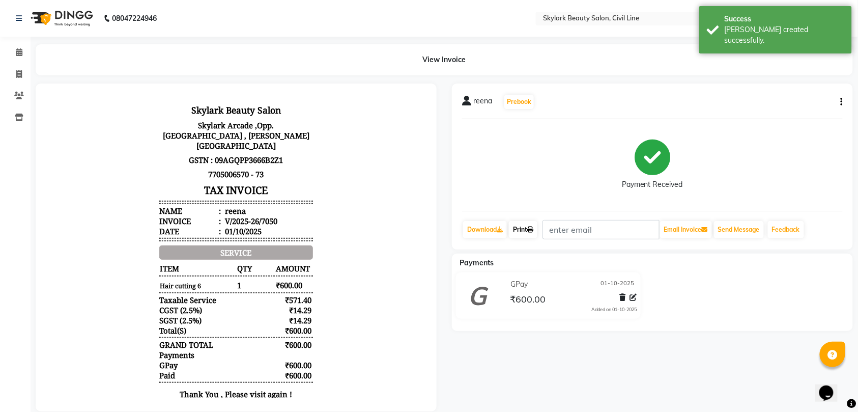
click at [519, 228] on link "Print" at bounding box center [523, 229] width 28 height 17
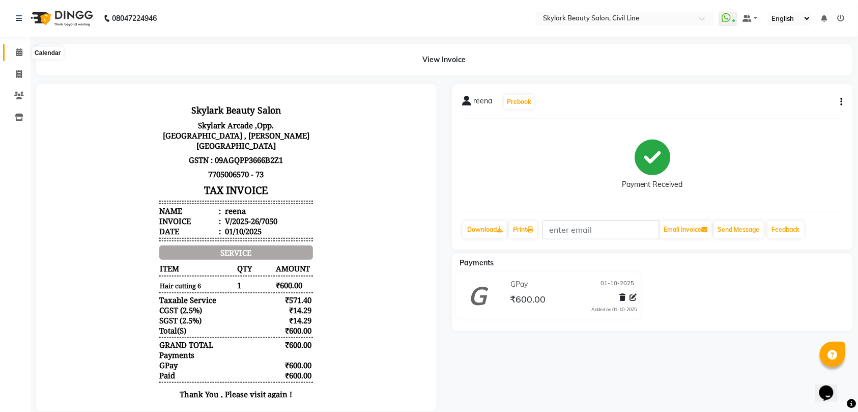
click at [18, 52] on icon at bounding box center [19, 52] width 7 height 8
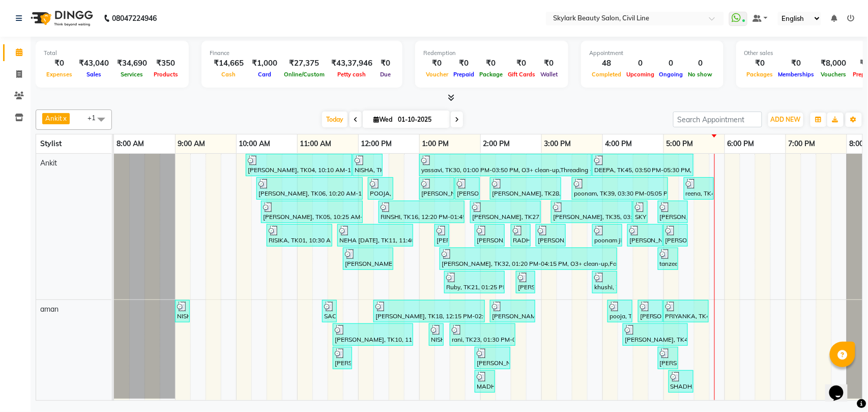
scroll to position [0, 45]
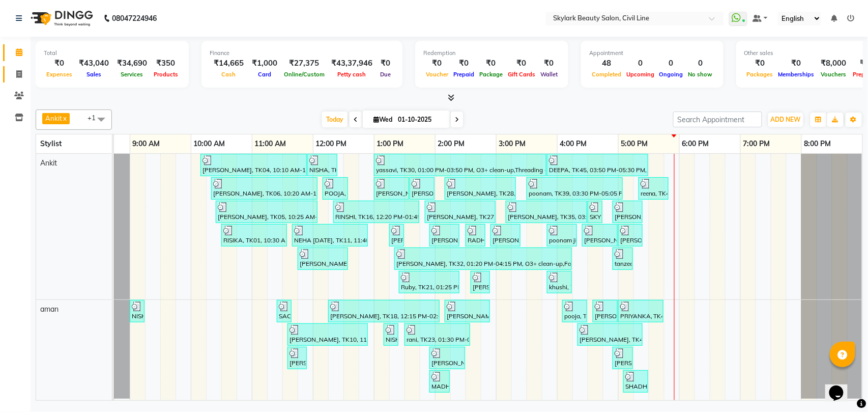
click at [18, 69] on span at bounding box center [19, 75] width 18 height 12
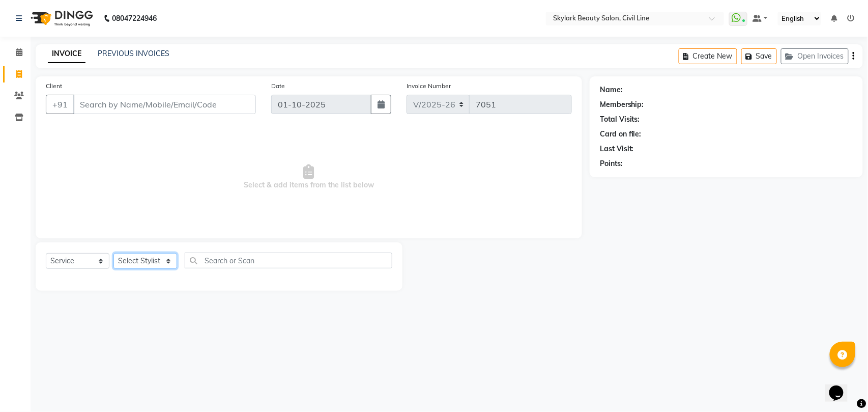
click at [135, 259] on select "Select Stylist [PERSON_NAME] [PERSON_NAME] [PERSON_NAME] WASU" at bounding box center [145, 261] width 64 height 16
click at [113, 253] on select "Select Stylist [PERSON_NAME] [PERSON_NAME] [PERSON_NAME] WASU" at bounding box center [145, 261] width 64 height 16
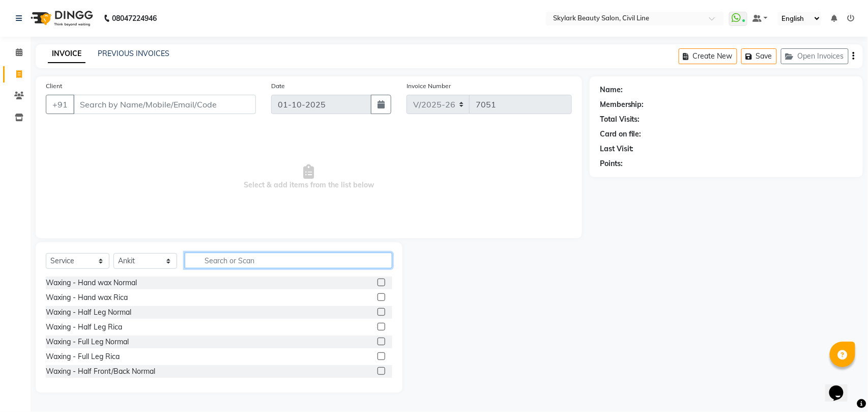
click at [261, 263] on input "text" at bounding box center [289, 260] width 208 height 16
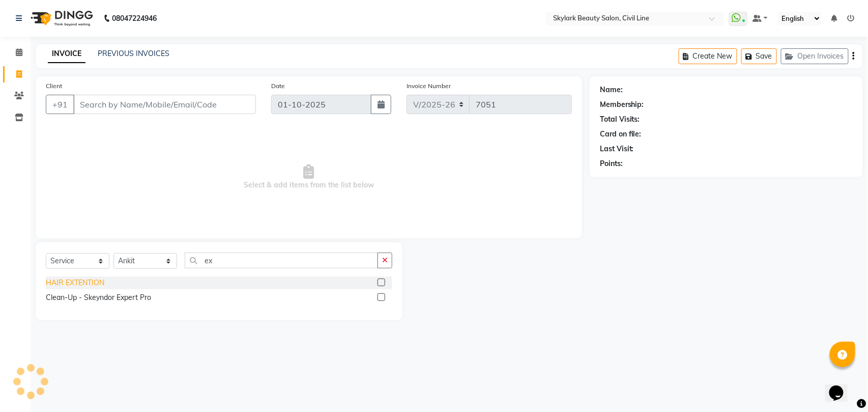
click at [76, 281] on div "HAIR EXTENTION" at bounding box center [75, 282] width 59 height 11
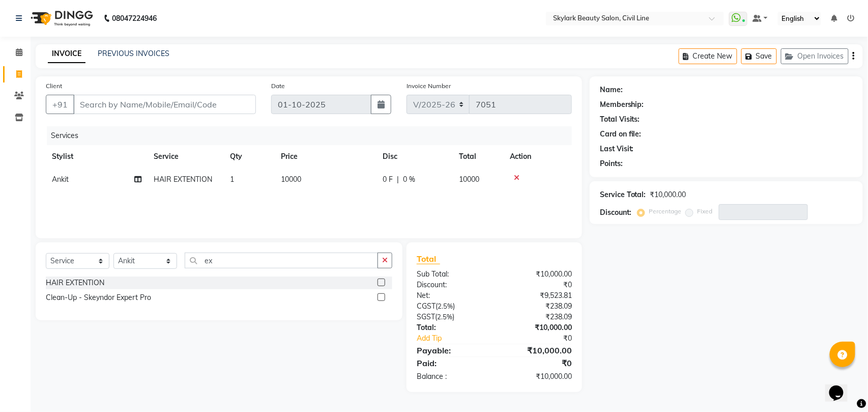
click at [516, 176] on icon at bounding box center [517, 177] width 6 height 7
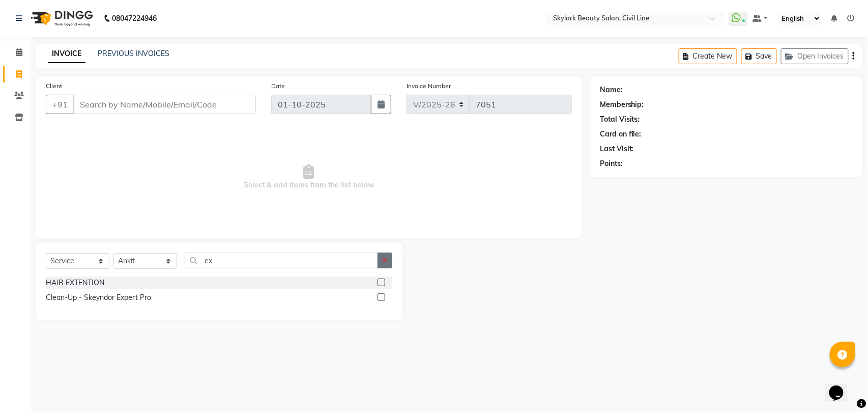
click at [383, 259] on icon "button" at bounding box center [385, 259] width 6 height 7
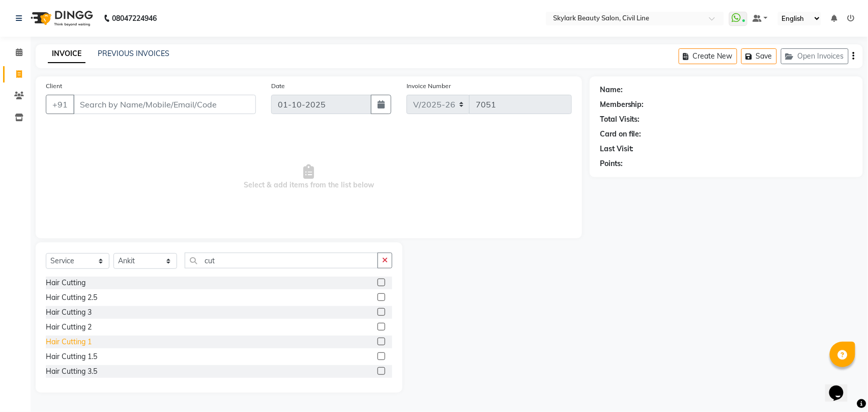
click at [80, 344] on div "Hair Cutting 1" at bounding box center [69, 341] width 46 height 11
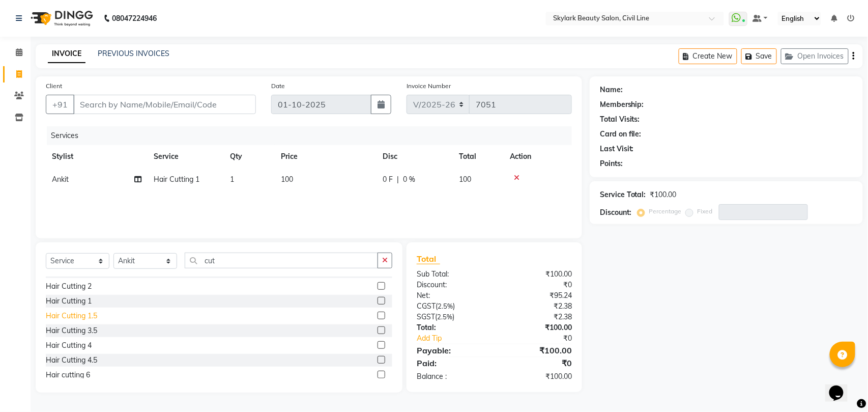
scroll to position [60, 0]
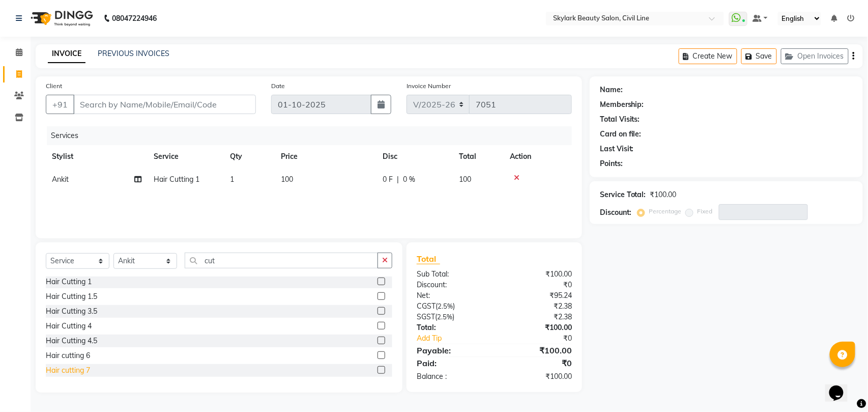
click at [74, 369] on div "Hair cutting 7" at bounding box center [68, 370] width 44 height 11
drag, startPoint x: 190, startPoint y: 98, endPoint x: 196, endPoint y: 105, distance: 9.0
click at [195, 105] on input "Client" at bounding box center [164, 104] width 183 height 19
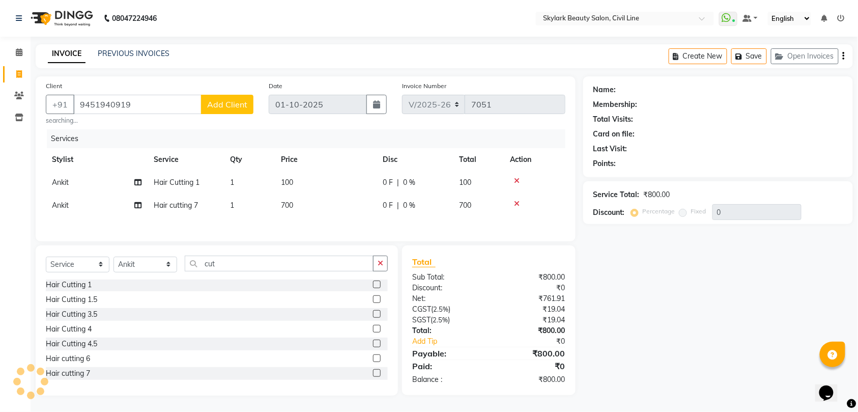
click at [209, 106] on button "Add Client" at bounding box center [227, 104] width 52 height 19
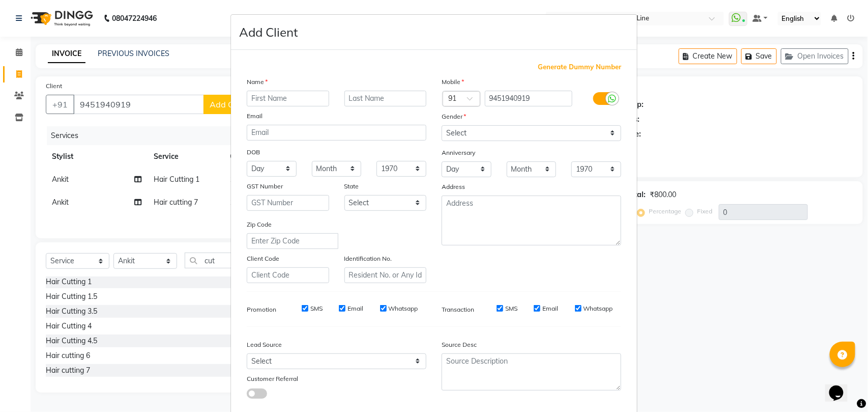
click at [288, 103] on input "text" at bounding box center [288, 99] width 82 height 16
click at [505, 125] on select "Select [DEMOGRAPHIC_DATA] [DEMOGRAPHIC_DATA] Other Prefer Not To Say" at bounding box center [532, 133] width 180 height 16
click at [442, 125] on select "Select [DEMOGRAPHIC_DATA] [DEMOGRAPHIC_DATA] Other Prefer Not To Say" at bounding box center [532, 133] width 180 height 16
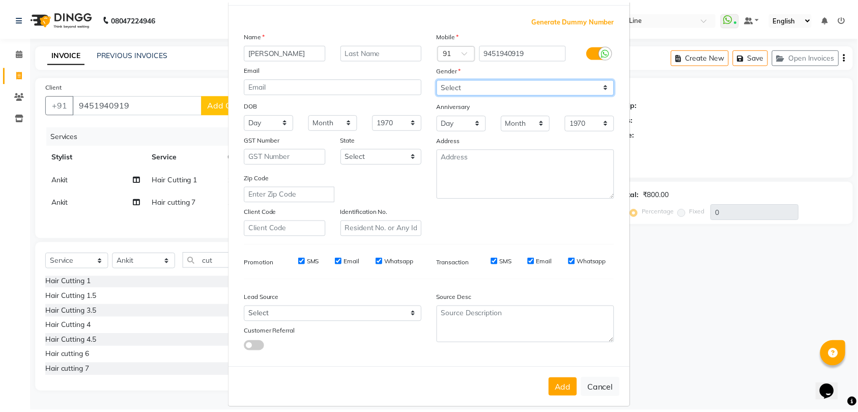
scroll to position [55, 0]
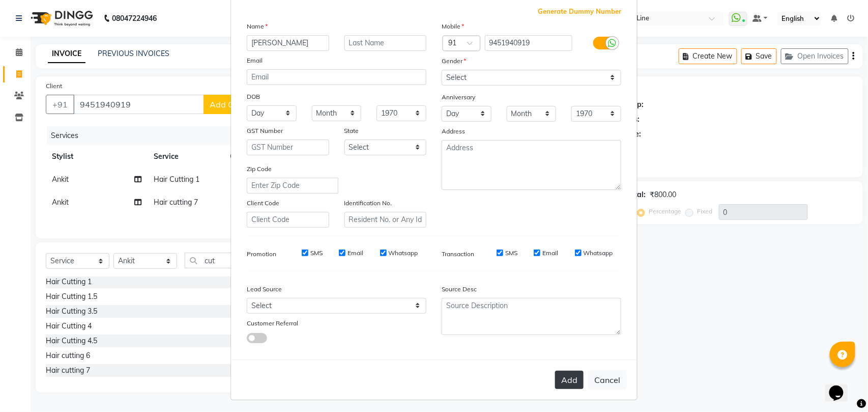
click at [560, 380] on button "Add" at bounding box center [569, 379] width 28 height 18
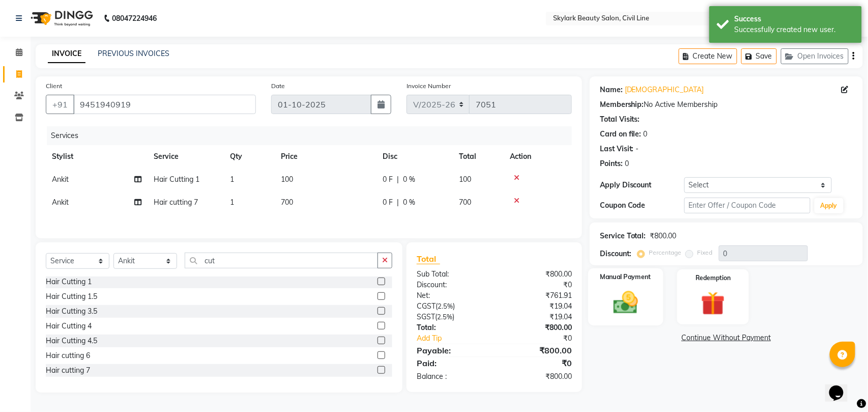
click at [645, 300] on img at bounding box center [625, 302] width 40 height 28
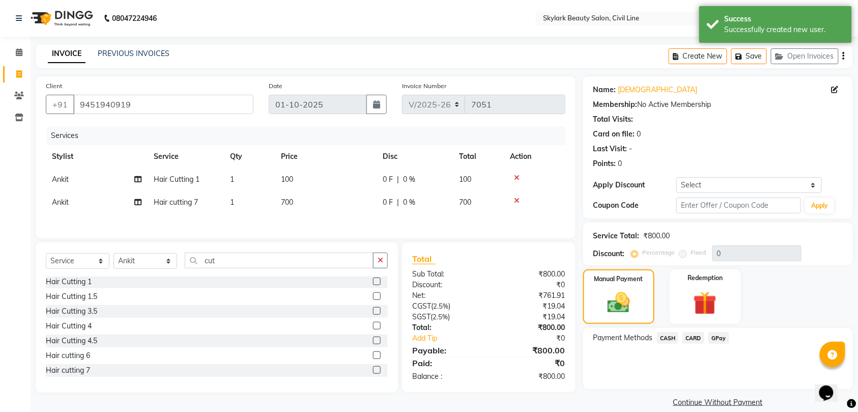
click at [717, 335] on span "GPay" at bounding box center [718, 338] width 21 height 12
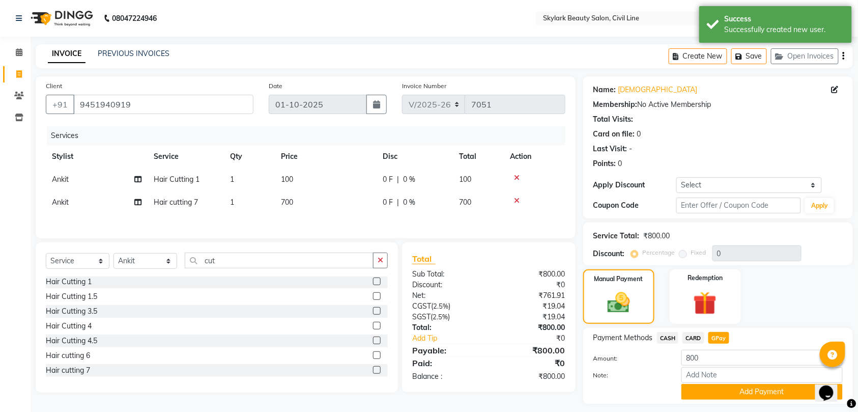
click at [751, 386] on button "Add Payment" at bounding box center [761, 392] width 161 height 16
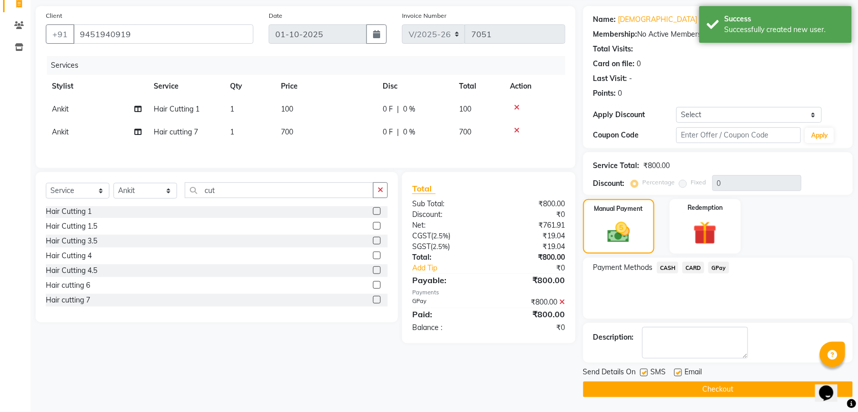
scroll to position [72, 0]
click at [728, 388] on button "Checkout" at bounding box center [718, 389] width 270 height 16
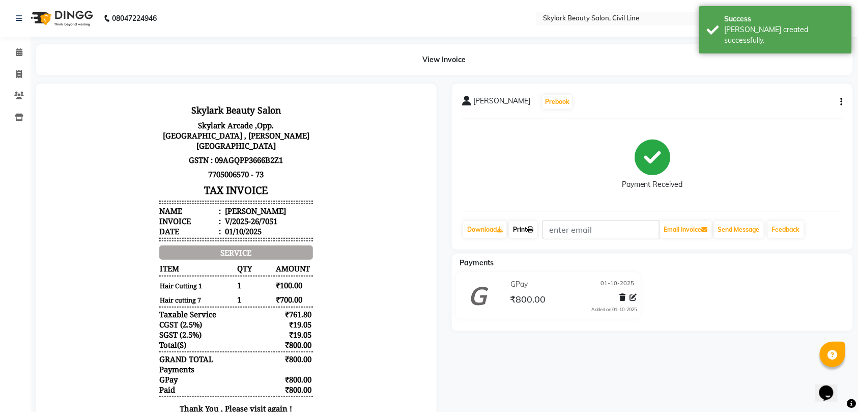
click at [525, 230] on link "Print" at bounding box center [523, 229] width 28 height 17
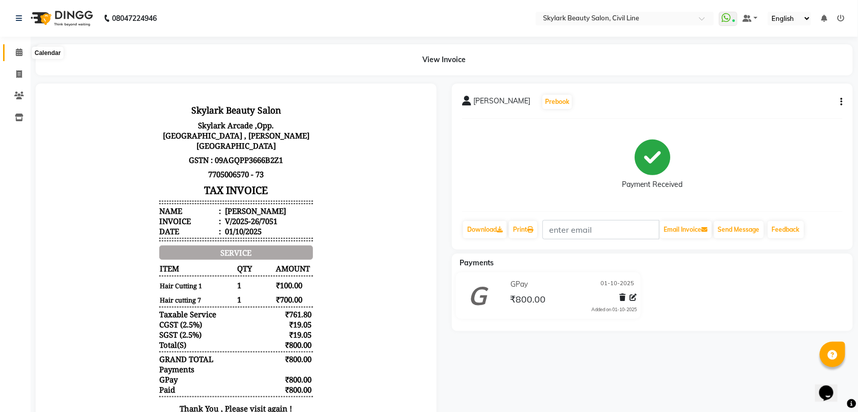
click at [17, 54] on icon at bounding box center [19, 52] width 7 height 8
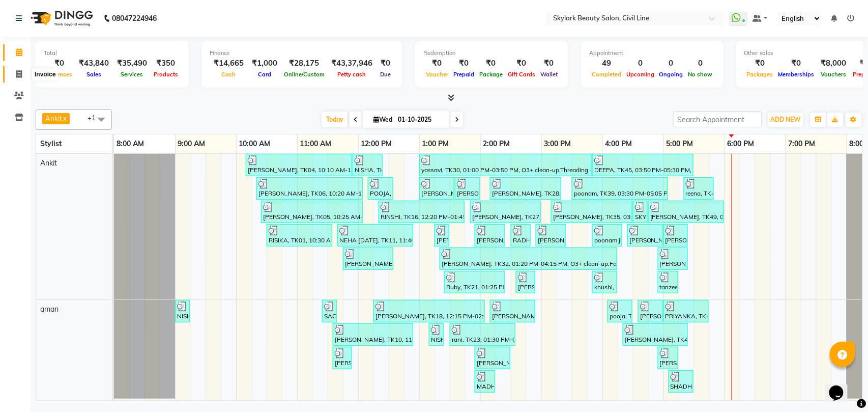
click at [18, 75] on icon at bounding box center [19, 74] width 6 height 8
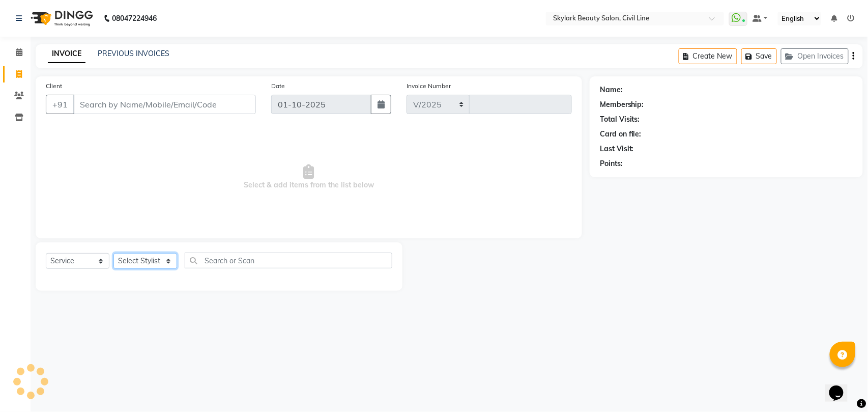
click at [142, 263] on select "Select Stylist" at bounding box center [145, 261] width 64 height 16
click at [158, 263] on select "Select Stylist [PERSON_NAME] [PERSON_NAME] [PERSON_NAME] WASU" at bounding box center [145, 261] width 64 height 16
click at [113, 253] on select "Select Stylist [PERSON_NAME] [PERSON_NAME] [PERSON_NAME] WASU" at bounding box center [145, 261] width 64 height 16
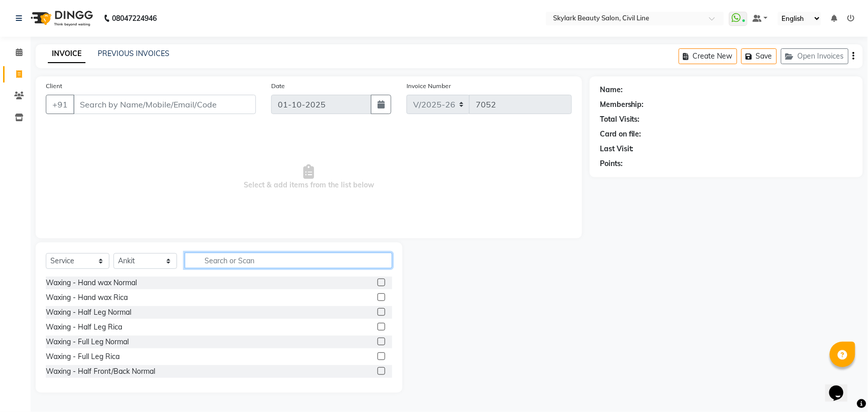
click at [270, 255] on input "text" at bounding box center [289, 260] width 208 height 16
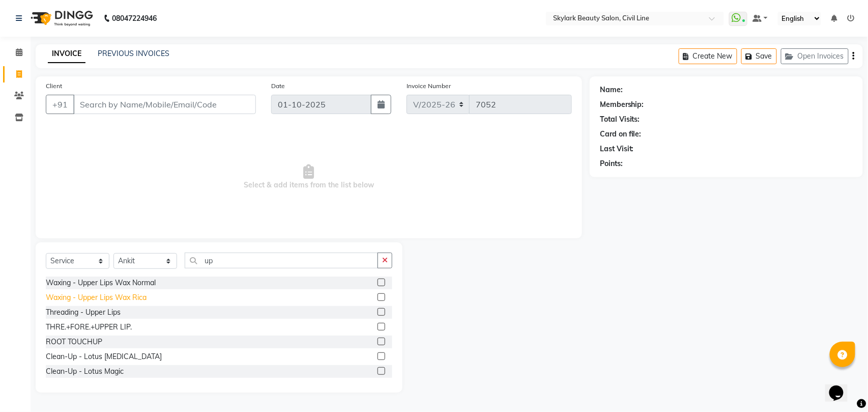
click at [102, 298] on div "Waxing - Upper Lips Wax Rica" at bounding box center [96, 297] width 101 height 11
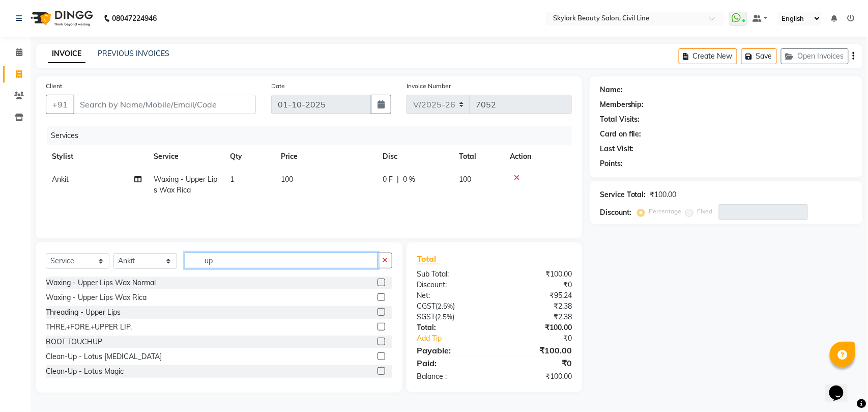
click at [245, 258] on input "up" at bounding box center [281, 260] width 193 height 16
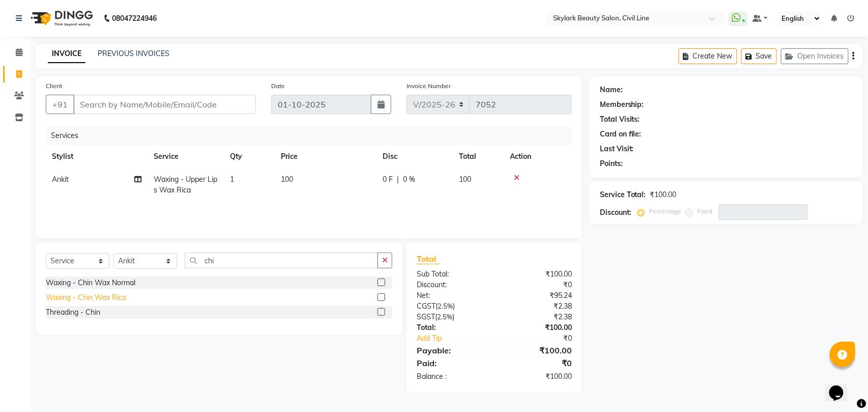
click at [121, 297] on div "Waxing - Chin Wax Rica" at bounding box center [86, 297] width 80 height 11
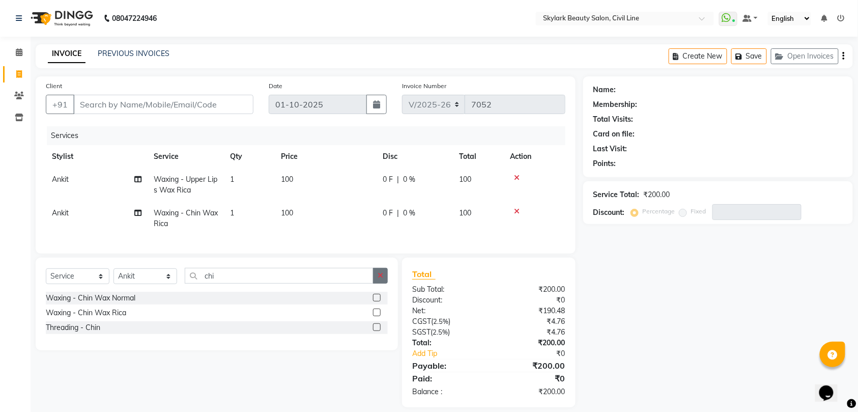
click at [377, 281] on button "button" at bounding box center [380, 276] width 15 height 16
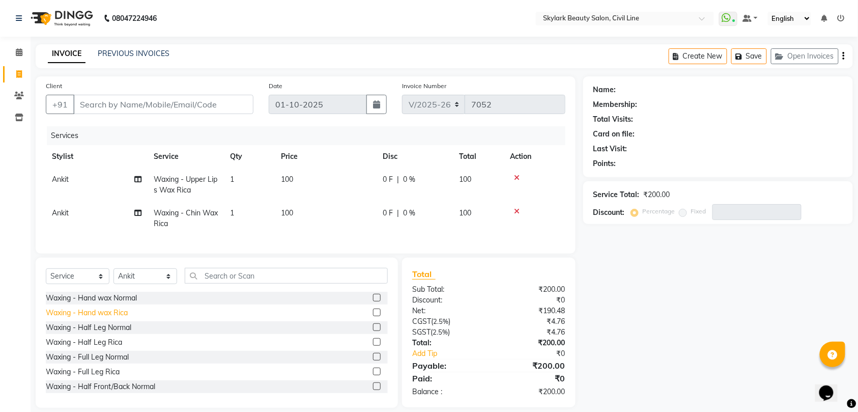
click at [121, 318] on div "Waxing - Hand wax Rica" at bounding box center [87, 312] width 82 height 11
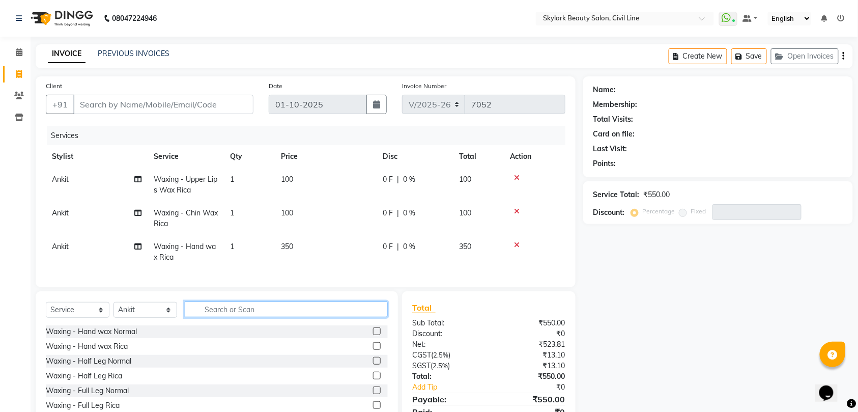
click at [247, 317] on input "text" at bounding box center [286, 309] width 203 height 16
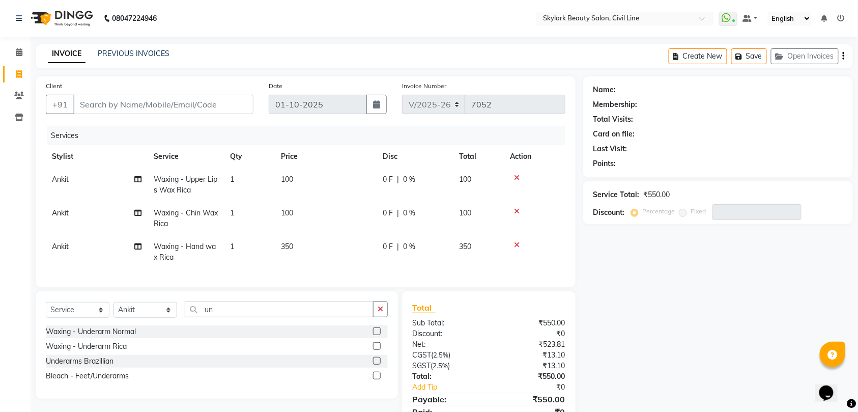
drag, startPoint x: 106, startPoint y: 357, endPoint x: 125, endPoint y: 349, distance: 21.0
click at [106, 352] on div "Waxing - Underarm Rica" at bounding box center [86, 346] width 81 height 11
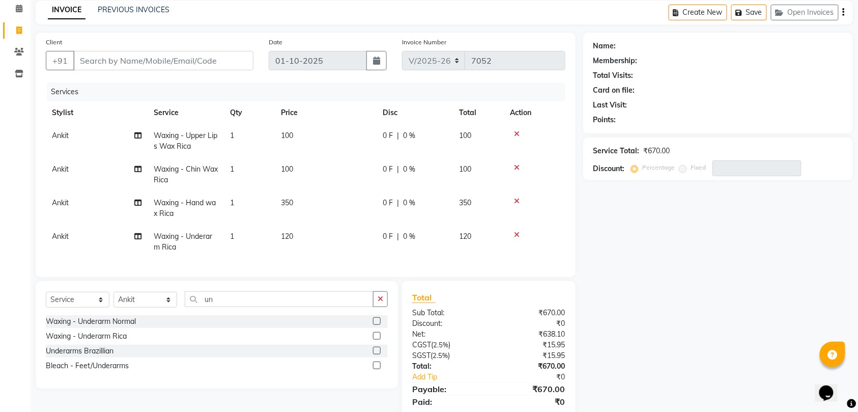
scroll to position [88, 0]
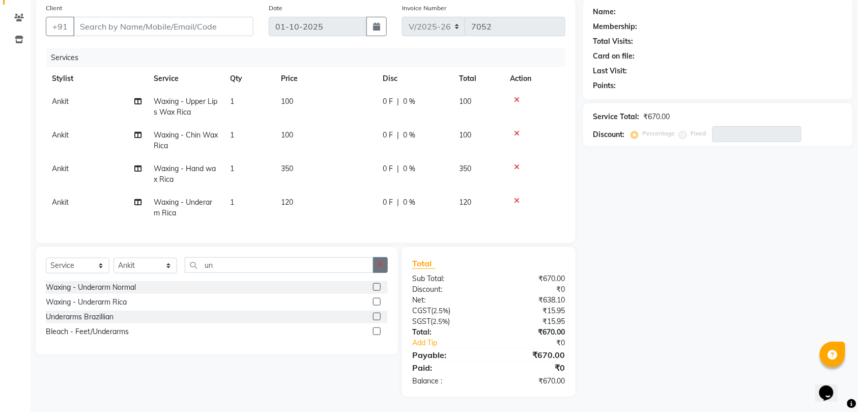
click at [381, 261] on icon "button" at bounding box center [381, 264] width 6 height 7
click at [97, 302] on div "Bleach - Face [PERSON_NAME]" at bounding box center [98, 302] width 104 height 11
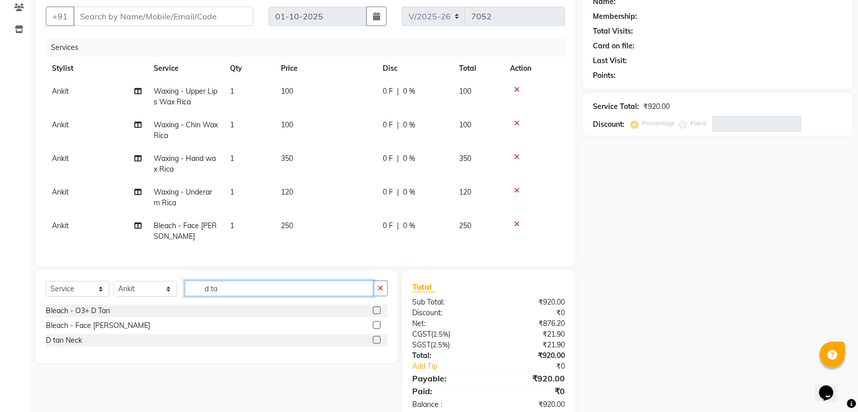
click at [258, 296] on input "d ta" at bounding box center [279, 288] width 189 height 16
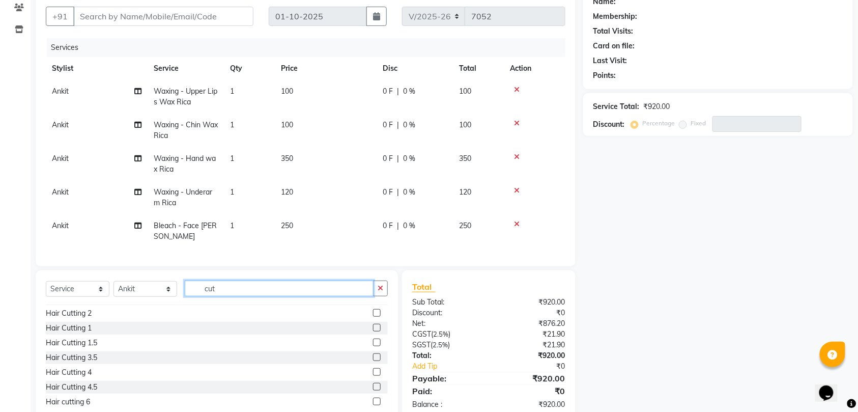
scroll to position [60, 0]
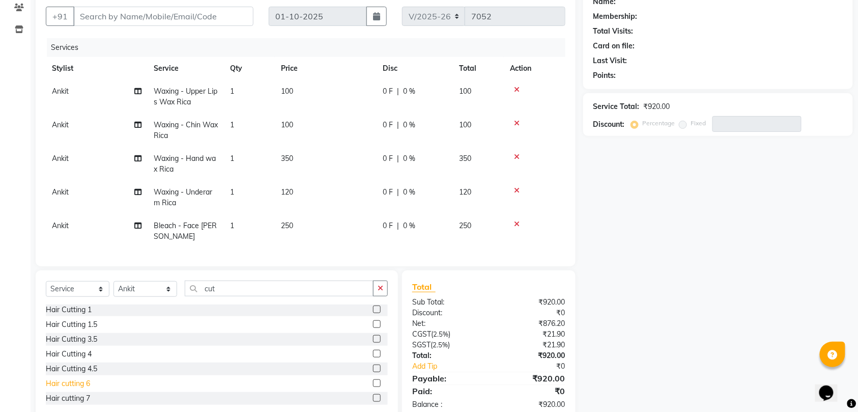
click at [69, 389] on div "Hair cutting 6" at bounding box center [68, 383] width 44 height 11
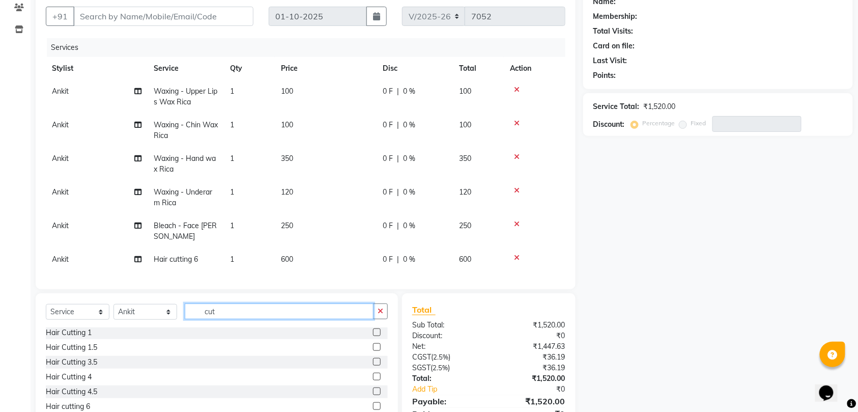
click at [265, 316] on input "cut" at bounding box center [279, 311] width 189 height 16
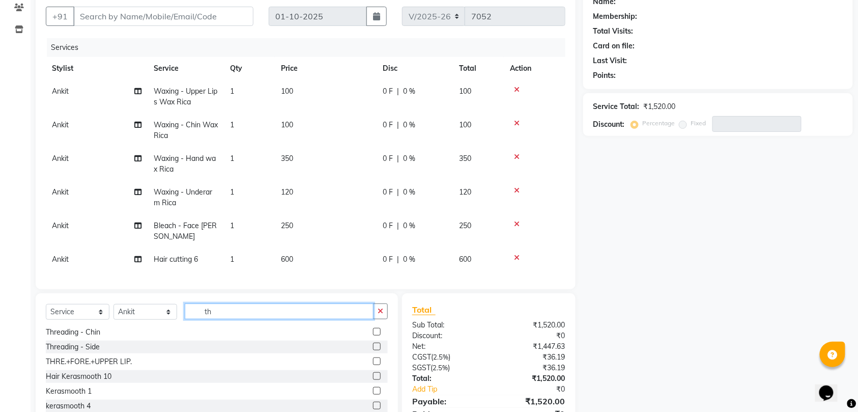
scroll to position [15, 0]
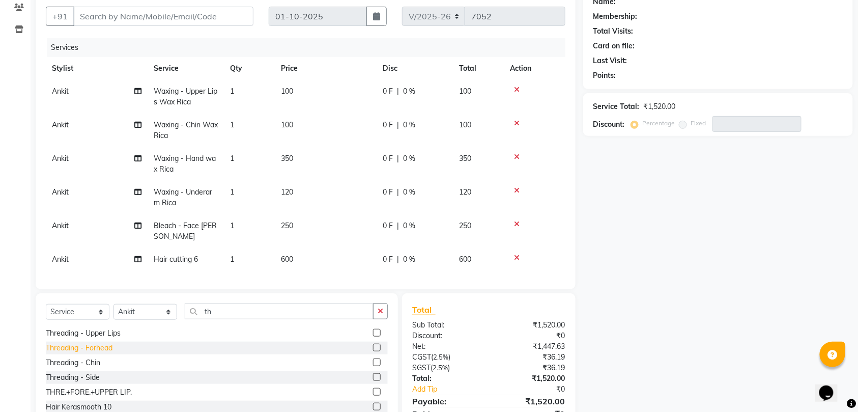
click at [95, 353] on div "Threading - Forhead" at bounding box center [79, 347] width 67 height 11
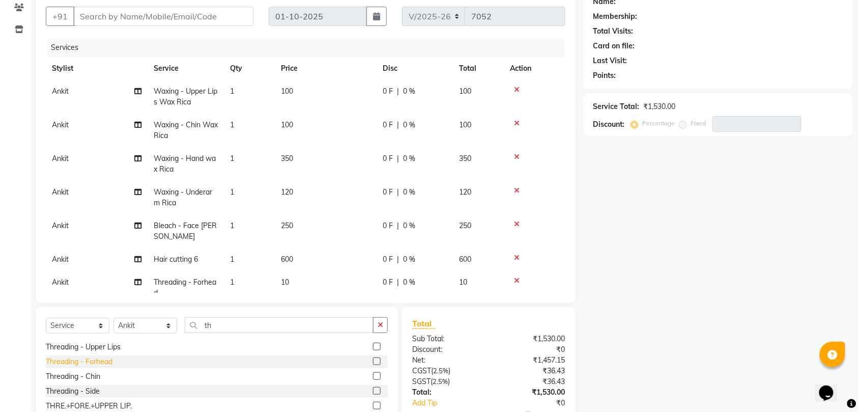
scroll to position [0, 0]
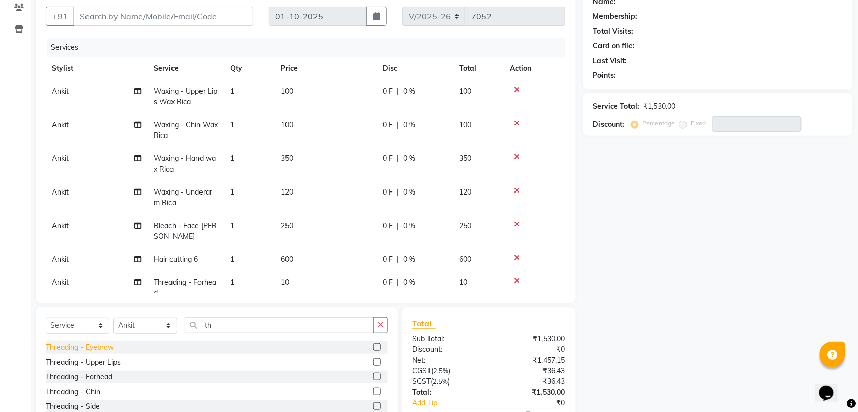
click at [102, 347] on div "Threading - Eyebrow" at bounding box center [80, 347] width 68 height 11
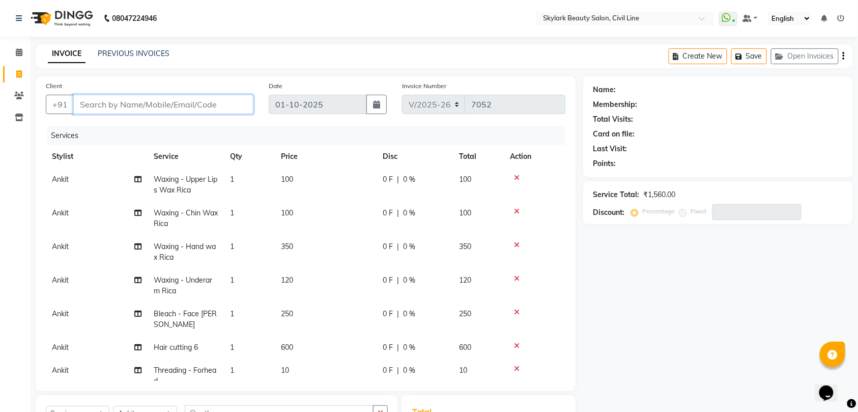
click at [190, 105] on input "Client" at bounding box center [163, 104] width 180 height 19
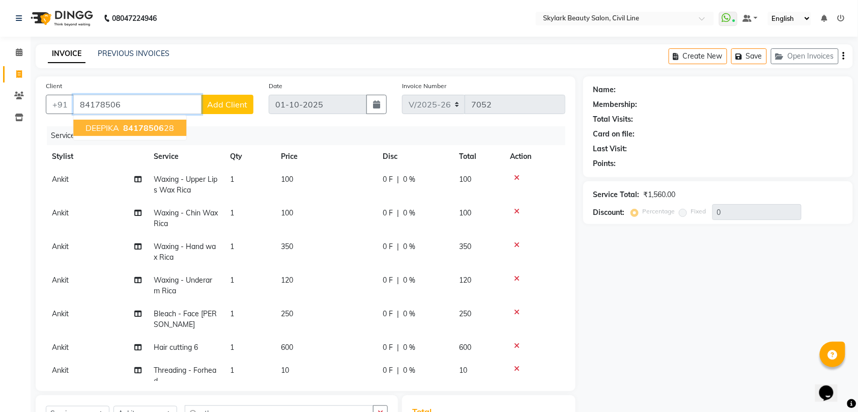
click at [155, 126] on span "84178506" at bounding box center [143, 128] width 41 height 10
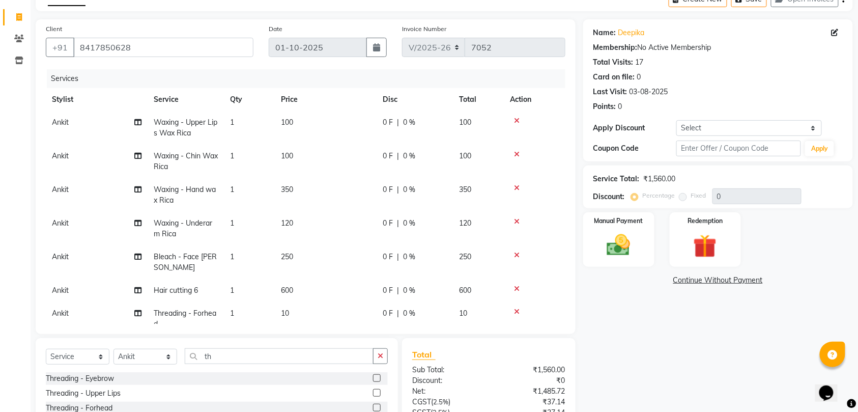
scroll to position [68, 0]
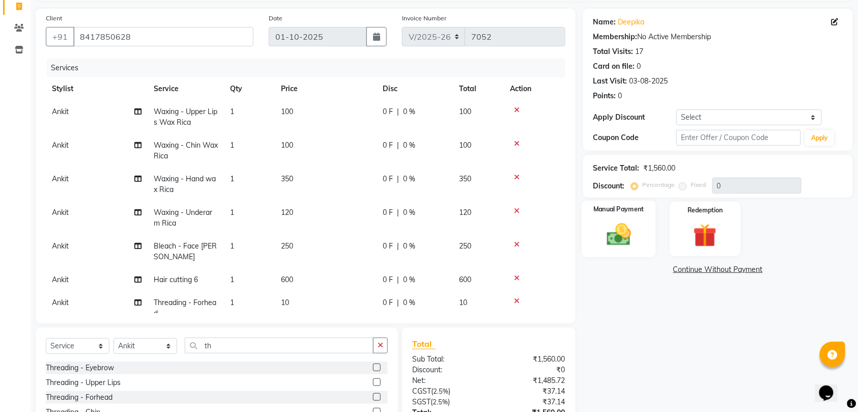
click at [593, 232] on div "Manual Payment" at bounding box center [619, 228] width 74 height 57
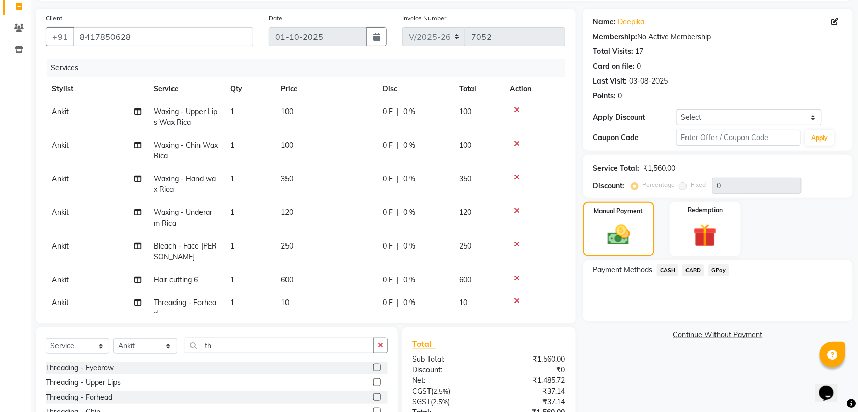
click at [694, 269] on span "CARD" at bounding box center [693, 270] width 22 height 12
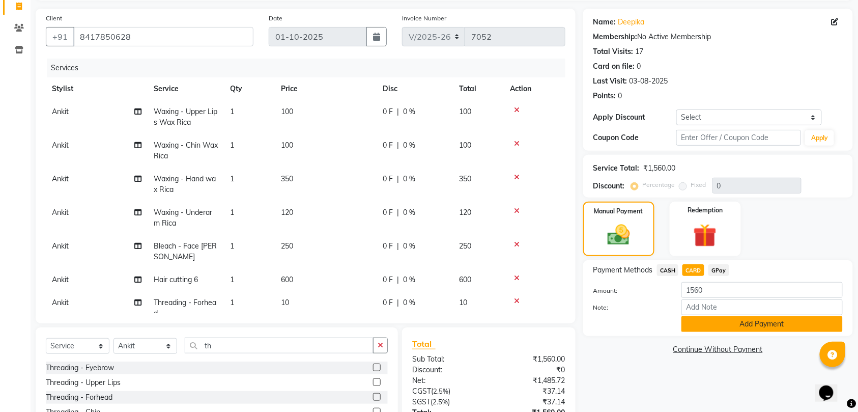
click at [727, 323] on button "Add Payment" at bounding box center [761, 324] width 161 height 16
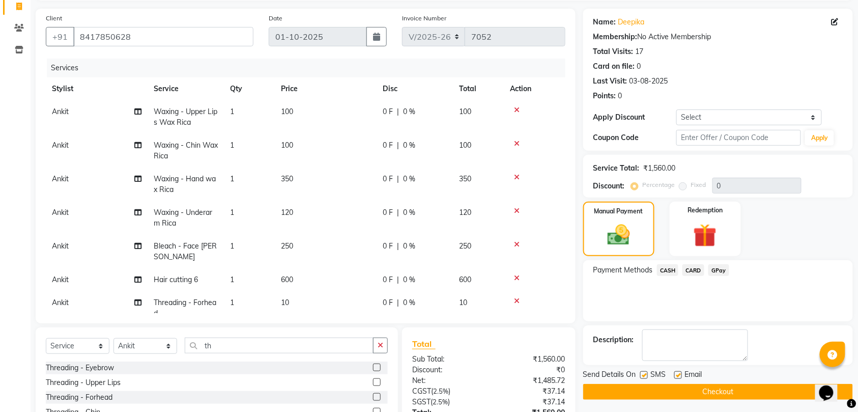
click at [747, 391] on button "Checkout" at bounding box center [718, 392] width 270 height 16
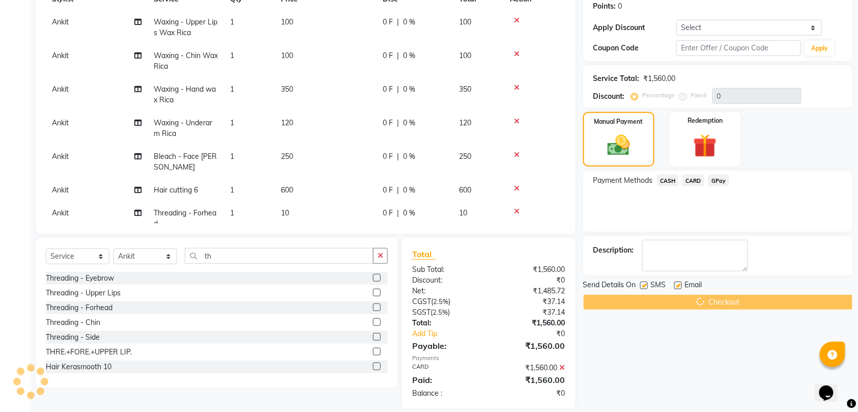
scroll to position [169, 0]
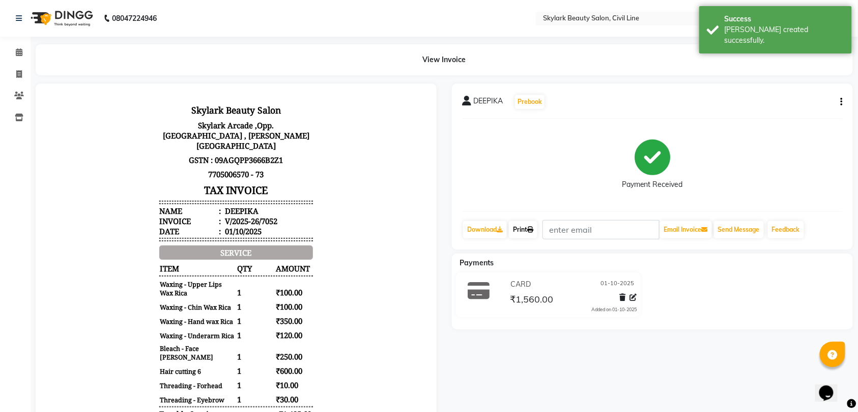
click at [521, 228] on link "Print" at bounding box center [523, 229] width 28 height 17
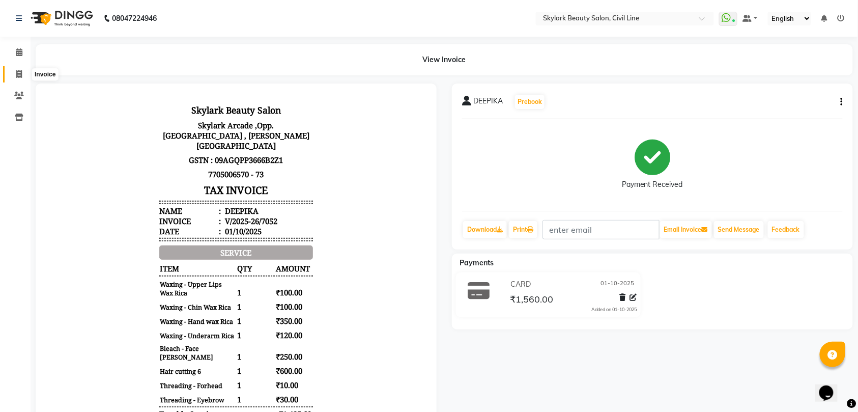
click at [19, 73] on icon at bounding box center [19, 74] width 6 height 8
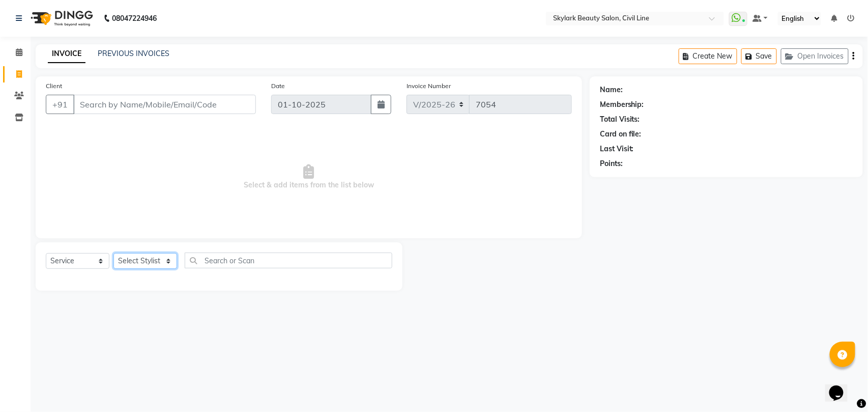
click at [140, 266] on select "Select Stylist [PERSON_NAME] [PERSON_NAME] [PERSON_NAME] WASU" at bounding box center [145, 261] width 64 height 16
click at [113, 253] on select "Select Stylist [PERSON_NAME] [PERSON_NAME] [PERSON_NAME] WASU" at bounding box center [145, 261] width 64 height 16
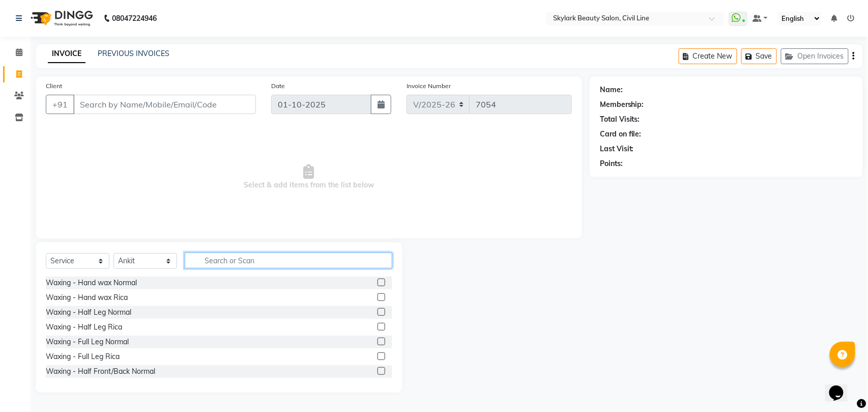
click at [226, 257] on input "text" at bounding box center [289, 260] width 208 height 16
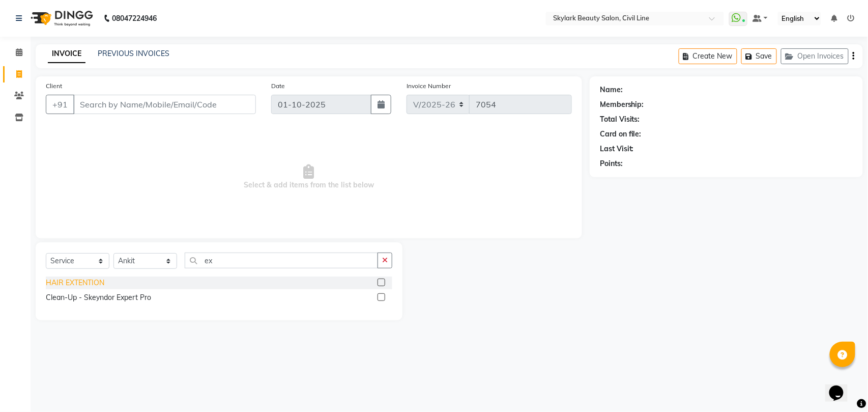
click at [91, 282] on div "HAIR EXTENTION" at bounding box center [75, 282] width 59 height 11
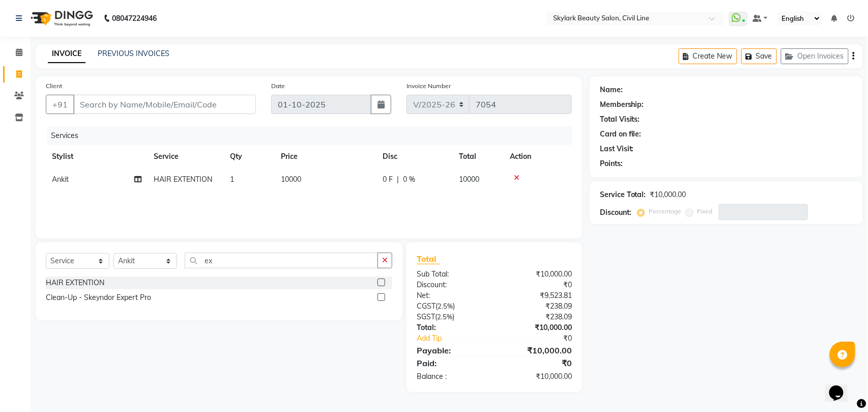
click at [517, 176] on icon at bounding box center [517, 177] width 6 height 7
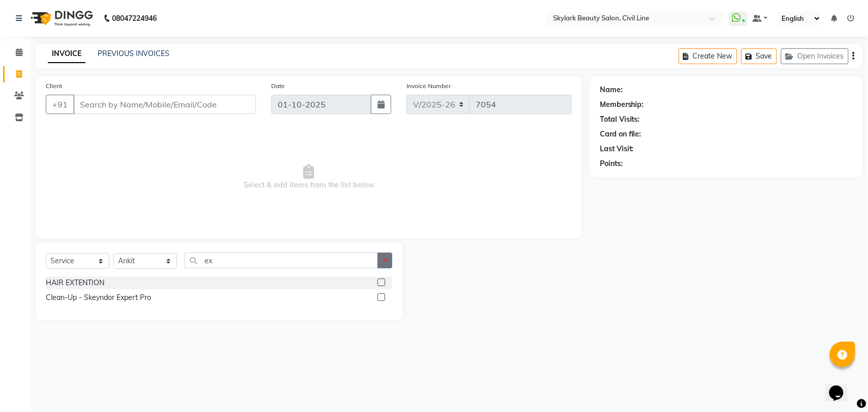
click at [385, 263] on icon "button" at bounding box center [385, 259] width 6 height 7
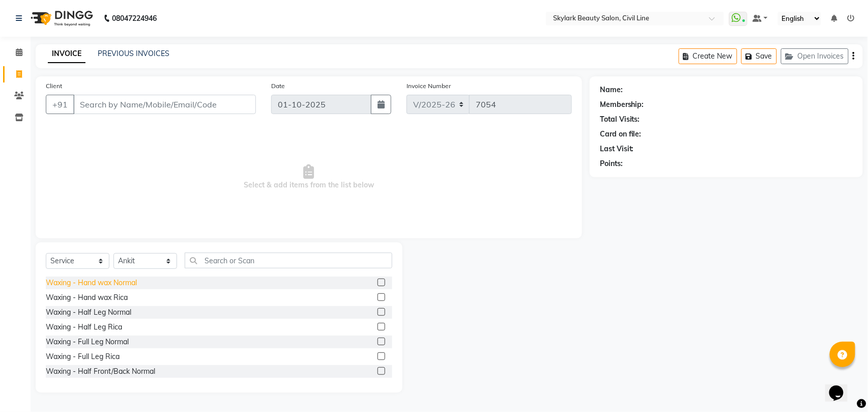
click at [119, 284] on div "Waxing - Hand wax Normal" at bounding box center [91, 282] width 91 height 11
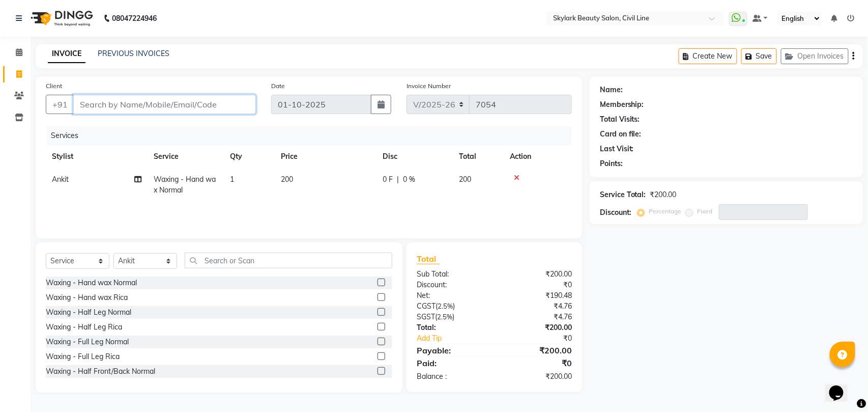
click at [218, 102] on input "Client" at bounding box center [164, 104] width 183 height 19
click at [515, 176] on icon at bounding box center [517, 177] width 6 height 7
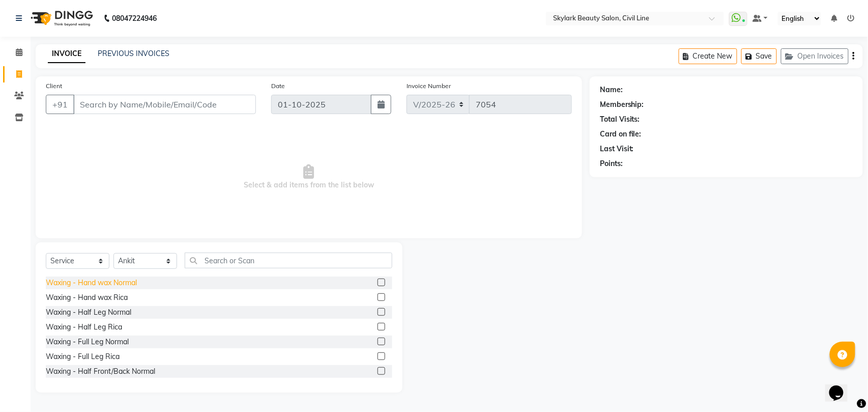
click at [112, 280] on div "Waxing - Hand wax Normal" at bounding box center [91, 282] width 91 height 11
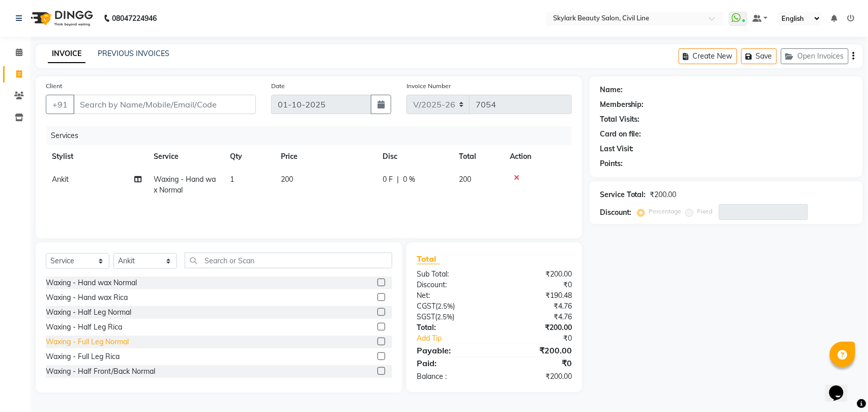
click at [111, 343] on div "Waxing - Full Leg Normal" at bounding box center [87, 341] width 83 height 11
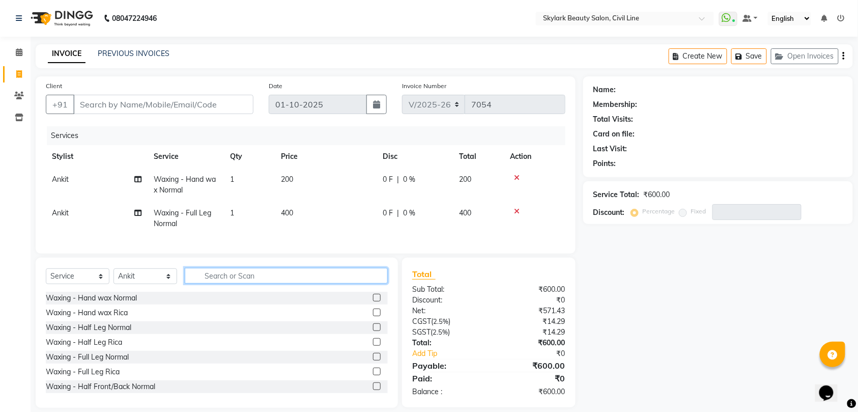
click at [257, 283] on input "text" at bounding box center [286, 276] width 203 height 16
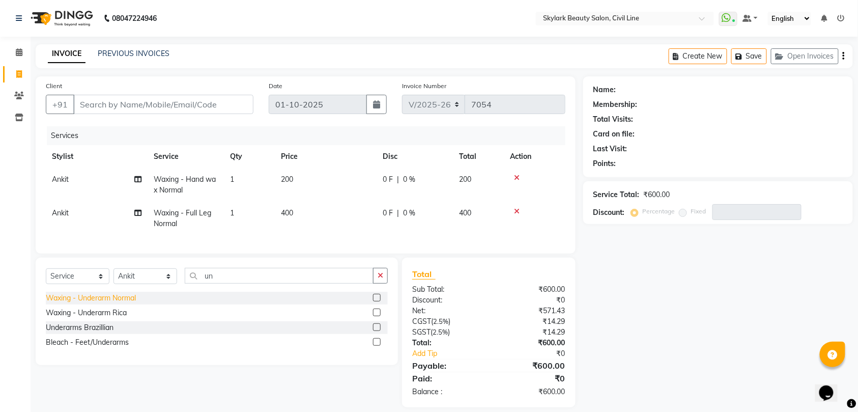
click at [123, 303] on div "Waxing - Underarm Normal" at bounding box center [91, 298] width 90 height 11
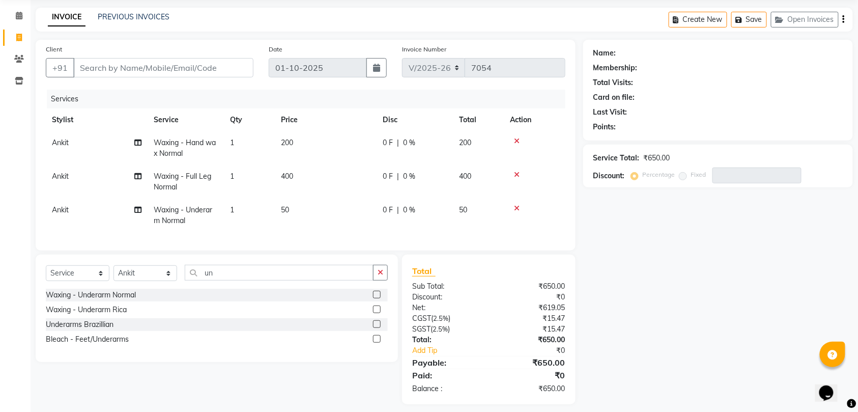
scroll to position [55, 0]
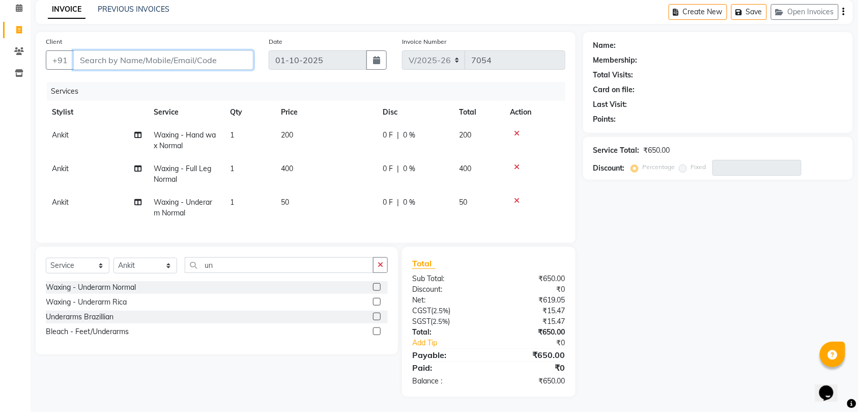
click at [214, 50] on input "Client" at bounding box center [163, 59] width 180 height 19
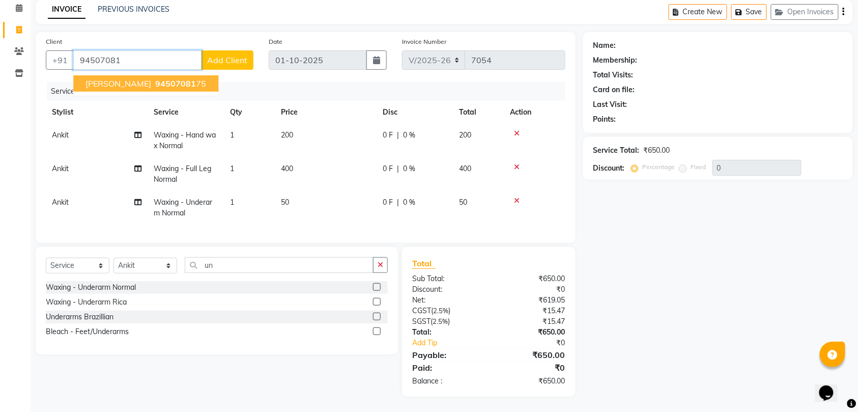
click at [155, 78] on span "94507081" at bounding box center [175, 83] width 41 height 10
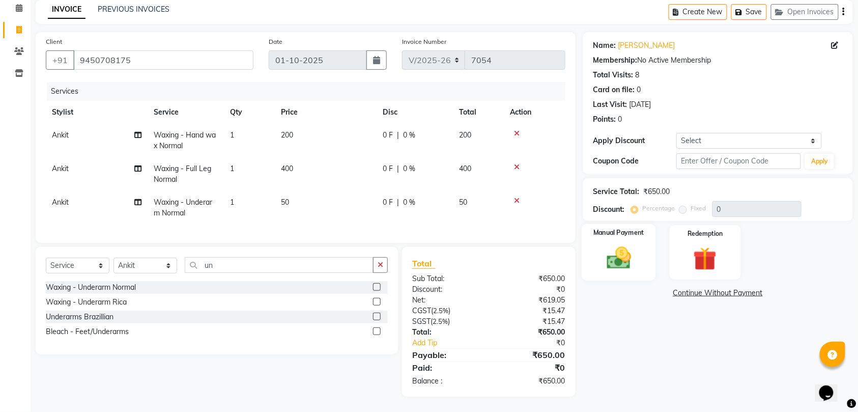
click at [636, 249] on img at bounding box center [619, 258] width 40 height 28
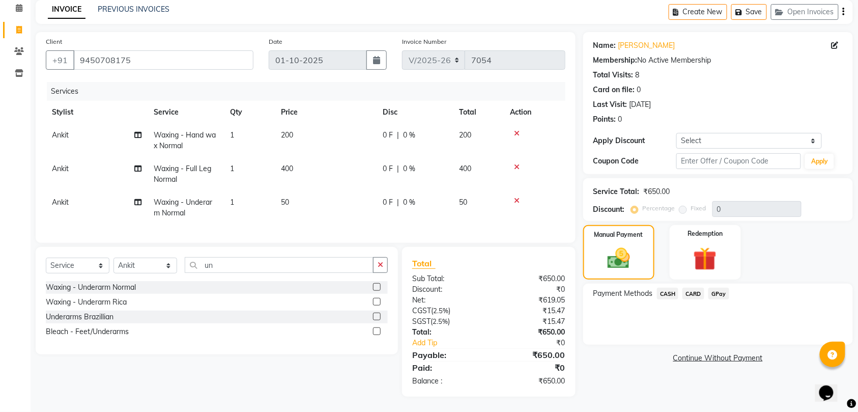
click at [695, 287] on span "CARD" at bounding box center [693, 293] width 22 height 12
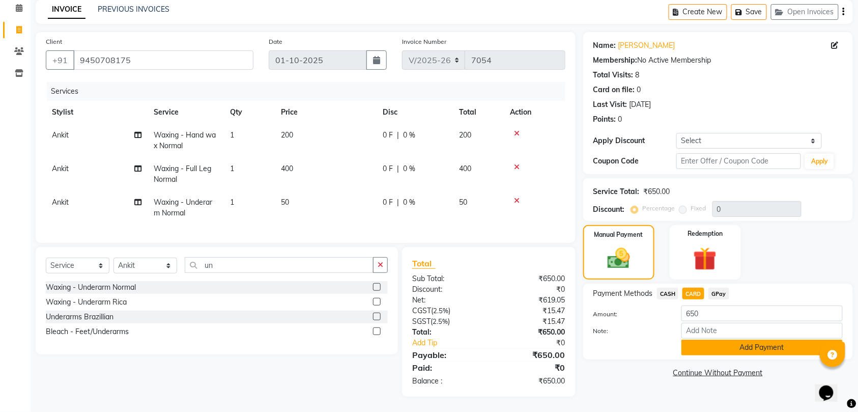
click at [734, 340] on button "Add Payment" at bounding box center [761, 347] width 161 height 16
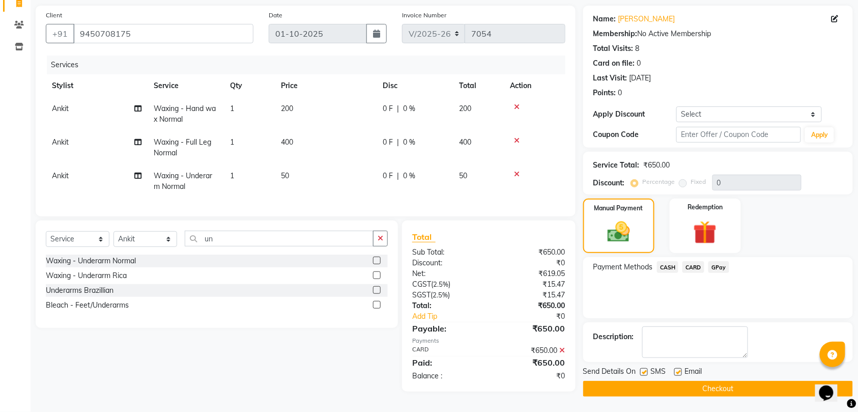
scroll to position [76, 0]
click at [744, 388] on button "Checkout" at bounding box center [718, 389] width 270 height 16
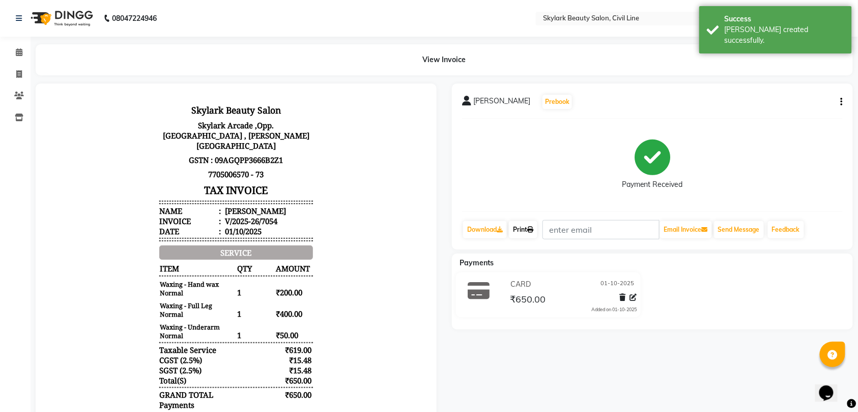
click at [519, 226] on link "Print" at bounding box center [523, 229] width 28 height 17
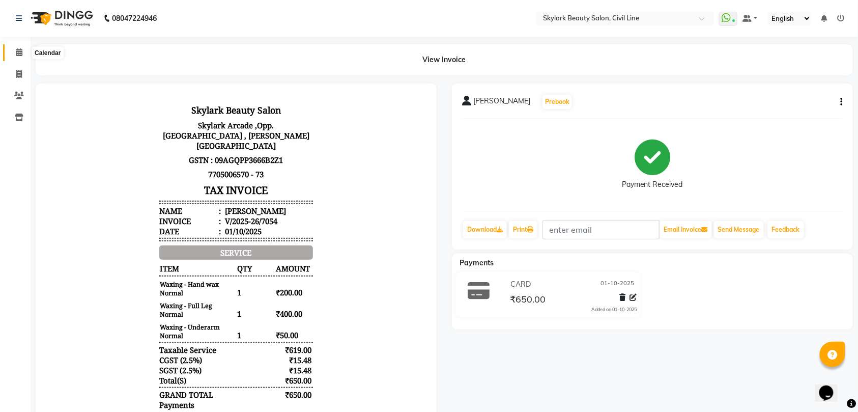
click at [20, 53] on icon at bounding box center [19, 52] width 7 height 8
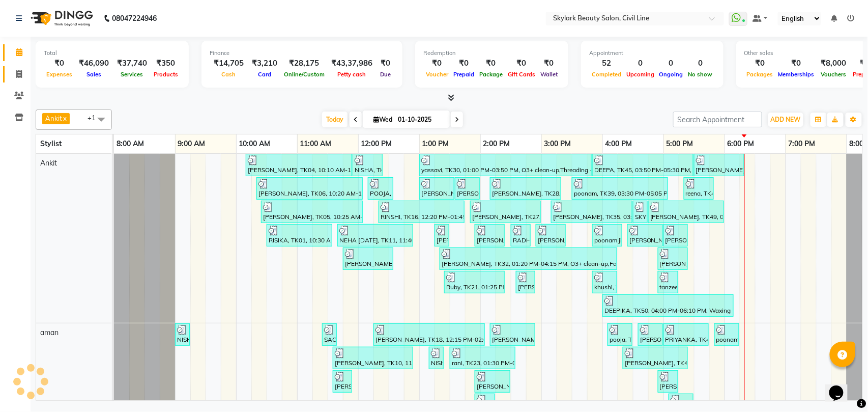
click at [19, 76] on icon at bounding box center [19, 74] width 6 height 8
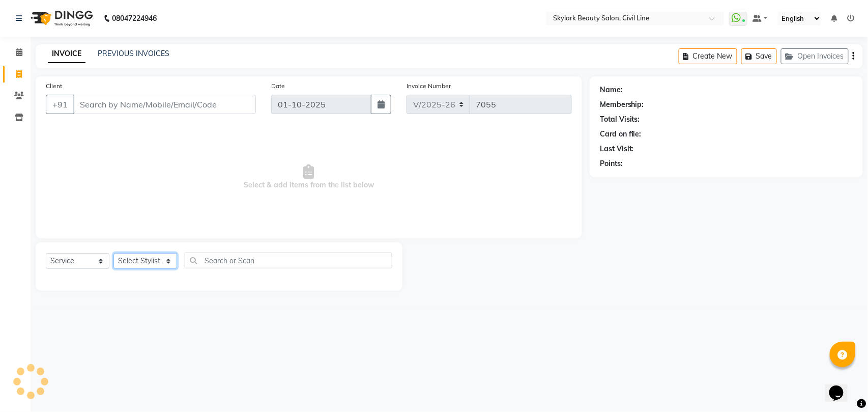
drag, startPoint x: 131, startPoint y: 255, endPoint x: 133, endPoint y: 261, distance: 6.0
click at [132, 255] on select "Select Stylist" at bounding box center [145, 261] width 64 height 16
click at [113, 253] on select "Select Stylist [PERSON_NAME] [PERSON_NAME] [PERSON_NAME] WASU" at bounding box center [145, 261] width 64 height 16
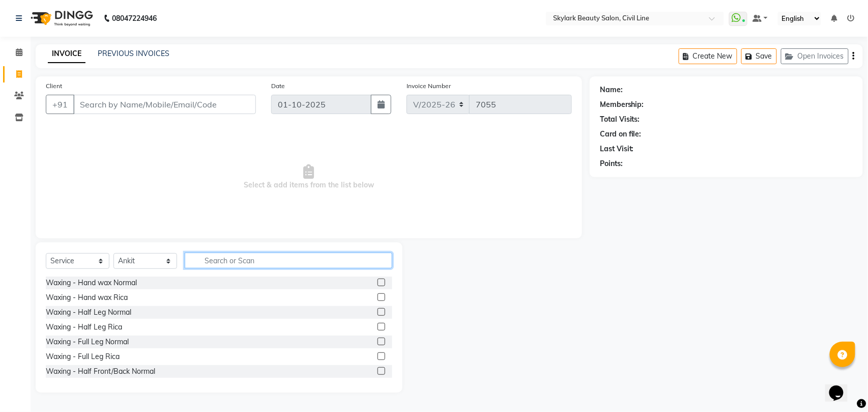
click at [248, 261] on input "text" at bounding box center [289, 260] width 208 height 16
click at [112, 282] on div "Waxing - Hand wax Normal" at bounding box center [91, 282] width 91 height 11
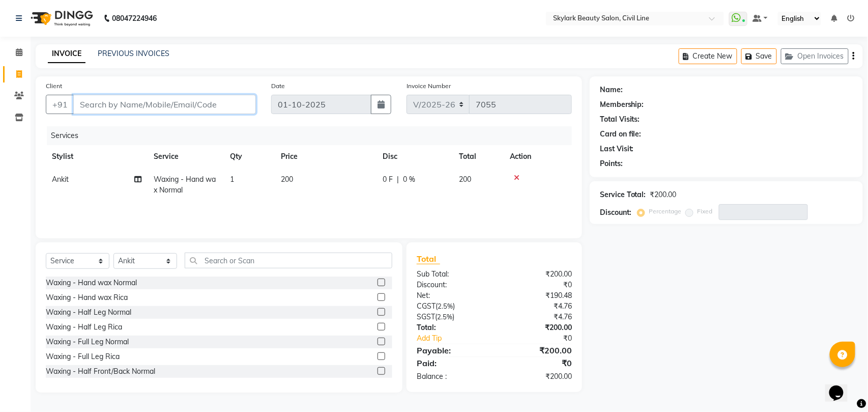
drag, startPoint x: 186, startPoint y: 96, endPoint x: 186, endPoint y: 103, distance: 7.1
click at [186, 103] on input "Client" at bounding box center [164, 104] width 183 height 19
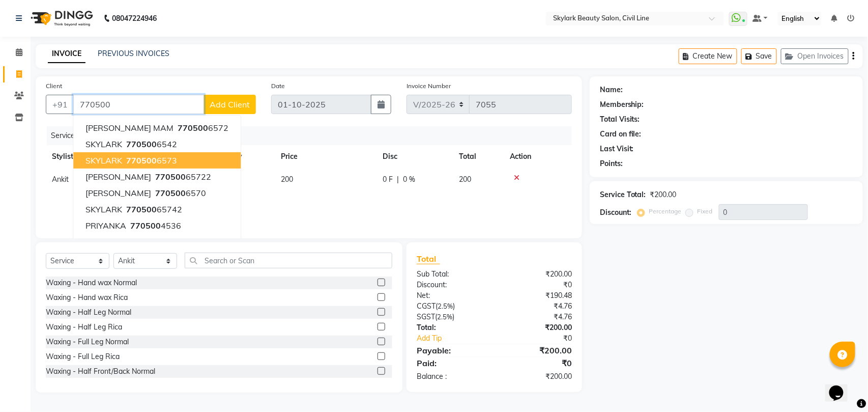
click at [143, 159] on span "770500" at bounding box center [141, 160] width 31 height 10
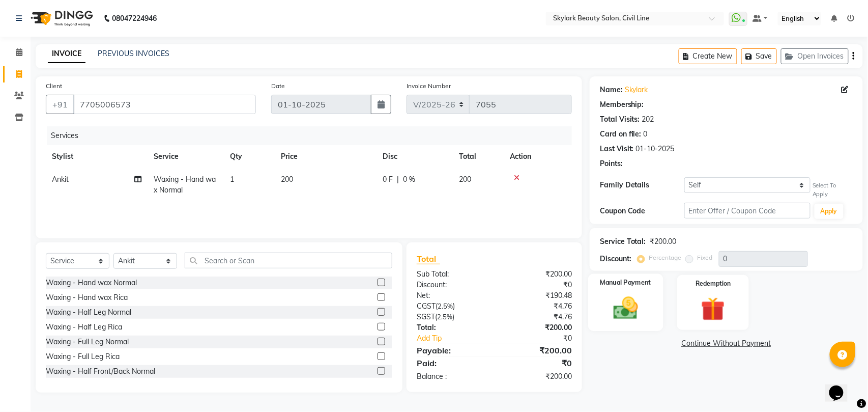
click at [619, 310] on div "Manual Payment" at bounding box center [625, 301] width 75 height 57
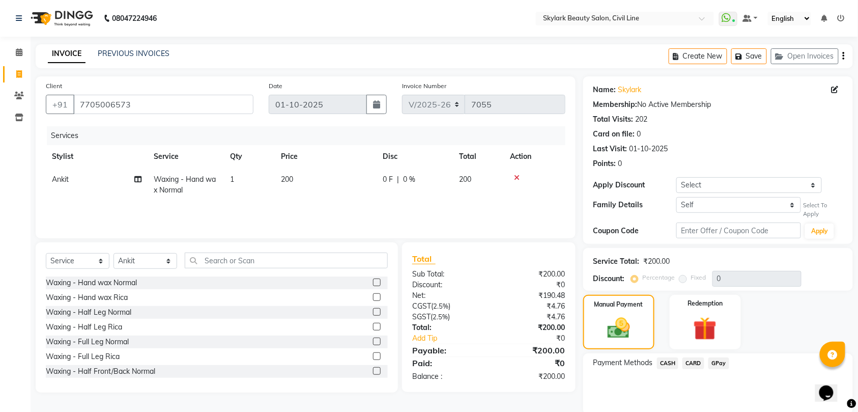
click at [668, 361] on span "CASH" at bounding box center [668, 363] width 22 height 12
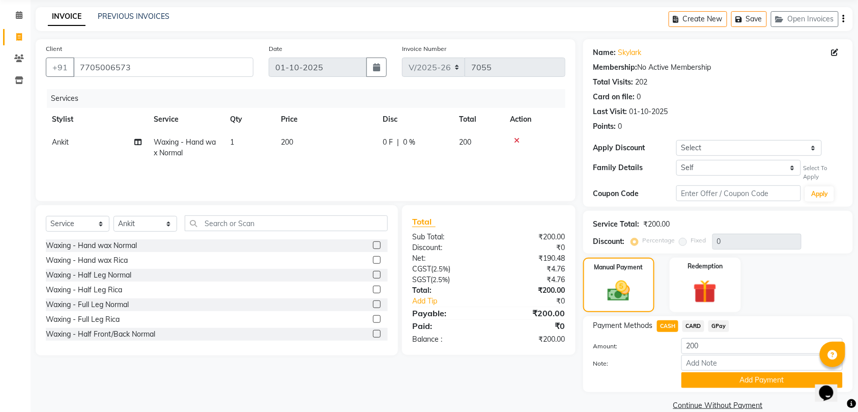
scroll to position [54, 0]
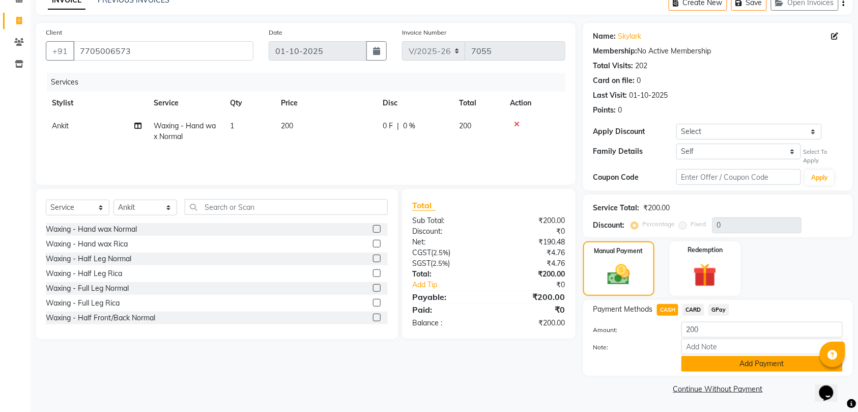
click at [714, 365] on button "Add Payment" at bounding box center [761, 364] width 161 height 16
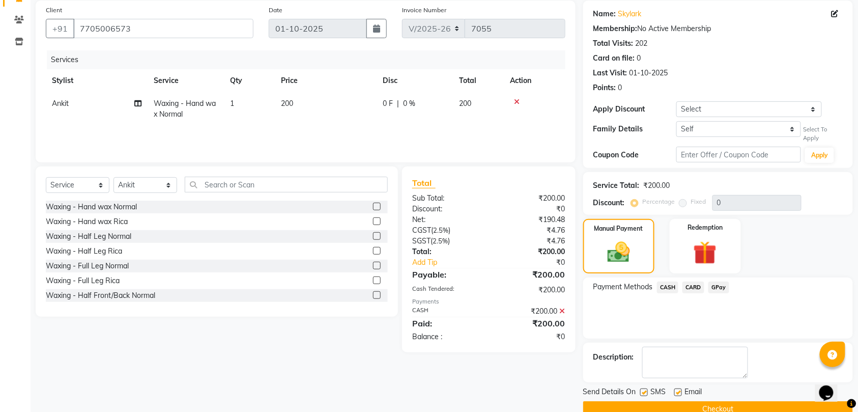
scroll to position [97, 0]
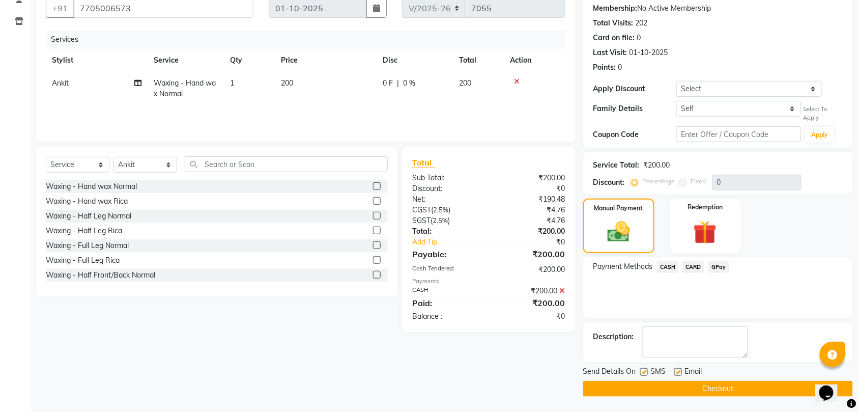
click at [707, 384] on button "Checkout" at bounding box center [718, 389] width 270 height 16
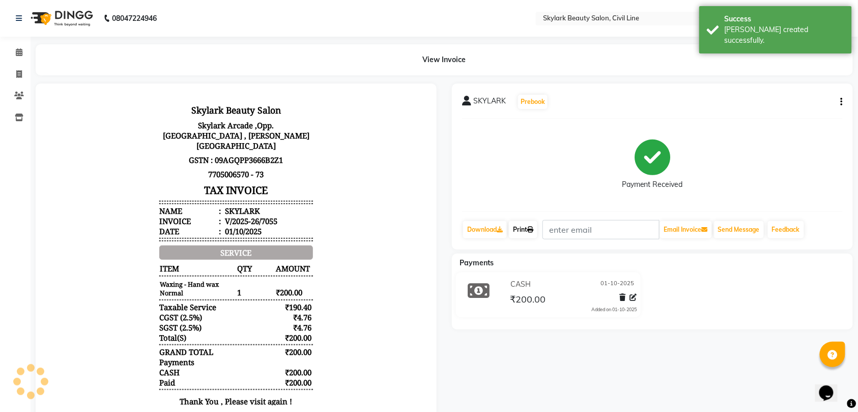
click at [528, 229] on link "Print" at bounding box center [523, 229] width 28 height 17
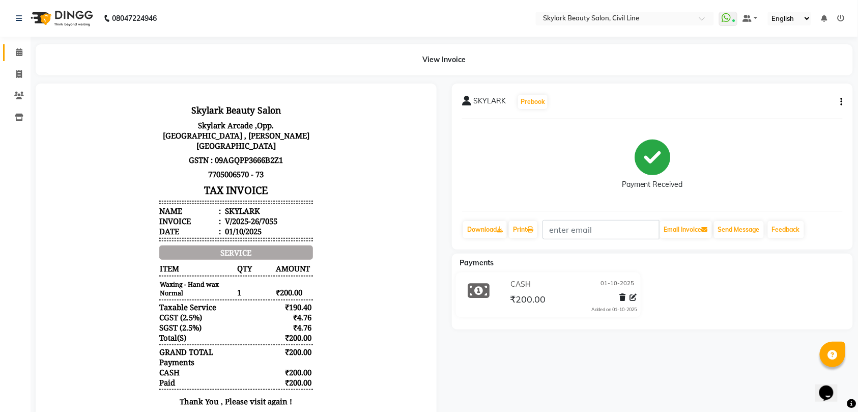
click at [17, 52] on icon at bounding box center [19, 52] width 7 height 8
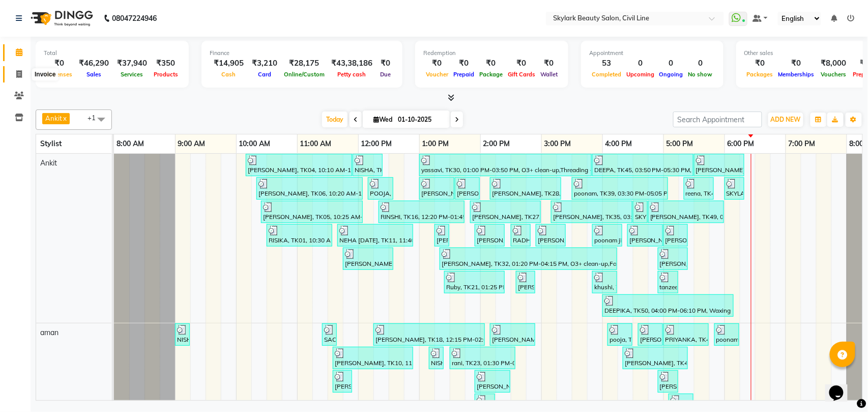
click at [16, 74] on icon at bounding box center [19, 74] width 6 height 8
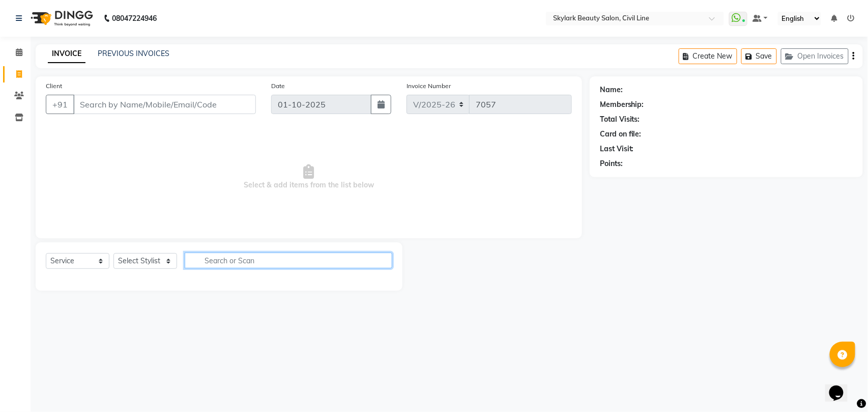
click at [252, 263] on input "text" at bounding box center [289, 260] width 208 height 16
click at [146, 259] on select "Select Stylist [PERSON_NAME] [PERSON_NAME] [PERSON_NAME] WASU" at bounding box center [145, 261] width 64 height 16
click at [113, 253] on select "Select Stylist [PERSON_NAME] [PERSON_NAME] [PERSON_NAME] WASU" at bounding box center [145, 261] width 64 height 16
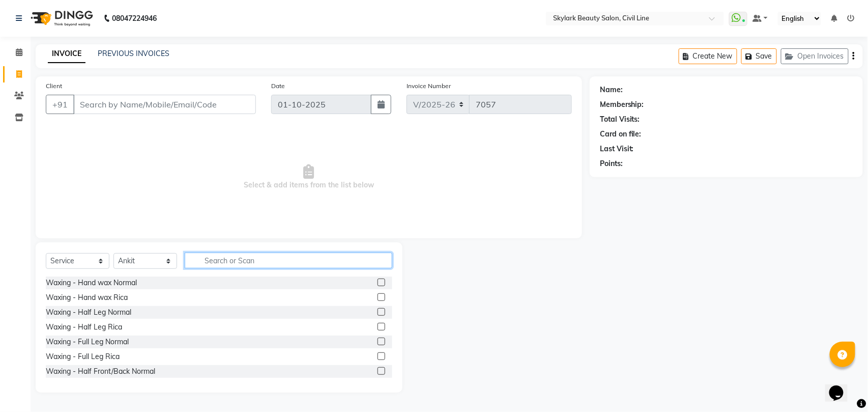
click at [249, 261] on input "text" at bounding box center [289, 260] width 208 height 16
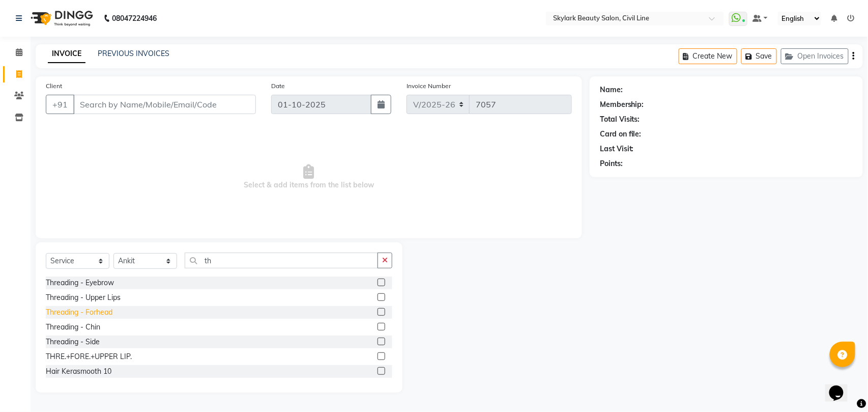
click at [98, 312] on div "Threading - Forhead" at bounding box center [79, 312] width 67 height 11
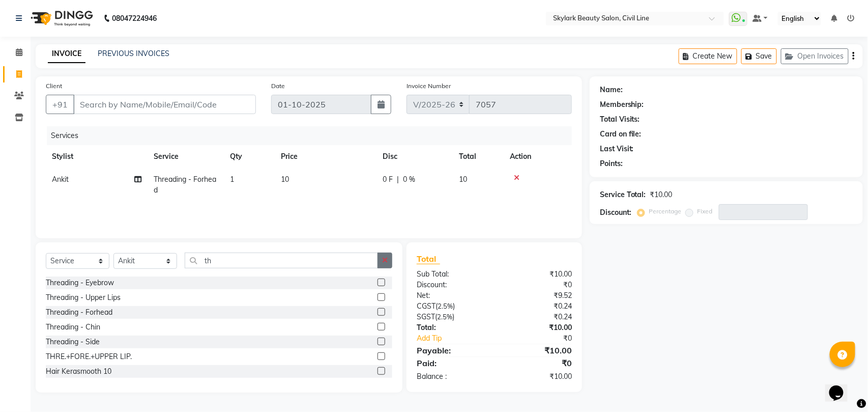
click at [383, 264] on icon "button" at bounding box center [385, 259] width 6 height 7
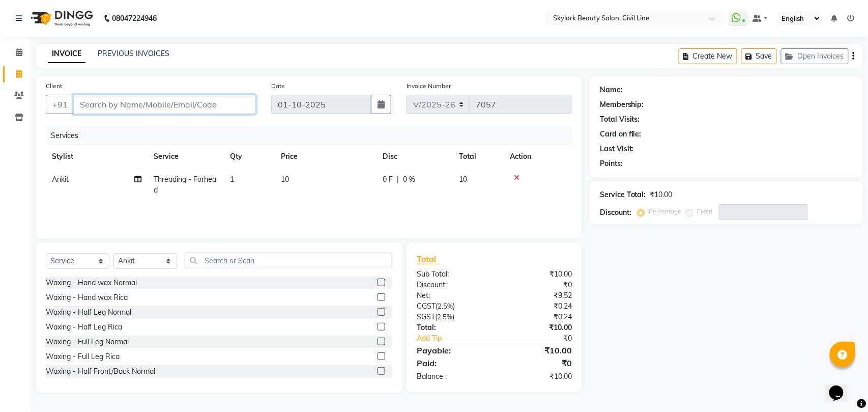
click at [194, 107] on input "Client" at bounding box center [164, 104] width 183 height 19
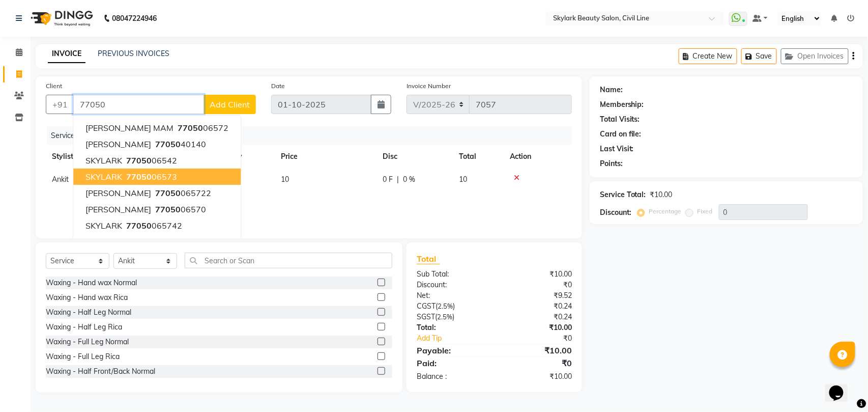
click at [138, 173] on span "77050" at bounding box center [138, 176] width 25 height 10
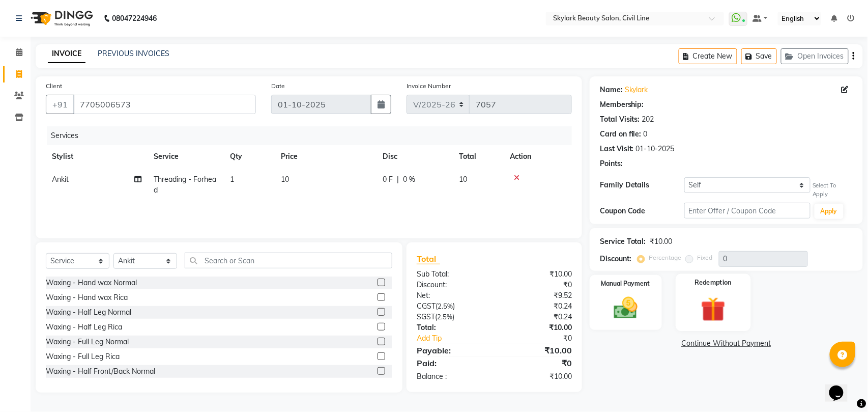
click at [627, 312] on div "Manual Payment" at bounding box center [626, 302] width 72 height 55
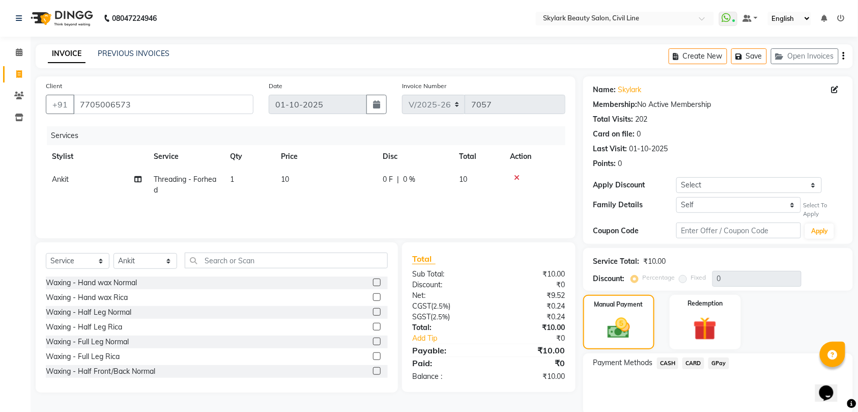
click at [667, 363] on span "CASH" at bounding box center [668, 363] width 22 height 12
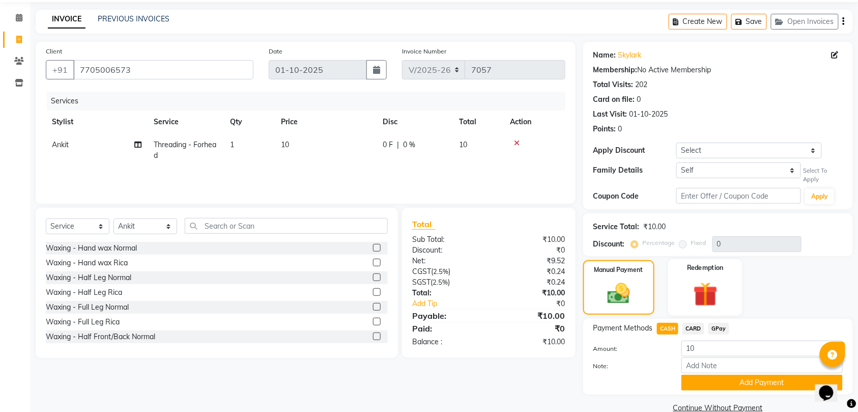
scroll to position [54, 0]
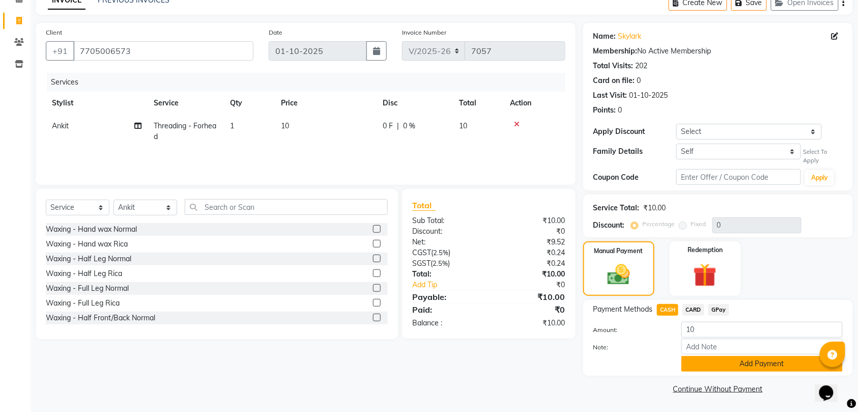
click at [725, 363] on button "Add Payment" at bounding box center [761, 364] width 161 height 16
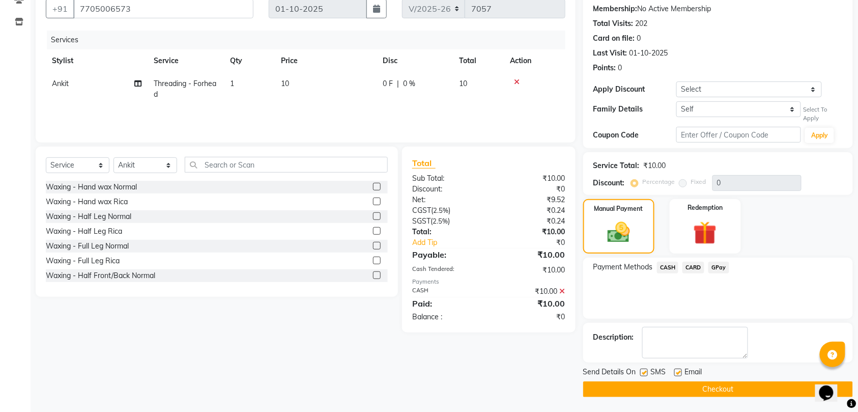
scroll to position [97, 0]
click at [725, 387] on button "Checkout" at bounding box center [718, 389] width 270 height 16
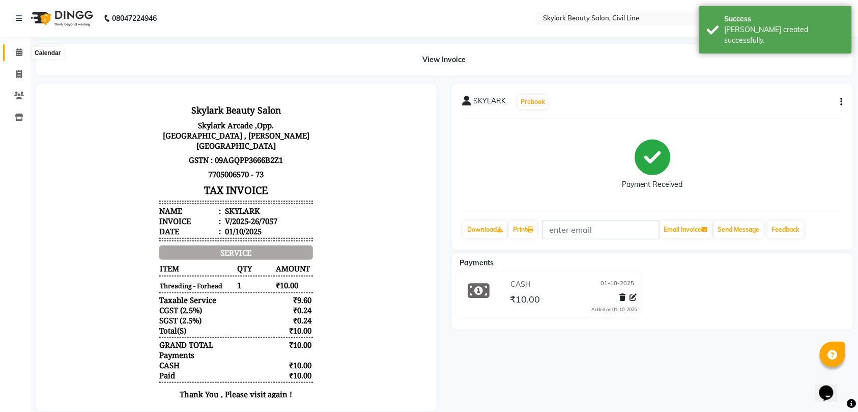
click at [20, 51] on icon at bounding box center [19, 52] width 7 height 8
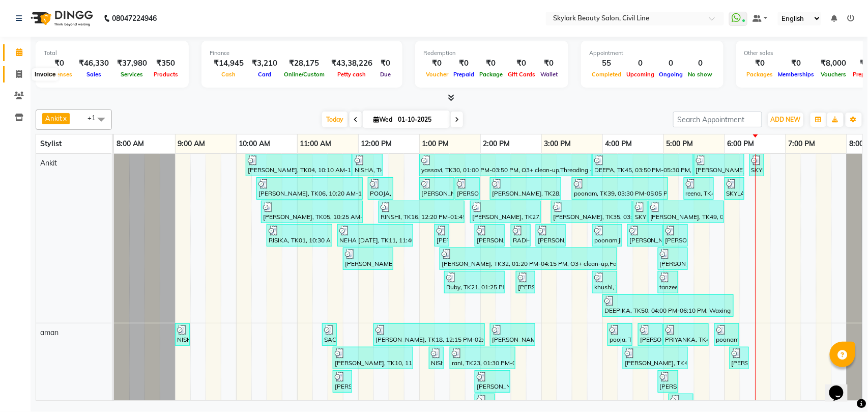
click at [19, 74] on icon at bounding box center [19, 74] width 6 height 8
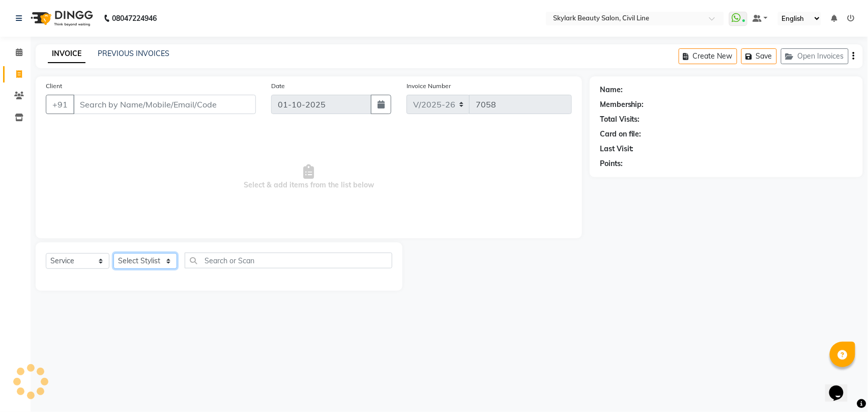
click at [145, 265] on select "Select Stylist" at bounding box center [145, 261] width 64 height 16
select select "4588"
select select "service"
select select "28120"
click at [113, 253] on select "Select Stylist [PERSON_NAME] [PERSON_NAME] [PERSON_NAME] WASU" at bounding box center [145, 261] width 64 height 16
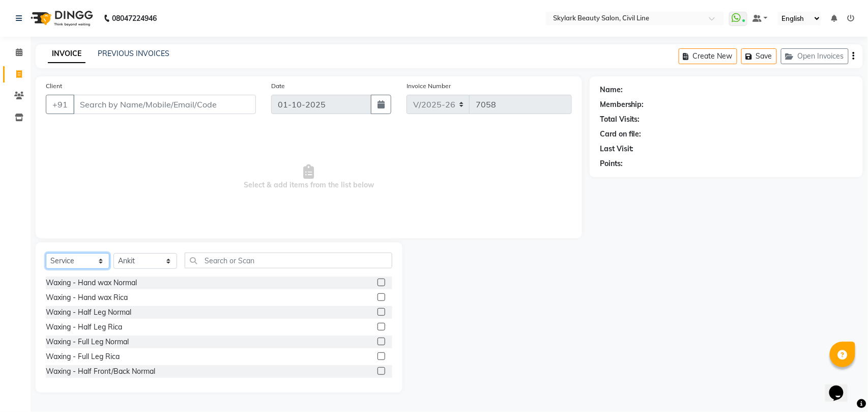
click at [75, 255] on select "Select Service Product Membership Package Voucher Prepaid Gift Card" at bounding box center [78, 261] width 64 height 16
select select "product"
click at [46, 253] on select "Select Service Product Membership Package Voucher Prepaid Gift Card" at bounding box center [78, 261] width 64 height 16
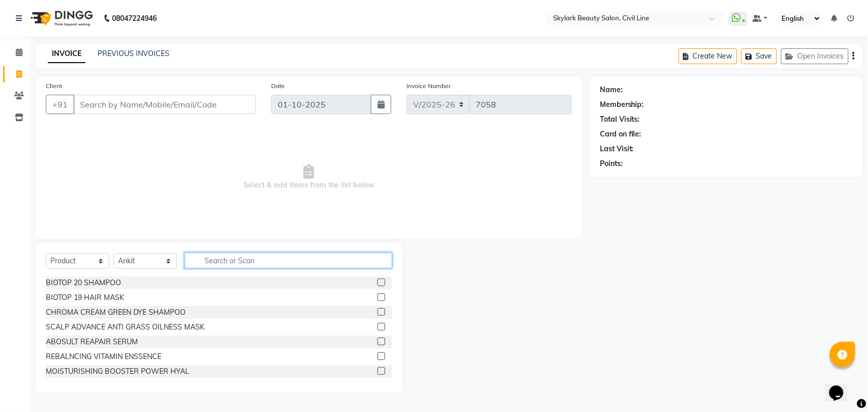
click at [233, 261] on input "text" at bounding box center [289, 260] width 208 height 16
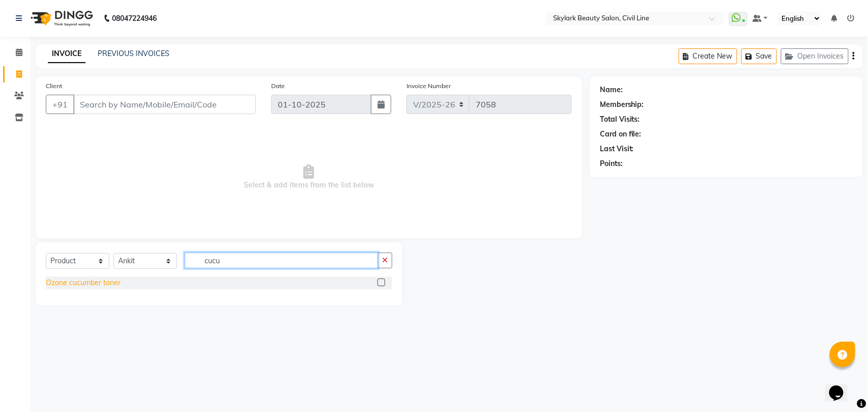
type input "cucu"
click at [110, 283] on div "Ozone cucumber toner" at bounding box center [83, 282] width 75 height 11
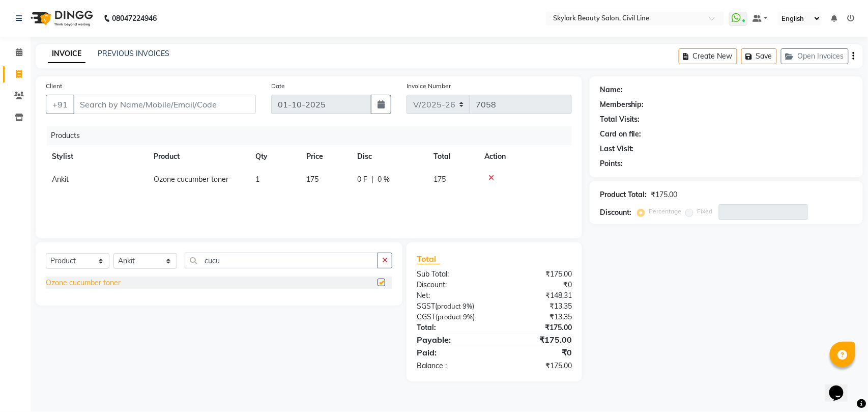
checkbox input "false"
click at [283, 262] on input "cucu" at bounding box center [281, 260] width 193 height 16
type input "c"
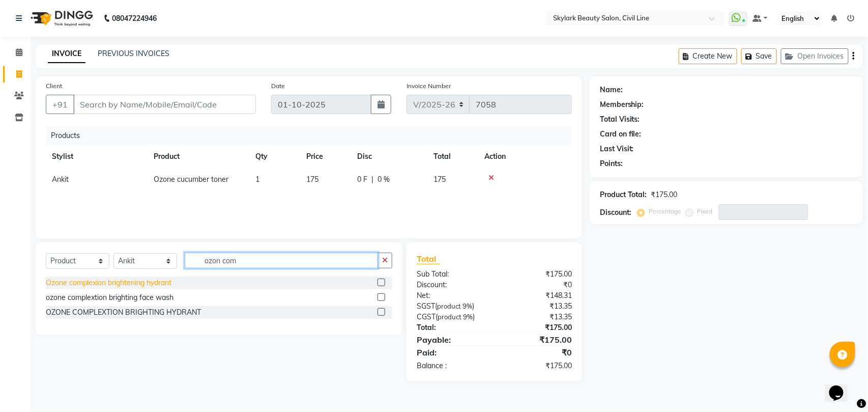
type input "ozon com"
click at [105, 281] on div "Ozone complexion brightening hydrant" at bounding box center [109, 282] width 126 height 11
checkbox input "false"
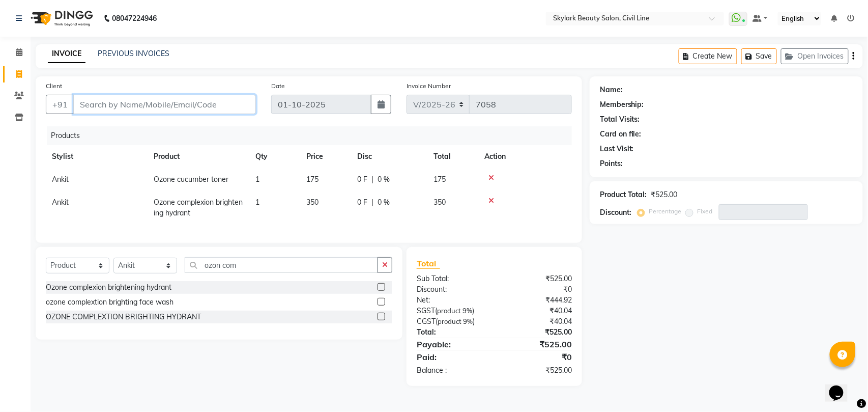
click at [179, 110] on input "Client" at bounding box center [164, 104] width 183 height 19
type input "7"
type input "0"
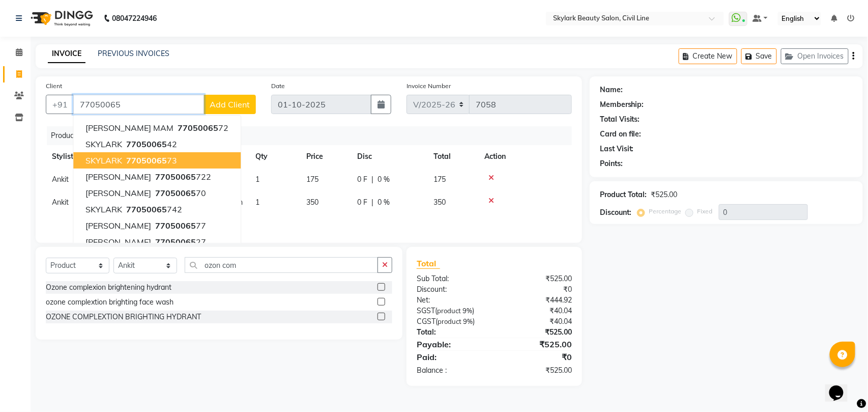
click at [139, 158] on span "77050065" at bounding box center [146, 160] width 41 height 10
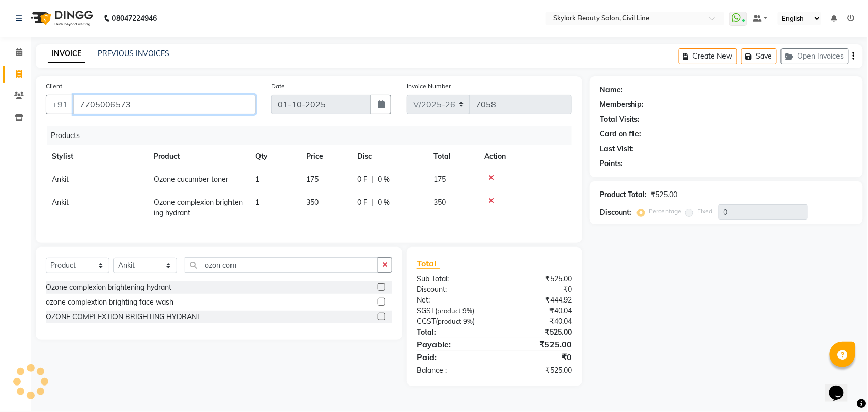
type input "7705006573"
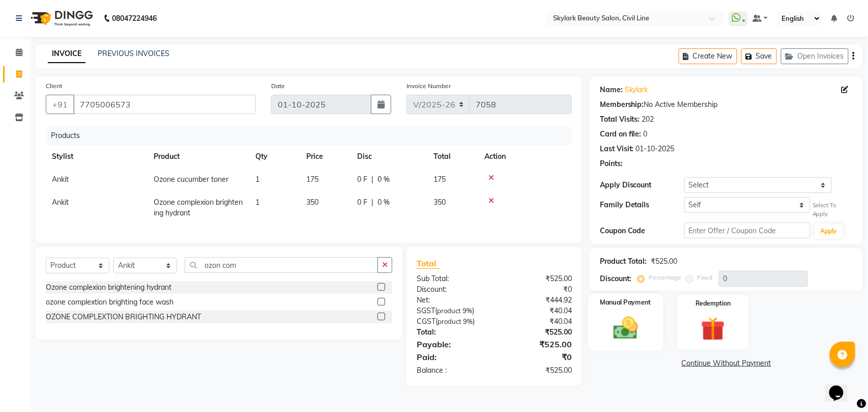
click at [626, 312] on div "Manual Payment" at bounding box center [625, 321] width 75 height 57
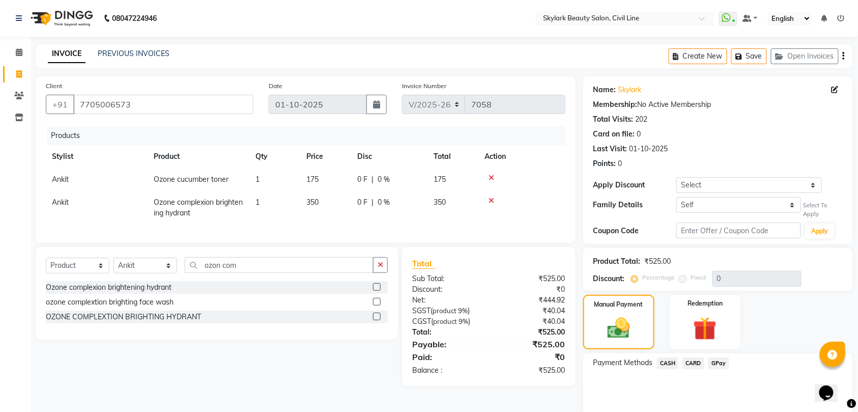
click at [669, 364] on span "CASH" at bounding box center [668, 363] width 22 height 12
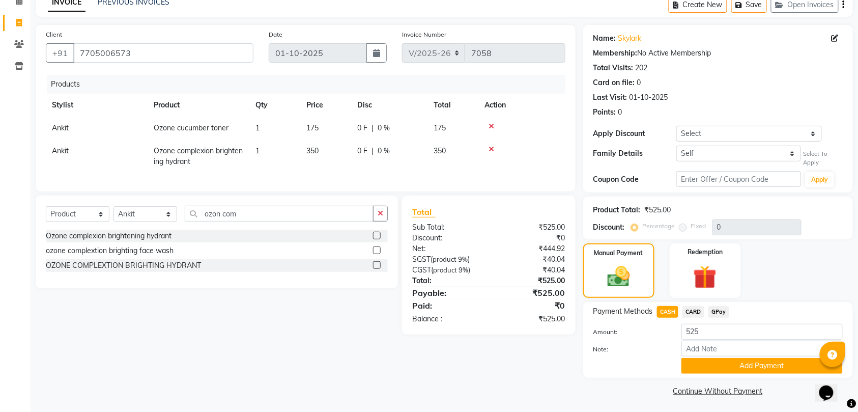
scroll to position [54, 0]
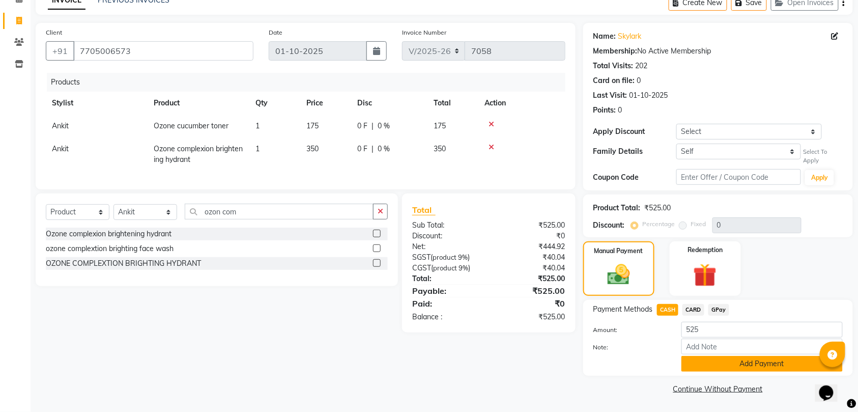
click at [747, 364] on button "Add Payment" at bounding box center [761, 364] width 161 height 16
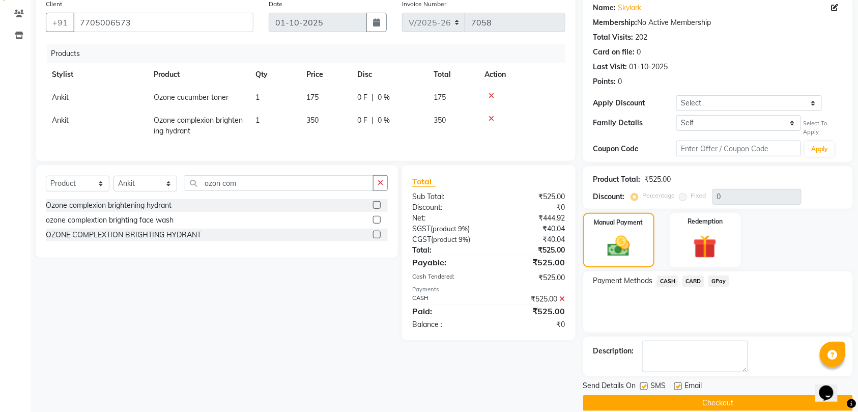
scroll to position [97, 0]
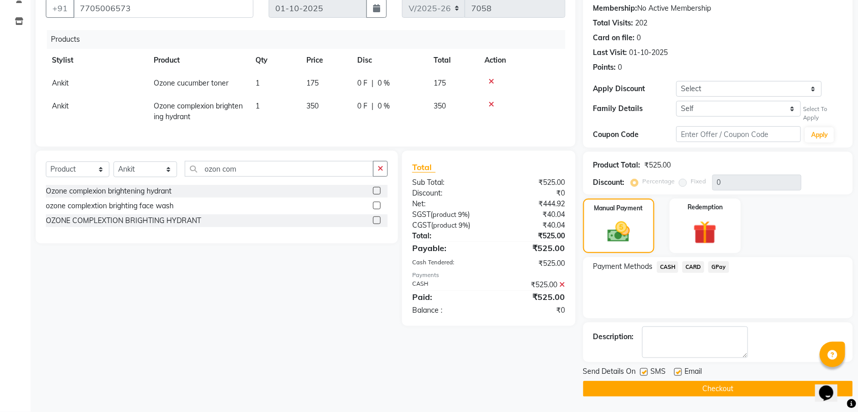
click at [717, 387] on button "Checkout" at bounding box center [718, 389] width 270 height 16
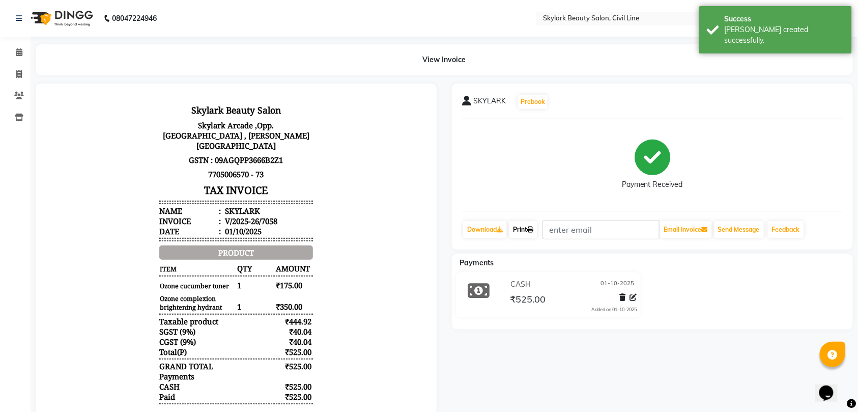
click at [531, 226] on link "Print" at bounding box center [523, 229] width 28 height 17
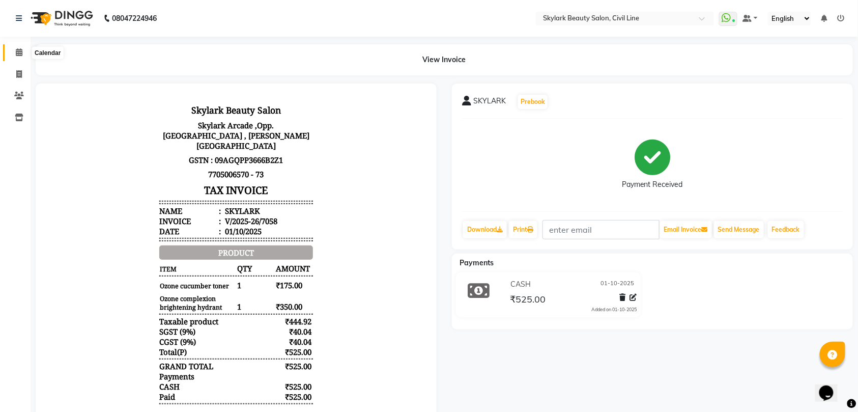
click at [19, 51] on icon at bounding box center [19, 52] width 7 height 8
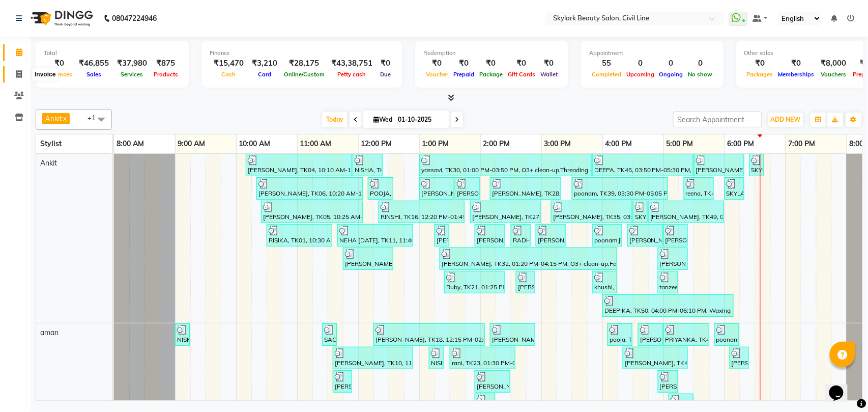
click at [18, 70] on icon at bounding box center [19, 74] width 6 height 8
select select "service"
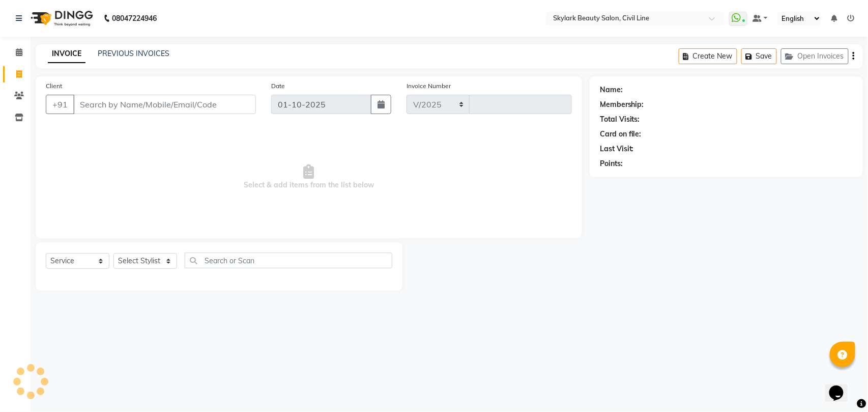
select select "4588"
type input "7059"
click at [144, 259] on select "Select Stylist" at bounding box center [145, 261] width 64 height 16
click at [143, 263] on select "Select Stylist" at bounding box center [145, 261] width 64 height 16
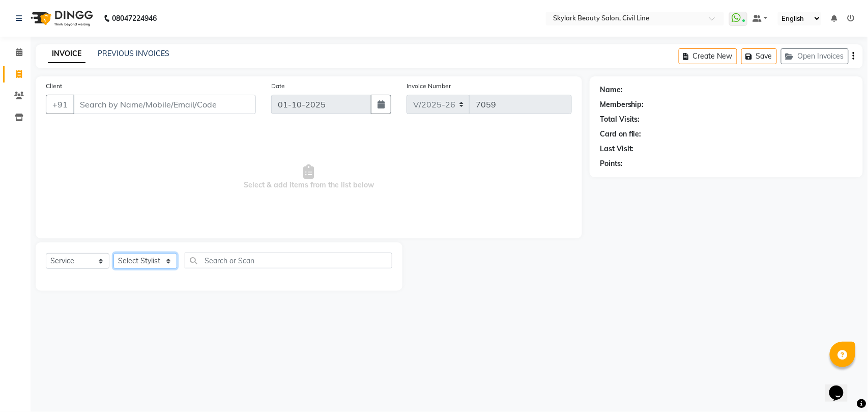
select select "28120"
click at [113, 253] on select "Select Stylist [PERSON_NAME] [PERSON_NAME] [PERSON_NAME] WASU" at bounding box center [145, 261] width 64 height 16
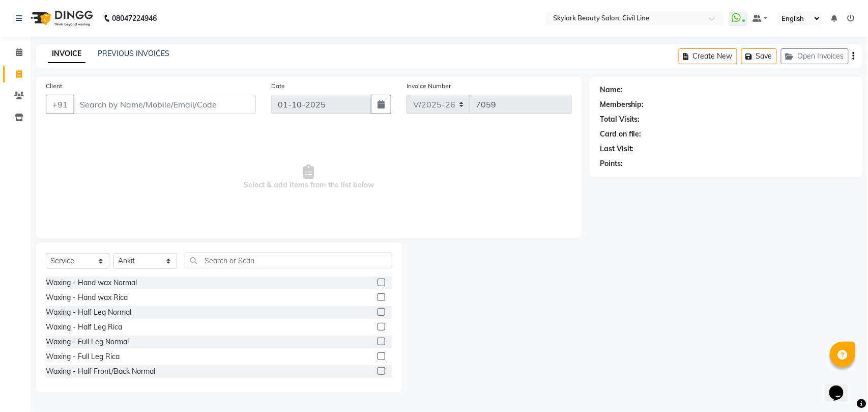
click at [282, 251] on div "Select Service Product Membership Package Voucher Prepaid Gift Card Select Styl…" at bounding box center [219, 317] width 367 height 150
click at [276, 264] on input "text" at bounding box center [289, 260] width 208 height 16
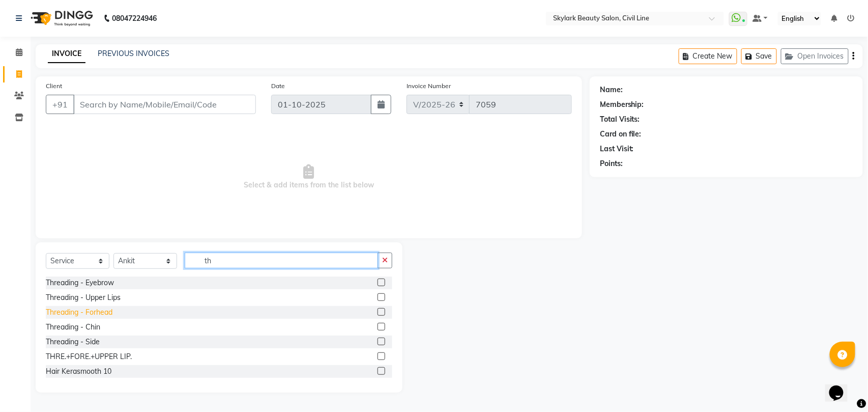
type input "th"
click at [108, 314] on div "Threading - Forhead" at bounding box center [79, 312] width 67 height 11
checkbox input "false"
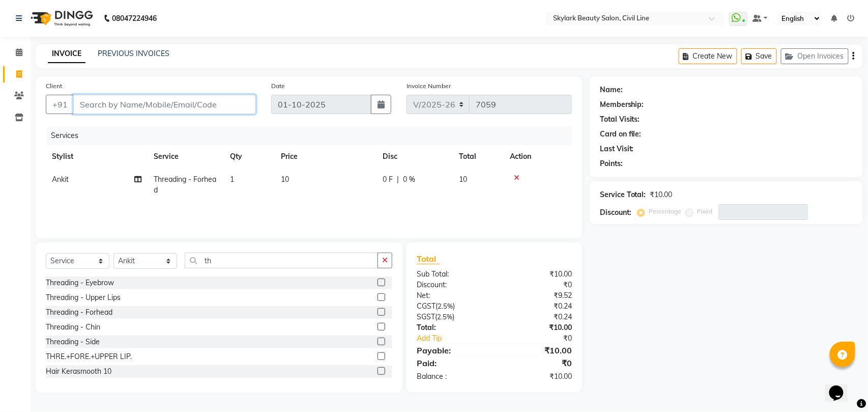
click at [168, 104] on input "Client" at bounding box center [164, 104] width 183 height 19
type input "9"
type input "0"
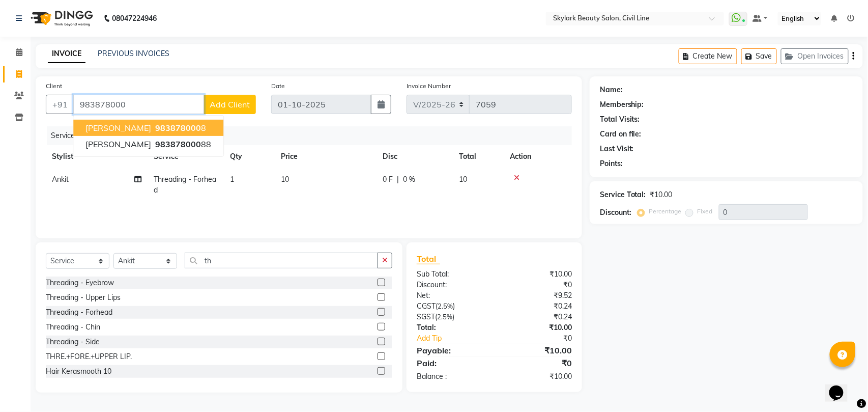
click at [155, 126] on span "983878000" at bounding box center [178, 128] width 46 height 10
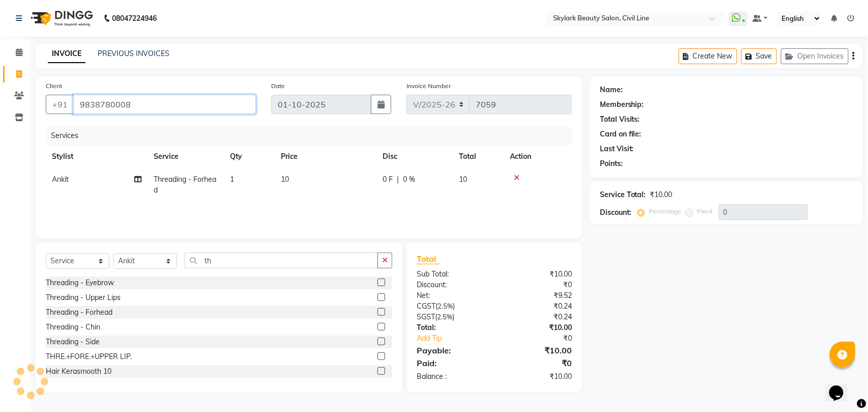
type input "9838780008"
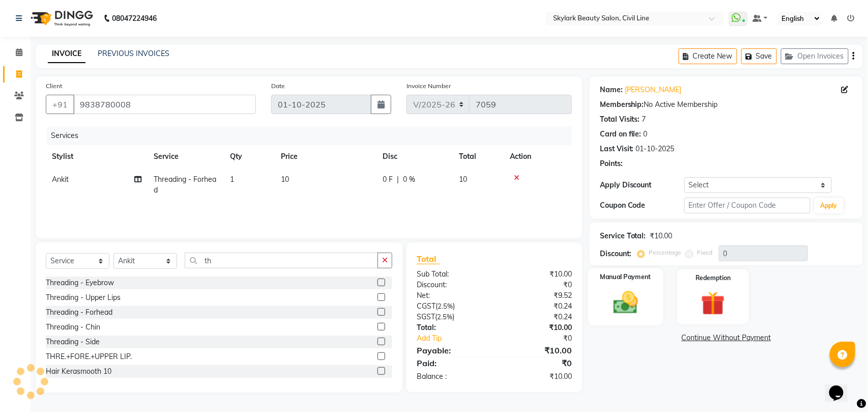
click at [640, 290] on img at bounding box center [625, 302] width 40 height 28
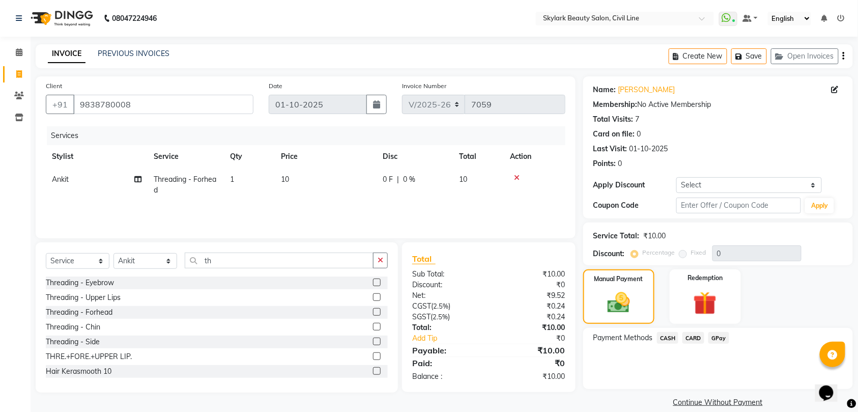
click at [671, 336] on span "CASH" at bounding box center [668, 338] width 22 height 12
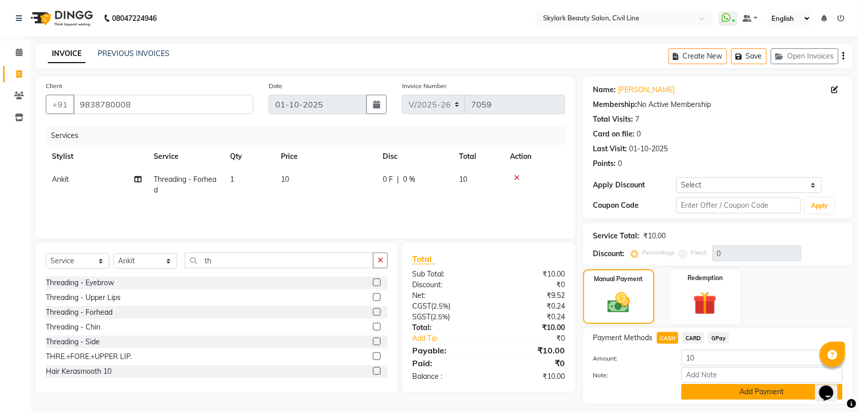
click at [721, 395] on button "Add Payment" at bounding box center [761, 392] width 161 height 16
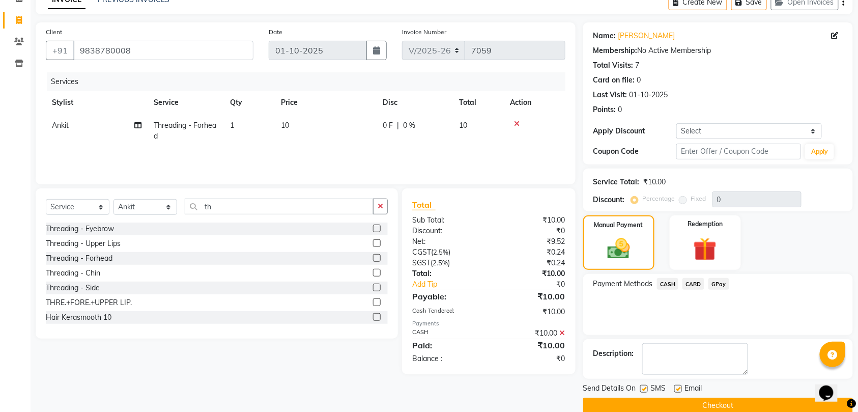
scroll to position [72, 0]
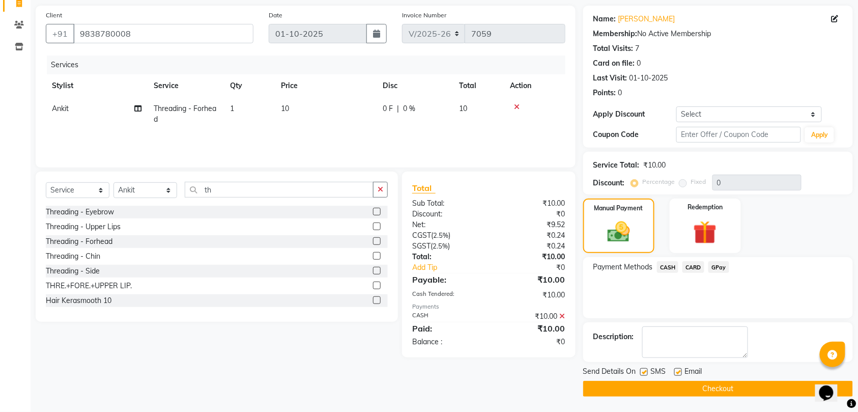
click at [723, 387] on button "Checkout" at bounding box center [718, 389] width 270 height 16
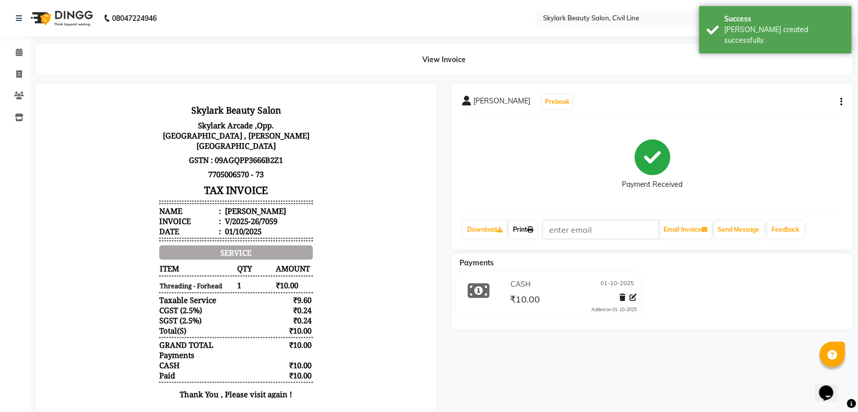
click at [522, 229] on link "Print" at bounding box center [523, 229] width 28 height 17
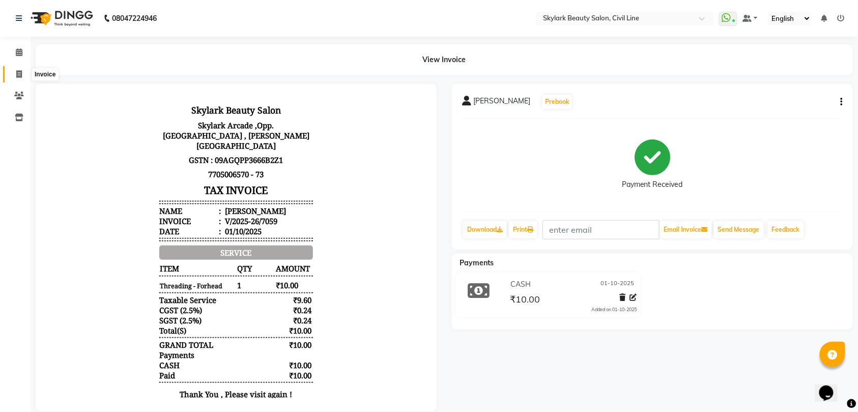
click at [19, 72] on icon at bounding box center [19, 74] width 6 height 8
select select "service"
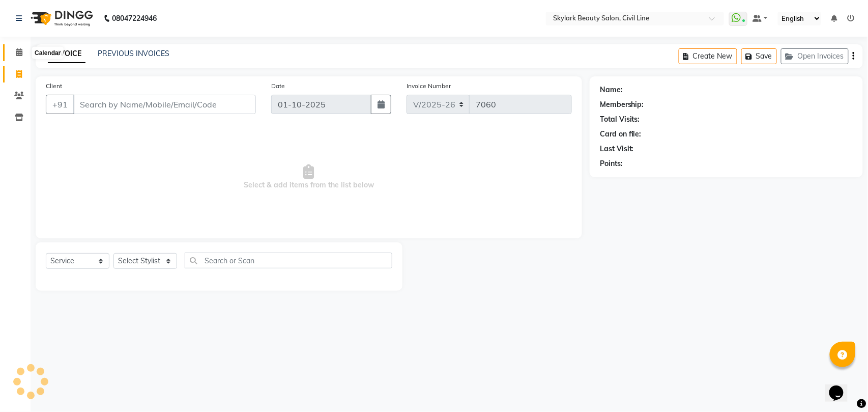
click at [17, 50] on icon at bounding box center [19, 52] width 7 height 8
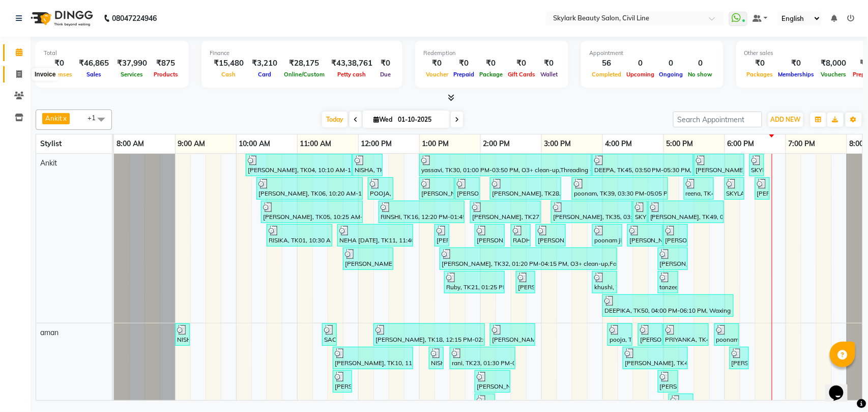
click at [20, 72] on icon at bounding box center [19, 74] width 6 height 8
select select "service"
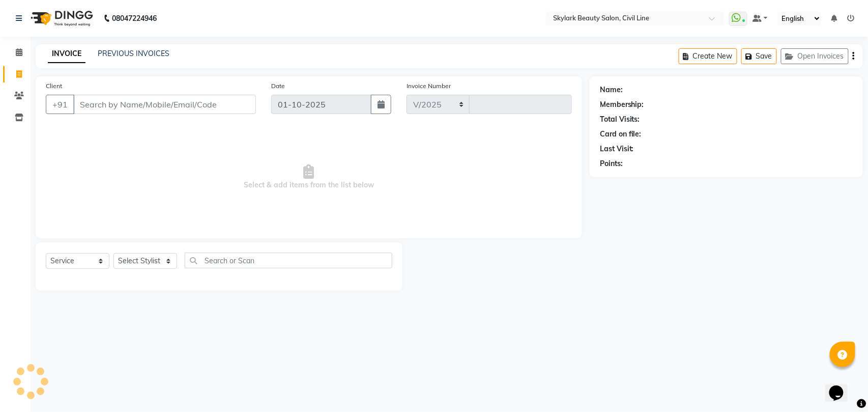
select select "4588"
type input "7062"
click at [151, 263] on select "Select Stylist" at bounding box center [145, 261] width 64 height 16
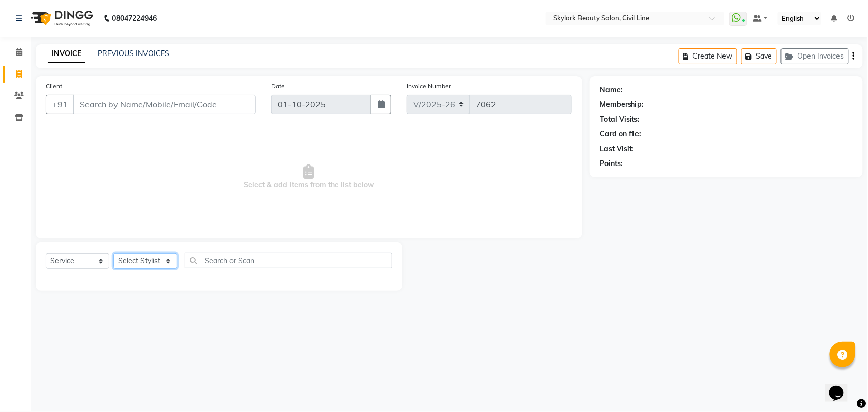
select select "28120"
click at [113, 253] on select "Select Stylist [PERSON_NAME] [PERSON_NAME] [PERSON_NAME] WASU" at bounding box center [145, 261] width 64 height 16
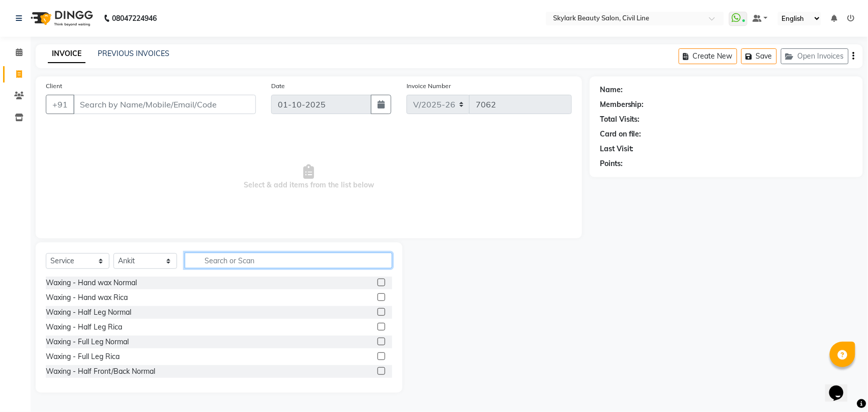
click at [238, 259] on input "text" at bounding box center [289, 260] width 208 height 16
type input "th"
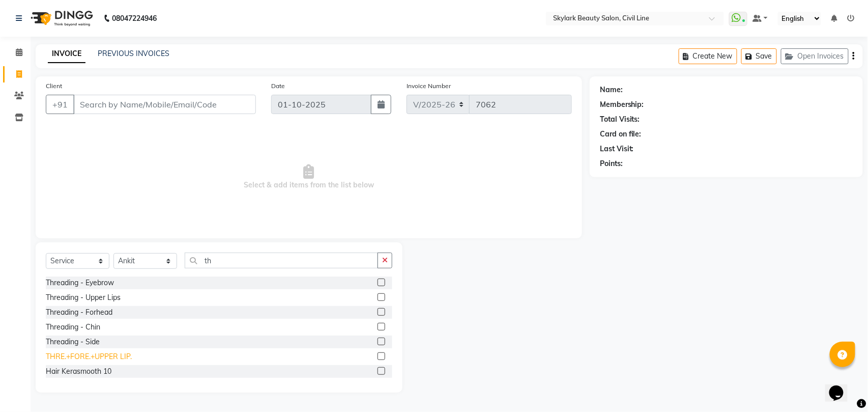
click at [88, 353] on div "THRE.+FORE.+UPPER LIP." at bounding box center [89, 356] width 86 height 11
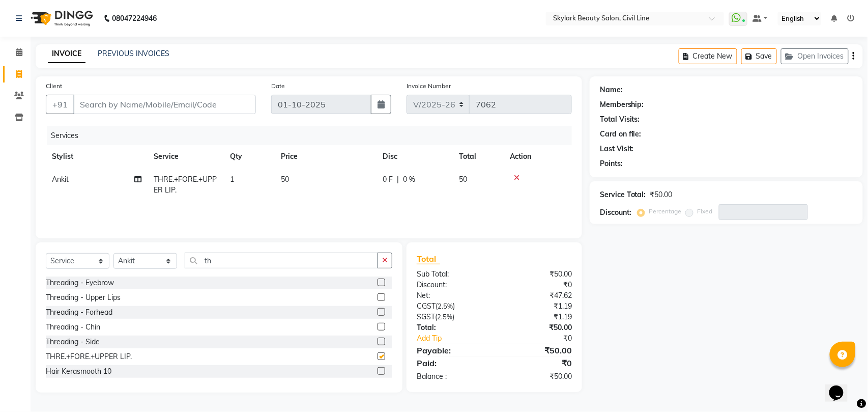
checkbox input "false"
click at [190, 105] on input "Client" at bounding box center [164, 104] width 183 height 19
type input "9"
type input "0"
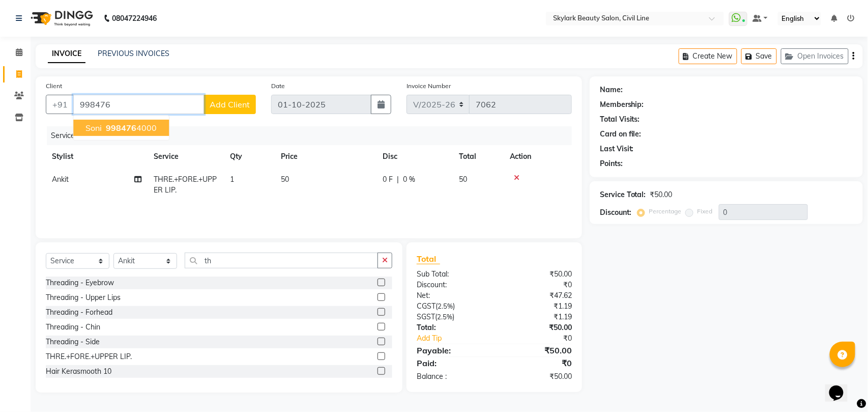
click at [127, 128] on span "998476" at bounding box center [121, 128] width 31 height 10
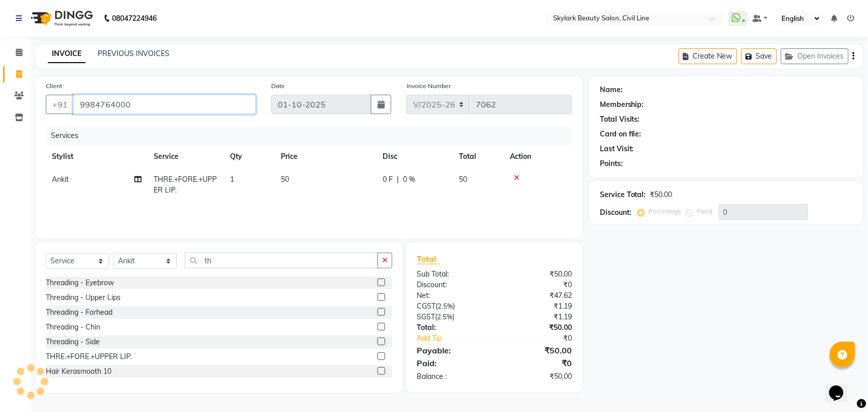
type input "9984764000"
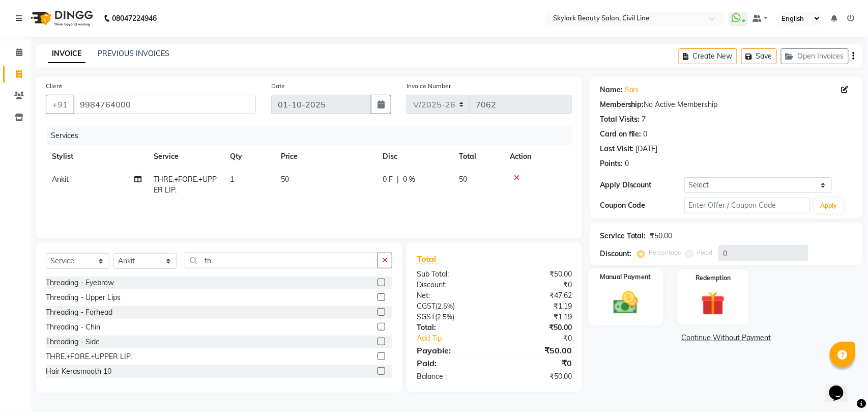
click at [639, 277] on label "Manual Payment" at bounding box center [625, 277] width 51 height 10
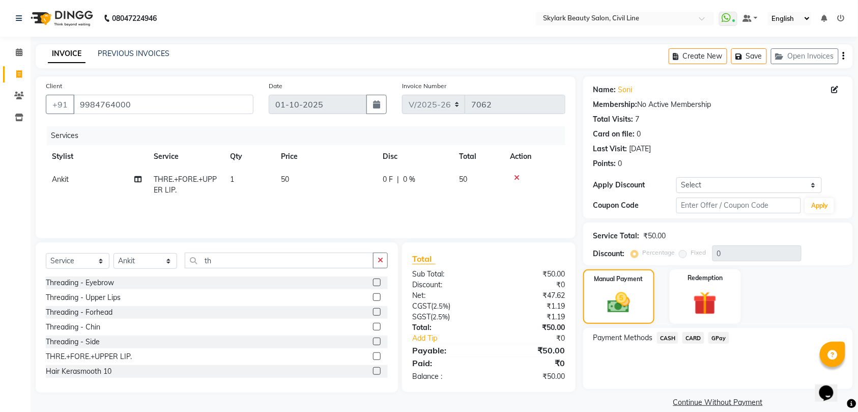
drag, startPoint x: 663, startPoint y: 338, endPoint x: 694, endPoint y: 349, distance: 32.5
click at [664, 337] on span "CASH" at bounding box center [668, 338] width 22 height 12
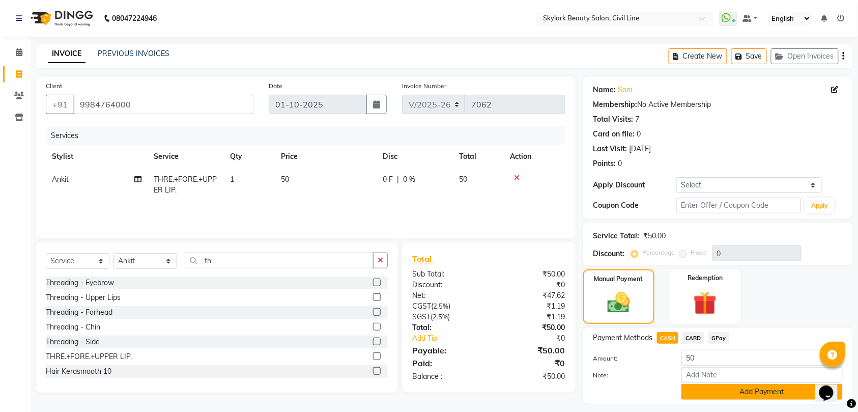
click at [749, 389] on button "Add Payment" at bounding box center [761, 392] width 161 height 16
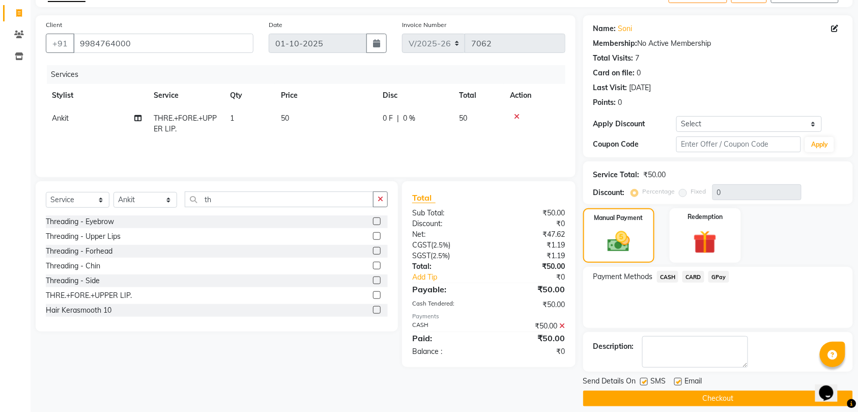
scroll to position [72, 0]
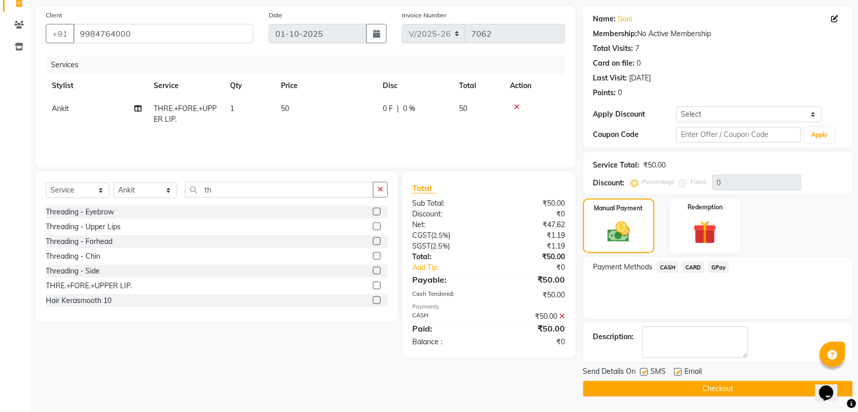
click at [730, 384] on button "Checkout" at bounding box center [718, 389] width 270 height 16
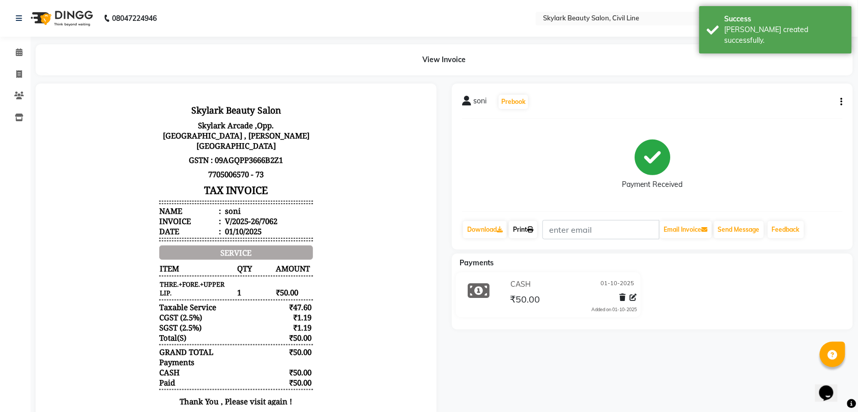
click at [528, 228] on link "Print" at bounding box center [523, 229] width 28 height 17
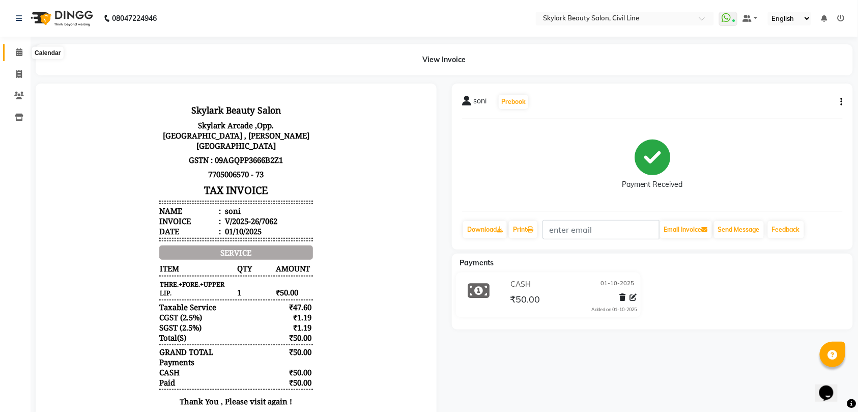
click at [17, 50] on icon at bounding box center [19, 52] width 7 height 8
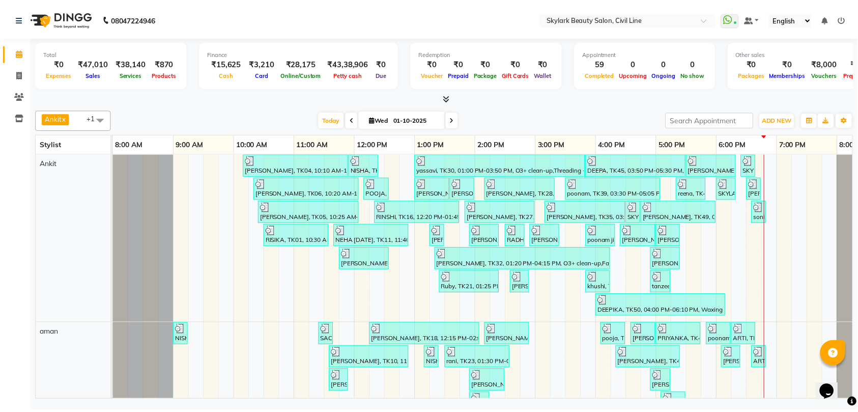
scroll to position [33, 0]
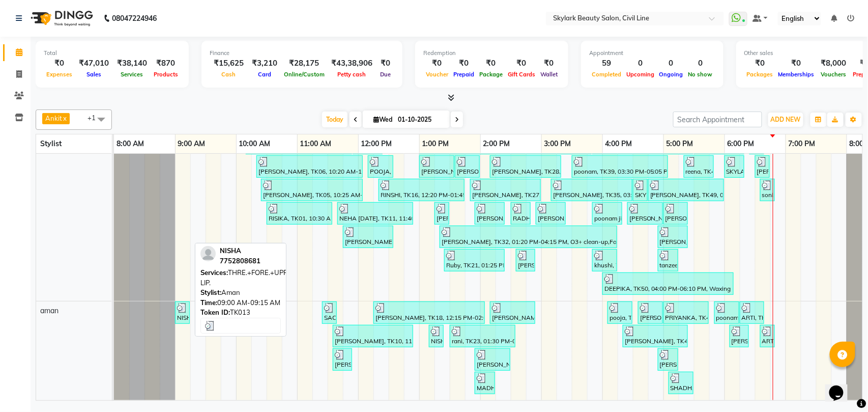
click at [182, 304] on div "NISHA, TK13, 09:00 AM-09:15 AM, THRE.+FORE.+UPPER LIP." at bounding box center [182, 312] width 13 height 19
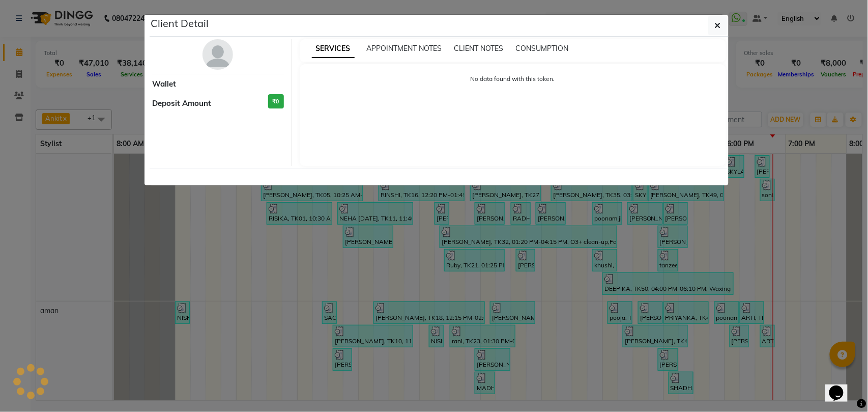
select select "3"
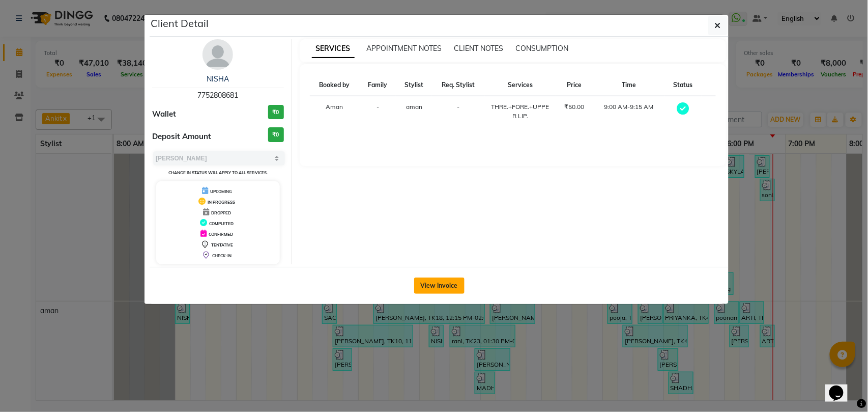
click at [436, 287] on button "View Invoice" at bounding box center [439, 285] width 50 height 16
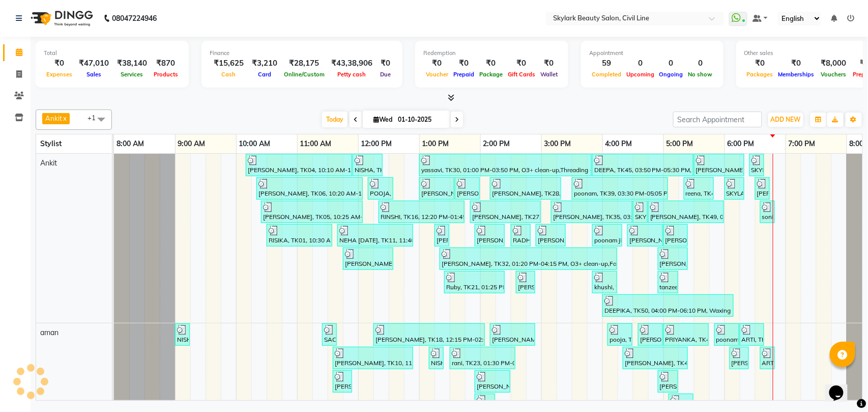
click at [76, 119] on span "Ankit x aman x +1" at bounding box center [74, 119] width 76 height 20
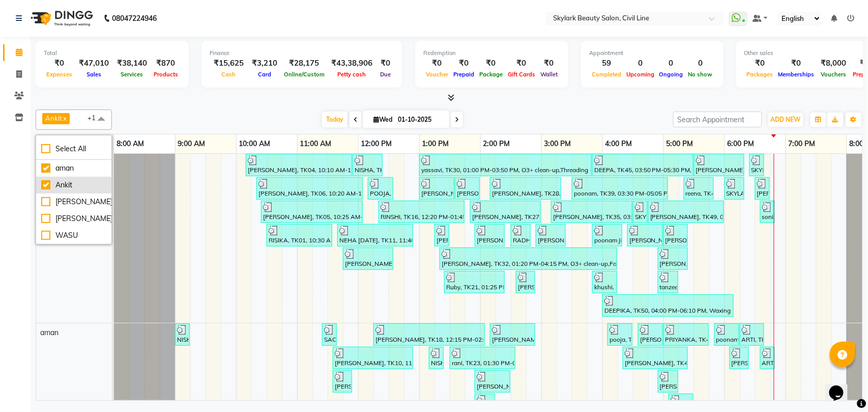
click at [70, 186] on div "Ankit" at bounding box center [73, 185] width 65 height 11
checkbox input "false"
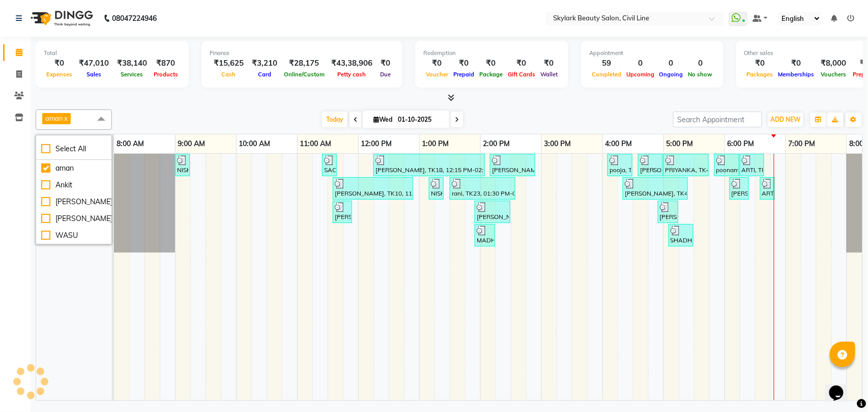
click at [82, 120] on span "aman x" at bounding box center [74, 119] width 76 height 20
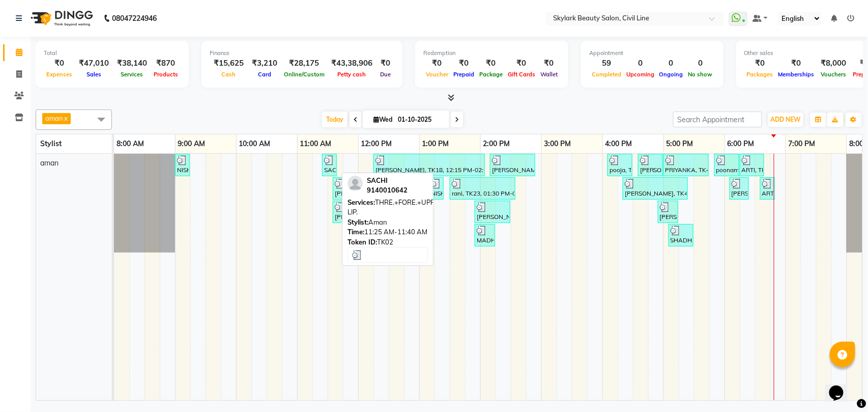
click at [326, 166] on div "SACHI, TK02, 11:25 AM-11:40 AM, THRE.+FORE.+UPPER LIP." at bounding box center [329, 164] width 13 height 19
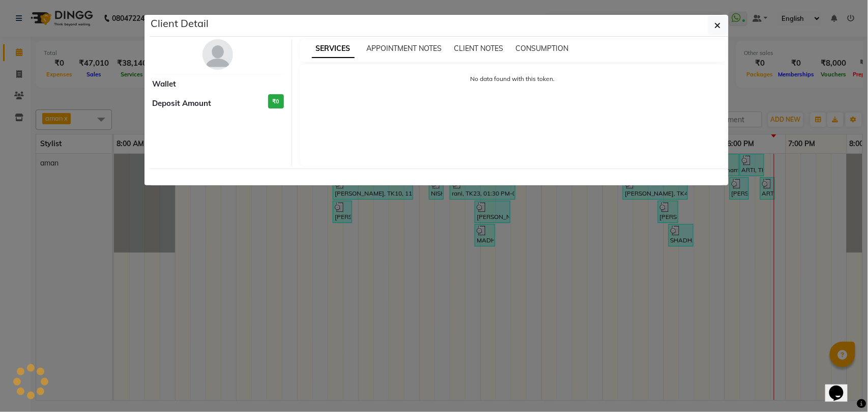
select select "3"
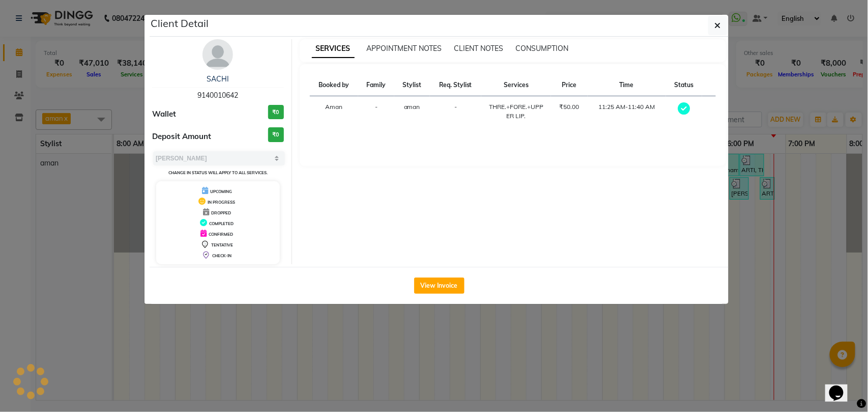
click at [438, 277] on div "View Invoice" at bounding box center [439, 285] width 579 height 37
click at [438, 285] on button "View Invoice" at bounding box center [439, 285] width 50 height 16
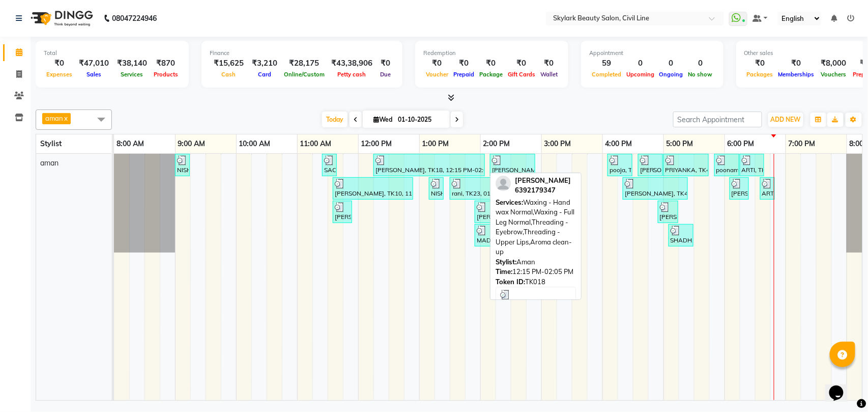
click at [406, 160] on div at bounding box center [428, 160] width 107 height 10
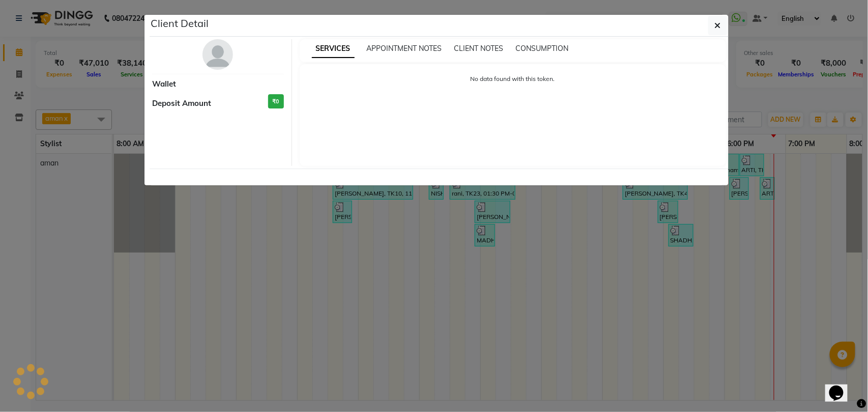
select select "3"
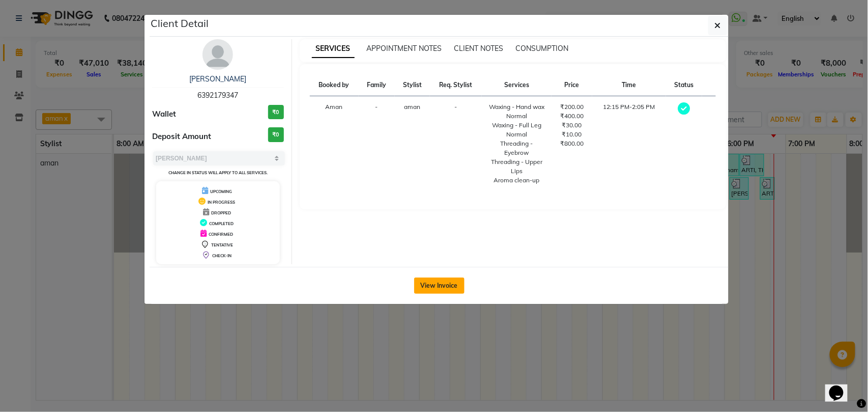
click at [430, 284] on button "View Invoice" at bounding box center [439, 285] width 50 height 16
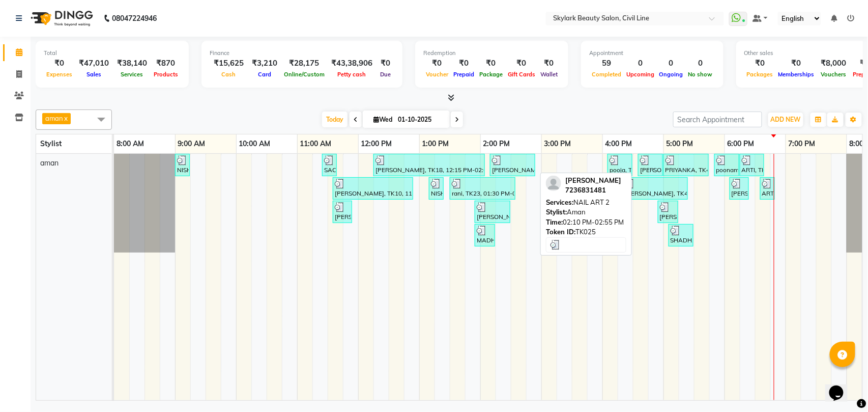
click at [521, 170] on div "[PERSON_NAME], TK25, 02:10 PM-02:55 PM, NAIL ART 2" at bounding box center [512, 164] width 43 height 19
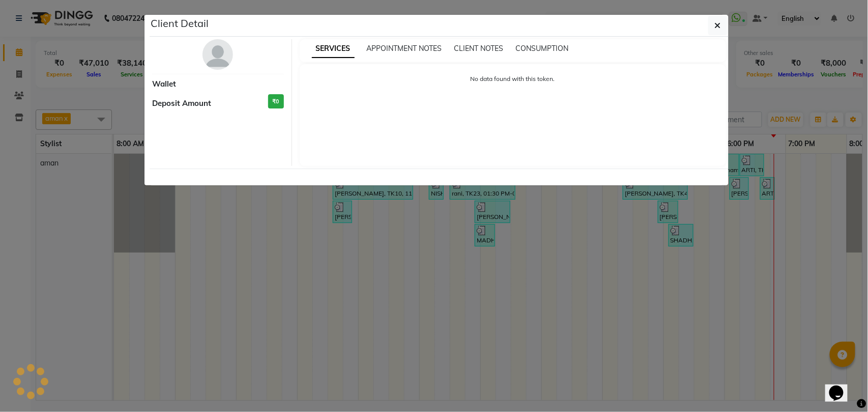
select select "3"
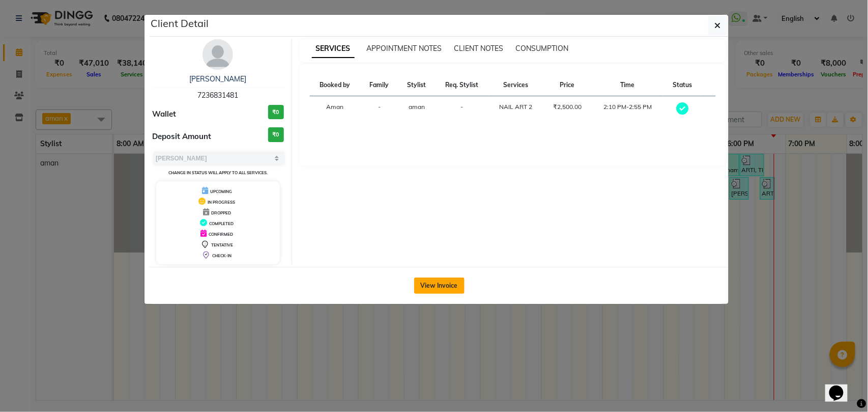
click at [444, 284] on button "View Invoice" at bounding box center [439, 285] width 50 height 16
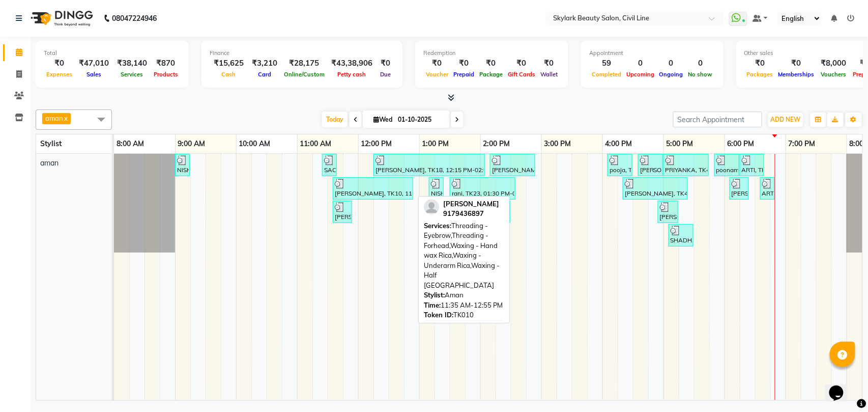
click at [372, 191] on div "[PERSON_NAME], TK10, 11:35 AM-12:55 PM, Threading - Eyebrow,Threading - Forhead…" at bounding box center [373, 188] width 78 height 19
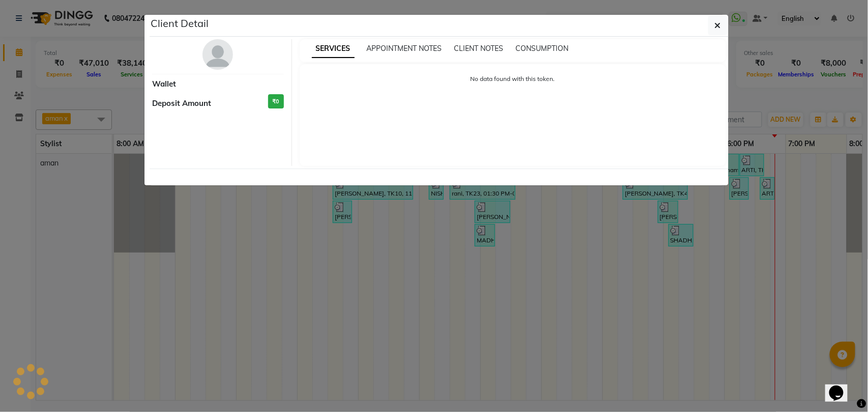
select select "3"
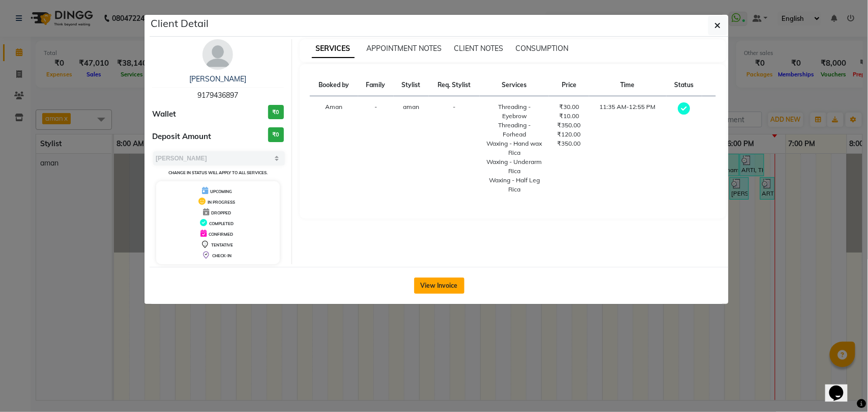
click at [440, 288] on button "View Invoice" at bounding box center [439, 285] width 50 height 16
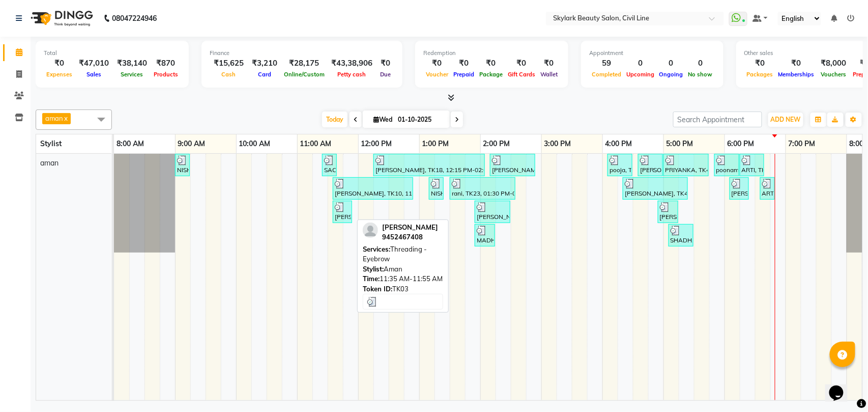
click at [340, 221] on div "[PERSON_NAME], TK03, 11:35 AM-11:55 AM, Threading - Eyebrow" at bounding box center [342, 211] width 17 height 19
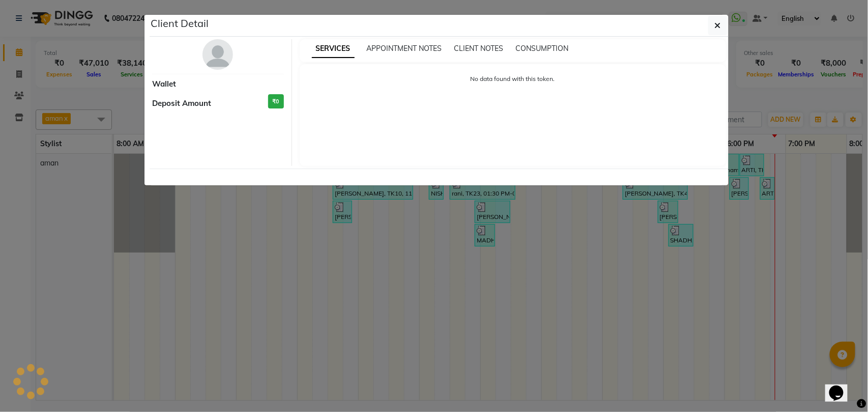
select select "3"
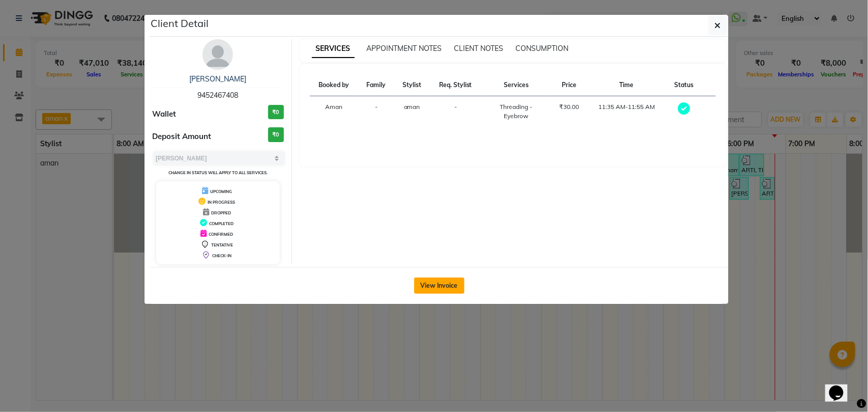
click at [446, 285] on button "View Invoice" at bounding box center [439, 285] width 50 height 16
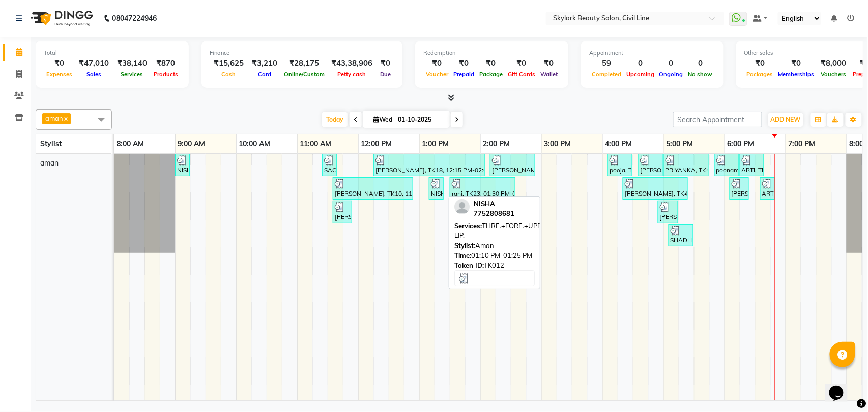
click at [436, 194] on div "NISHA, TK12, 01:10 PM-01:25 PM, THRE.+FORE.+UPPER LIP." at bounding box center [436, 188] width 13 height 19
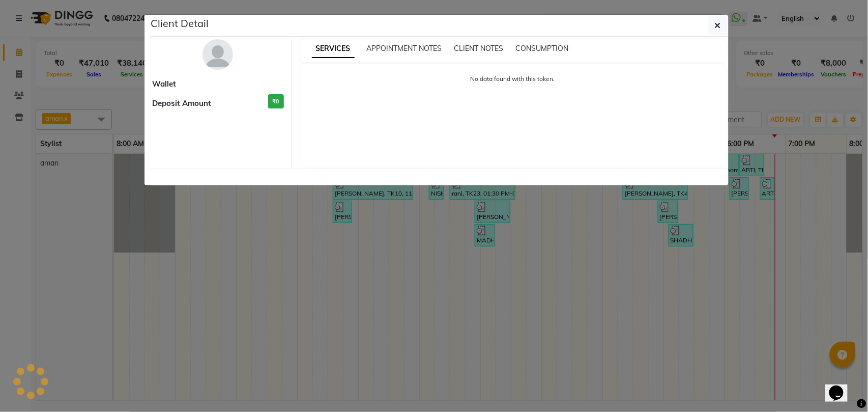
select select "3"
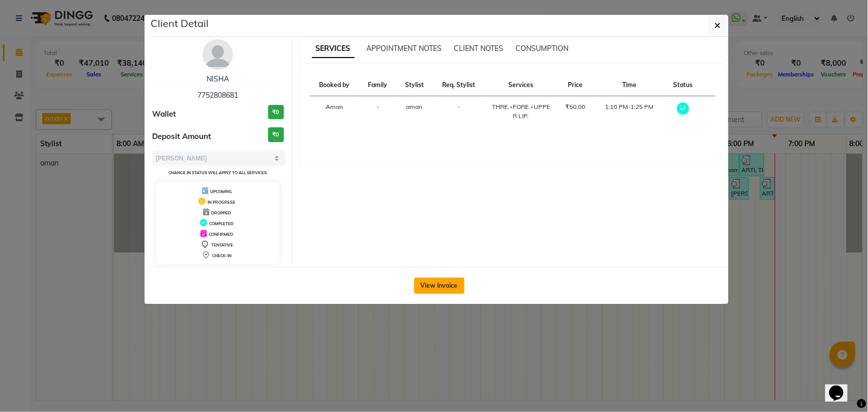
click at [435, 283] on button "View Invoice" at bounding box center [439, 285] width 50 height 16
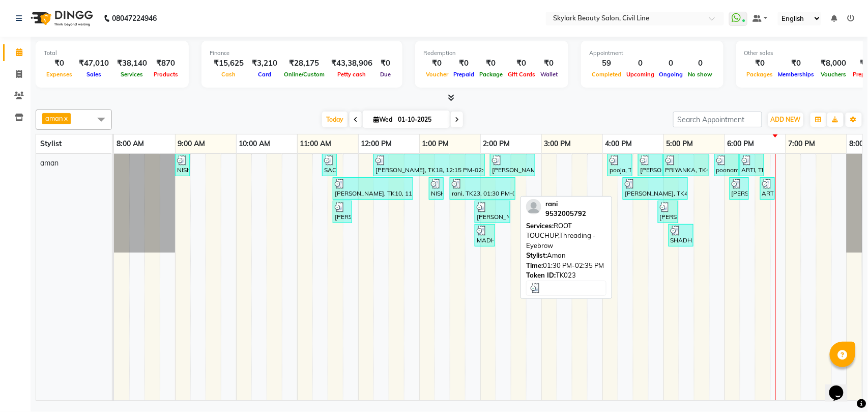
click at [458, 194] on div "rani, TK23, 01:30 PM-02:35 PM, ROOT TOUCHUP,Threading - Eyebrow" at bounding box center [483, 188] width 64 height 19
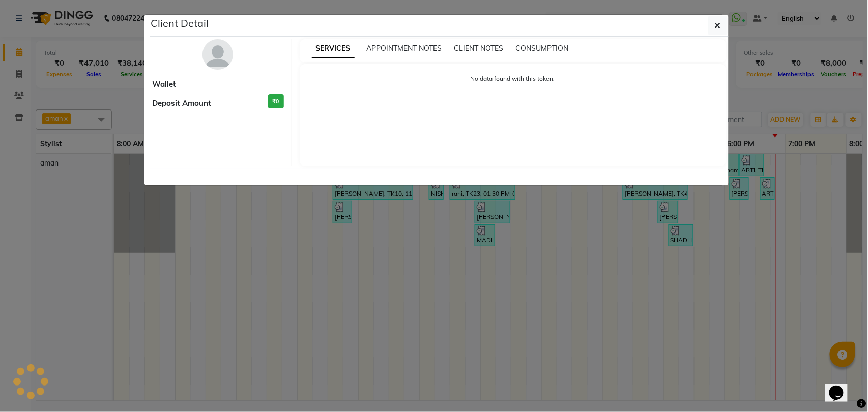
select select "3"
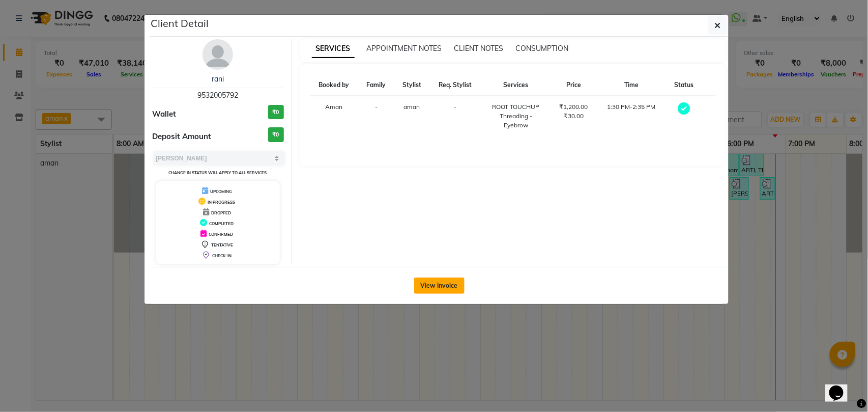
click at [438, 283] on button "View Invoice" at bounding box center [439, 285] width 50 height 16
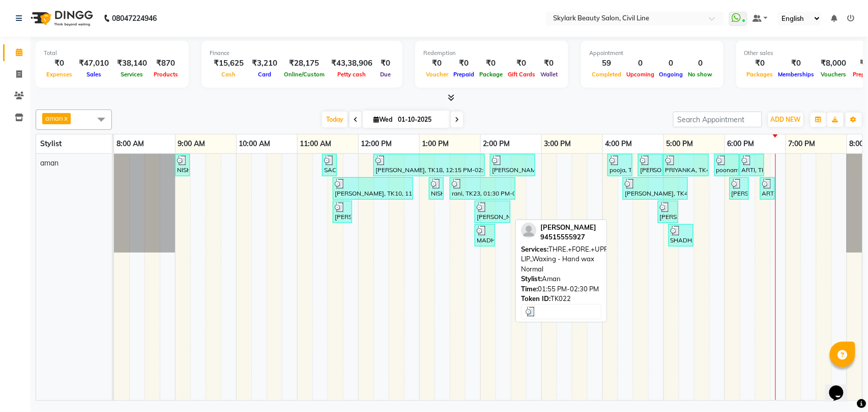
click at [501, 221] on div "[PERSON_NAME], TK22, 01:55 PM-02:30 PM, THRE.+FORE.+UPPER LIP.,Waxing - Hand wa…" at bounding box center [493, 211] width 34 height 19
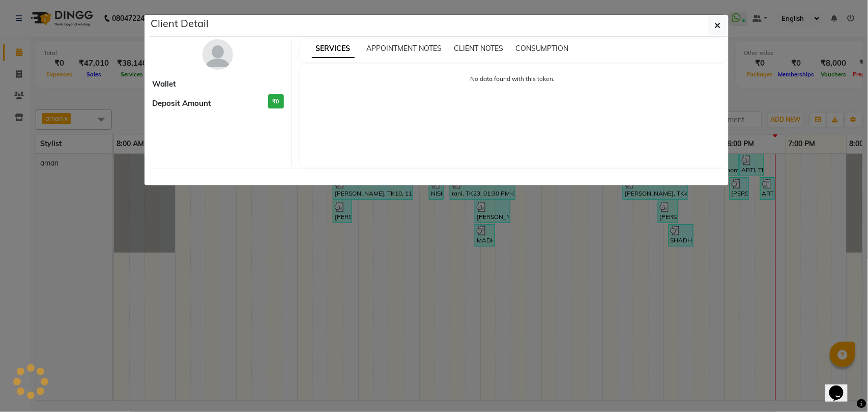
select select "3"
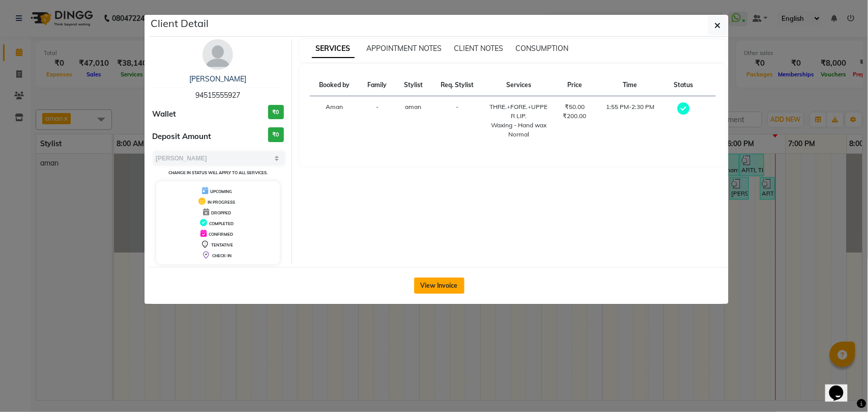
click at [436, 281] on button "View Invoice" at bounding box center [439, 285] width 50 height 16
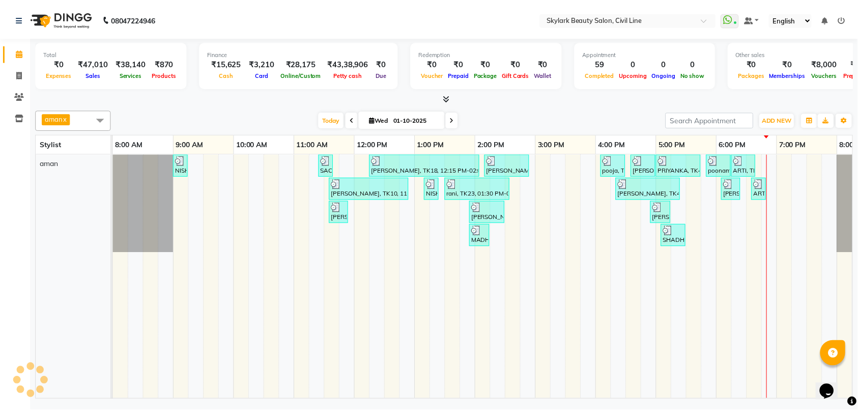
scroll to position [0, 45]
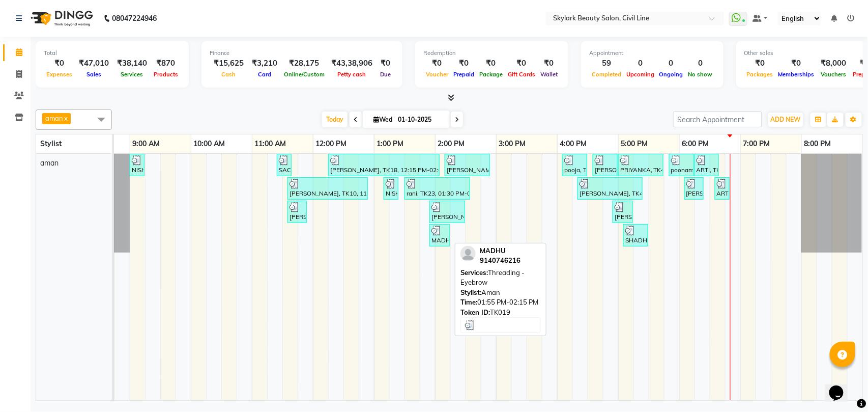
click at [439, 242] on div "MADHU, TK19, 01:55 PM-02:15 PM, Threading - Eyebrow" at bounding box center [439, 234] width 18 height 19
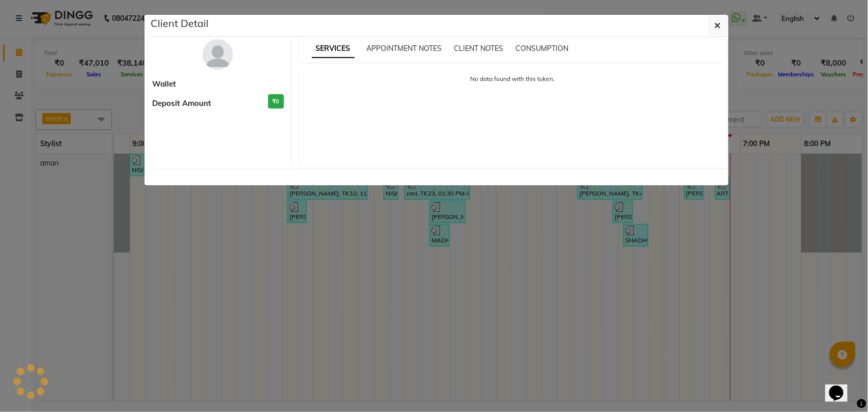
select select "3"
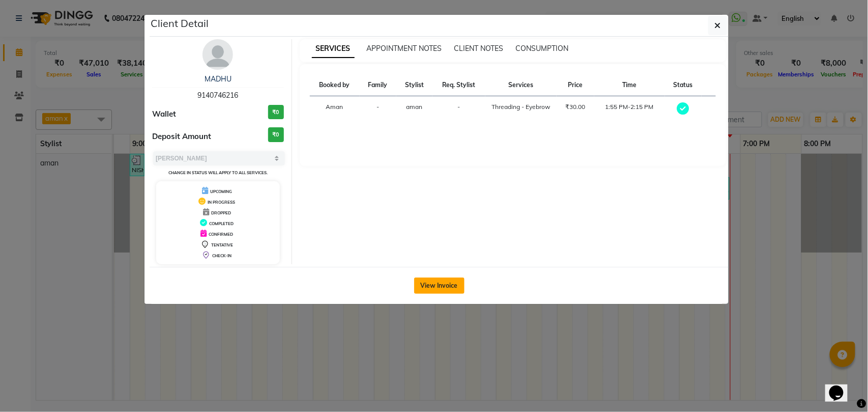
click at [431, 281] on button "View Invoice" at bounding box center [439, 285] width 50 height 16
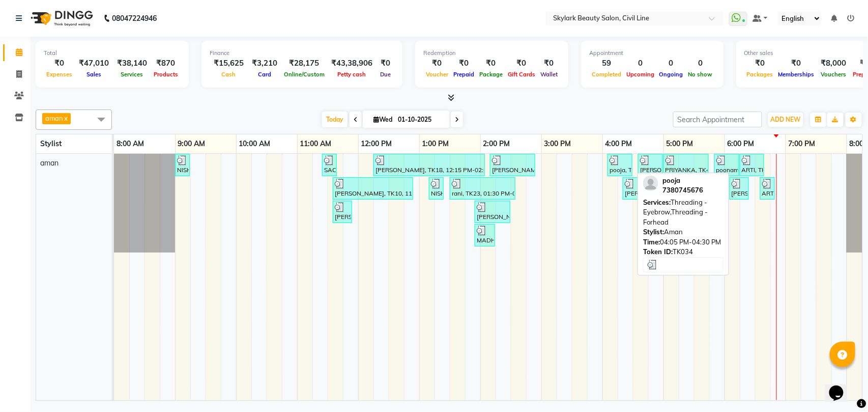
click at [619, 163] on img at bounding box center [615, 160] width 10 height 10
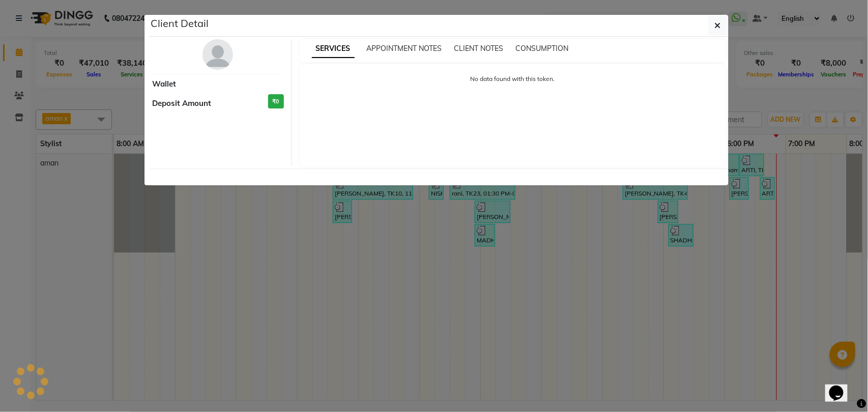
select select "3"
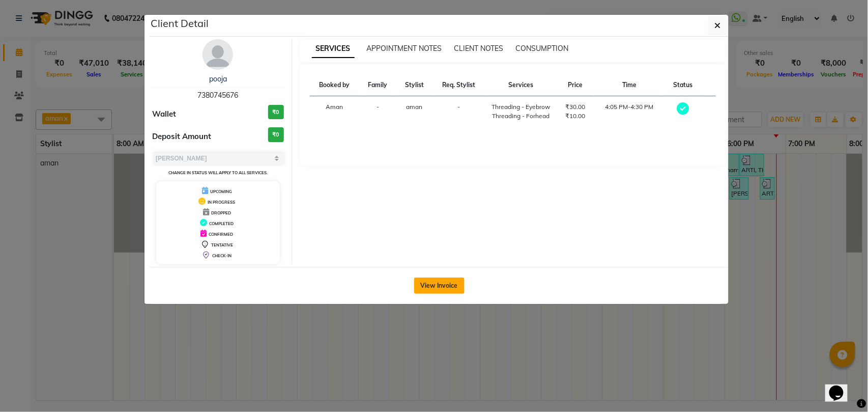
click at [435, 280] on button "View Invoice" at bounding box center [439, 285] width 50 height 16
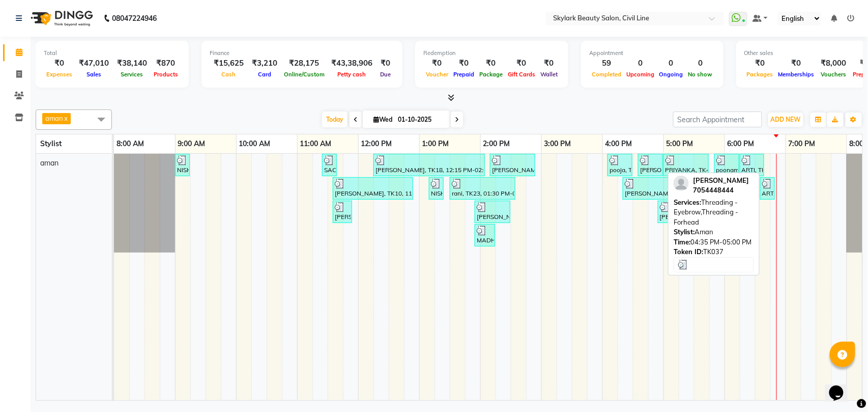
click at [644, 169] on div "AKHEYA PATEL, TK37, 04:35 PM-05:00 PM, Threading - Eyebrow,Threading - Forhead" at bounding box center [650, 164] width 23 height 19
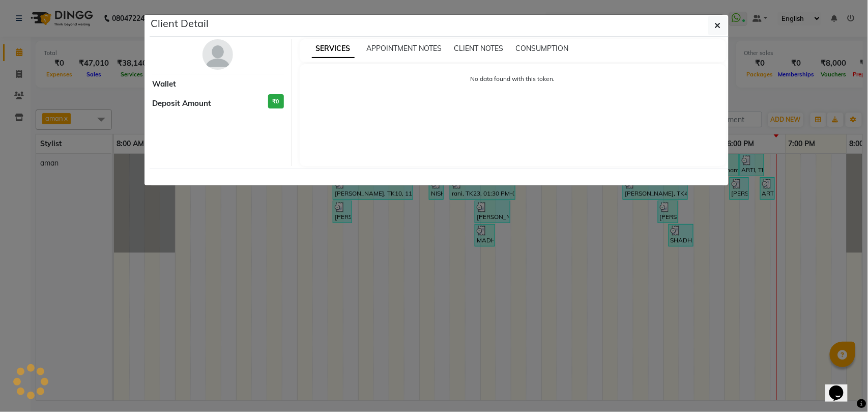
select select "3"
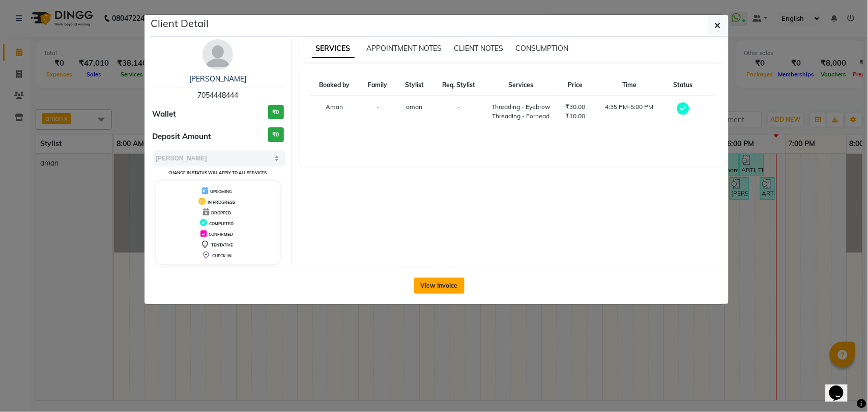
click at [444, 287] on button "View Invoice" at bounding box center [439, 285] width 50 height 16
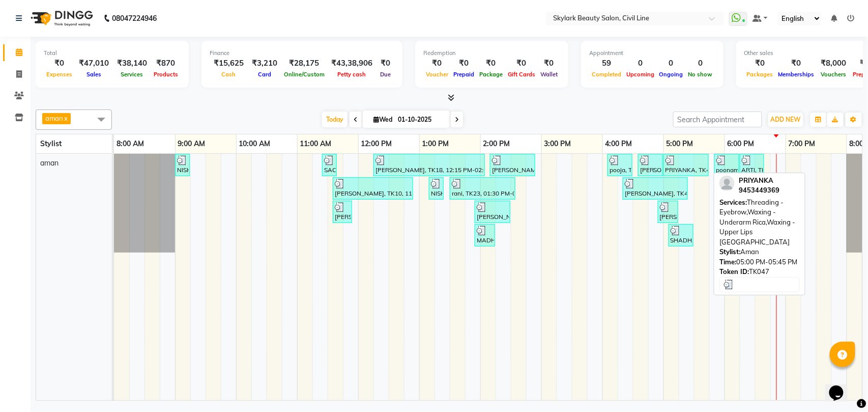
click at [691, 168] on div "PRIYANKA, TK47, 05:00 PM-05:45 PM, Threading - Eyebrow,Waxing - Underarm Rica,W…" at bounding box center [685, 164] width 43 height 19
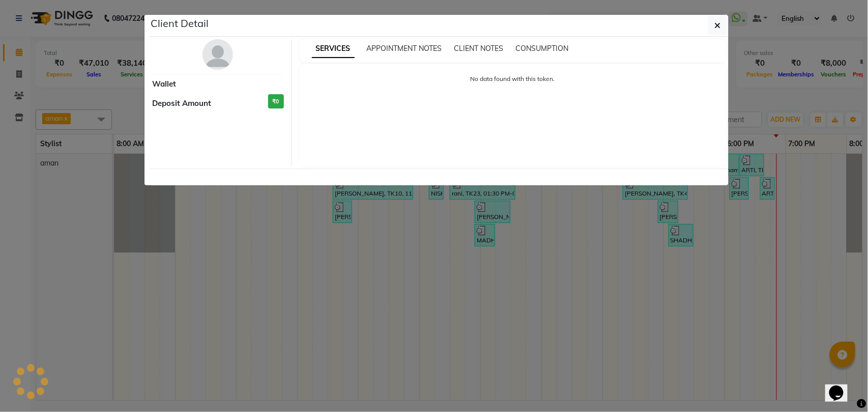
select select "3"
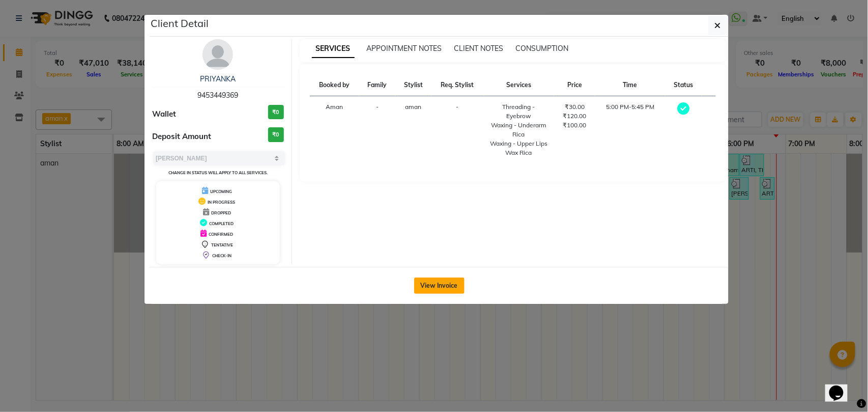
click at [449, 281] on button "View Invoice" at bounding box center [439, 285] width 50 height 16
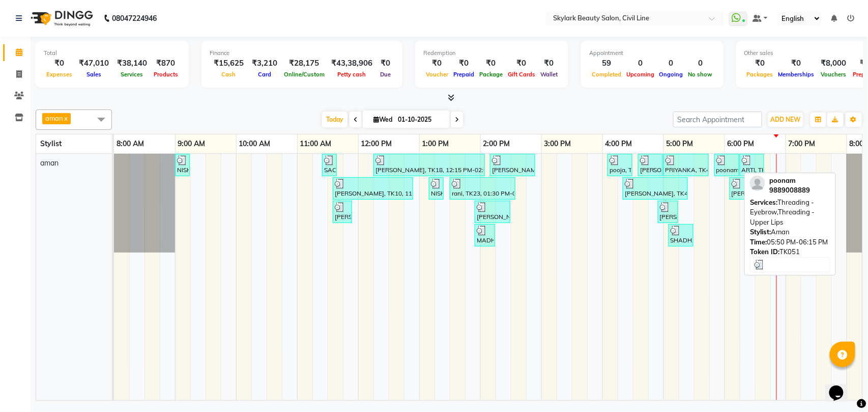
click at [723, 167] on div "poonam, TK51, 05:50 PM-06:15 PM, Threading - Eyebrow,Threading - Upper Lips" at bounding box center [726, 164] width 23 height 19
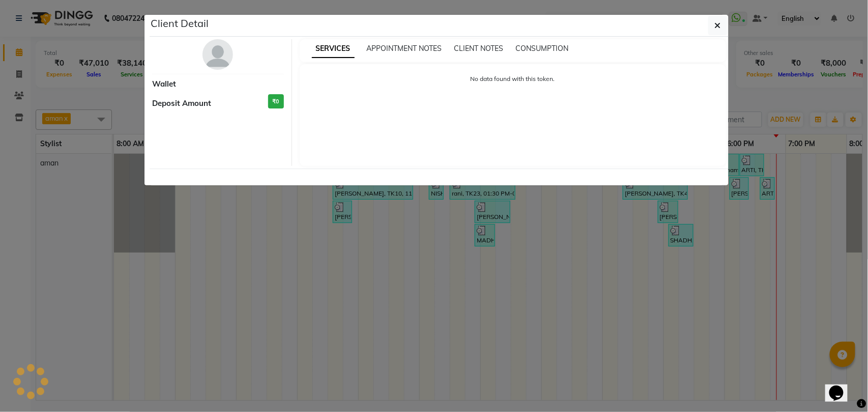
select select "3"
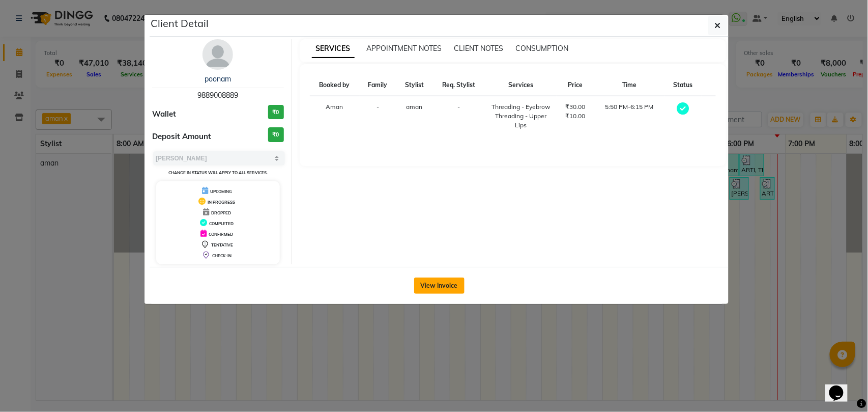
click at [436, 281] on button "View Invoice" at bounding box center [439, 285] width 50 height 16
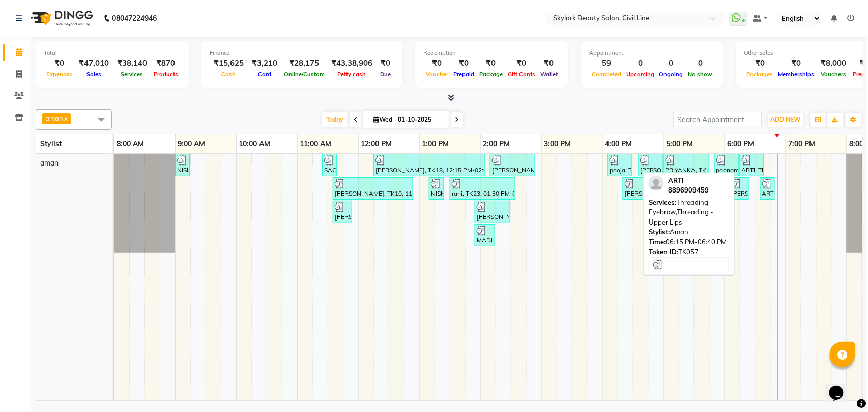
click at [755, 166] on div "ARTI, TK57, 06:15 PM-06:40 PM, Threading - Eyebrow,Threading - Upper Lips" at bounding box center [752, 164] width 22 height 19
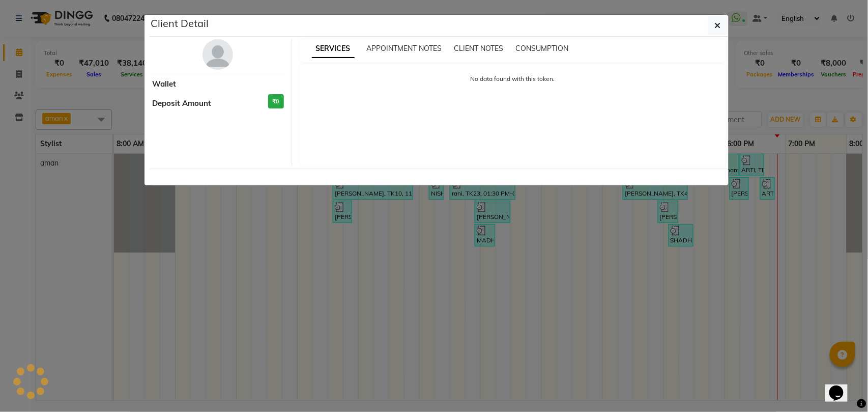
select select "3"
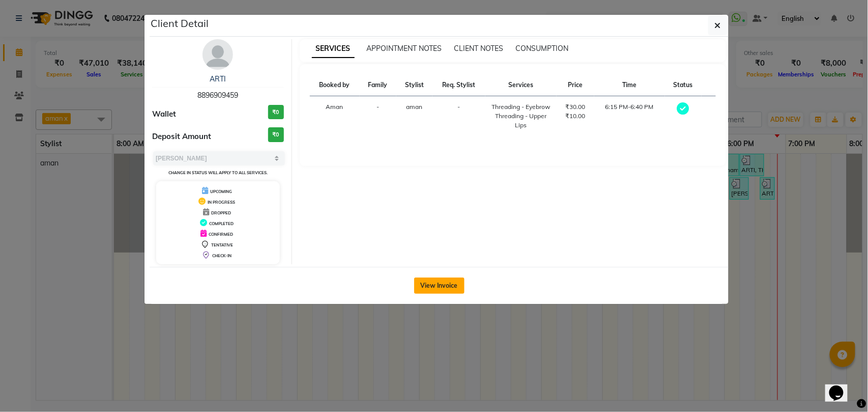
click at [432, 283] on button "View Invoice" at bounding box center [439, 285] width 50 height 16
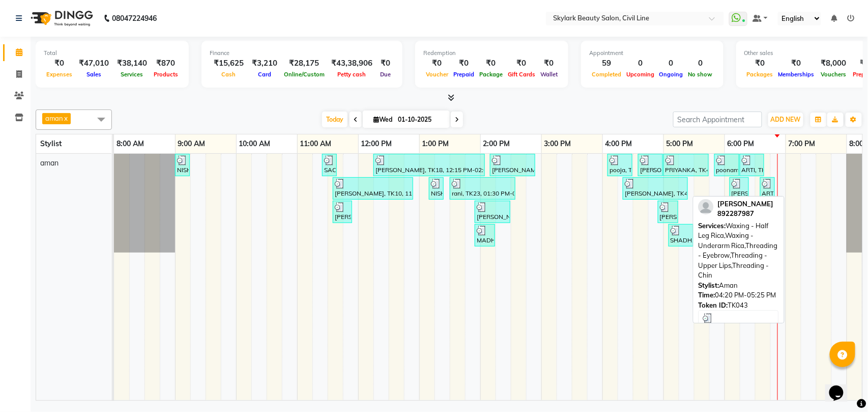
click at [638, 192] on div "RANJU SINGH, TK43, 04:20 PM-05:25 PM, Waxing - Half Leg Rica,Waxing - Underarm …" at bounding box center [655, 188] width 63 height 19
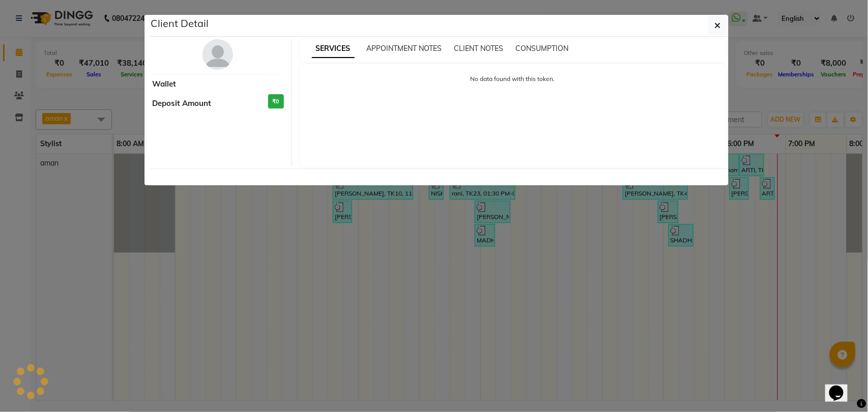
select select "3"
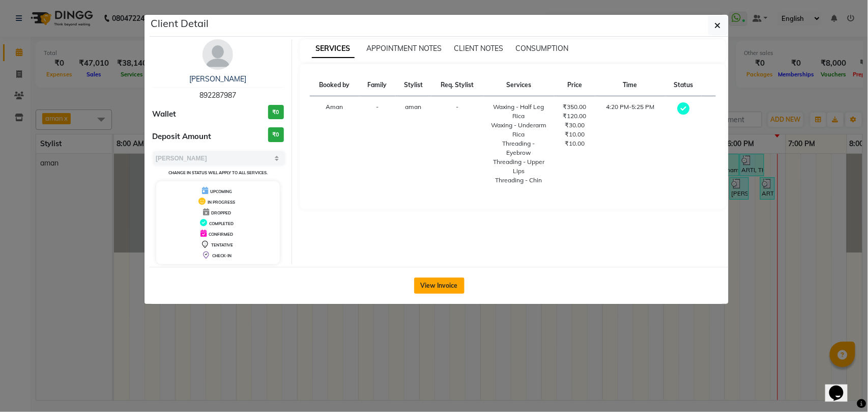
click at [432, 281] on button "View Invoice" at bounding box center [439, 285] width 50 height 16
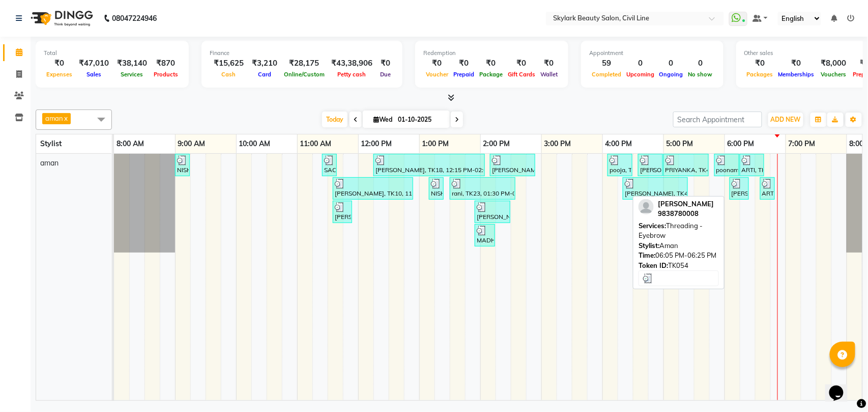
click at [741, 193] on div "shikha, TK54, 06:05 PM-06:25 PM, Threading - Eyebrow" at bounding box center [739, 188] width 17 height 19
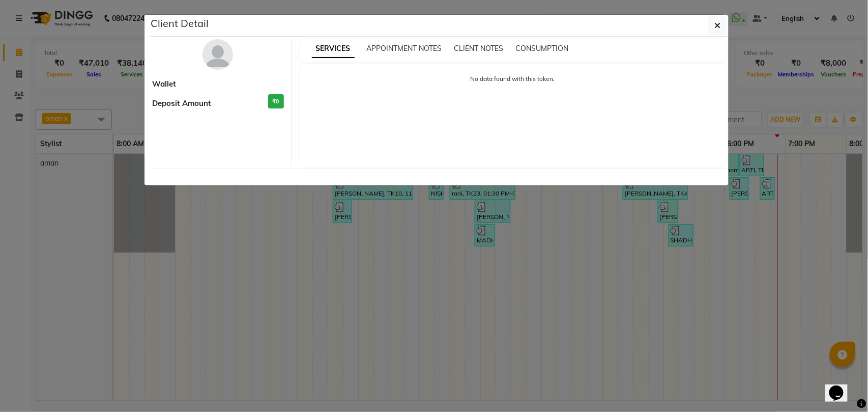
select select "3"
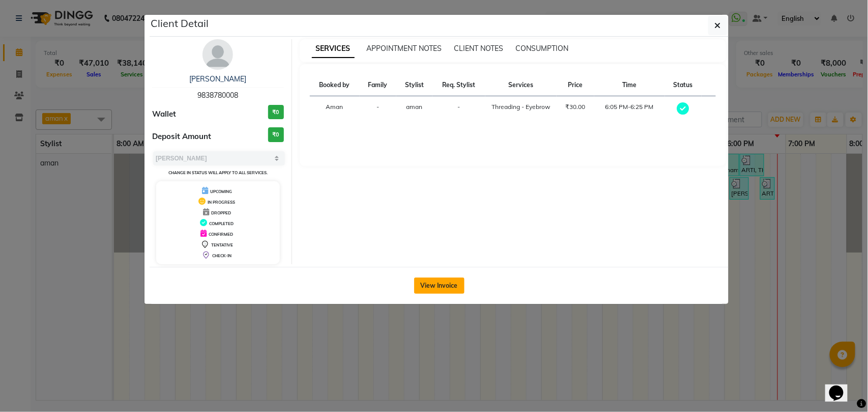
click at [432, 282] on button "View Invoice" at bounding box center [439, 285] width 50 height 16
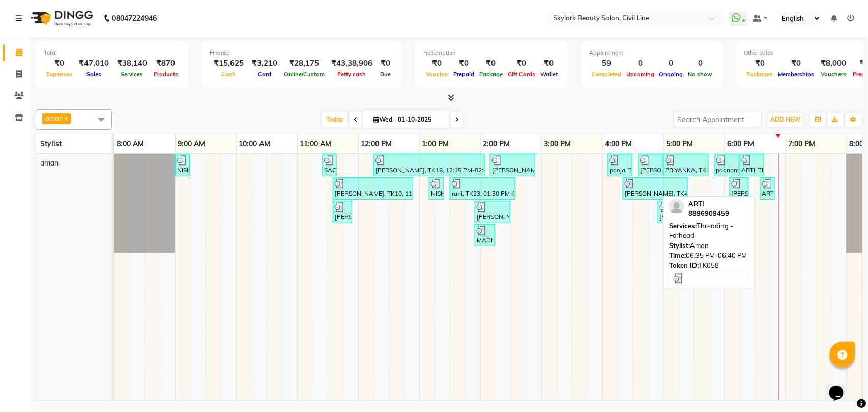
click at [768, 195] on div "ARTI, TK58, 06:35 PM-06:40 PM, Threading - Forhead" at bounding box center [767, 188] width 13 height 19
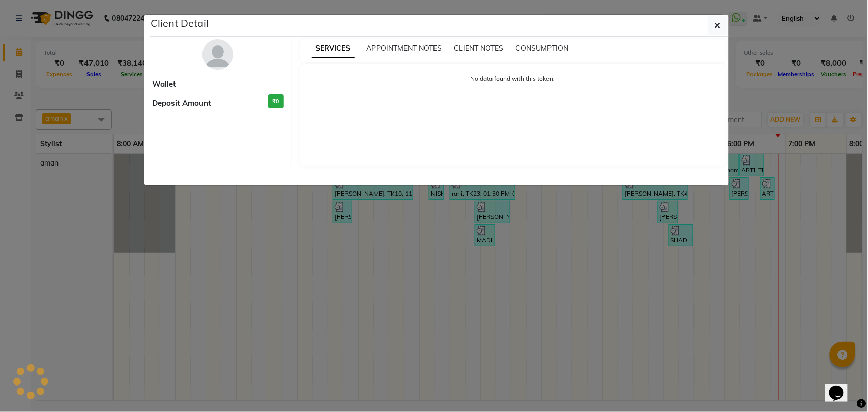
select select "3"
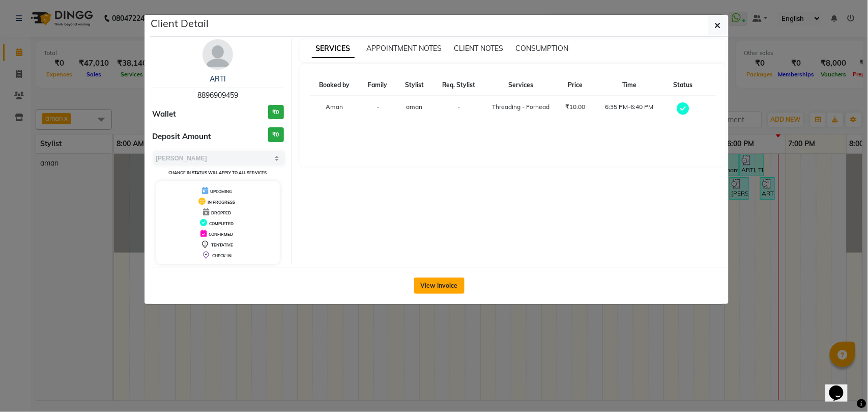
click at [430, 286] on button "View Invoice" at bounding box center [439, 285] width 50 height 16
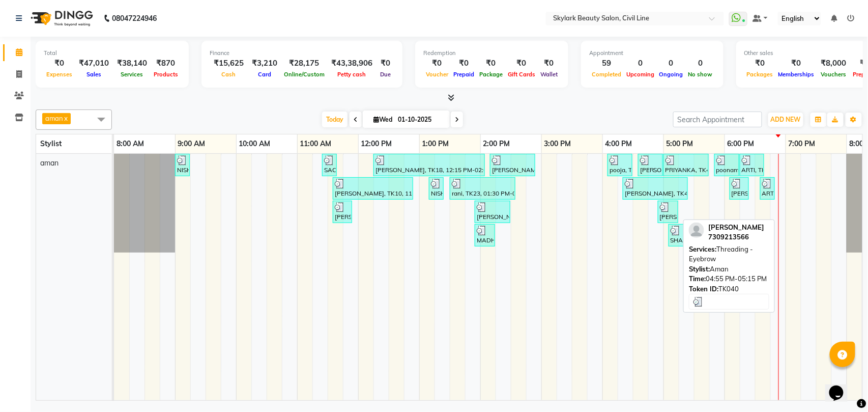
click at [670, 218] on div "JANVI SINGH, TK40, 04:55 PM-05:15 PM, Threading - Eyebrow" at bounding box center [668, 211] width 18 height 19
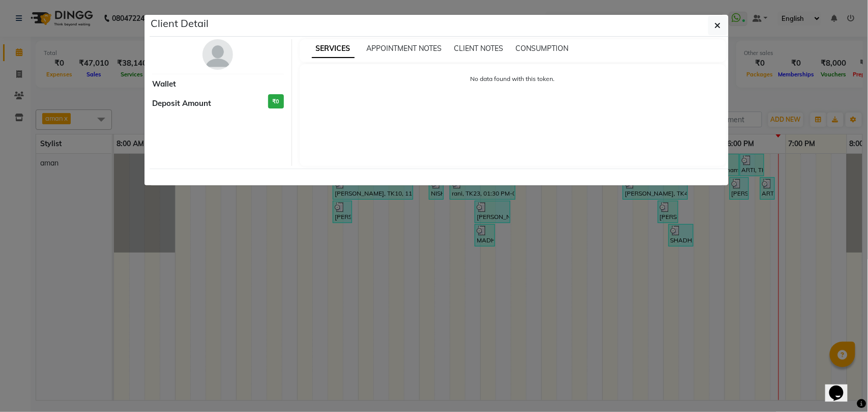
select select "3"
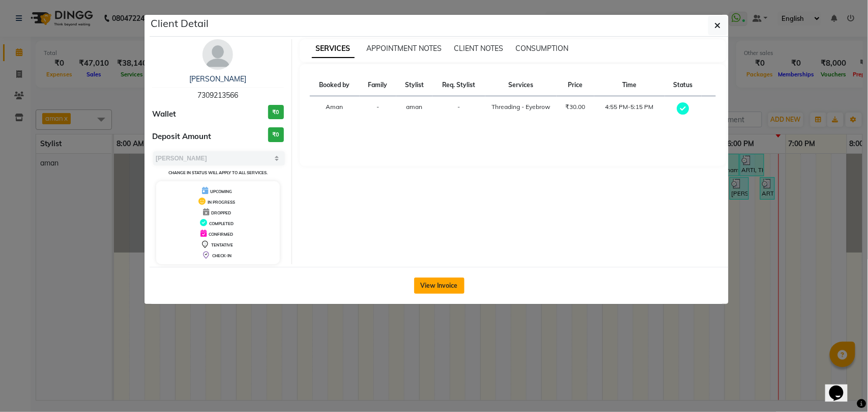
click at [446, 281] on button "View Invoice" at bounding box center [439, 285] width 50 height 16
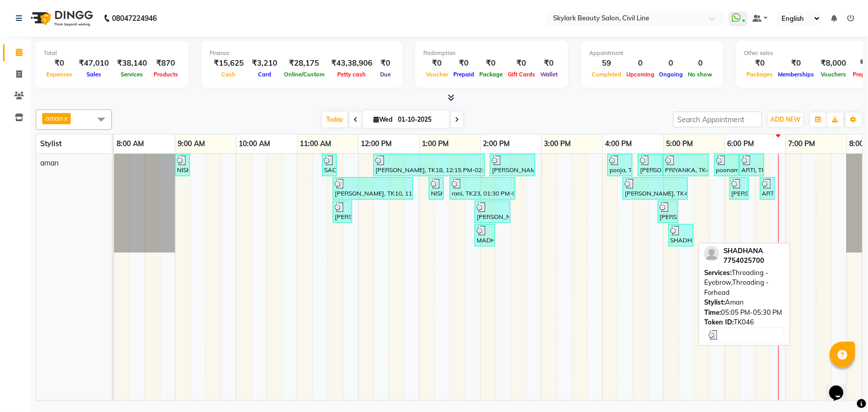
click at [680, 244] on div "SHADHANA, TK46, 05:05 PM-05:30 PM, Threading - Eyebrow,Threading - Forhead" at bounding box center [681, 234] width 23 height 19
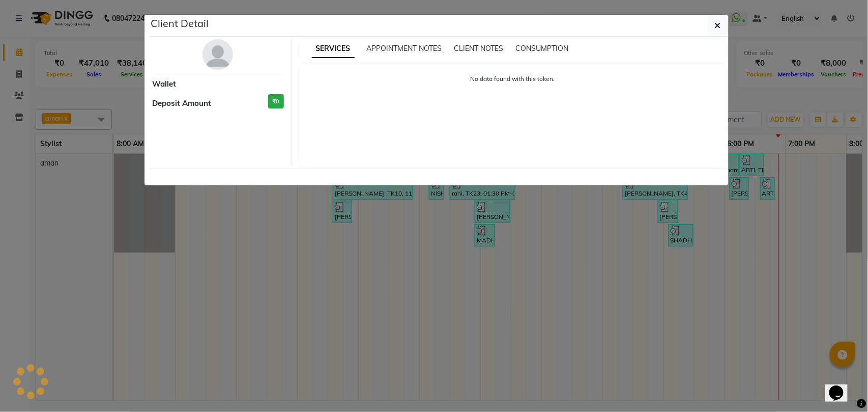
select select "3"
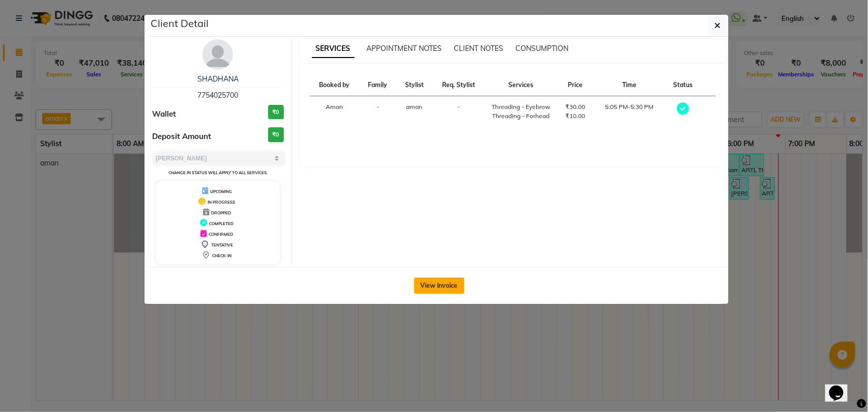
click at [428, 285] on button "View Invoice" at bounding box center [439, 285] width 50 height 16
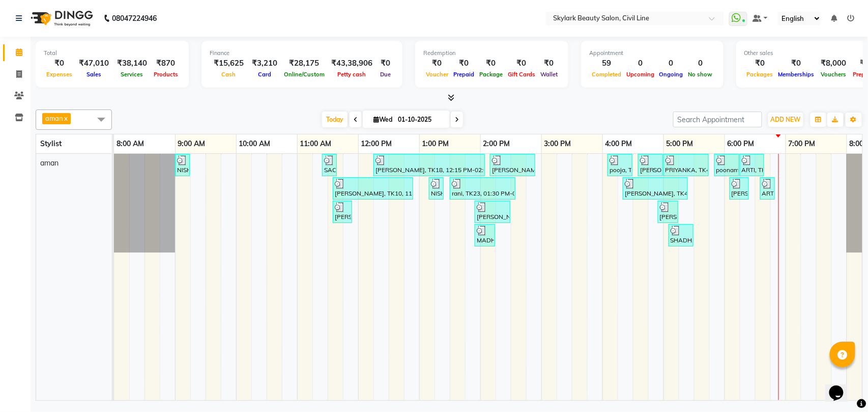
click at [78, 112] on span "aman x" at bounding box center [74, 119] width 76 height 20
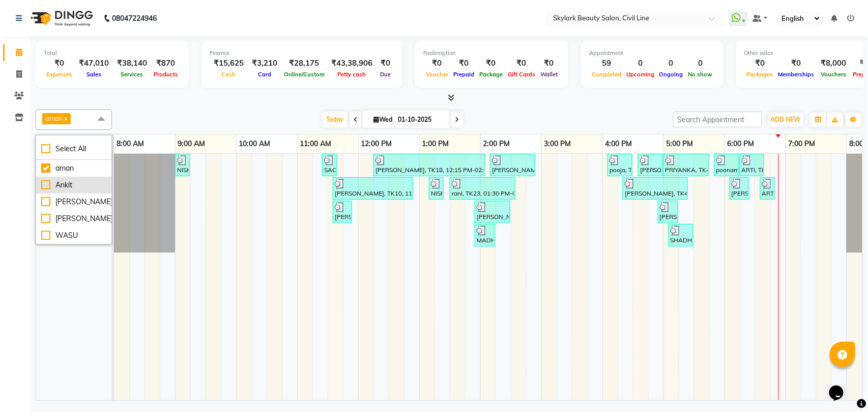
click at [75, 183] on div "Ankit" at bounding box center [73, 185] width 65 height 11
checkbox input "true"
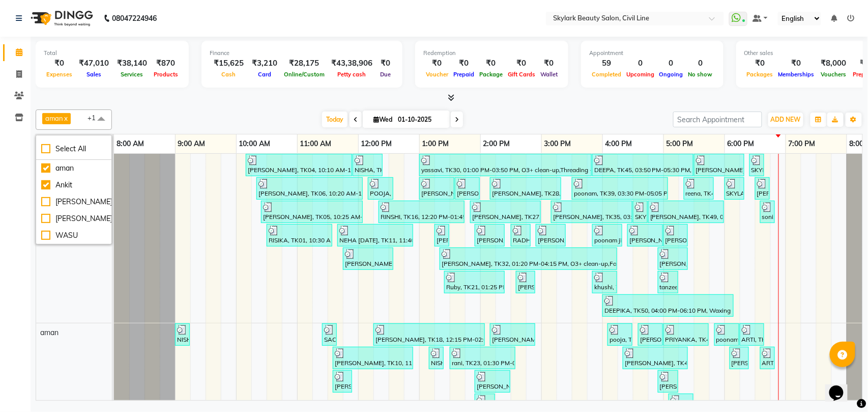
click at [83, 123] on span "aman x Ankit x +1" at bounding box center [74, 119] width 76 height 20
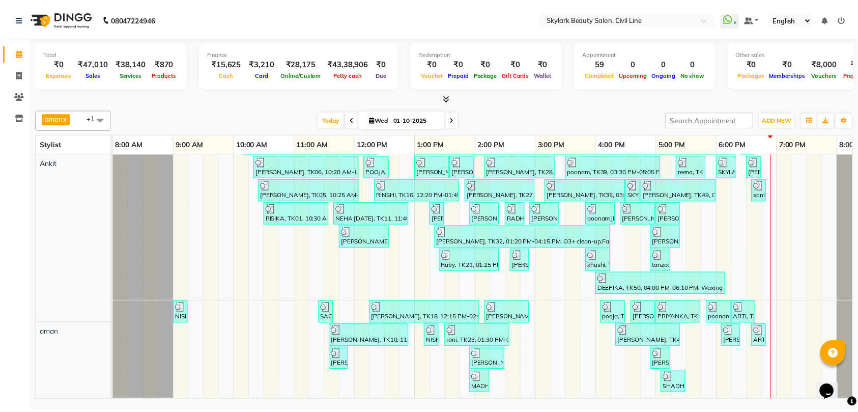
scroll to position [33, 0]
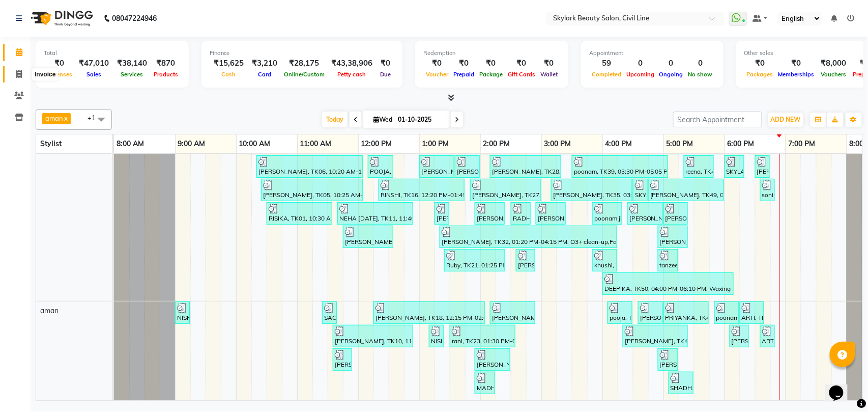
click at [18, 75] on icon at bounding box center [19, 74] width 6 height 8
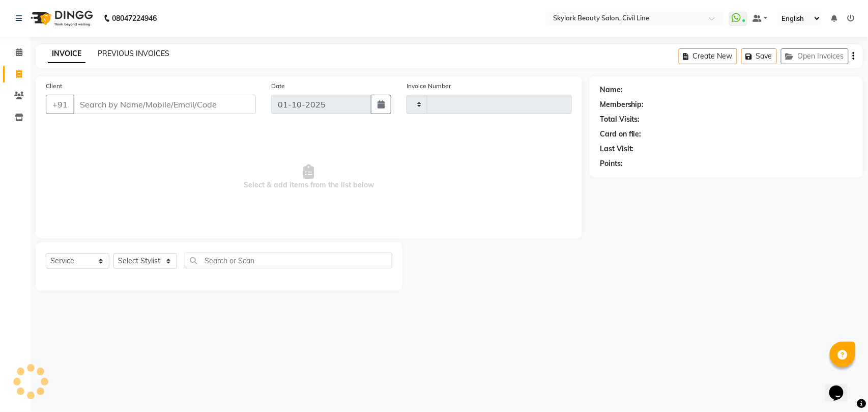
click at [142, 55] on link "PREVIOUS INVOICES" at bounding box center [134, 53] width 72 height 9
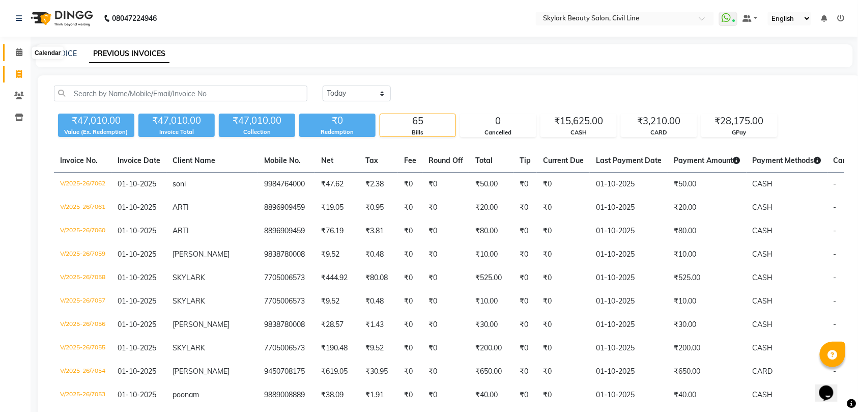
click at [17, 50] on icon at bounding box center [19, 52] width 7 height 8
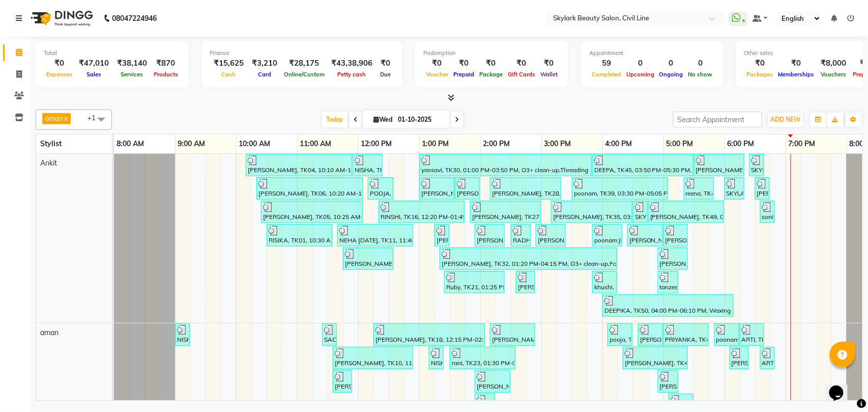
click at [78, 117] on span "aman x Ankit x +1" at bounding box center [74, 119] width 76 height 20
click at [79, 117] on span "aman x Ankit x +1" at bounding box center [74, 119] width 76 height 20
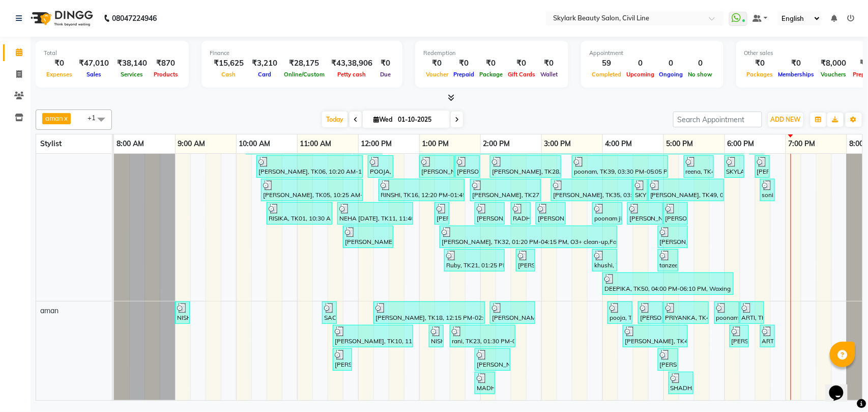
click at [80, 121] on span "aman x Ankit x +1" at bounding box center [74, 119] width 76 height 20
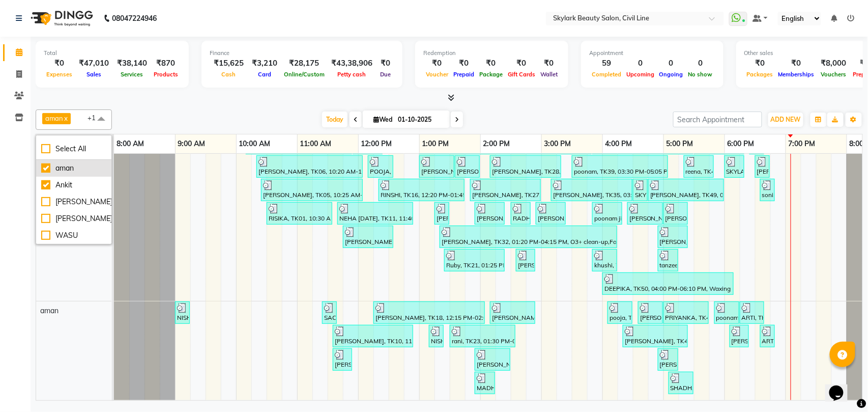
click at [79, 167] on div "aman" at bounding box center [73, 168] width 65 height 11
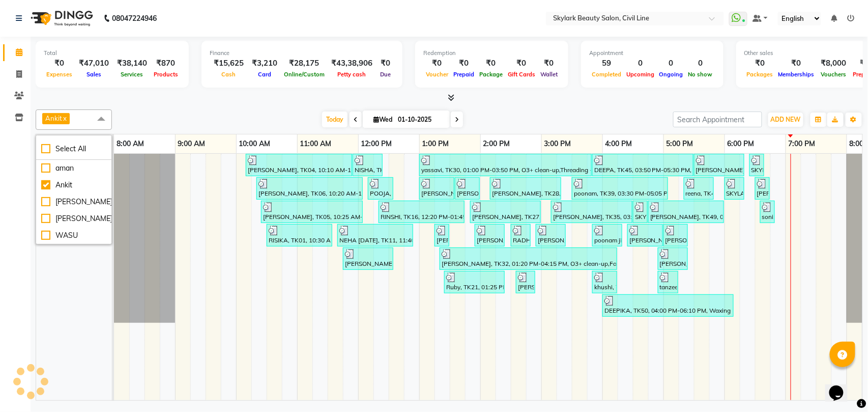
scroll to position [0, 0]
click at [80, 118] on span "Ankit x" at bounding box center [74, 119] width 76 height 20
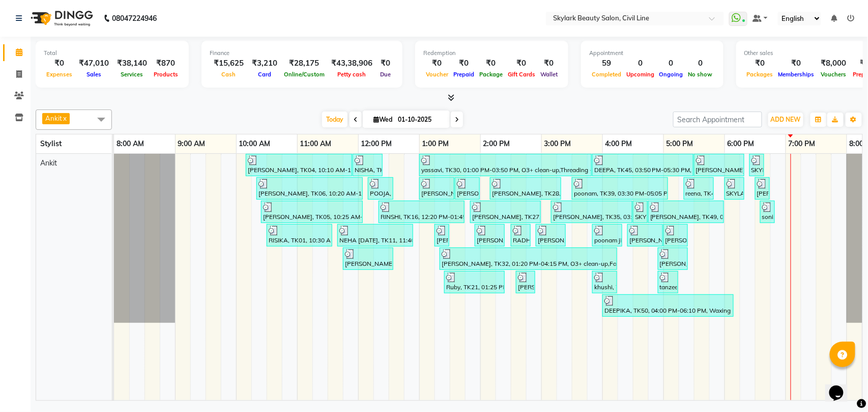
click at [83, 119] on span "Ankit x" at bounding box center [74, 119] width 76 height 20
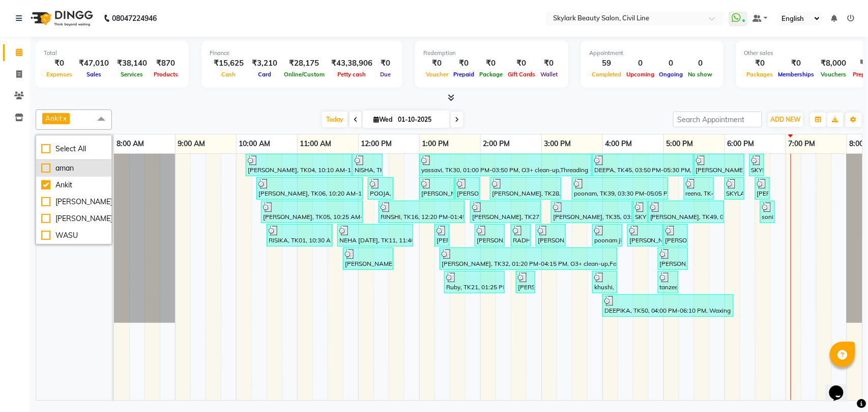
click at [73, 172] on div "aman" at bounding box center [73, 168] width 65 height 11
checkbox input "true"
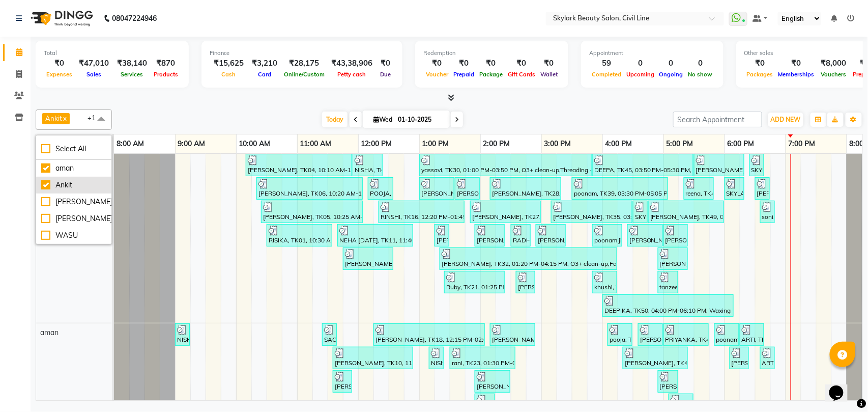
click at [80, 184] on div "Ankit" at bounding box center [73, 185] width 65 height 11
checkbox input "false"
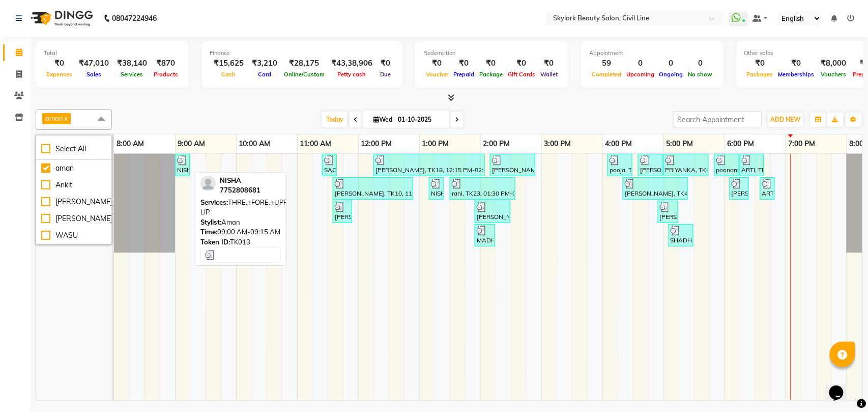
click at [180, 170] on div "NISHA, TK13, 09:00 AM-09:15 AM, THRE.+FORE.+UPPER LIP." at bounding box center [182, 164] width 13 height 19
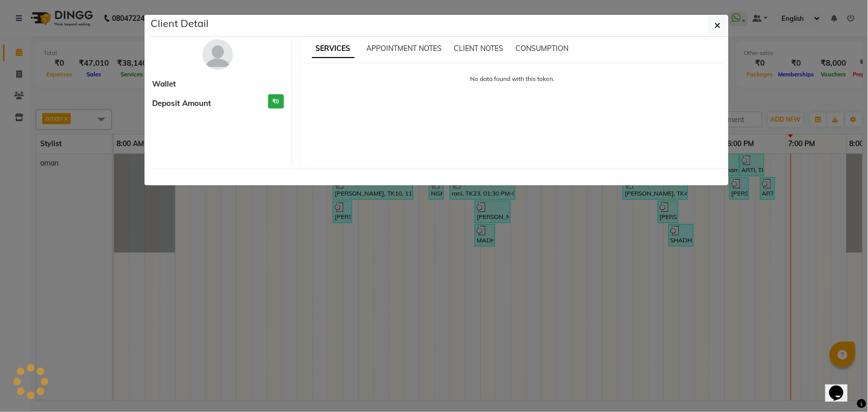
select select "3"
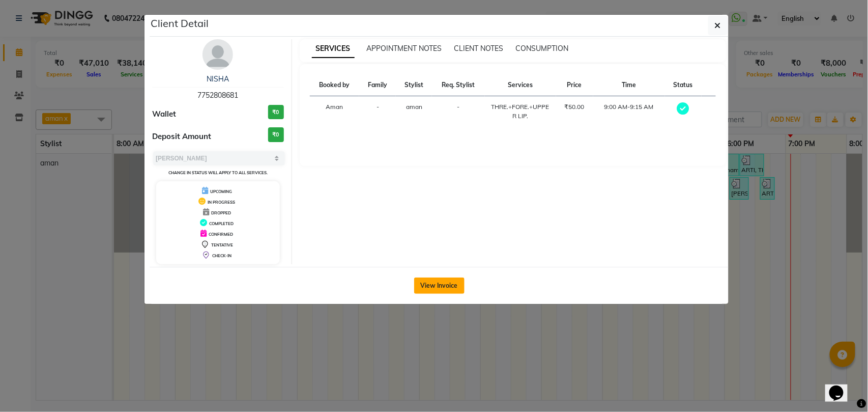
click at [435, 280] on button "View Invoice" at bounding box center [439, 285] width 50 height 16
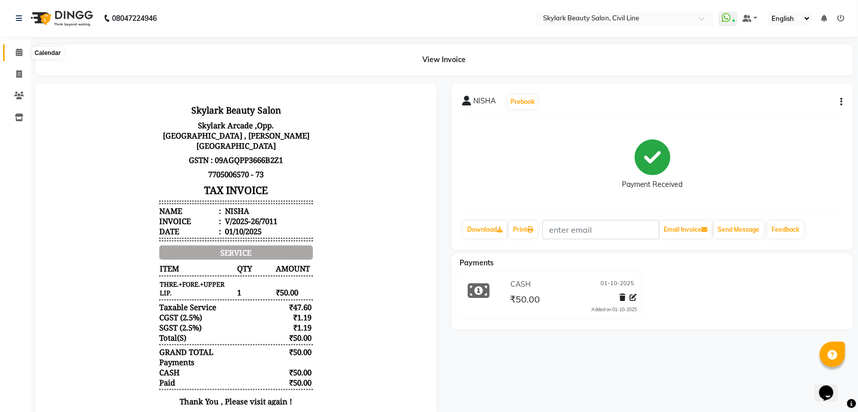
click at [19, 52] on icon at bounding box center [19, 52] width 7 height 8
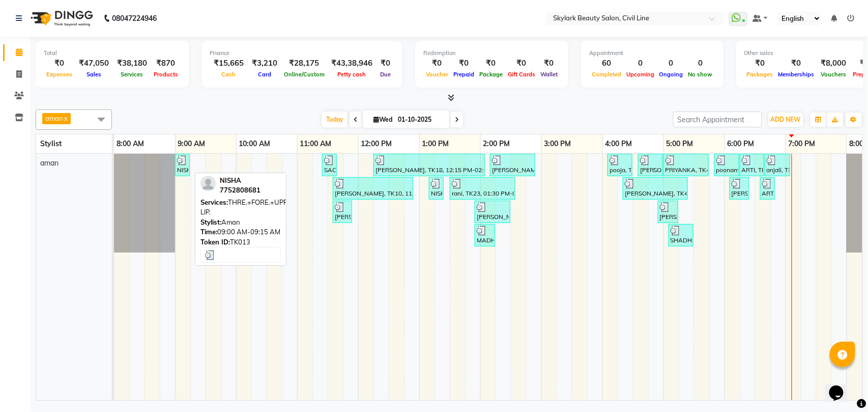
click at [182, 163] on img at bounding box center [182, 160] width 10 height 10
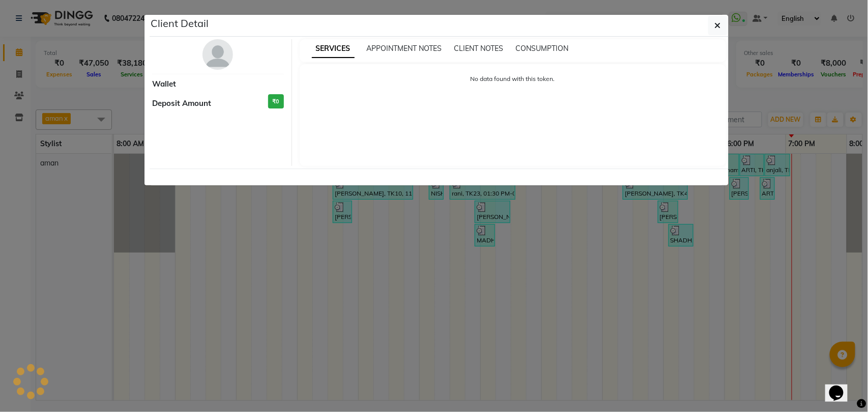
select select "3"
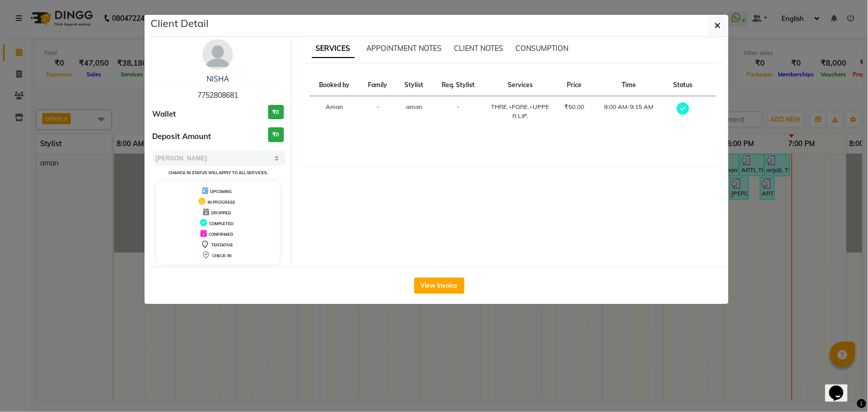
click at [481, 347] on ngb-modal-window "Client Detail NISHA 7752808681 Wallet ₹0 Deposit Amount ₹0 Select MARK DONE UPC…" at bounding box center [434, 206] width 868 height 412
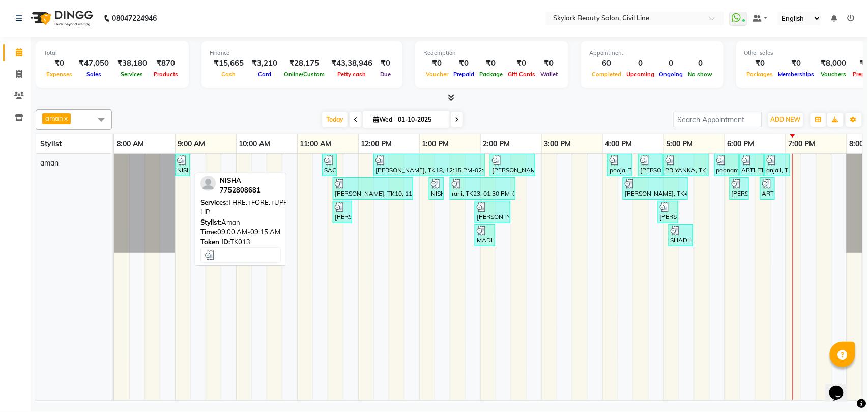
click at [182, 173] on div "NISHA, TK13, 09:00 AM-09:15 AM, THRE.+FORE.+UPPER LIP." at bounding box center [182, 164] width 13 height 19
select select "3"
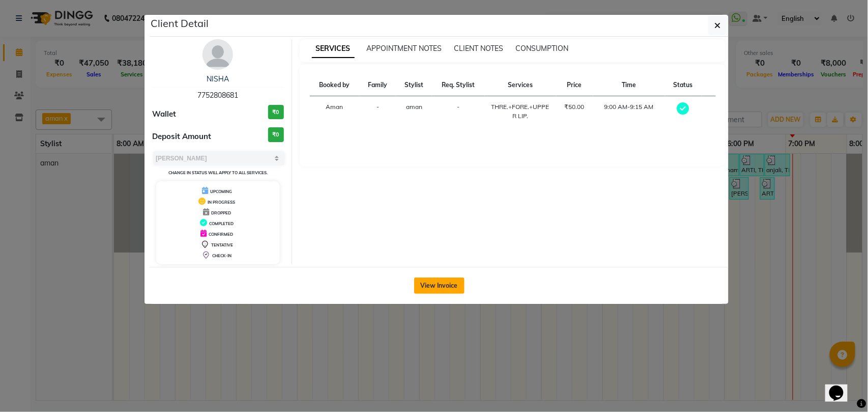
click at [444, 285] on button "View Invoice" at bounding box center [439, 285] width 50 height 16
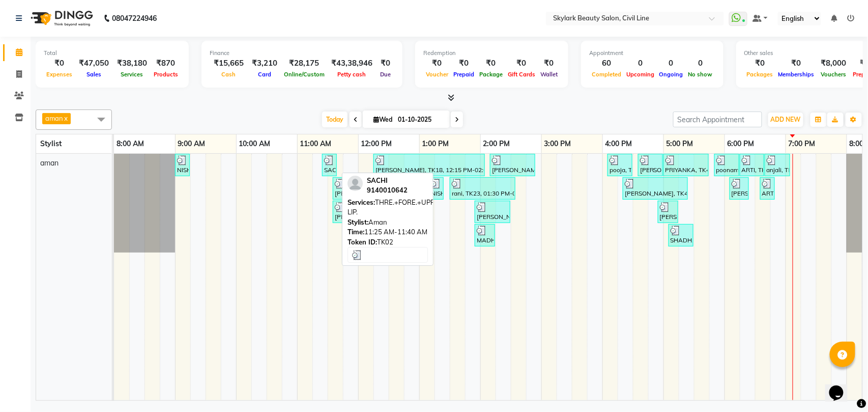
click at [330, 173] on div "SACHI, TK02, 11:25 AM-11:40 AM, THRE.+FORE.+UPPER LIP." at bounding box center [329, 164] width 13 height 19
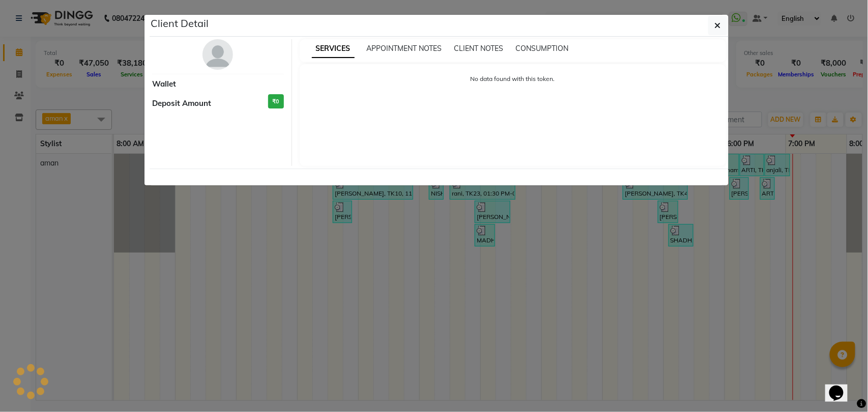
select select "3"
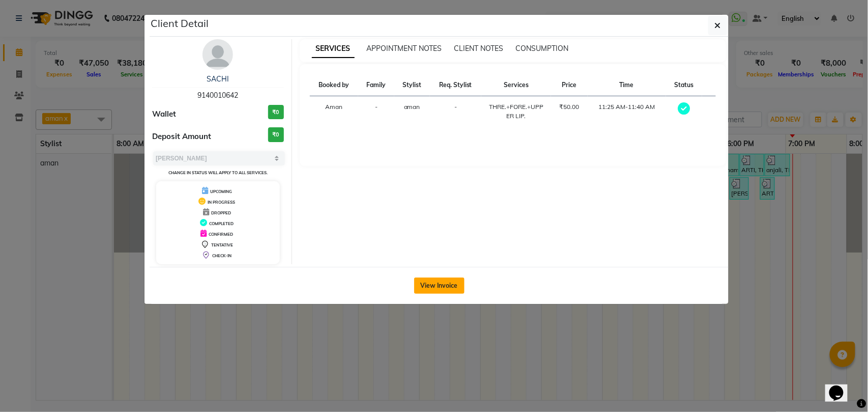
click at [421, 283] on button "View Invoice" at bounding box center [439, 285] width 50 height 16
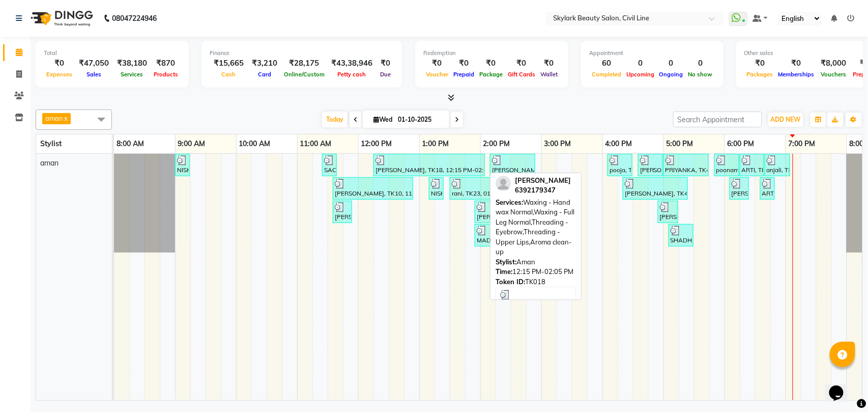
click at [405, 169] on div "[PERSON_NAME], TK18, 12:15 PM-02:05 PM, Waxing - Hand wax Normal,Waxing - Full …" at bounding box center [428, 164] width 109 height 19
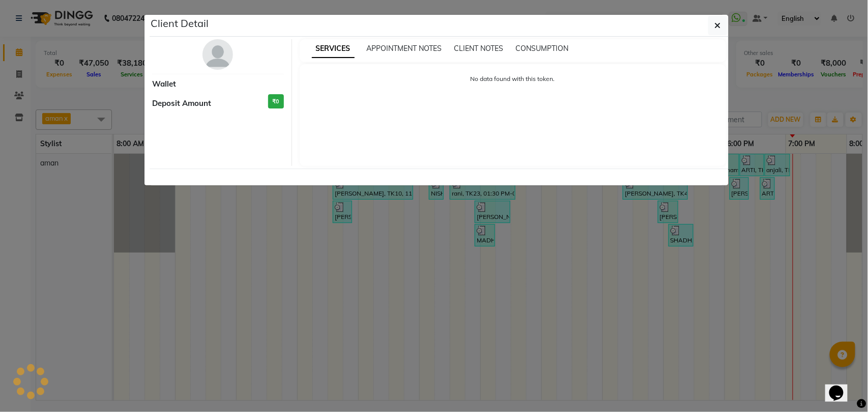
select select "3"
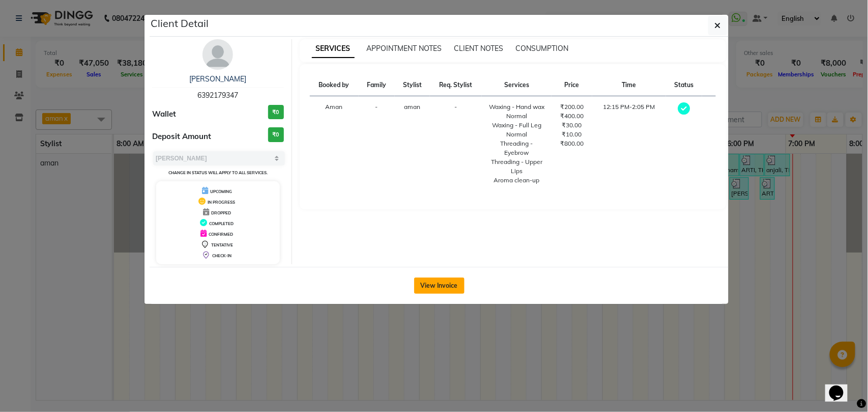
click at [448, 283] on button "View Invoice" at bounding box center [439, 285] width 50 height 16
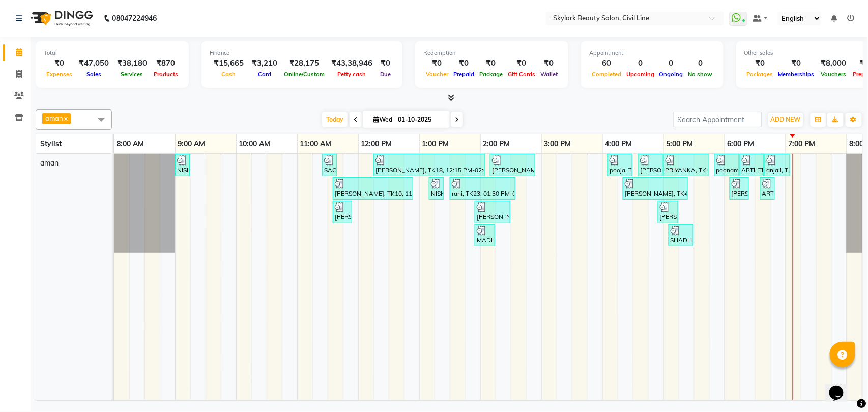
click at [85, 122] on span "aman x" at bounding box center [74, 119] width 76 height 20
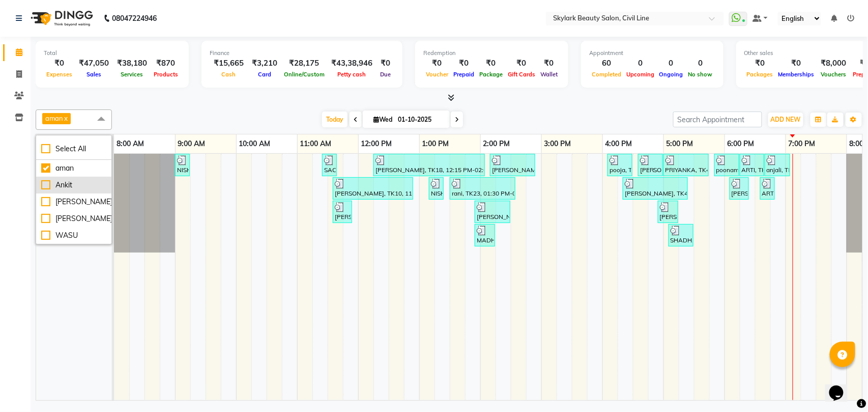
click at [76, 184] on div "Ankit" at bounding box center [73, 185] width 65 height 11
checkbox input "true"
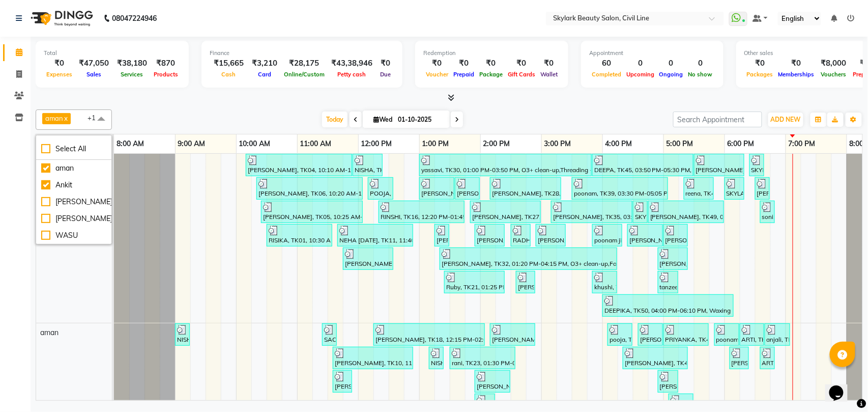
click at [212, 222] on div "minakshi, TK04, 10:10 AM-11:55 AM, Threading - Eyebrow,Waxing - Full Leg Normal…" at bounding box center [511, 288] width 794 height 268
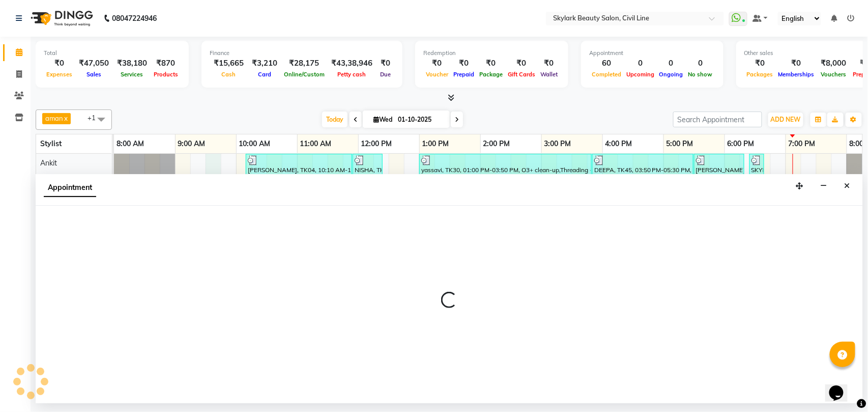
select select "28120"
select select "570"
select select "tentative"
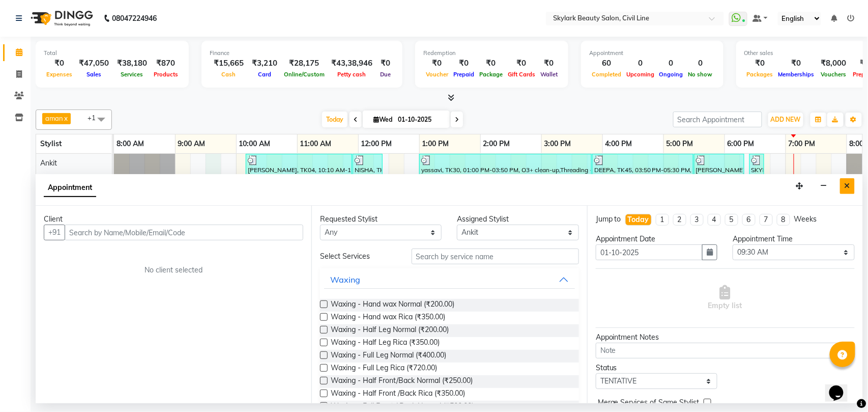
click at [851, 184] on button "Close" at bounding box center [847, 186] width 15 height 16
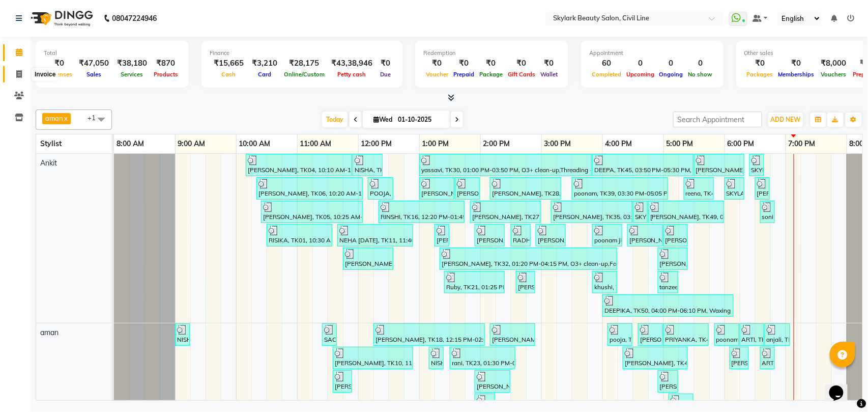
click at [19, 73] on icon at bounding box center [19, 74] width 6 height 8
select select "service"
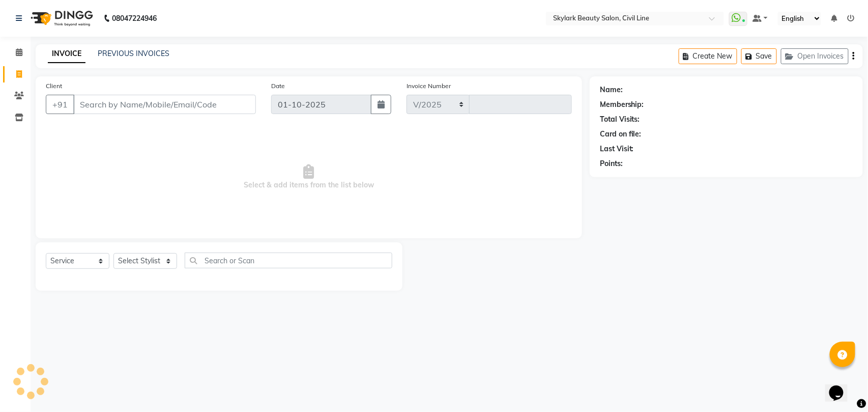
select select "4588"
type input "7064"
click at [20, 51] on icon at bounding box center [19, 52] width 7 height 8
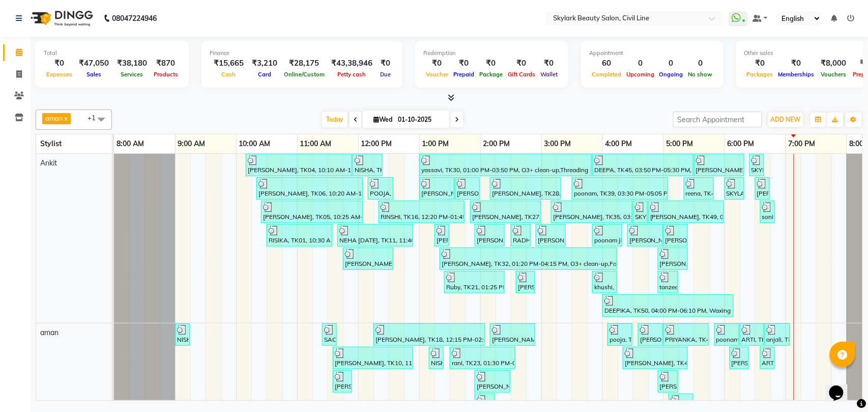
click at [79, 121] on span "aman x Ankit x +1" at bounding box center [74, 119] width 76 height 20
click at [82, 121] on span "aman x Ankit x +1" at bounding box center [74, 119] width 76 height 20
click at [84, 121] on span "aman x Ankit x +1" at bounding box center [74, 119] width 76 height 20
click at [80, 119] on span "aman x Ankit x +1" at bounding box center [74, 119] width 76 height 20
click at [86, 127] on span "aman x Ankit x +1" at bounding box center [74, 119] width 76 height 20
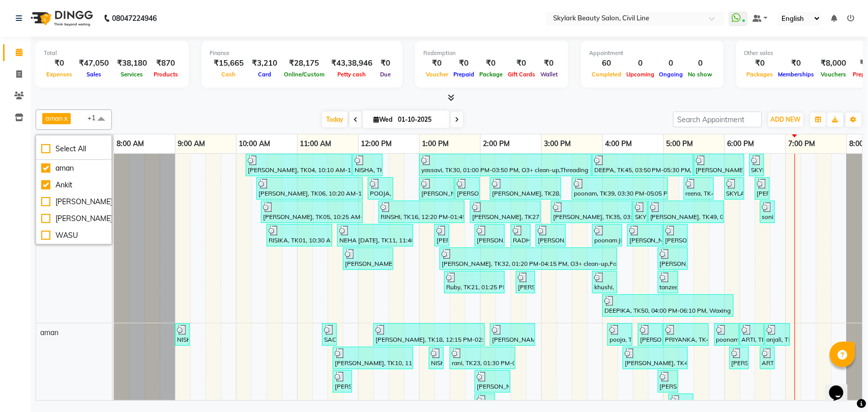
click at [86, 118] on span "aman x Ankit x +1" at bounding box center [74, 119] width 76 height 20
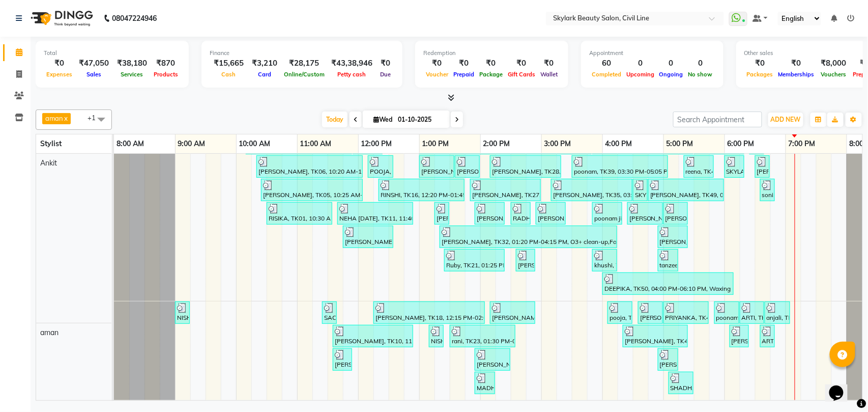
scroll to position [33, 0]
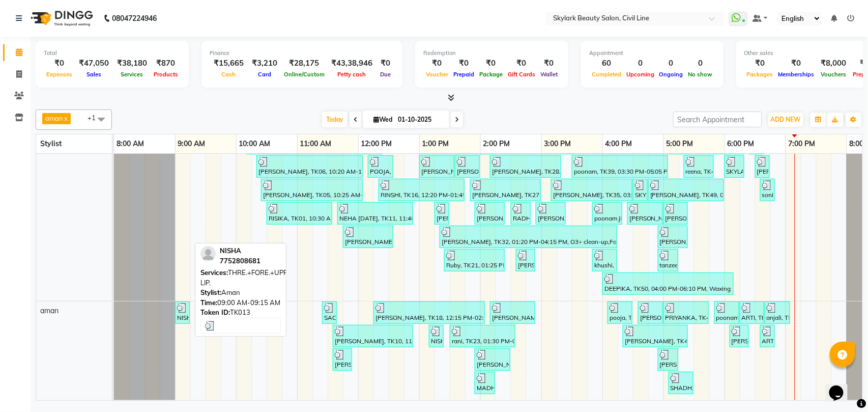
click at [182, 304] on div "NISHA, TK13, 09:00 AM-09:15 AM, THRE.+FORE.+UPPER LIP." at bounding box center [182, 312] width 13 height 19
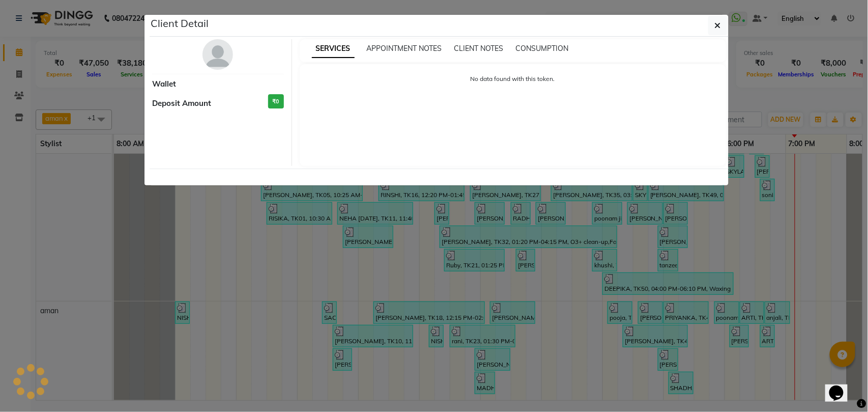
select select "3"
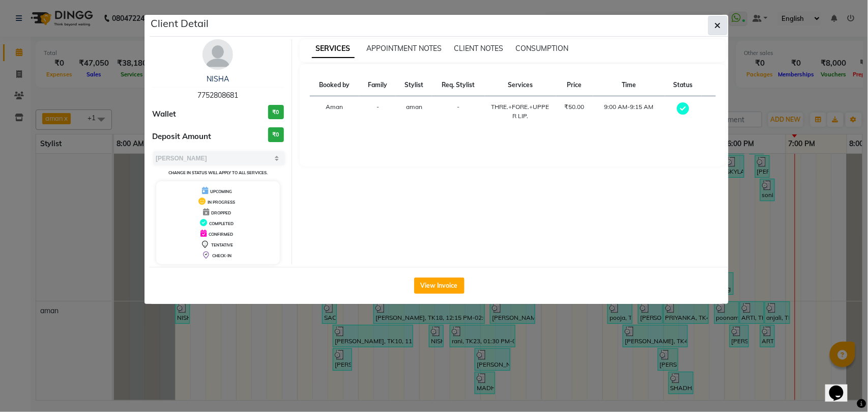
click at [719, 24] on icon "button" at bounding box center [718, 25] width 6 height 8
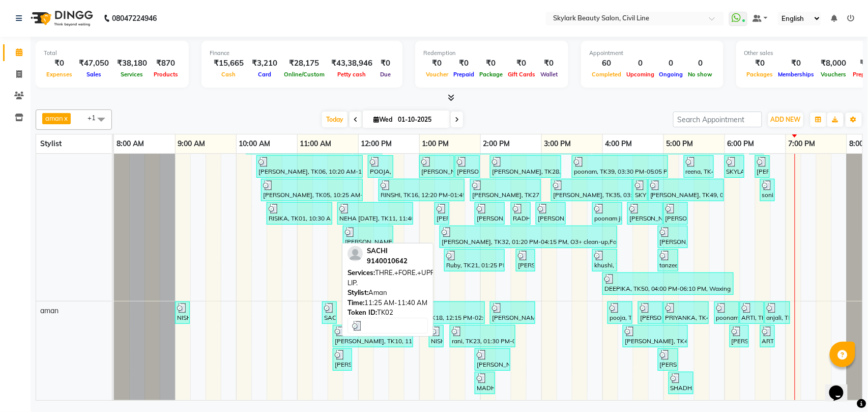
click at [326, 303] on img at bounding box center [329, 308] width 10 height 10
select select "3"
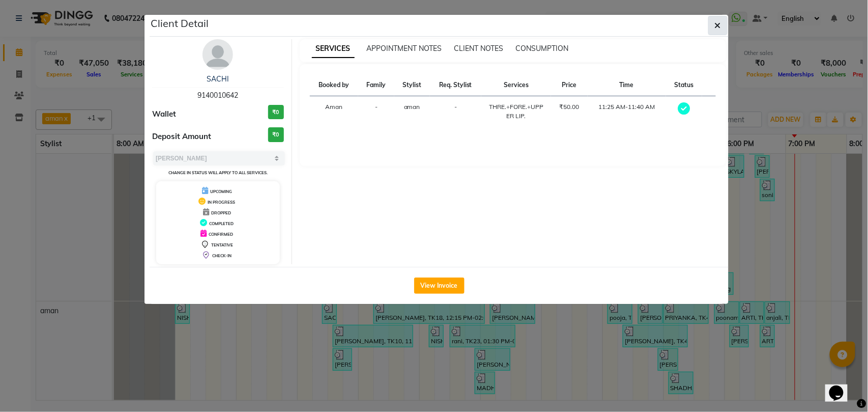
drag, startPoint x: 718, startPoint y: 19, endPoint x: 717, endPoint y: 24, distance: 5.2
click at [717, 20] on button "button" at bounding box center [717, 25] width 19 height 19
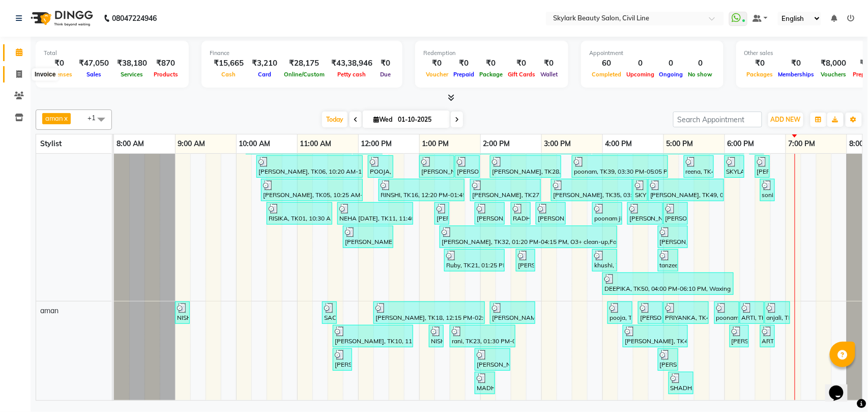
click at [18, 73] on icon at bounding box center [19, 74] width 6 height 8
select select "service"
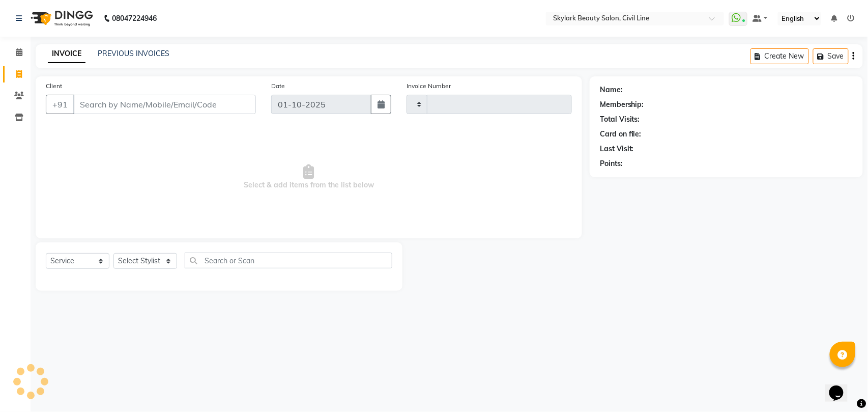
type input "7064"
select select "4588"
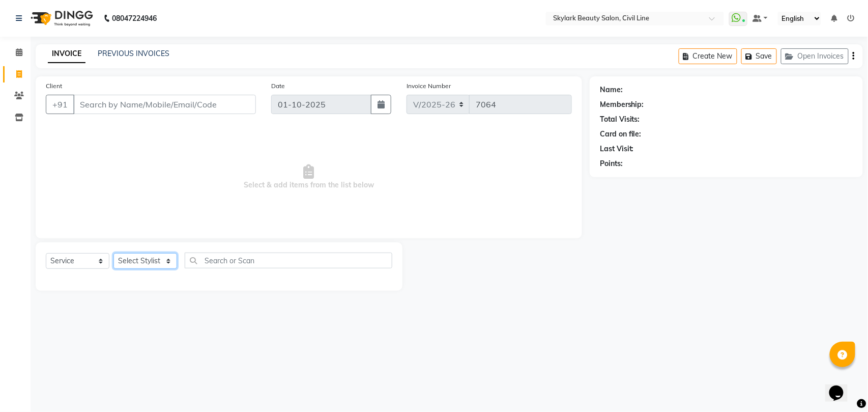
click at [151, 262] on select "Select Stylist [PERSON_NAME] [PERSON_NAME] [PERSON_NAME] WASU" at bounding box center [145, 261] width 64 height 16
select select "28120"
click at [113, 253] on select "Select Stylist [PERSON_NAME] [PERSON_NAME] [PERSON_NAME] WASU" at bounding box center [145, 261] width 64 height 16
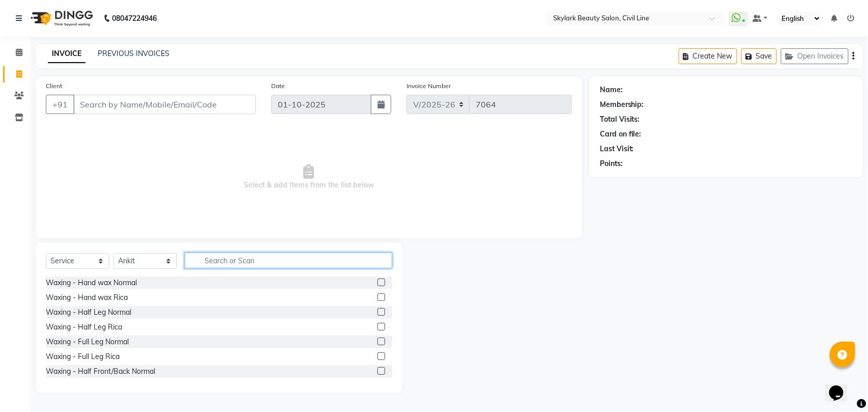
click at [273, 253] on input "text" at bounding box center [289, 260] width 208 height 16
click at [17, 50] on icon at bounding box center [19, 52] width 7 height 8
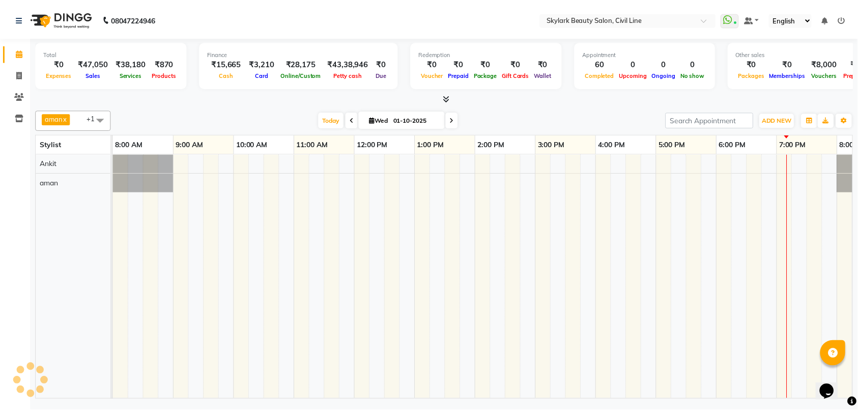
scroll to position [0, 45]
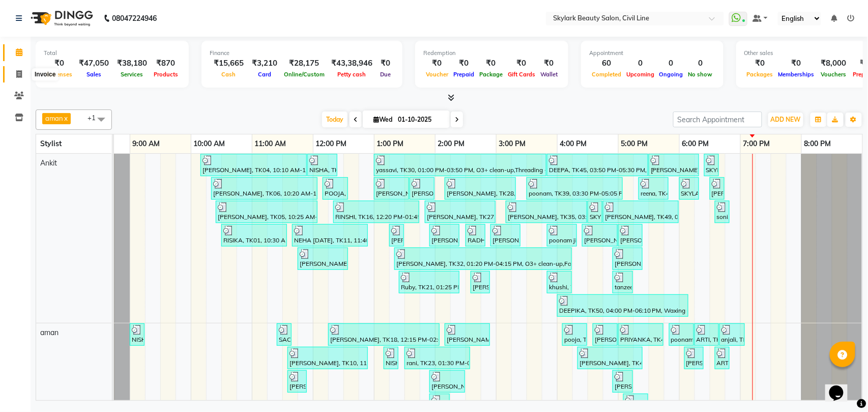
click at [21, 74] on icon at bounding box center [19, 74] width 6 height 8
select select "service"
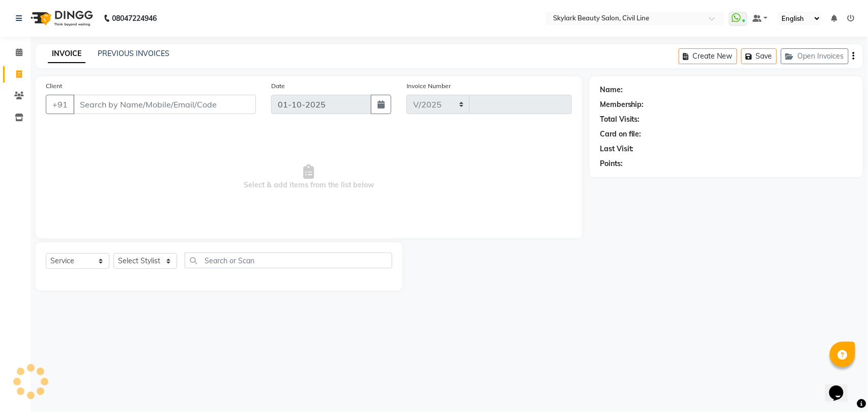
select select "4588"
type input "7064"
click at [139, 259] on select "Select Stylist" at bounding box center [145, 261] width 64 height 16
select select "28120"
click at [113, 253] on select "Select Stylist [PERSON_NAME] [PERSON_NAME] [PERSON_NAME] WASU" at bounding box center [145, 261] width 64 height 16
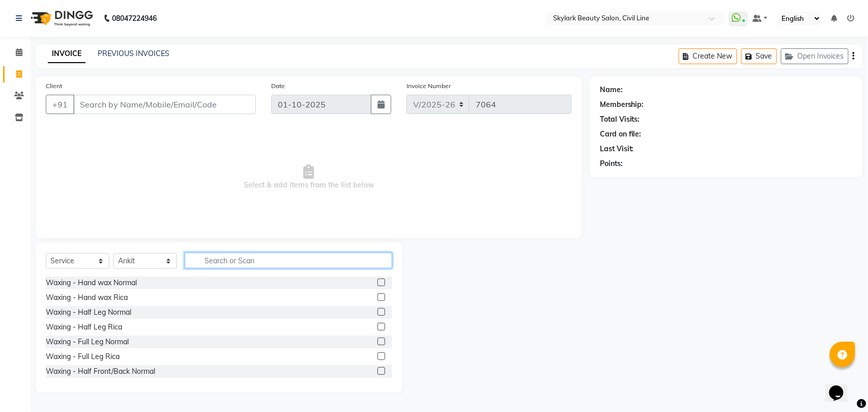
click at [241, 261] on input "text" at bounding box center [289, 260] width 208 height 16
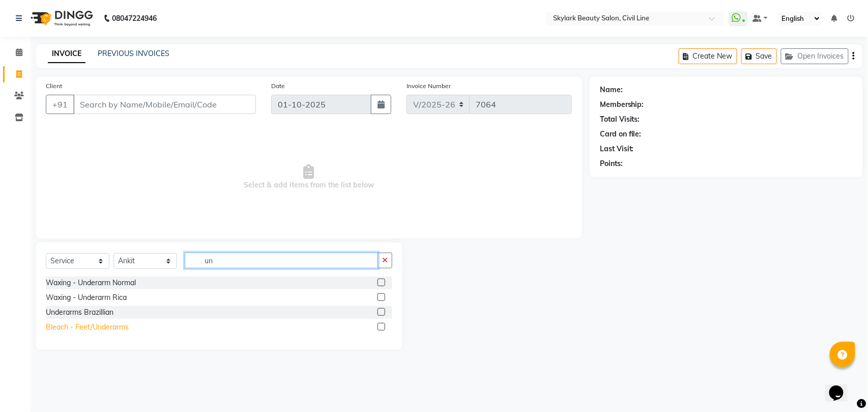
type input "un"
click at [115, 328] on div "Bleach - Feet/Underarms" at bounding box center [87, 327] width 83 height 11
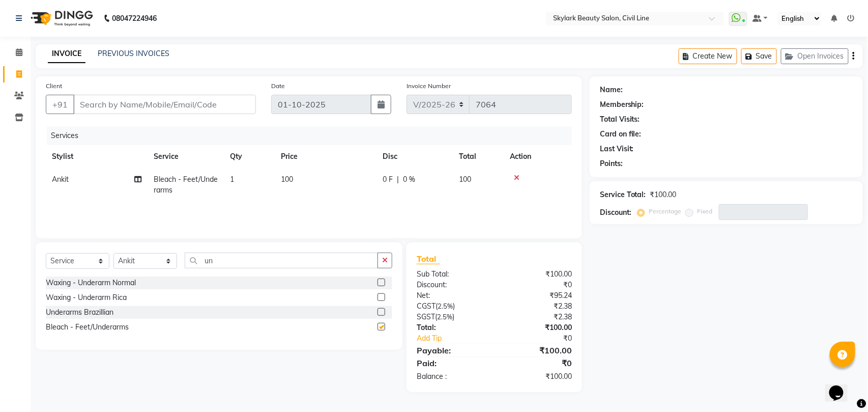
checkbox input "false"
click at [251, 257] on input "un" at bounding box center [281, 260] width 193 height 16
type input "u"
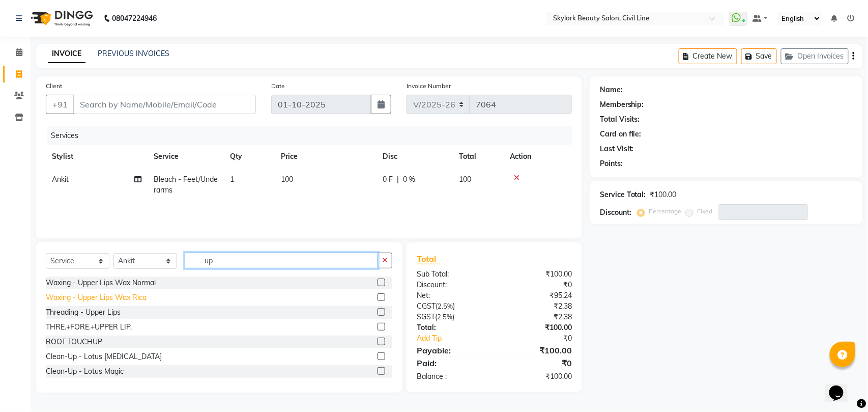
type input "up"
click at [141, 296] on div "Waxing - Upper Lips Wax Rica" at bounding box center [96, 297] width 101 height 11
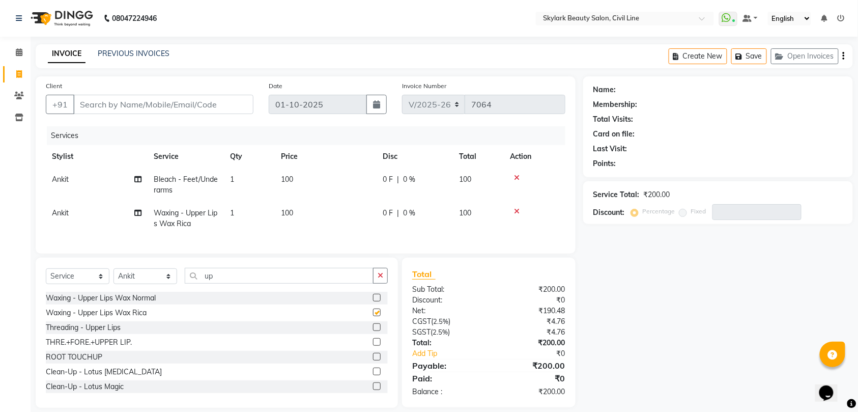
checkbox input "false"
click at [265, 279] on input "up" at bounding box center [279, 276] width 189 height 16
type input "u"
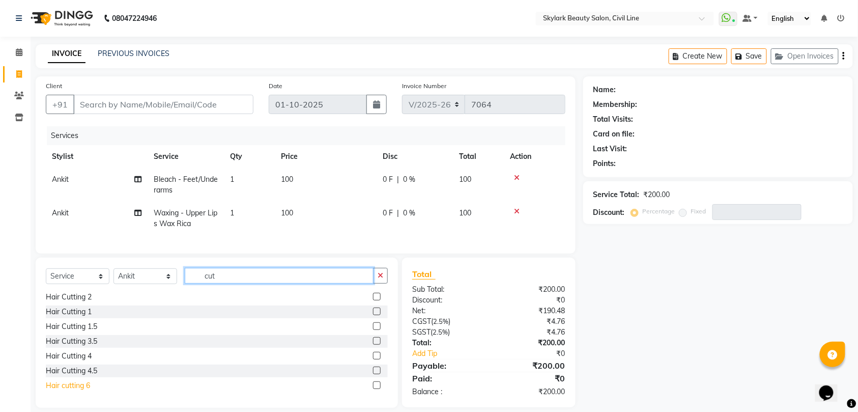
scroll to position [60, 0]
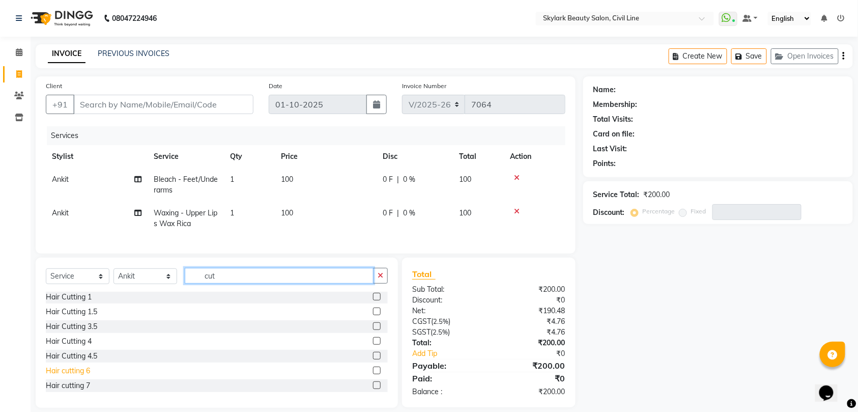
type input "cut"
click at [70, 376] on div "Hair cutting 6" at bounding box center [68, 370] width 44 height 11
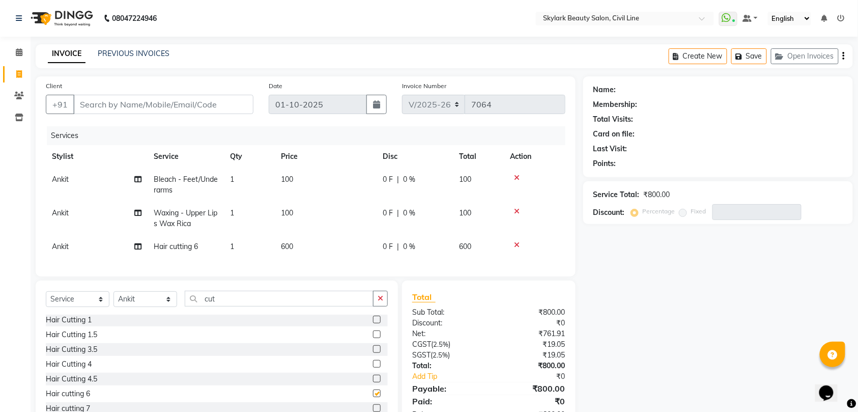
checkbox input "false"
click at [200, 103] on input "Client" at bounding box center [163, 104] width 180 height 19
type input "7"
type input "0"
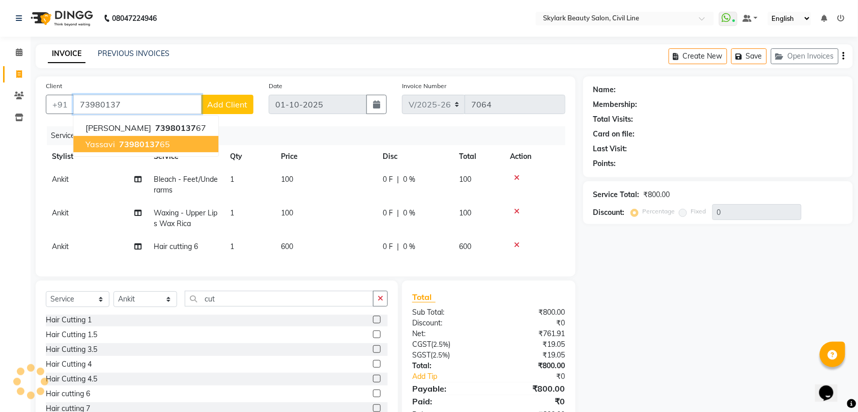
click at [145, 142] on span "73980137" at bounding box center [139, 144] width 41 height 10
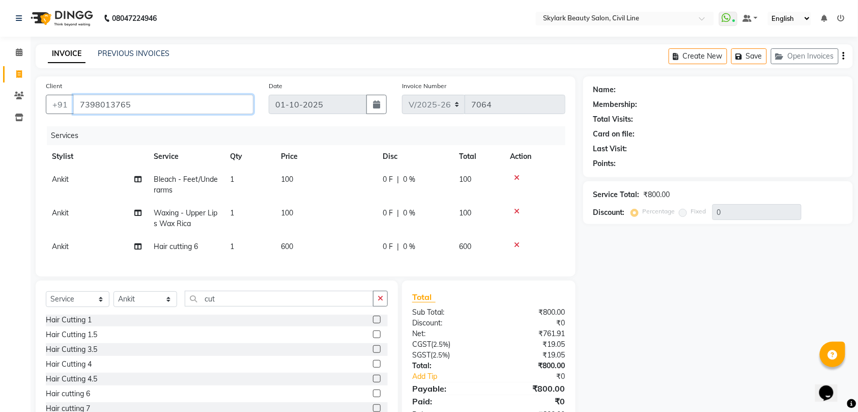
type input "7398013765"
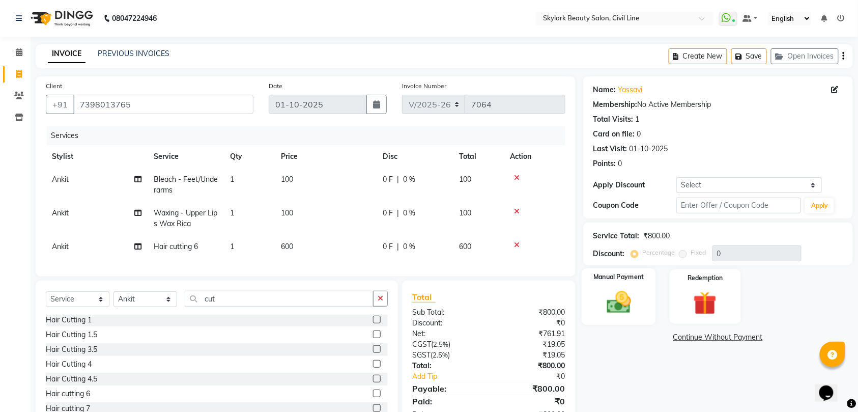
click at [623, 310] on img at bounding box center [619, 302] width 40 height 28
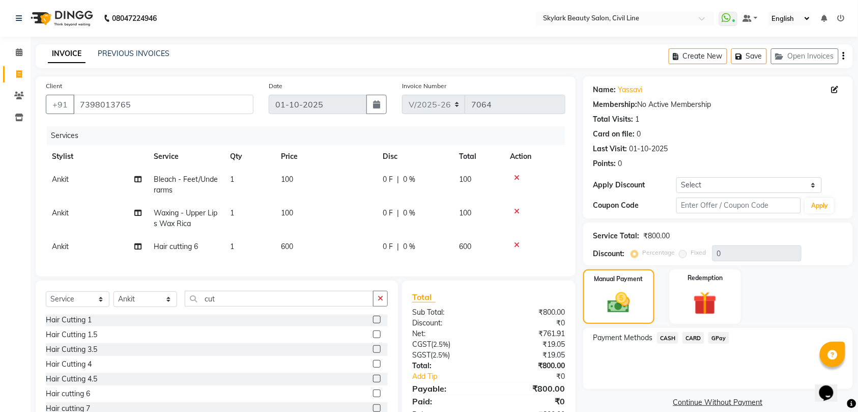
click at [717, 338] on span "GPay" at bounding box center [718, 338] width 21 height 12
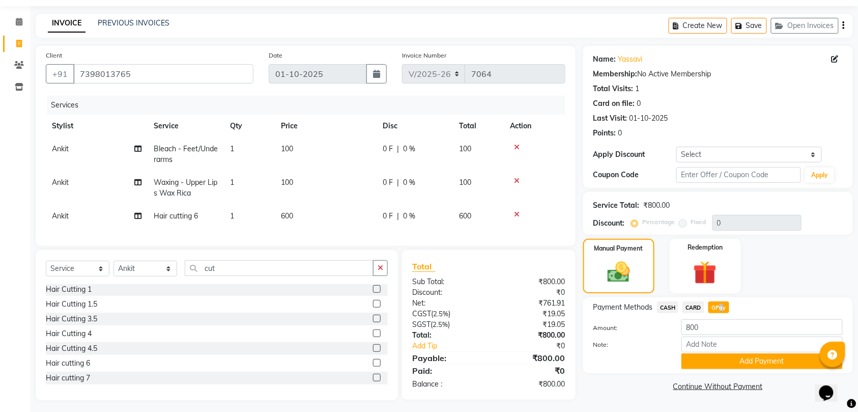
scroll to position [45, 0]
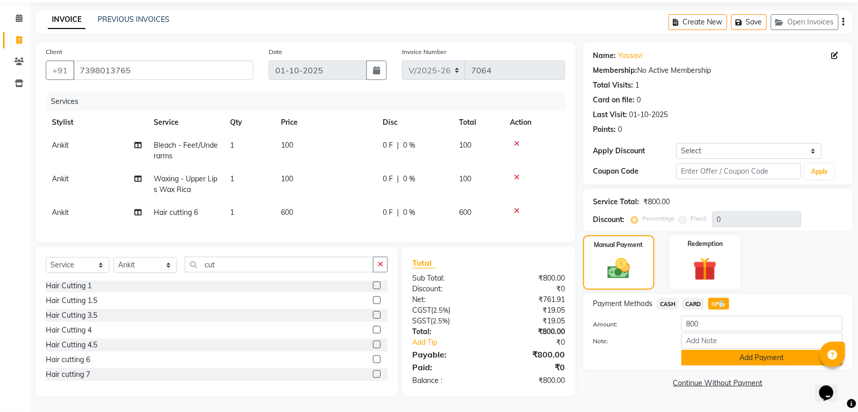
click at [760, 350] on button "Add Payment" at bounding box center [761, 358] width 161 height 16
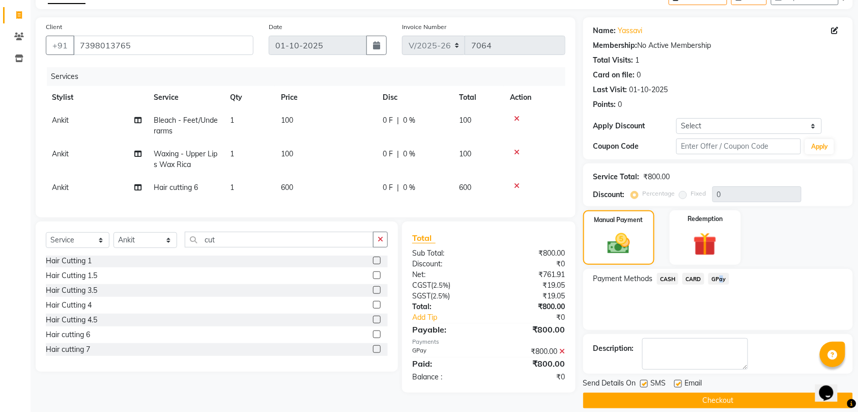
scroll to position [72, 0]
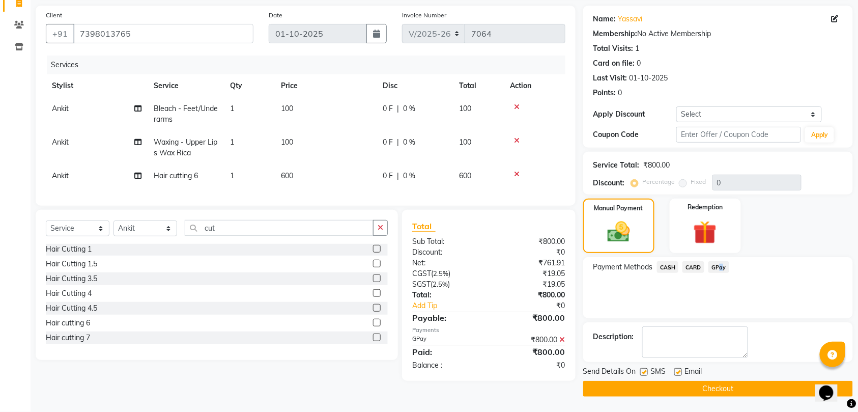
click at [726, 387] on button "Checkout" at bounding box center [718, 389] width 270 height 16
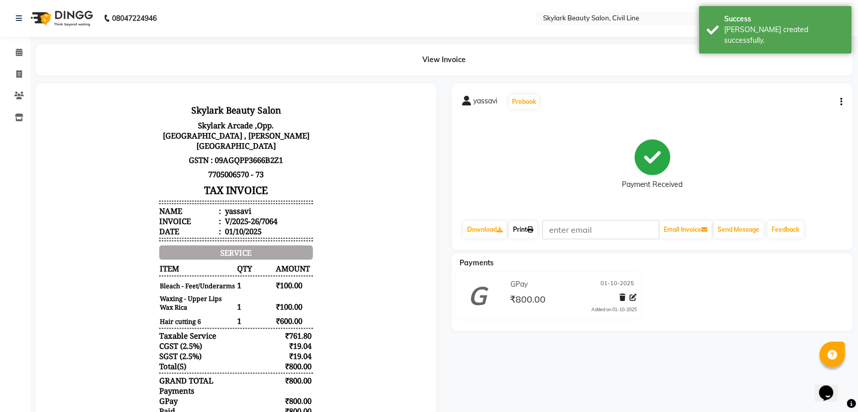
click at [525, 228] on link "Print" at bounding box center [523, 229] width 28 height 17
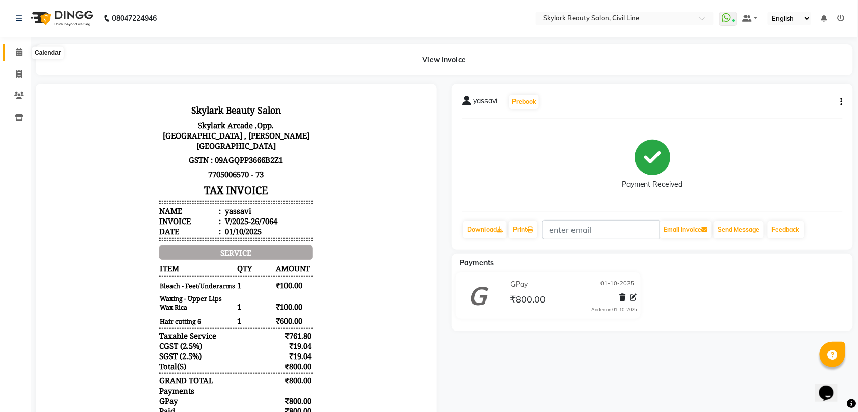
click at [14, 52] on span at bounding box center [19, 53] width 18 height 12
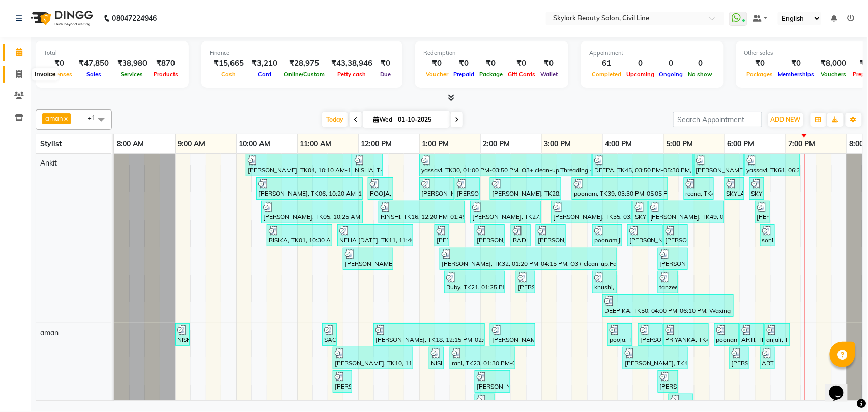
click at [17, 72] on icon at bounding box center [19, 74] width 6 height 8
select select "service"
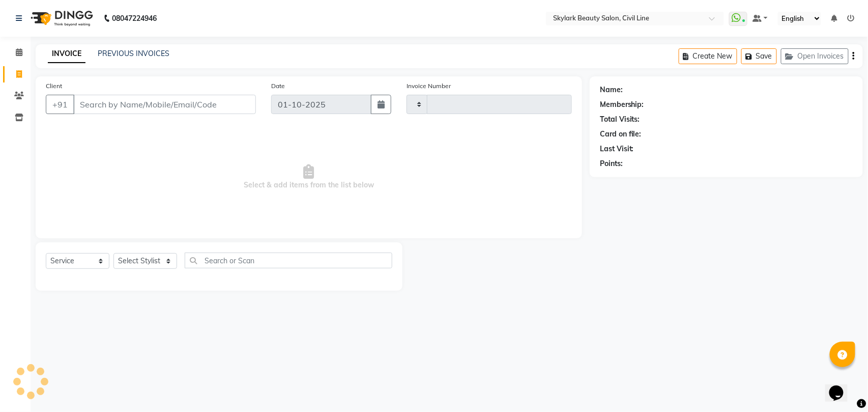
type input "7065"
select select "4588"
click at [133, 263] on select "Select Stylist" at bounding box center [145, 261] width 64 height 16
select select "28120"
click at [113, 253] on select "Select Stylist [PERSON_NAME] [PERSON_NAME] [PERSON_NAME] WASU" at bounding box center [145, 261] width 64 height 16
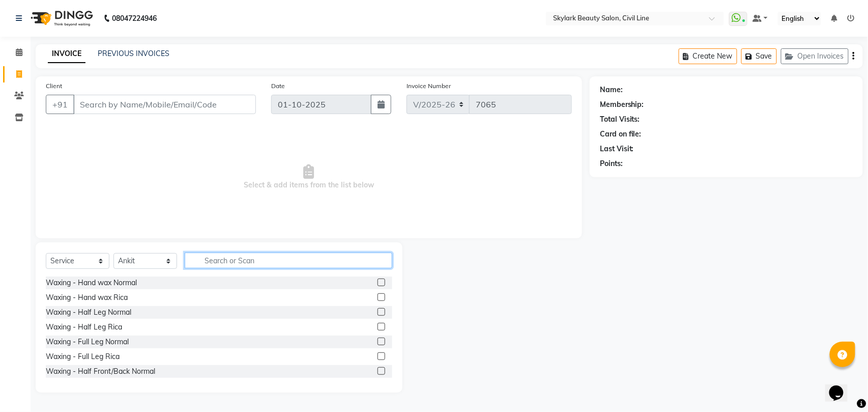
click at [242, 254] on input "text" at bounding box center [289, 260] width 208 height 16
click at [112, 299] on div "Waxing - Hand wax Rica" at bounding box center [87, 297] width 82 height 11
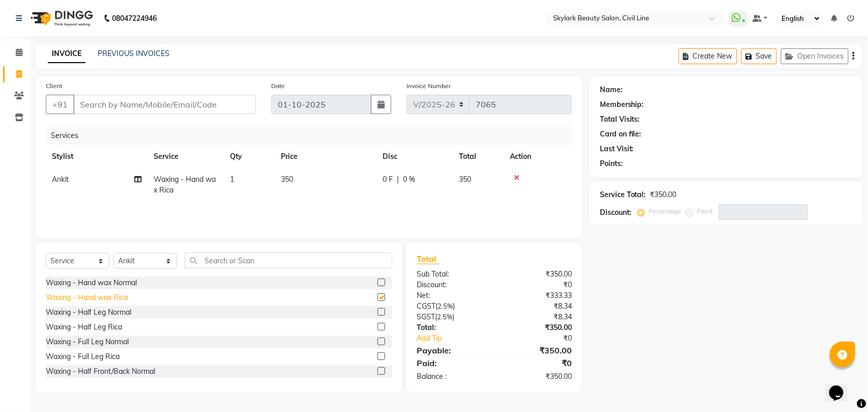
checkbox input "false"
click at [119, 326] on div "Waxing - Half Leg Rica" at bounding box center [84, 327] width 76 height 11
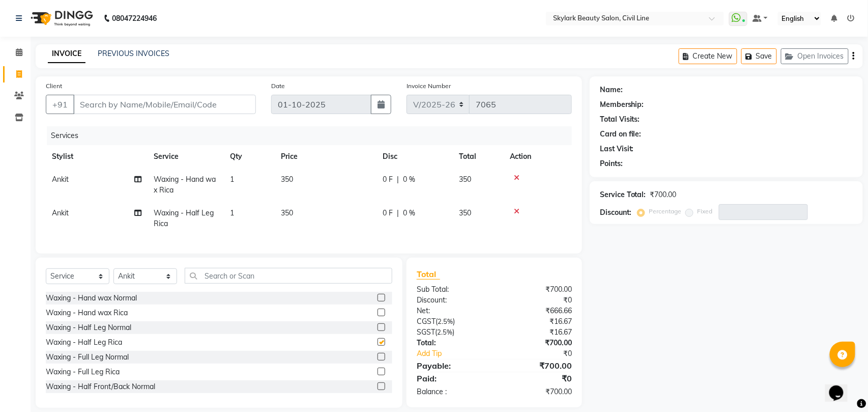
checkbox input "false"
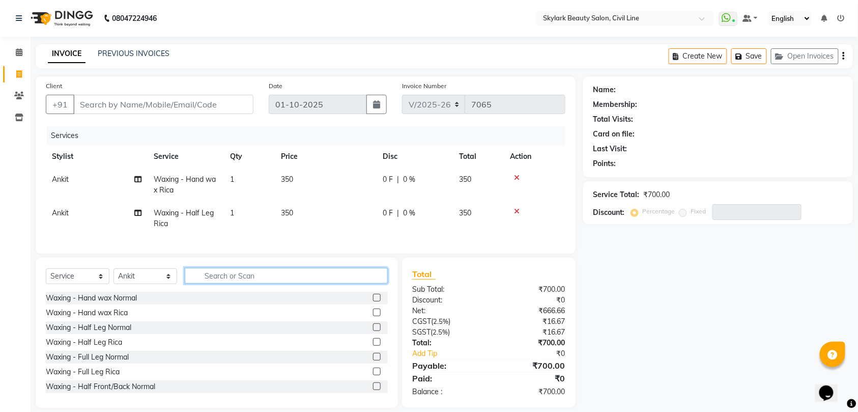
click at [241, 283] on input "text" at bounding box center [286, 276] width 203 height 16
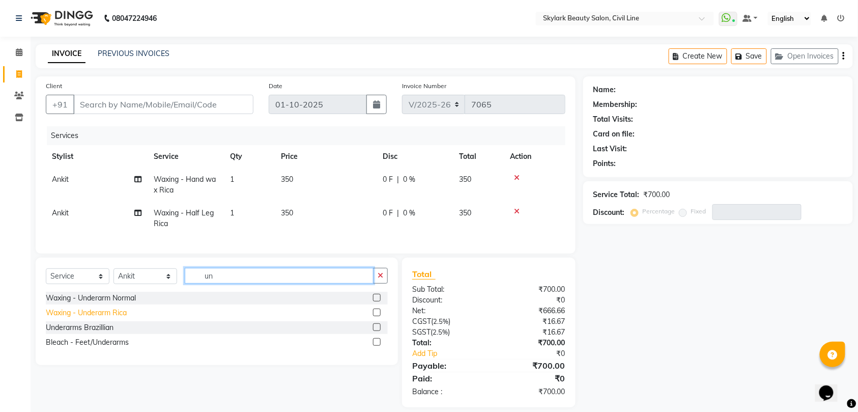
type input "un"
click at [100, 318] on div "Waxing - Underarm Rica" at bounding box center [86, 312] width 81 height 11
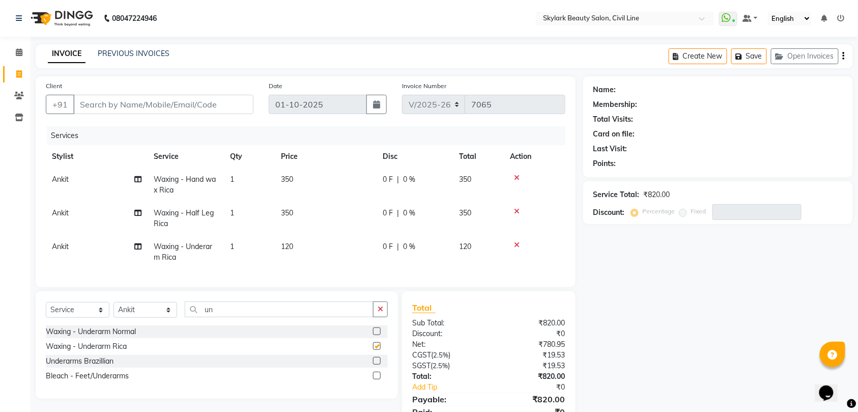
checkbox input "false"
click at [253, 314] on input "un" at bounding box center [279, 309] width 189 height 16
type input "u"
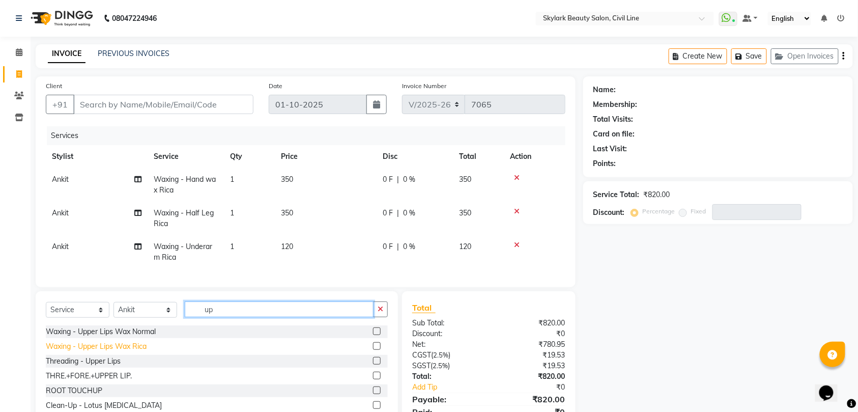
type input "up"
click at [139, 352] on div "Waxing - Upper Lips Wax Rica" at bounding box center [96, 346] width 101 height 11
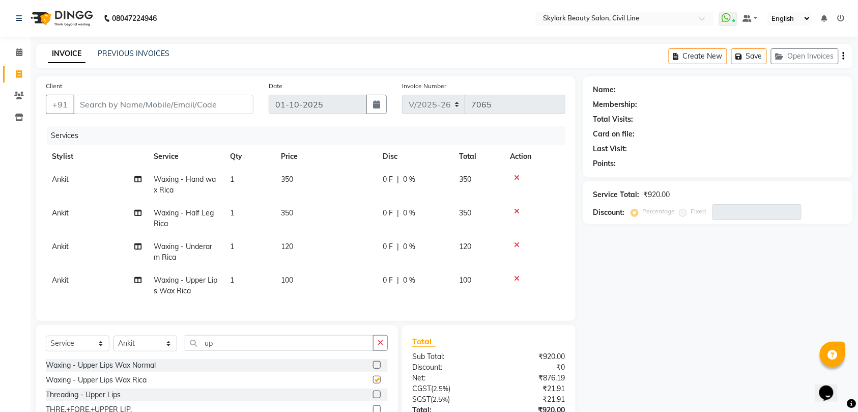
checkbox input "false"
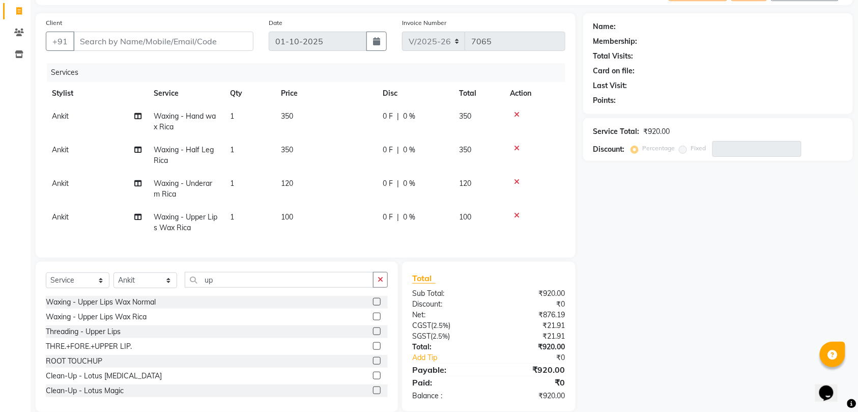
scroll to position [89, 0]
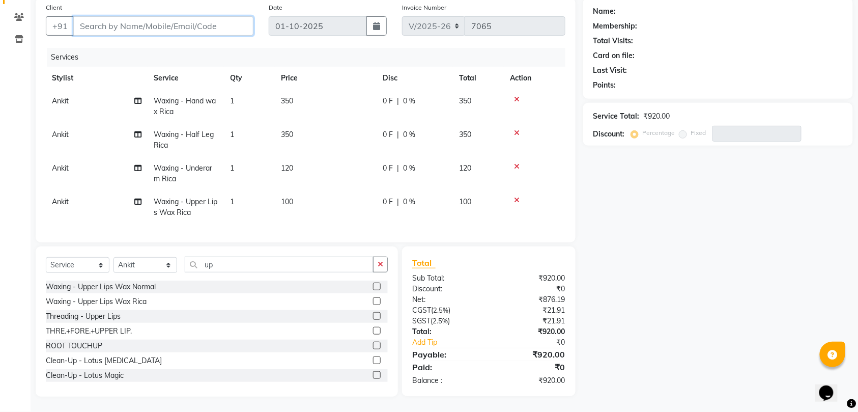
click at [202, 16] on input "Client" at bounding box center [163, 25] width 180 height 19
type input "0"
click at [379, 259] on button "button" at bounding box center [380, 264] width 15 height 16
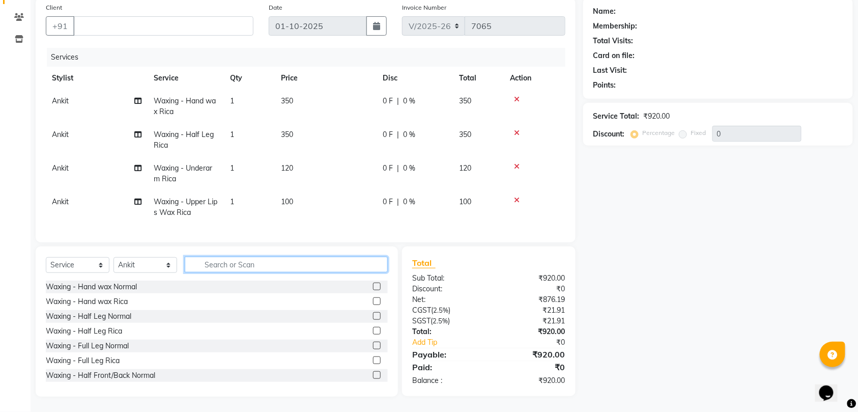
scroll to position [88, 0]
click at [515, 96] on icon at bounding box center [517, 99] width 6 height 7
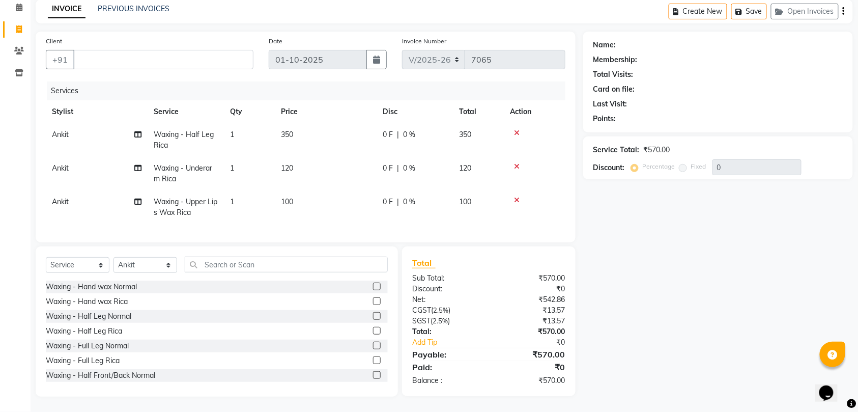
scroll to position [55, 0]
click at [515, 89] on div "Services" at bounding box center [310, 90] width 526 height 19
click at [516, 129] on icon at bounding box center [517, 132] width 6 height 7
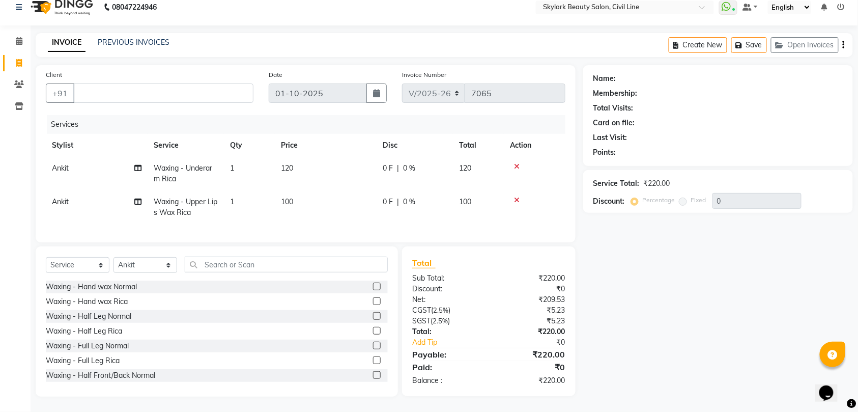
click at [516, 163] on icon at bounding box center [517, 166] width 6 height 7
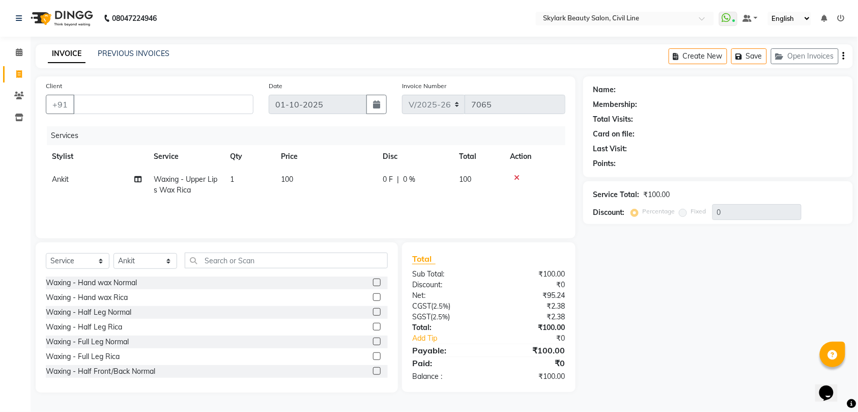
scroll to position [0, 0]
click at [516, 174] on icon at bounding box center [517, 177] width 6 height 7
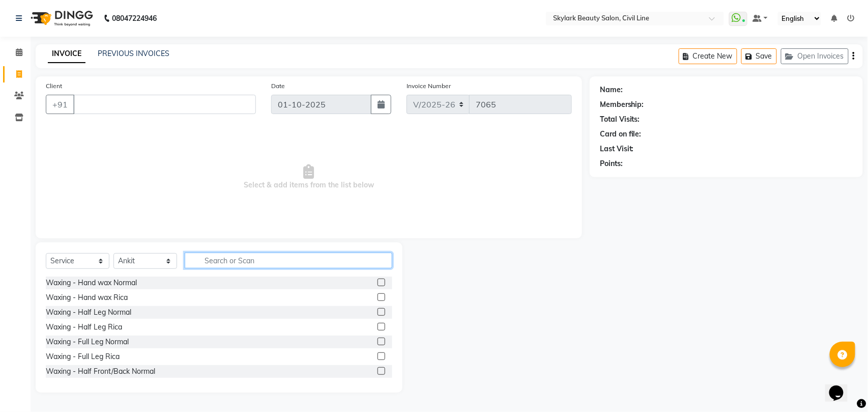
click at [247, 261] on input "text" at bounding box center [289, 260] width 208 height 16
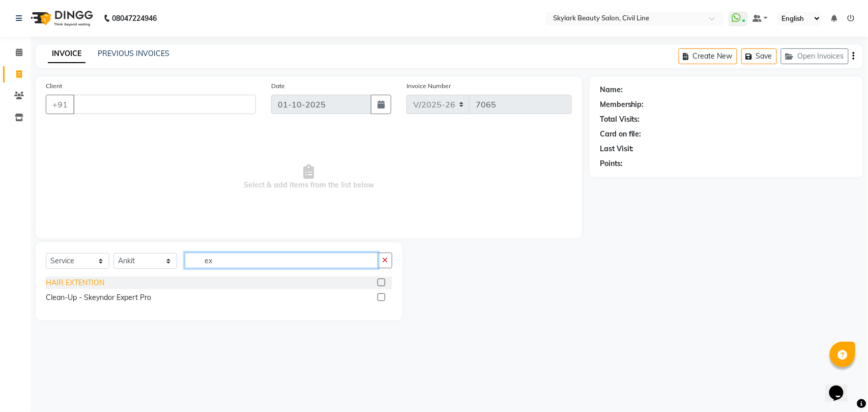
type input "ex"
click at [78, 281] on div "HAIR EXTENTION" at bounding box center [75, 282] width 59 height 11
checkbox input "false"
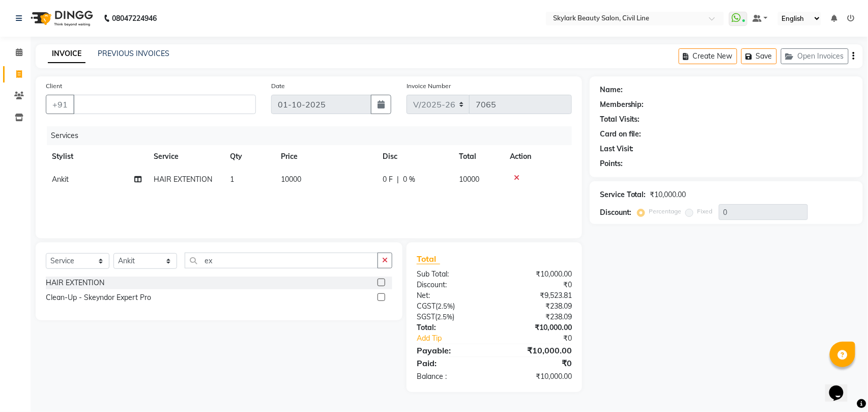
click at [292, 180] on span "10000" at bounding box center [291, 179] width 20 height 9
select select "28120"
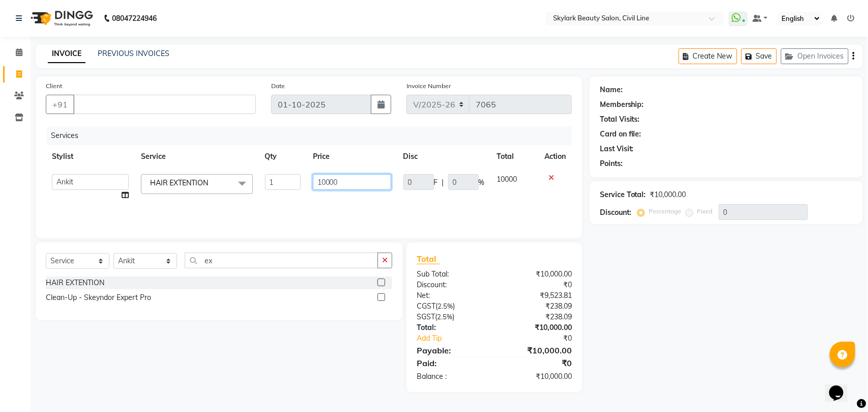
click at [344, 180] on input "10000" at bounding box center [352, 182] width 78 height 16
type input "10600"
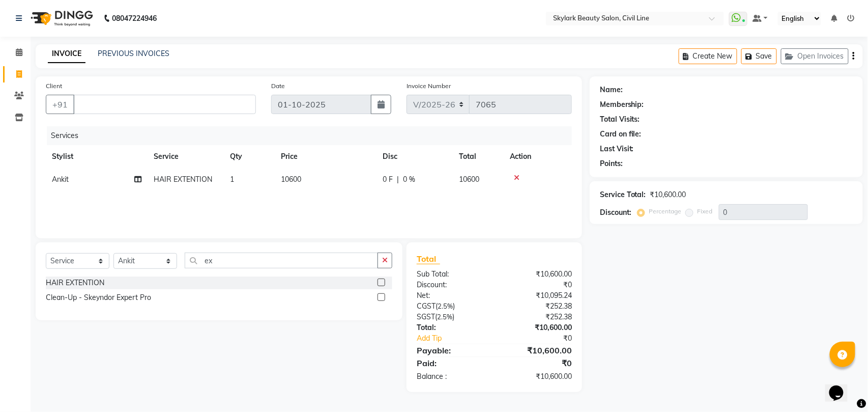
click at [323, 196] on div "Services Stylist Service Qty Price Disc Total Action Ankit HAIR EXTENTION 1 106…" at bounding box center [309, 177] width 526 height 102
click at [281, 257] on input "ex" at bounding box center [281, 260] width 193 height 16
type input "e"
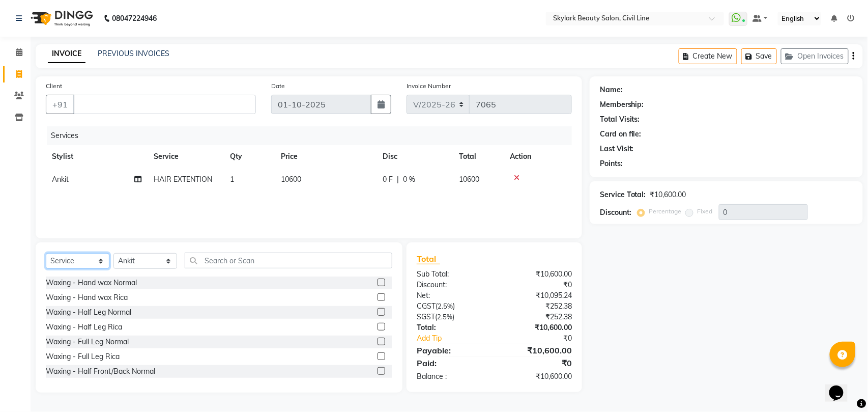
click at [59, 256] on select "Select Service Product Membership Package Voucher Prepaid Gift Card" at bounding box center [78, 261] width 64 height 16
select select "product"
click at [46, 253] on select "Select Service Product Membership Package Voucher Prepaid Gift Card" at bounding box center [78, 261] width 64 height 16
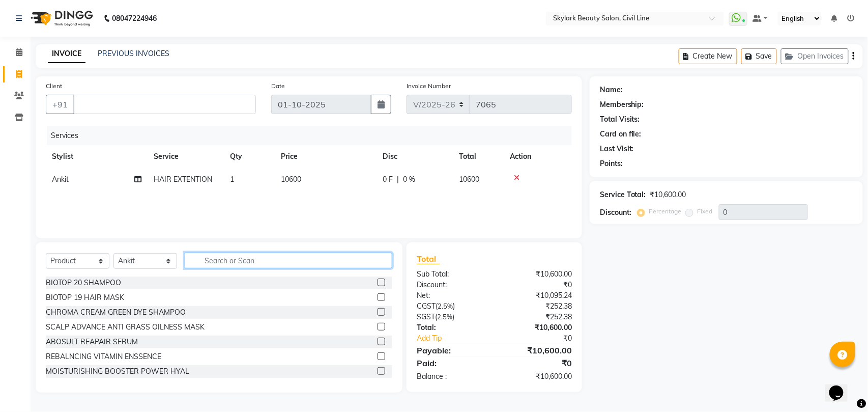
click at [265, 261] on input "text" at bounding box center [289, 260] width 208 height 16
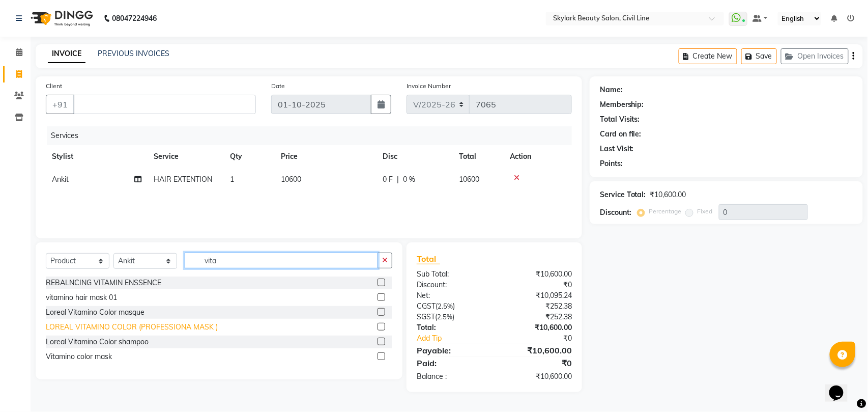
type input "vita"
click at [98, 325] on div "LOREAL VITAMINO COLOR (PROFESSIONA MASK )" at bounding box center [132, 327] width 172 height 11
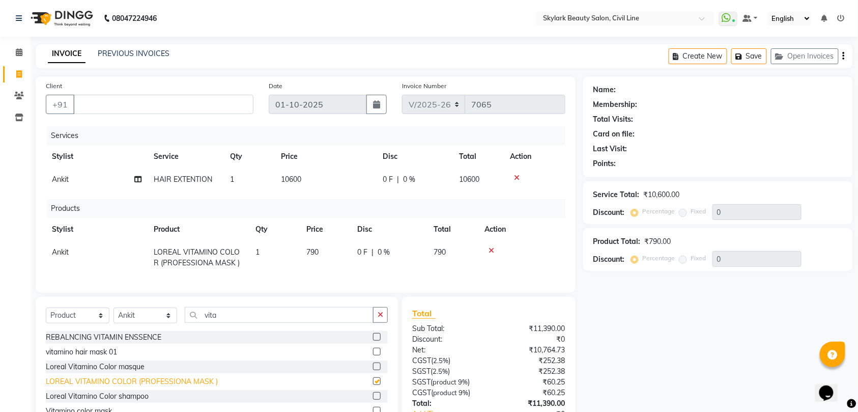
checkbox input "false"
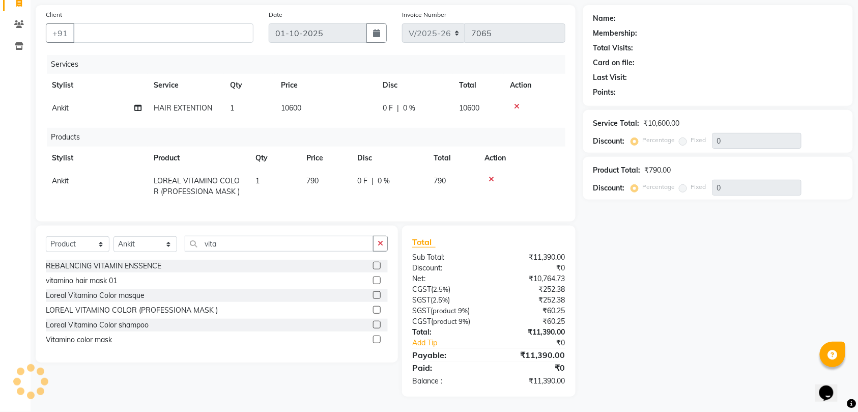
scroll to position [81, 0]
click at [122, 324] on div "Loreal Vitamino Color shampoo" at bounding box center [97, 325] width 103 height 11
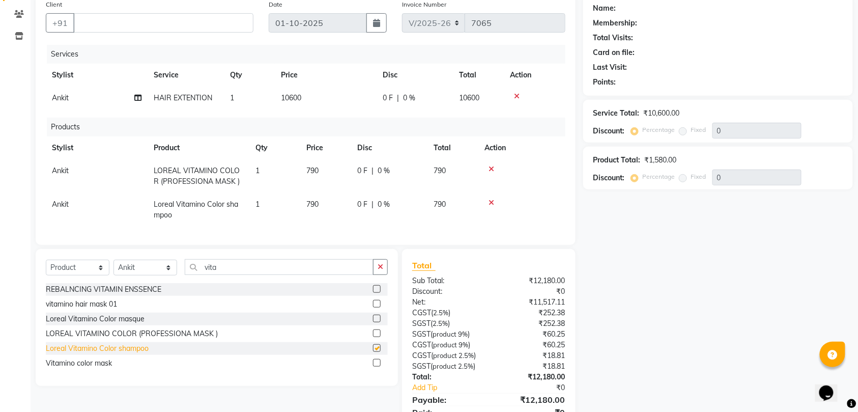
checkbox input "false"
click at [102, 368] on div "Vitamino color mask" at bounding box center [79, 363] width 66 height 11
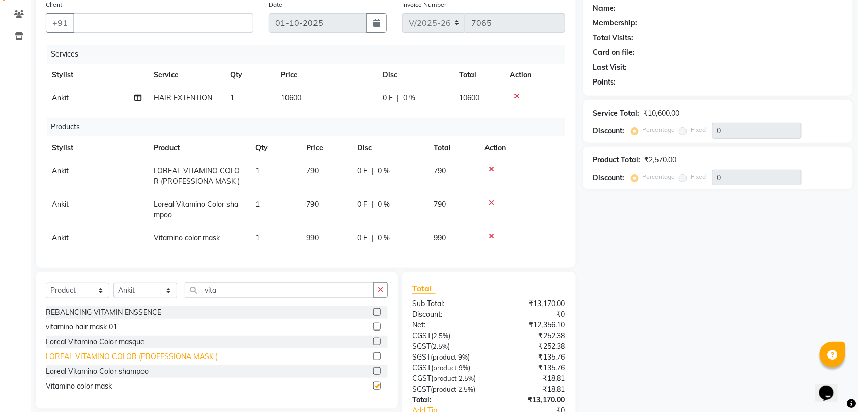
checkbox input "false"
click at [490, 168] on icon at bounding box center [491, 168] width 6 height 7
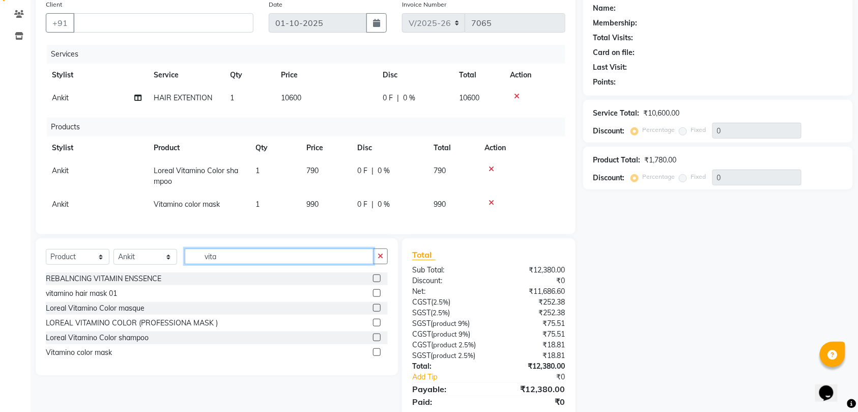
click at [236, 261] on input "vita" at bounding box center [279, 256] width 189 height 16
type input "v"
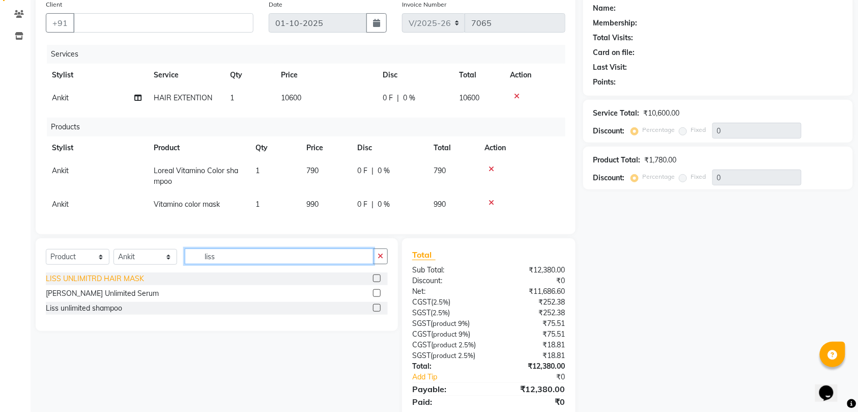
type input "liss"
click at [115, 284] on div "LISS UNLIMITRD HAIR MASK" at bounding box center [95, 278] width 98 height 11
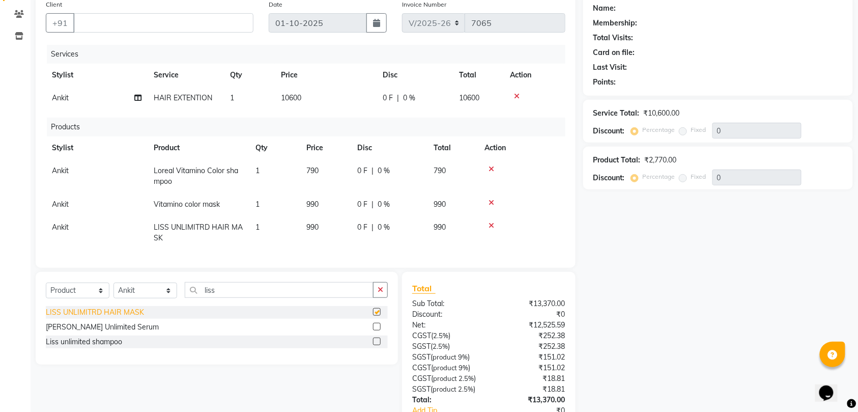
checkbox input "false"
click at [200, 24] on input "Client" at bounding box center [163, 22] width 180 height 19
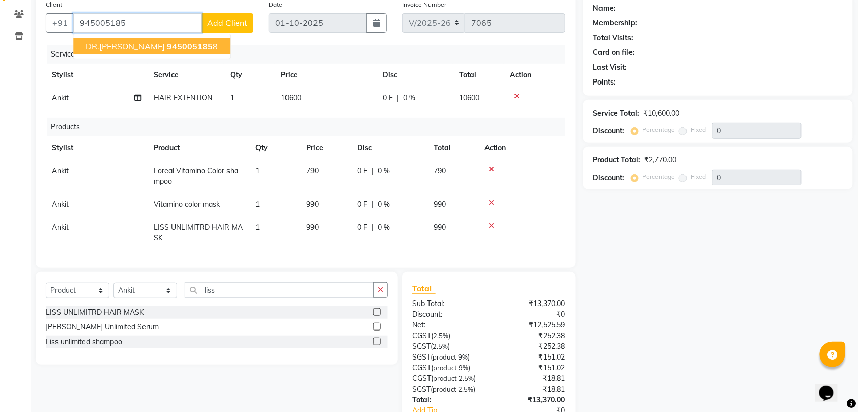
click at [167, 43] on span "945005185" at bounding box center [190, 46] width 46 height 10
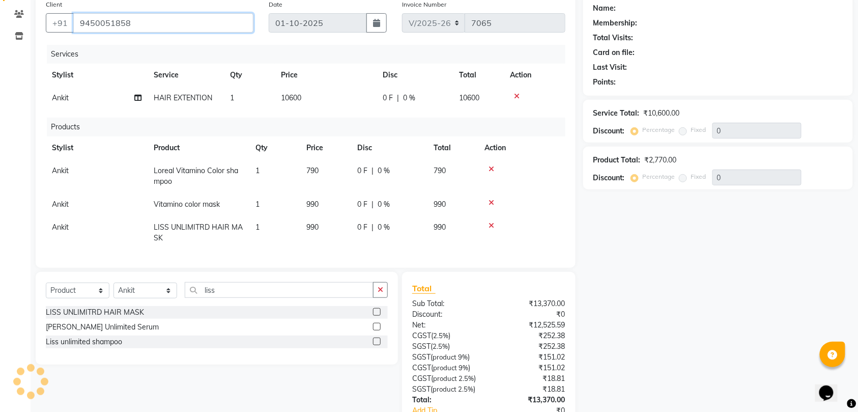
type input "9450051858"
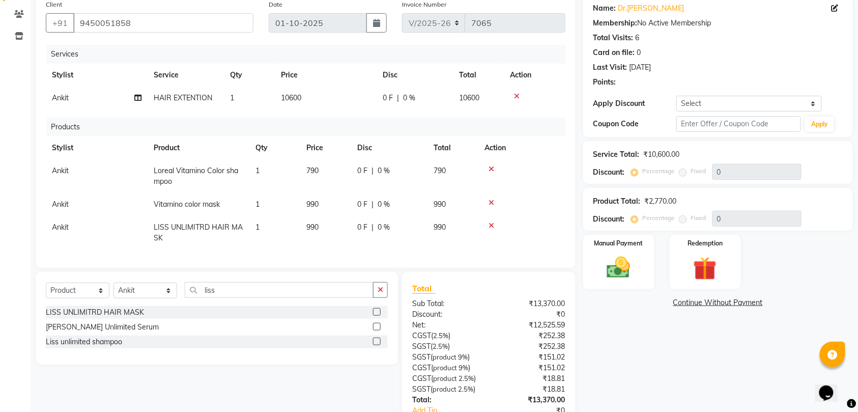
scroll to position [159, 0]
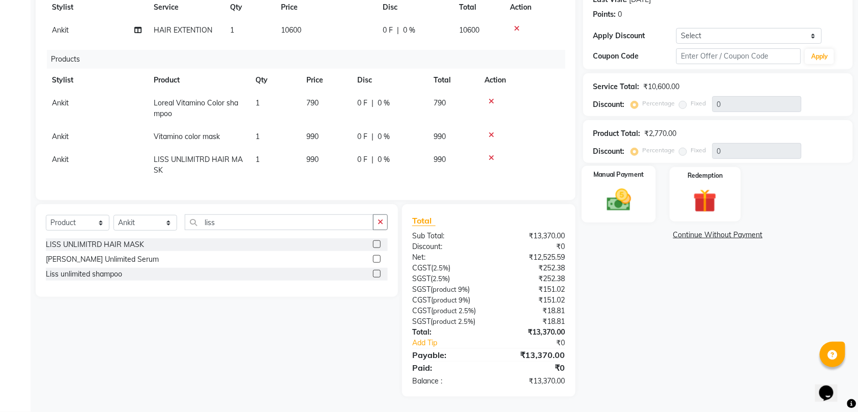
click at [627, 194] on img at bounding box center [619, 200] width 40 height 28
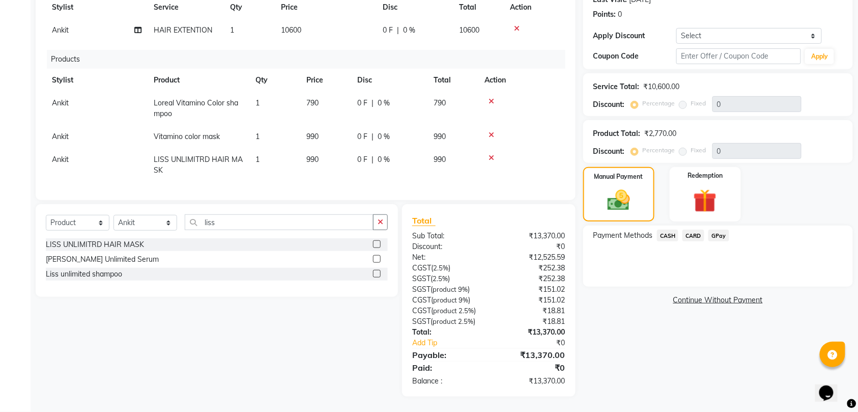
click at [693, 229] on span "CARD" at bounding box center [693, 235] width 22 height 12
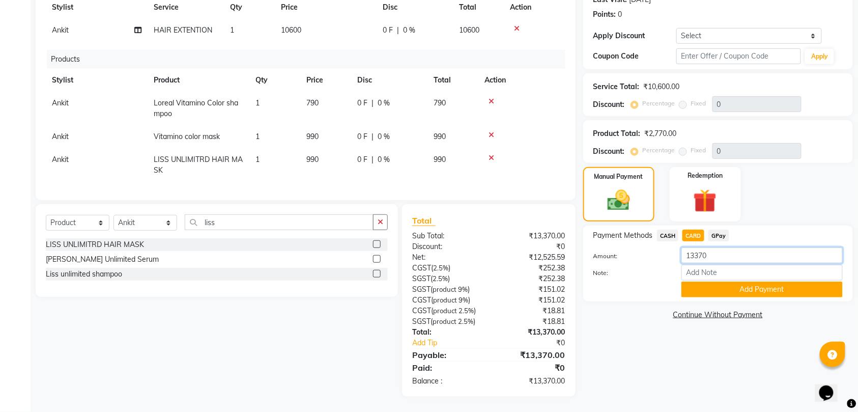
click at [726, 247] on input "13370" at bounding box center [761, 255] width 161 height 16
type input "13000"
click at [763, 282] on button "Add Payment" at bounding box center [761, 289] width 161 height 16
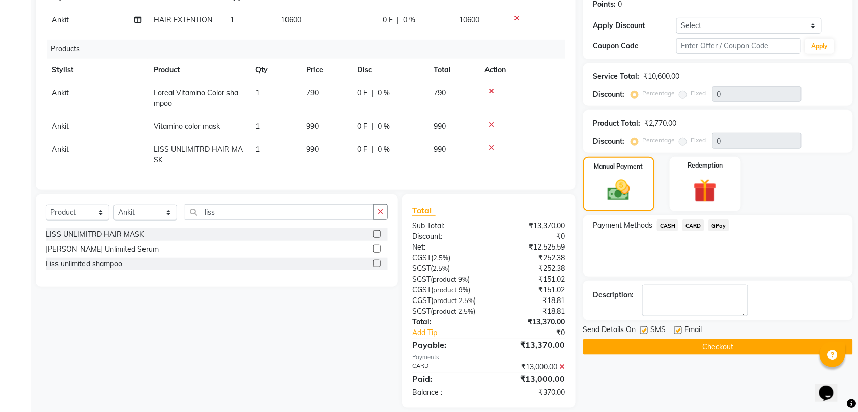
click at [667, 224] on span "CASH" at bounding box center [668, 225] width 22 height 12
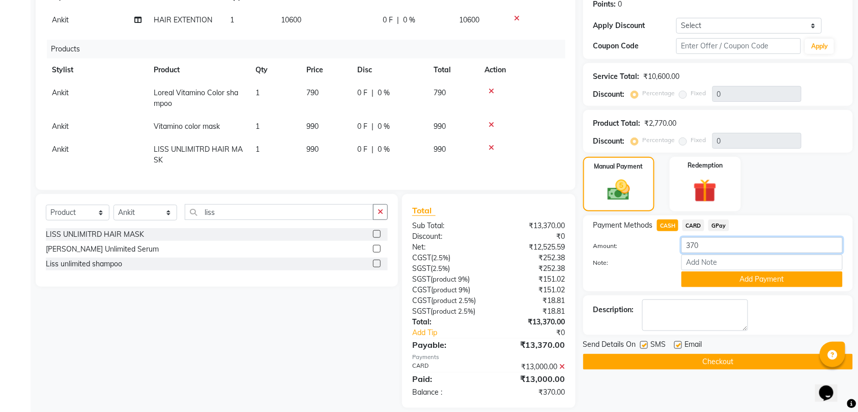
click at [717, 245] on input "370" at bounding box center [761, 245] width 161 height 16
click at [753, 281] on button "Add Payment" at bounding box center [761, 279] width 161 height 16
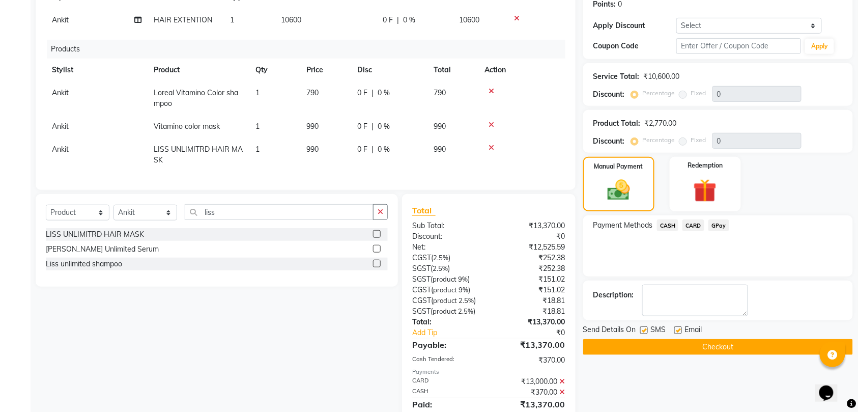
click at [719, 349] on button "Checkout" at bounding box center [718, 347] width 270 height 16
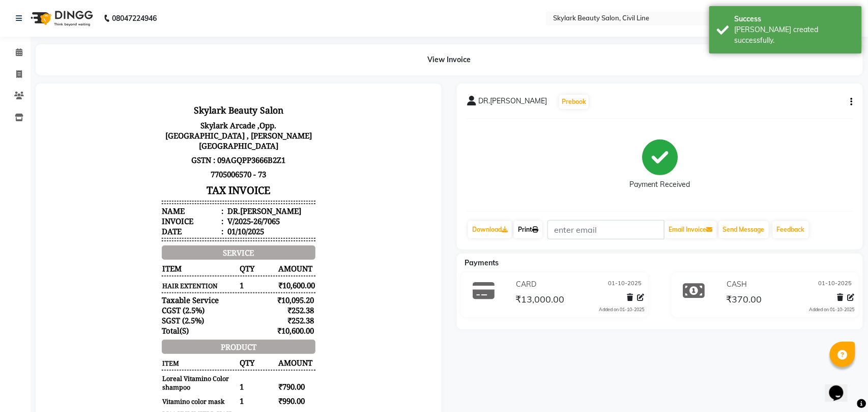
click at [527, 226] on link "Print" at bounding box center [528, 229] width 28 height 17
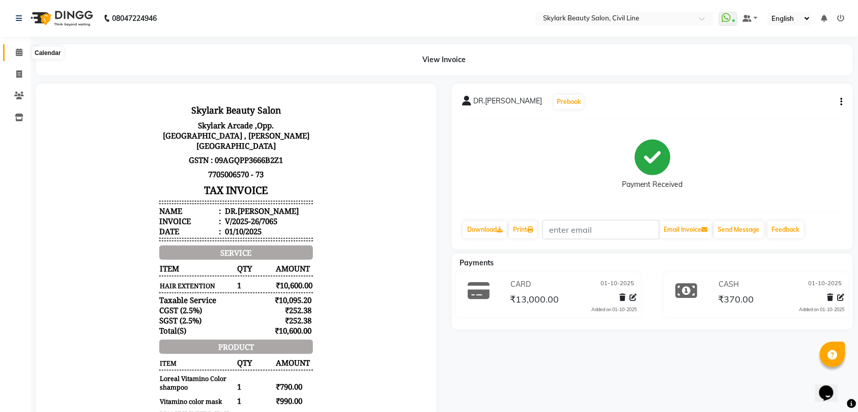
click at [17, 53] on icon at bounding box center [19, 52] width 7 height 8
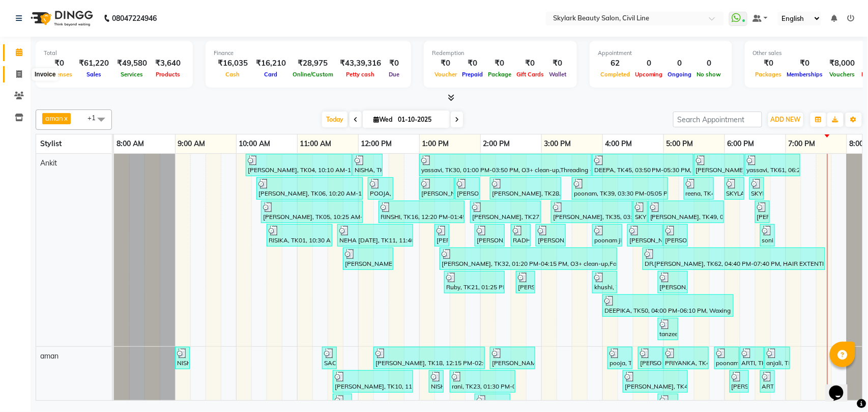
click at [17, 74] on icon at bounding box center [19, 74] width 6 height 8
select select "service"
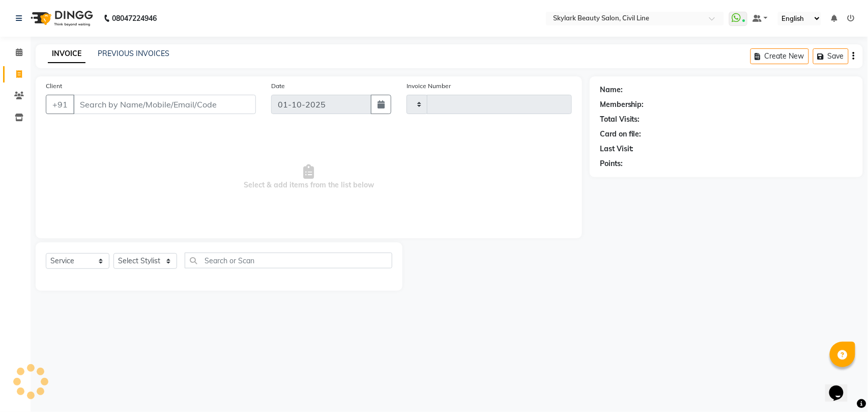
type input "7066"
select select "4588"
click at [145, 259] on select "Select Stylist" at bounding box center [145, 261] width 64 height 16
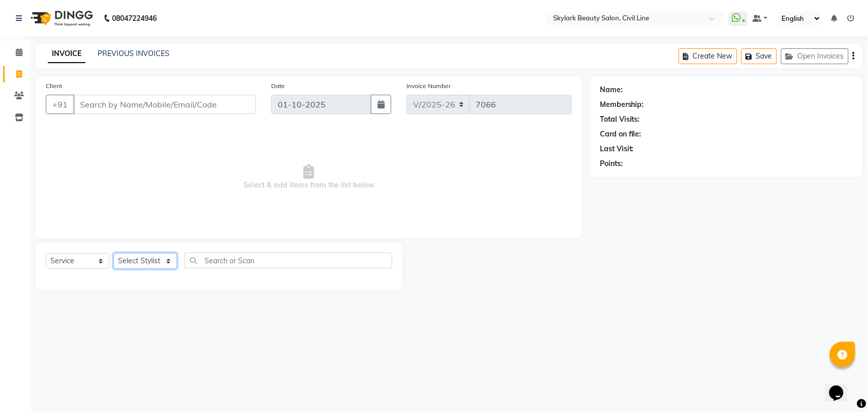
select select "28120"
click at [113, 253] on select "Select Stylist [PERSON_NAME] [PERSON_NAME] [PERSON_NAME] WASU" at bounding box center [145, 261] width 64 height 16
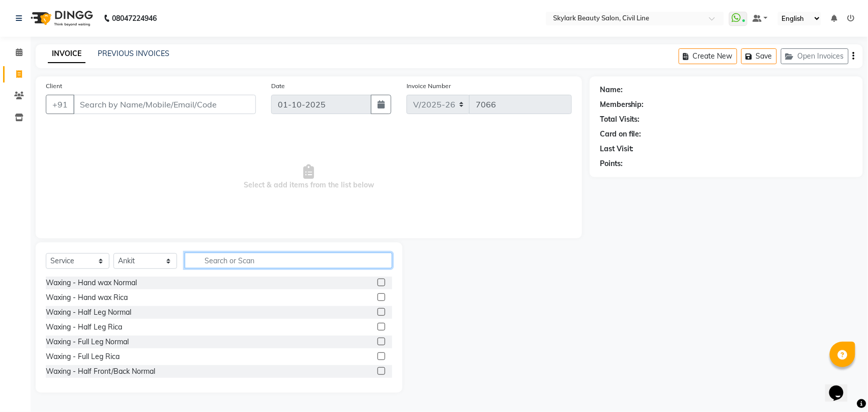
click at [248, 263] on input "text" at bounding box center [289, 260] width 208 height 16
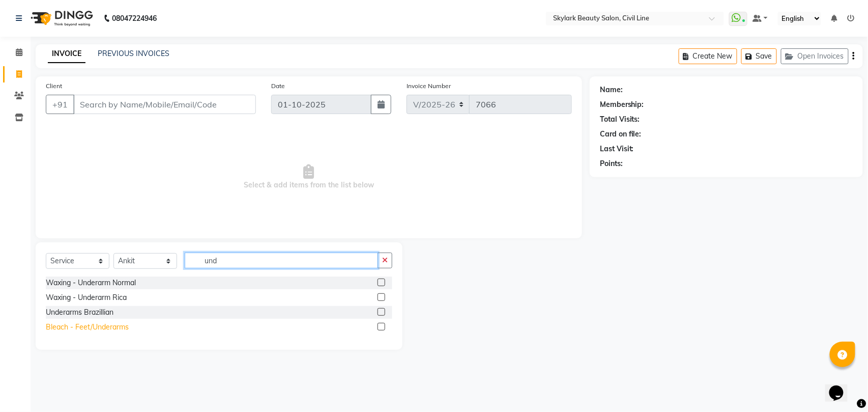
type input "und"
click at [96, 328] on div "Bleach - Feet/Underarms" at bounding box center [87, 327] width 83 height 11
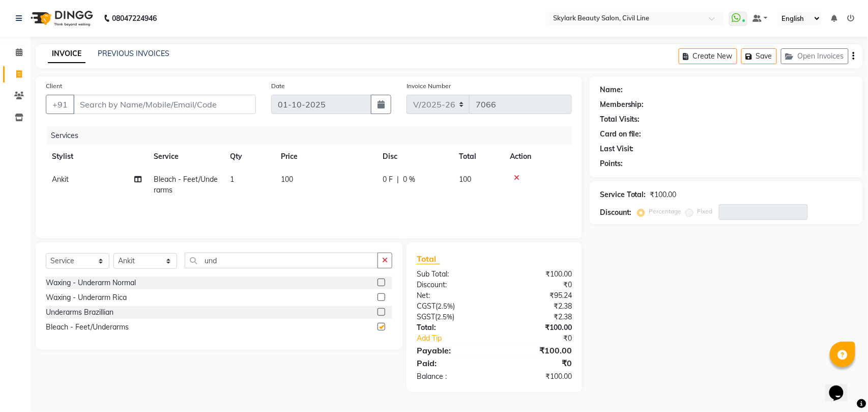
checkbox input "false"
click at [387, 257] on icon "button" at bounding box center [385, 259] width 6 height 7
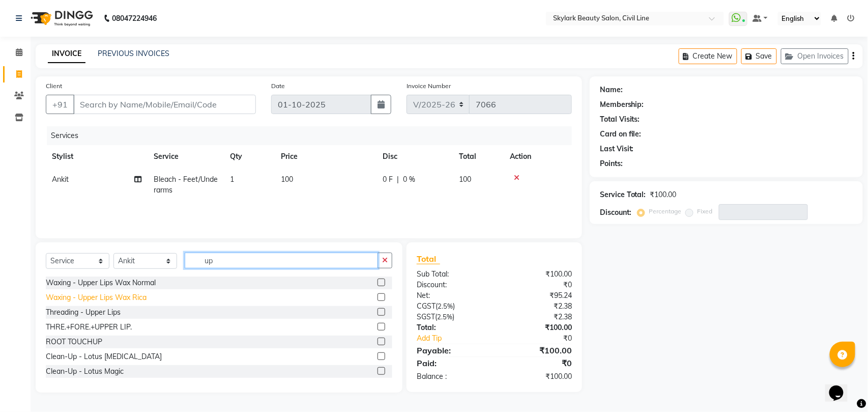
type input "up"
click at [134, 295] on div "Waxing - Upper Lips Wax Rica" at bounding box center [96, 297] width 101 height 11
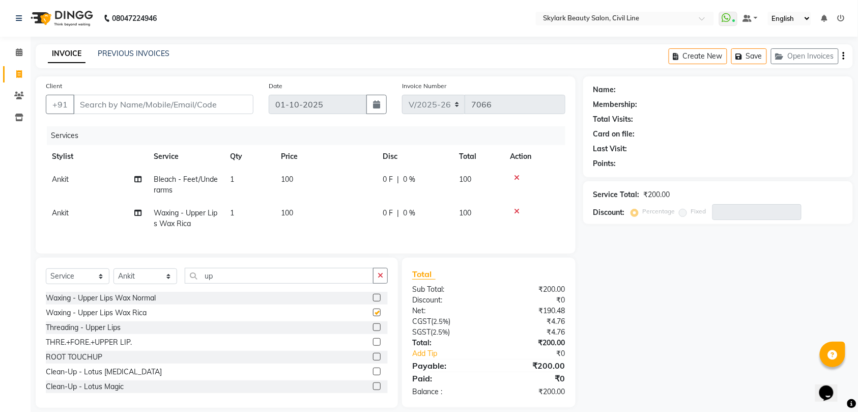
checkbox input "false"
click at [381, 279] on icon "button" at bounding box center [381, 275] width 6 height 7
click at [306, 319] on div "Waxing - Hand wax Rica" at bounding box center [217, 312] width 342 height 13
click at [17, 51] on icon at bounding box center [19, 52] width 7 height 8
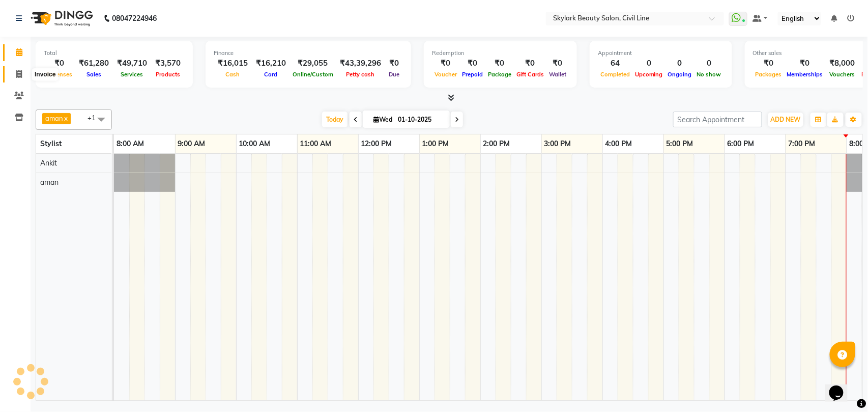
click at [19, 75] on icon at bounding box center [19, 74] width 6 height 8
select select "service"
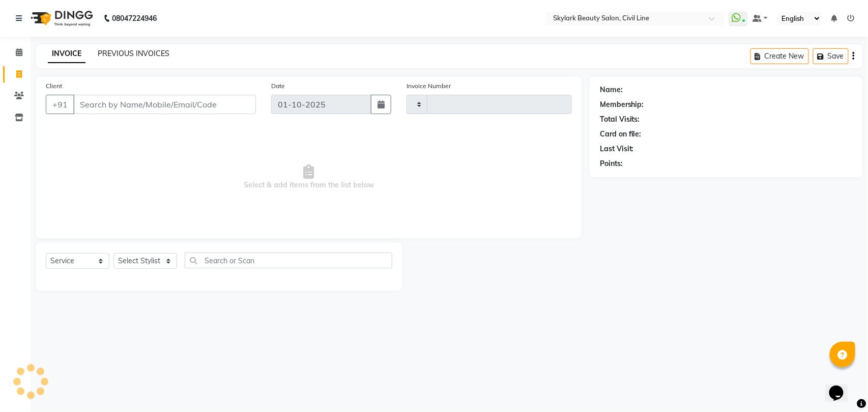
click at [127, 49] on link "PREVIOUS INVOICES" at bounding box center [134, 53] width 72 height 9
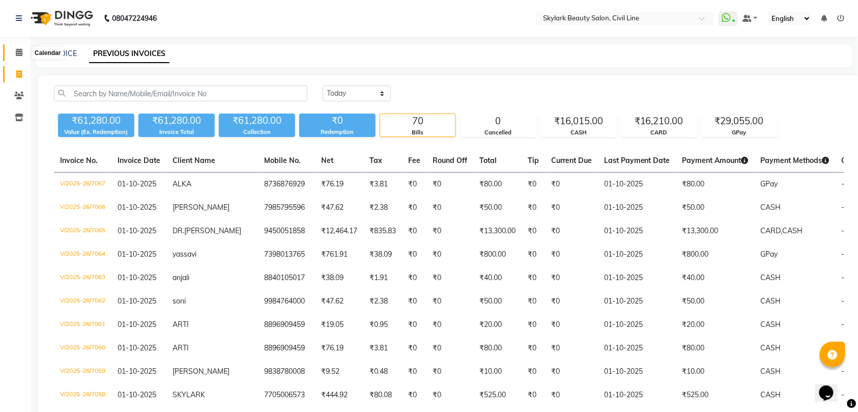
click at [18, 49] on icon at bounding box center [19, 52] width 7 height 8
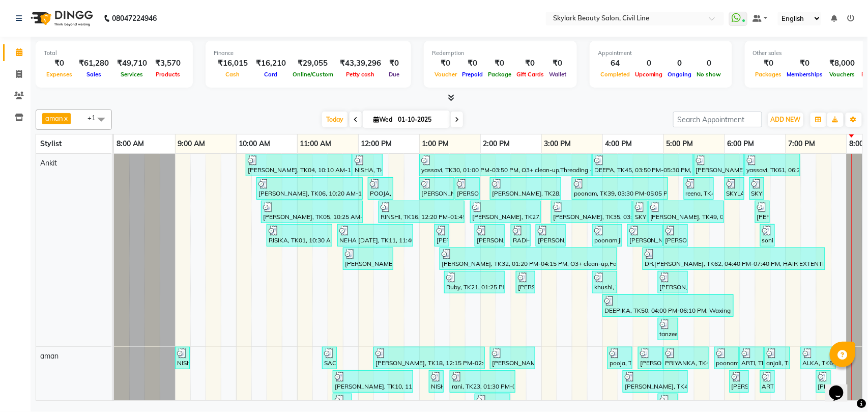
click at [80, 120] on span "aman x Ankit x +1" at bounding box center [74, 119] width 76 height 20
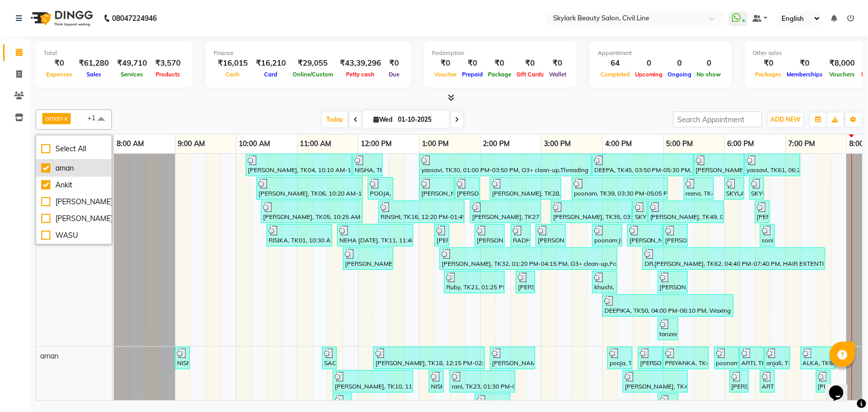
click at [72, 170] on div "aman" at bounding box center [73, 168] width 65 height 11
checkbox input "false"
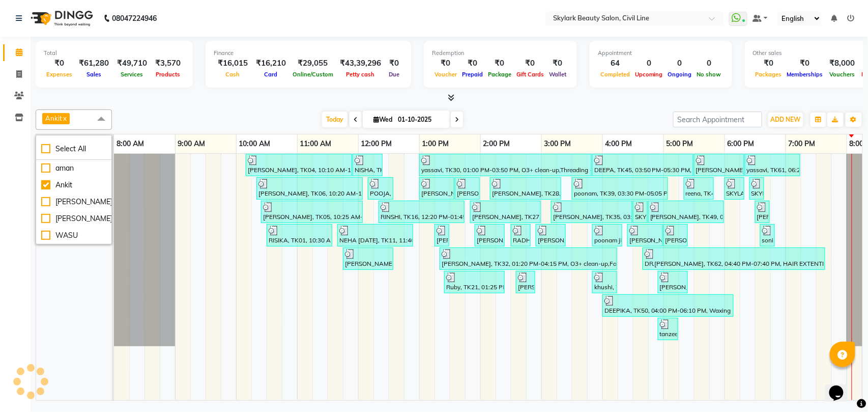
click at [80, 119] on span "Ankit x" at bounding box center [74, 119] width 76 height 20
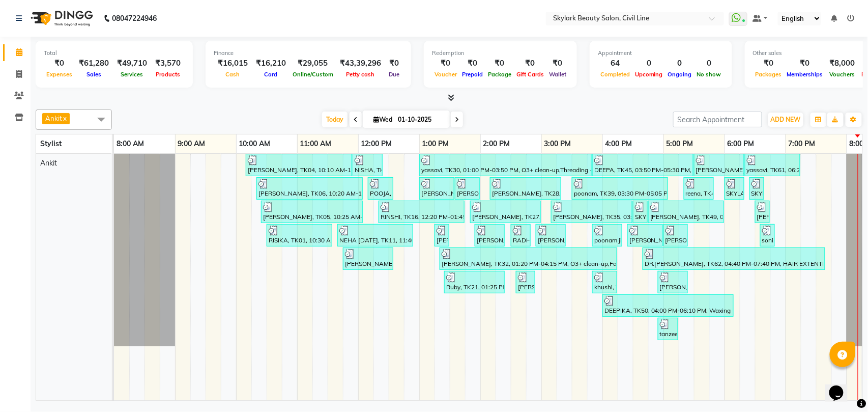
click at [852, 17] on icon at bounding box center [851, 18] width 7 height 7
